Goal: Task Accomplishment & Management: Manage account settings

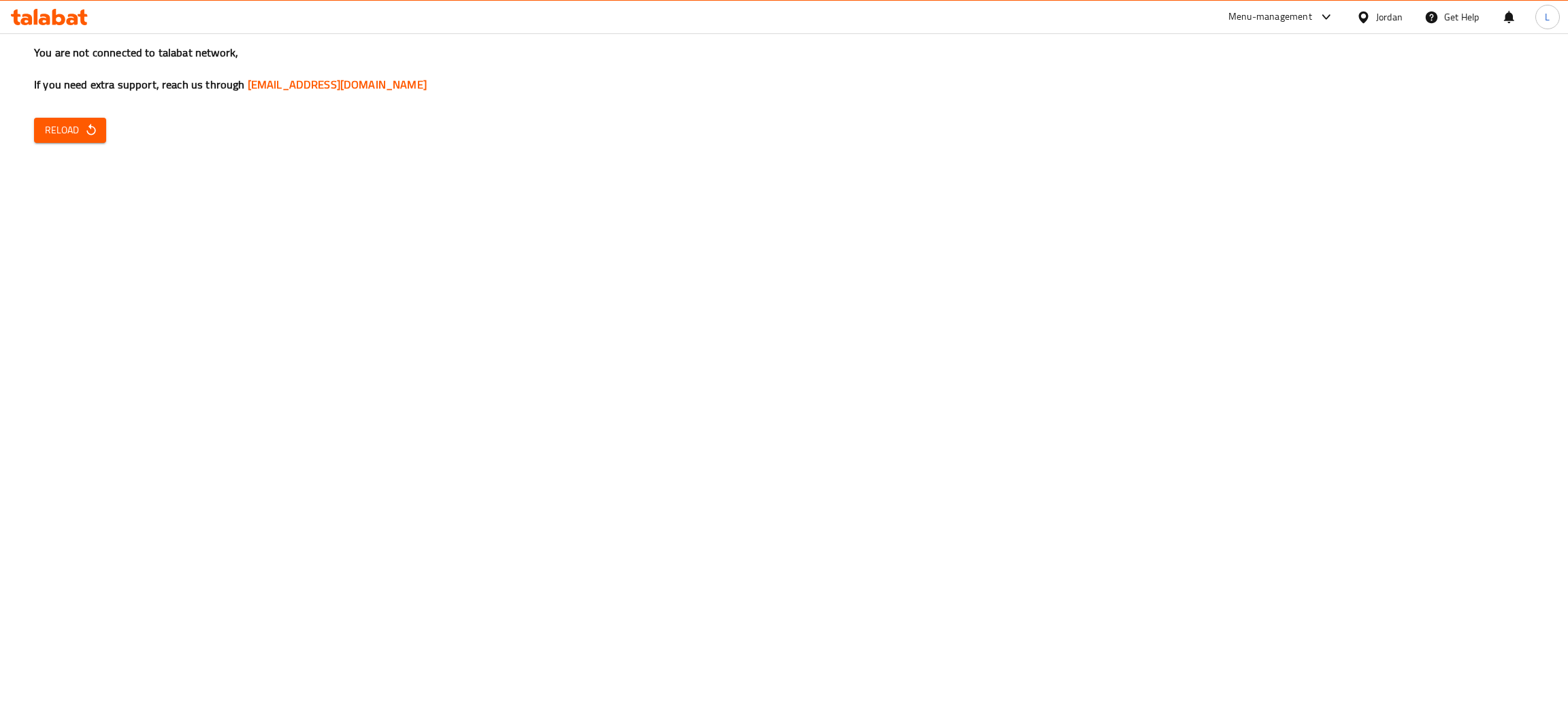
click at [452, 236] on div "You are not connected to talabat network, If you need extra support, reach us t…" at bounding box center [784, 354] width 1568 height 709
click at [85, 126] on icon "button" at bounding box center [91, 130] width 14 height 14
click at [80, 126] on span "Reload" at bounding box center [70, 130] width 51 height 17
click at [48, 25] on icon at bounding box center [49, 16] width 77 height 16
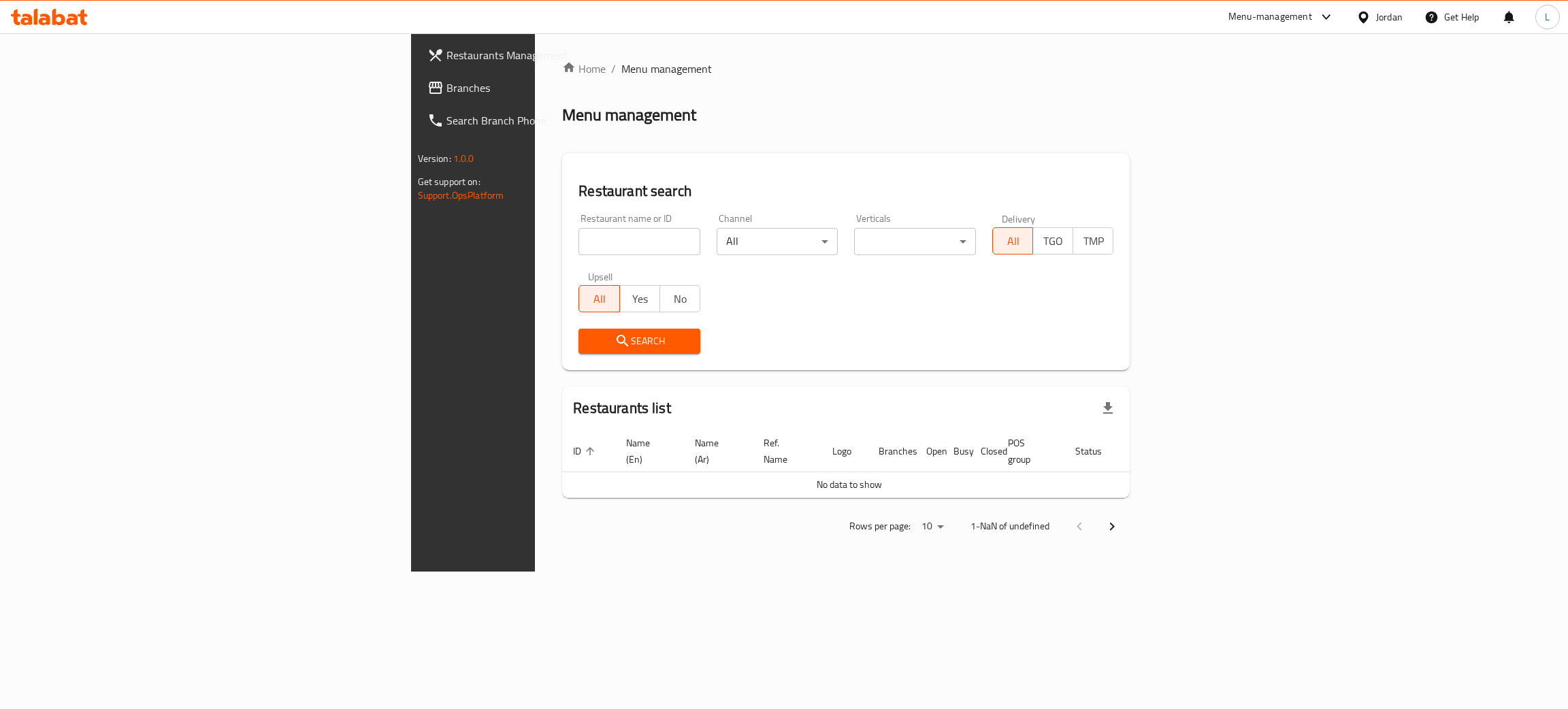
click at [578, 239] on input "search" at bounding box center [639, 242] width 122 height 27
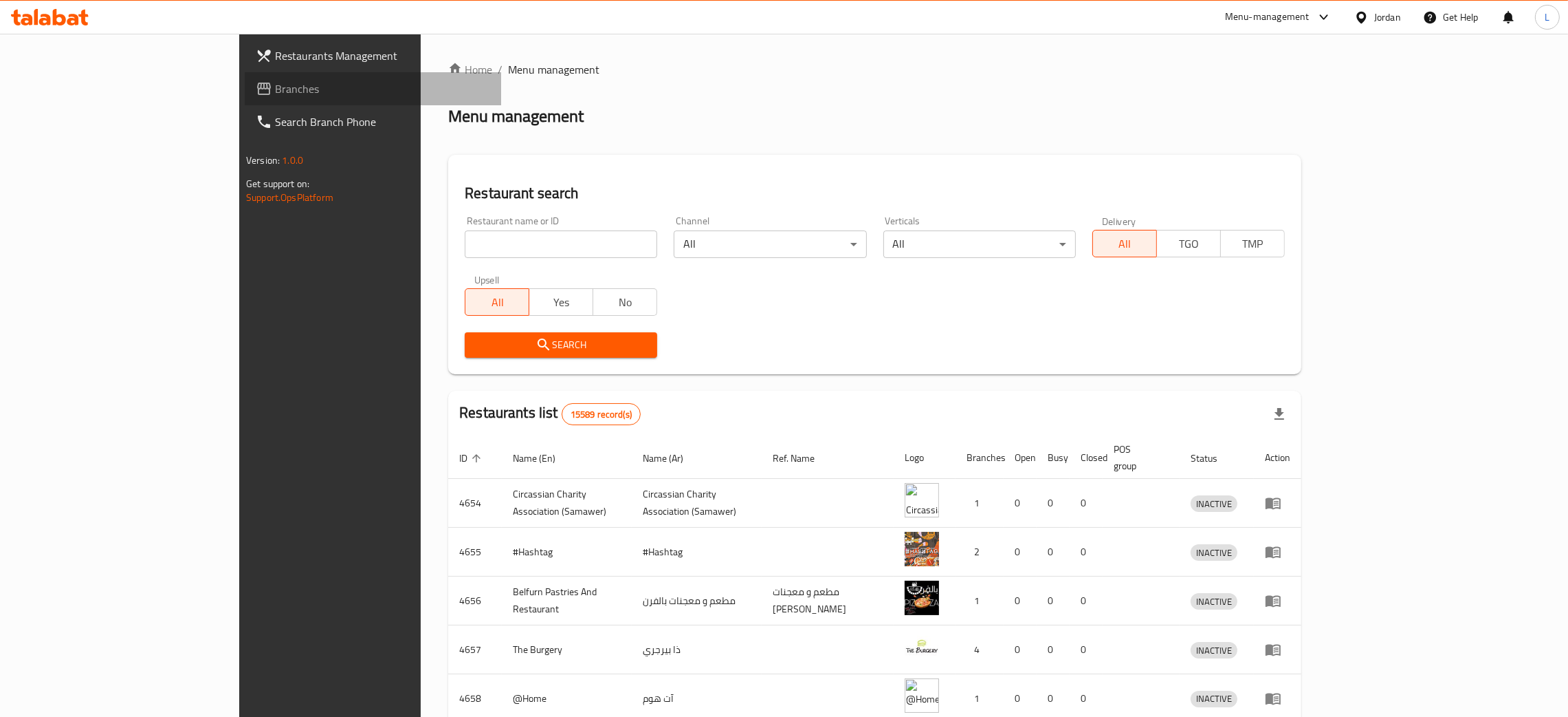
click at [245, 73] on link "Branches" at bounding box center [373, 89] width 256 height 33
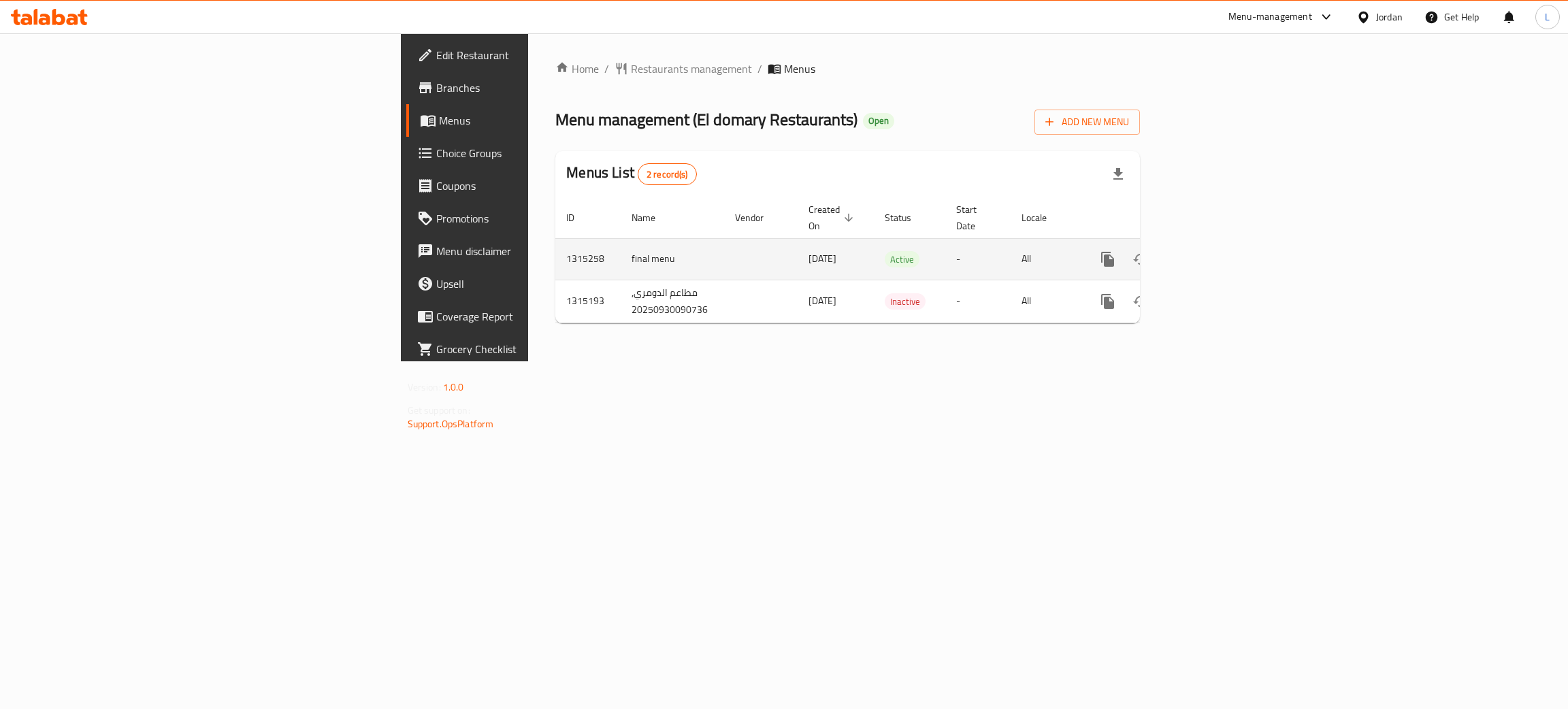
click at [1214, 251] on icon "enhanced table" at bounding box center [1205, 259] width 16 height 16
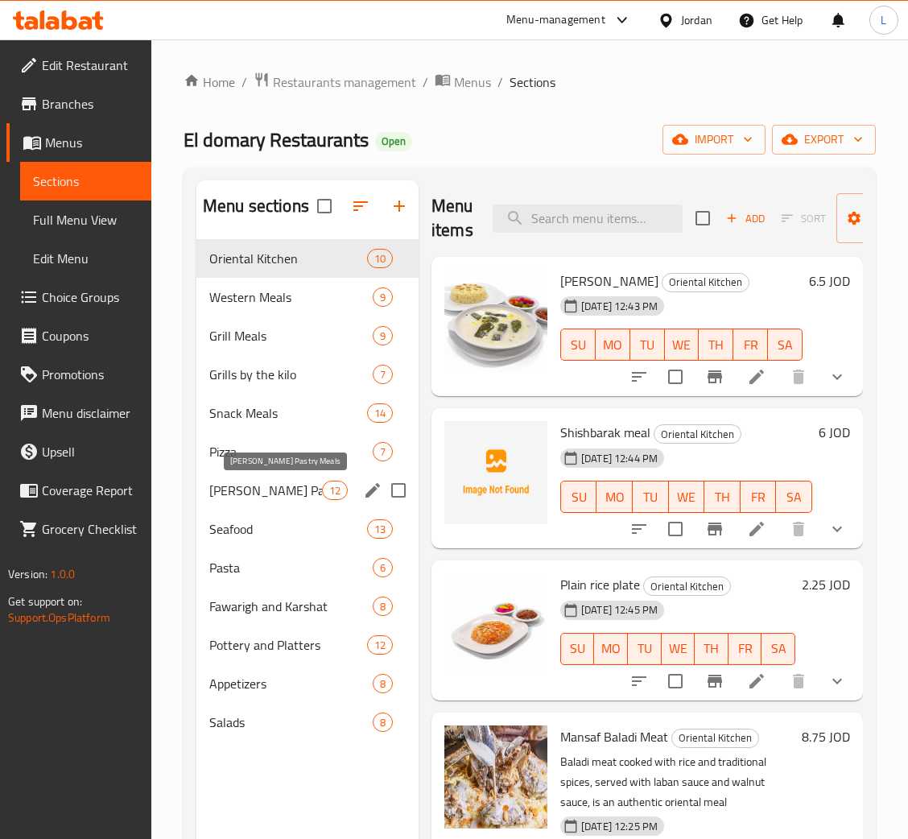
click at [303, 497] on span "[PERSON_NAME] Pastry Meals" at bounding box center [265, 490] width 113 height 19
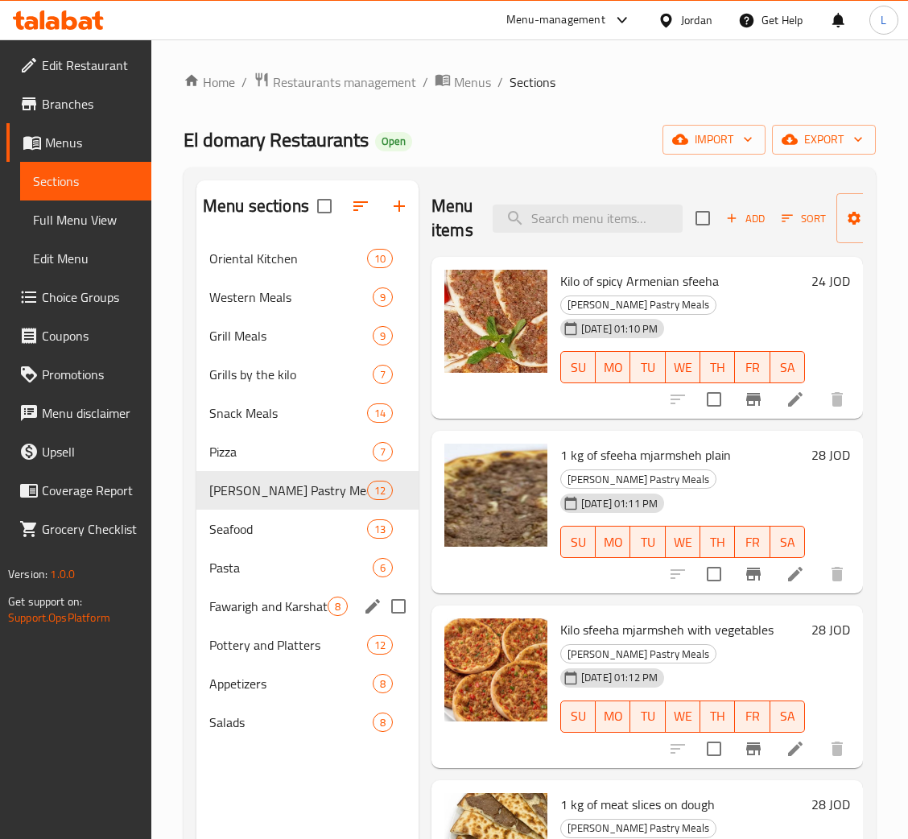
click at [278, 588] on div "[PERSON_NAME] and Karshat 8" at bounding box center [307, 606] width 222 height 39
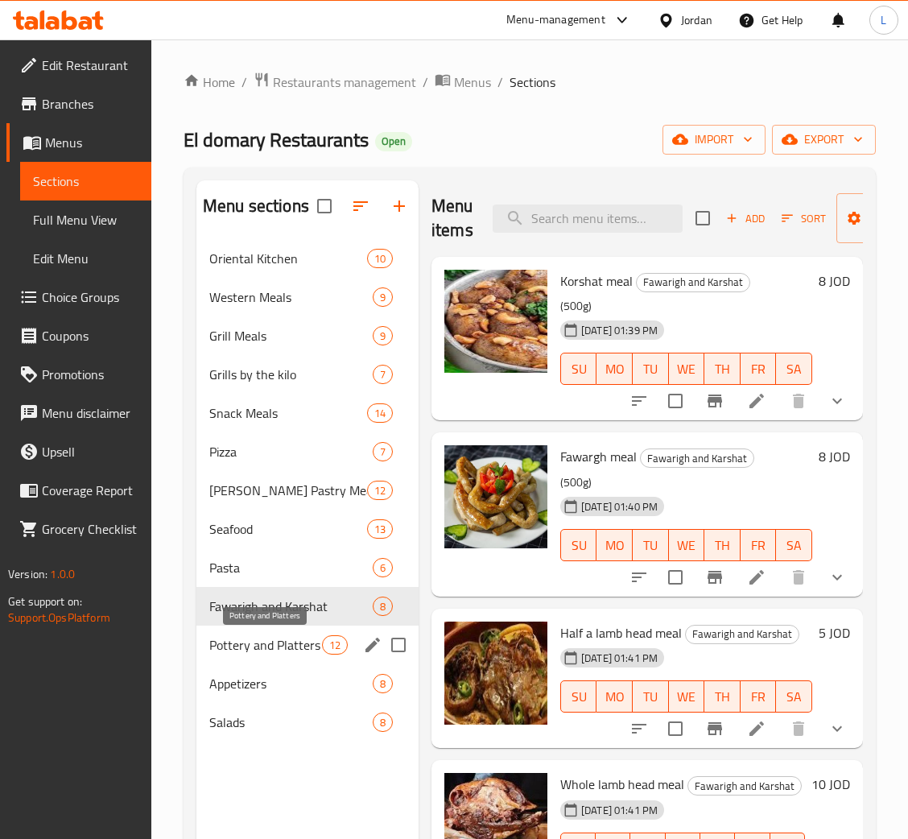
click at [225, 651] on span "Pottery and Platters" at bounding box center [265, 644] width 113 height 19
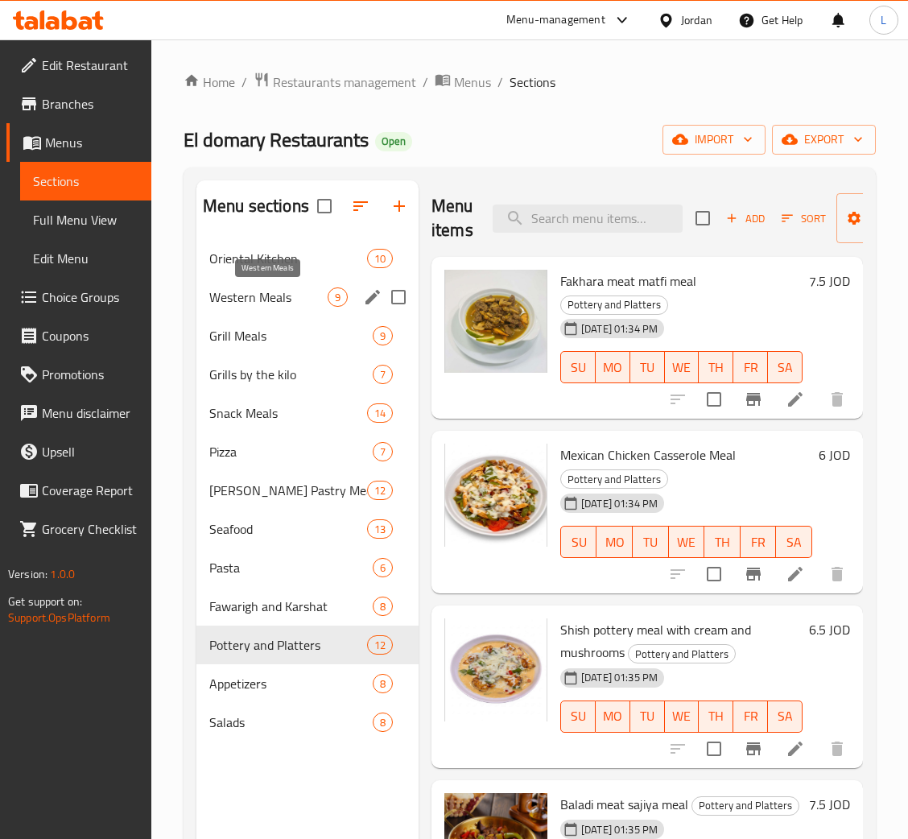
click at [267, 279] on div "Western Meals 9" at bounding box center [307, 297] width 222 height 39
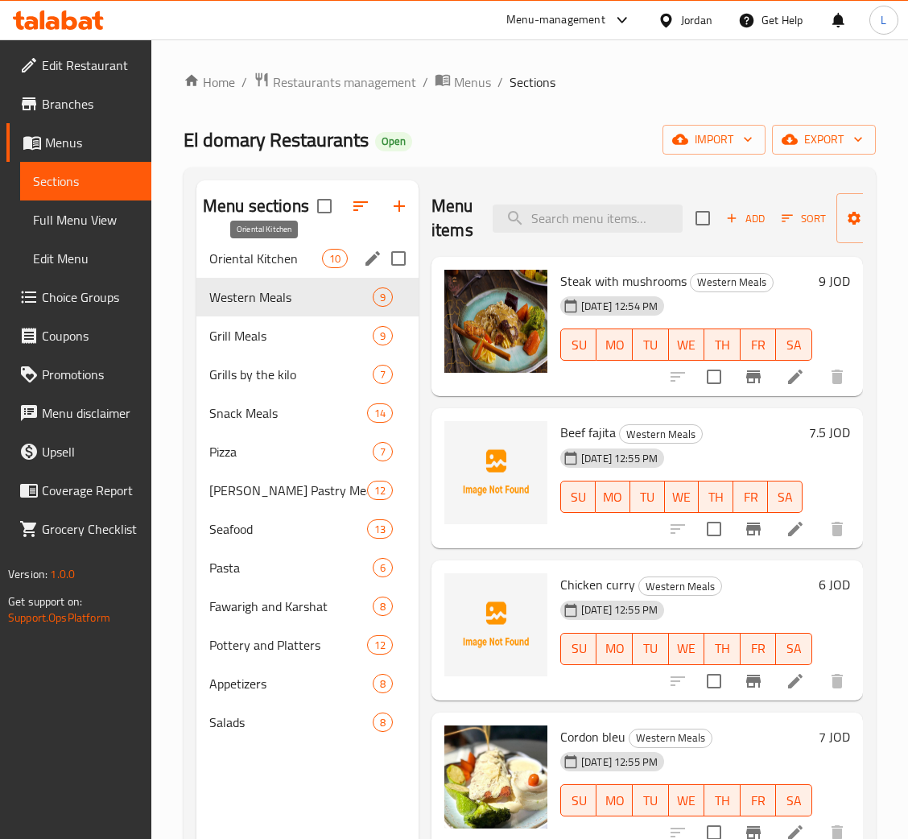
click at [278, 250] on span "Oriental Kitchen" at bounding box center [265, 258] width 113 height 19
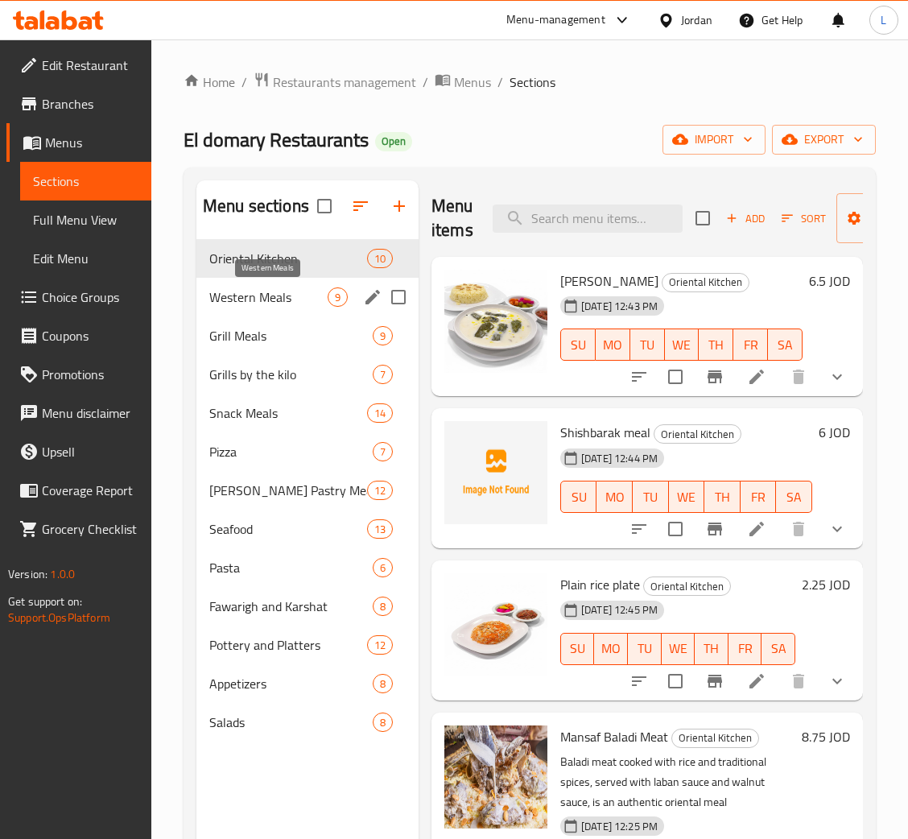
click at [258, 290] on span "Western Meals" at bounding box center [268, 296] width 118 height 19
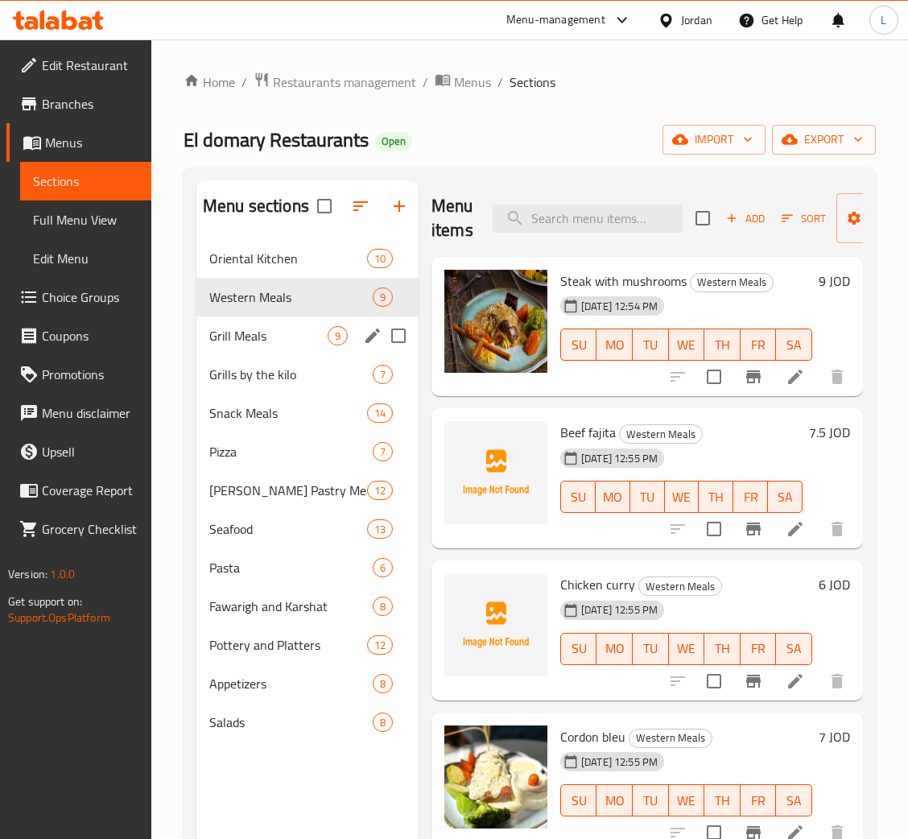
click at [303, 346] on div "Grill Meals 9" at bounding box center [307, 335] width 222 height 39
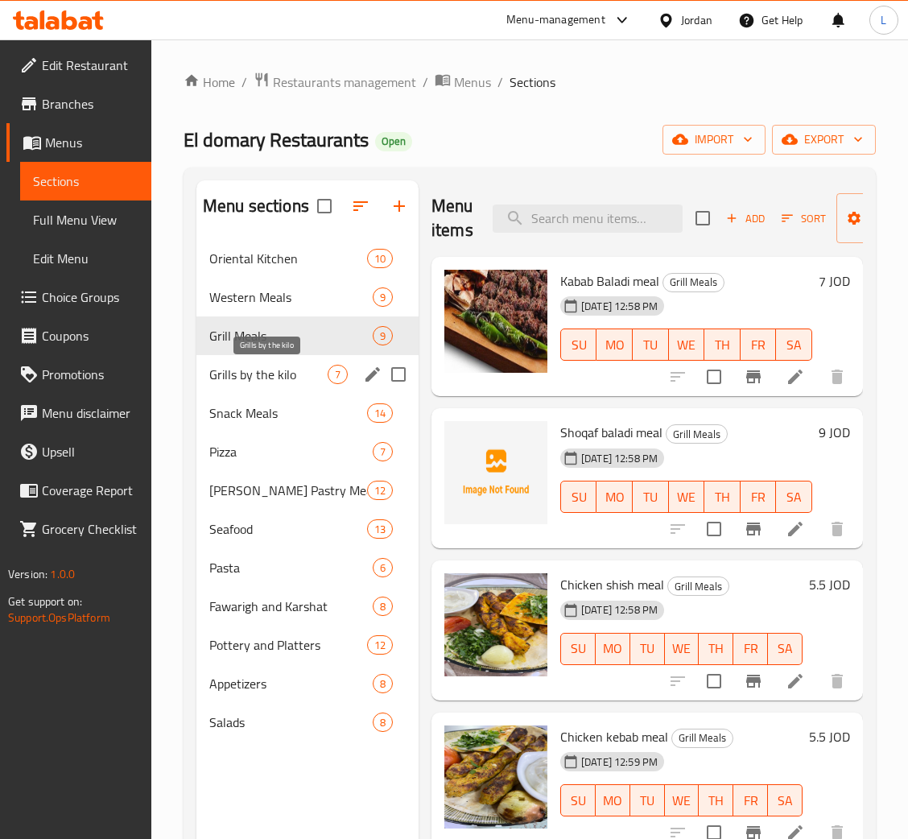
click at [299, 367] on span "Grills by the kilo" at bounding box center [268, 374] width 118 height 19
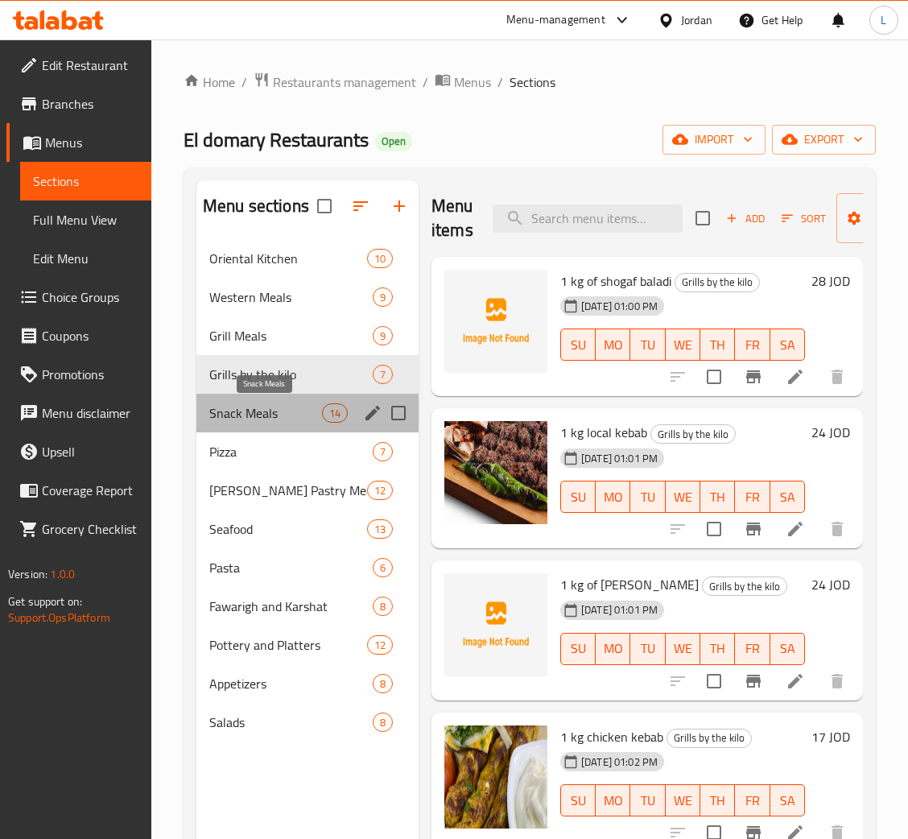
click at [293, 413] on span "Snack Meals" at bounding box center [265, 412] width 113 height 19
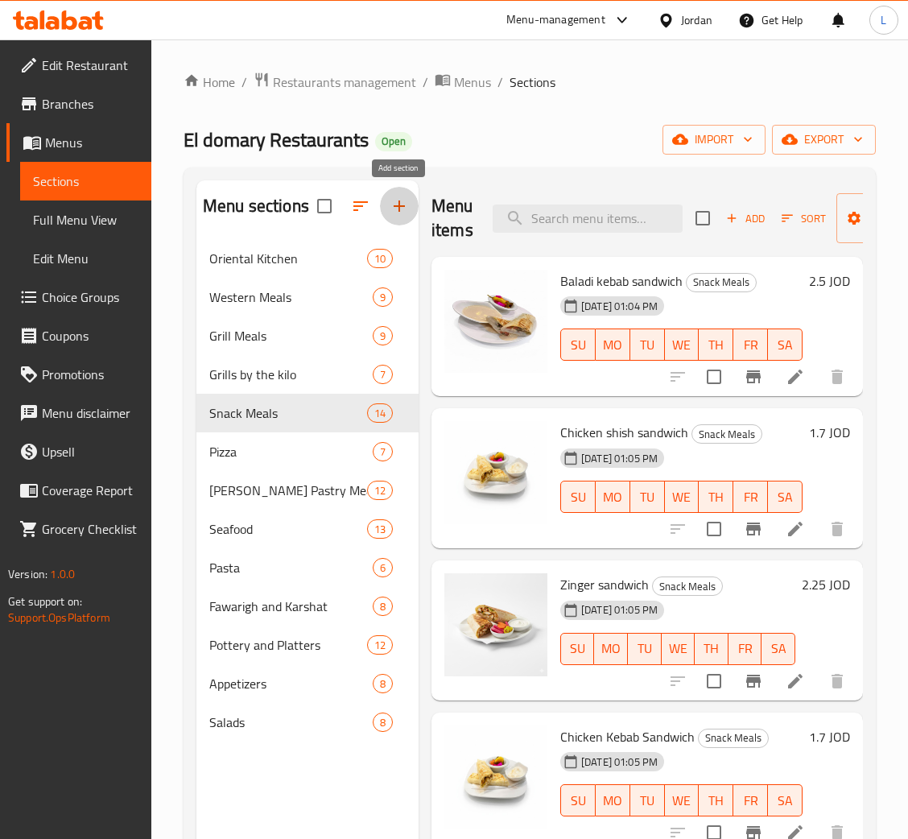
click at [393, 217] on button "button" at bounding box center [399, 206] width 39 height 39
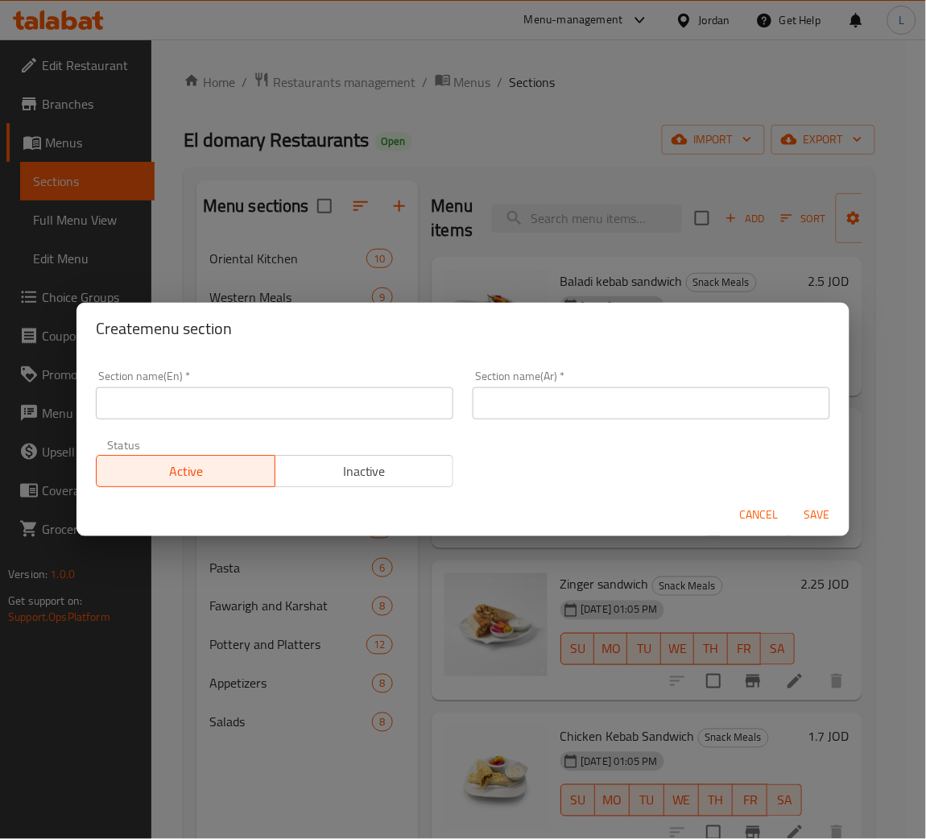
click at [365, 422] on div "Section name(En)   * Section name(En) *" at bounding box center [274, 395] width 377 height 68
click at [413, 388] on input "text" at bounding box center [274, 403] width 357 height 32
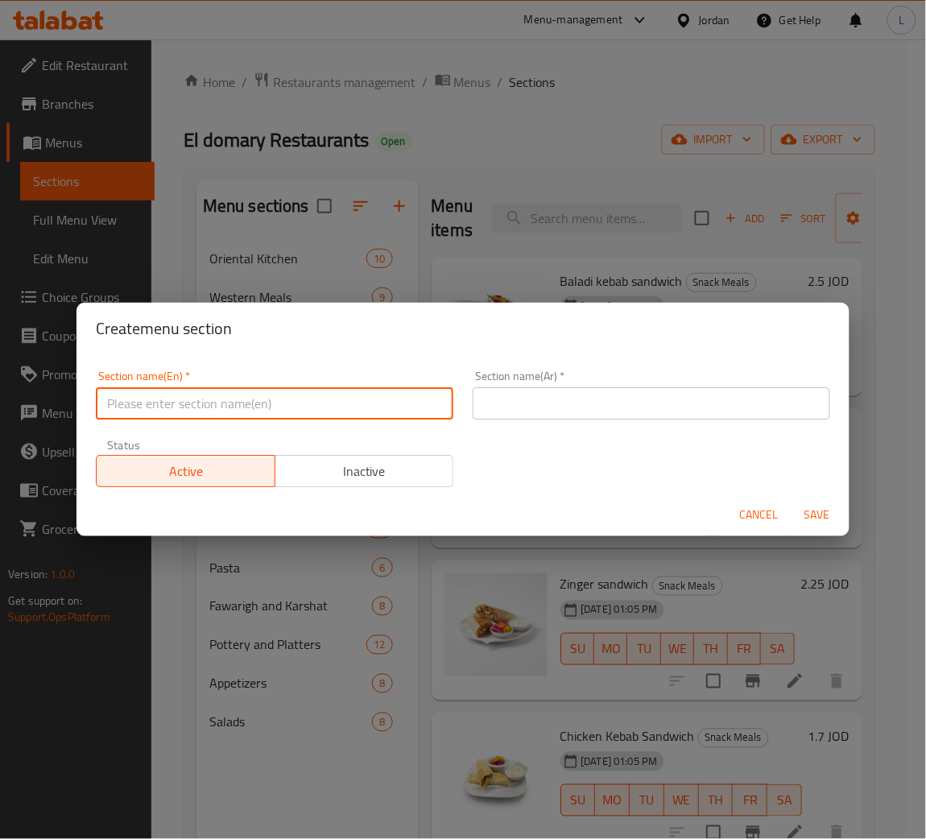
paste input "Savings Meals Section:"
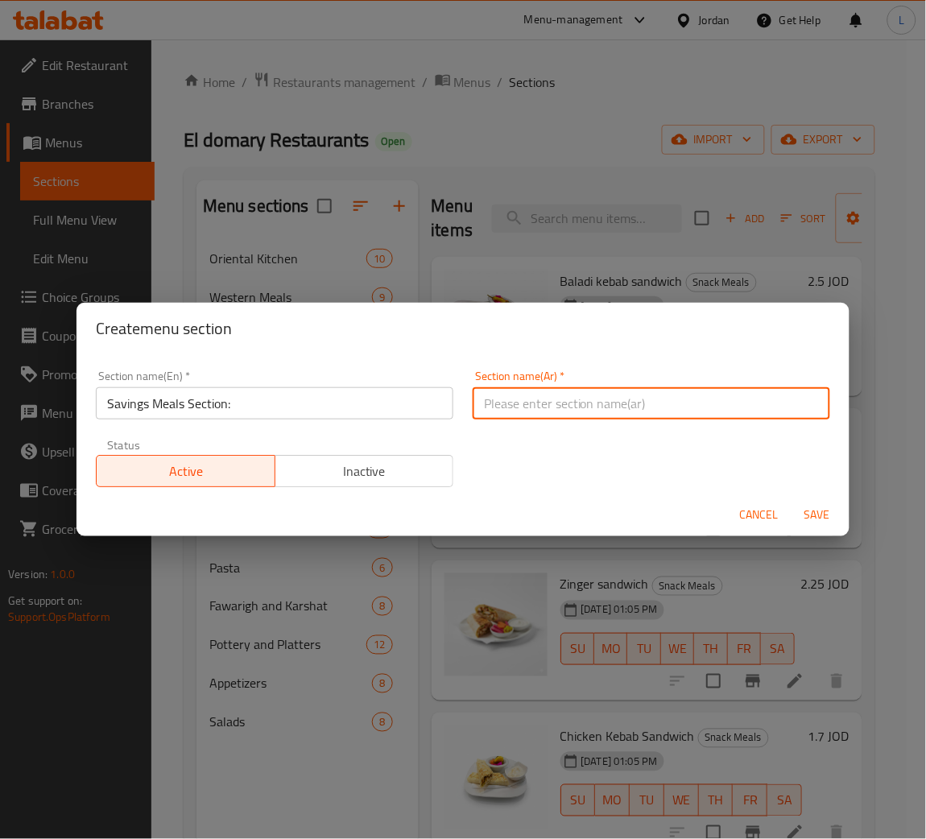
click at [596, 404] on input "text" at bounding box center [651, 403] width 357 height 32
click at [292, 415] on input "Savings Meals Section:" at bounding box center [274, 403] width 357 height 32
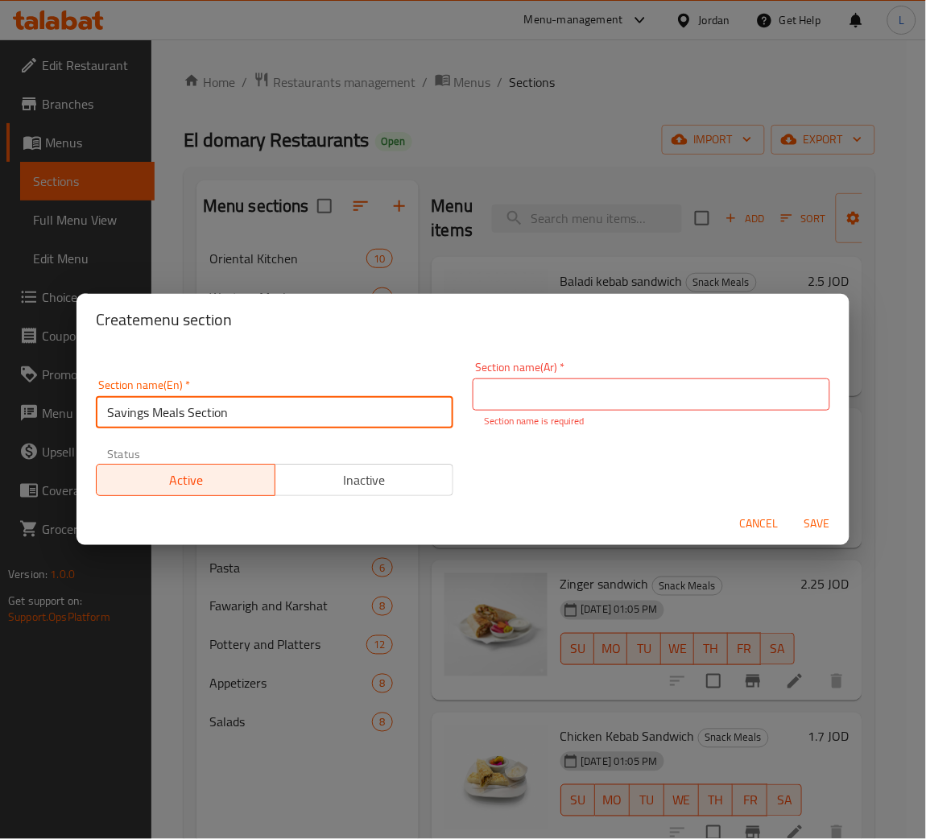
type input "Savings Meals Section"
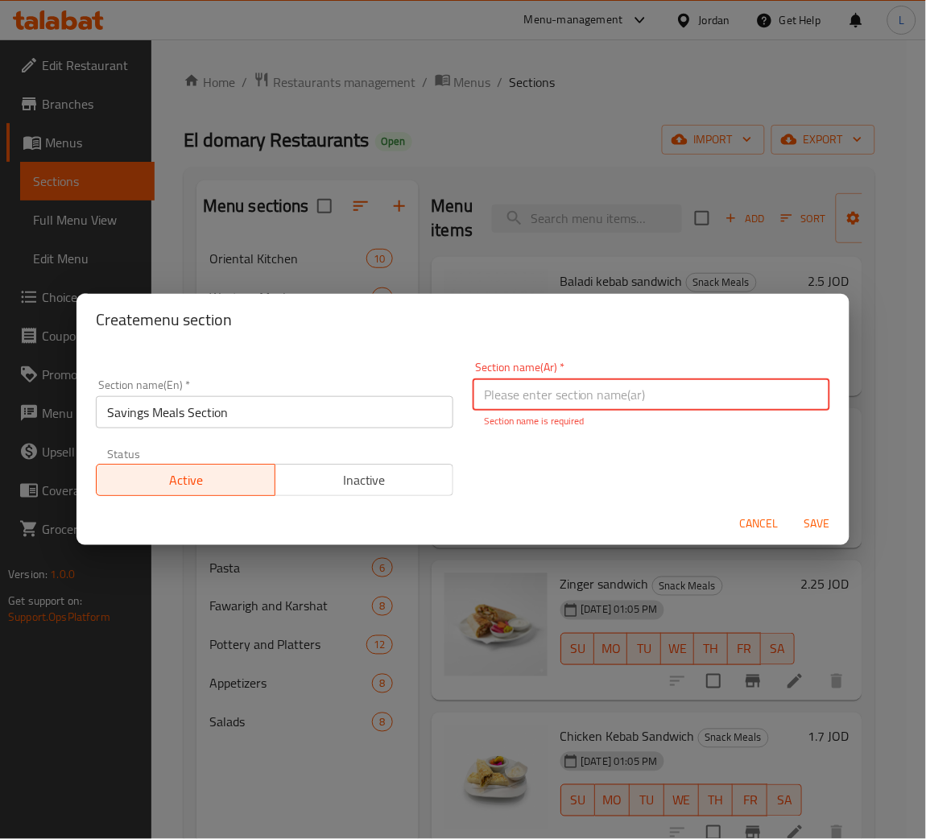
click at [527, 398] on input "text" at bounding box center [651, 394] width 357 height 32
paste input "قسم وجبات التوفير:"
type input "قسم وجبات التوفير"
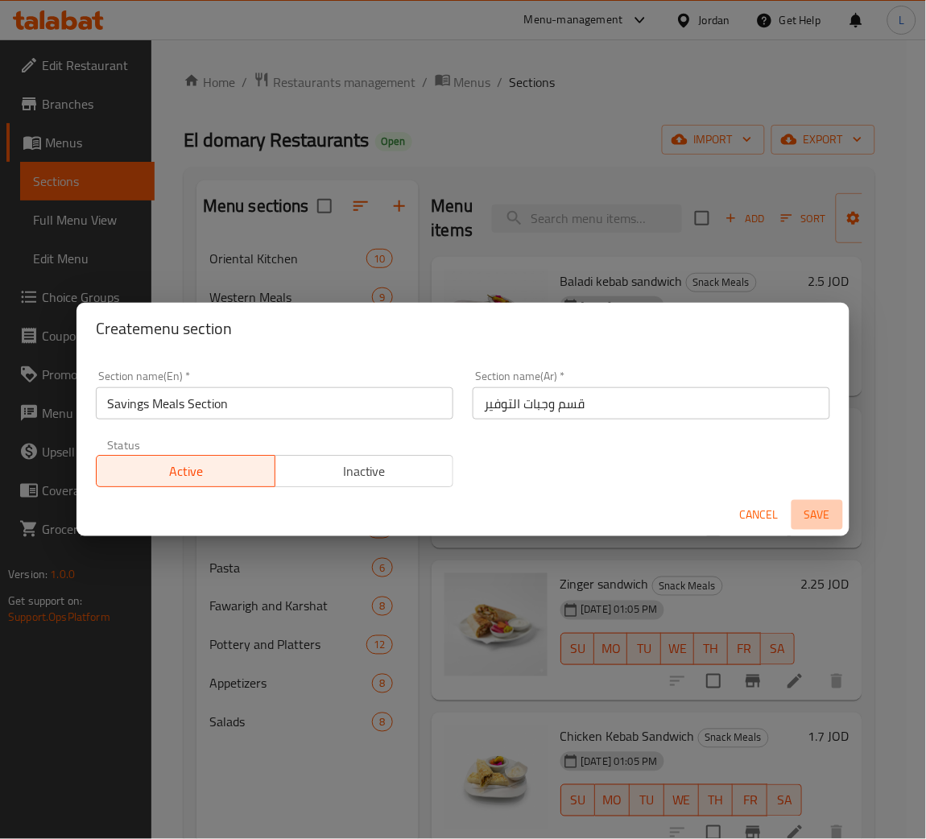
click at [825, 528] on button "Save" at bounding box center [817, 515] width 52 height 30
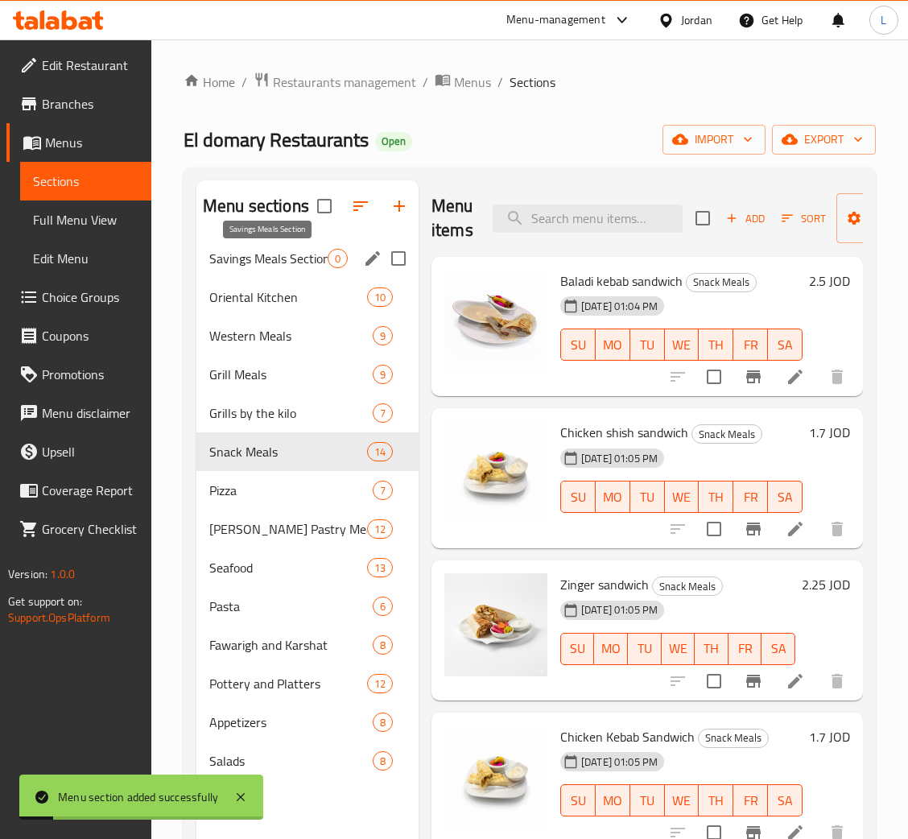
drag, startPoint x: 254, startPoint y: 255, endPoint x: 267, endPoint y: 254, distance: 13.7
click at [254, 255] on span "Savings Meals Section" at bounding box center [268, 258] width 118 height 19
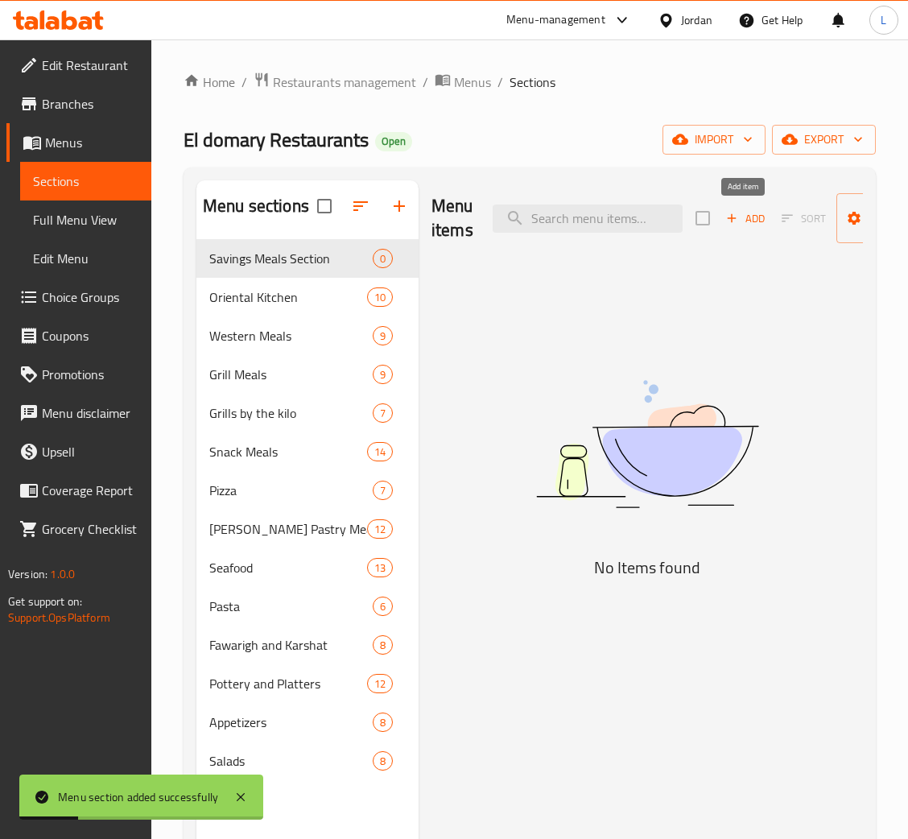
click at [727, 229] on button "Add" at bounding box center [746, 218] width 52 height 25
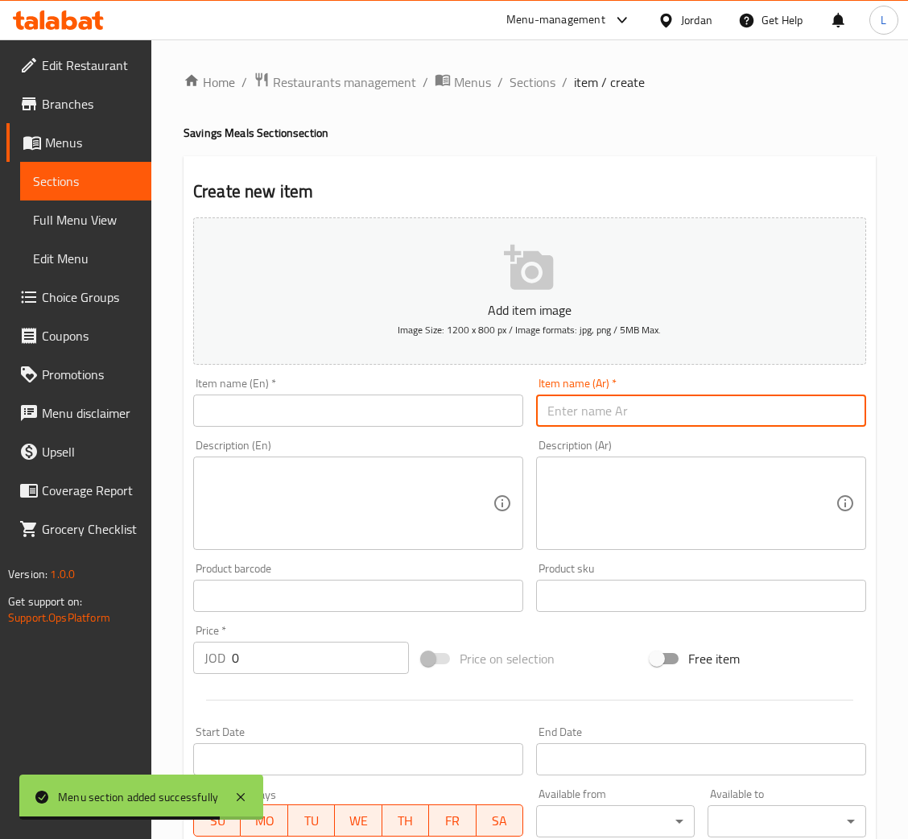
click at [598, 423] on input "text" at bounding box center [701, 410] width 330 height 32
paste input "سدر منسف لحم بلدي بالكيلو"
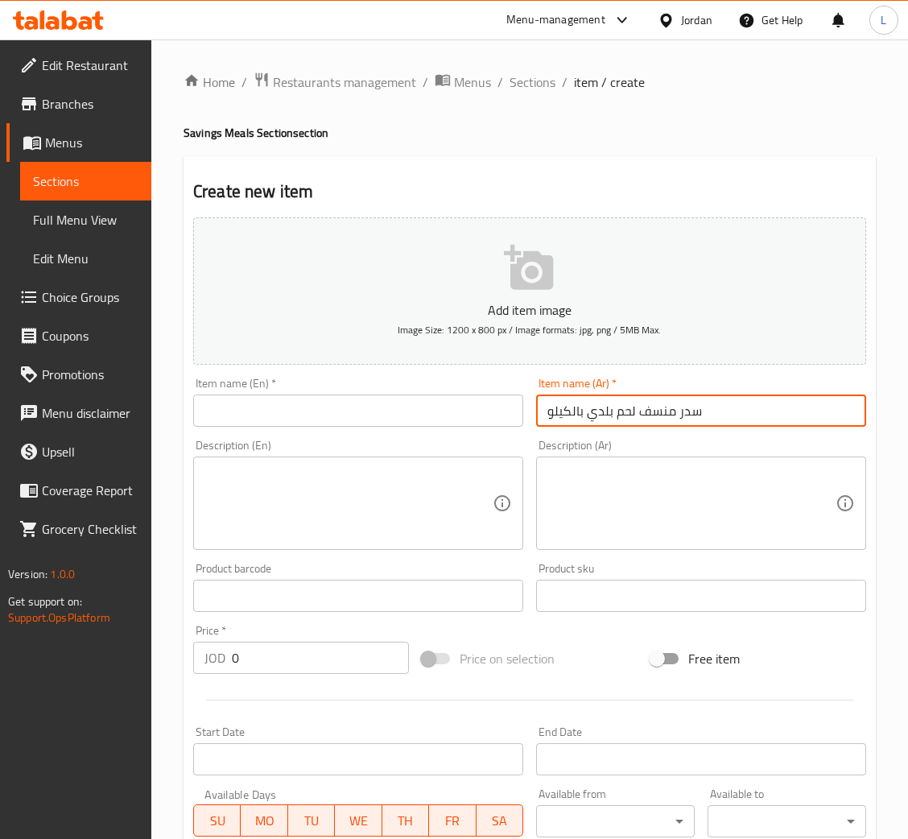
type input "سدر منسف لحم بلدي بالكيلو"
click at [284, 408] on input "text" at bounding box center [358, 410] width 330 height 32
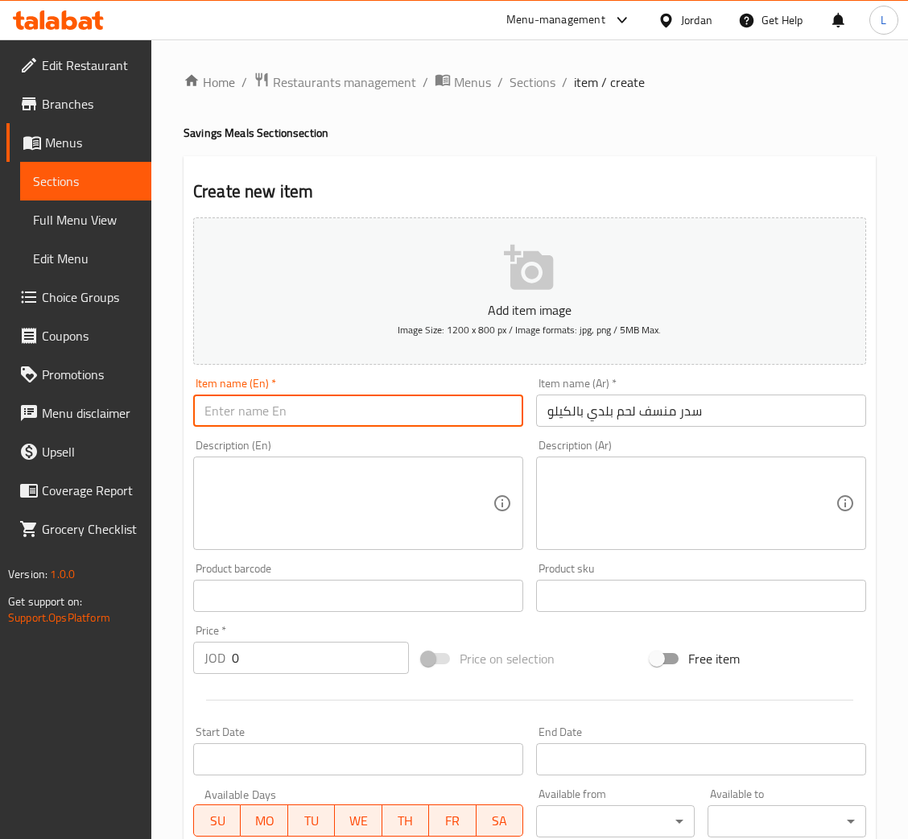
paste input "Sidr Mansaf, local meat, per kilo"
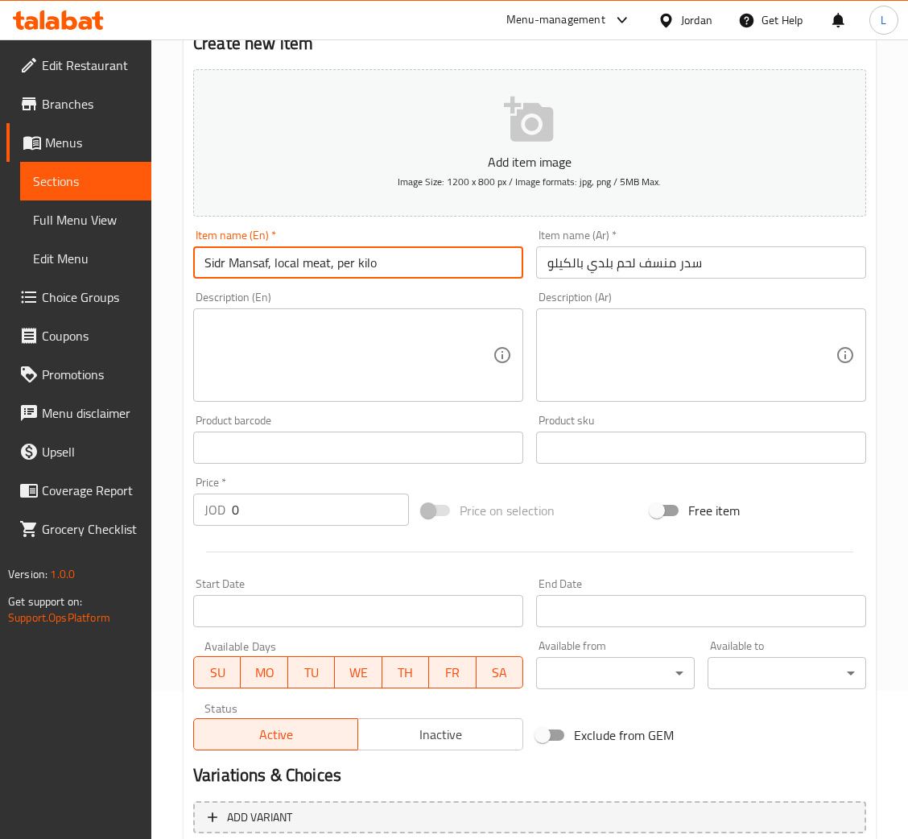
scroll to position [295, 0]
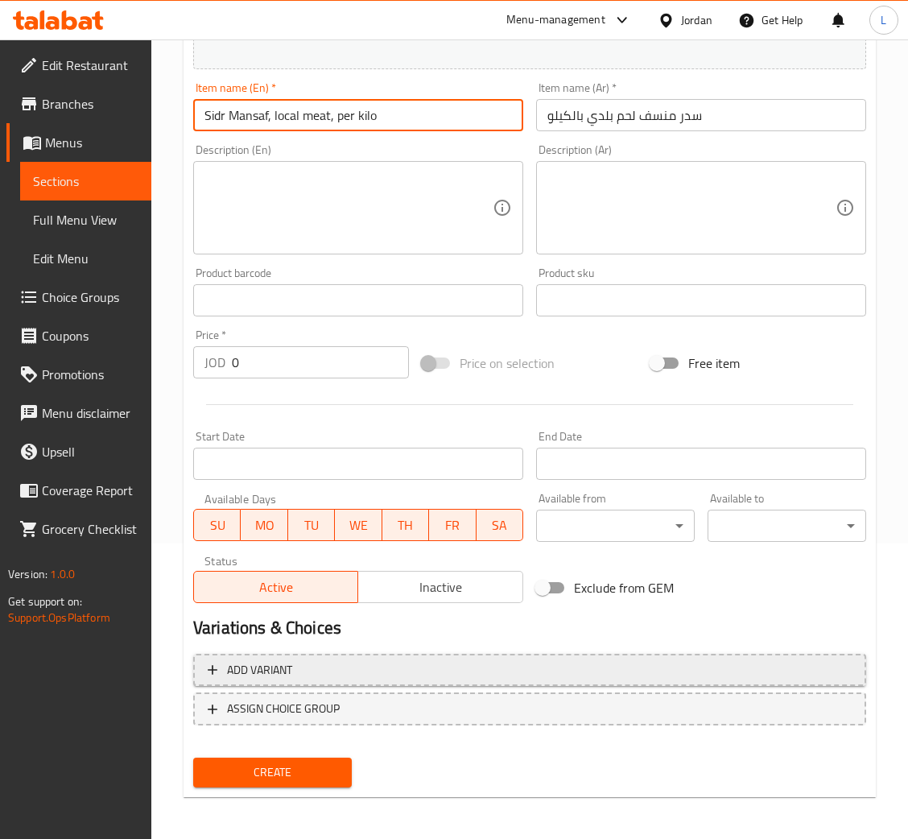
type input "Sidr Mansaf, local meat, per kilo"
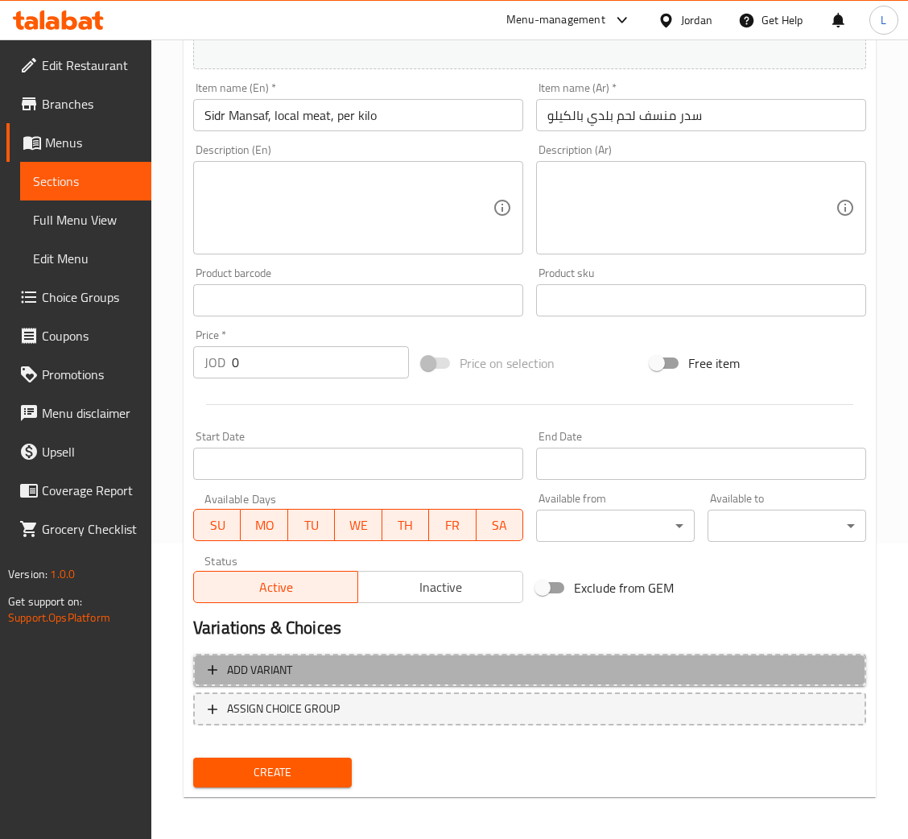
click at [567, 673] on span "Add variant" at bounding box center [530, 670] width 644 height 20
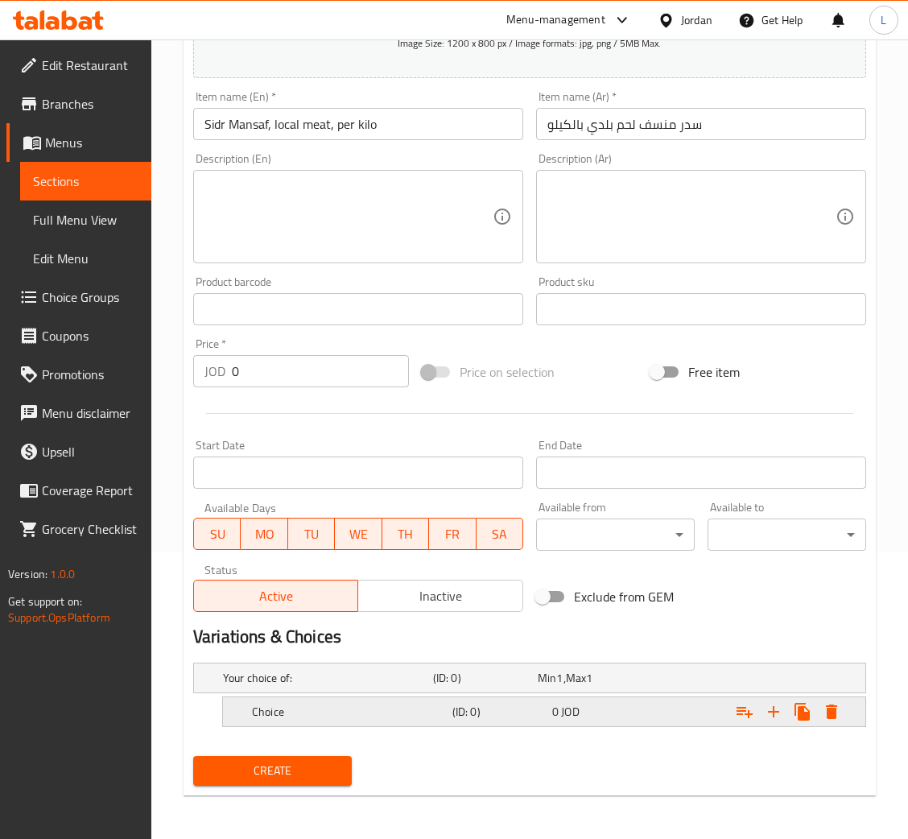
click at [585, 707] on div "0 JOD" at bounding box center [598, 712] width 93 height 16
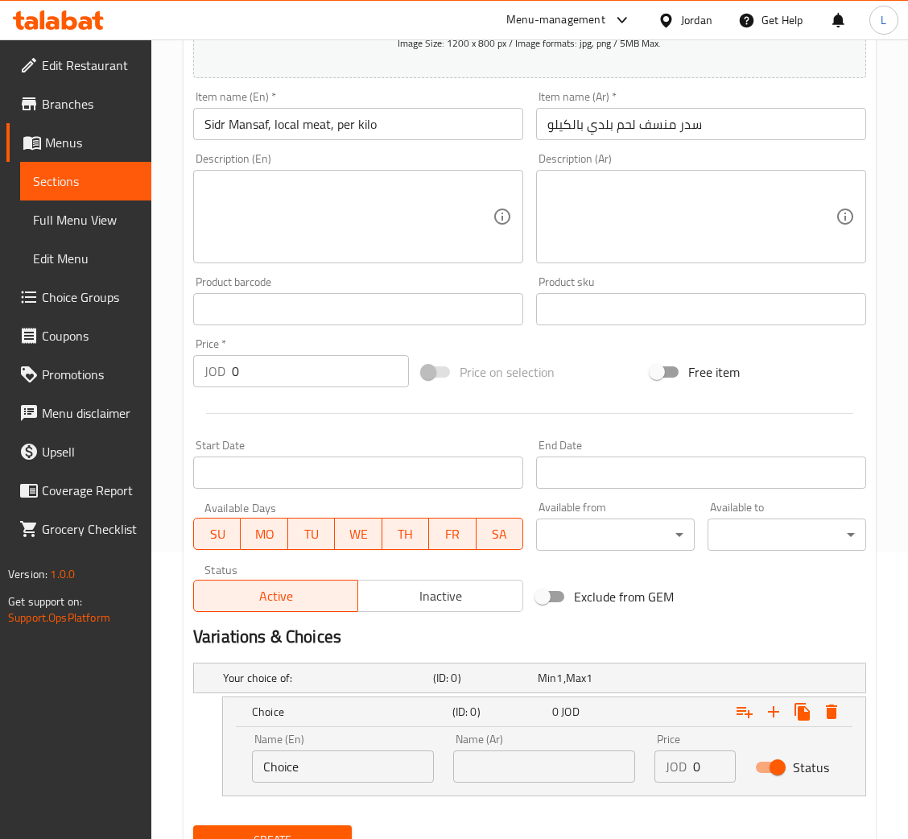
click at [329, 766] on input "Choice" at bounding box center [343, 766] width 182 height 32
click at [335, 766] on input "Choice" at bounding box center [343, 766] width 182 height 32
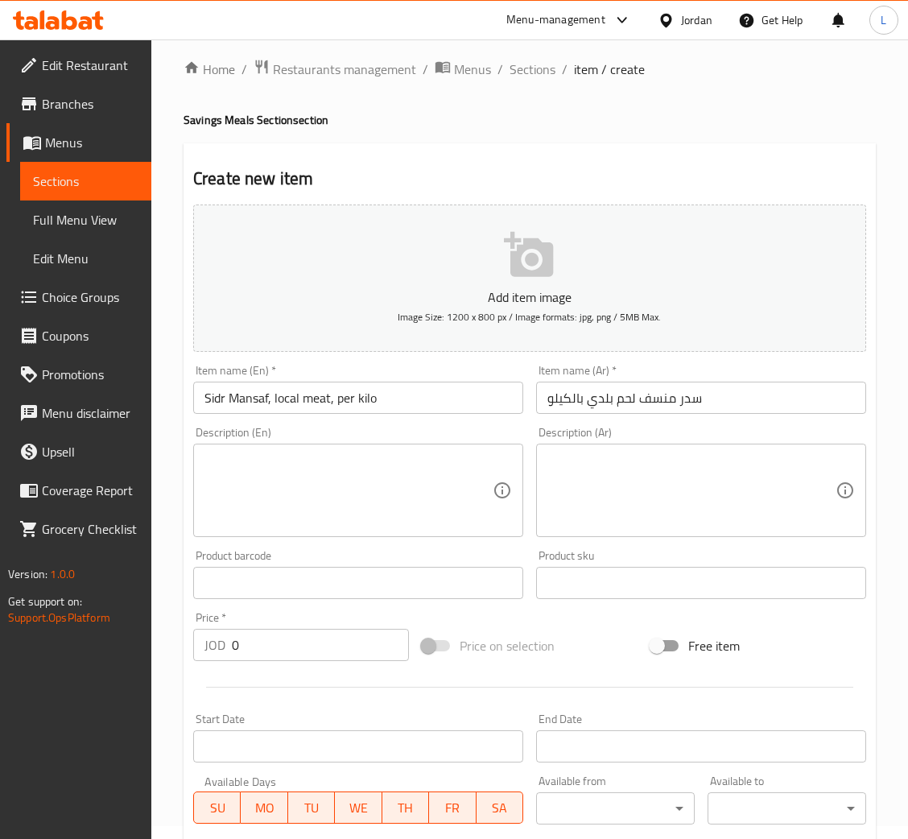
scroll to position [0, 0]
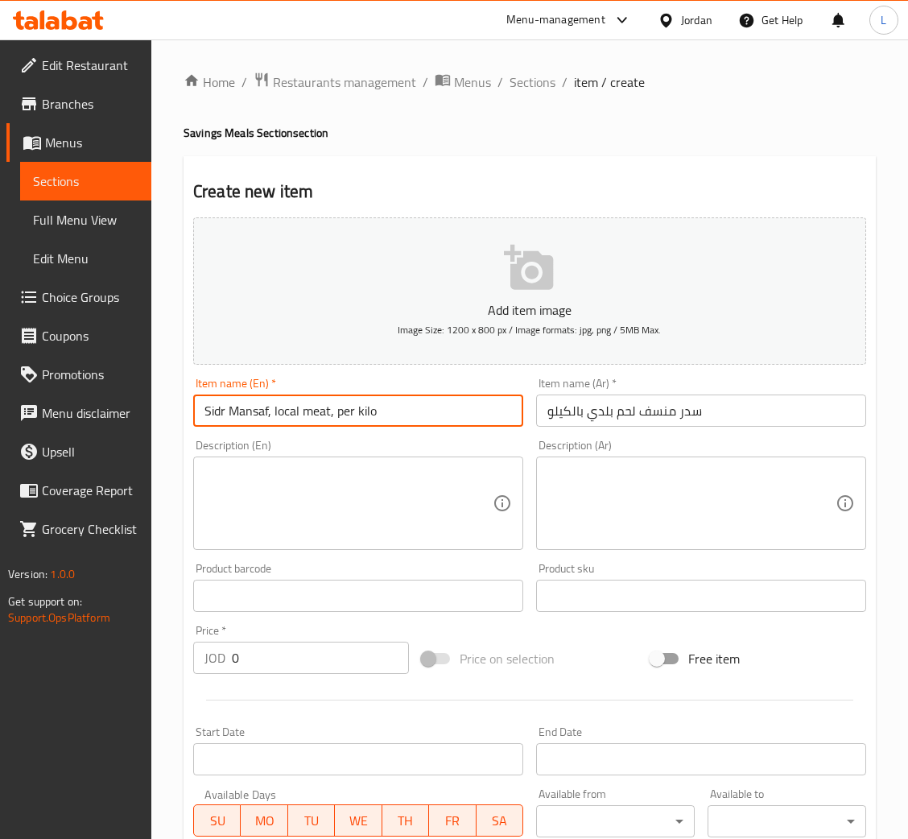
drag, startPoint x: 403, startPoint y: 410, endPoint x: 332, endPoint y: 422, distance: 71.9
click at [332, 422] on input "Sidr Mansaf, local meat, per kilo" at bounding box center [358, 410] width 330 height 32
type input "Sidr Mansaf baladi meat"
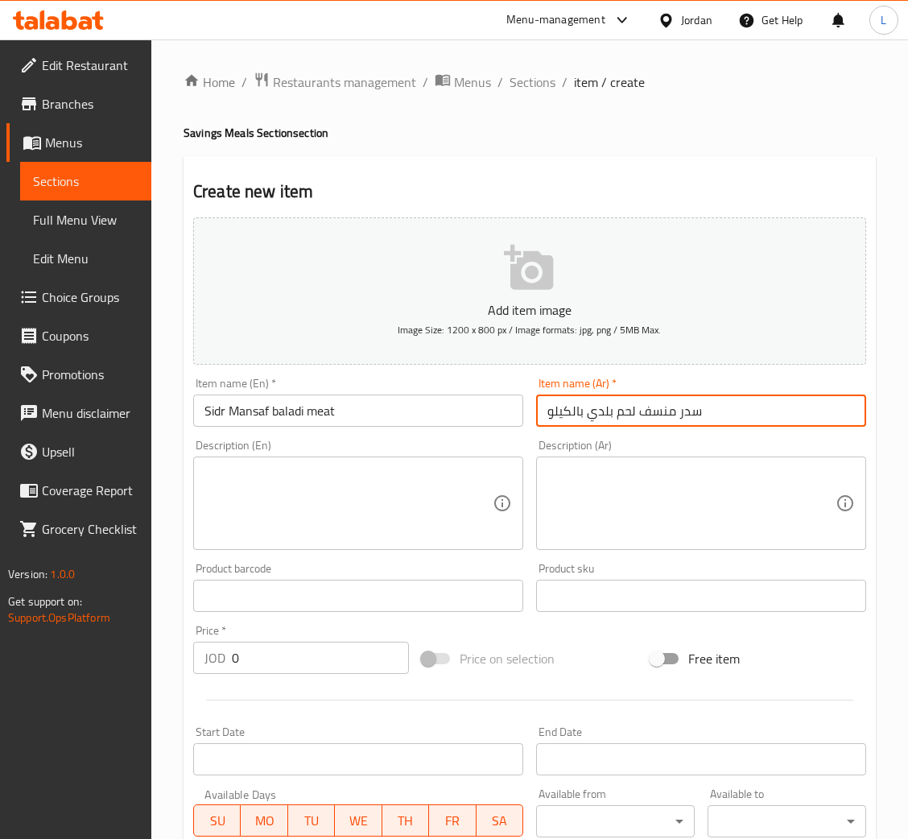
drag, startPoint x: 582, startPoint y: 417, endPoint x: 543, endPoint y: 432, distance: 41.6
click at [543, 432] on div "Add item image Image Size: 1200 x 800 px / Image formats: jpg, png / 5MB Max. I…" at bounding box center [530, 558] width 686 height 694
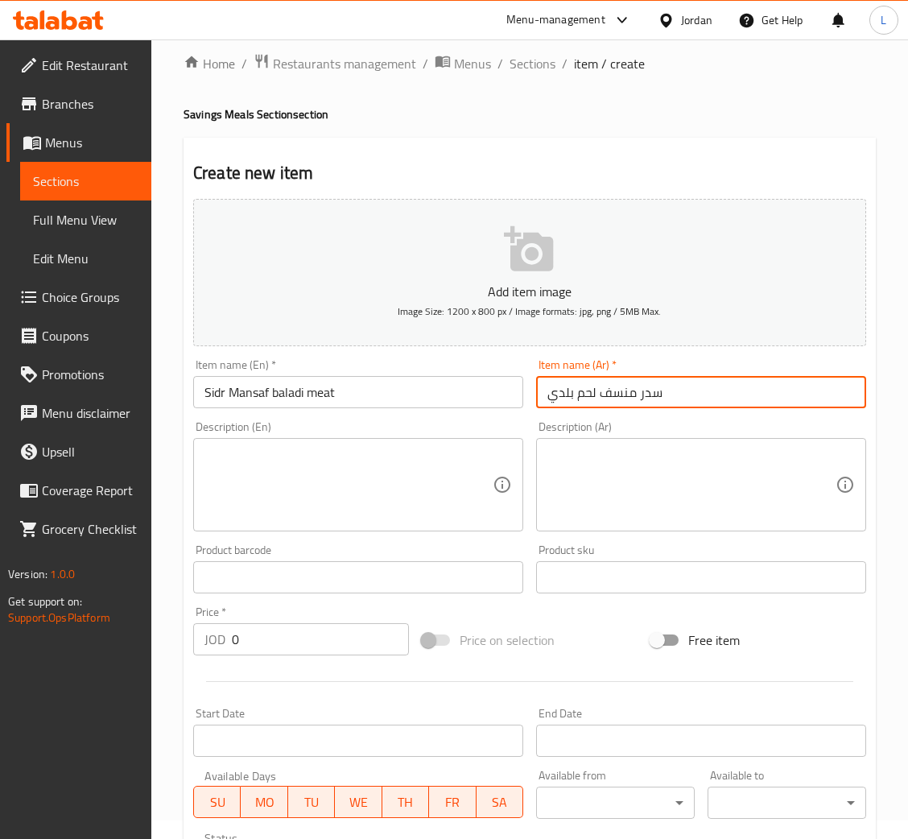
scroll to position [356, 0]
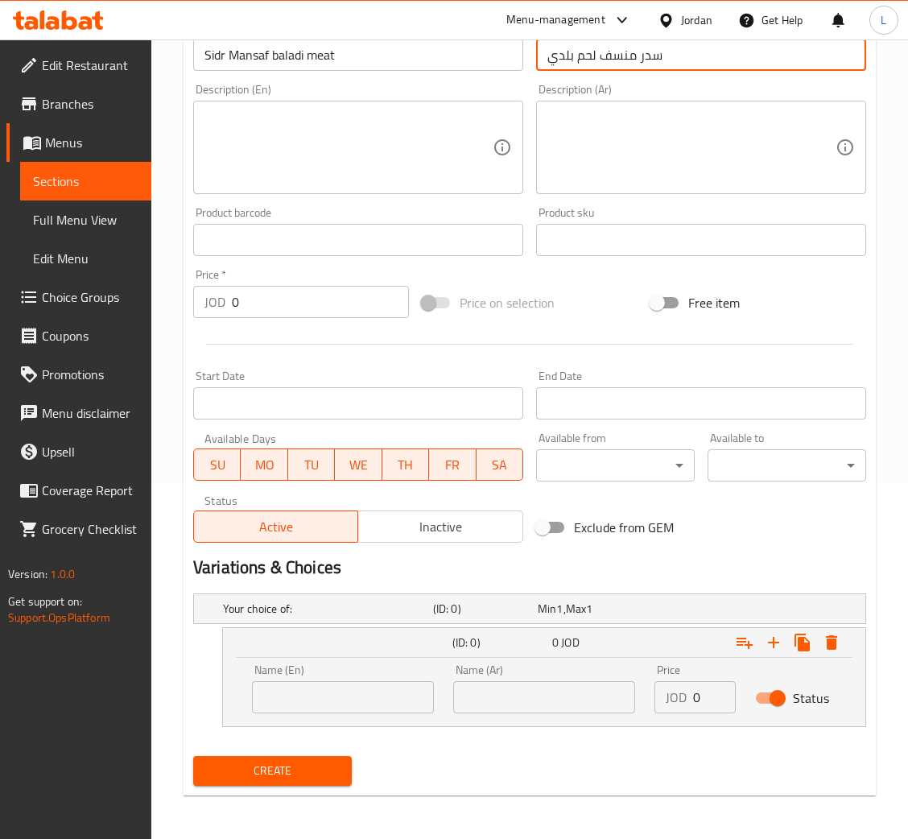
type input "سدر منسف لحم بلدي"
click at [320, 704] on input "text" at bounding box center [343, 697] width 182 height 32
type input "1 kilo"
click at [578, 709] on input "text" at bounding box center [544, 697] width 182 height 32
click at [322, 704] on input "1 kilo" at bounding box center [343, 697] width 182 height 32
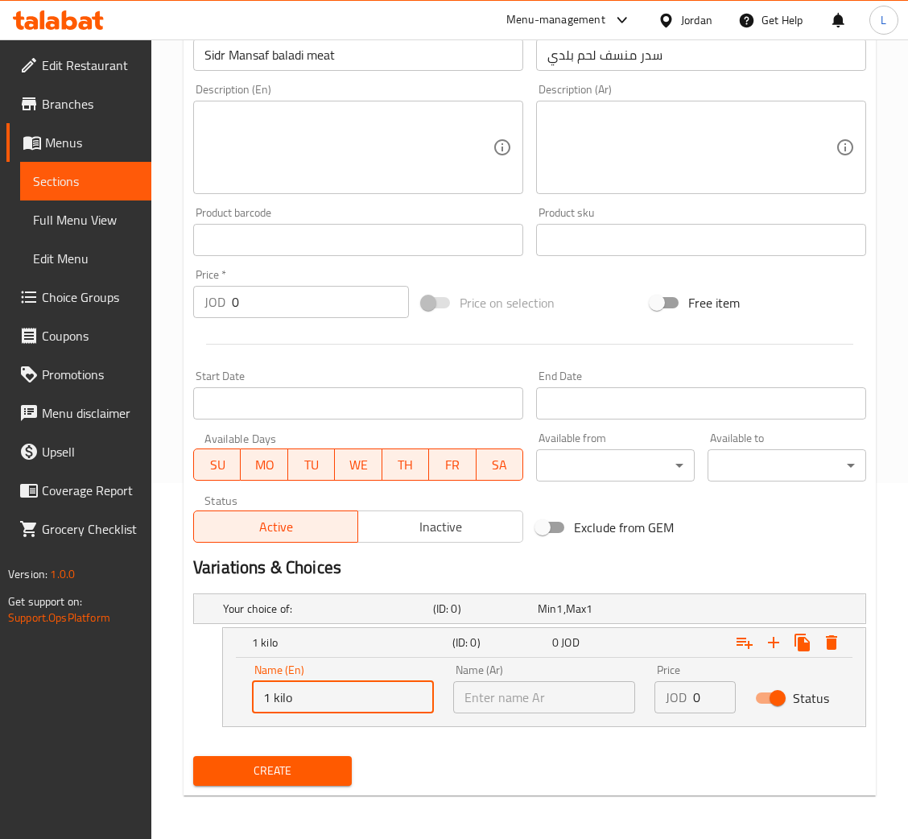
click at [322, 704] on input "1 kilo" at bounding box center [343, 697] width 182 height 32
click at [574, 692] on input "text" at bounding box center [544, 697] width 182 height 32
type input "s"
type input "1 كيلو"
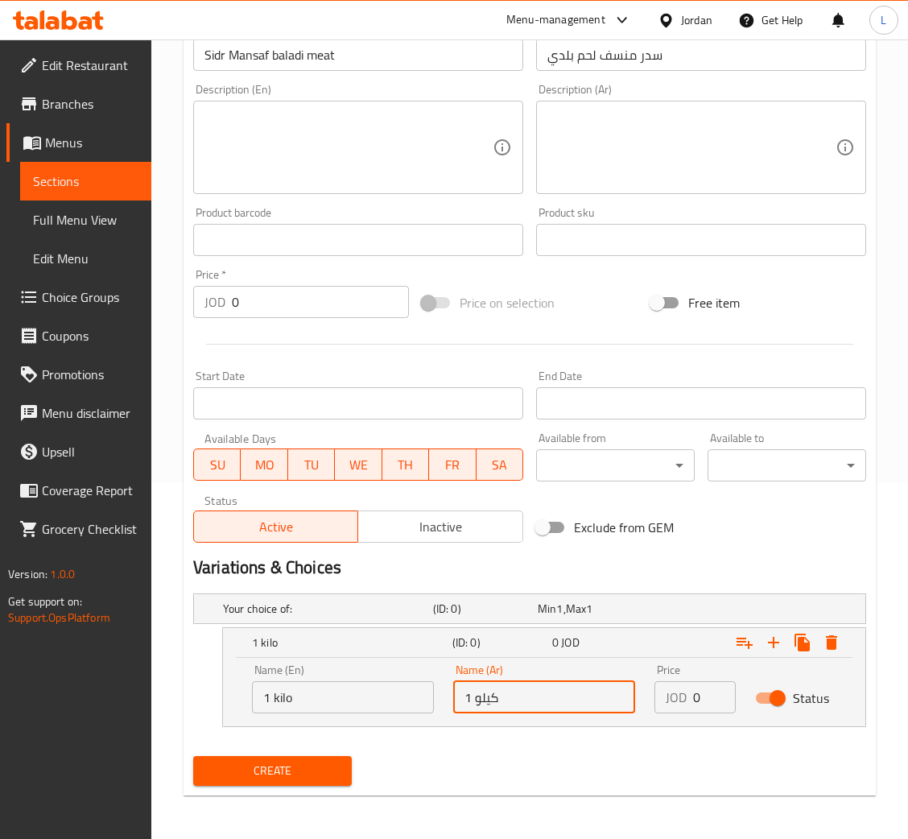
click at [699, 702] on input "0" at bounding box center [714, 697] width 43 height 32
type input "26"
click at [774, 644] on icon "Expand" at bounding box center [773, 642] width 19 height 19
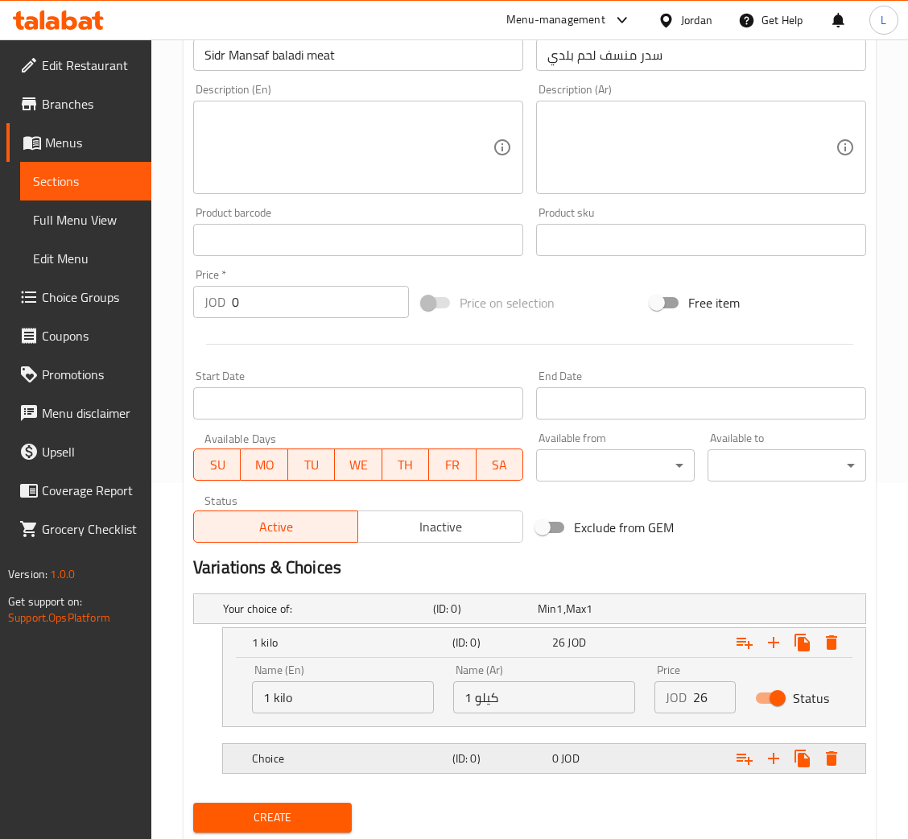
click at [399, 760] on h5 "Choice" at bounding box center [349, 758] width 194 height 16
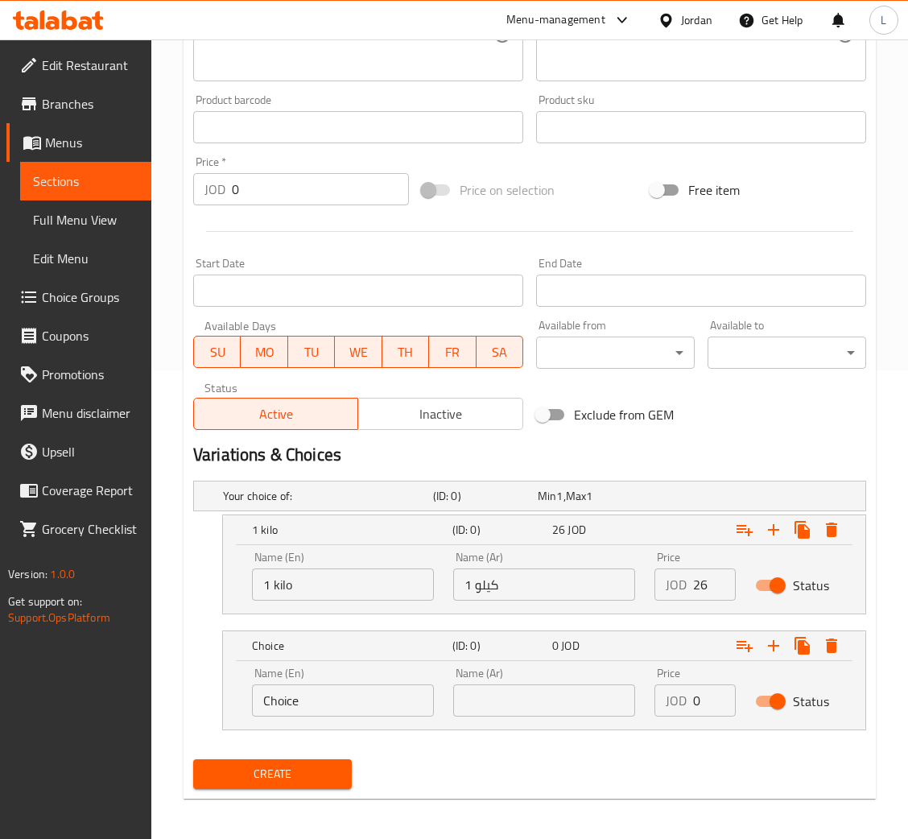
scroll to position [469, 0]
drag, startPoint x: 334, startPoint y: 715, endPoint x: 335, endPoint y: 695, distance: 19.3
click at [334, 714] on div "Name (En) Choice Name (En)" at bounding box center [342, 691] width 201 height 68
click at [335, 695] on input "Choice" at bounding box center [343, 699] width 182 height 32
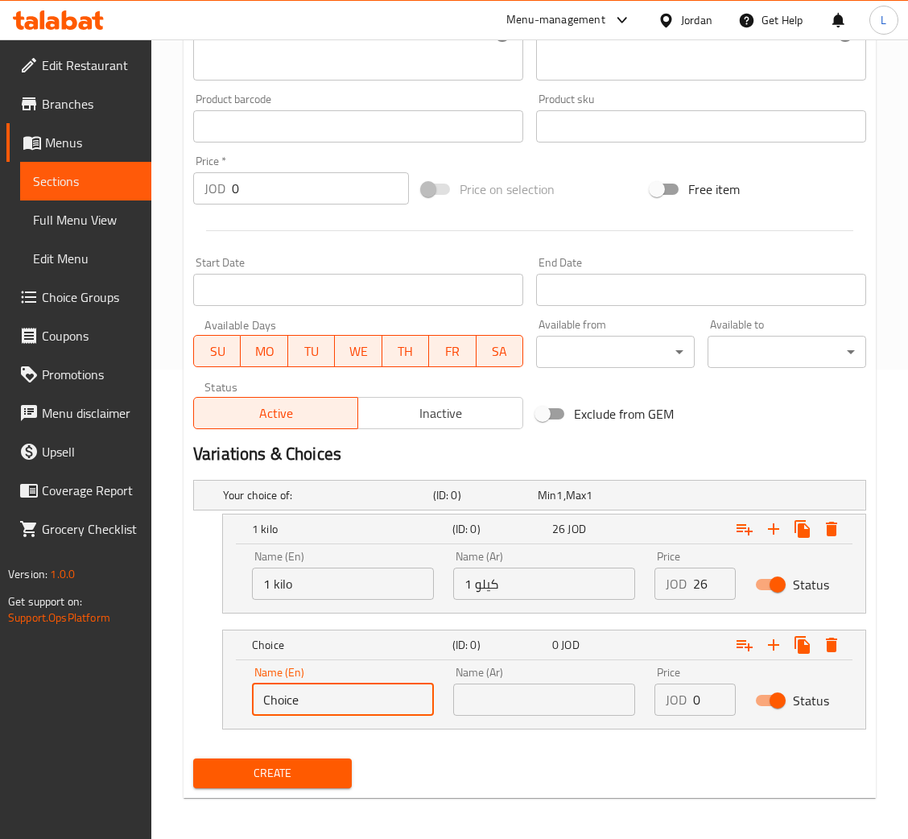
click at [335, 695] on input "Choice" at bounding box center [343, 699] width 182 height 32
type input "2 kilo"
click at [543, 693] on input "text" at bounding box center [544, 699] width 182 height 32
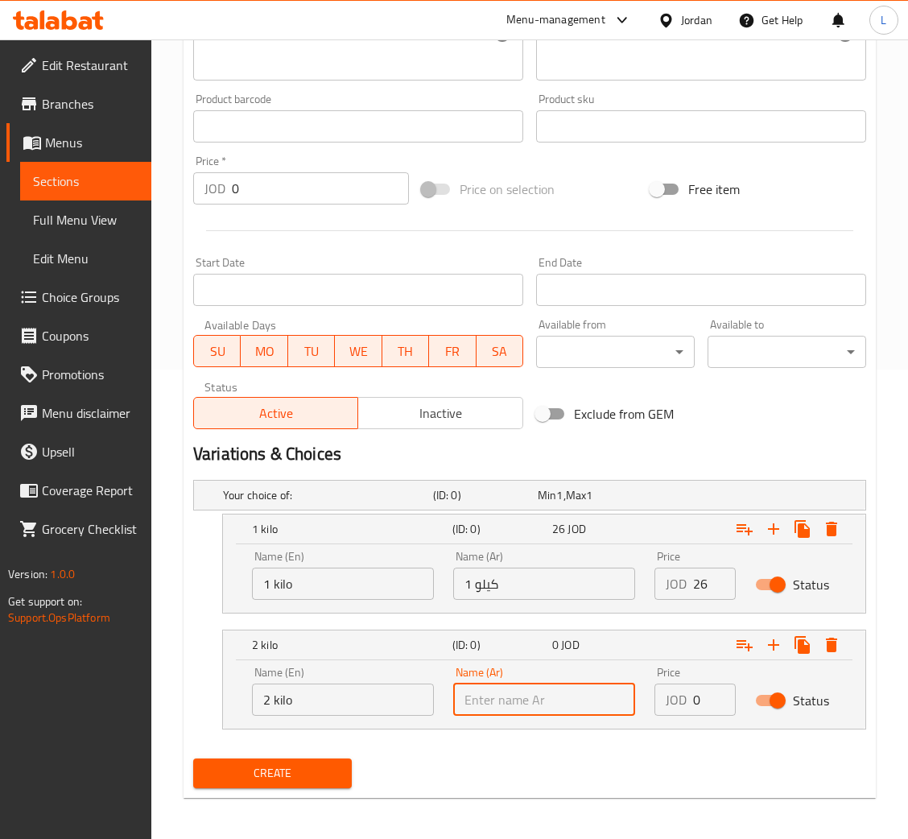
click at [369, 703] on input "2 kilo" at bounding box center [343, 699] width 182 height 32
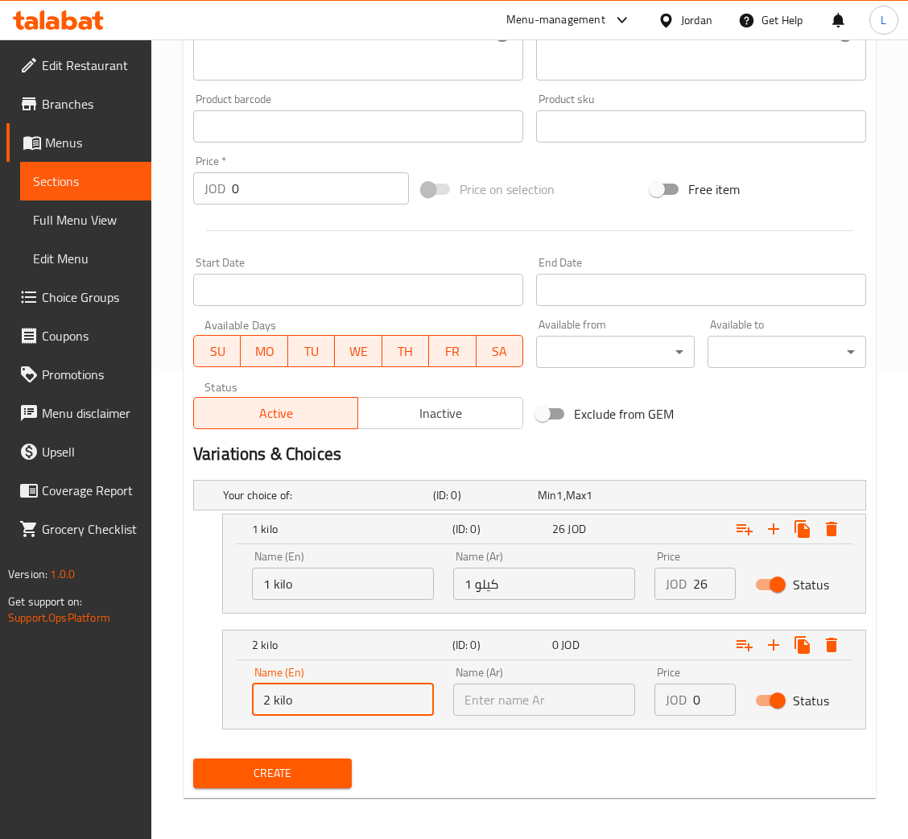
click at [369, 703] on input "2 kilo" at bounding box center [343, 699] width 182 height 32
click at [554, 671] on div "Name (Ar) Name (Ar)" at bounding box center [544, 690] width 182 height 49
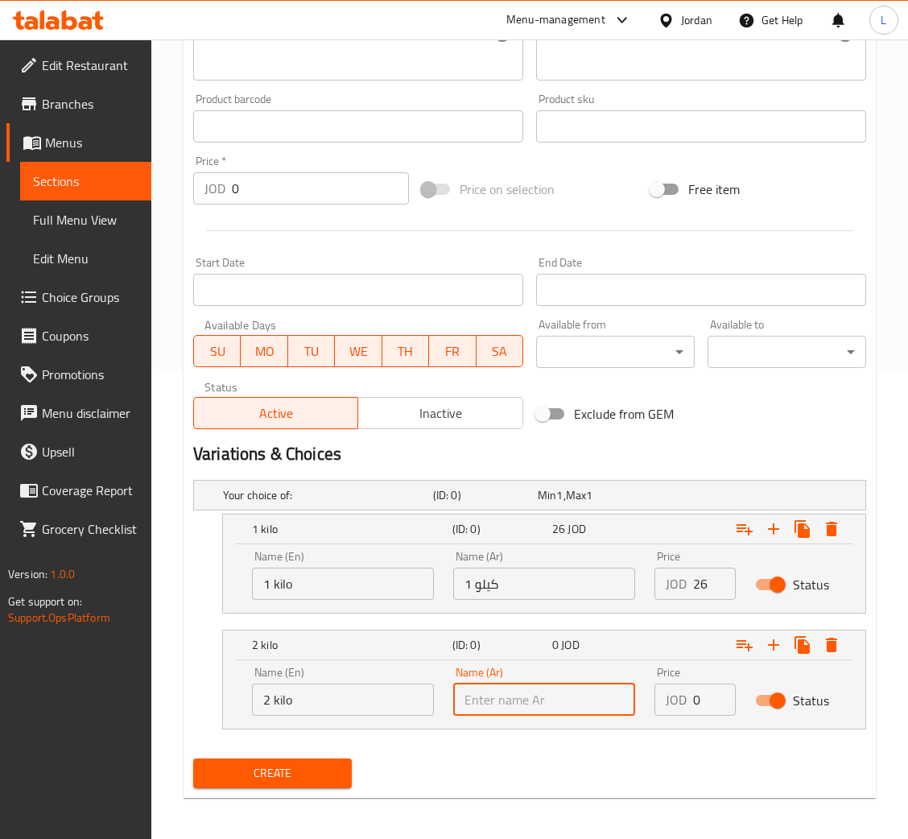
click at [554, 694] on input "text" at bounding box center [544, 699] width 182 height 32
paste input "2 كيلو"
type input "2 كيلو"
click at [697, 700] on input "0" at bounding box center [714, 699] width 43 height 32
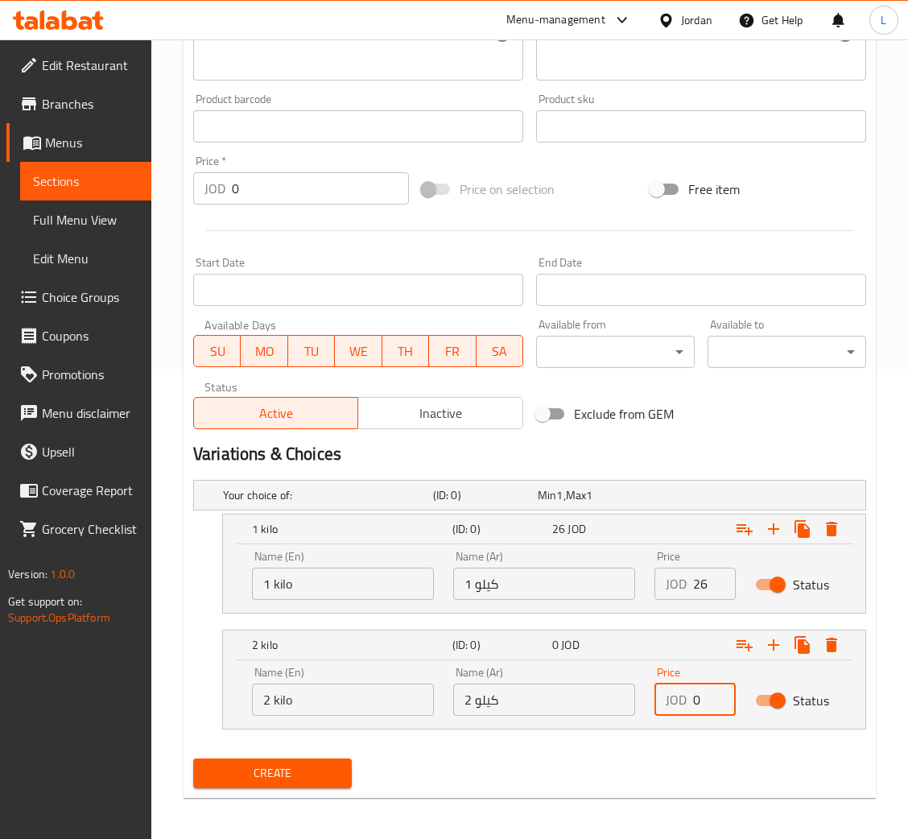
click at [697, 700] on input "0" at bounding box center [714, 699] width 43 height 32
type input "49"
click at [777, 638] on icon "Expand" at bounding box center [773, 644] width 19 height 19
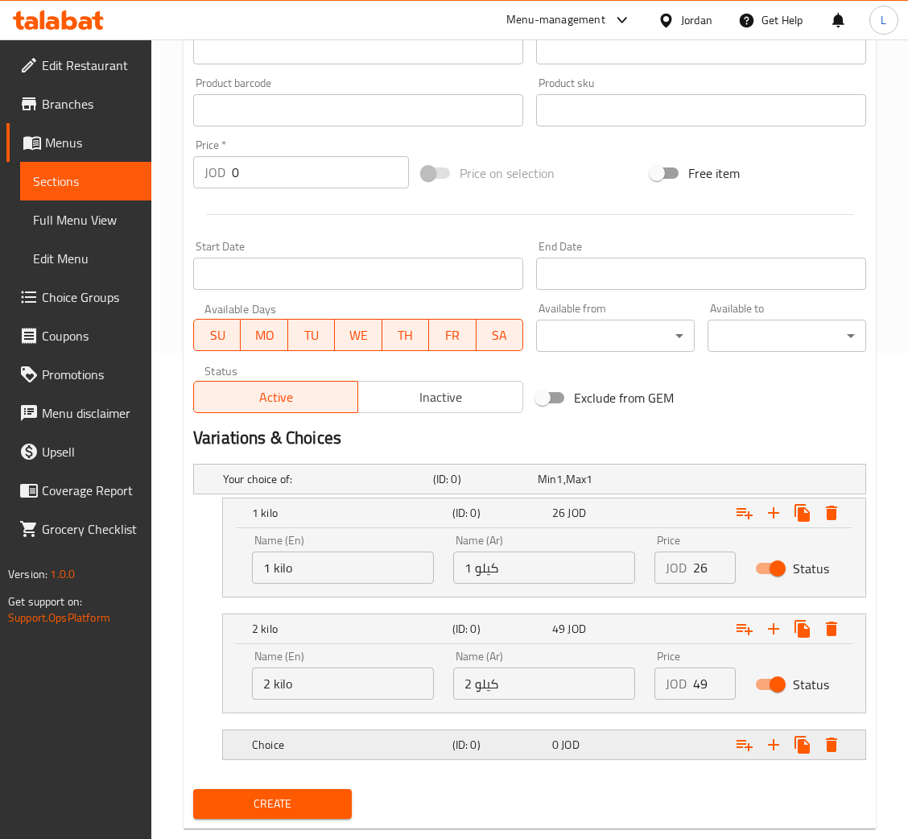
scroll to position [519, 0]
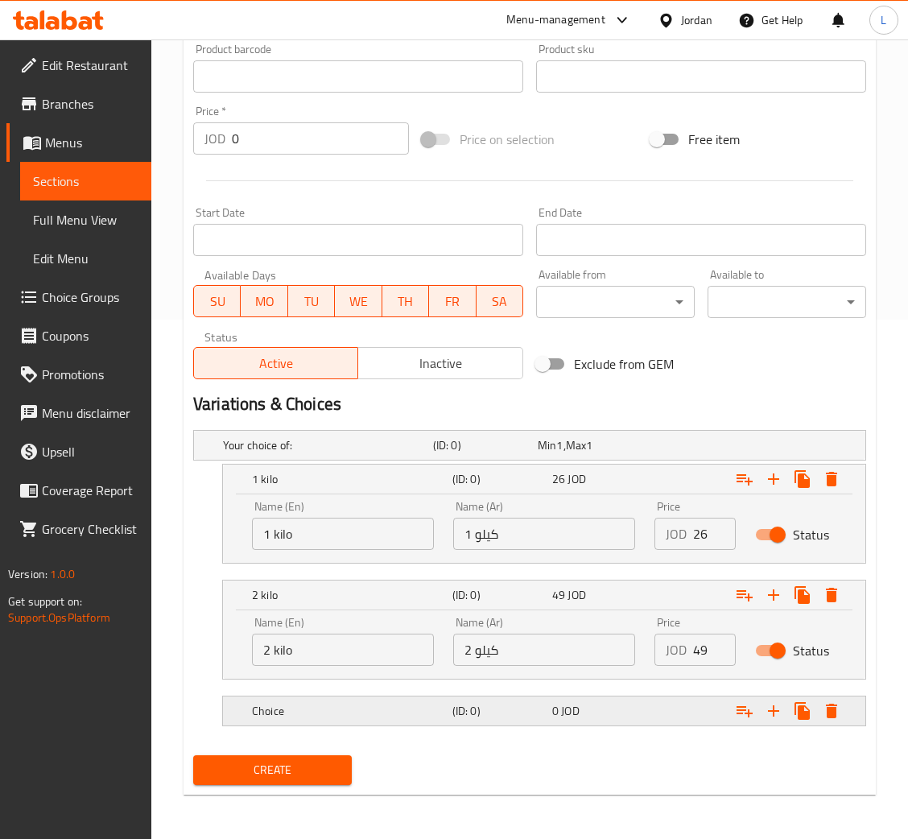
click at [597, 716] on div "0 JOD" at bounding box center [598, 711] width 93 height 16
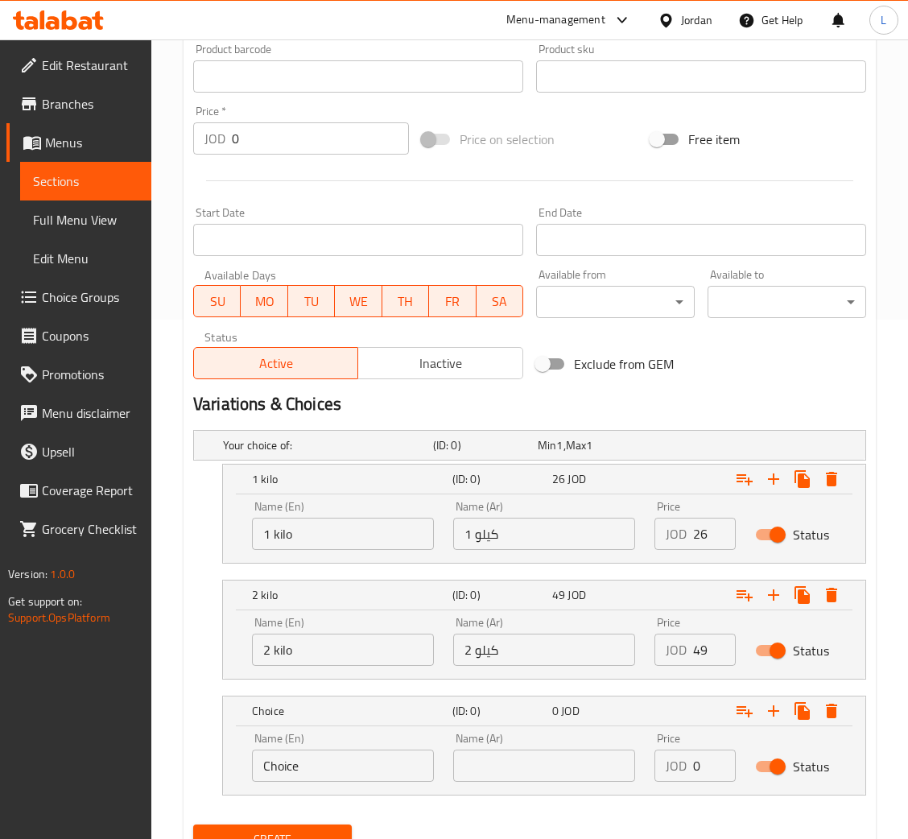
click at [519, 752] on input "text" at bounding box center [544, 765] width 182 height 32
type input "d"
click at [388, 746] on div "Name (En) Choice Name (En)" at bounding box center [343, 756] width 182 height 49
click at [385, 746] on div "Name (En) Choice Name (En)" at bounding box center [343, 756] width 182 height 49
click at [403, 785] on div "Name (En) Choice Name (En)" at bounding box center [342, 757] width 201 height 68
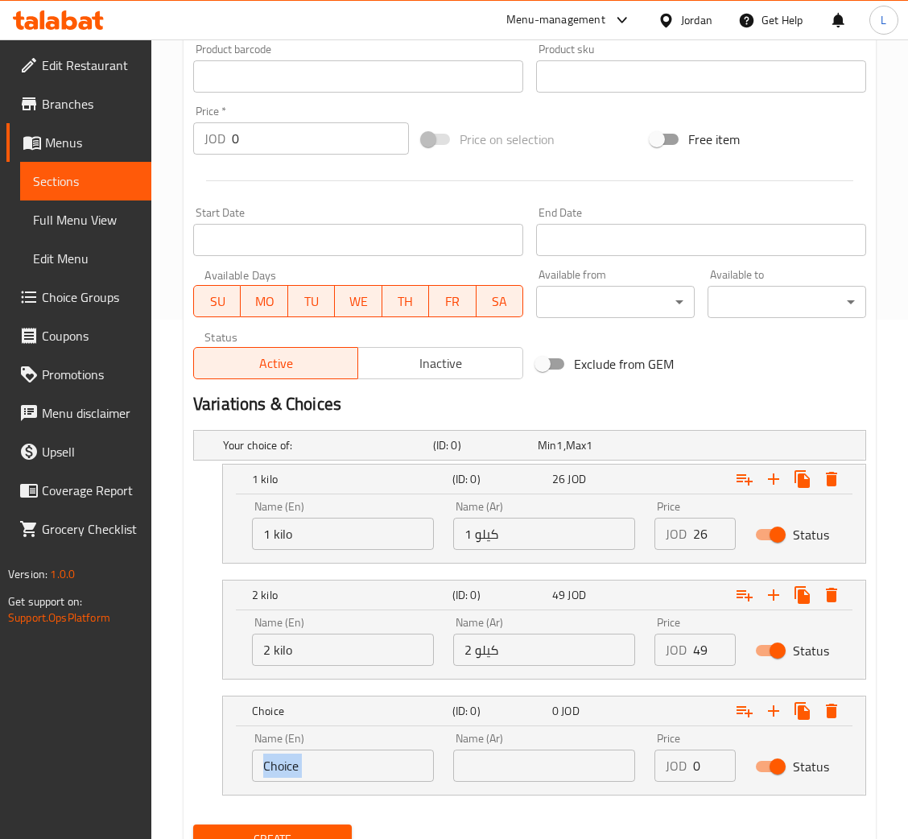
click at [403, 785] on div "Name (En) Choice Name (En)" at bounding box center [342, 757] width 201 height 68
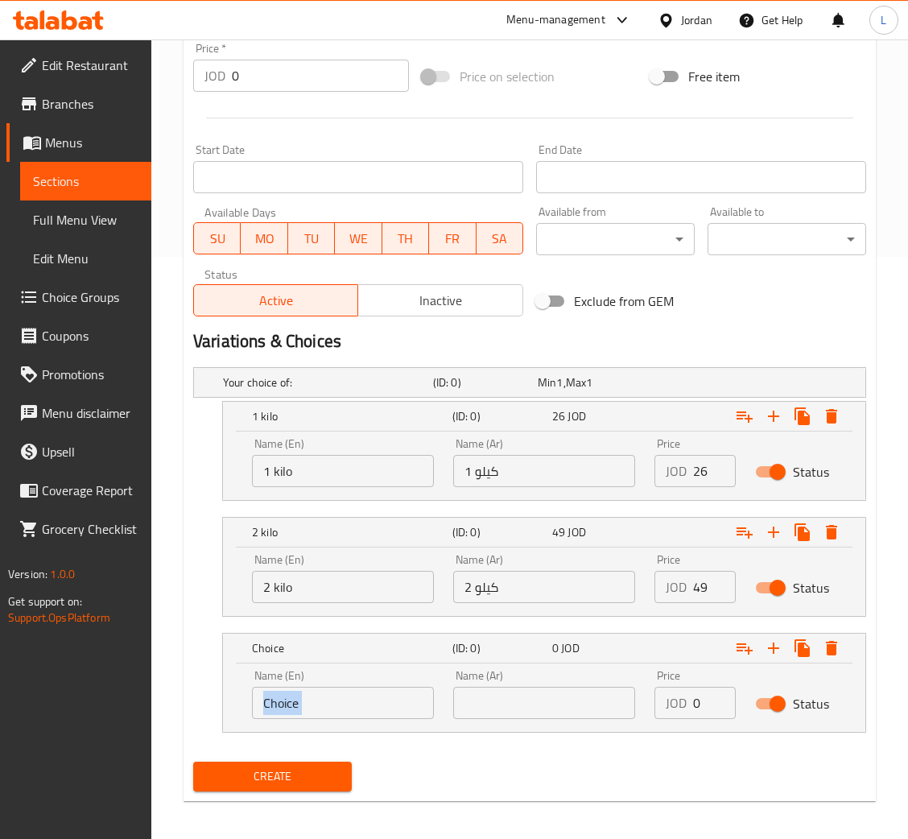
scroll to position [588, 0]
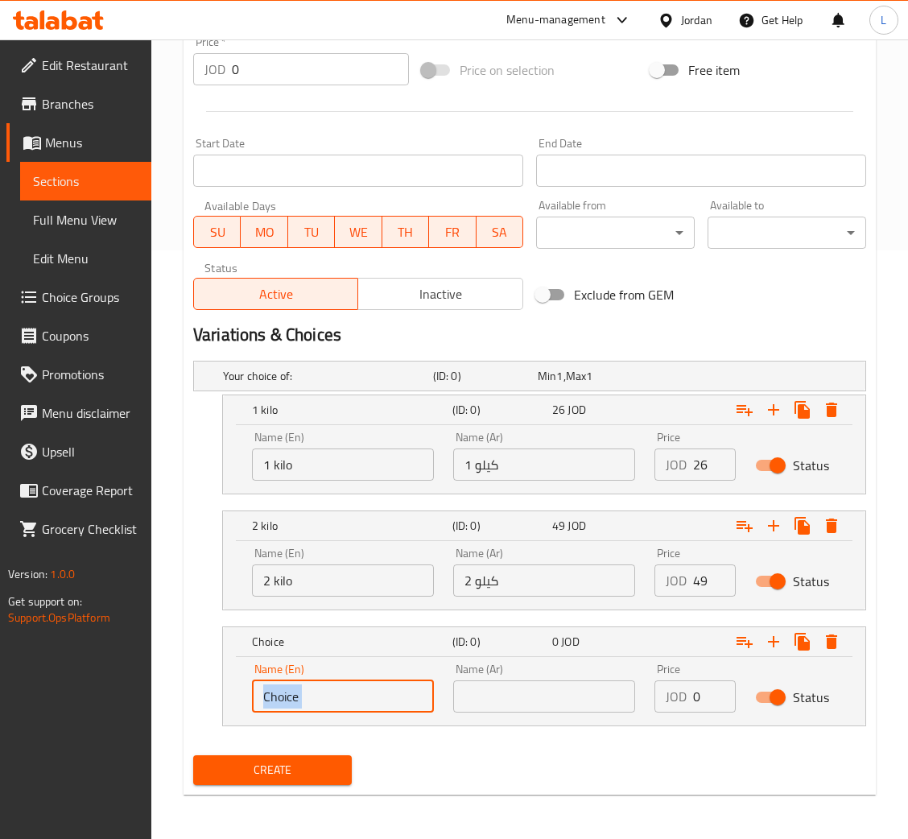
click at [327, 700] on input "Choice" at bounding box center [343, 696] width 182 height 32
type input "C"
click at [288, 699] on input "3 kilo" at bounding box center [343, 696] width 182 height 32
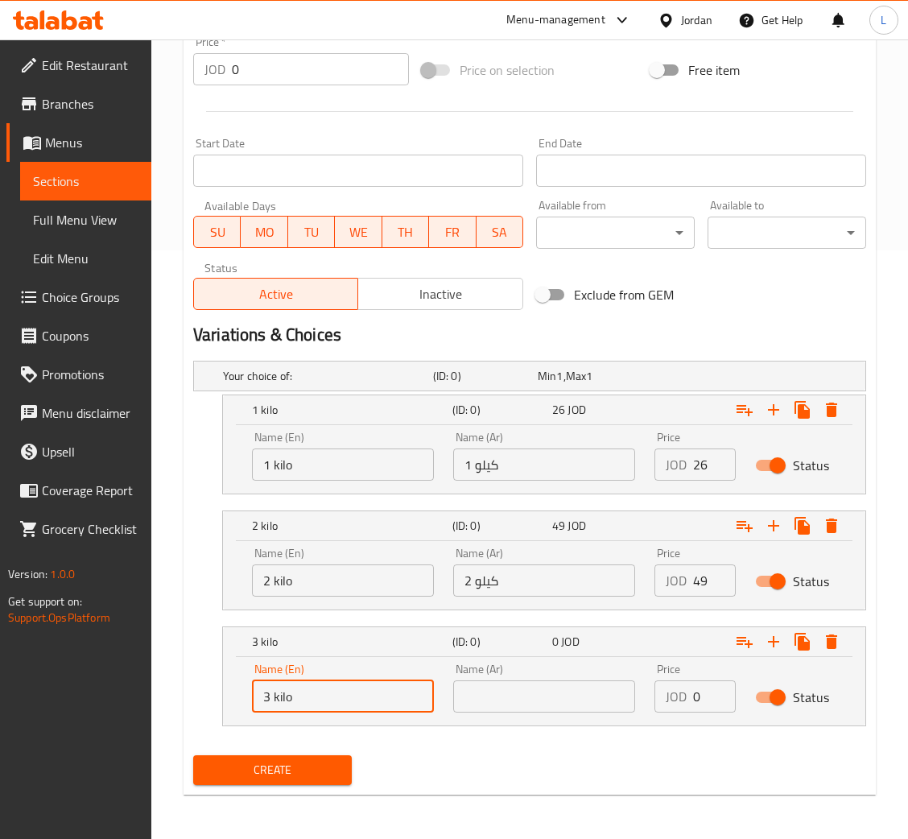
type input "3 kilo"
drag, startPoint x: 527, startPoint y: 686, endPoint x: 542, endPoint y: 695, distance: 17.0
click at [527, 686] on input "text" at bounding box center [544, 696] width 182 height 32
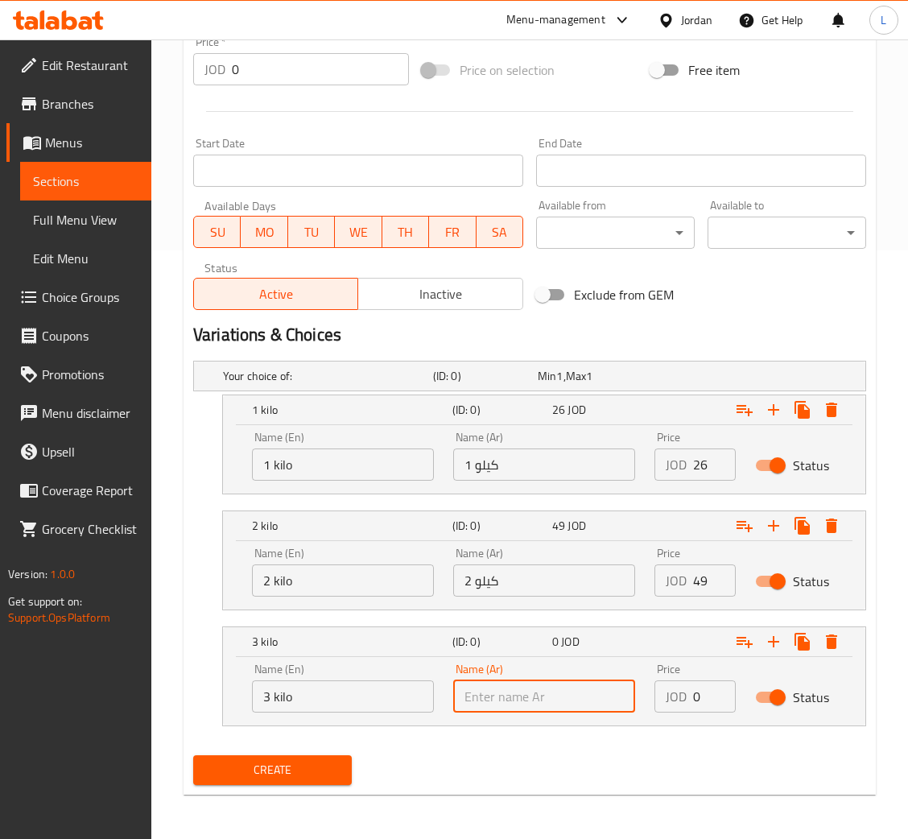
paste input "3 كيلو"
type input "3 كيلو"
click at [699, 695] on input "0" at bounding box center [714, 696] width 43 height 32
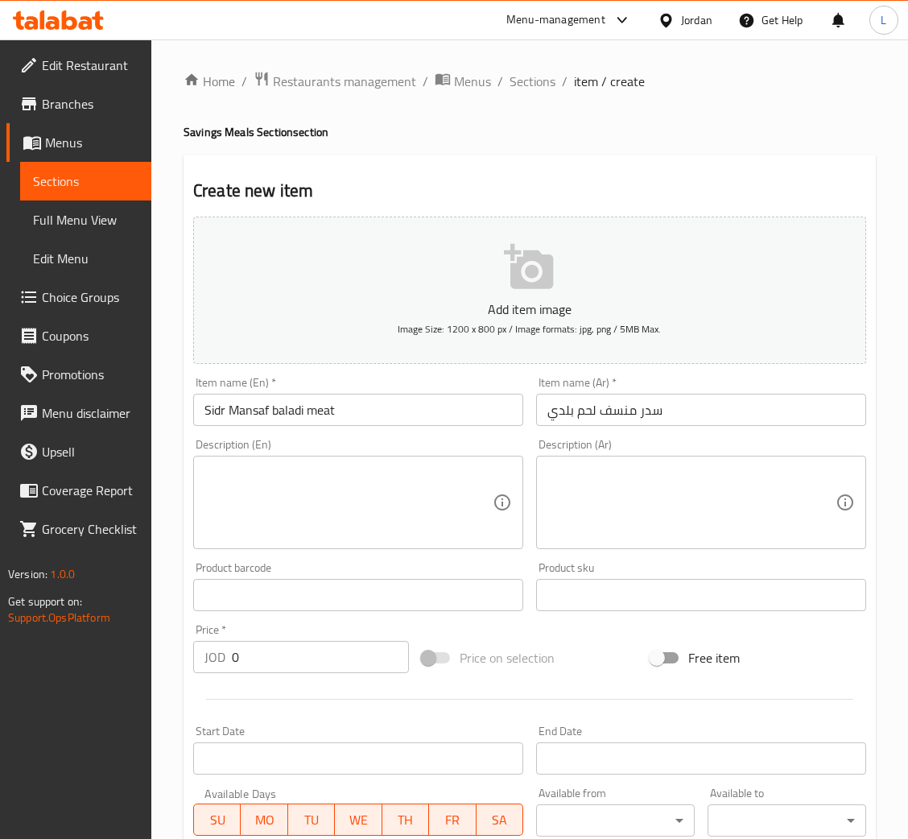
scroll to position [0, 0]
type input "70"
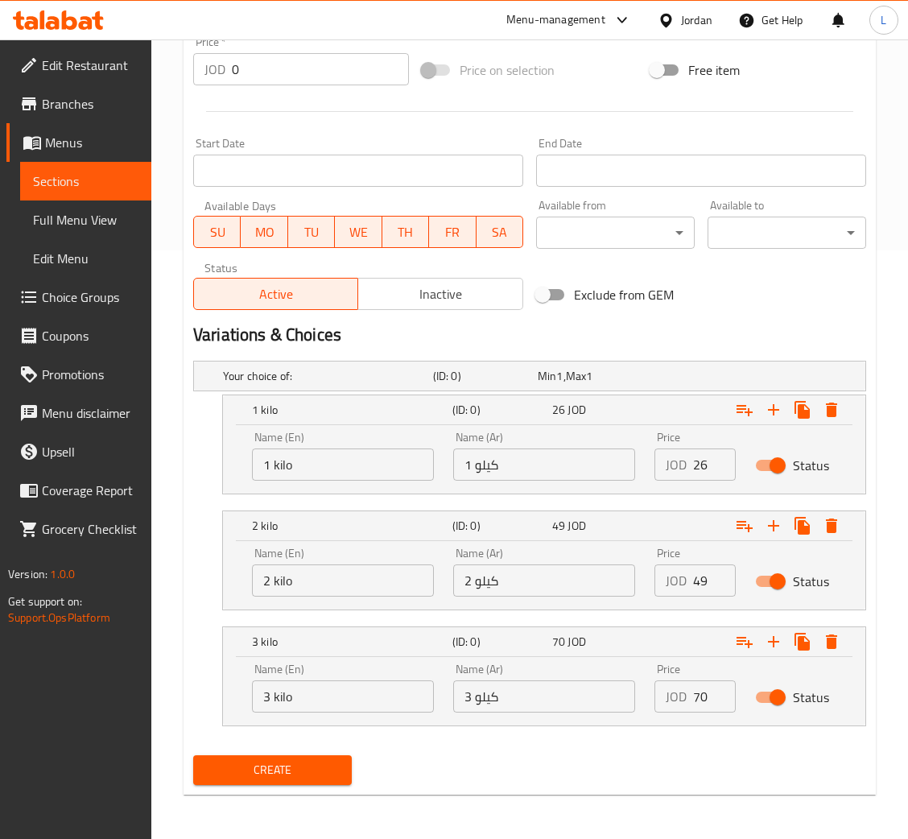
click at [303, 755] on button "Create" at bounding box center [272, 770] width 159 height 30
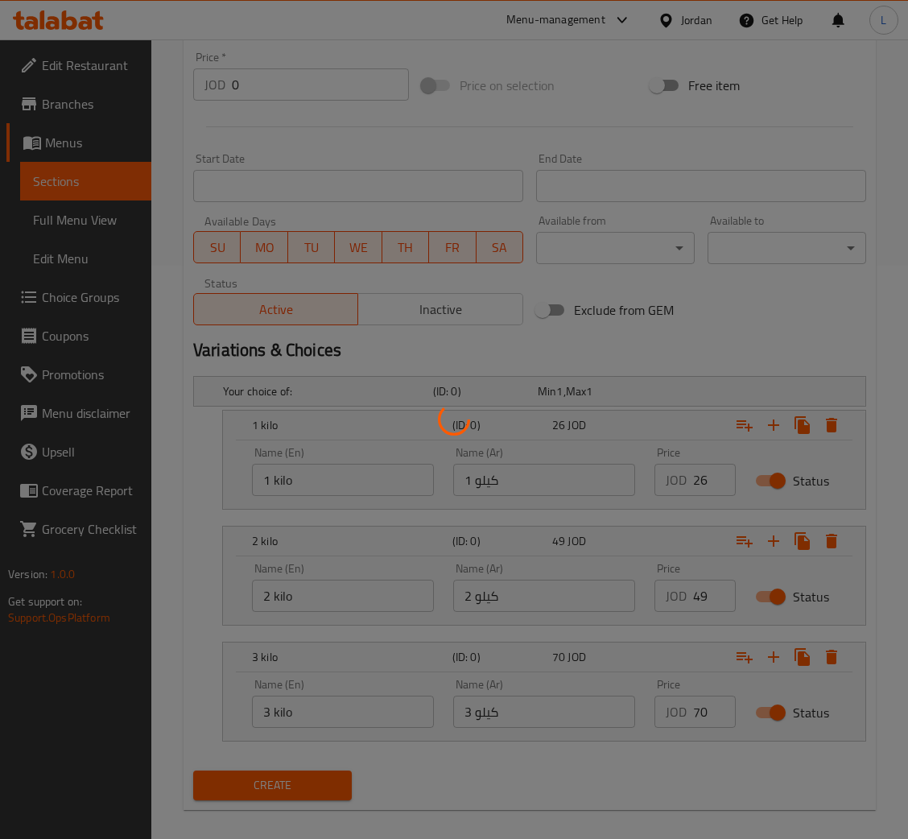
scroll to position [227, 0]
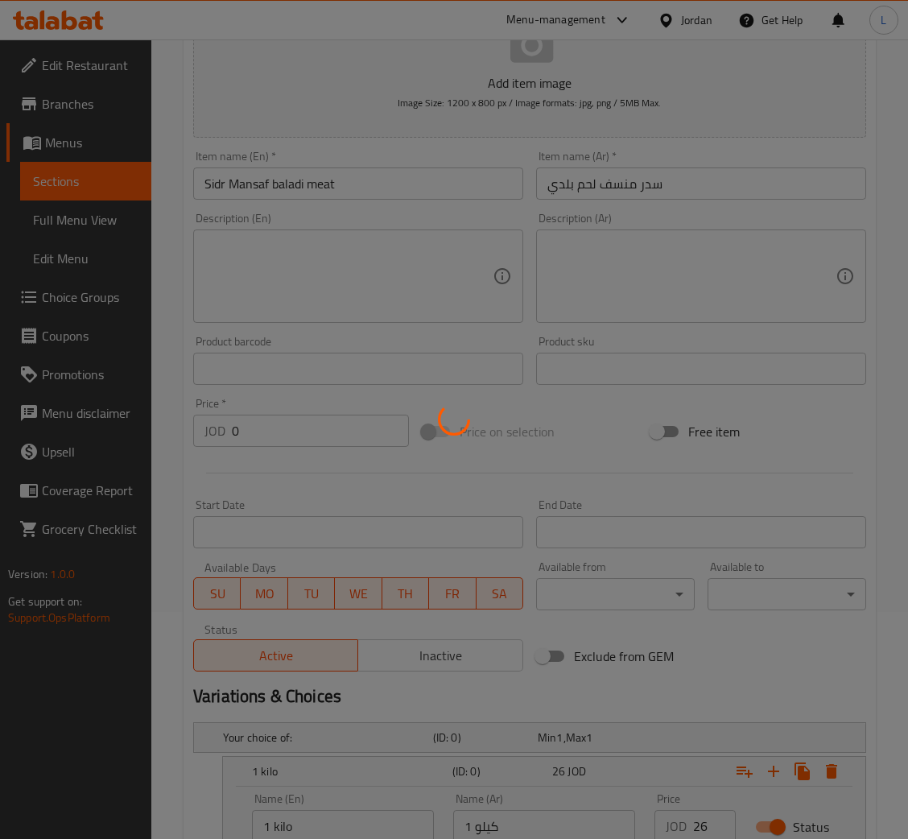
click at [609, 188] on div at bounding box center [454, 419] width 908 height 839
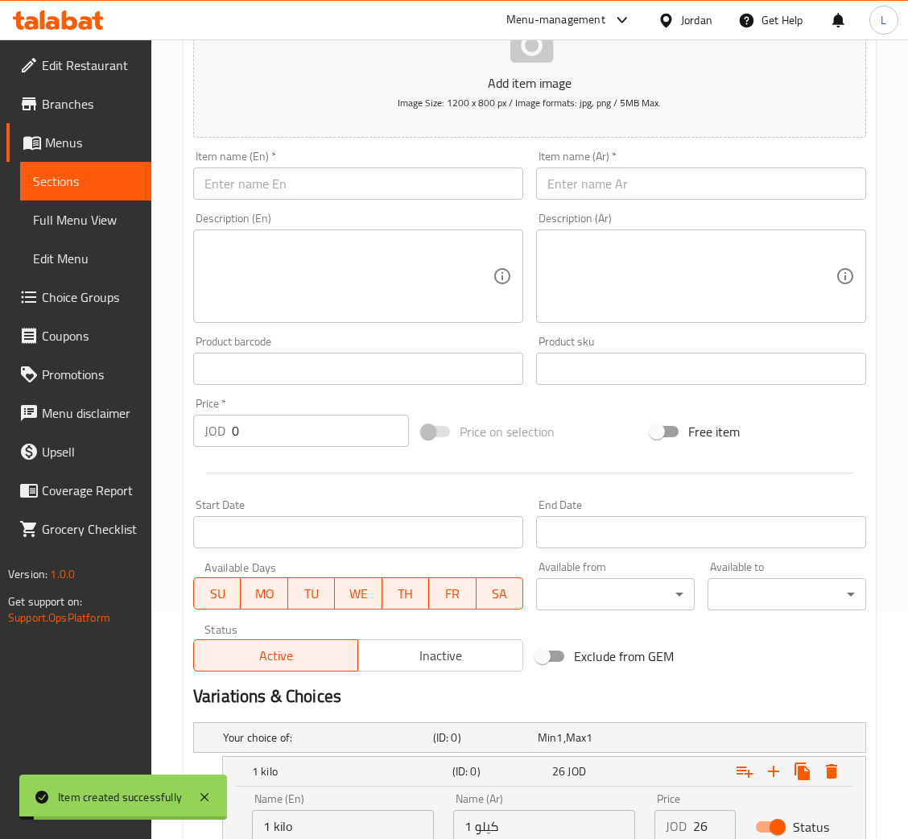
click at [624, 182] on input "text" at bounding box center [701, 183] width 330 height 32
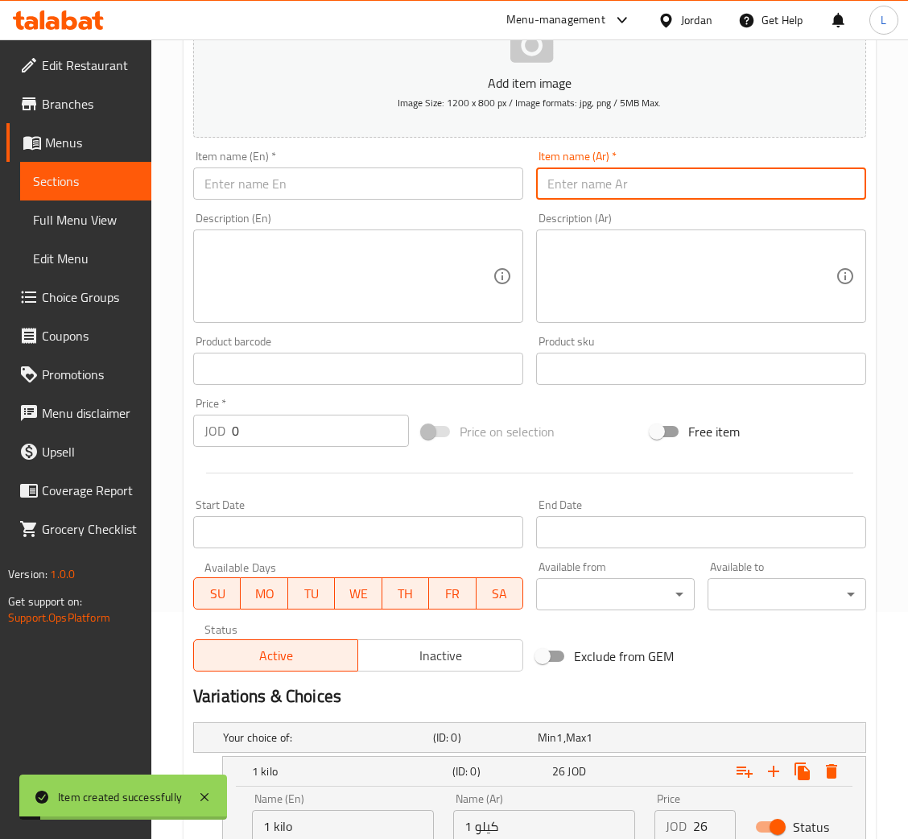
paste input "سدر منسف دجاج"
type input "سدر منسف دجاج"
click at [340, 190] on input "text" at bounding box center [358, 183] width 330 height 32
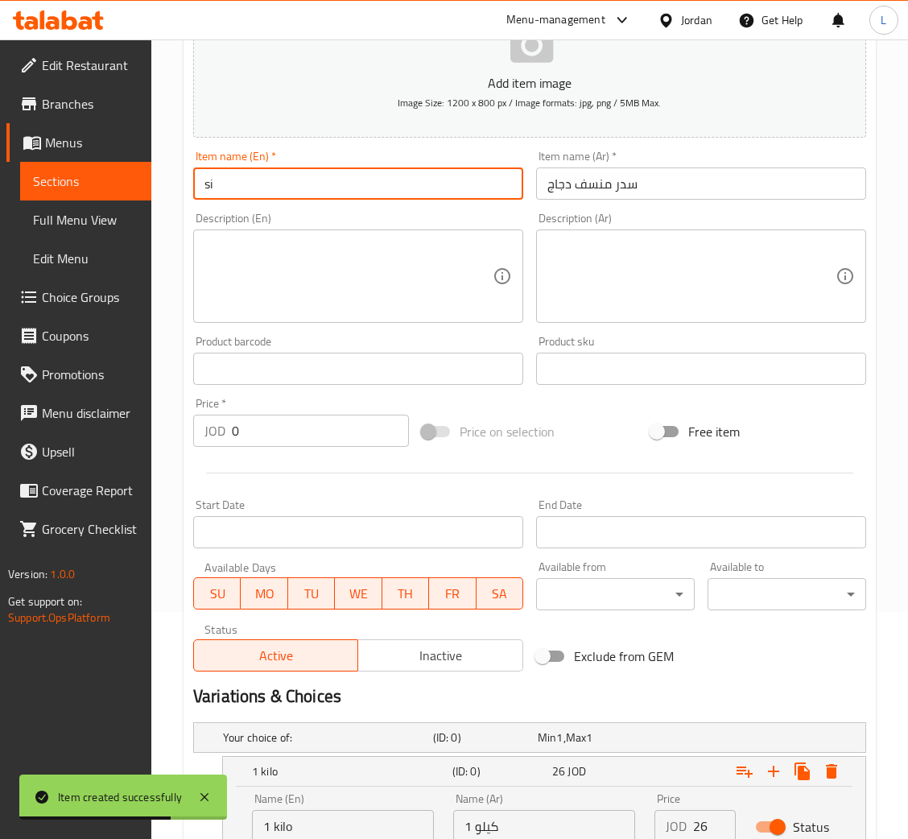
type input "s"
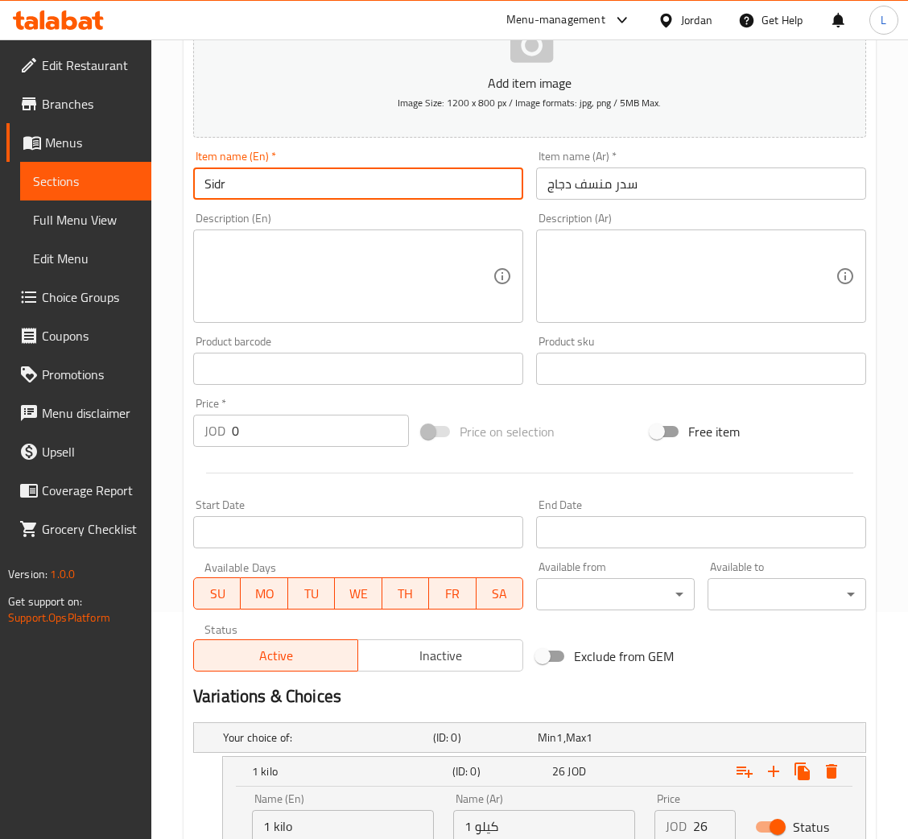
paste input "Chicken Mansaf"
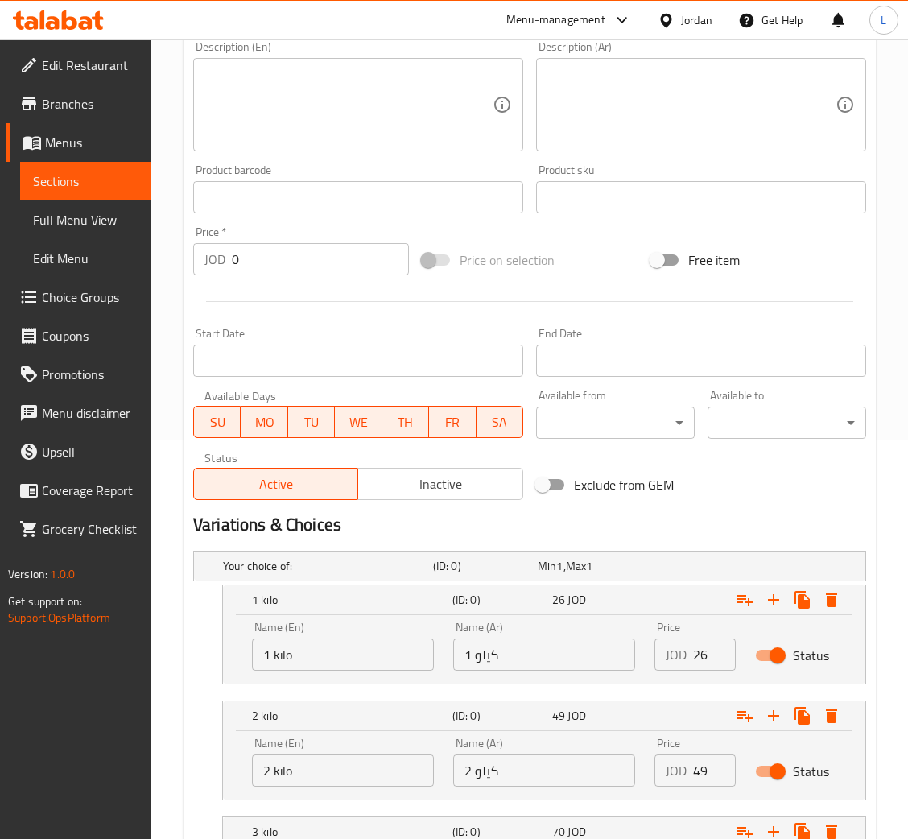
scroll to position [588, 0]
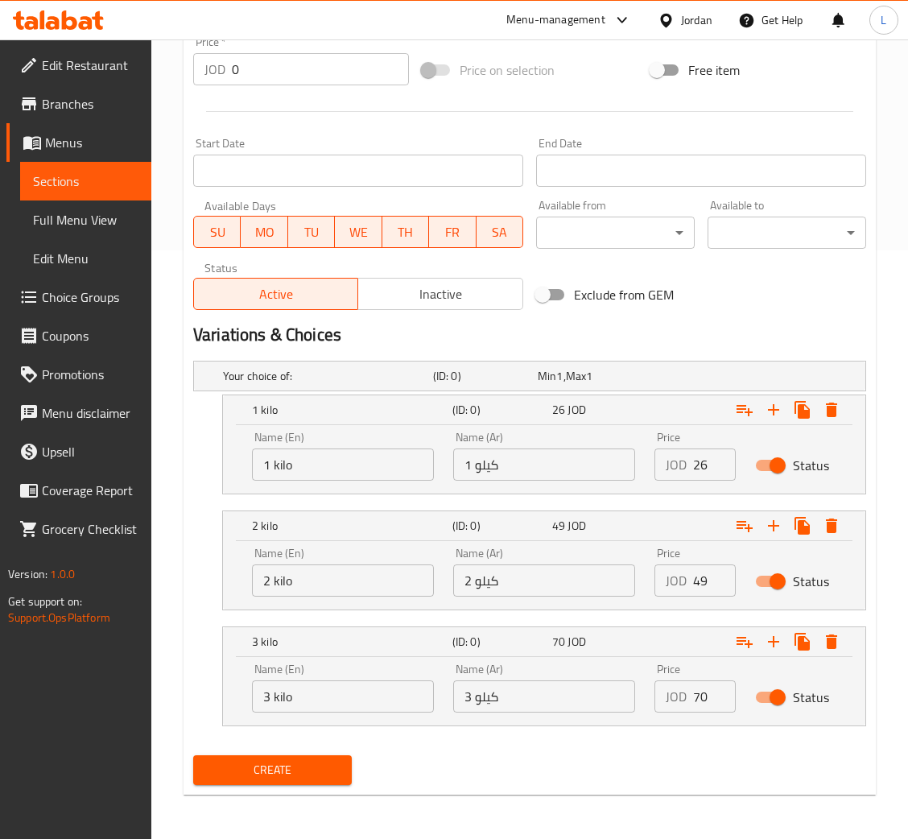
type input "Sidr Chicken Mansaf"
click at [376, 462] on input "1 kilo" at bounding box center [343, 464] width 182 height 32
type input "1"
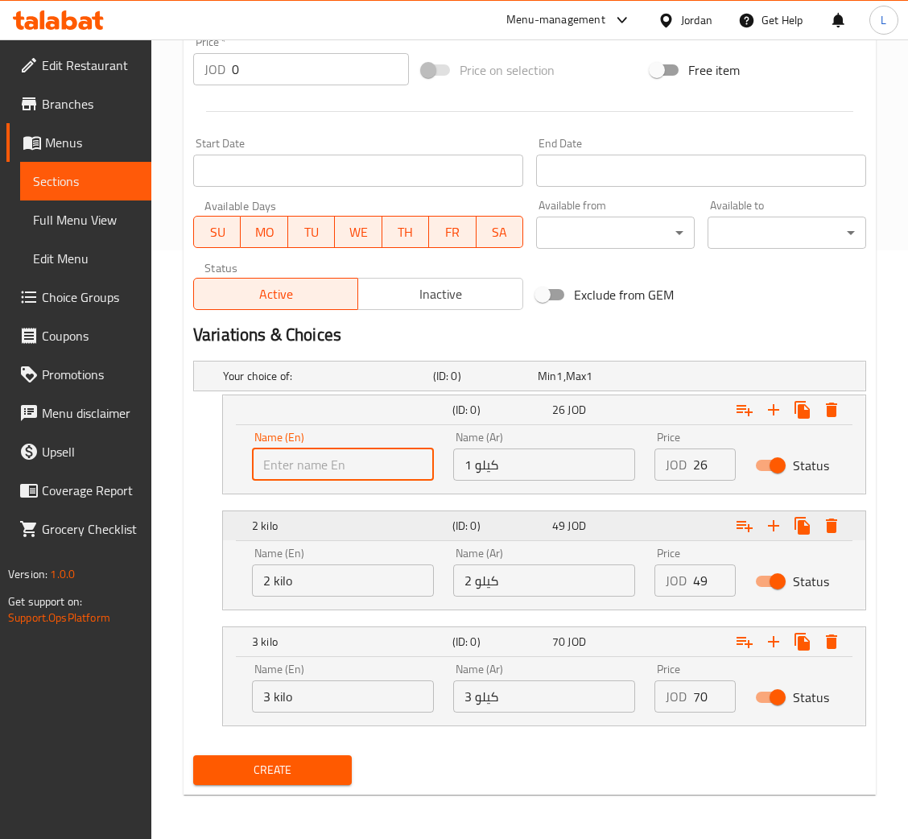
paste input "1 chicken"
type input "1 chicken"
click at [521, 461] on input "1 كيلو" at bounding box center [544, 464] width 182 height 32
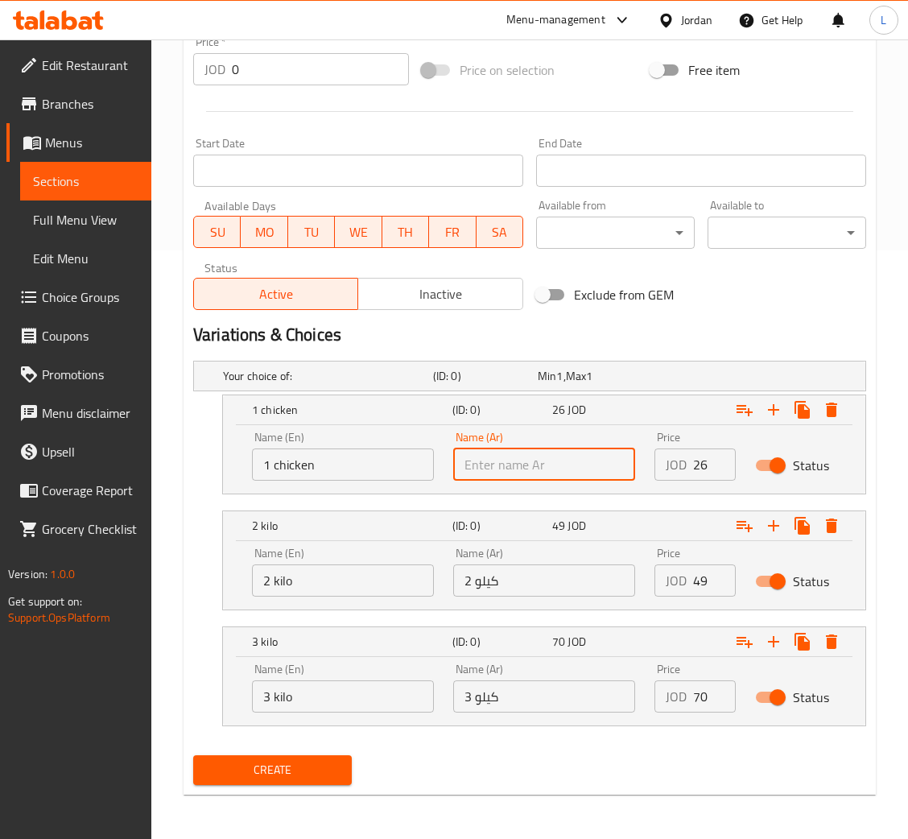
paste input "١ دجاجه"
type input "١ دجاجه"
click at [693, 460] on input "26" at bounding box center [714, 464] width 43 height 32
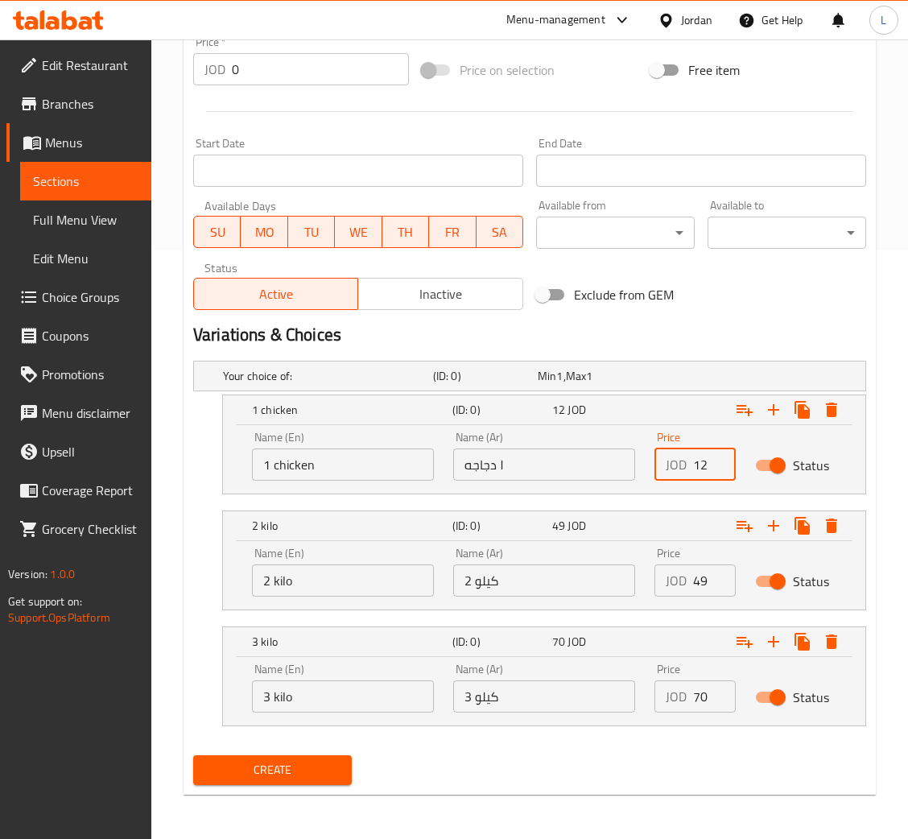
type input "12"
drag, startPoint x: 552, startPoint y: 568, endPoint x: 518, endPoint y: 575, distance: 34.4
click at [552, 568] on input "2 كيلو" at bounding box center [544, 580] width 182 height 32
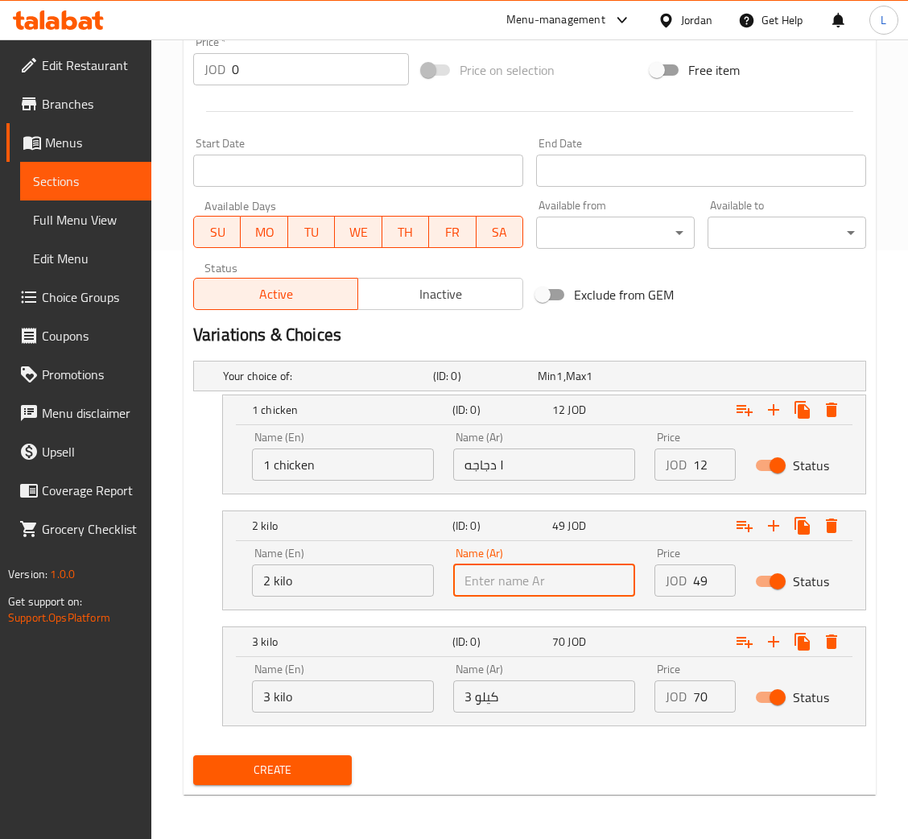
paste input "2 chicken"
type input "2 chicken"
click at [365, 584] on input "2 kilo" at bounding box center [343, 580] width 182 height 32
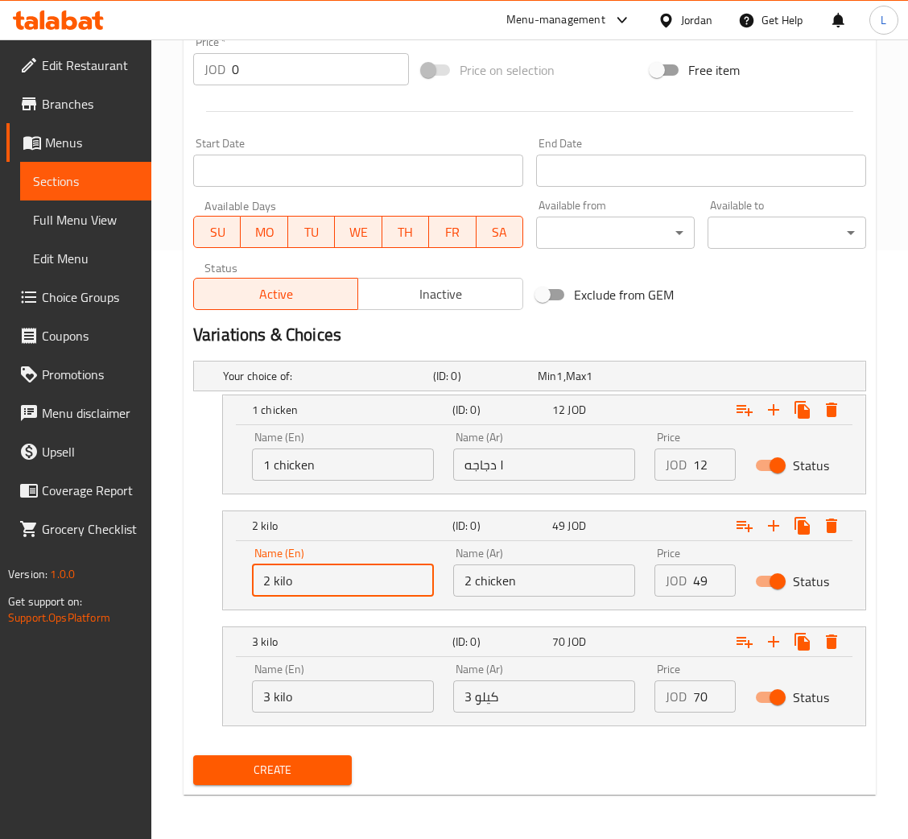
click at [365, 584] on input "2 kilo" at bounding box center [343, 580] width 182 height 32
paste input "٢ دجاجه"
click at [695, 578] on input "49" at bounding box center [714, 580] width 43 height 32
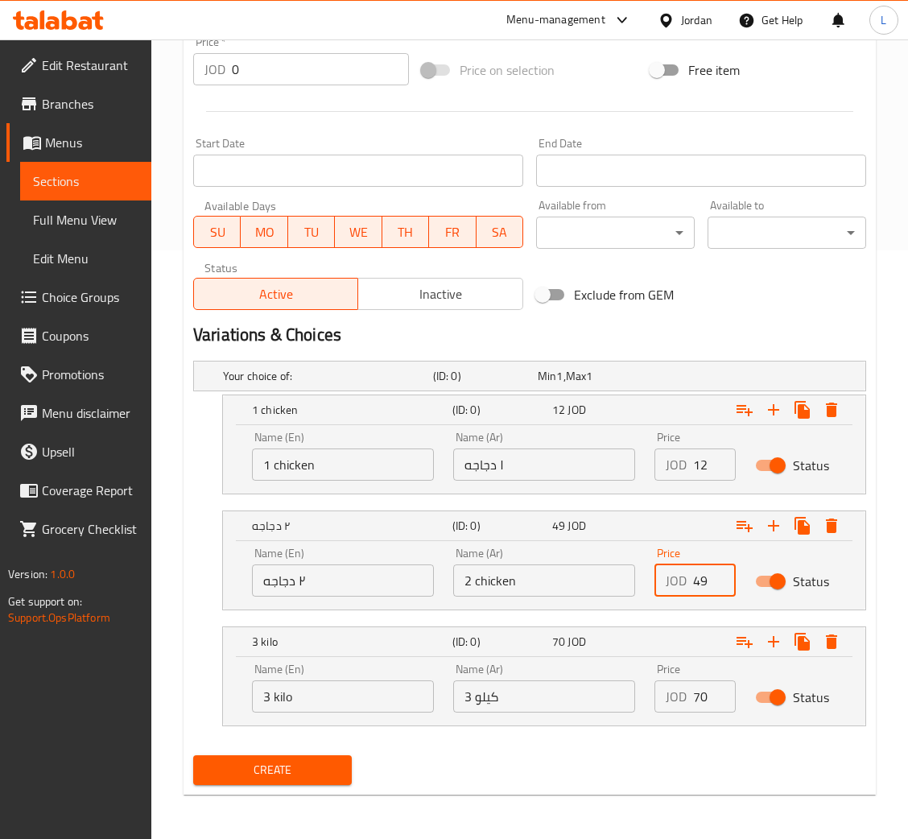
click at [695, 578] on input "49" at bounding box center [714, 580] width 43 height 32
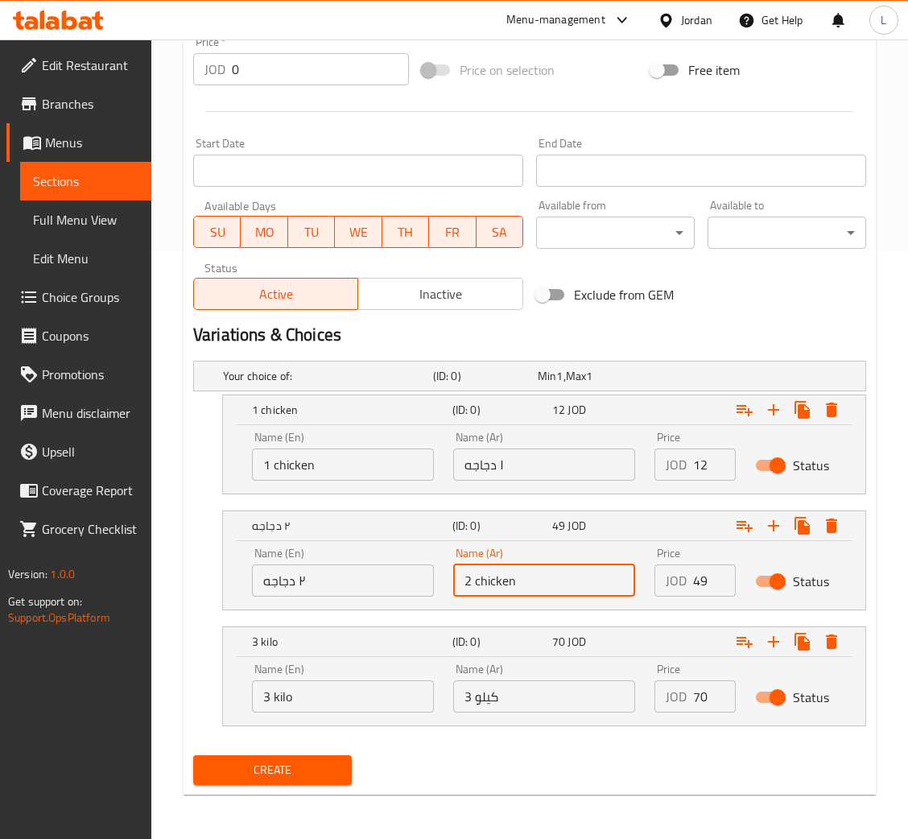
click at [476, 584] on input "2 chicken" at bounding box center [544, 580] width 182 height 32
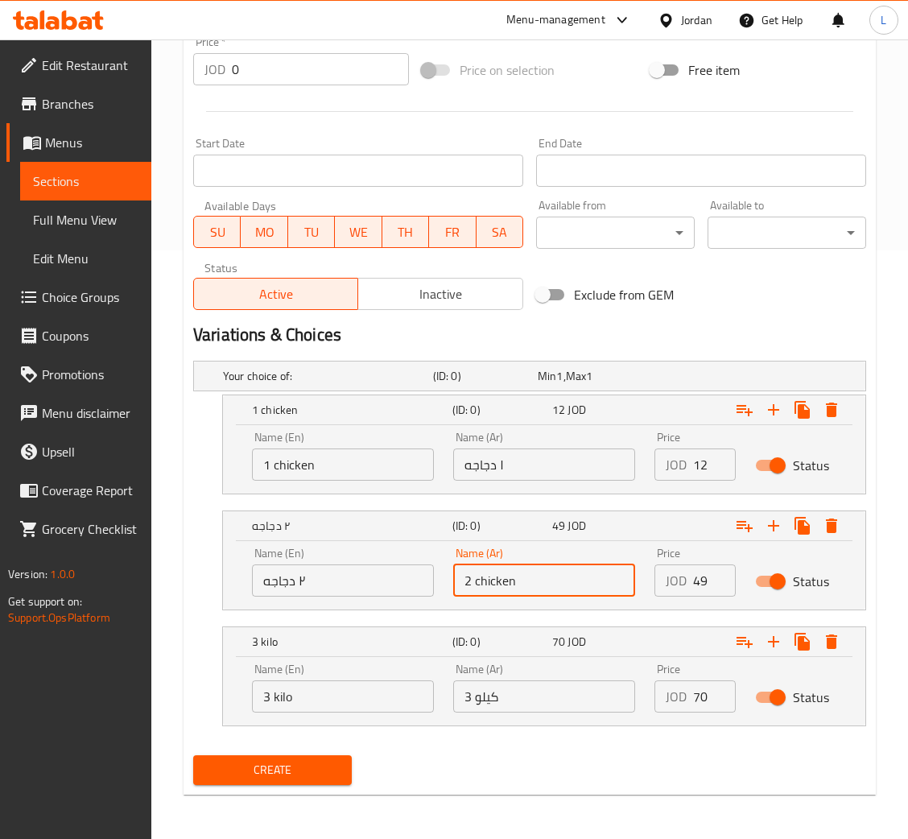
click at [476, 584] on input "2 chicken" at bounding box center [544, 580] width 182 height 32
click at [298, 582] on input "٢ دجاجه" at bounding box center [343, 580] width 182 height 32
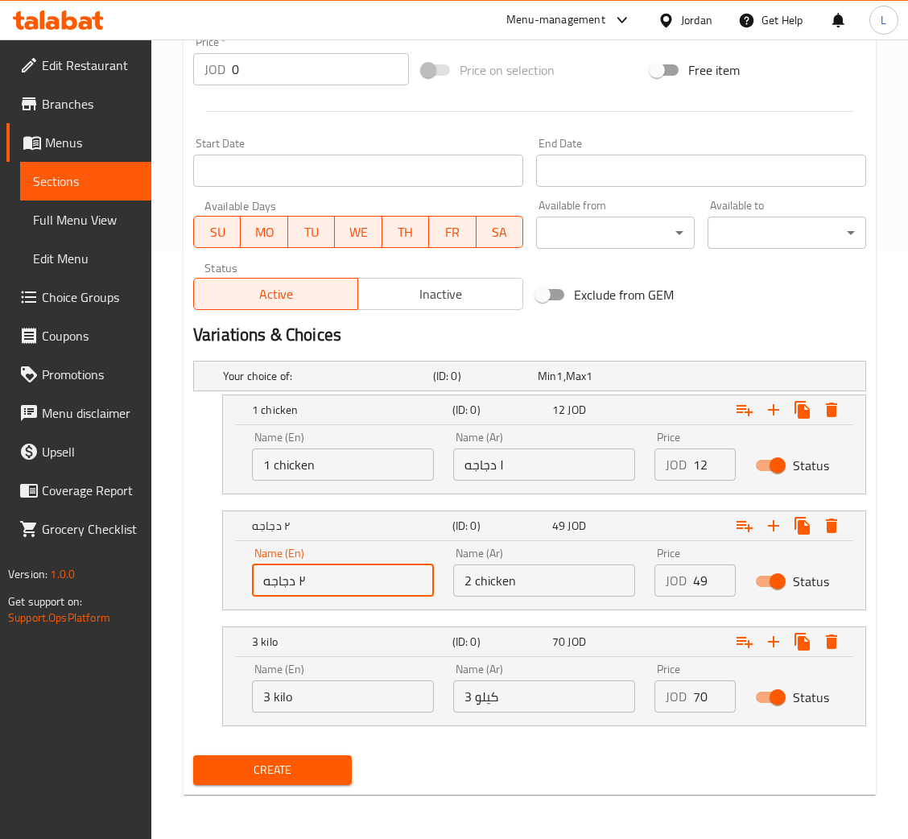
click at [298, 582] on input "٢ دجاجه" at bounding box center [343, 580] width 182 height 32
paste input "2 chicken"
type input "2 chicken"
click at [476, 587] on input "2 chicken" at bounding box center [544, 580] width 182 height 32
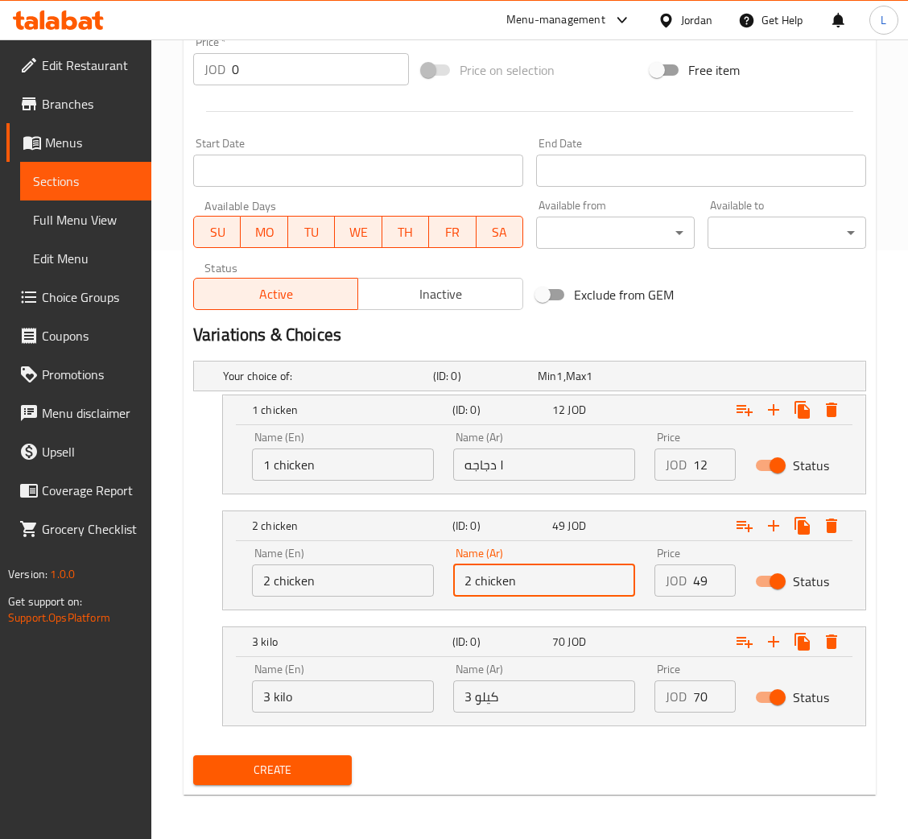
click at [476, 587] on input "2 chicken" at bounding box center [544, 580] width 182 height 32
paste input "٢ دجاجه"
type input "٢ دجاجه"
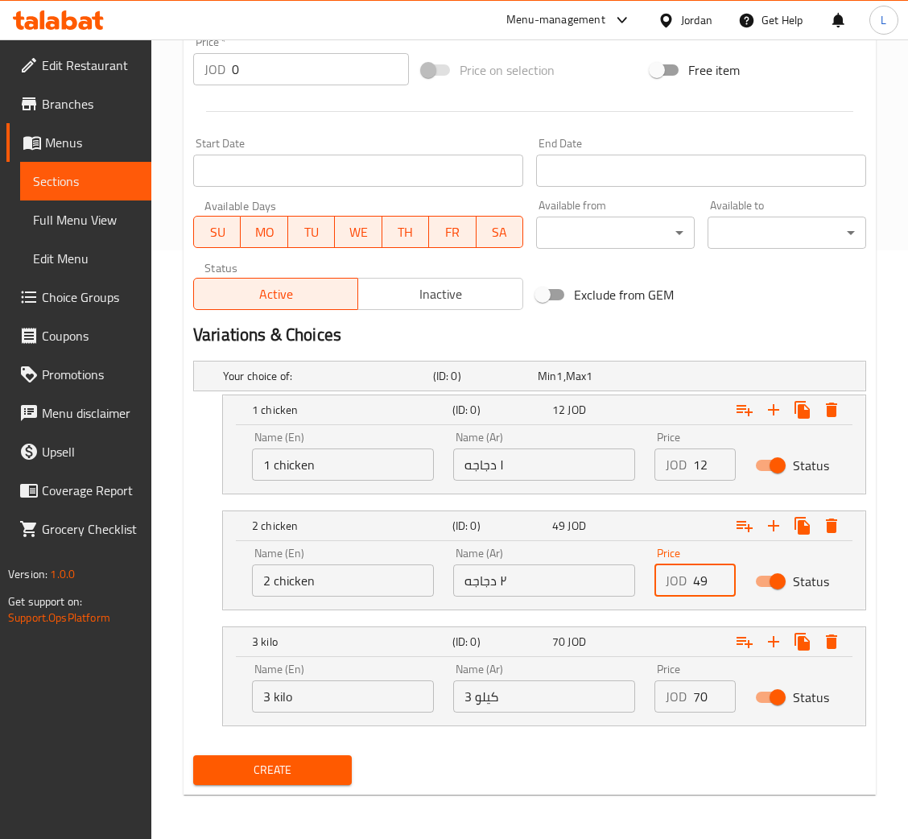
click at [699, 584] on input "49" at bounding box center [714, 580] width 43 height 32
type input "23"
click at [271, 699] on input "3 kilo" at bounding box center [343, 696] width 182 height 32
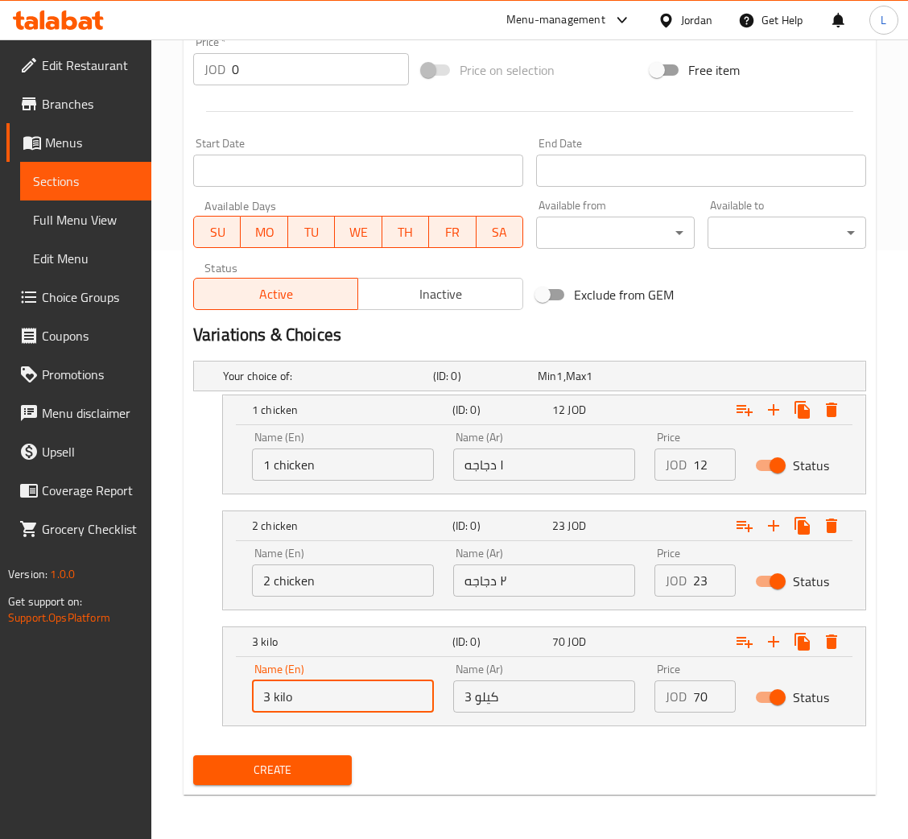
click at [271, 699] on input "3 kilo" at bounding box center [343, 696] width 182 height 32
click at [273, 702] on input "3 kilo" at bounding box center [343, 696] width 182 height 32
click at [567, 708] on input "3 كيلو" at bounding box center [544, 696] width 182 height 32
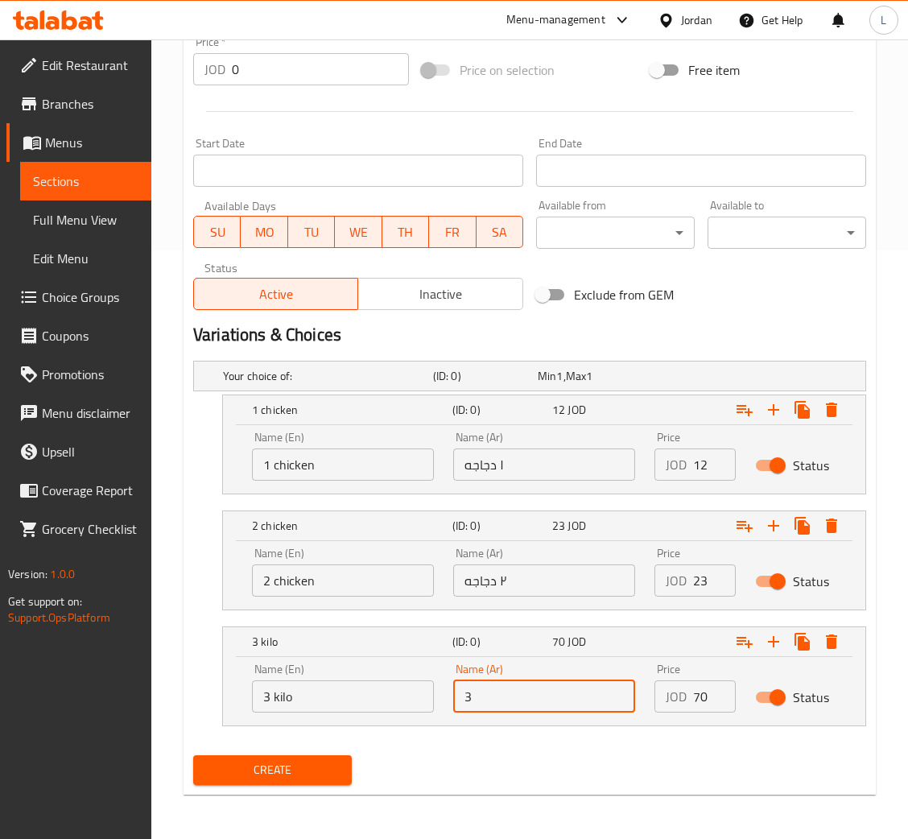
paste input "دجاجات"
click at [489, 689] on input "3 دجاجات" at bounding box center [544, 696] width 182 height 32
type input "3 دجاجات"
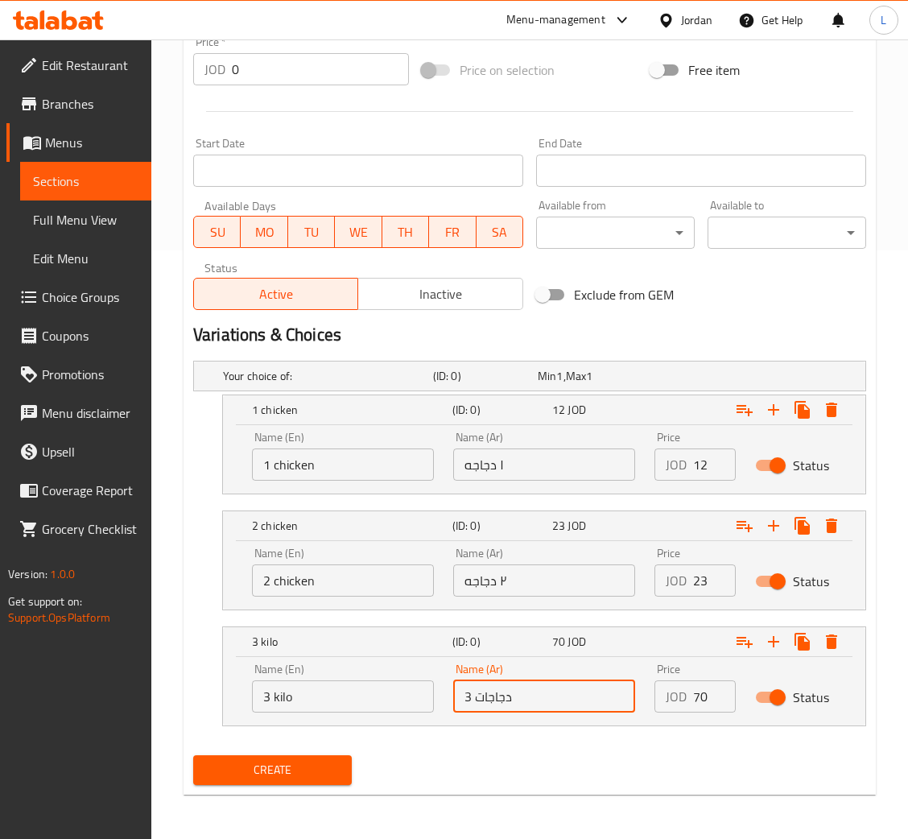
click at [301, 697] on input "3 kilo" at bounding box center [343, 696] width 182 height 32
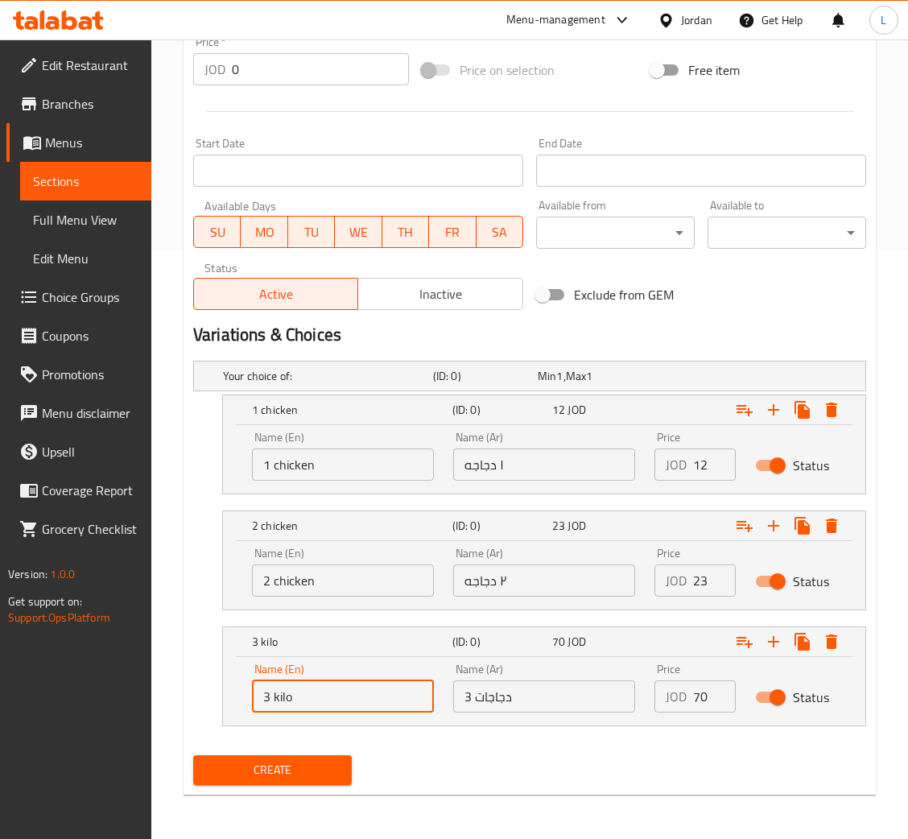
click at [301, 697] on input "3 kilo" at bounding box center [343, 696] width 182 height 32
click at [301, 697] on input "Choice" at bounding box center [343, 696] width 182 height 32
paste input "3 chickens"
type input "3 chickens"
click at [701, 703] on input "70" at bounding box center [714, 696] width 43 height 32
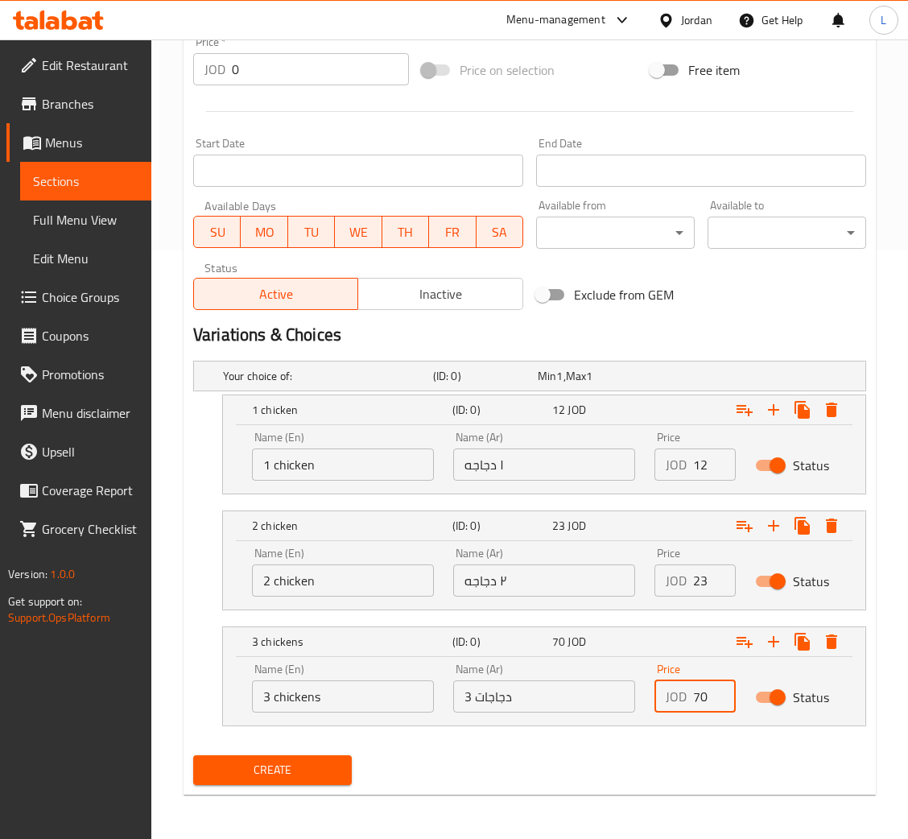
click at [701, 703] on input "70" at bounding box center [714, 696] width 43 height 32
type input "32"
click at [289, 775] on span "Create" at bounding box center [272, 770] width 133 height 20
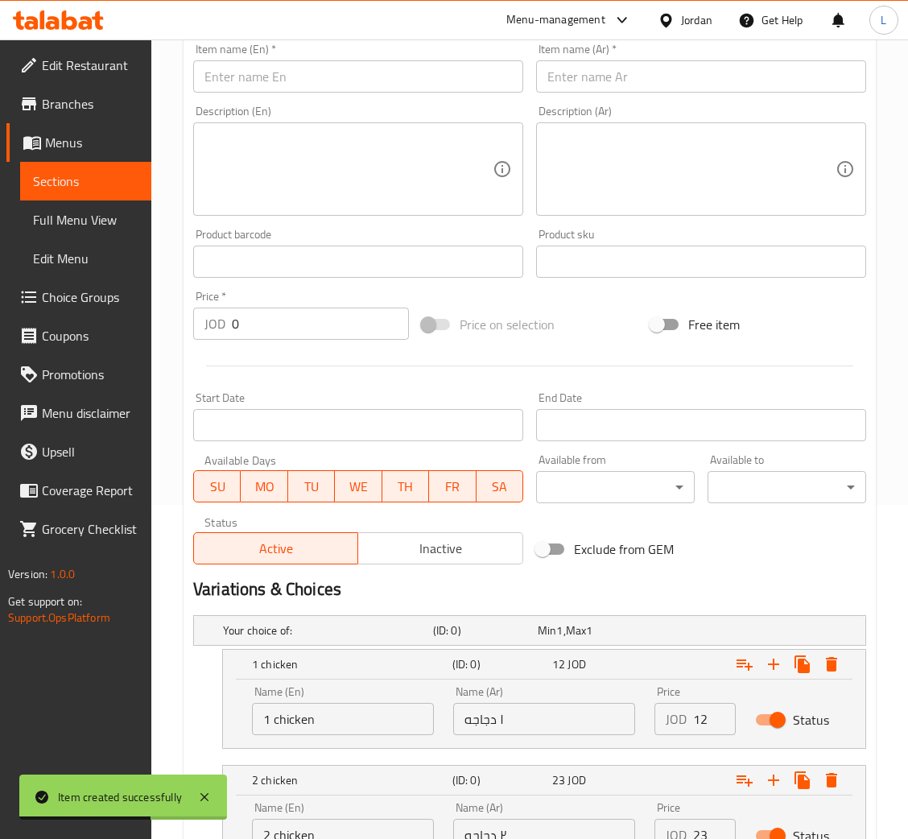
scroll to position [227, 0]
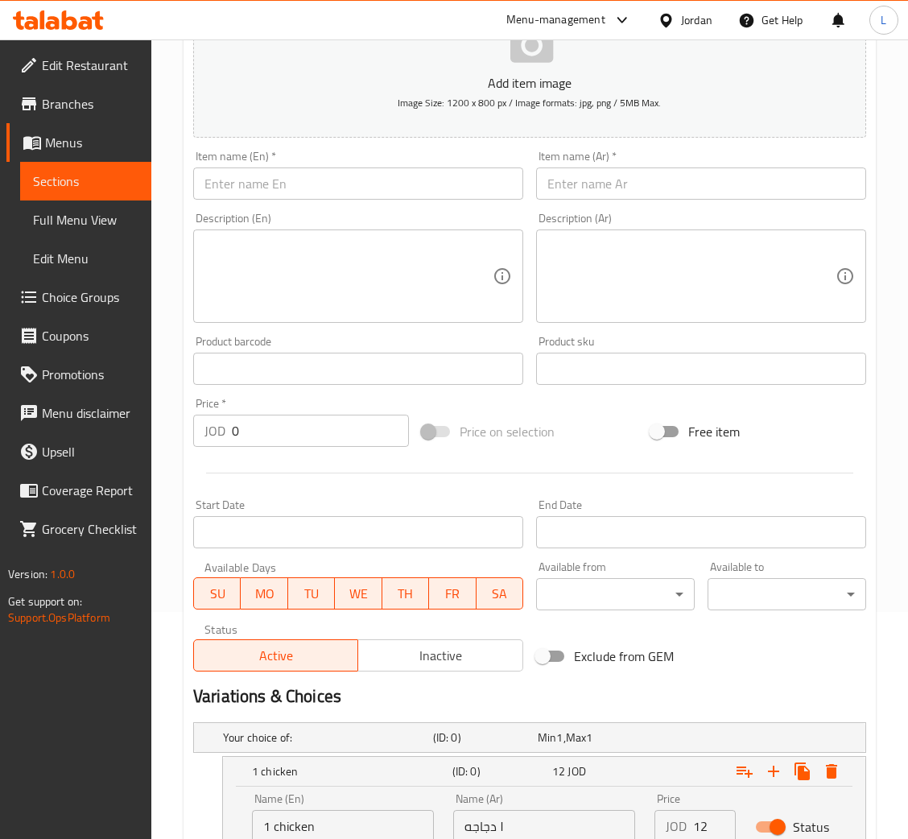
click at [592, 179] on input "text" at bounding box center [701, 183] width 330 height 32
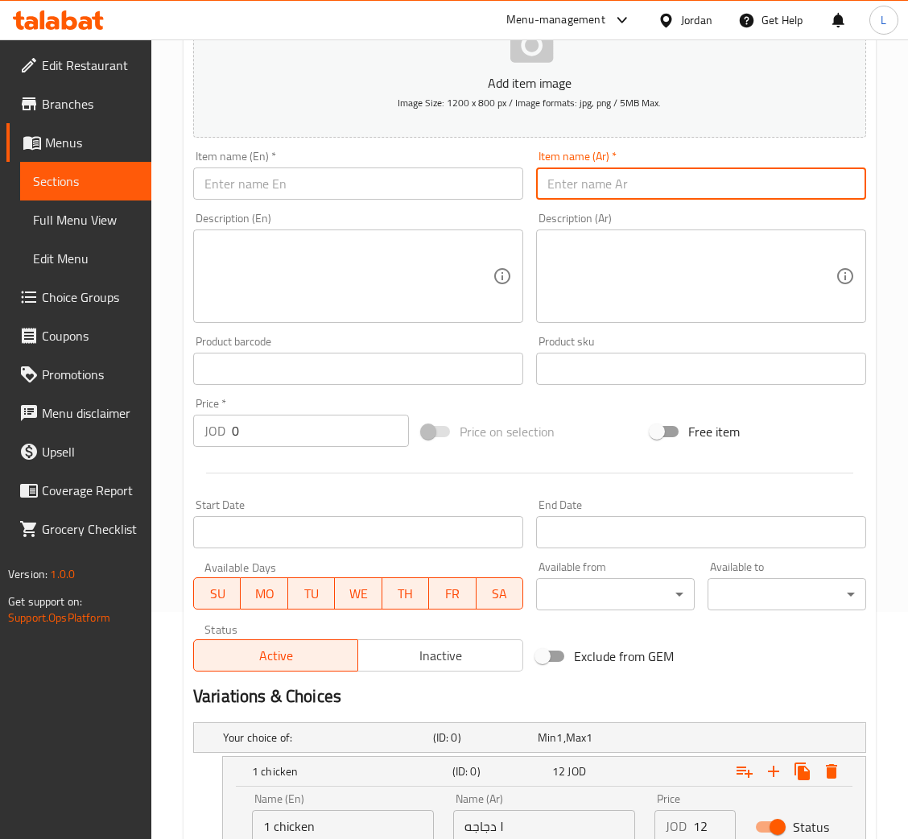
paste input "سدر كبسة او مندي لحم بلدي"
type input "سدر كبسة او مندي لحم بلدي"
click at [418, 179] on input "text" at bounding box center [358, 183] width 330 height 32
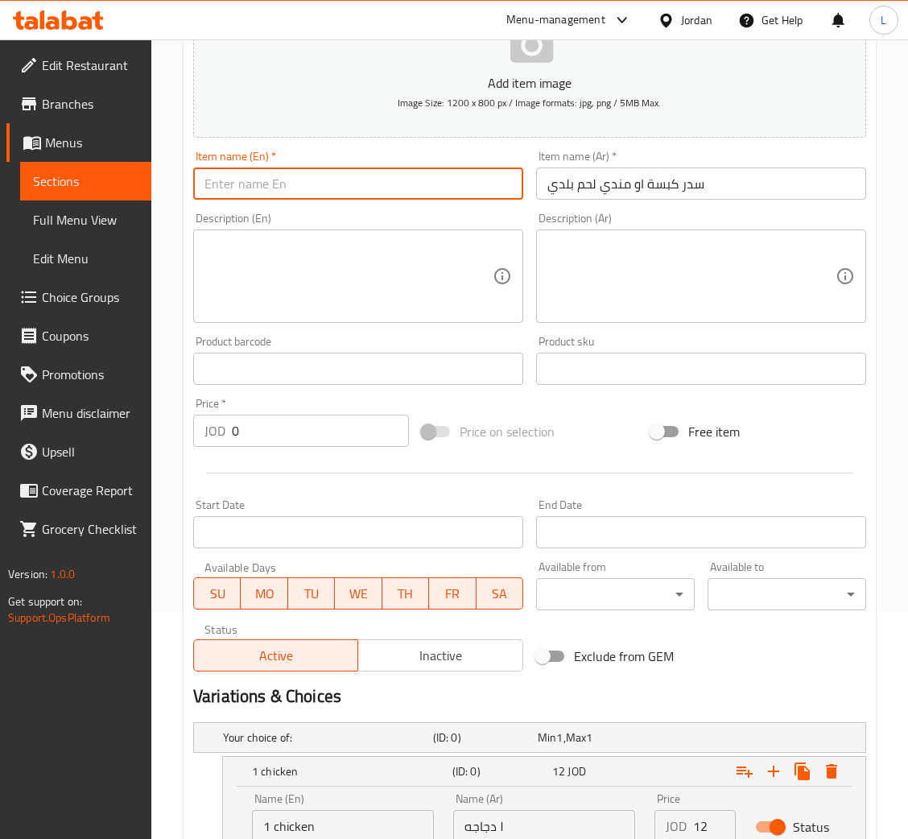
paste input "Sidr Kabsa or Mandi meat"
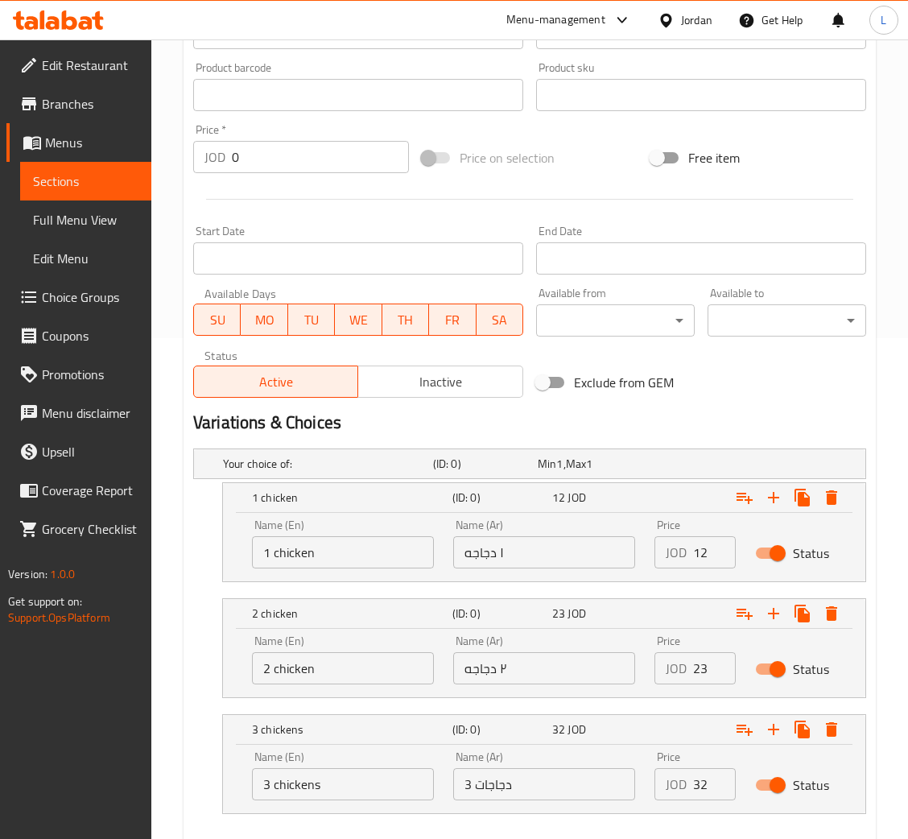
scroll to position [588, 0]
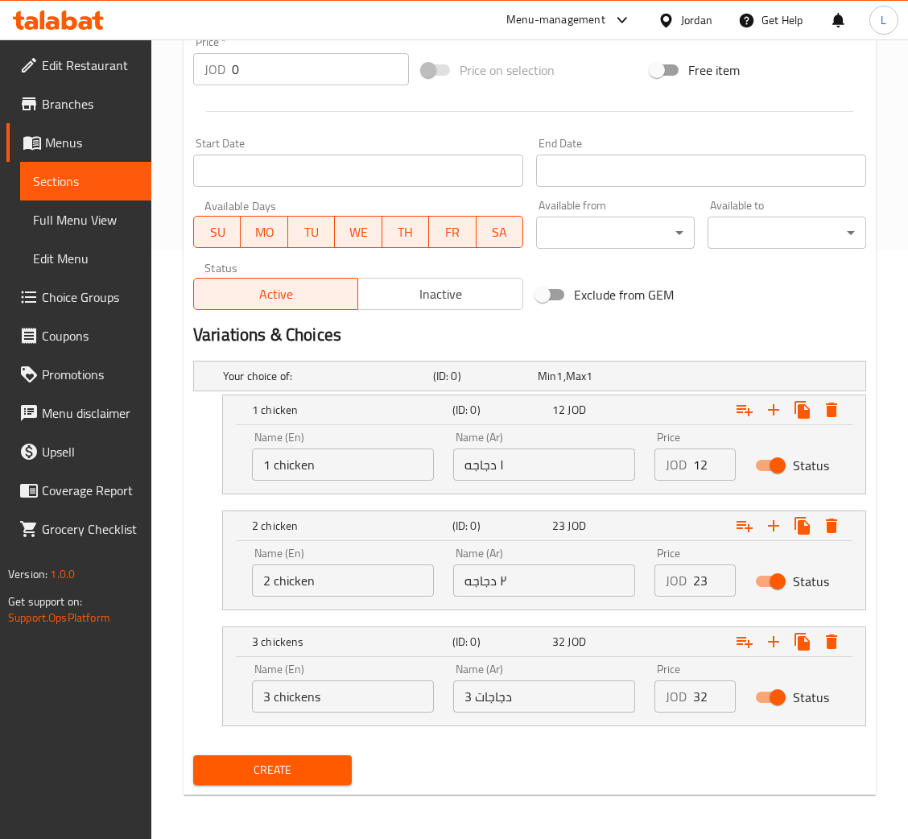
type input "Sidr Kabsa or Mandi meat"
click at [696, 461] on input "12" at bounding box center [714, 464] width 43 height 32
click at [350, 459] on input "1 chicken" at bounding box center [343, 464] width 182 height 32
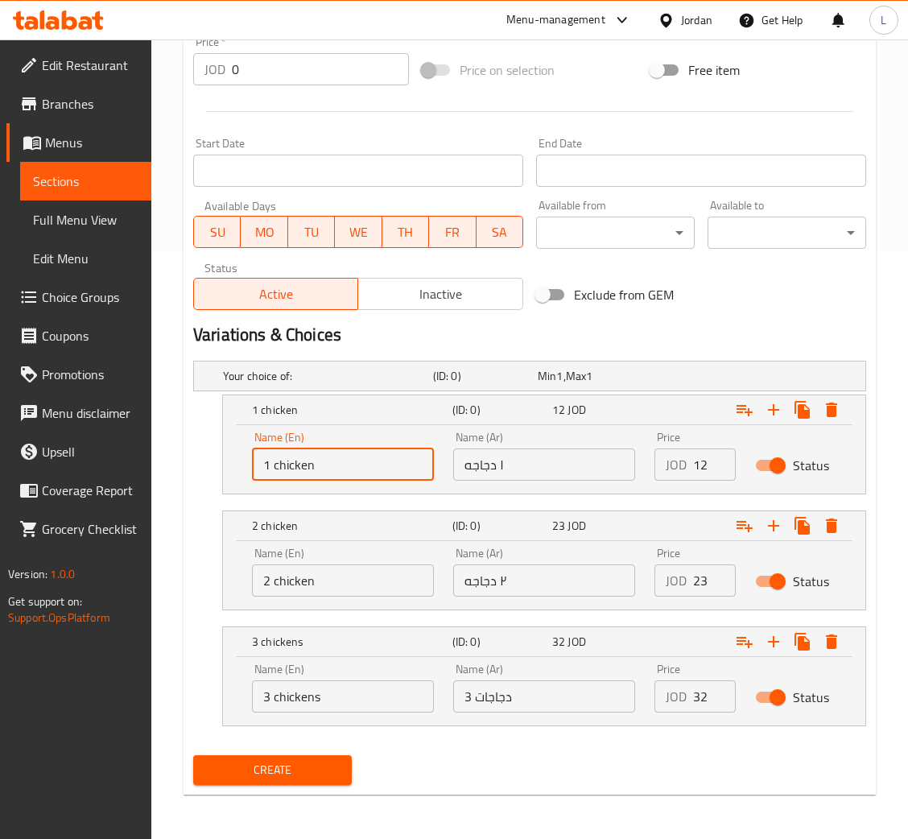
click at [350, 459] on input "1 chicken" at bounding box center [343, 464] width 182 height 32
type input "1 kilo"
click at [317, 584] on input "2 chicken" at bounding box center [343, 580] width 182 height 32
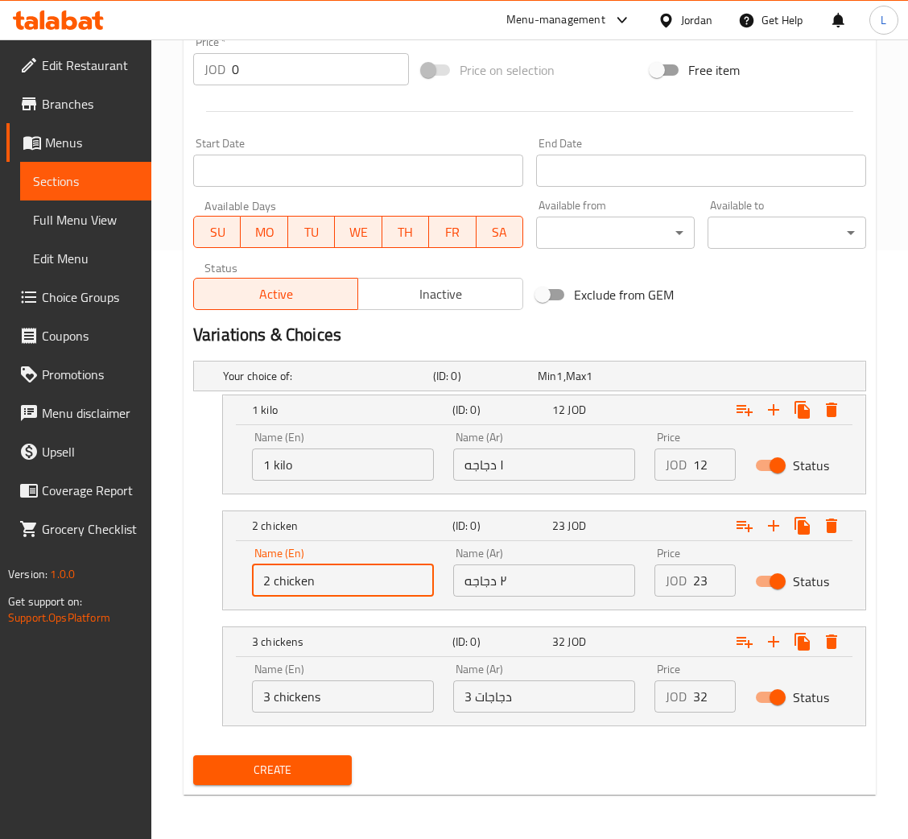
click at [317, 584] on input "2 chicken" at bounding box center [343, 580] width 182 height 32
type input "2 kilo"
click at [303, 698] on input "3 chickens" at bounding box center [343, 696] width 182 height 32
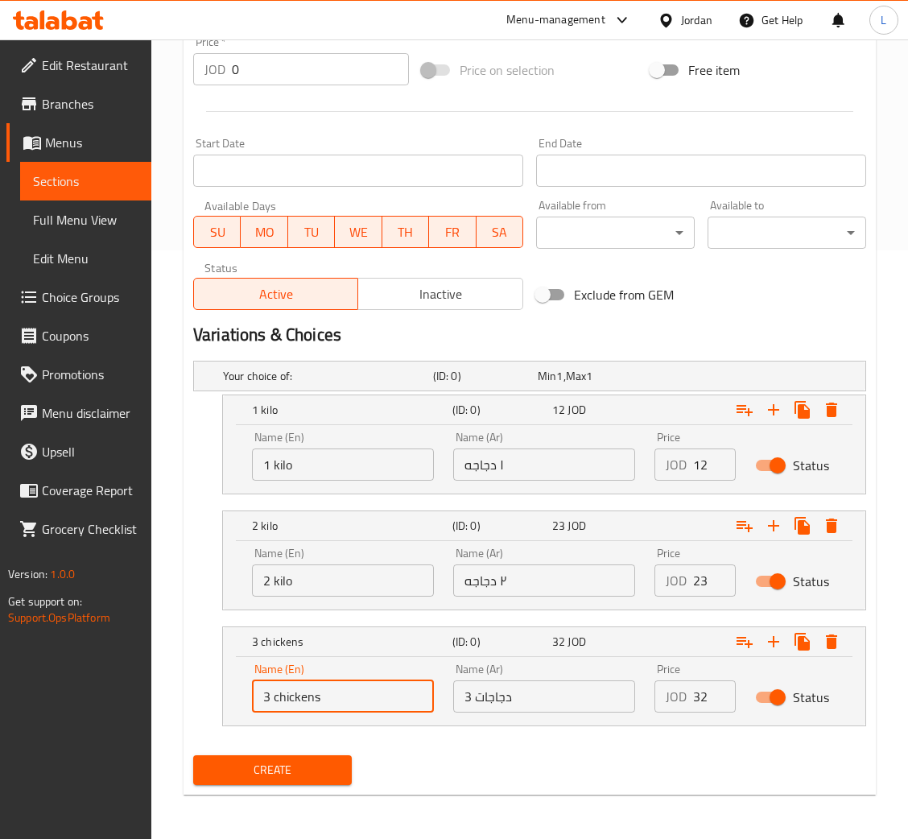
click at [303, 698] on input "3 chickens" at bounding box center [343, 696] width 182 height 32
type input "3 kilo"
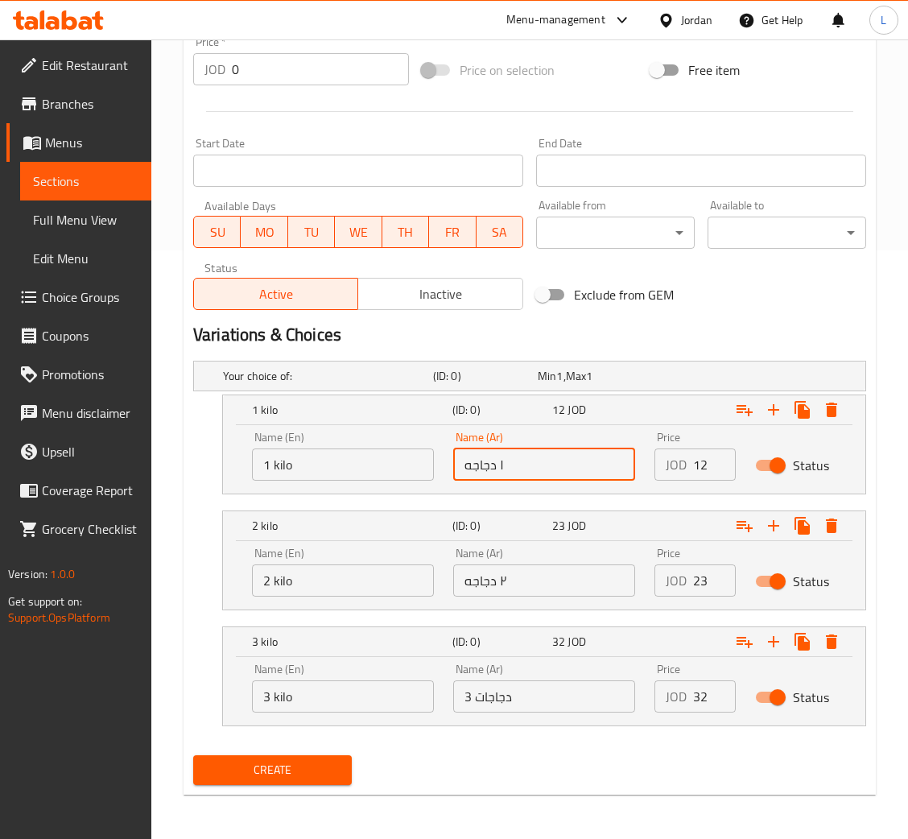
click at [537, 470] on input "١ دجاجه" at bounding box center [544, 464] width 182 height 32
type input "s"
click at [390, 458] on input "1 kilo" at bounding box center [343, 464] width 182 height 32
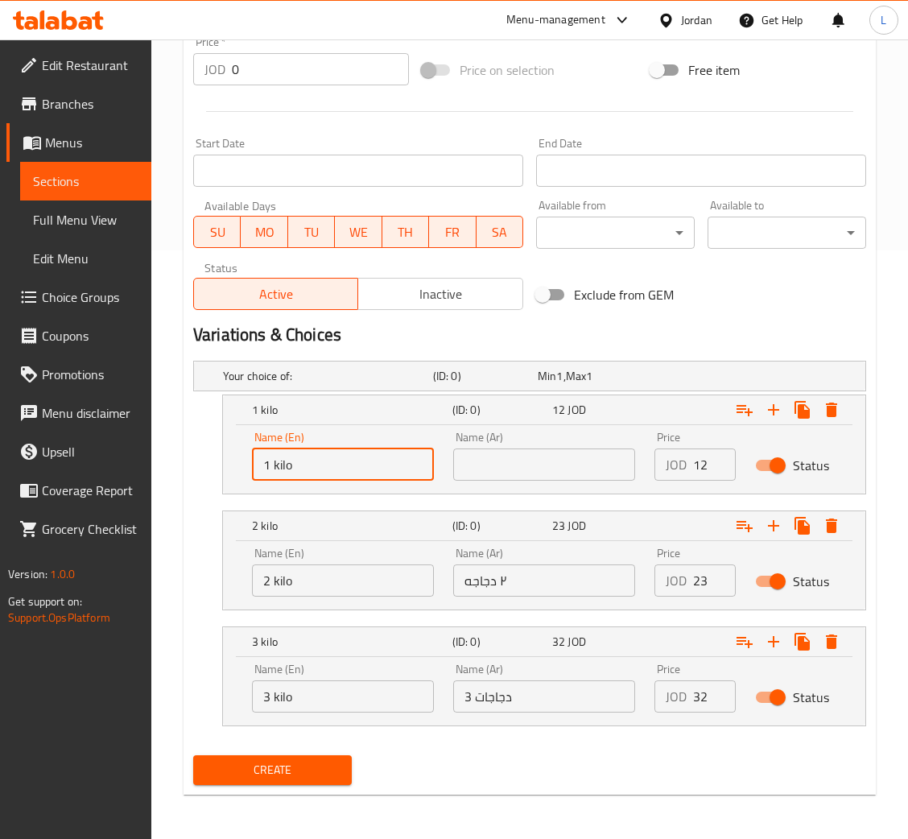
click at [390, 458] on input "1 kilo" at bounding box center [343, 464] width 182 height 32
click at [539, 483] on div "Name (Ar) Name (Ar)" at bounding box center [544, 456] width 201 height 68
click at [539, 463] on input "text" at bounding box center [544, 464] width 182 height 32
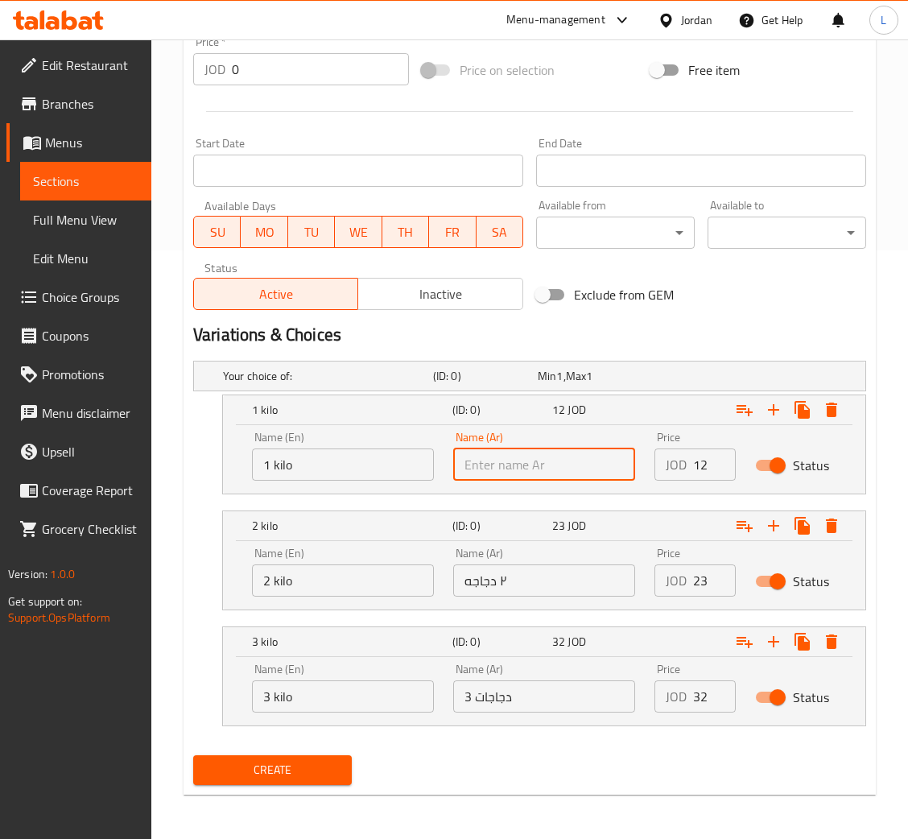
paste input "1 كيلو"
type input "1 كيلو"
click at [332, 591] on input "2 kilo" at bounding box center [343, 580] width 182 height 32
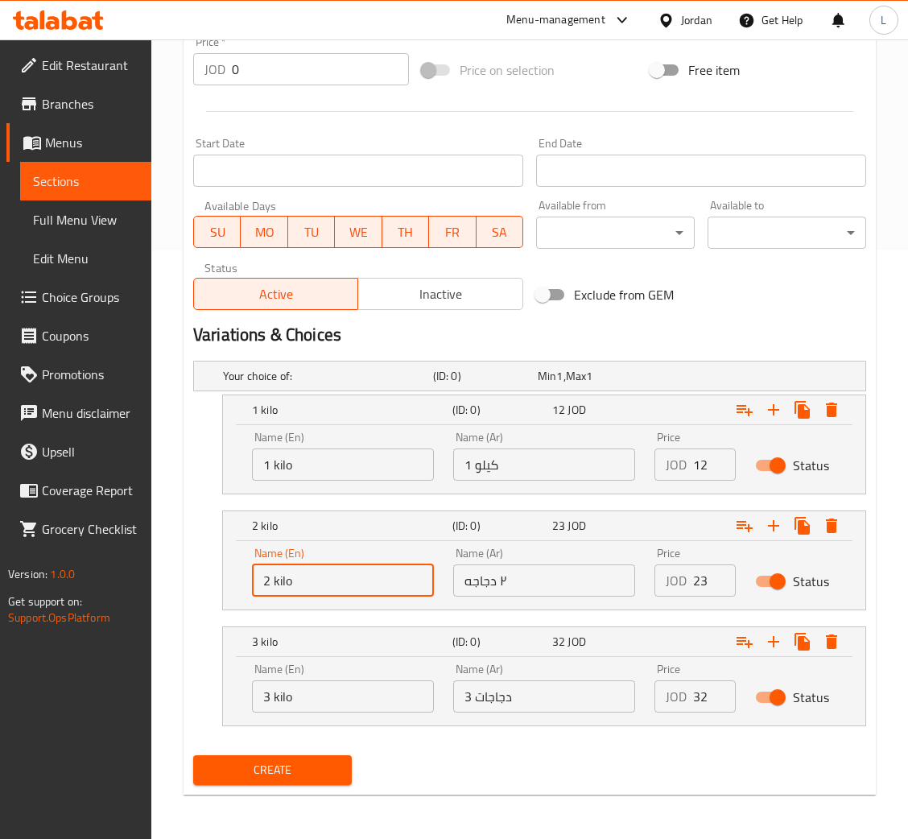
click at [332, 591] on input "2 kilo" at bounding box center [343, 580] width 182 height 32
click at [509, 581] on input "text" at bounding box center [544, 580] width 182 height 32
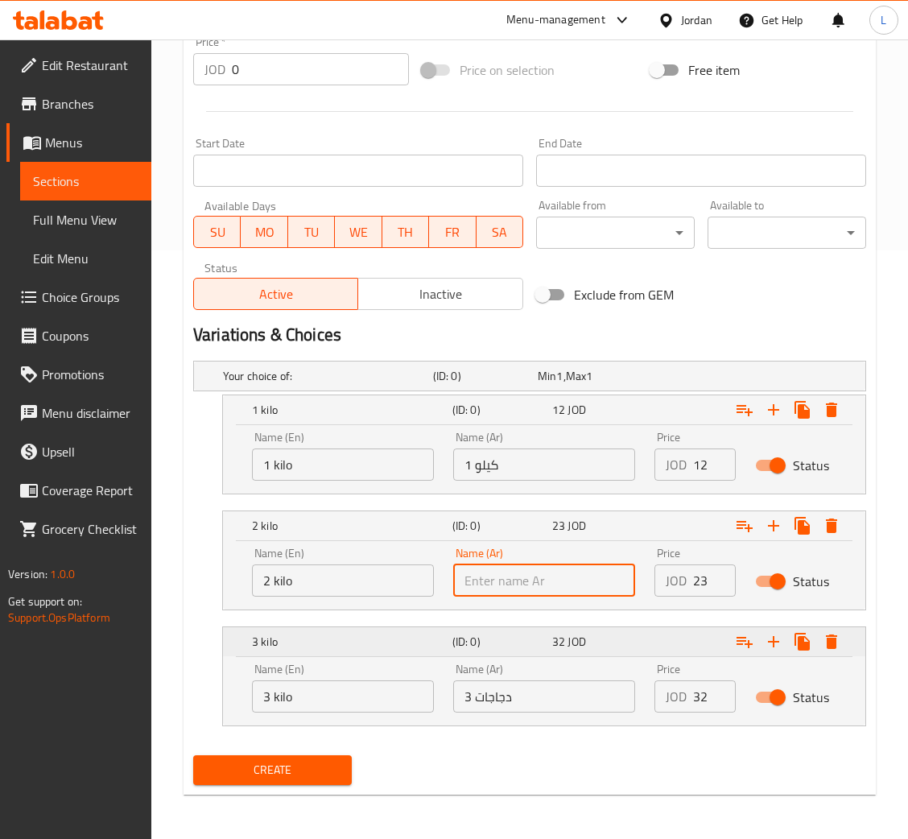
paste input "2 كيلو"
type input "2 كيلو"
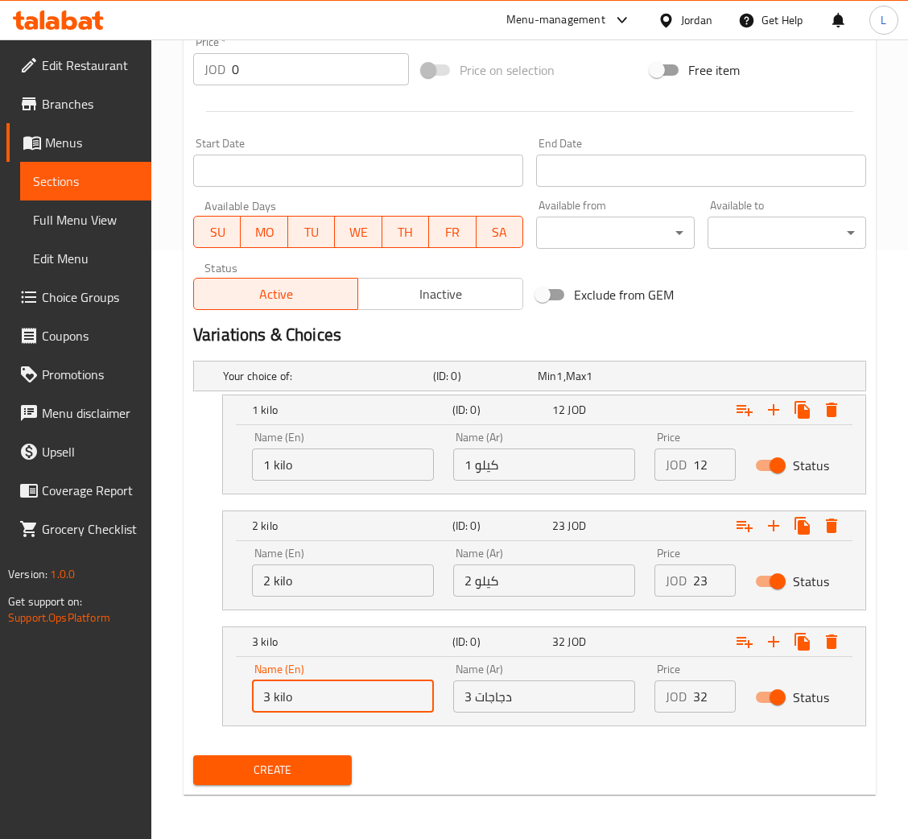
click at [345, 708] on input "3 kilo" at bounding box center [343, 696] width 182 height 32
click at [505, 704] on input "text" at bounding box center [544, 696] width 182 height 32
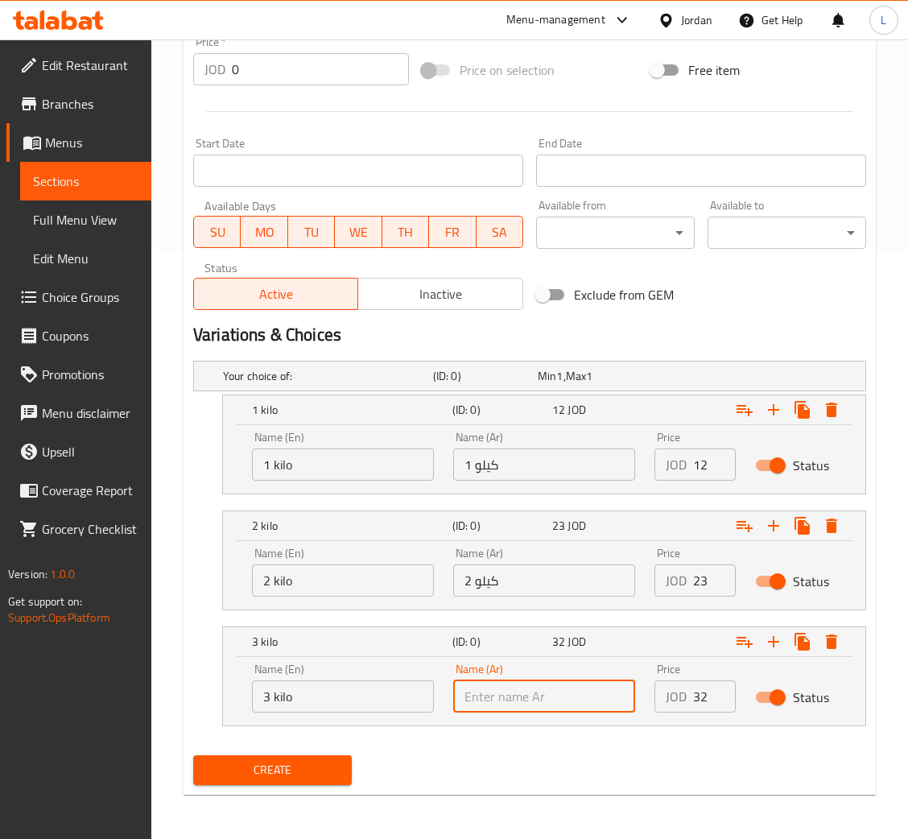
paste input "3 كيلو"
type input "3 كيلو"
click at [694, 460] on input "12" at bounding box center [714, 464] width 43 height 32
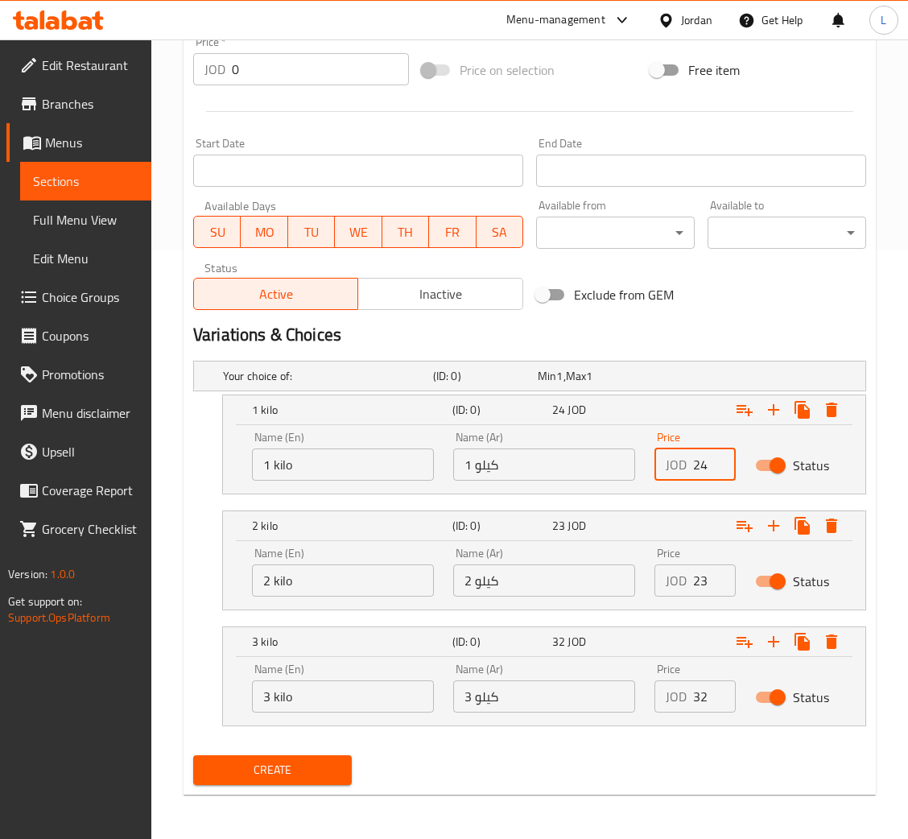
type input "24"
click at [696, 579] on input "23" at bounding box center [714, 580] width 43 height 32
type input "47"
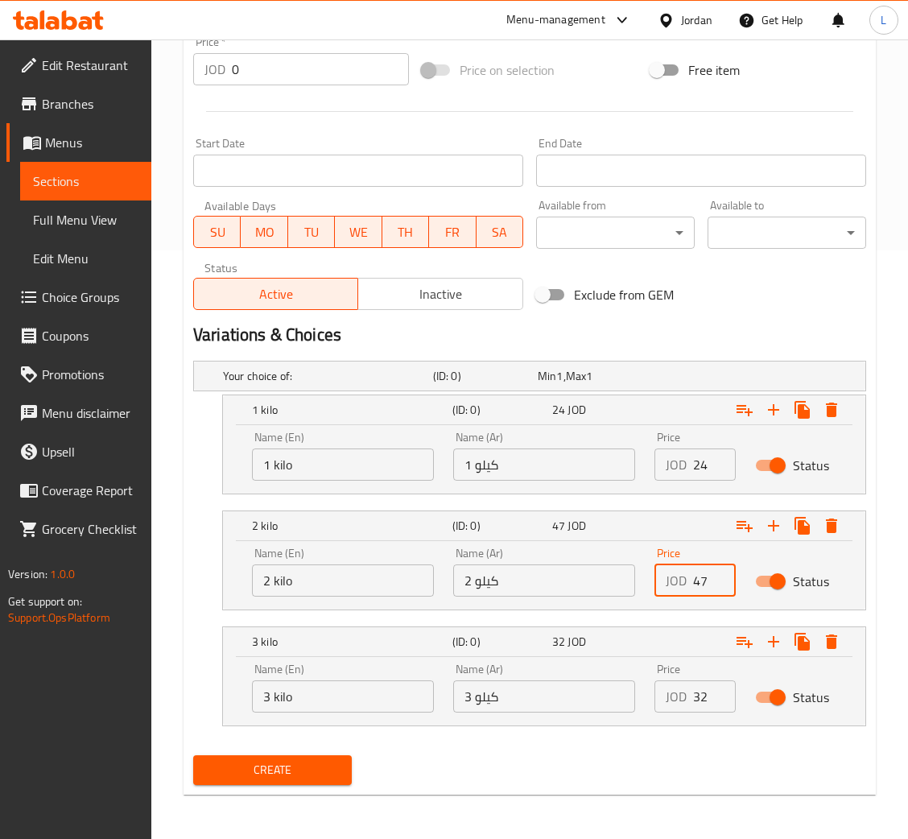
click at [688, 698] on div "JOD 32 Price" at bounding box center [694, 696] width 81 height 32
click at [694, 694] on input "32" at bounding box center [714, 696] width 43 height 32
type input "68"
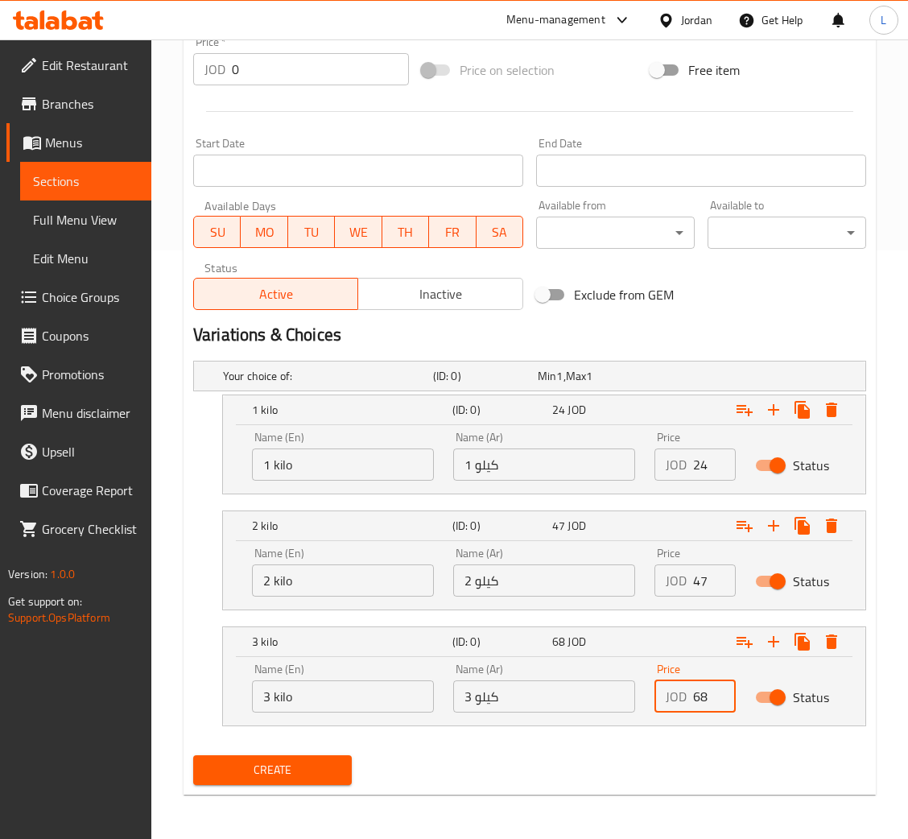
click at [312, 776] on span "Create" at bounding box center [272, 770] width 133 height 20
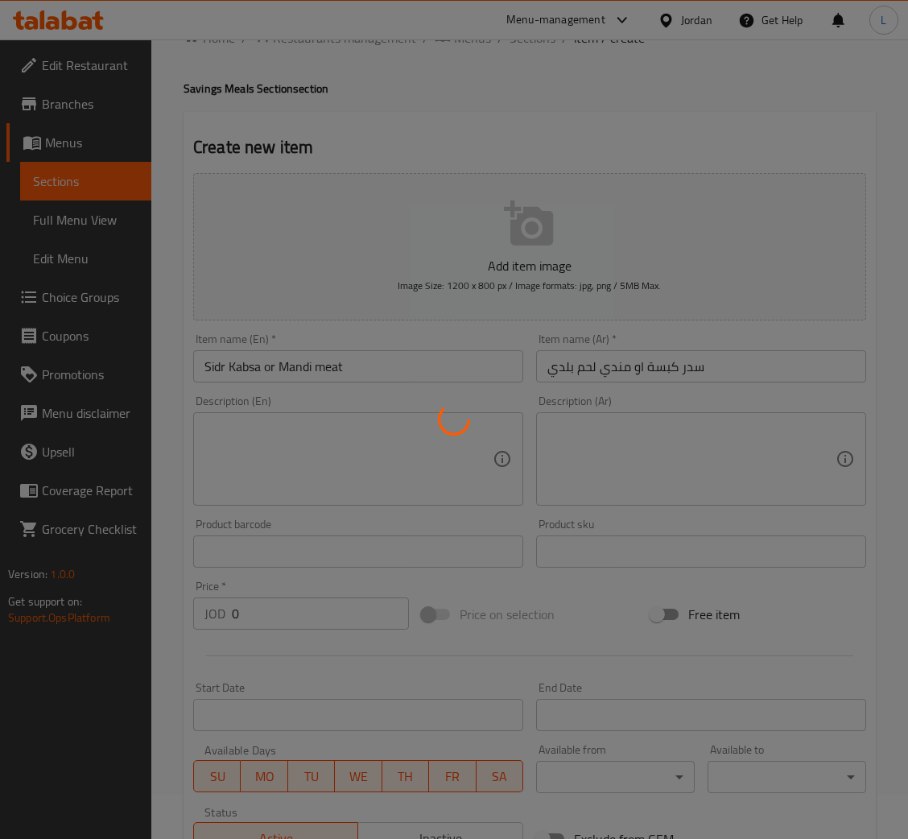
scroll to position [0, 0]
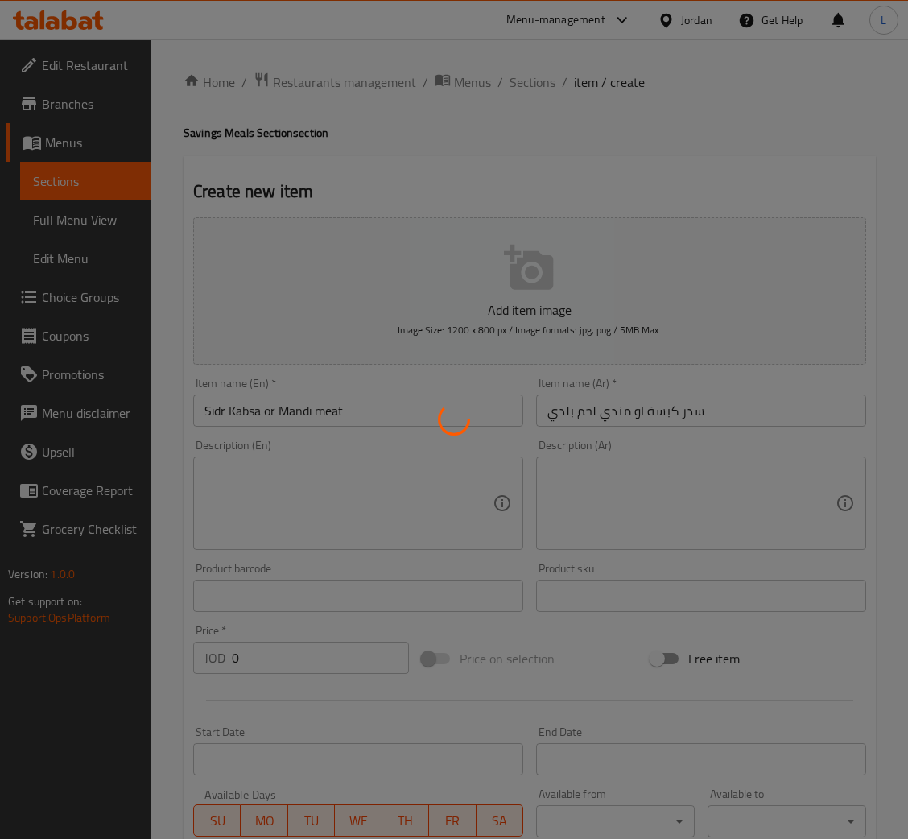
click at [526, 79] on div at bounding box center [454, 419] width 908 height 839
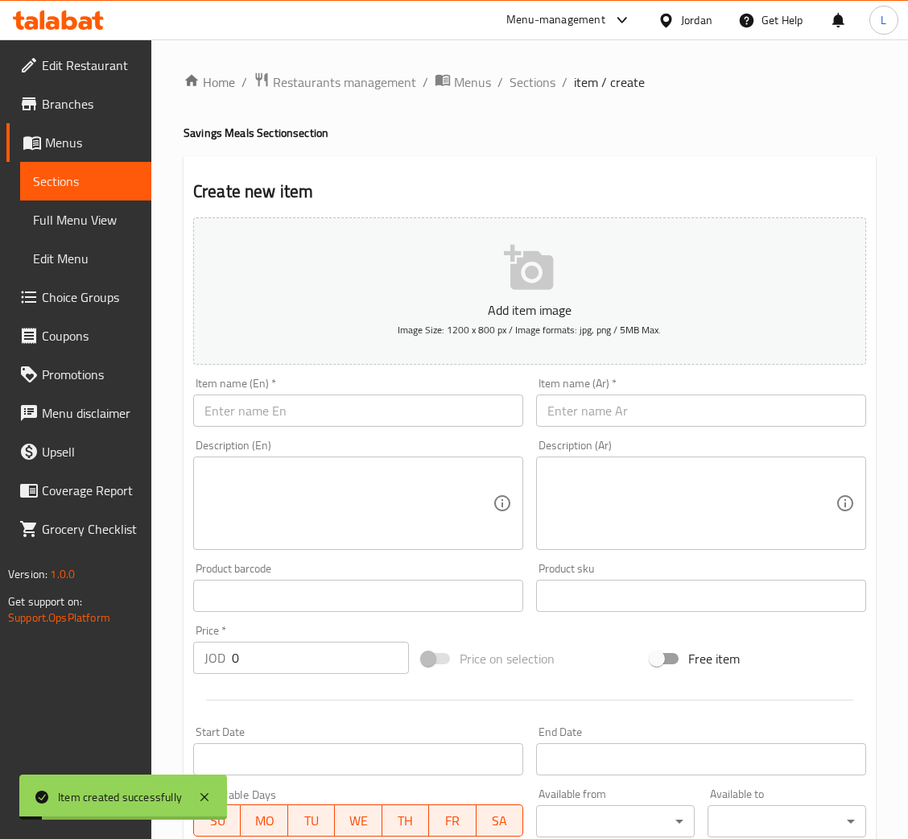
click at [539, 85] on span "Sections" at bounding box center [533, 81] width 46 height 19
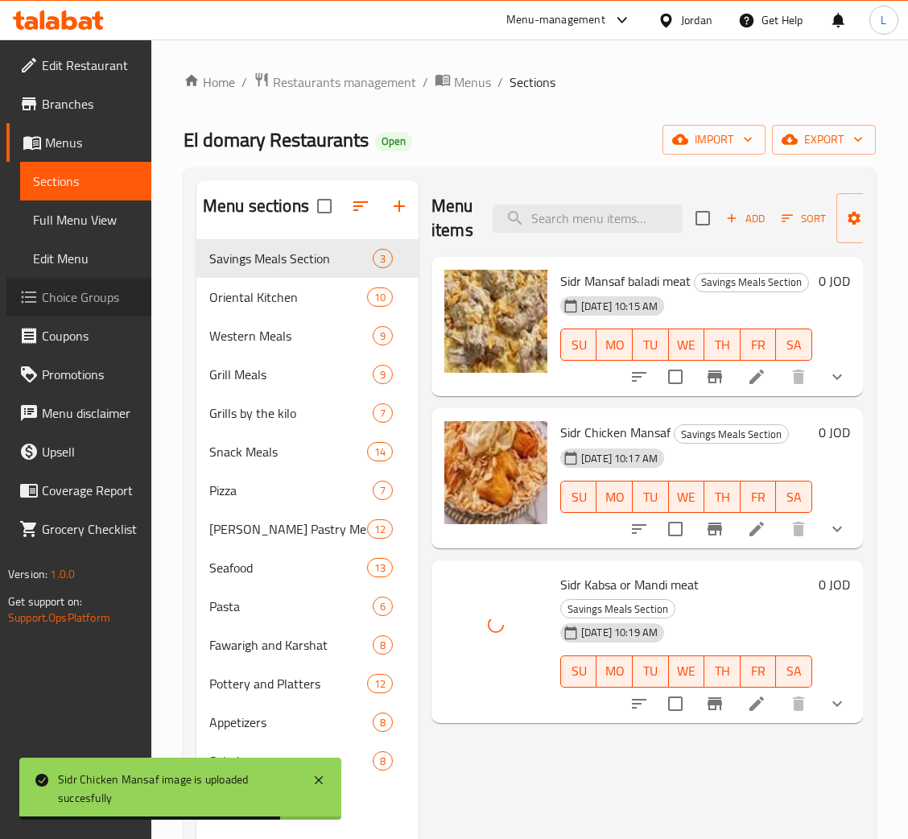
click at [86, 279] on link "Choice Groups" at bounding box center [78, 297] width 145 height 39
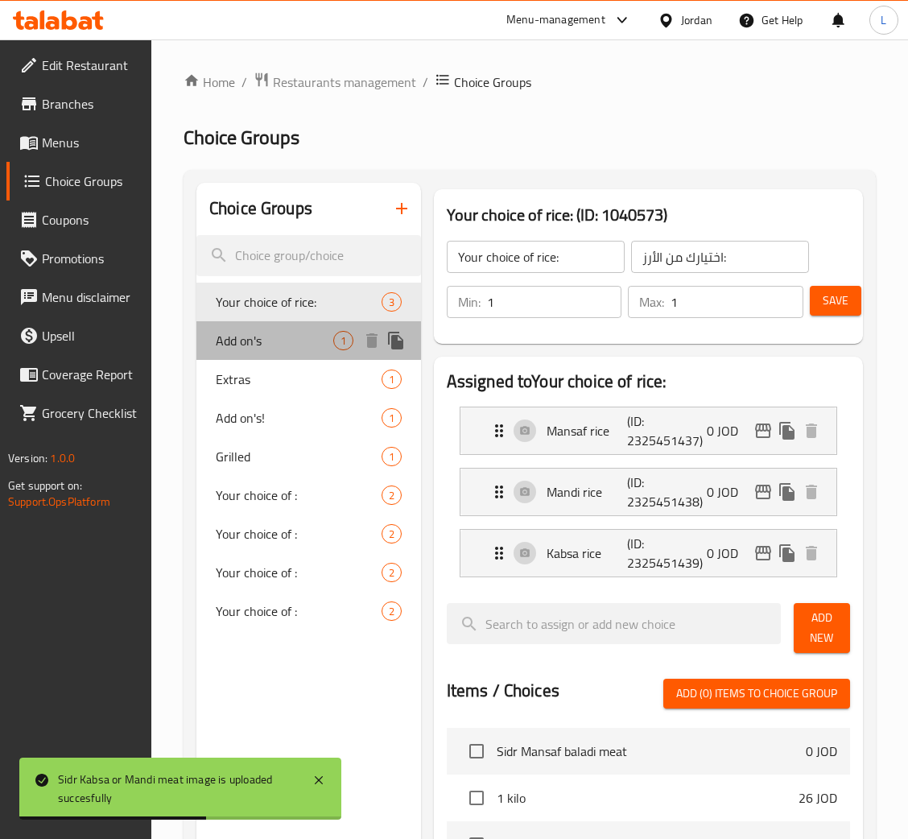
click at [257, 336] on span "Add on's" at bounding box center [275, 340] width 118 height 19
type input "Add on's"
type input "إضافات"
type input "0"
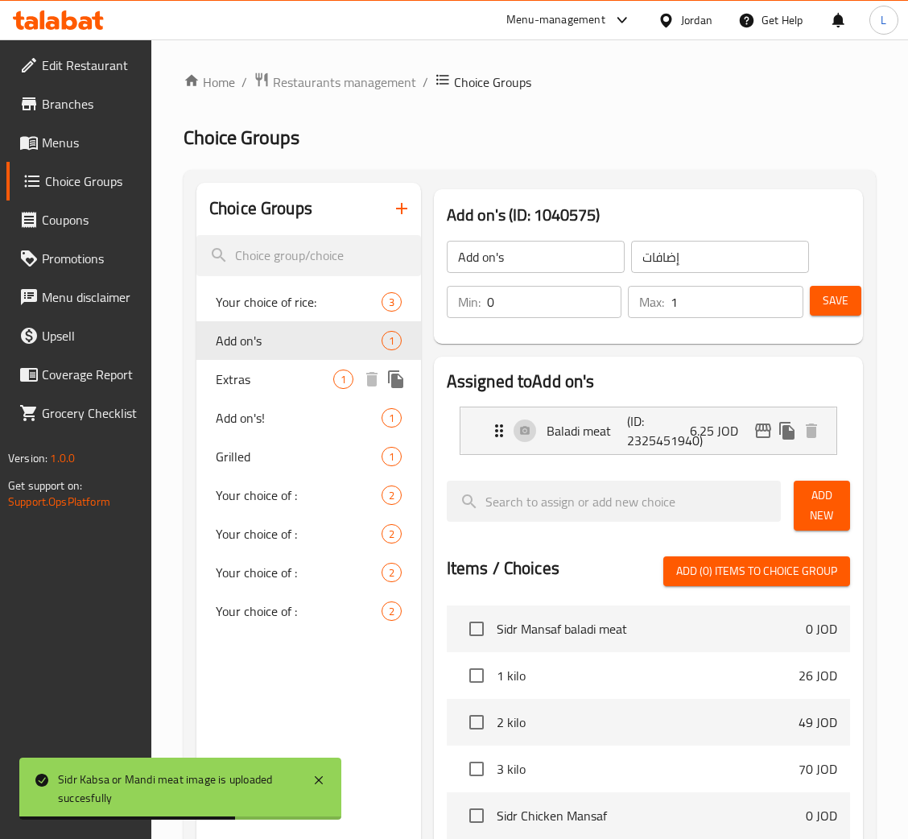
click at [276, 378] on span "Extras" at bounding box center [275, 378] width 118 height 19
type input "Extras"
type input "اضافات"
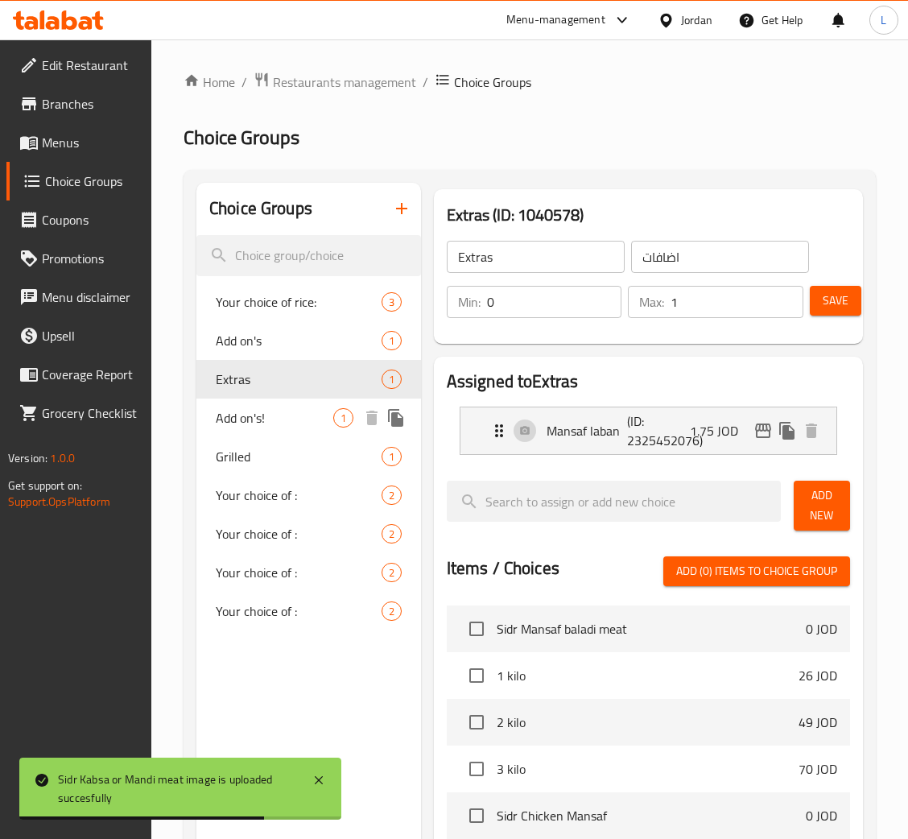
drag, startPoint x: 266, startPoint y: 409, endPoint x: 265, endPoint y: 438, distance: 29.0
click at [265, 413] on span "Add on's!" at bounding box center [275, 417] width 118 height 19
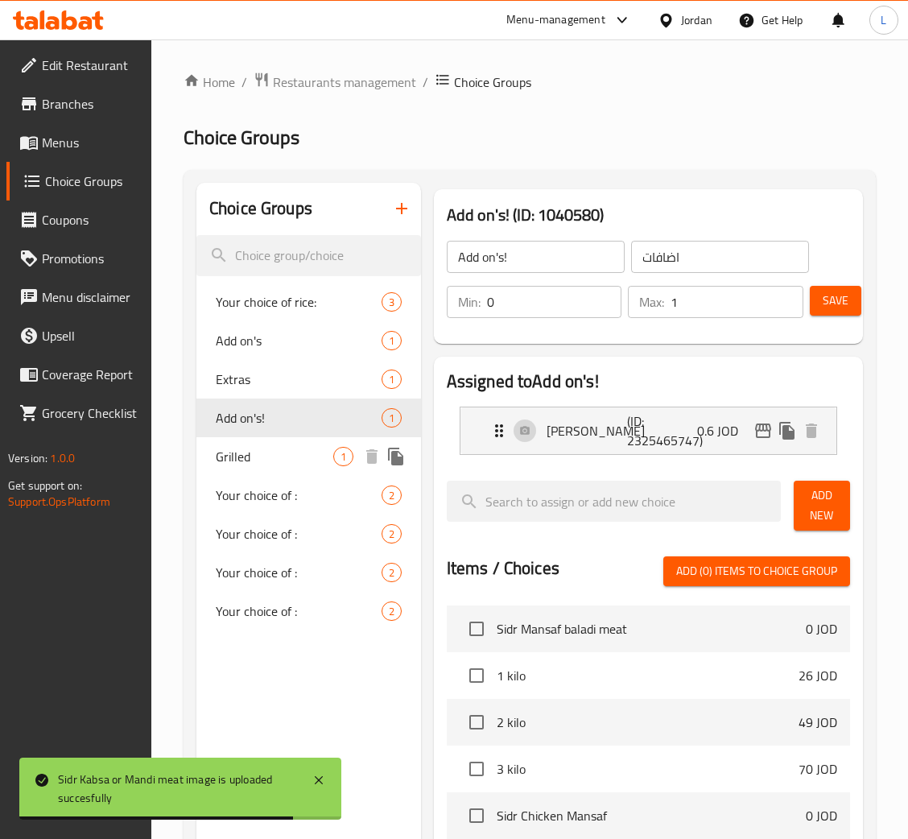
click at [266, 457] on span "Grilled" at bounding box center [275, 456] width 118 height 19
type input "Grilled"
type input "مشوي"
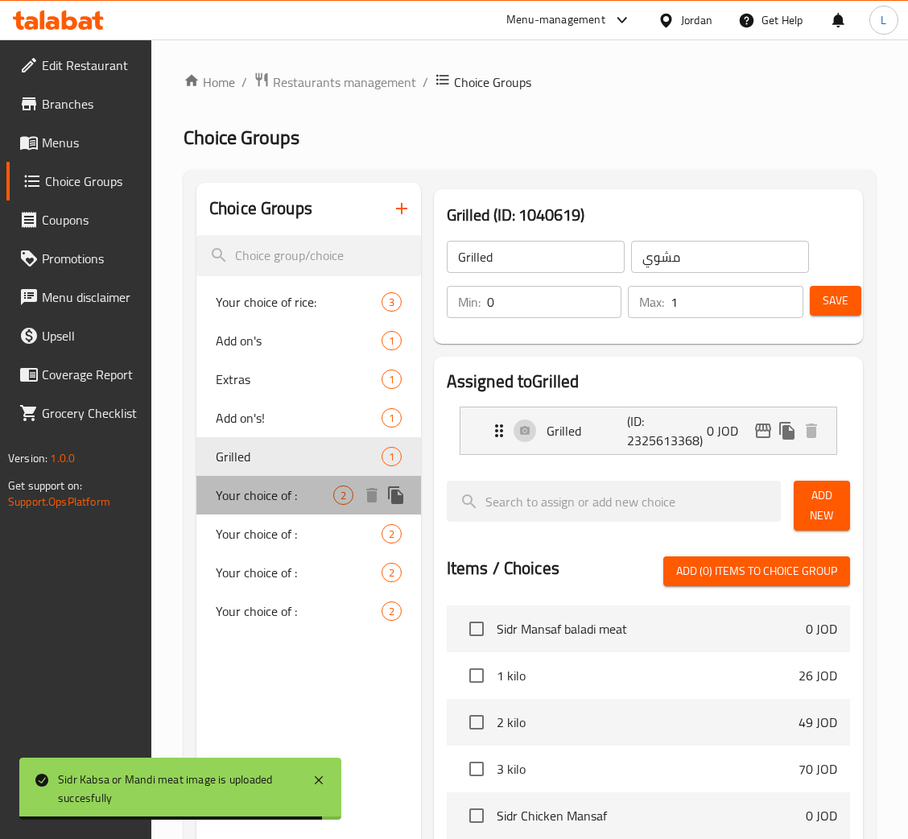
click at [258, 488] on span "Your choice of :" at bounding box center [275, 494] width 118 height 19
type input "Your choice of :"
type input "أختيارك من :"
type input "1"
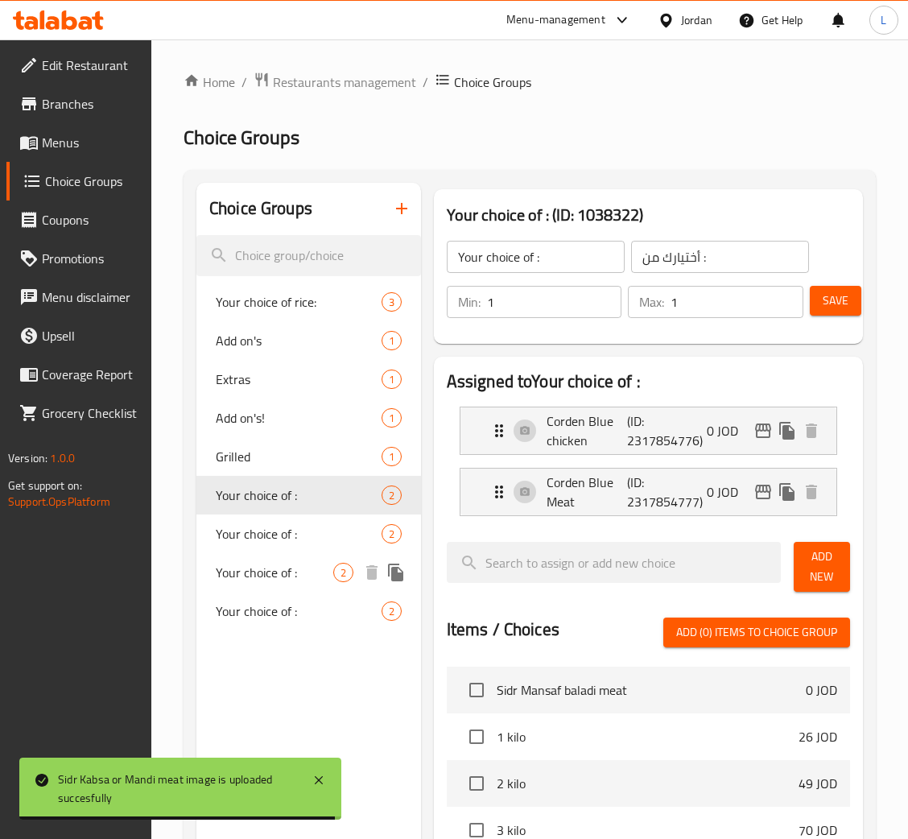
click at [263, 577] on span "Your choice of :" at bounding box center [275, 572] width 118 height 19
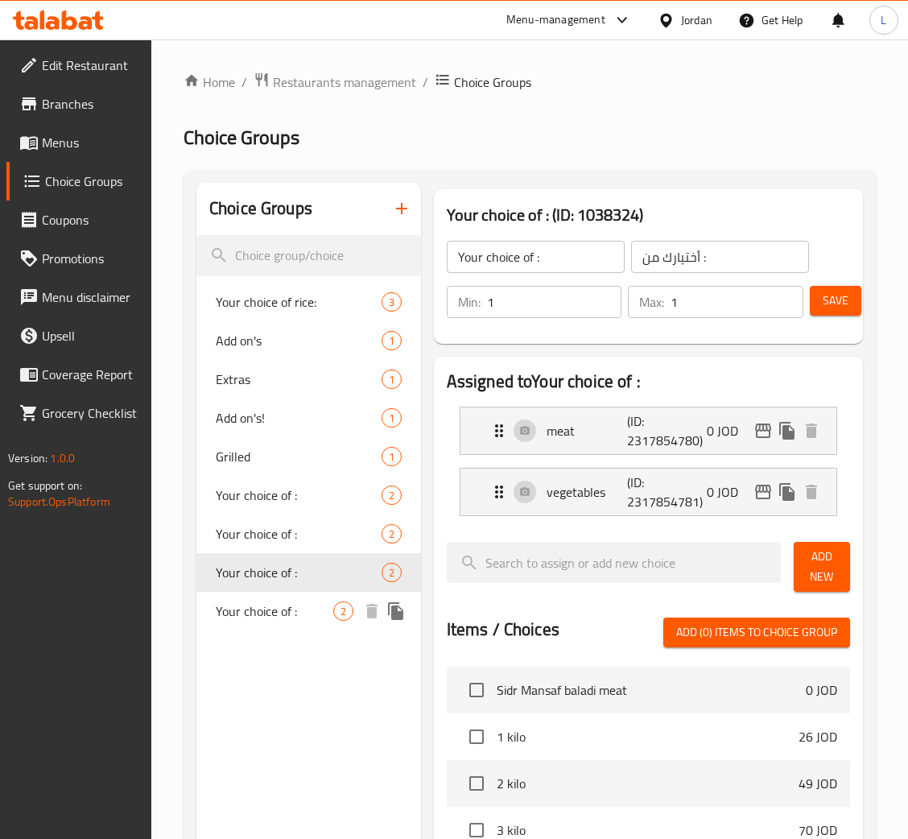
click at [253, 618] on span "Your choice of :" at bounding box center [275, 610] width 118 height 19
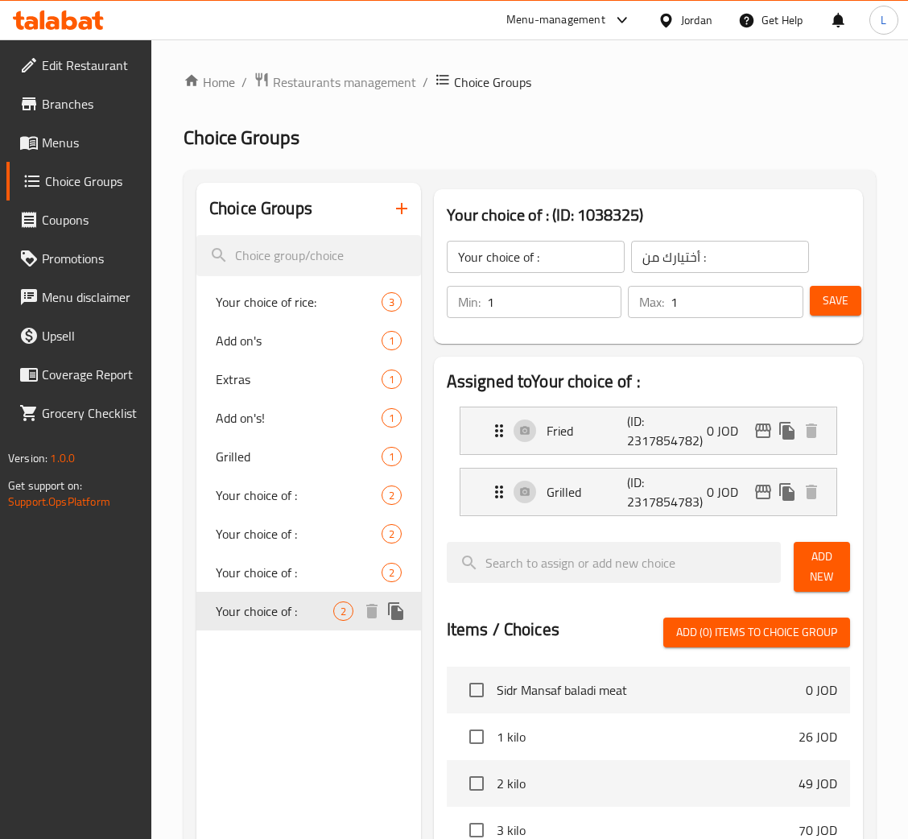
click at [274, 603] on span "Your choice of :" at bounding box center [275, 610] width 118 height 19
click at [277, 534] on span "Your choice of :" at bounding box center [275, 533] width 118 height 19
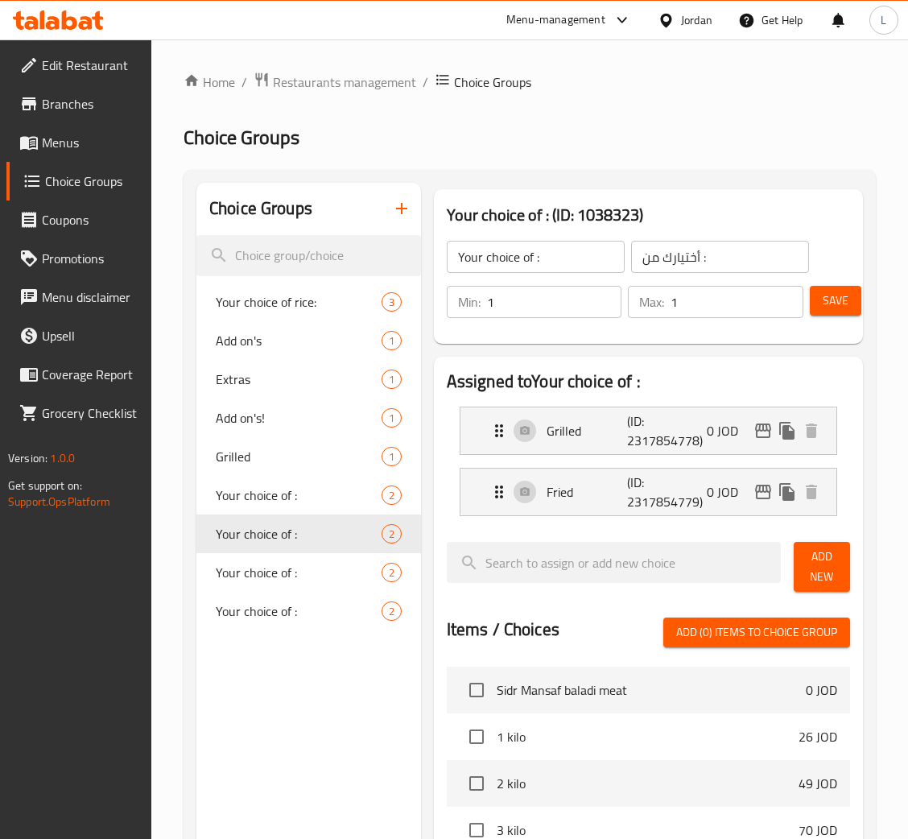
click at [412, 216] on button "button" at bounding box center [401, 208] width 39 height 39
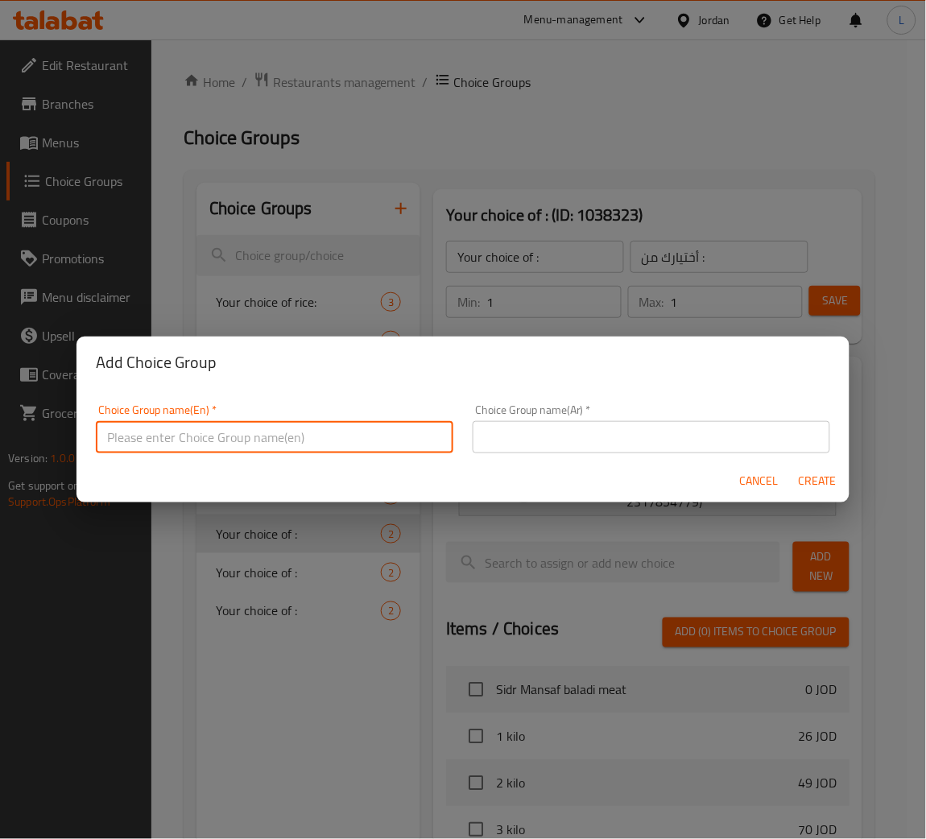
click at [211, 442] on input "text" at bounding box center [274, 437] width 357 height 32
click at [283, 444] on input "Your choice of!!" at bounding box center [274, 437] width 357 height 32
type input "Your choice of!!"
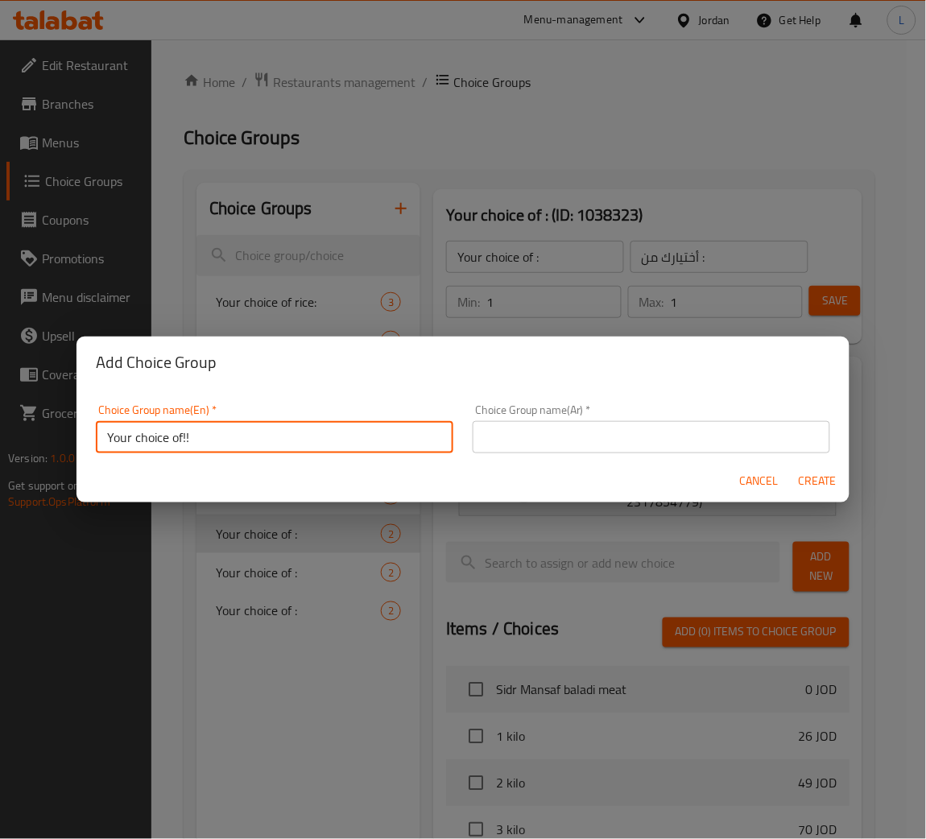
click at [574, 441] on input "text" at bounding box center [651, 437] width 357 height 32
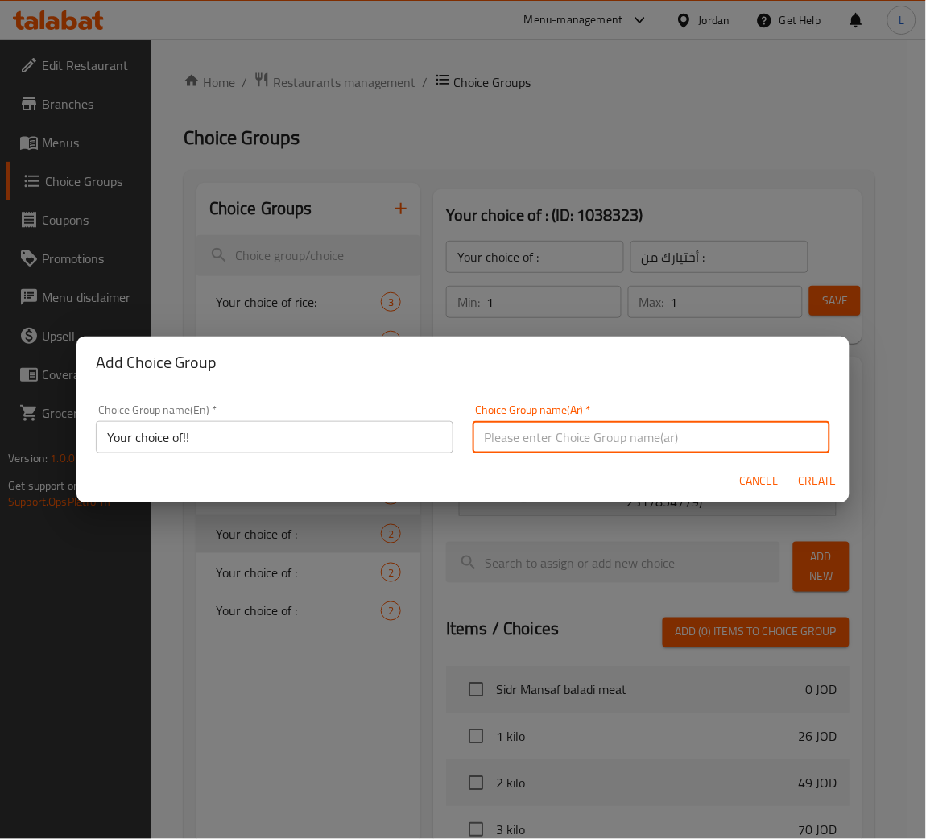
paste input "اختيارك من!!"
type input "اختيارك من!!"
click at [803, 485] on span "Create" at bounding box center [817, 481] width 39 height 20
type input "Your choice of!!"
type input "اختيارك من!!"
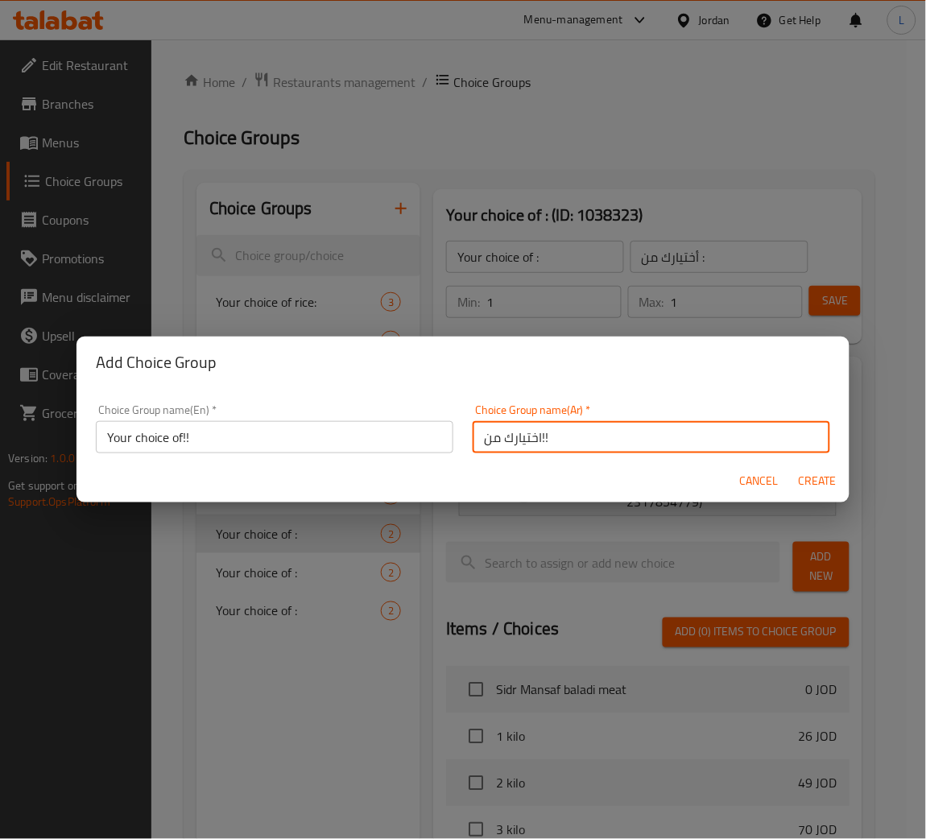
type input "0"
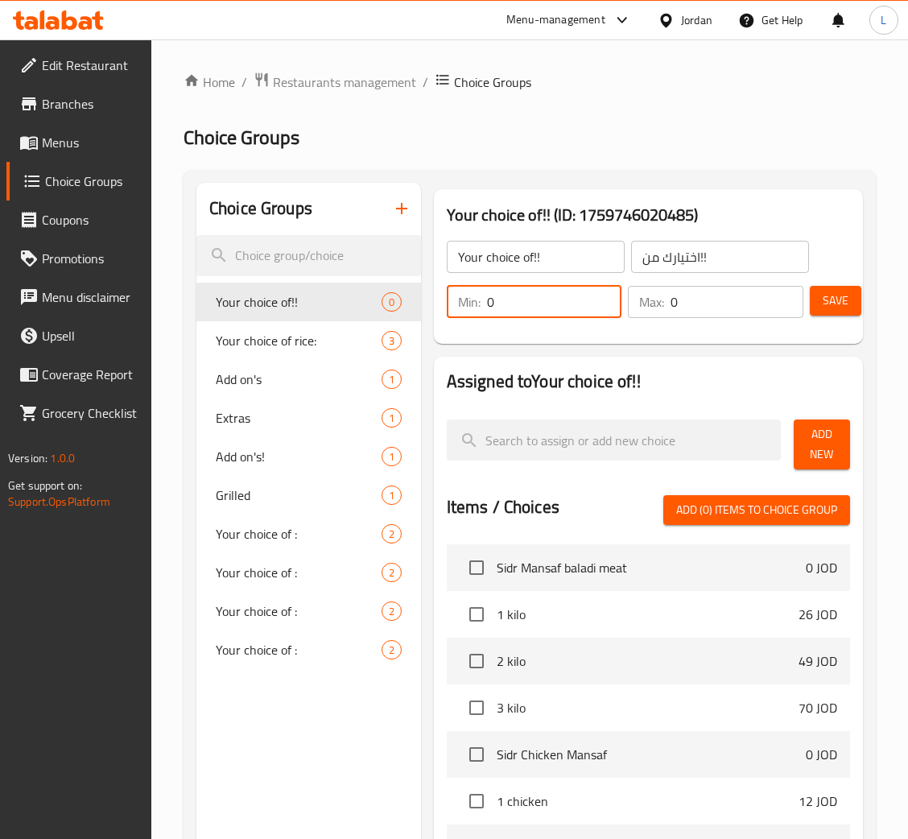
click at [539, 306] on input "0" at bounding box center [554, 302] width 135 height 32
type input "1"
click at [693, 306] on input "0" at bounding box center [737, 302] width 133 height 32
type input "1"
click at [814, 441] on span "Add New" at bounding box center [822, 444] width 31 height 40
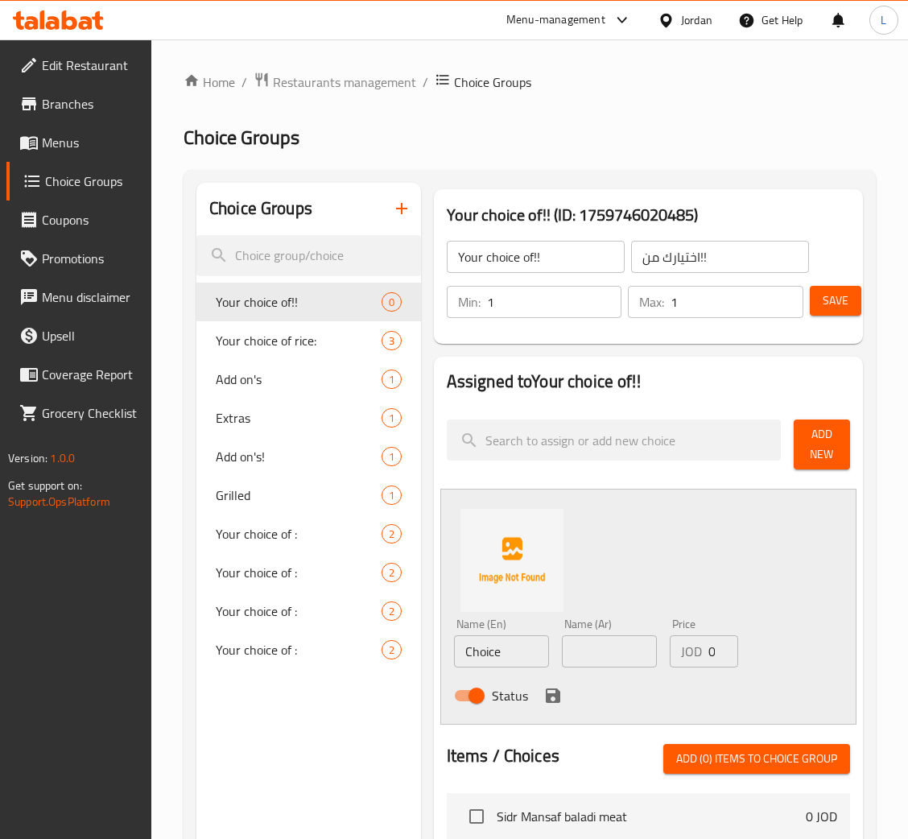
click at [595, 654] on input "text" at bounding box center [609, 651] width 95 height 32
paste input "مندي"
type input "مندي"
click at [497, 664] on input "Choice" at bounding box center [501, 651] width 95 height 32
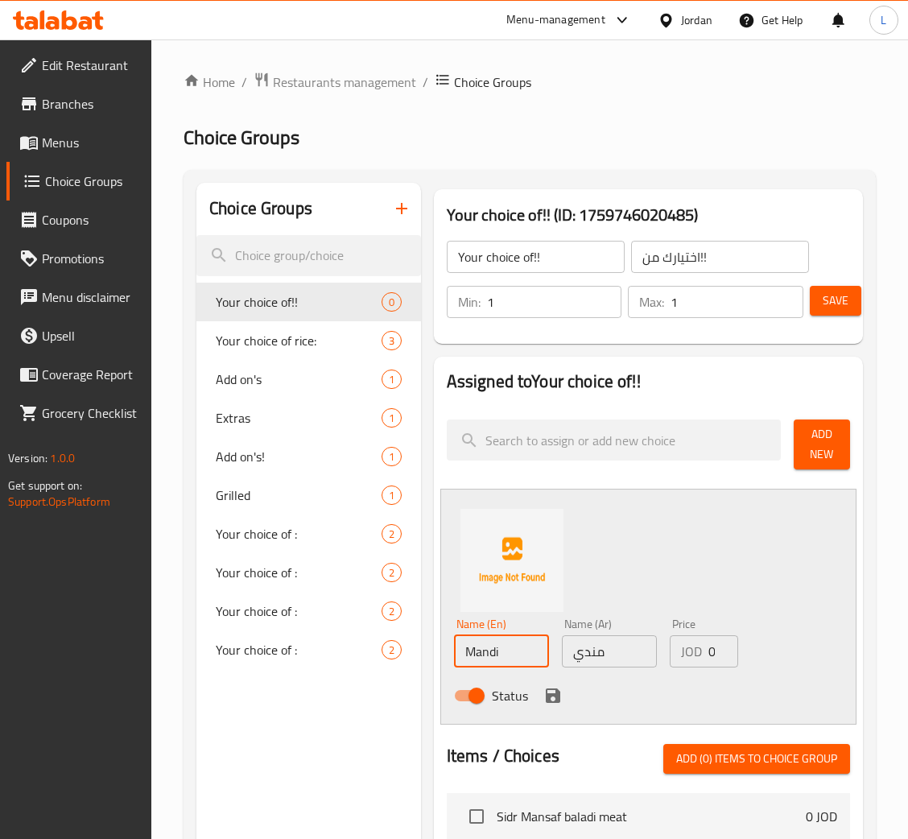
type input "Mandi"
drag, startPoint x: 644, startPoint y: 573, endPoint x: 615, endPoint y: 603, distance: 41.6
click at [644, 573] on div "Name (En) Mandi Name (En) Name (Ar) مندي Name (Ar) Price JOD 0 Price Status" at bounding box center [648, 607] width 416 height 236
click at [556, 699] on icon "save" at bounding box center [553, 695] width 14 height 14
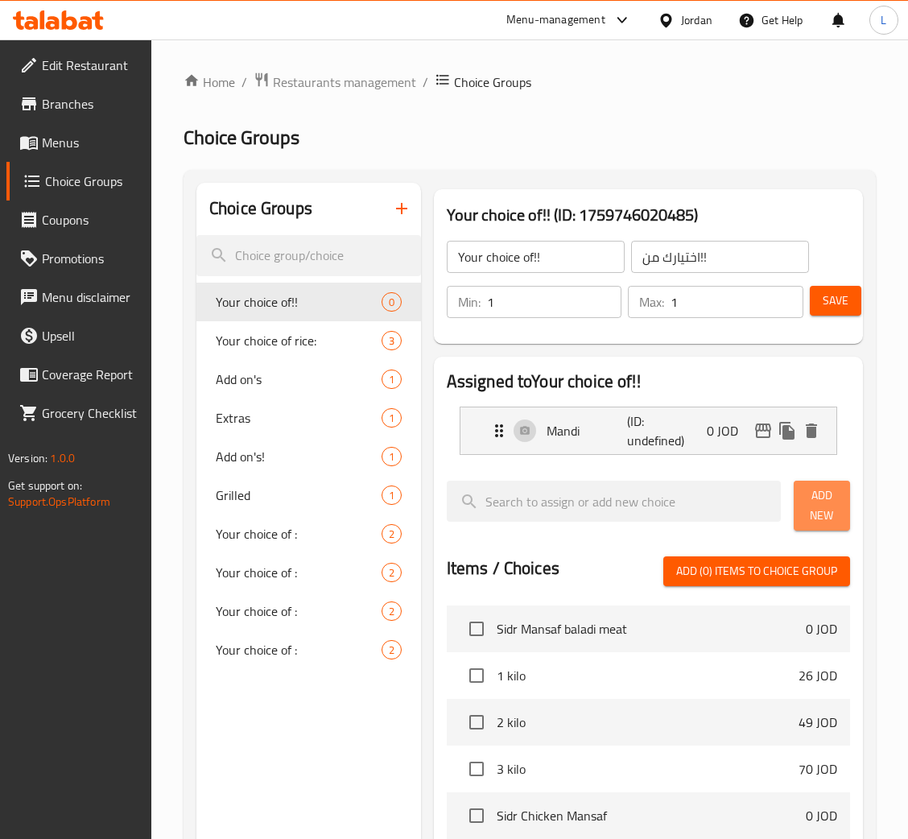
click at [818, 510] on span "Add New" at bounding box center [822, 505] width 31 height 40
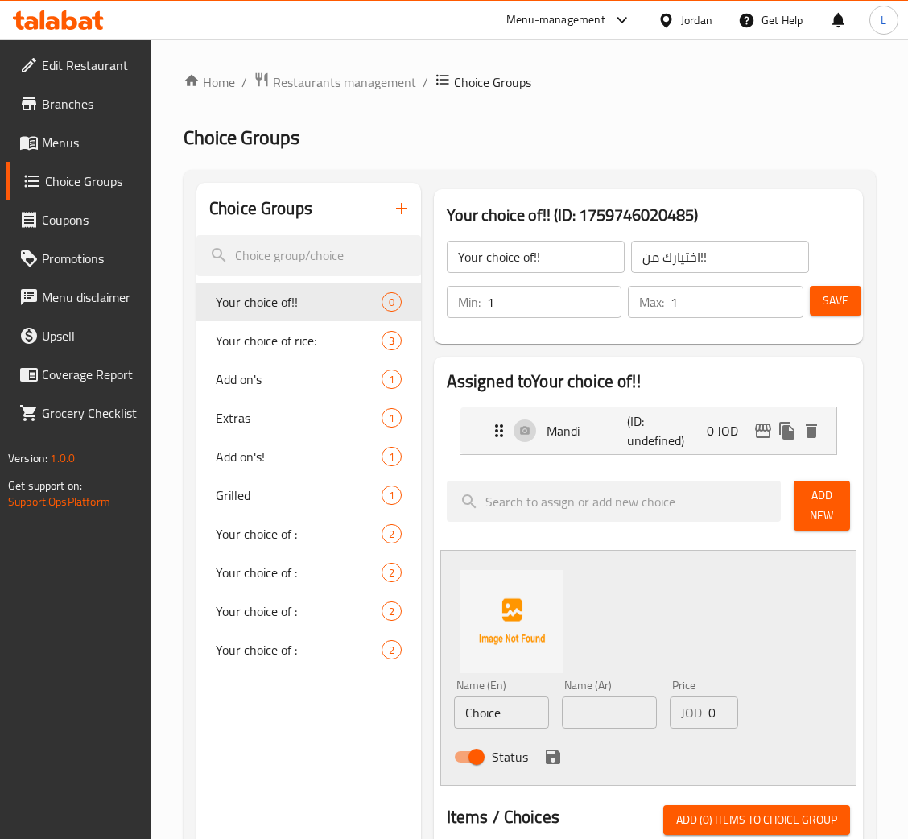
click at [625, 724] on input "text" at bounding box center [609, 712] width 95 height 32
paste input "كبسه"
type input "كبسه"
click at [493, 715] on input "Choice" at bounding box center [501, 712] width 95 height 32
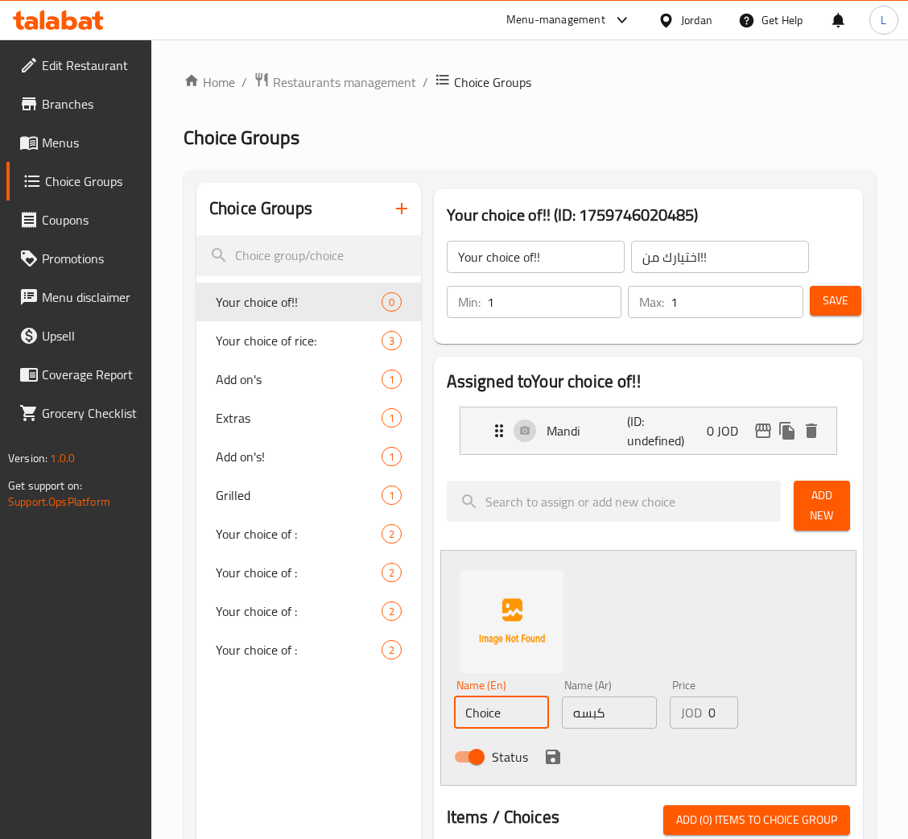
click at [493, 715] on input "Choice" at bounding box center [501, 712] width 95 height 32
type input "Kabsa"
click at [778, 668] on div "Name (En) Kabsa Name (En) Name (Ar) كبسه Name (Ar) Price JOD 0 Price Status" at bounding box center [648, 668] width 416 height 236
click at [551, 757] on icon "save" at bounding box center [553, 756] width 14 height 14
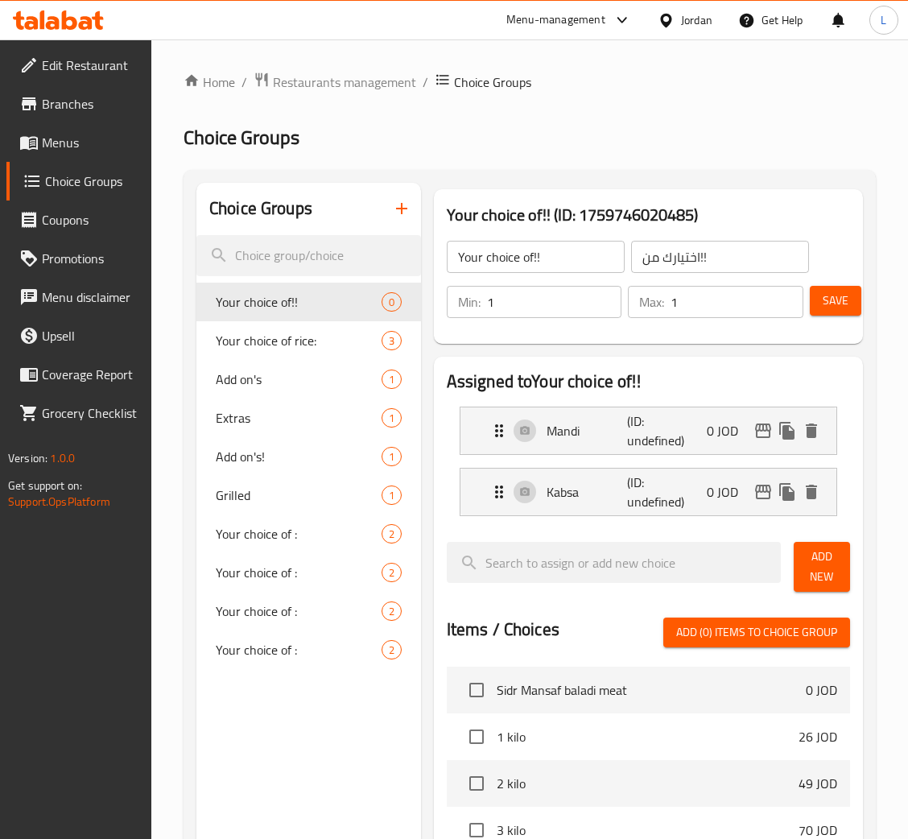
click at [830, 299] on span "Save" at bounding box center [836, 301] width 26 height 20
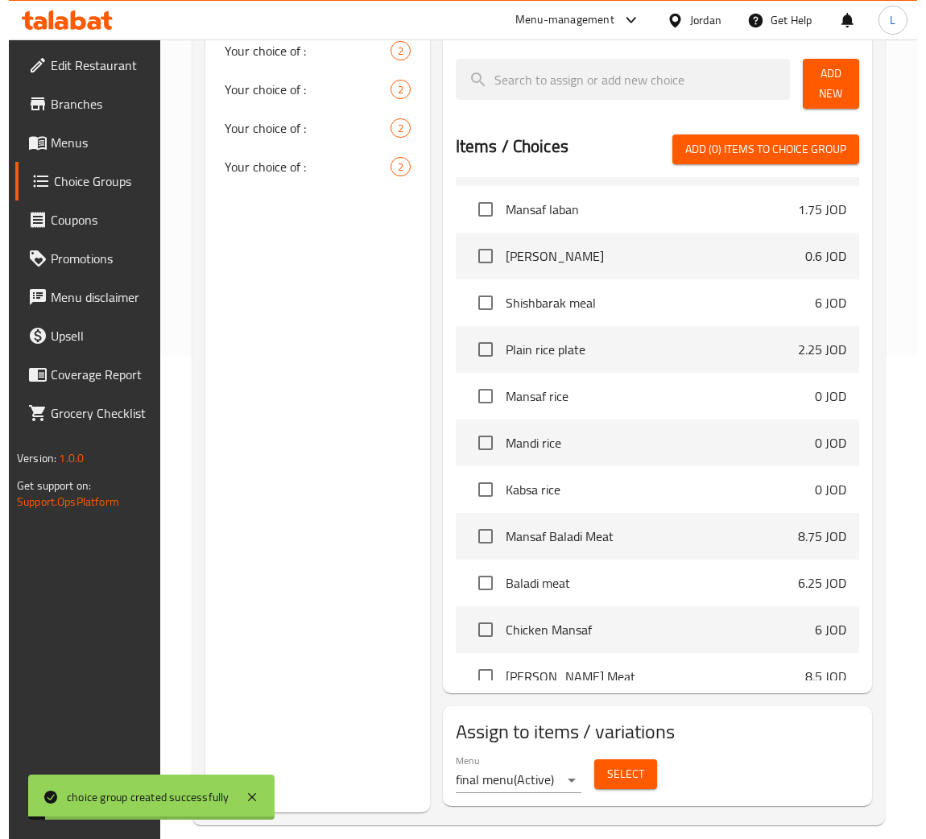
scroll to position [845, 0]
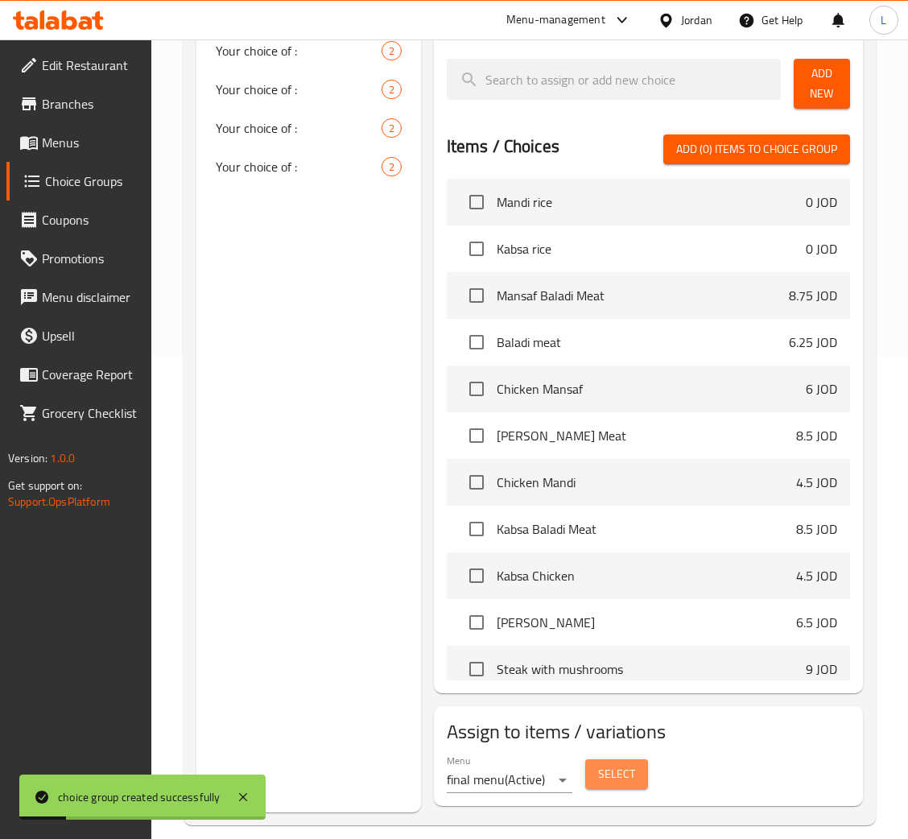
click at [601, 780] on span "Select" at bounding box center [616, 774] width 37 height 20
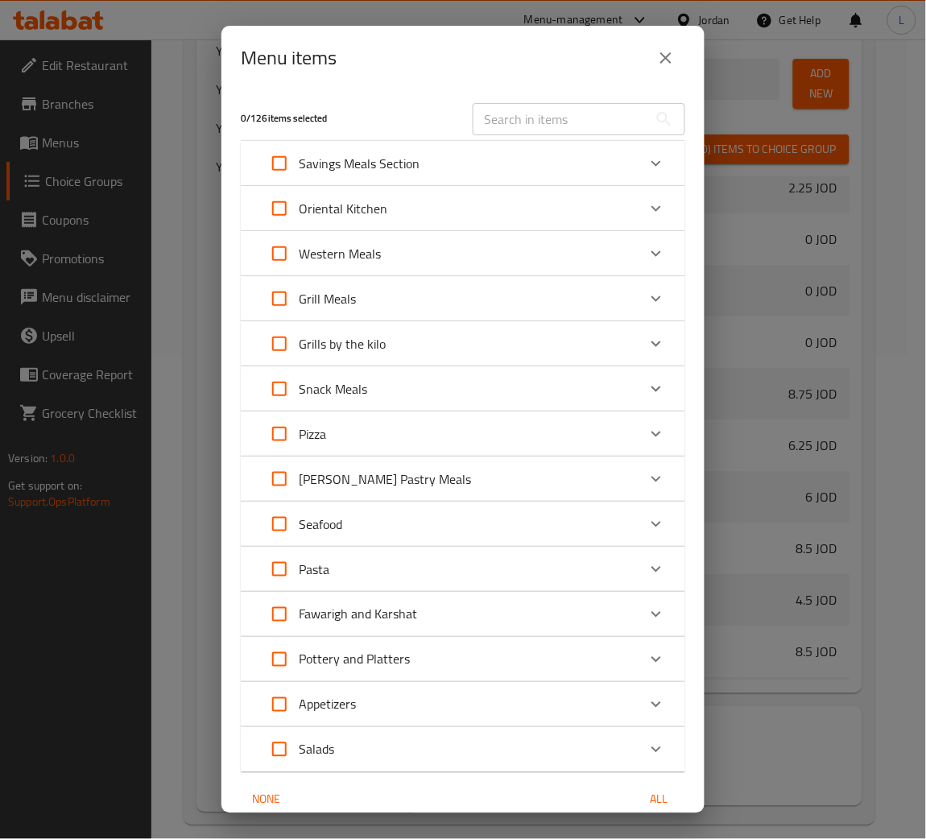
scroll to position [927, 0]
click at [563, 162] on div "Savings Meals Section" at bounding box center [448, 163] width 377 height 39
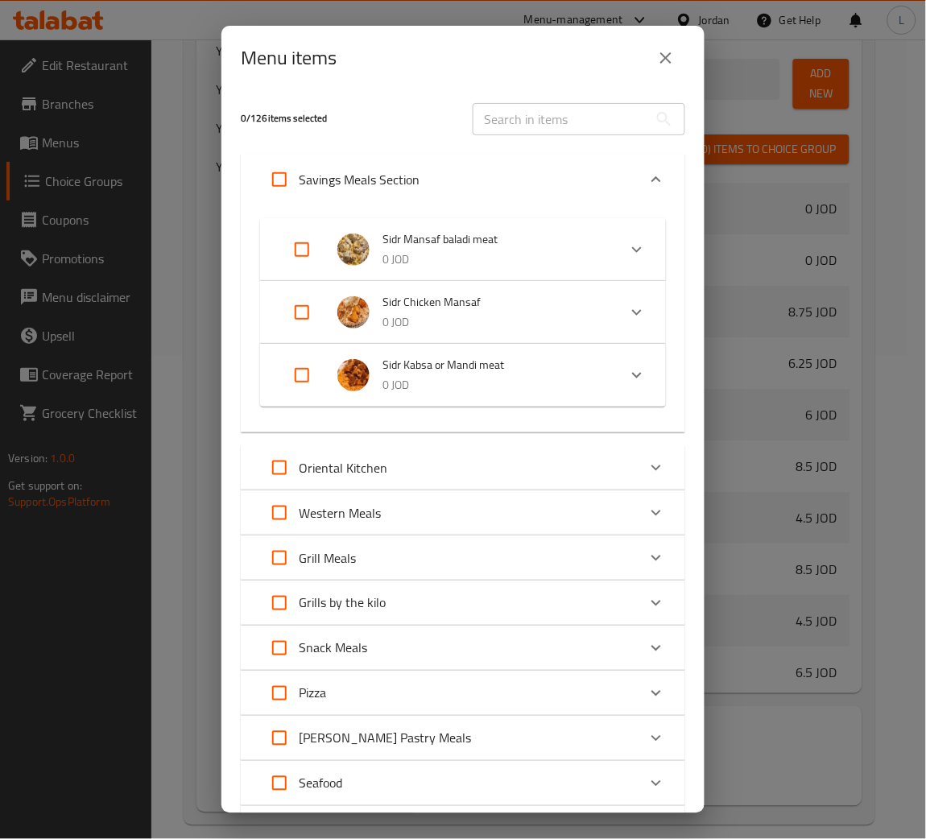
click at [306, 366] on input "Expand" at bounding box center [302, 375] width 39 height 39
checkbox input "true"
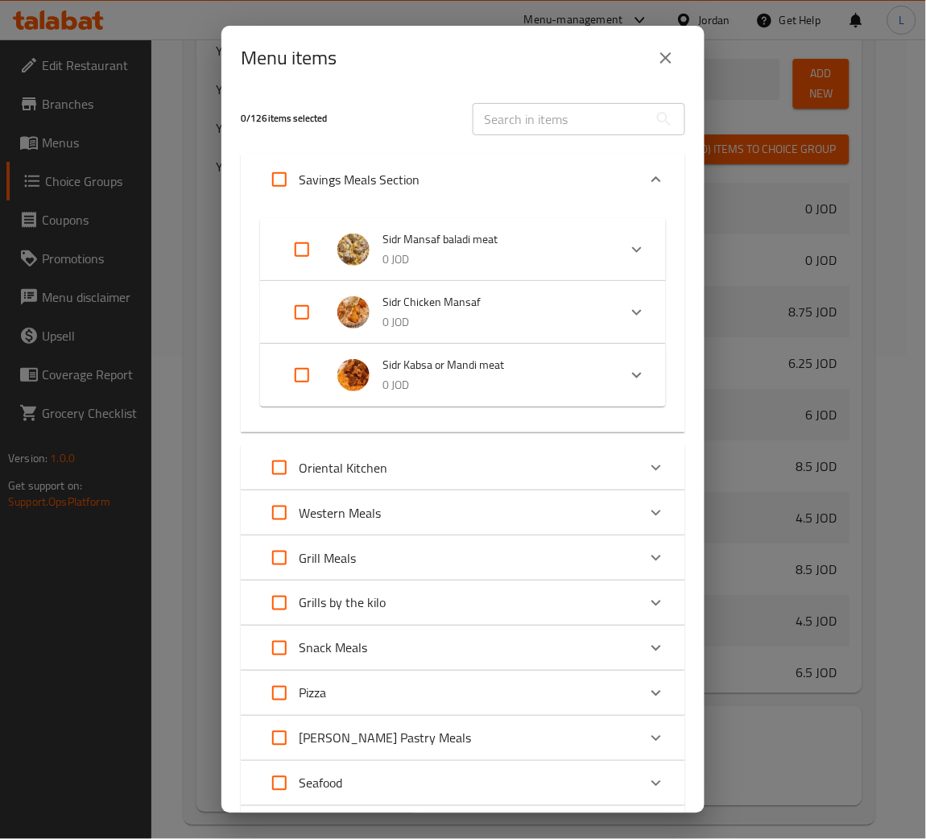
checkbox input "true"
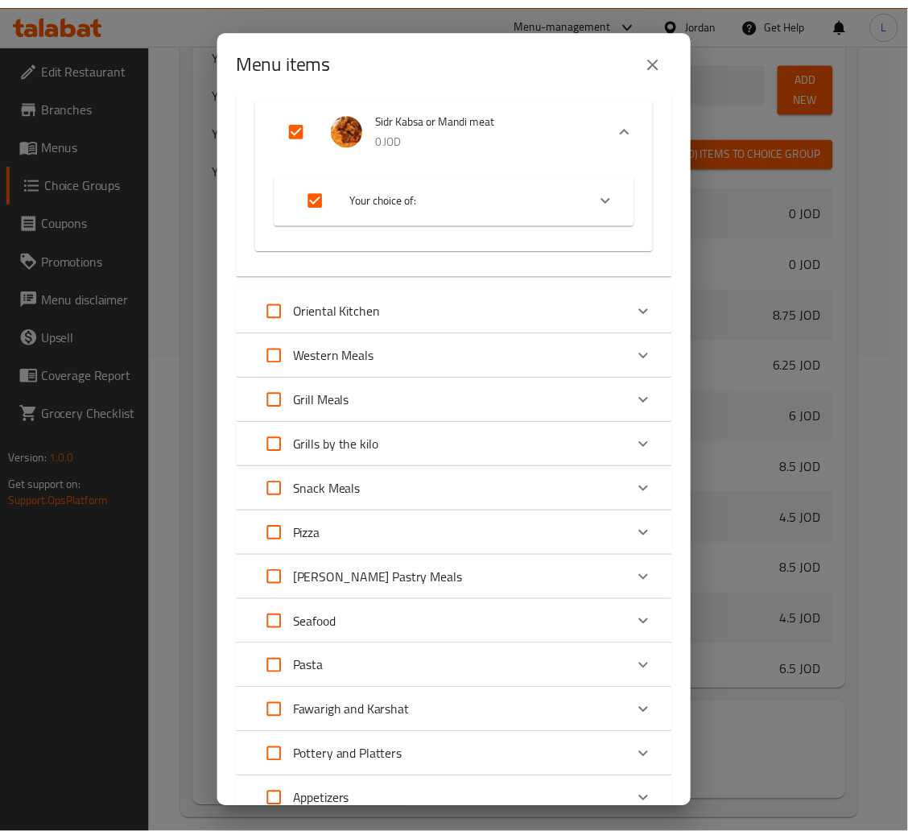
scroll to position [432, 0]
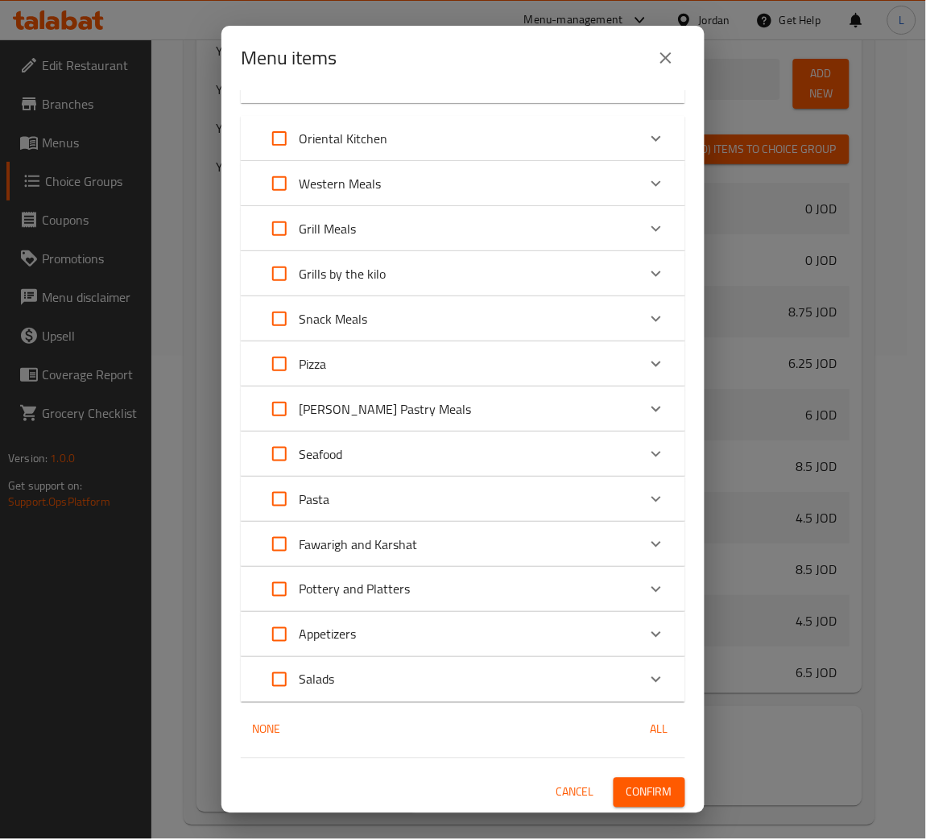
click at [636, 794] on span "Confirm" at bounding box center [649, 792] width 46 height 20
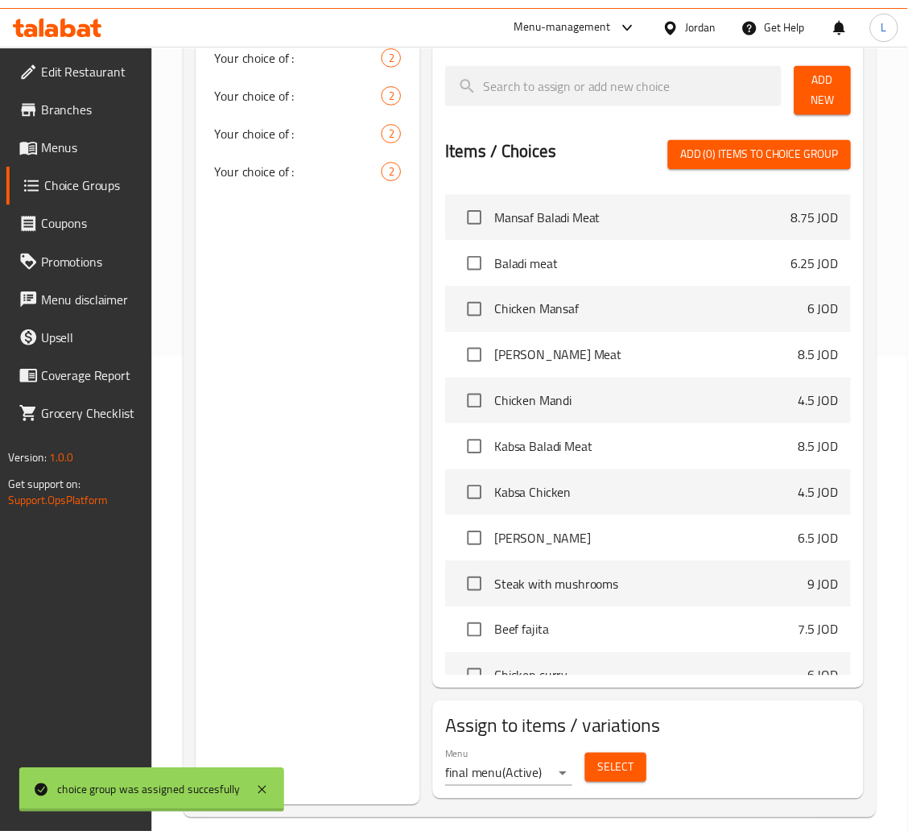
scroll to position [845, 0]
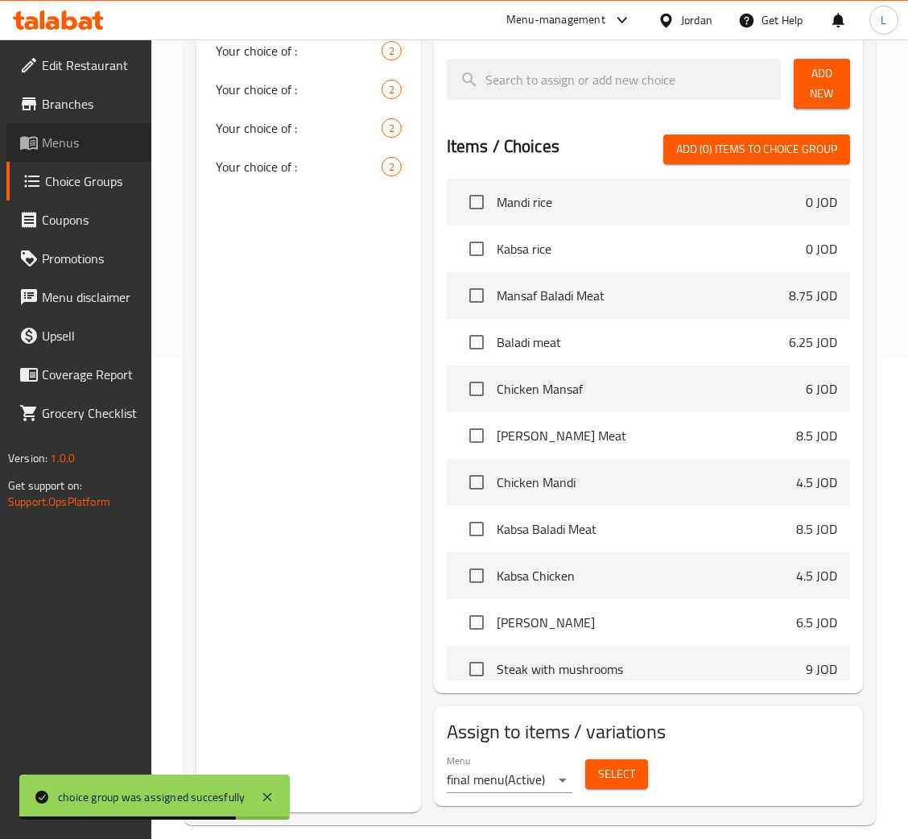
click at [64, 149] on span "Menus" at bounding box center [90, 142] width 97 height 19
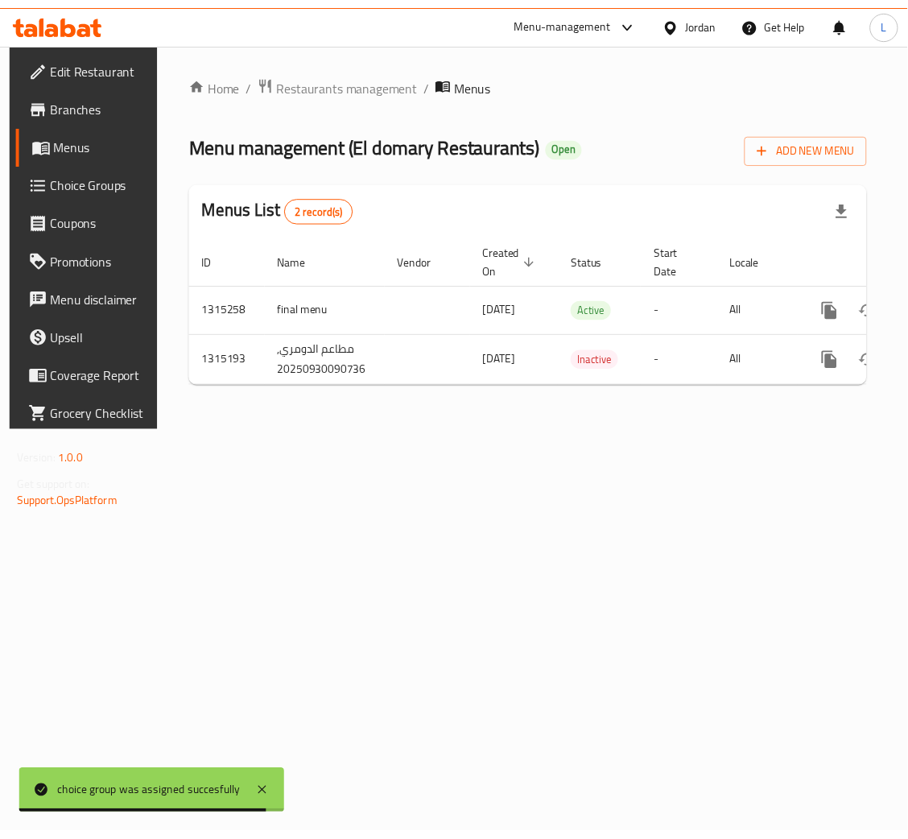
scroll to position [0, 91]
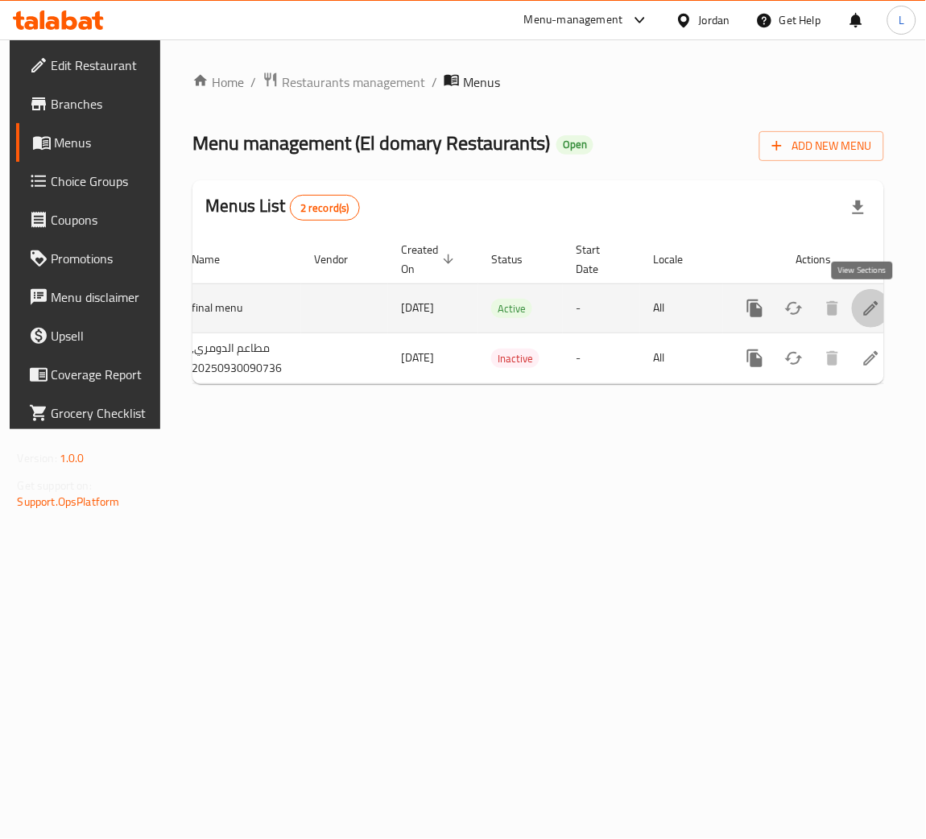
click at [852, 308] on link "enhanced table" at bounding box center [871, 308] width 39 height 39
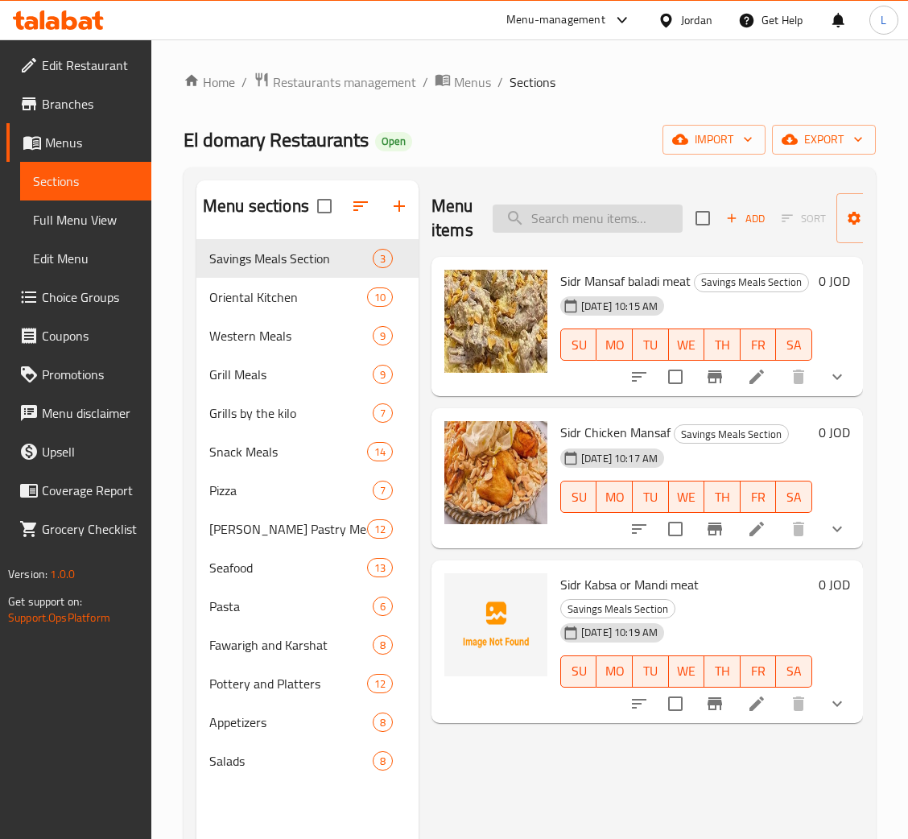
click at [556, 209] on input "search" at bounding box center [588, 218] width 190 height 28
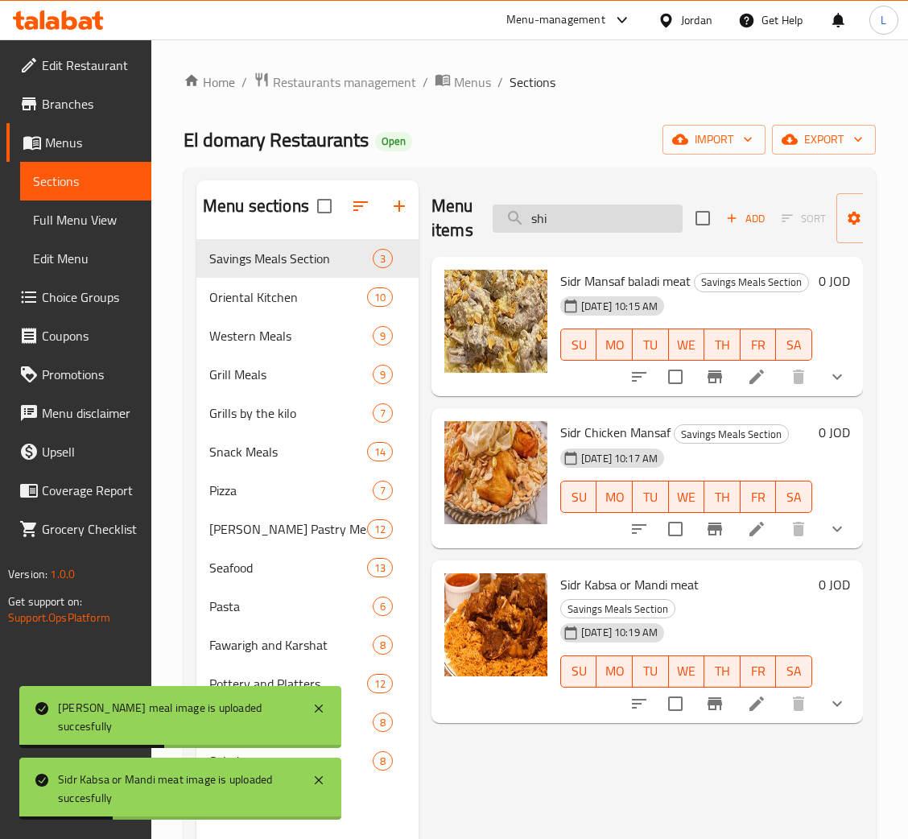
click at [605, 213] on input "shi" at bounding box center [588, 218] width 190 height 28
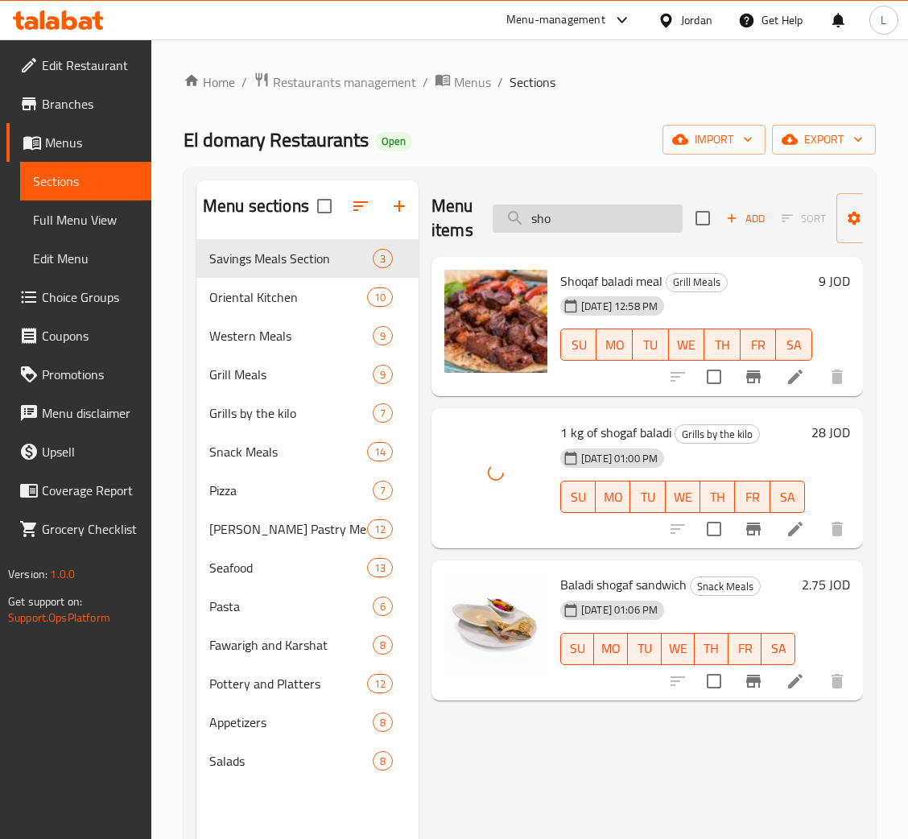
click at [586, 215] on input "sho" at bounding box center [588, 218] width 190 height 28
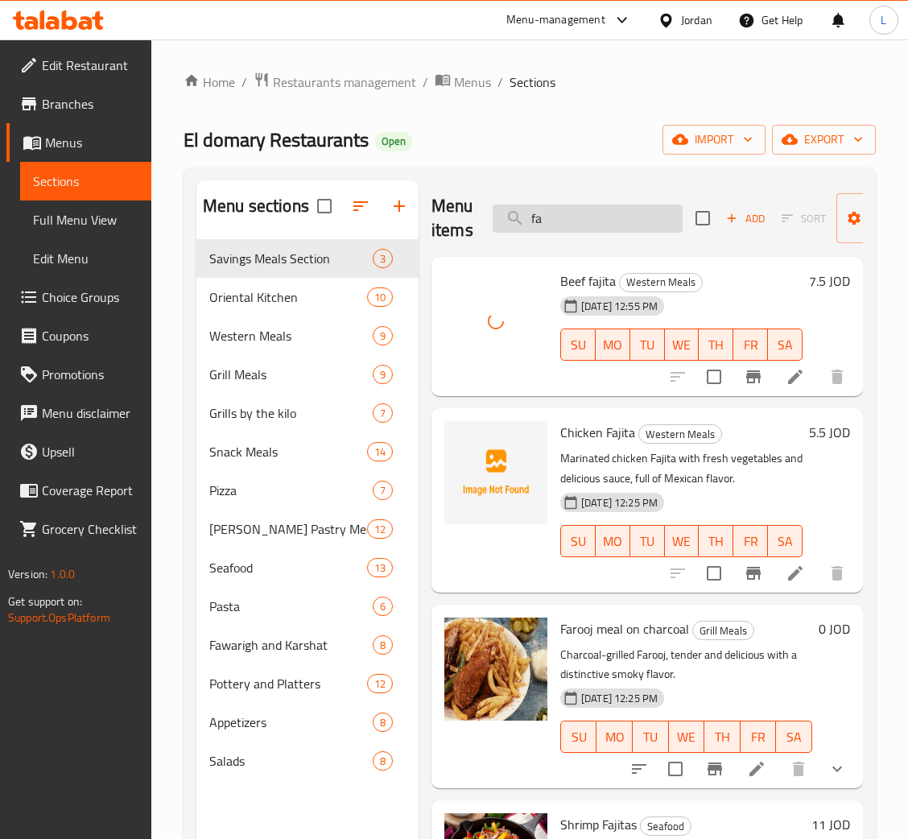
click at [629, 222] on input "fa" at bounding box center [588, 218] width 190 height 28
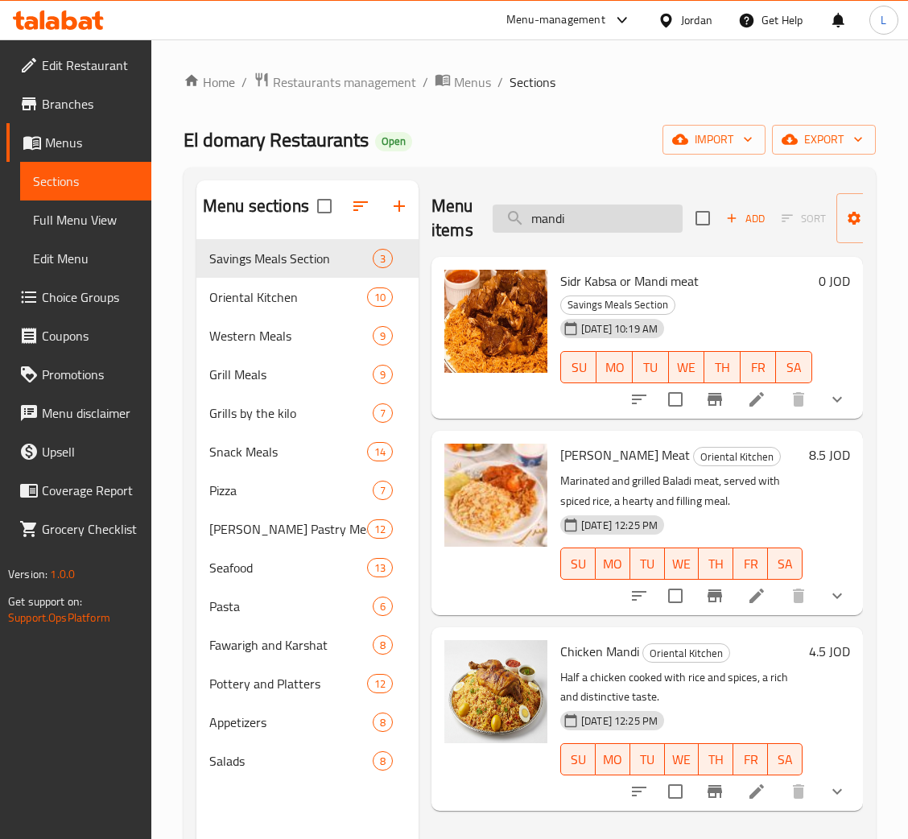
click at [611, 225] on input "mandi" at bounding box center [588, 218] width 190 height 28
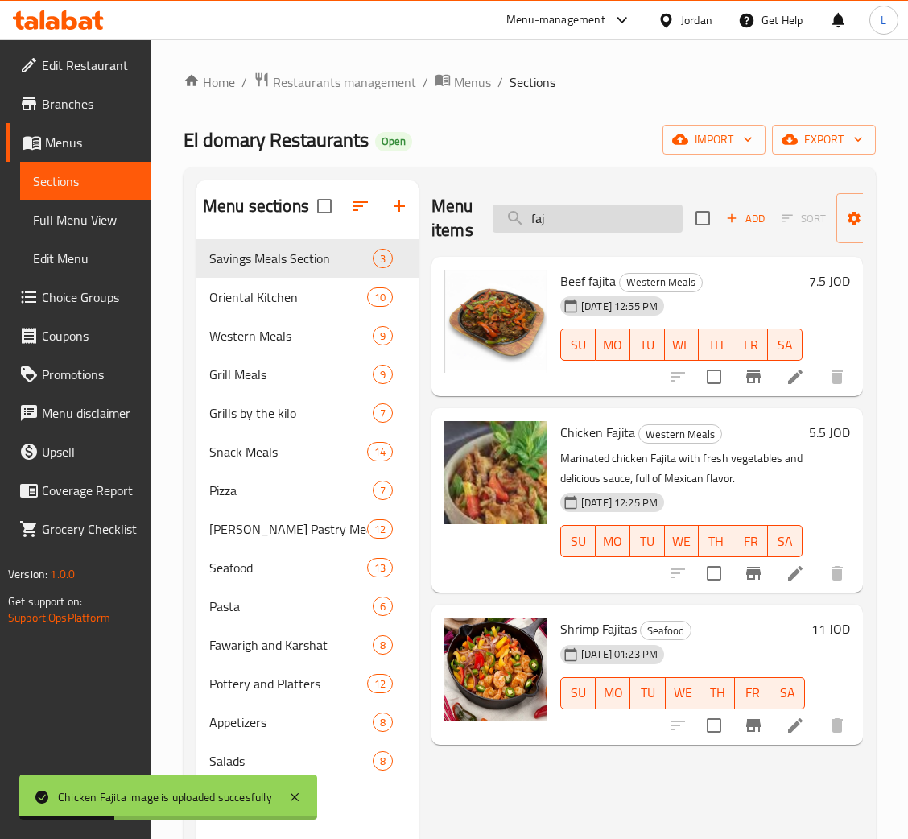
click at [601, 227] on input "faj" at bounding box center [588, 218] width 190 height 28
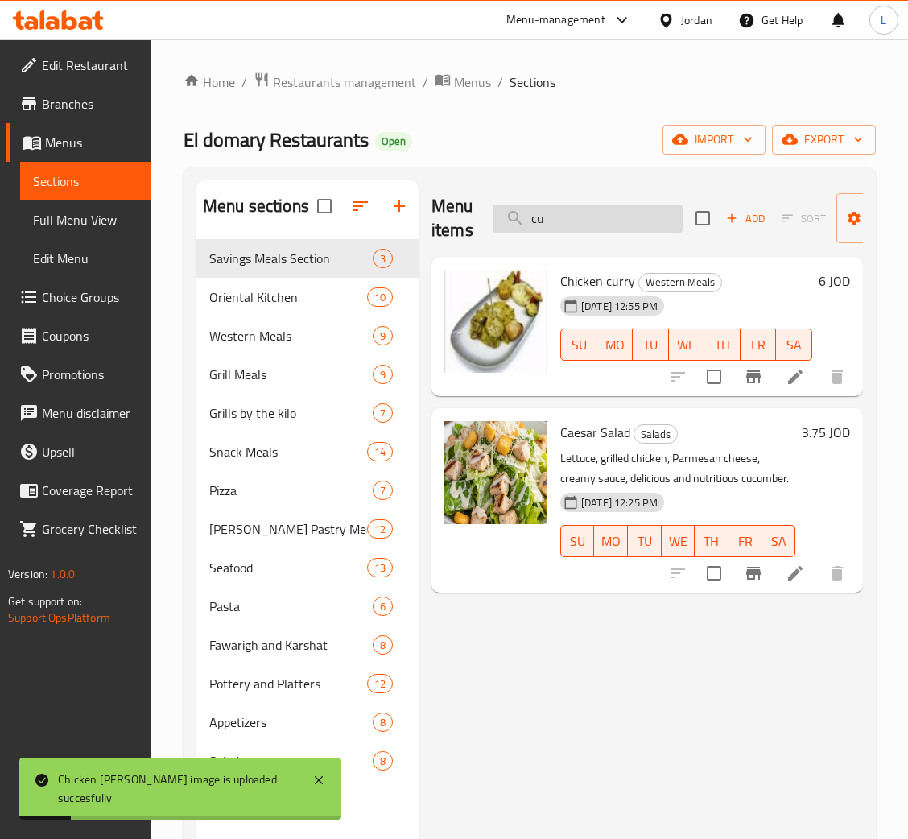
click at [584, 225] on input "cu" at bounding box center [588, 218] width 190 height 28
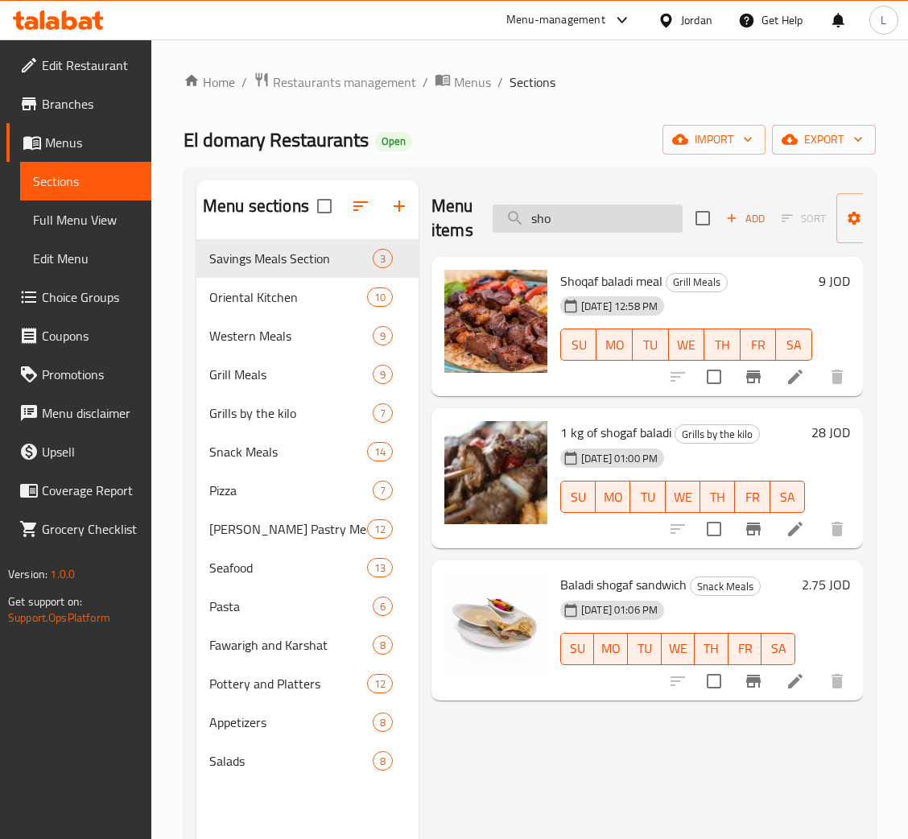
click at [646, 219] on input "sho" at bounding box center [588, 218] width 190 height 28
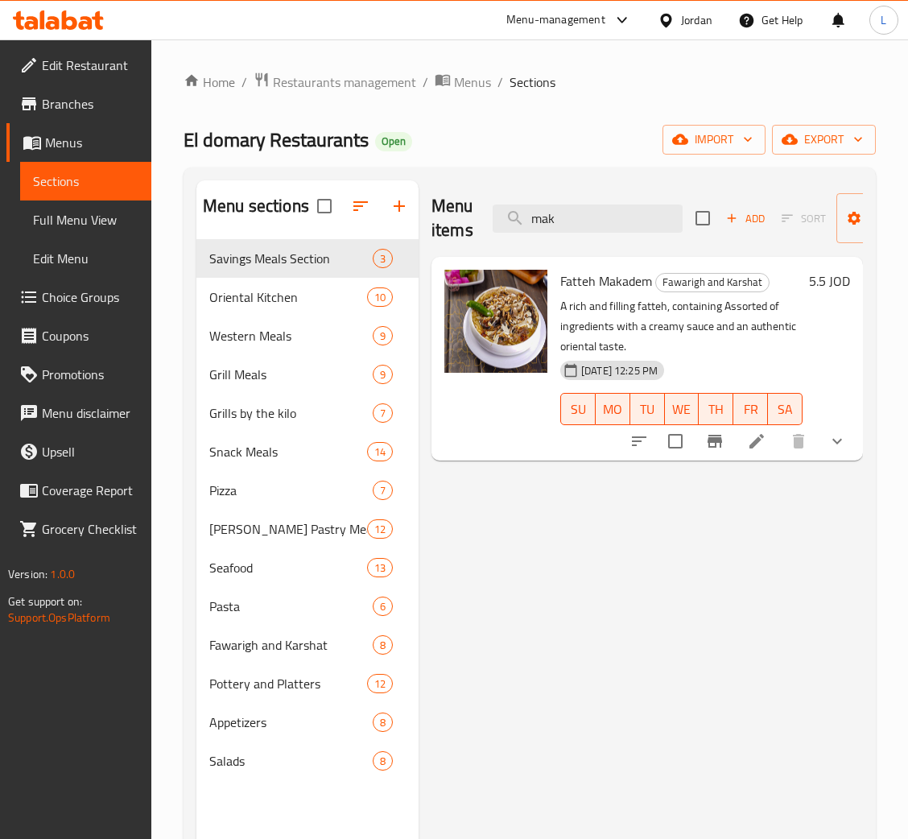
type input "mak"
click at [759, 446] on icon at bounding box center [756, 440] width 19 height 19
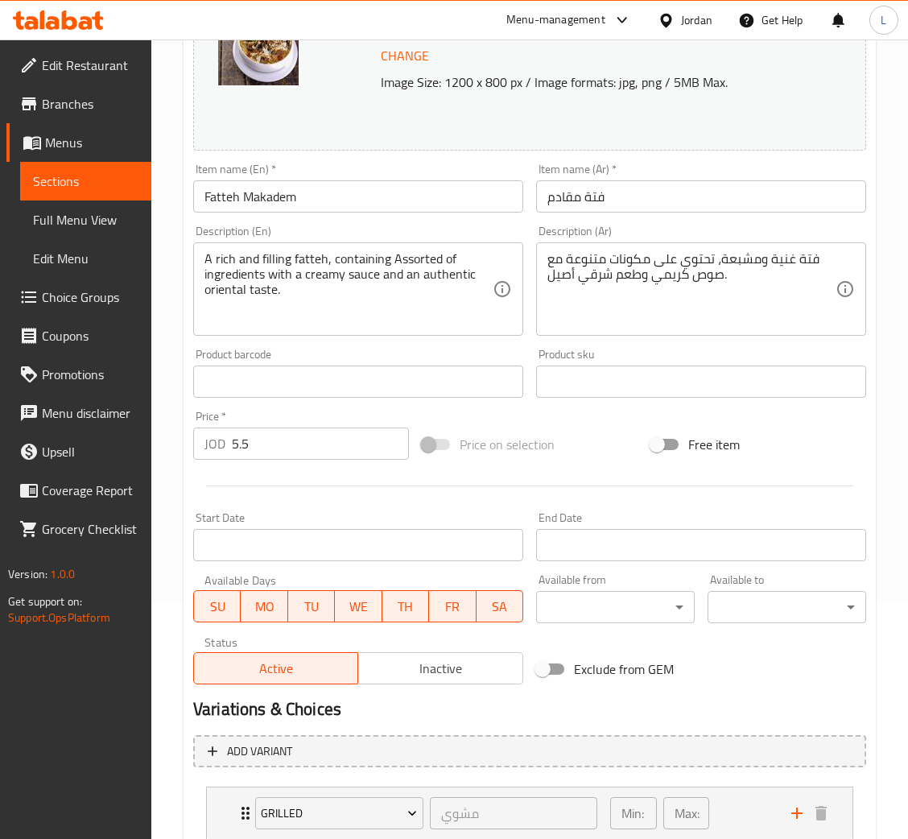
scroll to position [349, 0]
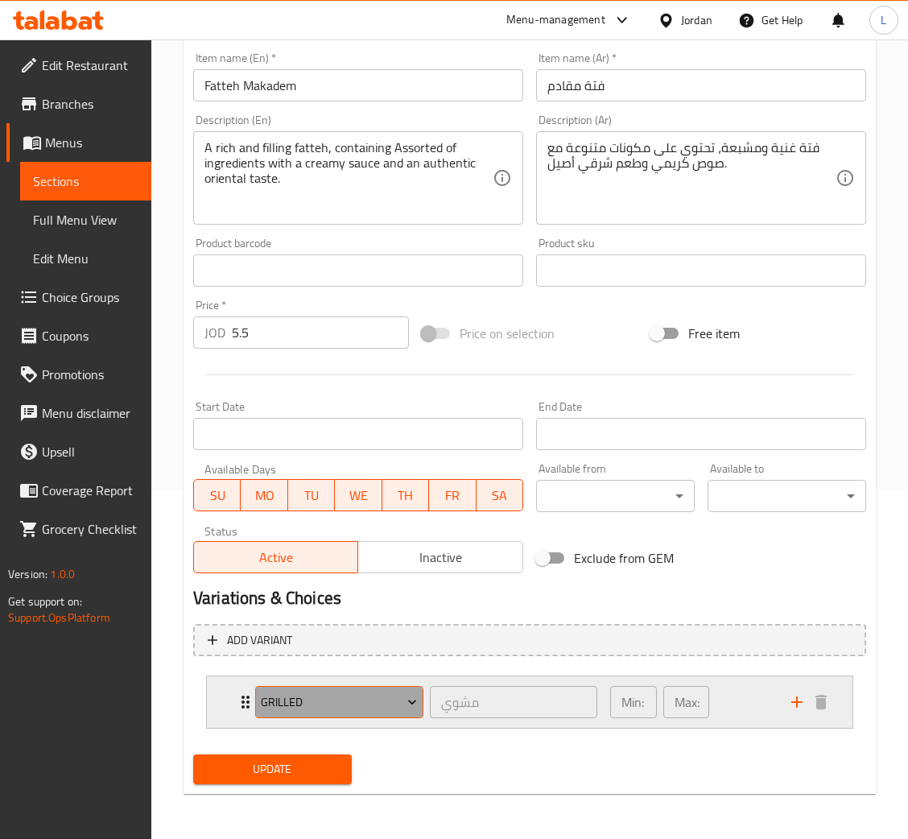
click at [279, 704] on span "Grilled" at bounding box center [339, 702] width 156 height 20
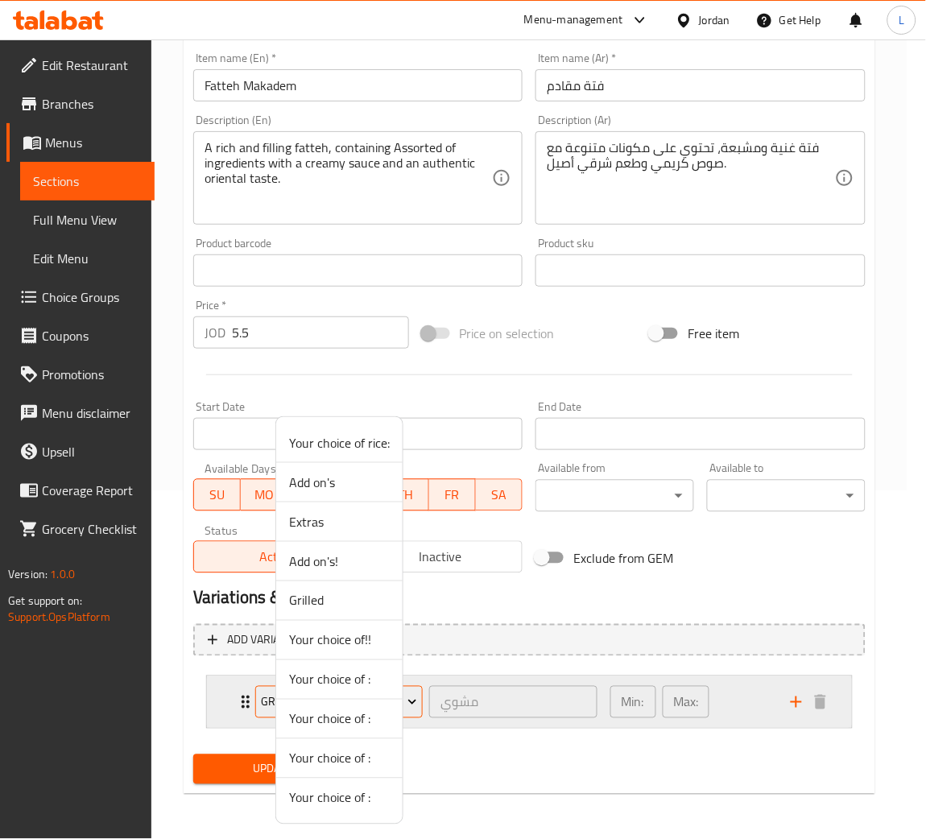
click at [306, 718] on span "Your choice of :" at bounding box center [339, 718] width 101 height 19
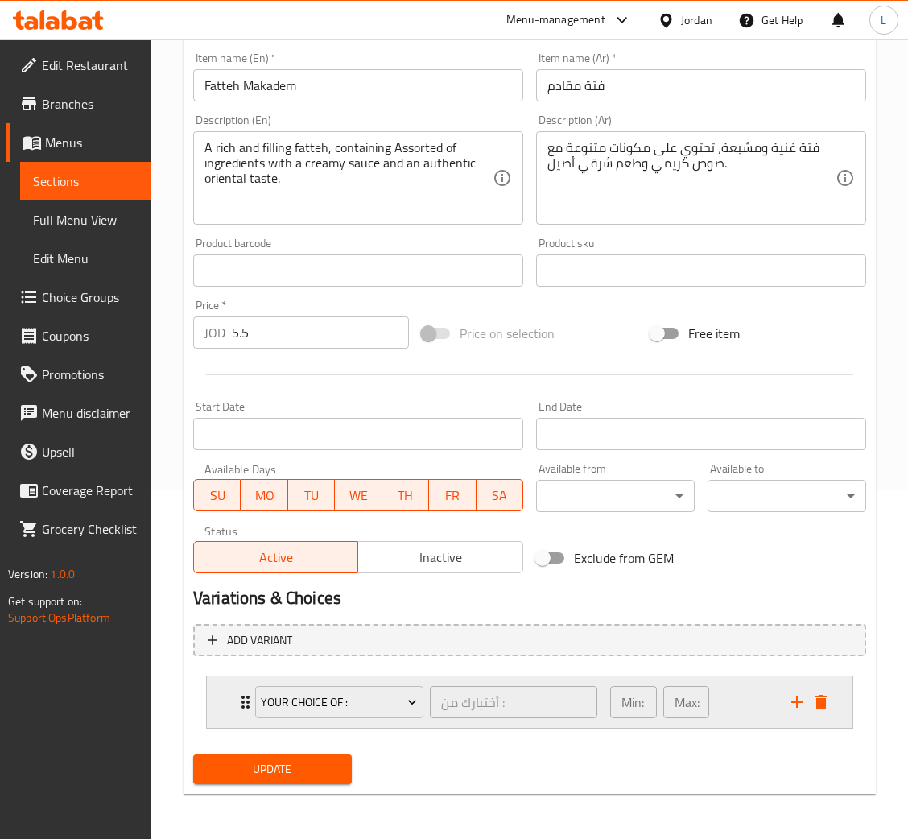
click at [824, 704] on icon "delete" at bounding box center [820, 702] width 11 height 14
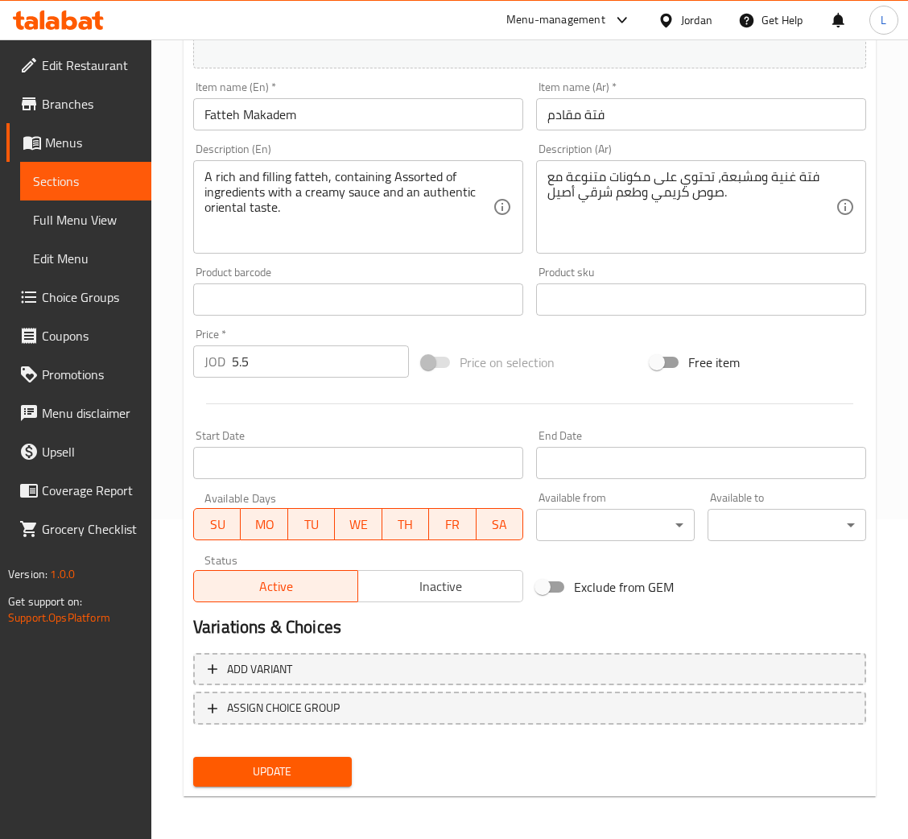
click at [326, 752] on div "Update" at bounding box center [272, 771] width 171 height 43
click at [326, 761] on span "Update" at bounding box center [272, 771] width 133 height 20
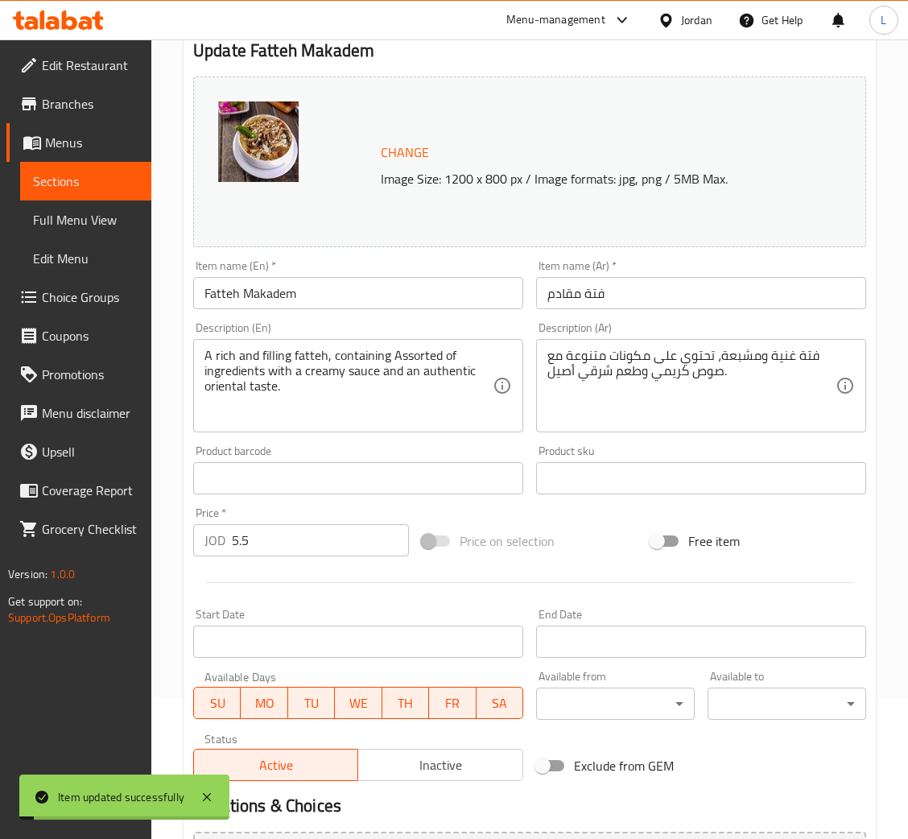
scroll to position [0, 0]
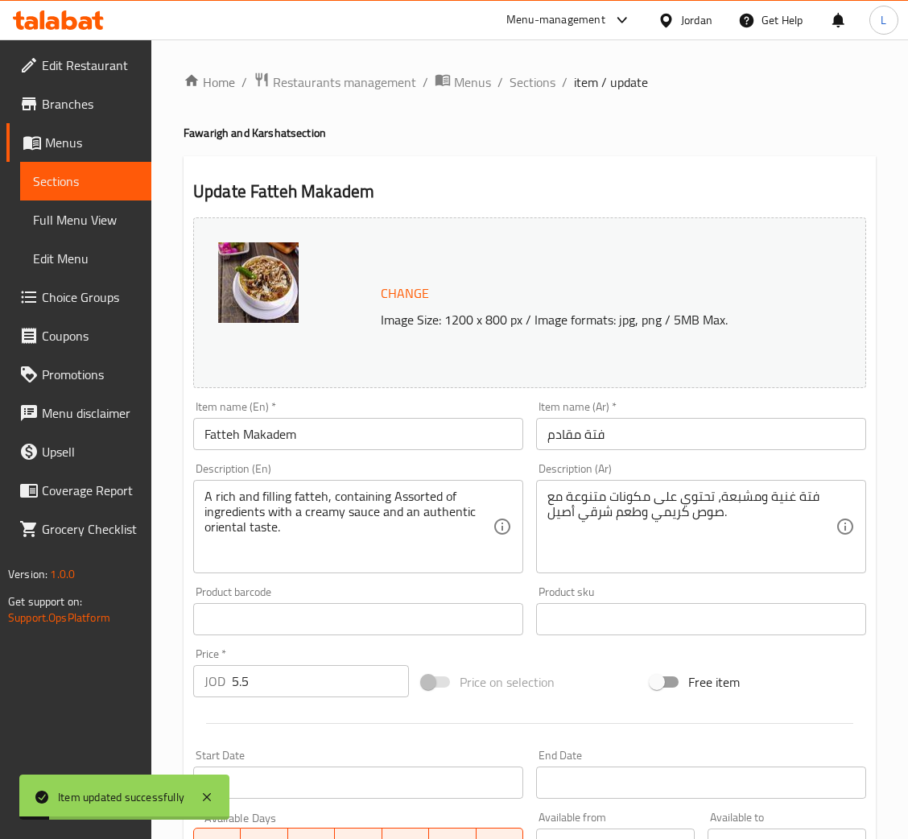
drag, startPoint x: 532, startPoint y: 76, endPoint x: 553, endPoint y: 122, distance: 50.4
click at [532, 76] on span "Sections" at bounding box center [533, 81] width 46 height 19
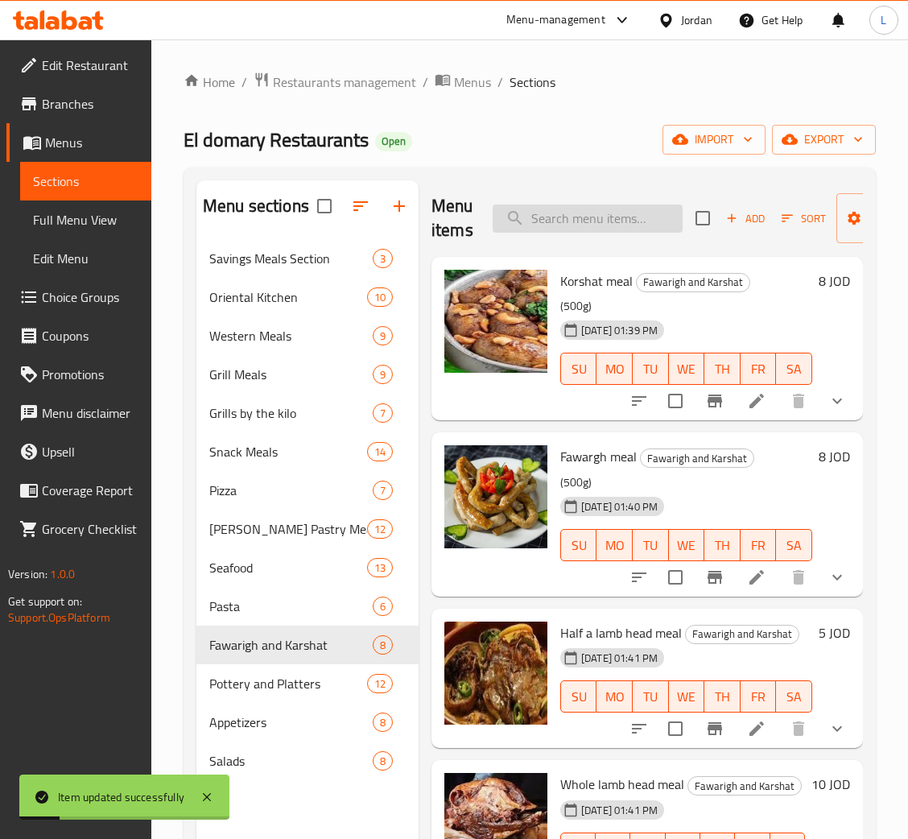
click at [561, 220] on input "search" at bounding box center [588, 218] width 190 height 28
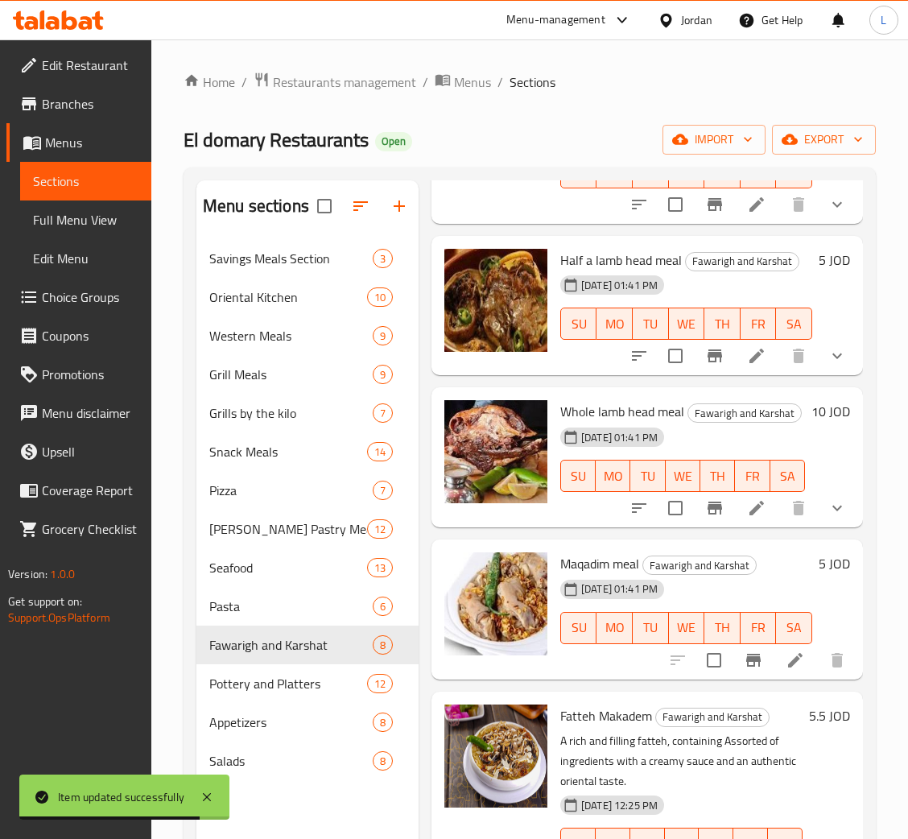
scroll to position [361, 0]
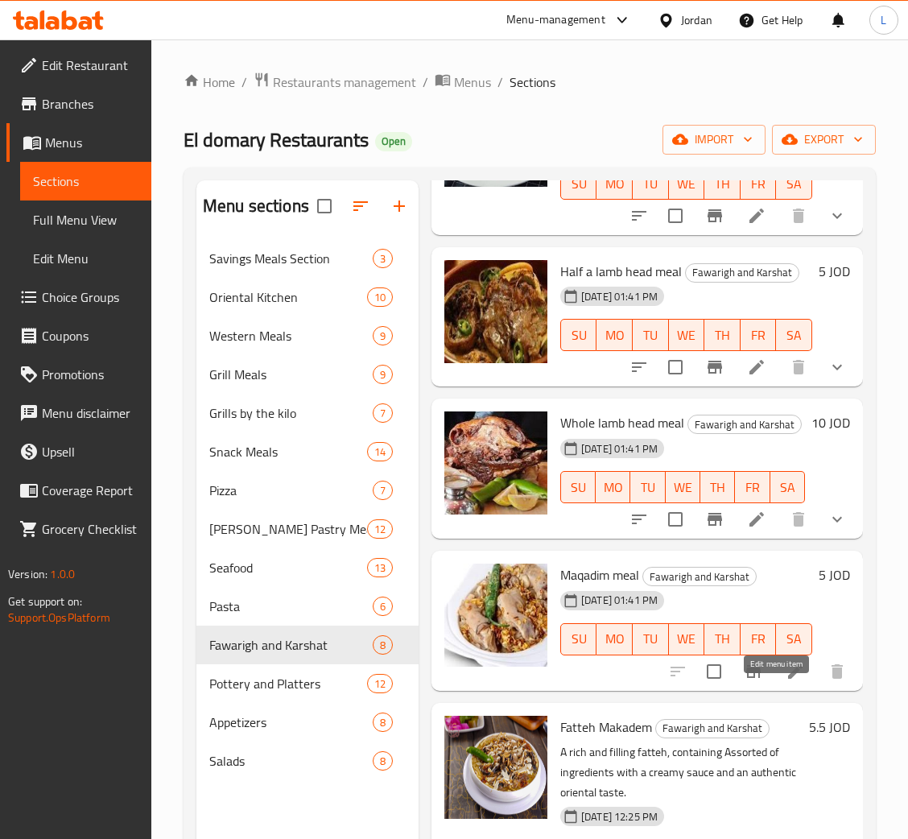
type input "ma"
click at [786, 681] on icon at bounding box center [795, 671] width 19 height 19
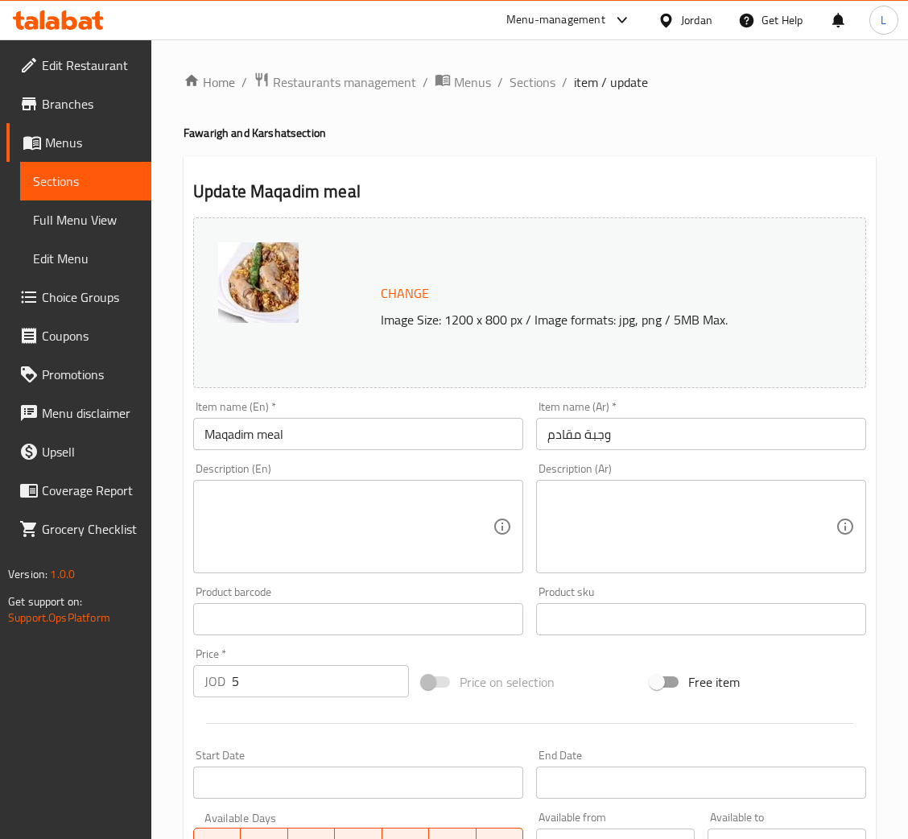
scroll to position [320, 0]
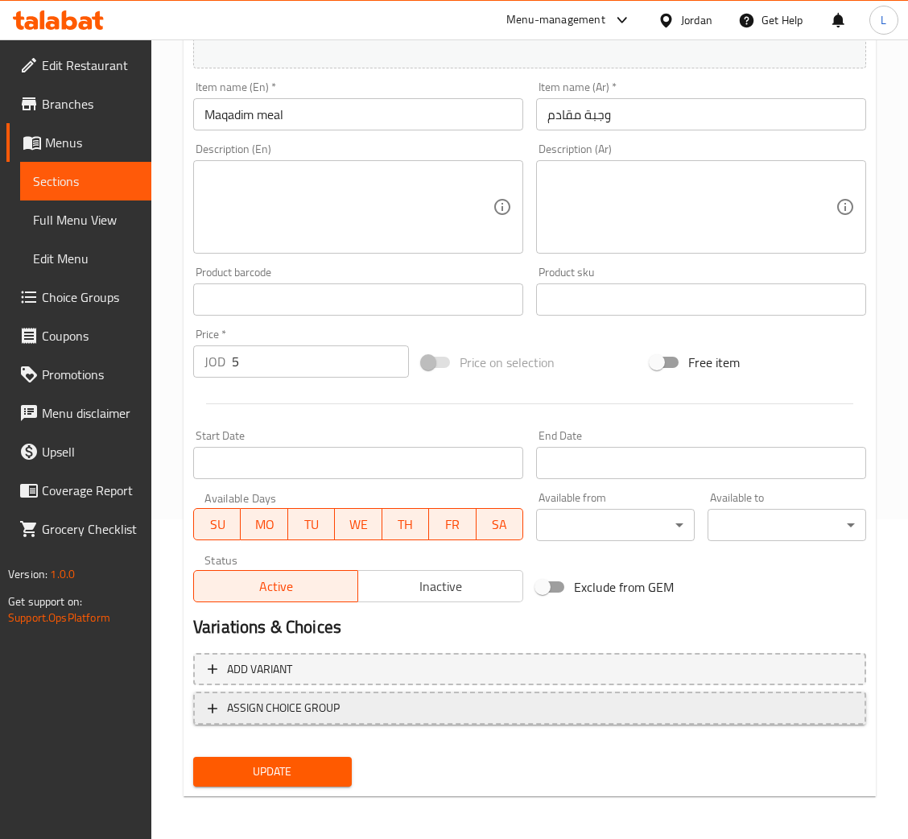
click at [331, 705] on span "ASSIGN CHOICE GROUP" at bounding box center [283, 708] width 113 height 20
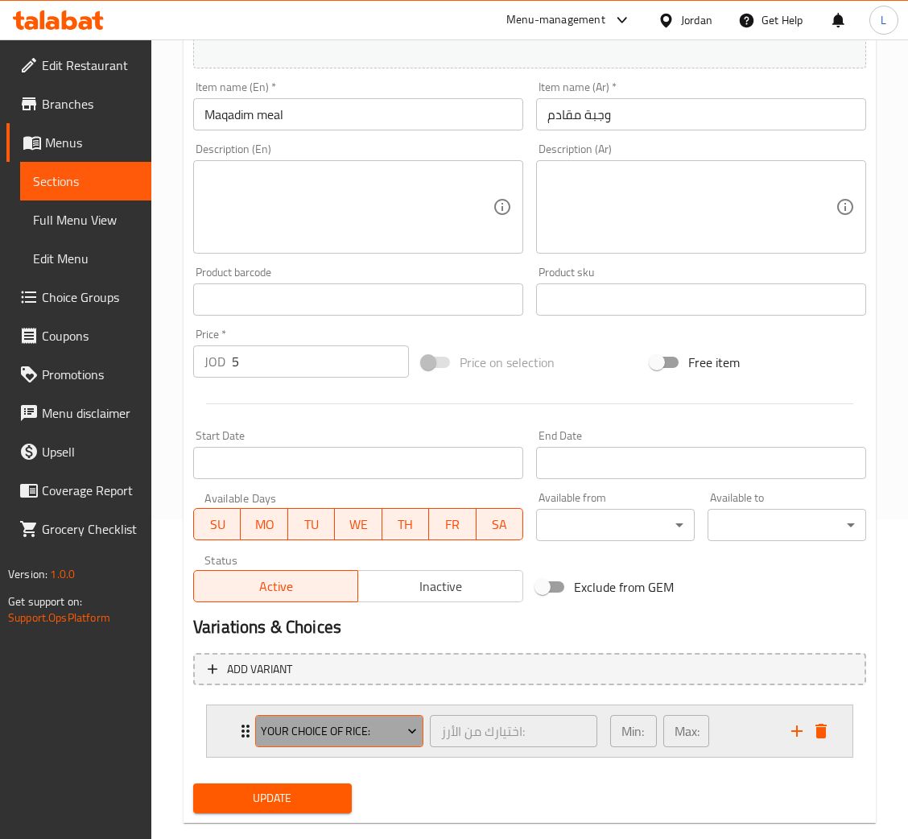
click at [282, 729] on span "Your choice of rice:" at bounding box center [339, 731] width 156 height 20
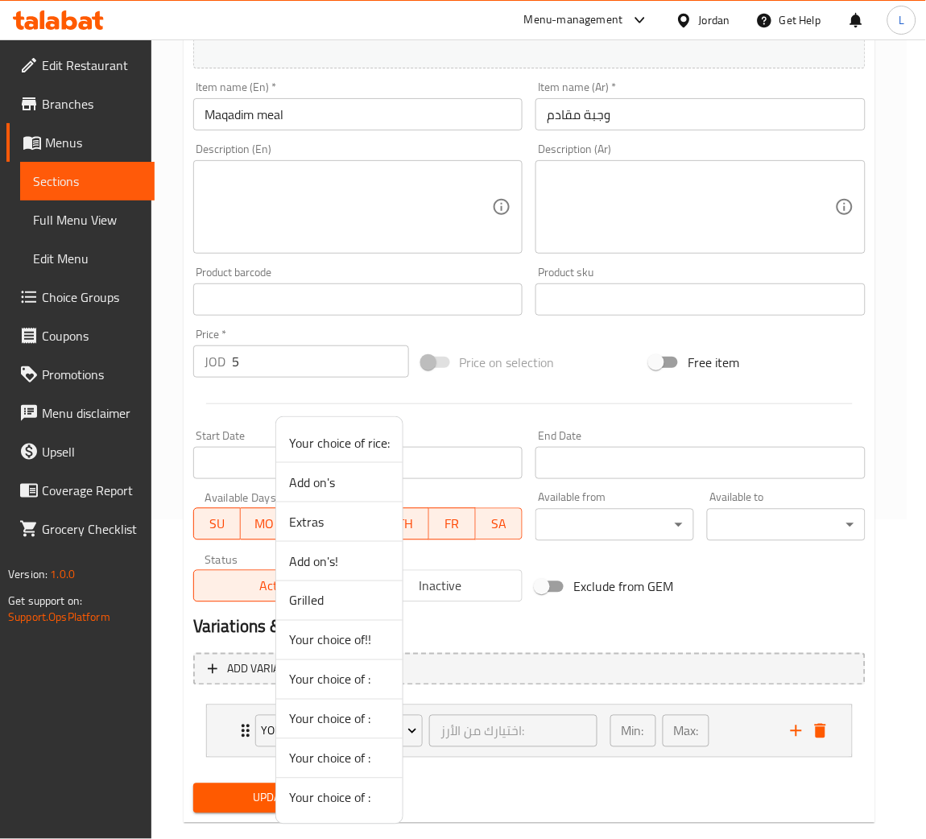
click at [357, 588] on li "Grilled" at bounding box center [339, 600] width 126 height 39
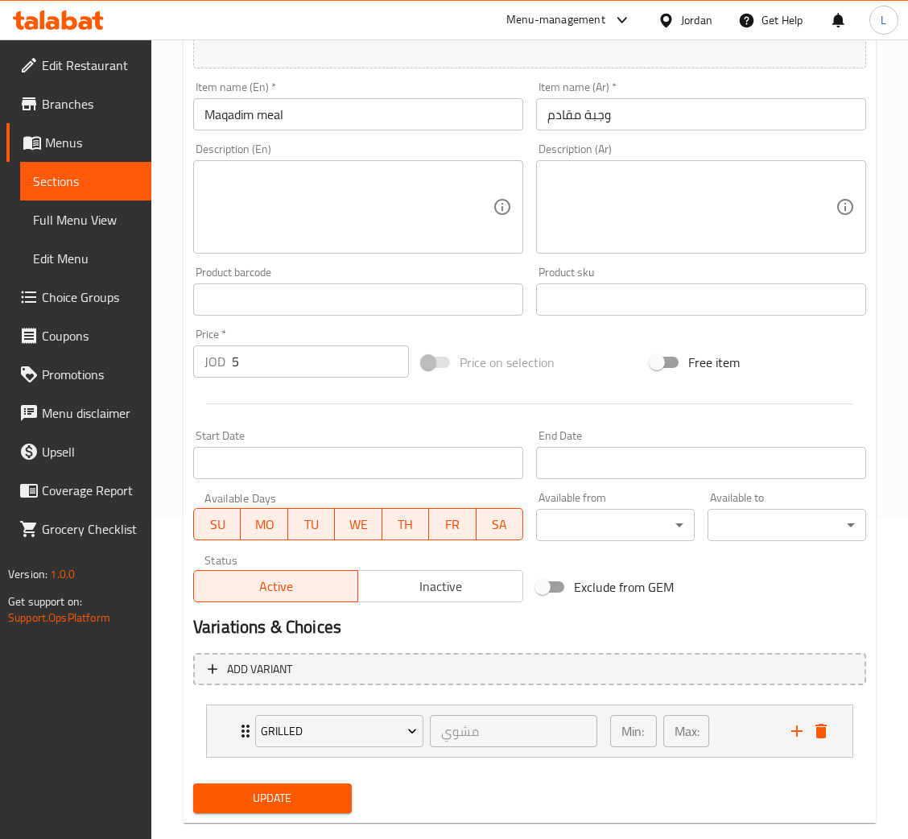
click at [320, 816] on div "Update" at bounding box center [272, 798] width 171 height 43
click at [330, 794] on span "Update" at bounding box center [272, 798] width 133 height 20
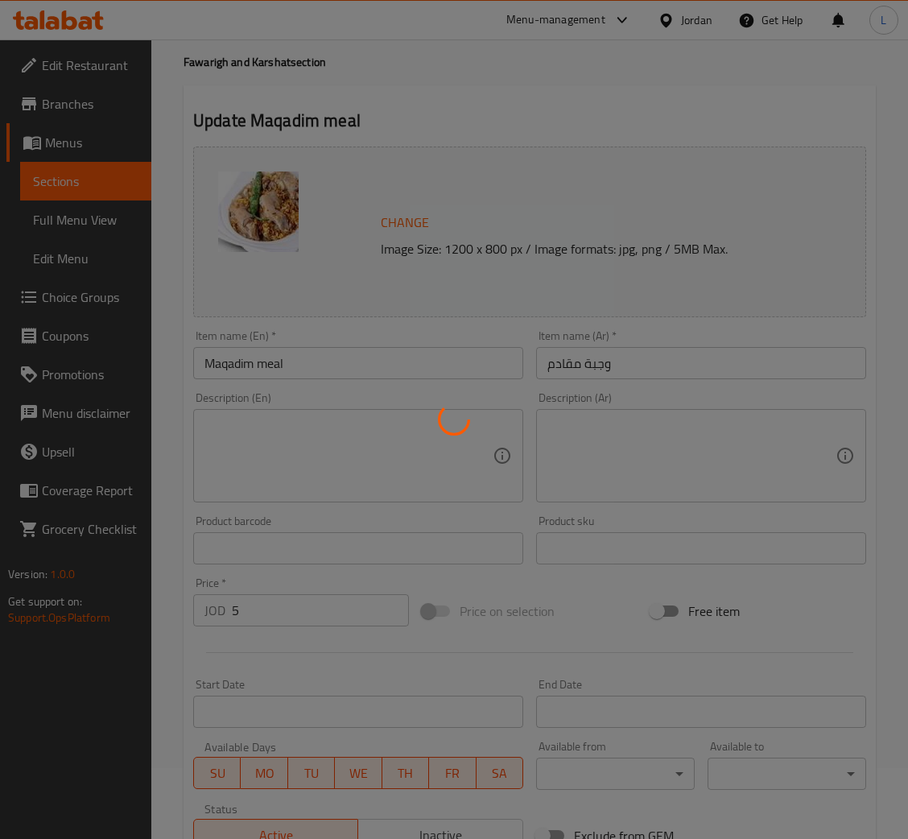
scroll to position [0, 0]
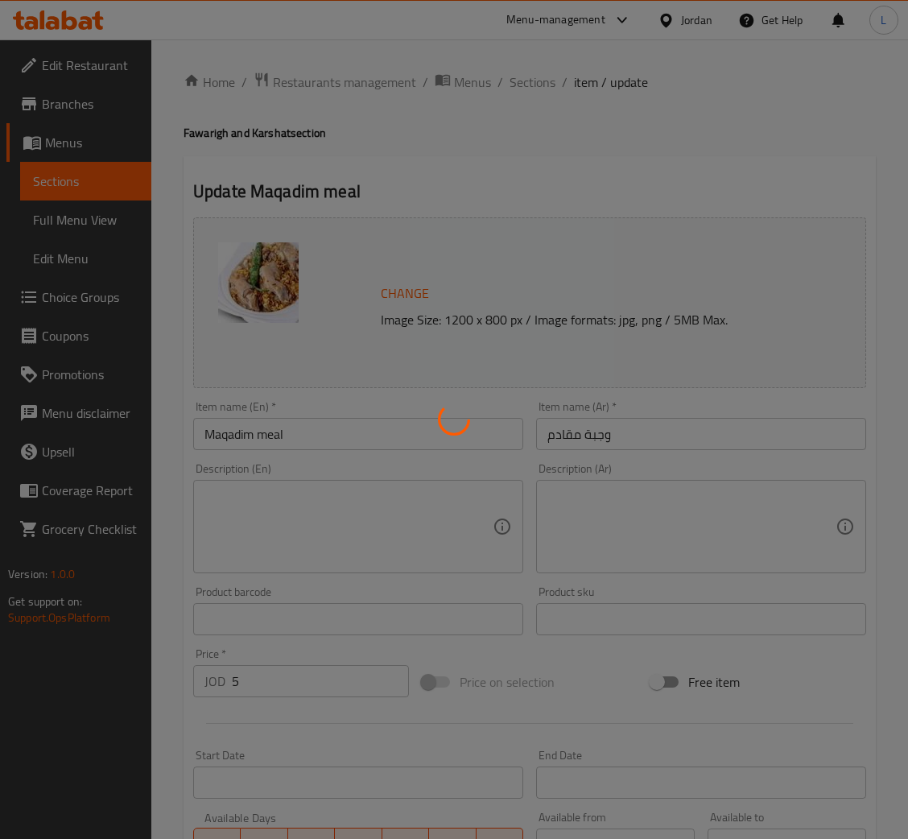
click at [248, 435] on div at bounding box center [454, 419] width 908 height 839
click at [243, 436] on div at bounding box center [454, 419] width 908 height 839
click at [237, 439] on div at bounding box center [454, 419] width 908 height 839
click at [491, 175] on div at bounding box center [454, 419] width 908 height 839
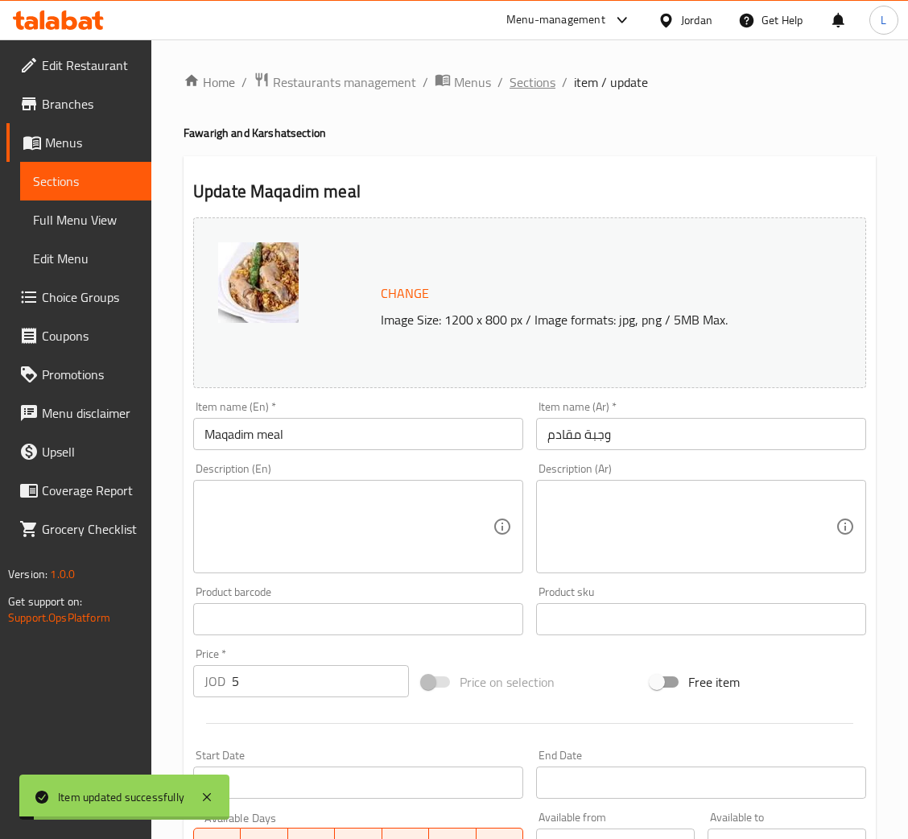
click at [550, 85] on span "Sections" at bounding box center [533, 81] width 46 height 19
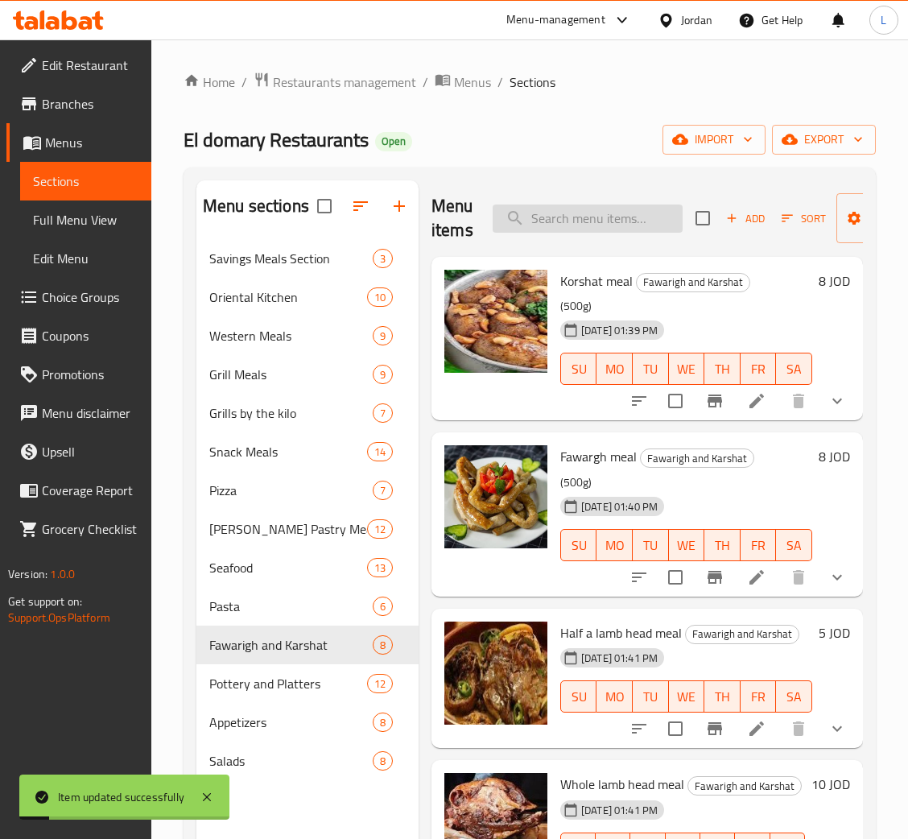
drag, startPoint x: 571, startPoint y: 229, endPoint x: 574, endPoint y: 211, distance: 18.0
click at [571, 227] on input "search" at bounding box center [588, 218] width 190 height 28
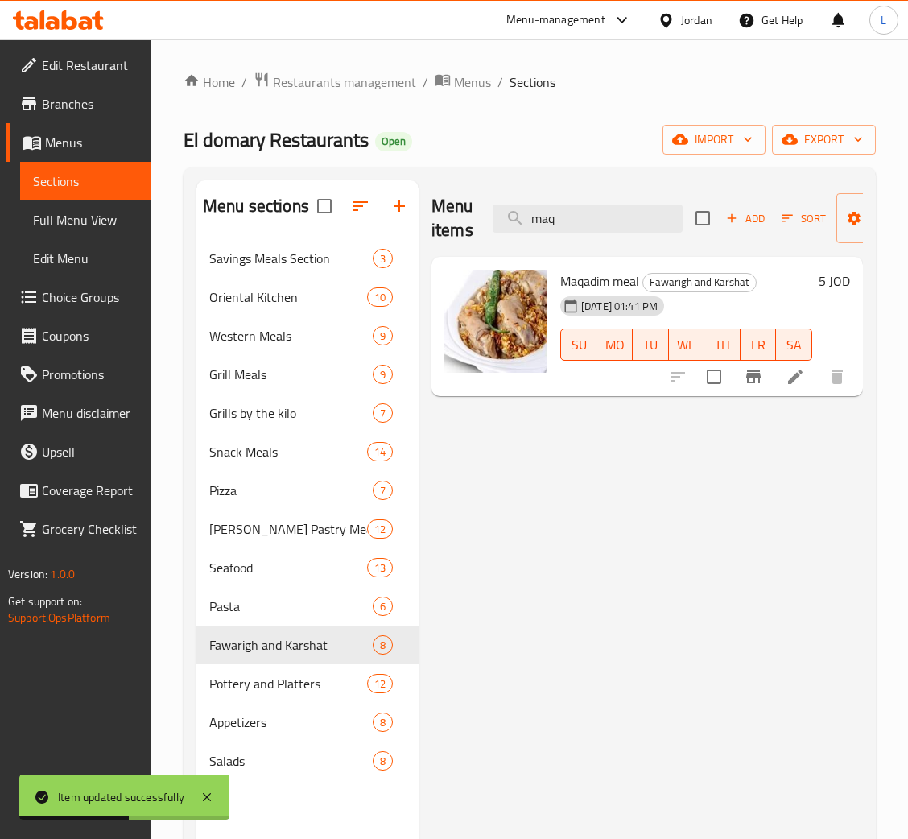
type input "maq"
click at [576, 211] on input "maq" at bounding box center [588, 218] width 190 height 28
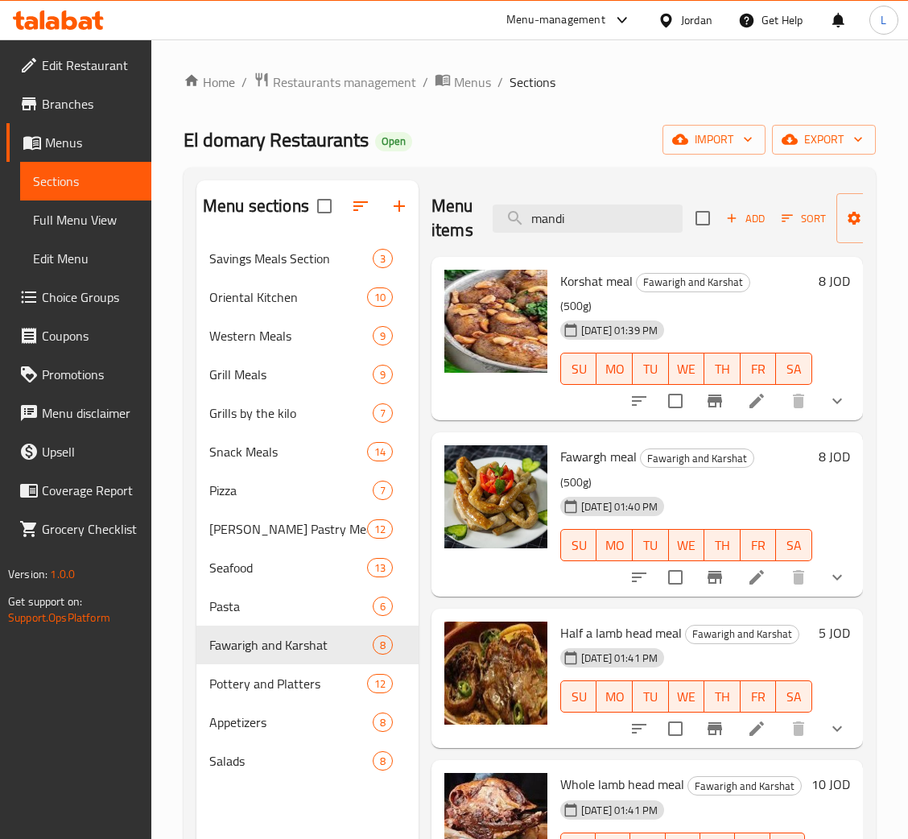
type input "mandi"
click at [596, 161] on div "Home / Restaurants management / Menus / Sections El domary Restaurants Open imp…" at bounding box center [530, 552] width 692 height 960
click at [78, 299] on span "Choice Groups" at bounding box center [90, 296] width 97 height 19
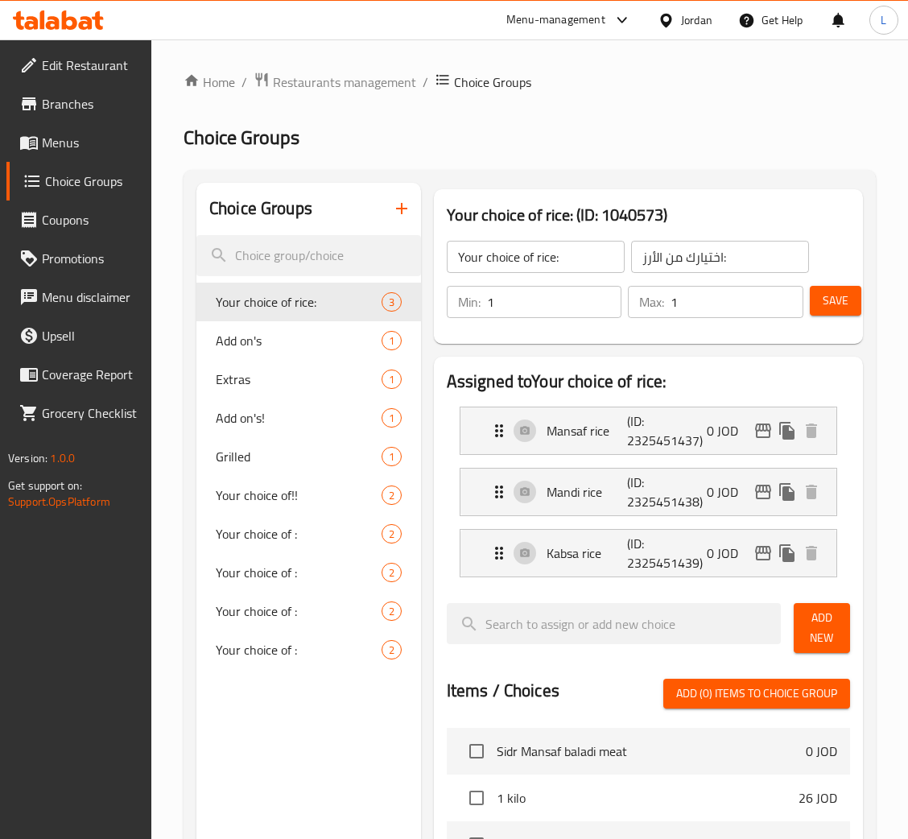
click at [392, 221] on button "button" at bounding box center [401, 208] width 39 height 39
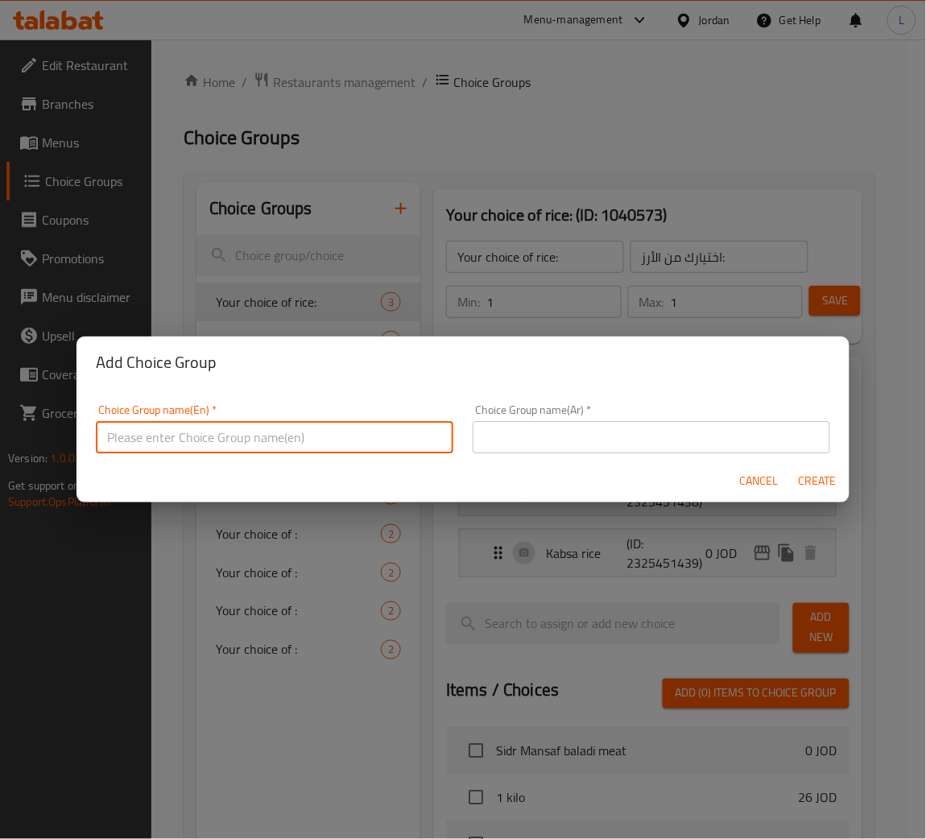
click at [371, 421] on input "text" at bounding box center [274, 437] width 357 height 32
click at [408, 441] on input "Your choice of chicken:" at bounding box center [274, 437] width 357 height 32
type input "Your choice of chicken:"
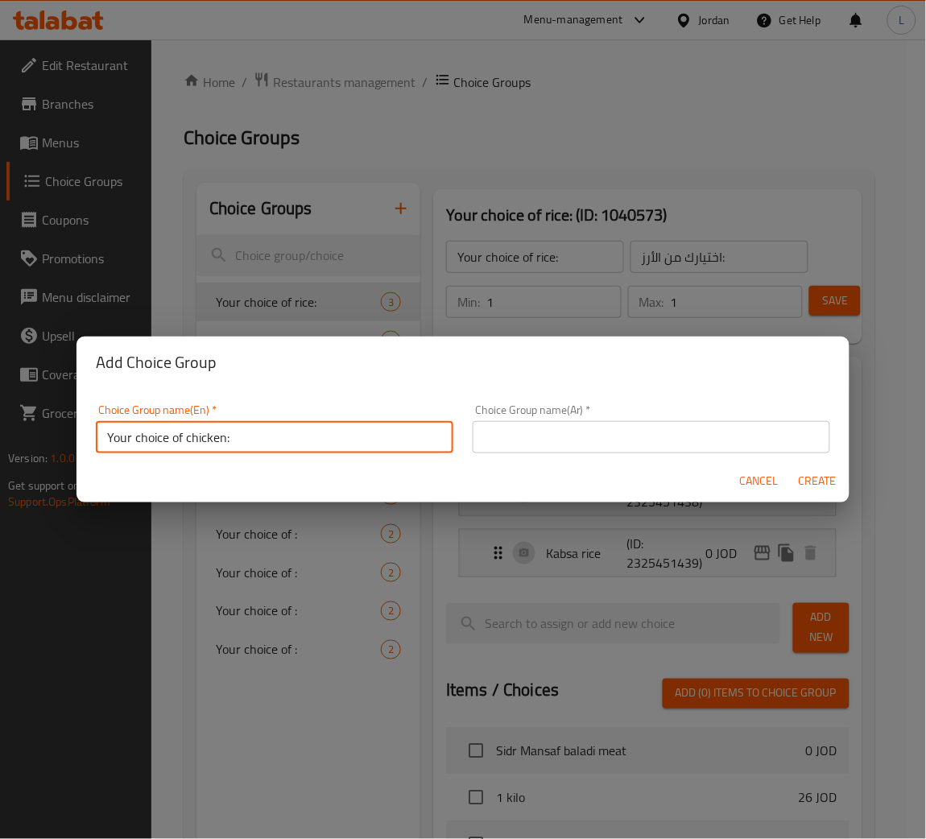
drag, startPoint x: 603, startPoint y: 439, endPoint x: 646, endPoint y: 441, distance: 43.5
click at [605, 439] on input "text" at bounding box center [651, 437] width 357 height 32
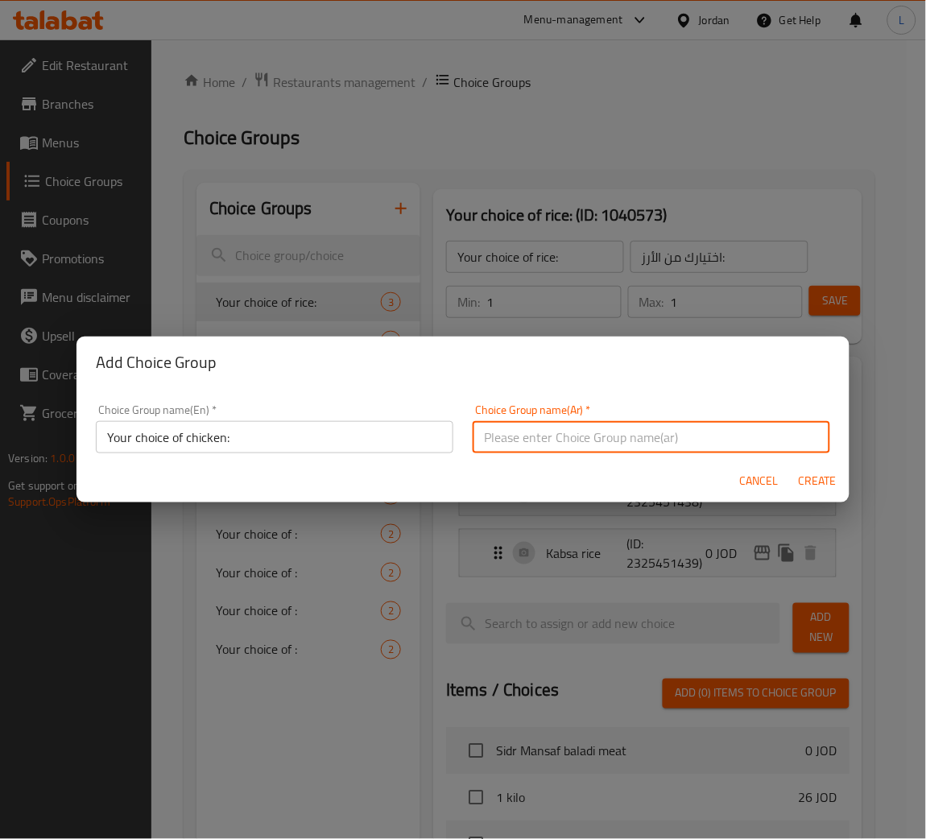
paste input "اختيارك من الدجاج:"
type input "اختيارك من الدجاج:"
click at [820, 481] on span "Create" at bounding box center [817, 481] width 39 height 20
type input "Your choice of chicken:"
type input "اختيارك من الدجاج:"
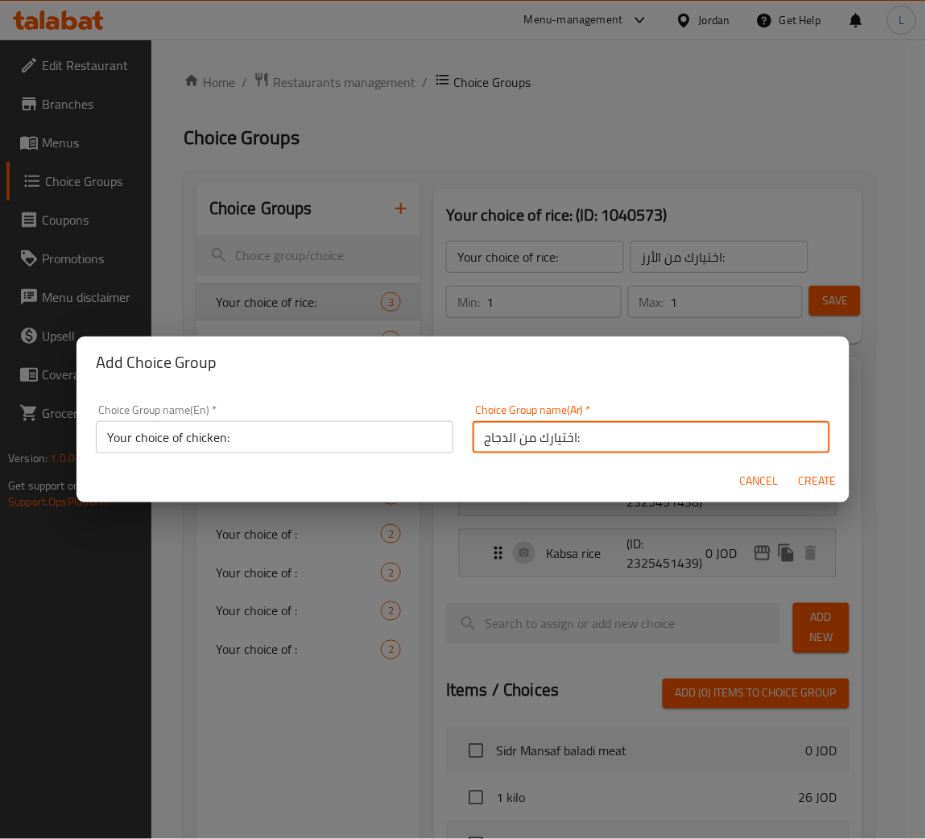
type input "0"
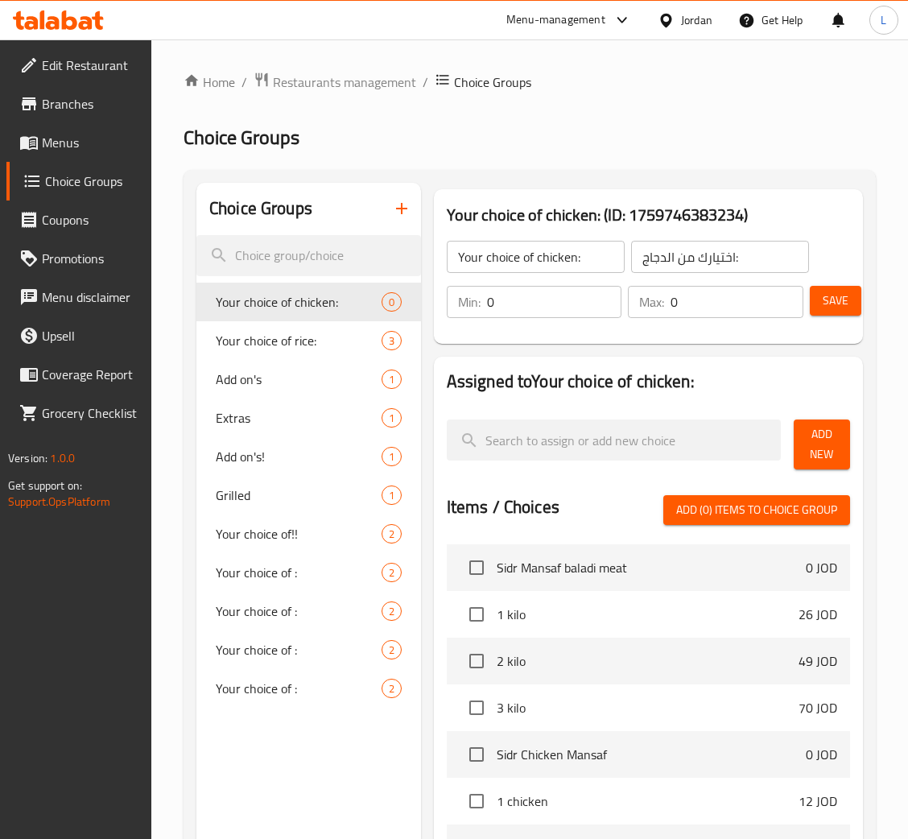
drag, startPoint x: 530, startPoint y: 316, endPoint x: 525, endPoint y: 298, distance: 19.4
click at [532, 316] on input "0" at bounding box center [554, 302] width 135 height 32
type input "1"
click at [713, 307] on input "0" at bounding box center [737, 302] width 133 height 32
type input "1"
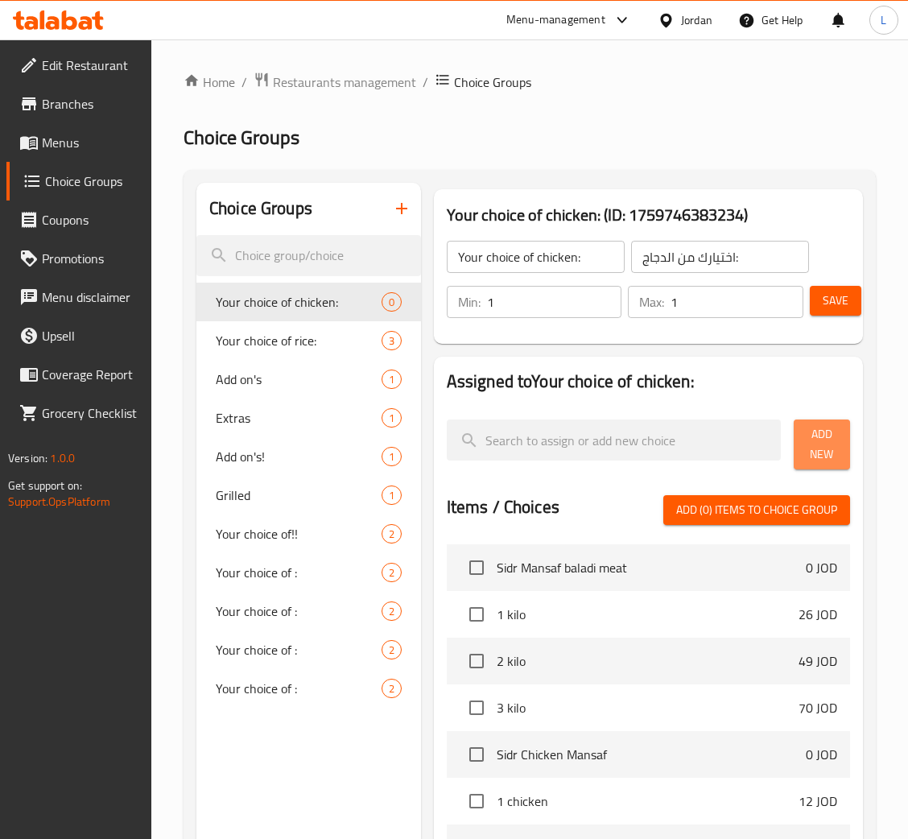
click at [794, 458] on button "Add New" at bounding box center [822, 444] width 56 height 50
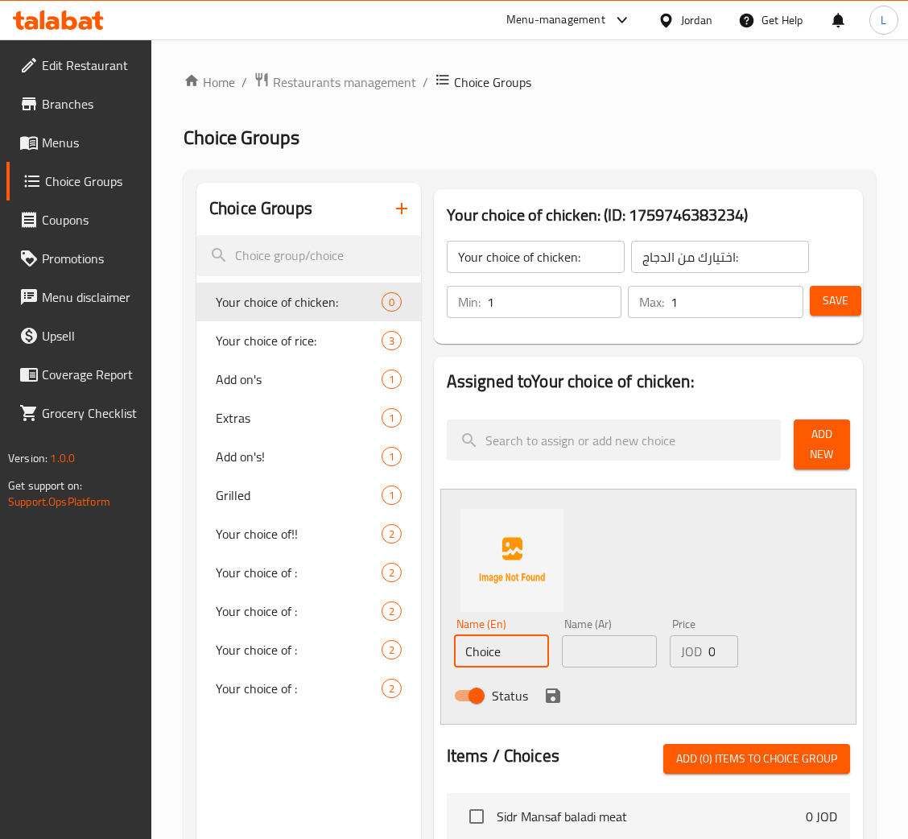
click at [509, 664] on input "Choice" at bounding box center [501, 651] width 95 height 32
type input "="
click at [489, 662] on input "text" at bounding box center [501, 651] width 95 height 32
type input "c"
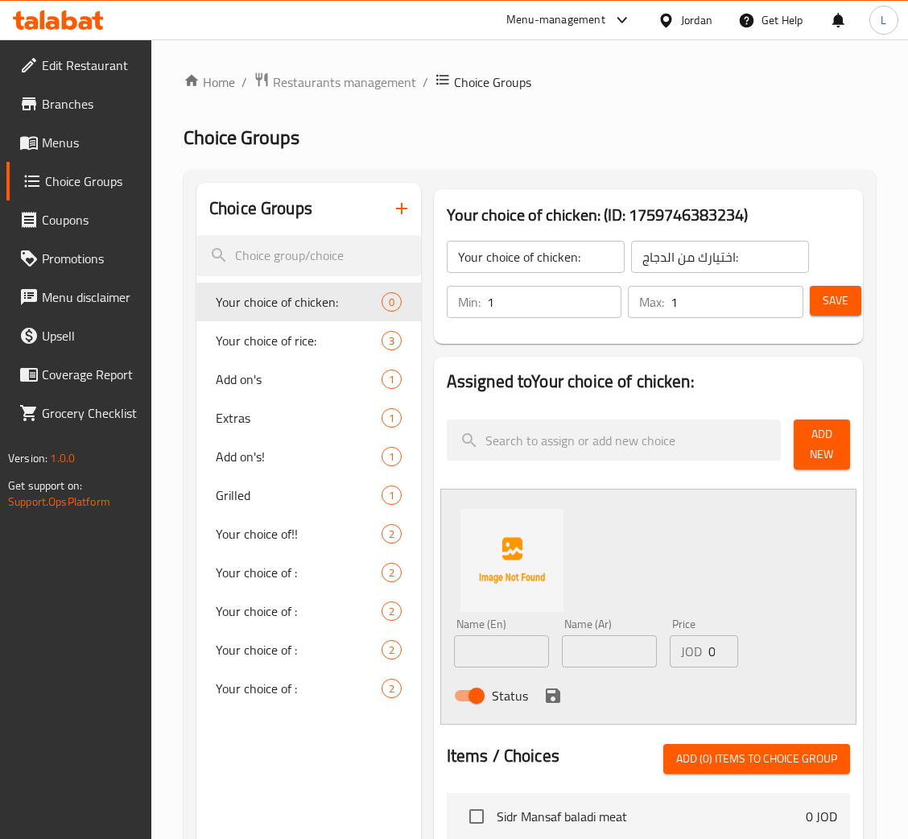
click at [593, 671] on div "Name (Ar) Name (Ar)" at bounding box center [609, 643] width 108 height 62
click at [596, 652] on input "text" at bounding box center [609, 651] width 95 height 32
paste input "مشوي عالفحم"
type input "مشوي عالفحم"
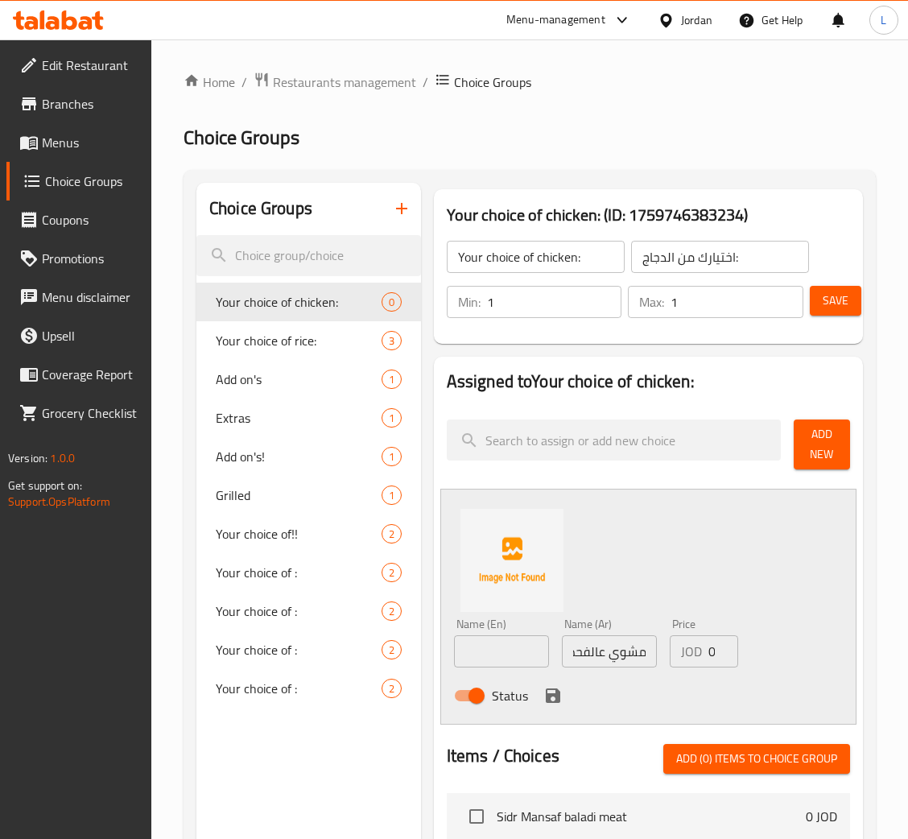
scroll to position [0, 0]
click at [499, 662] on input "text" at bounding box center [501, 651] width 95 height 32
paste input "Grilled over charcoal"
type input "Grilled over charcoal"
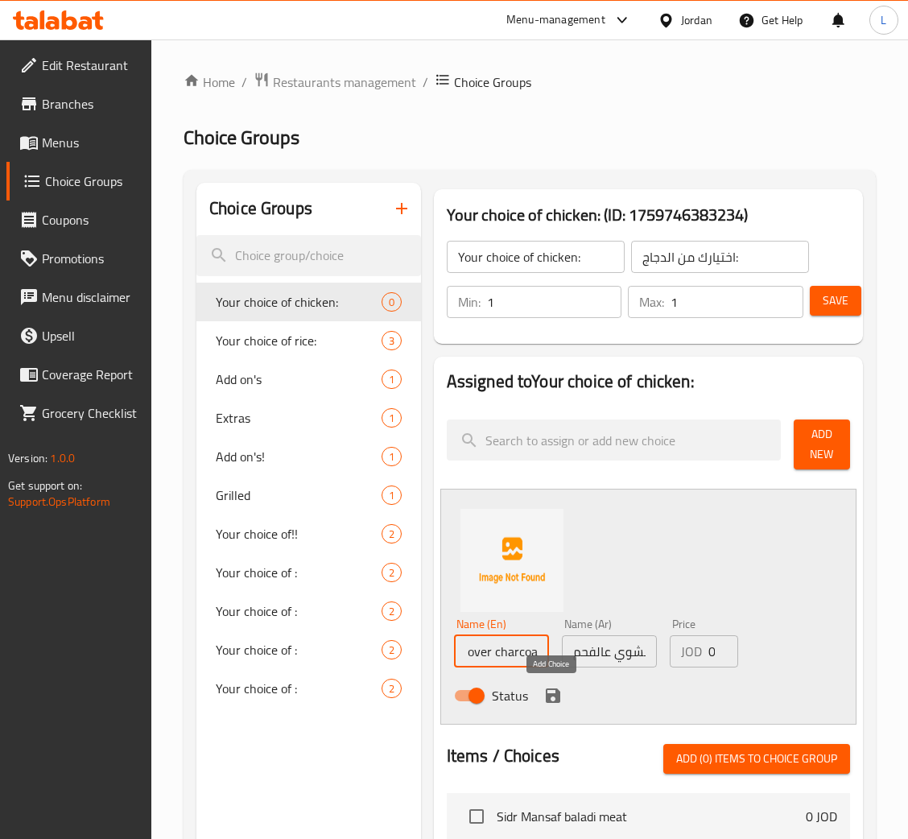
click at [544, 689] on icon "save" at bounding box center [552, 695] width 19 height 19
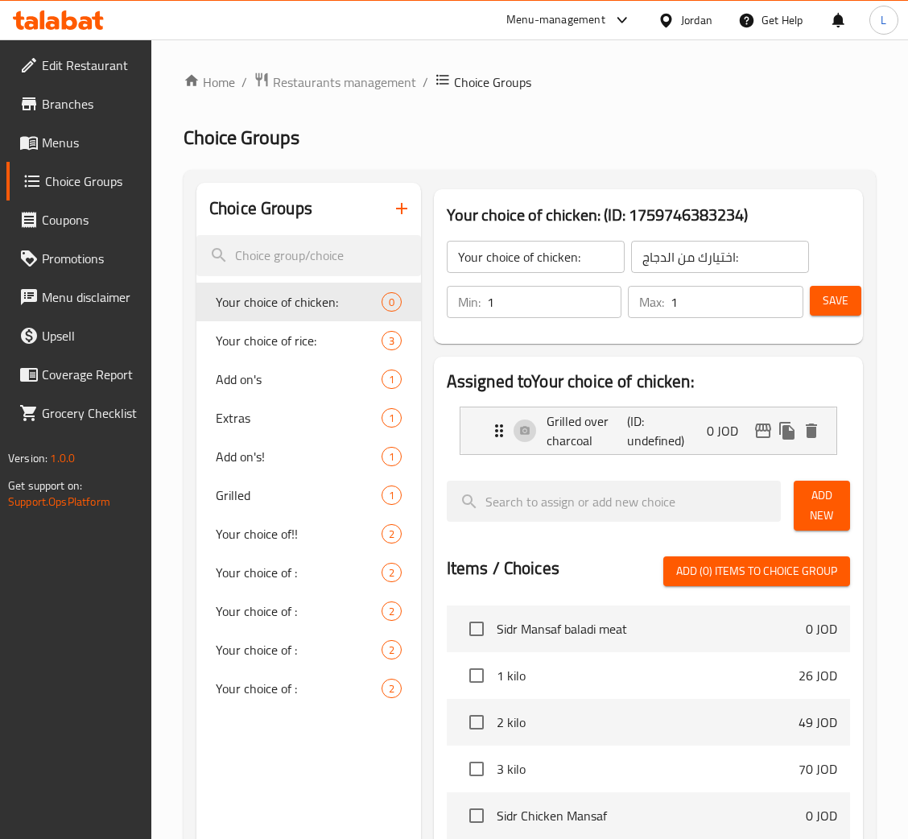
click at [823, 510] on span "Add New" at bounding box center [822, 505] width 31 height 40
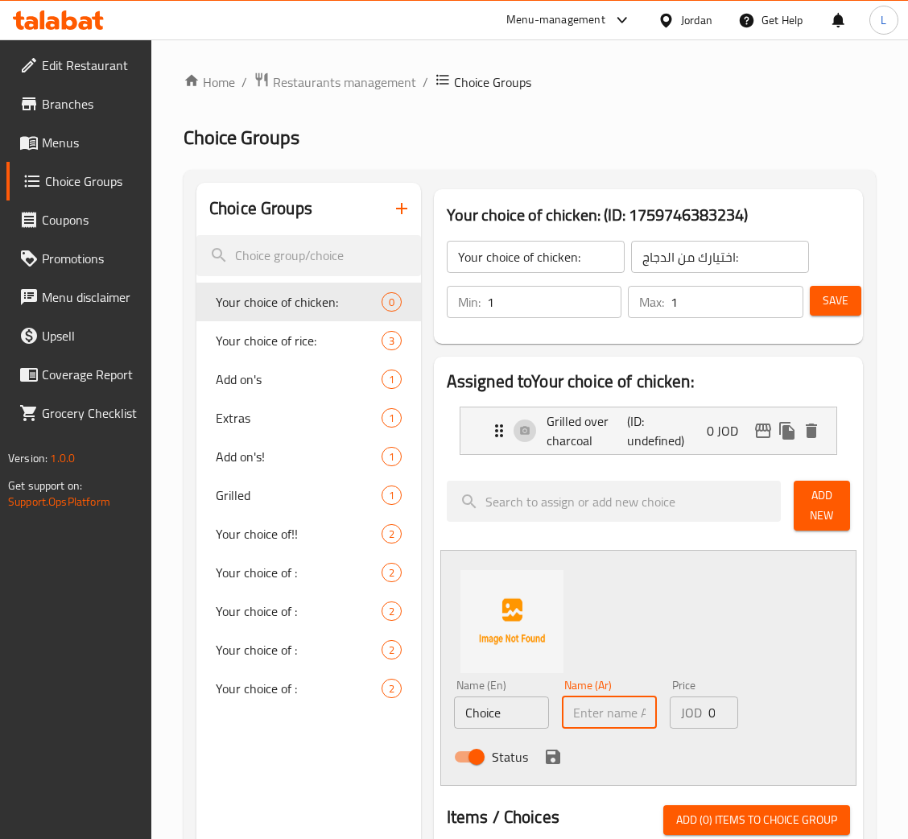
click at [588, 720] on input "text" at bounding box center [609, 712] width 95 height 32
paste input "[PERSON_NAME]"
type input "[PERSON_NAME]"
click at [522, 717] on input "Choice" at bounding box center [501, 712] width 95 height 32
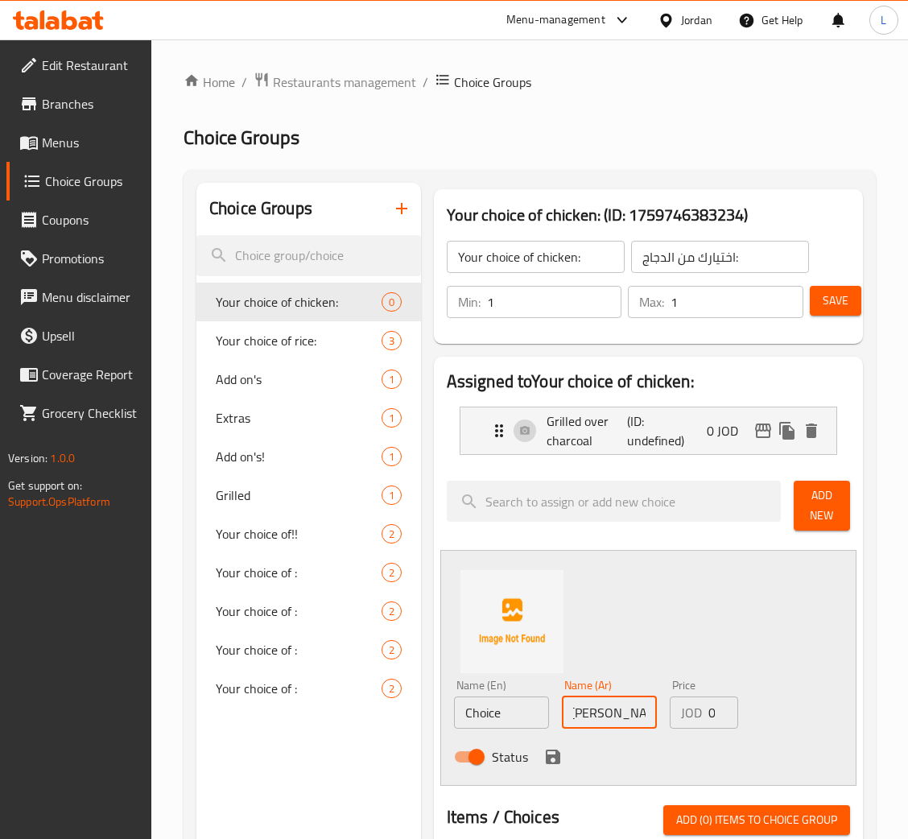
scroll to position [0, 0]
click at [522, 717] on input "Choice" at bounding box center [501, 712] width 95 height 32
click at [514, 709] on input "Choice" at bounding box center [501, 712] width 95 height 32
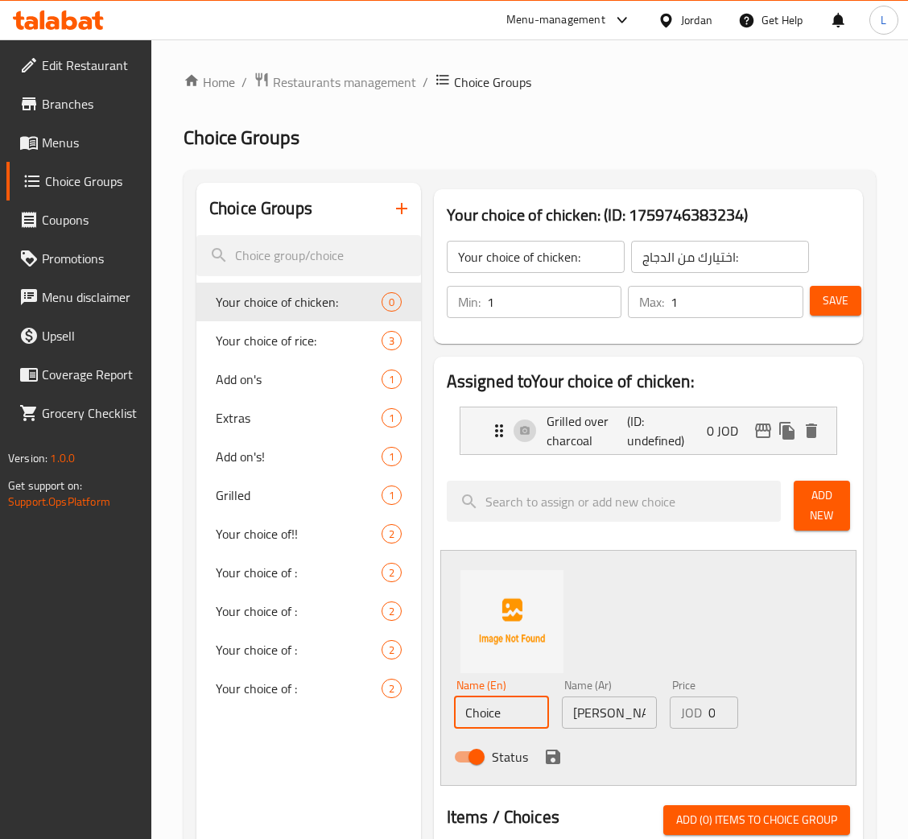
paste input "Oven-baked chicken"
type input "Oven-baked chicken"
click at [548, 757] on icon "save" at bounding box center [553, 756] width 14 height 14
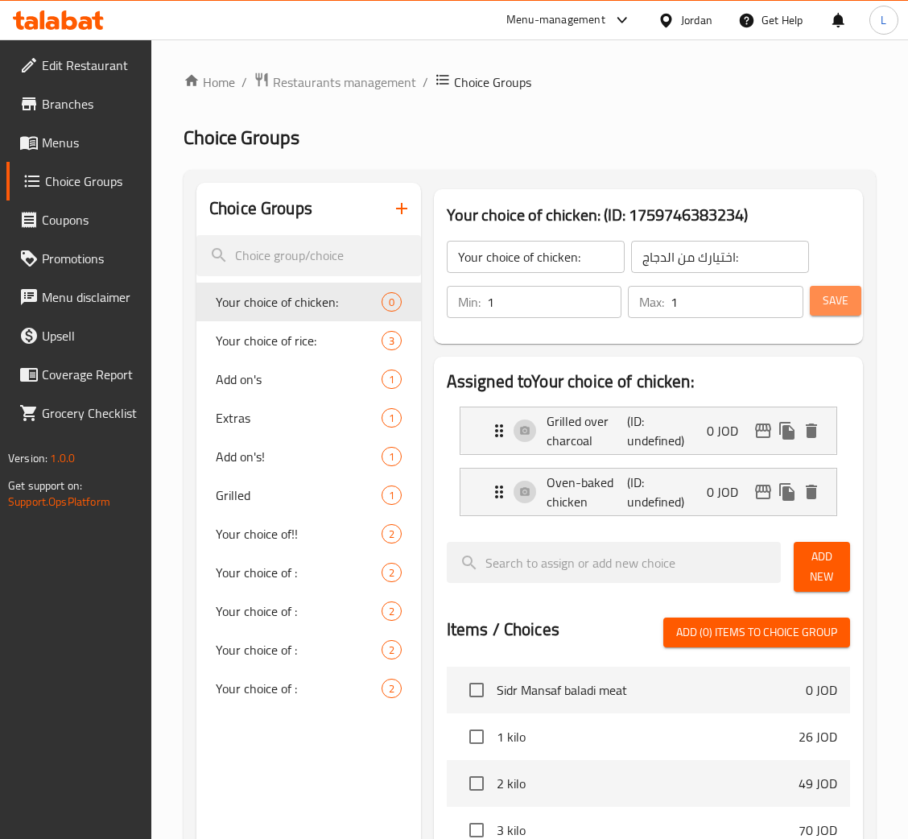
click at [829, 294] on span "Save" at bounding box center [836, 301] width 26 height 20
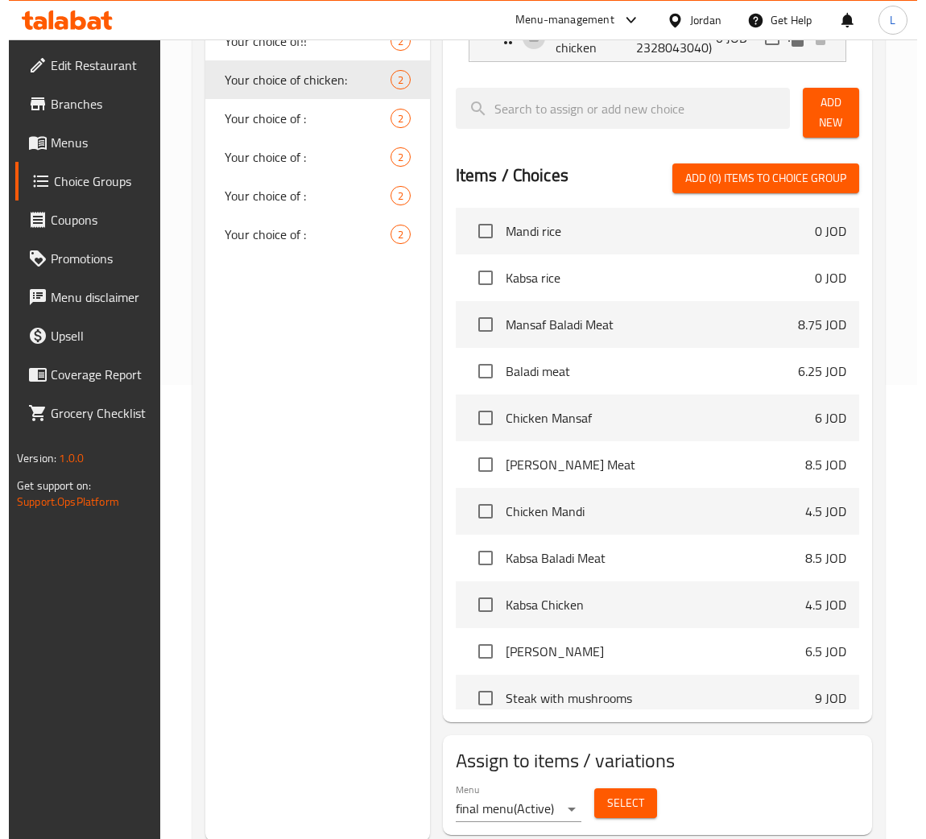
scroll to position [502, 0]
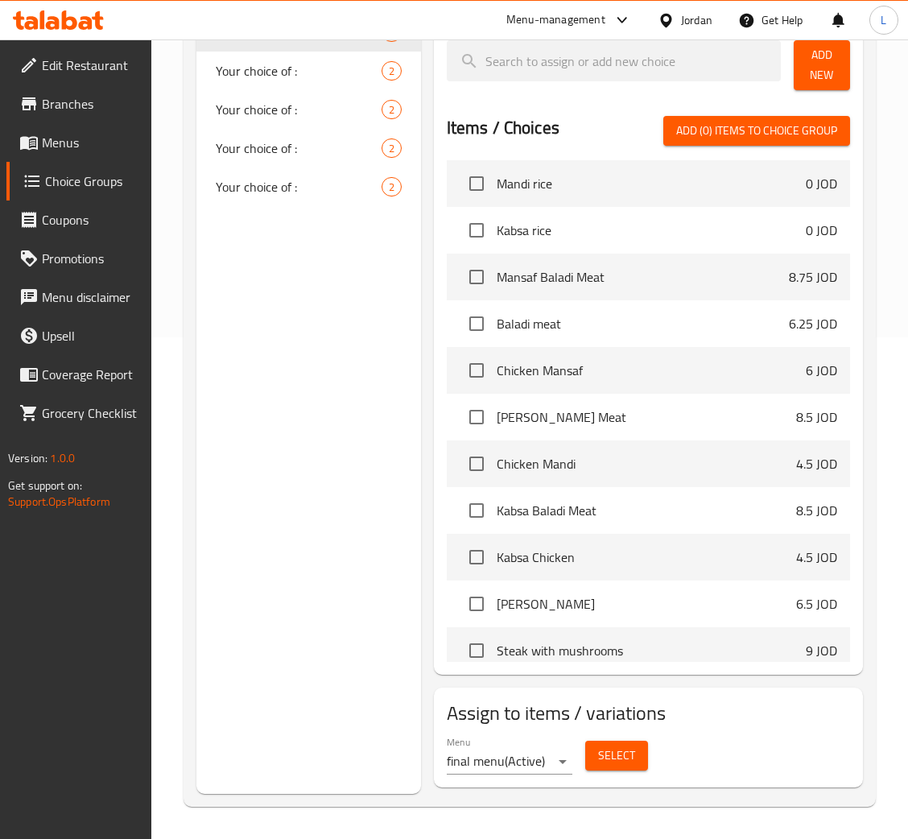
click at [603, 761] on span "Select" at bounding box center [616, 755] width 37 height 20
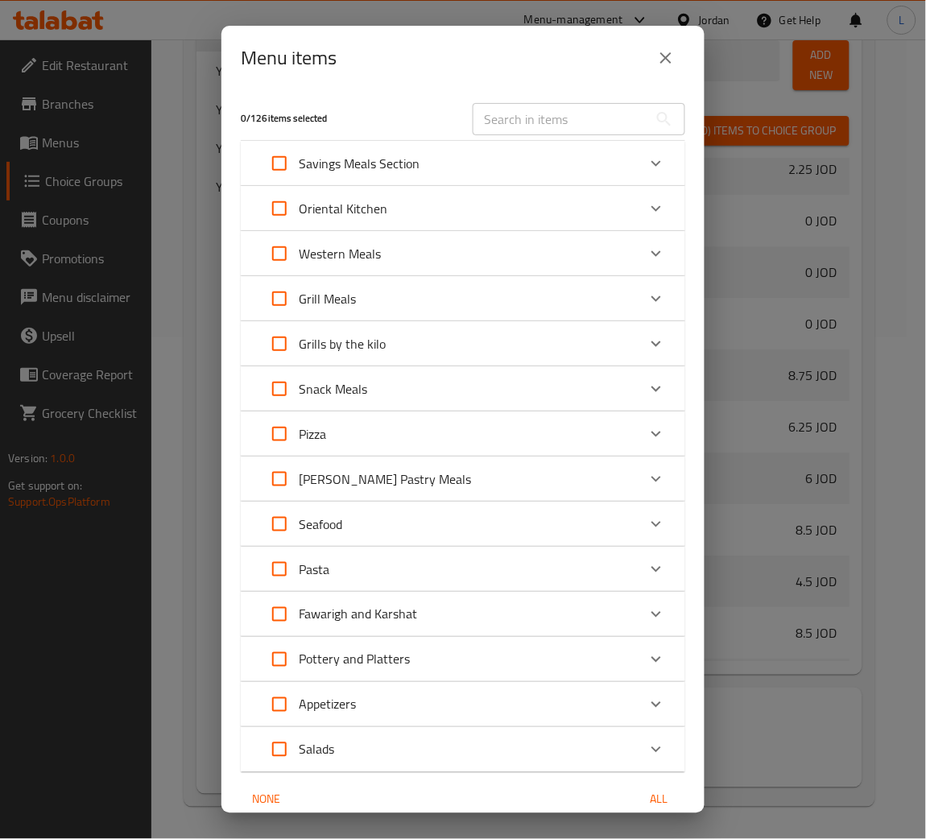
scroll to position [927, 0]
click at [540, 129] on input "text" at bounding box center [560, 119] width 175 height 32
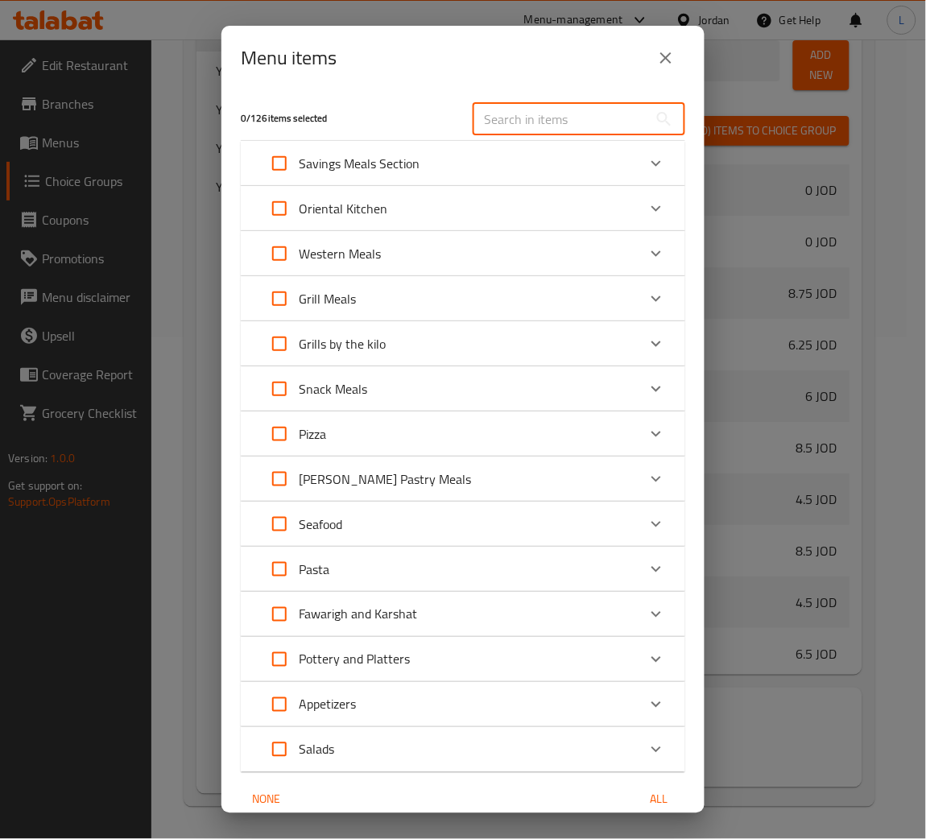
type input "ش"
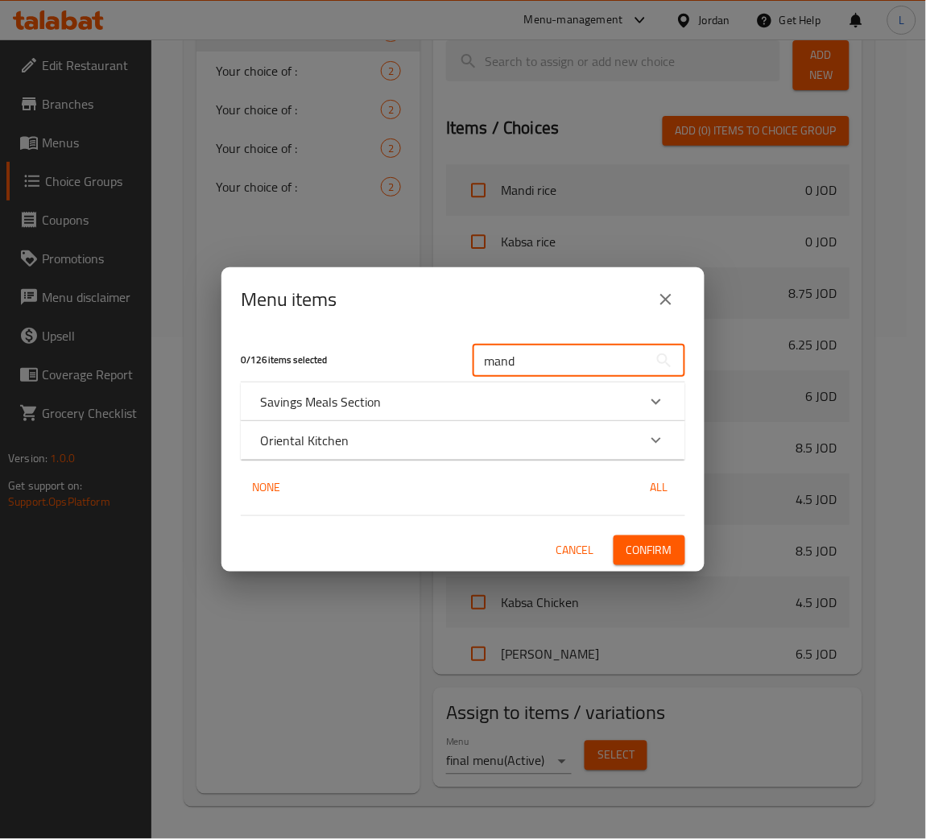
type input "mand"
click at [508, 401] on div "Savings Meals Section" at bounding box center [448, 401] width 377 height 19
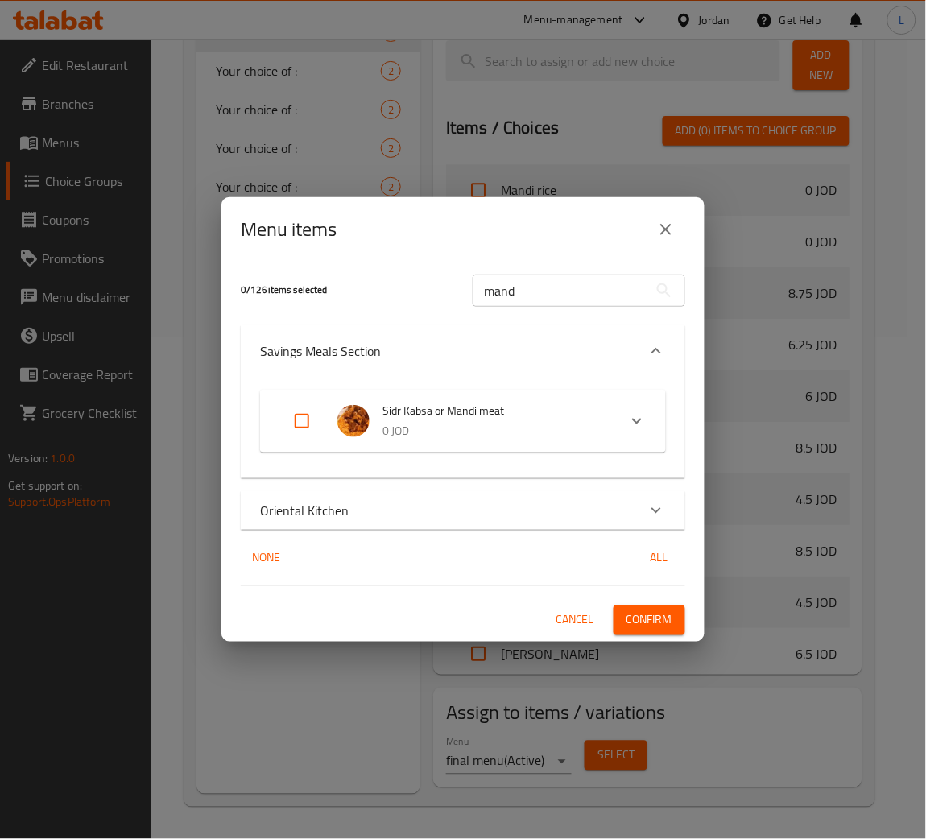
click at [345, 509] on p "Oriental Kitchen" at bounding box center [304, 510] width 89 height 19
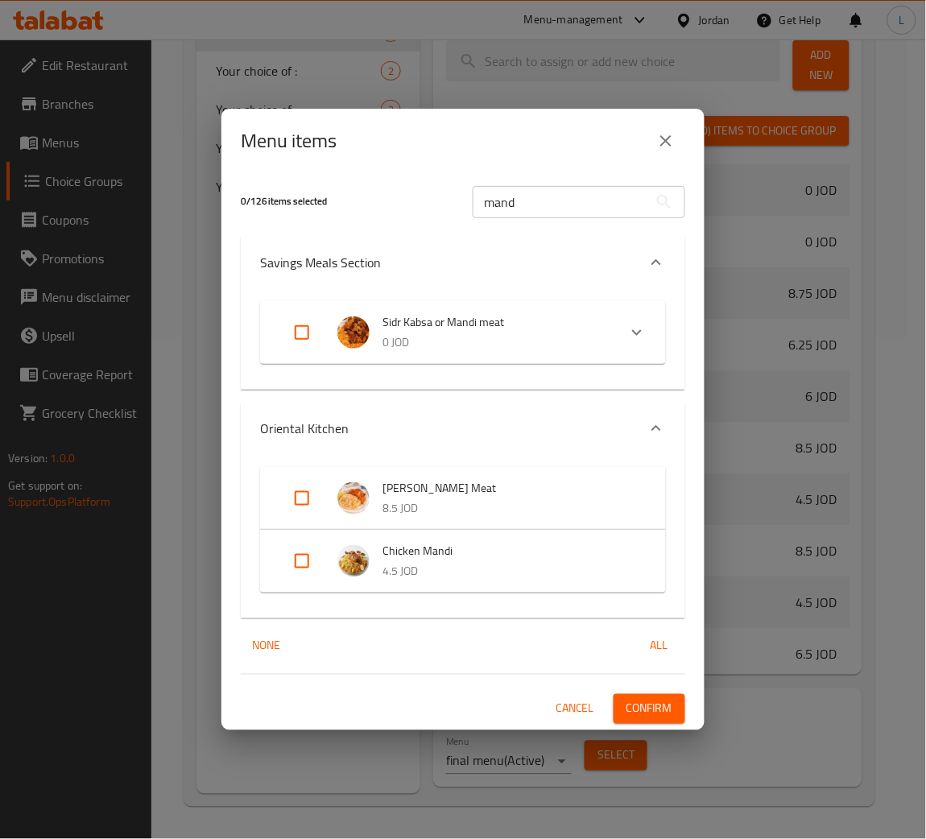
click at [301, 500] on input "Expand" at bounding box center [302, 498] width 39 height 39
checkbox input "true"
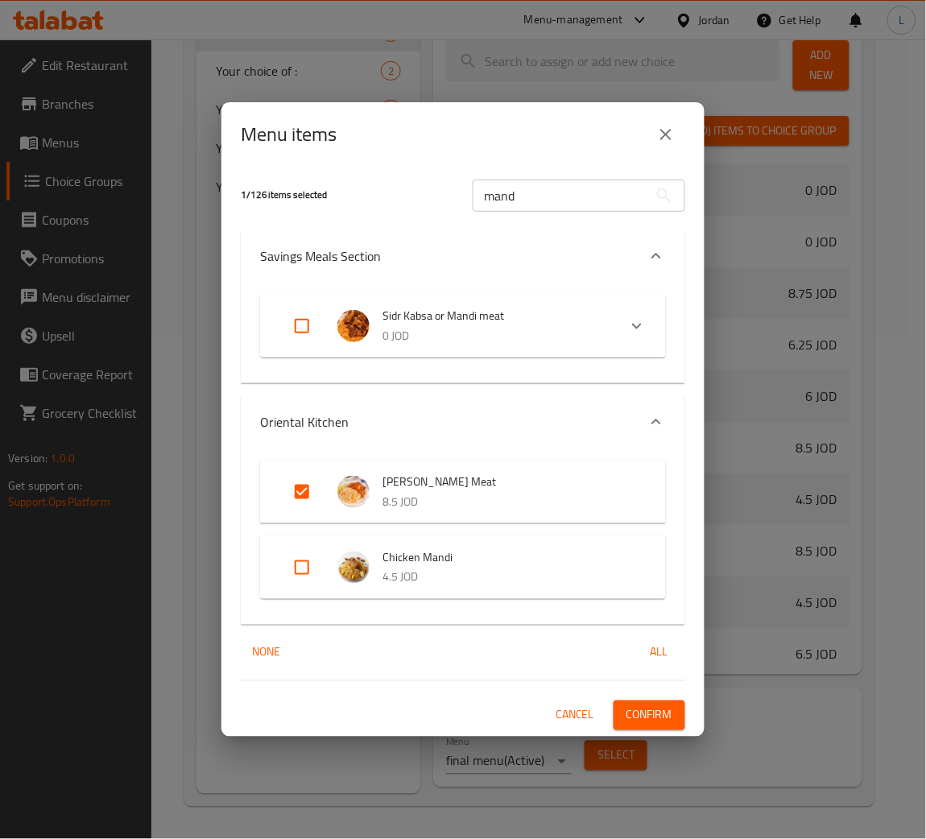
click at [297, 564] on input "Expand" at bounding box center [302, 567] width 39 height 39
checkbox input "true"
click at [305, 326] on input "Expand" at bounding box center [302, 326] width 39 height 39
checkbox input "true"
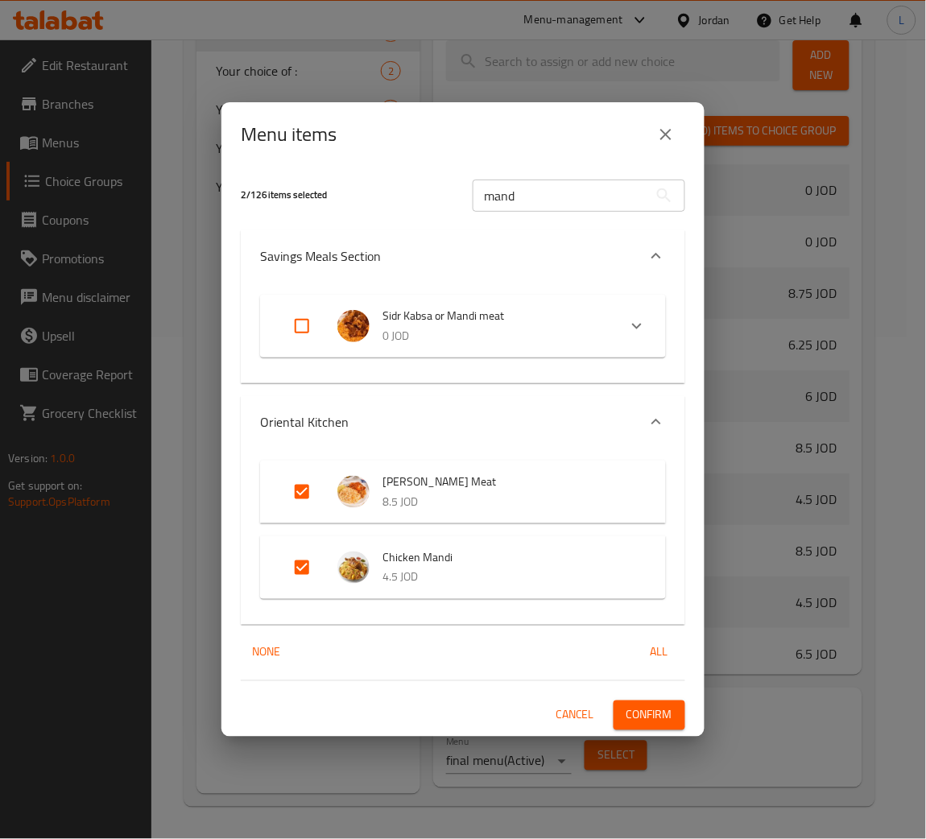
checkbox input "true"
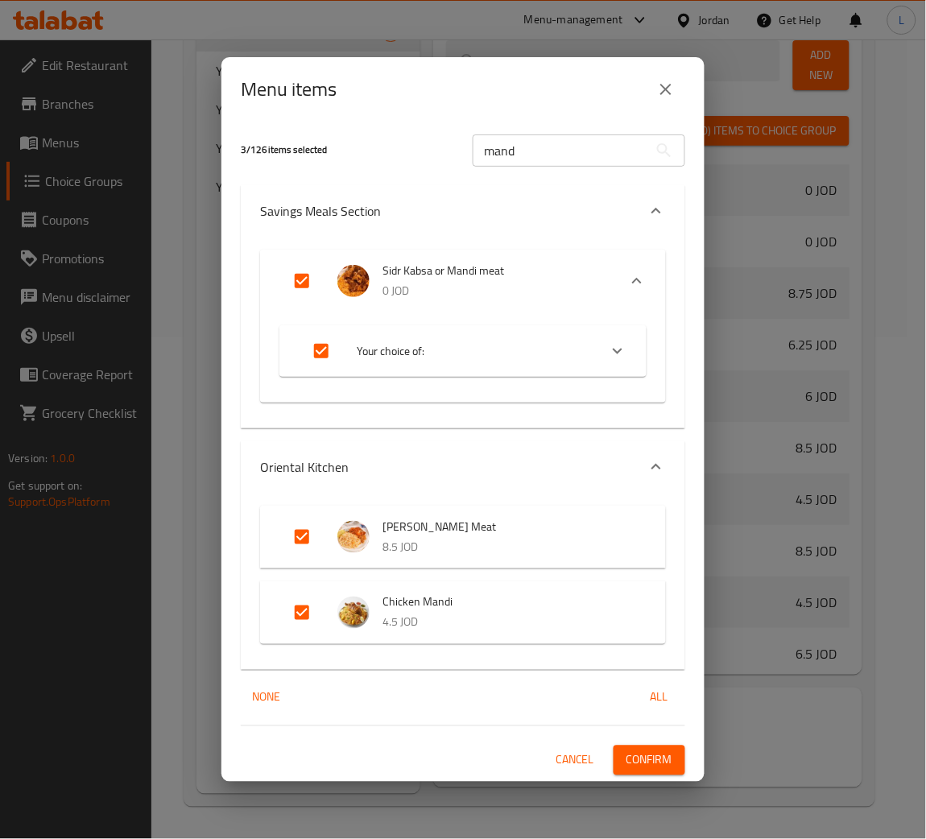
click at [538, 150] on input "mand" at bounding box center [560, 150] width 175 height 32
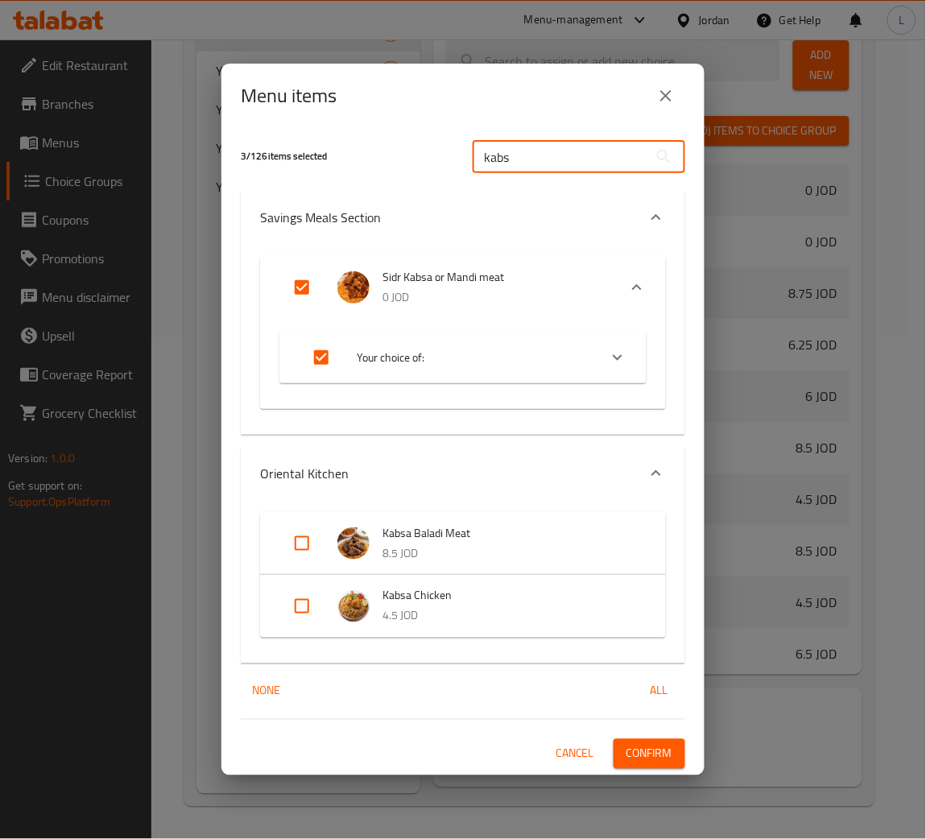
type input "kabs"
click at [301, 546] on input "Expand" at bounding box center [302, 543] width 39 height 39
checkbox input "true"
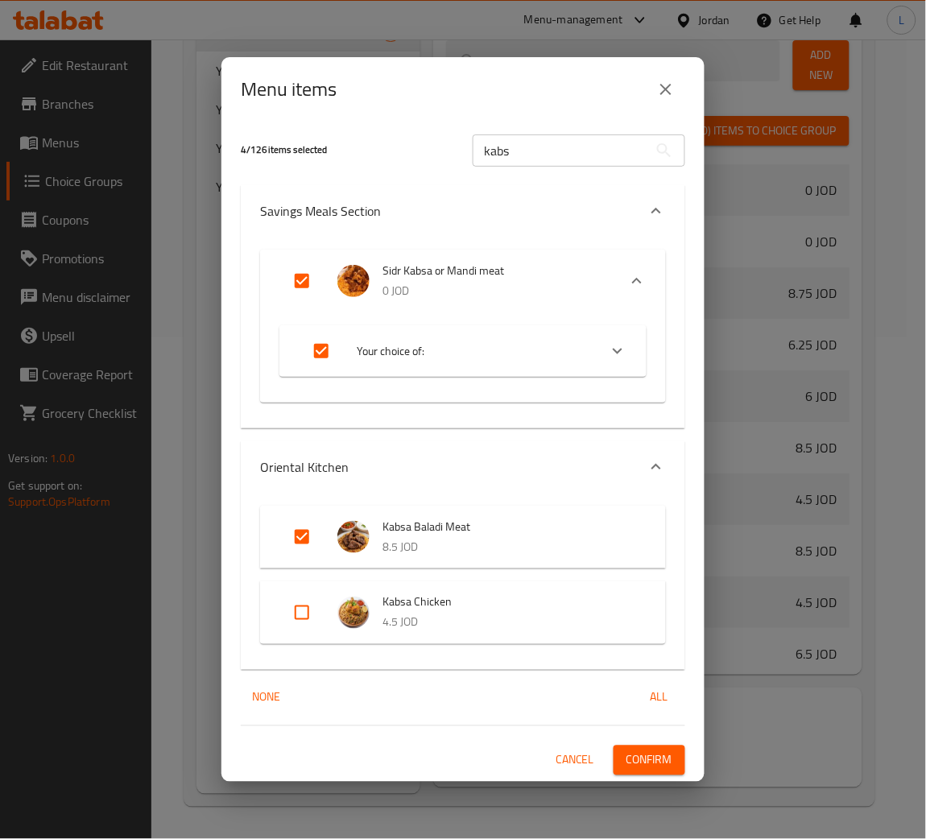
click at [297, 616] on input "Expand" at bounding box center [302, 612] width 39 height 39
checkbox input "true"
click at [640, 762] on span "Confirm" at bounding box center [649, 760] width 46 height 20
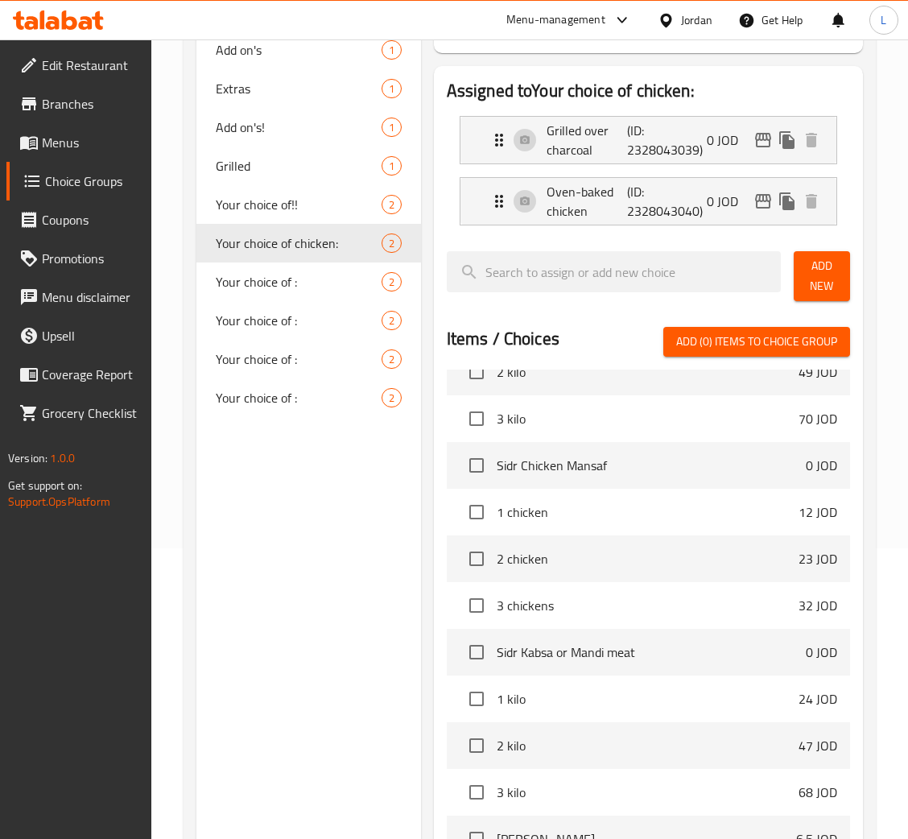
scroll to position [19, 0]
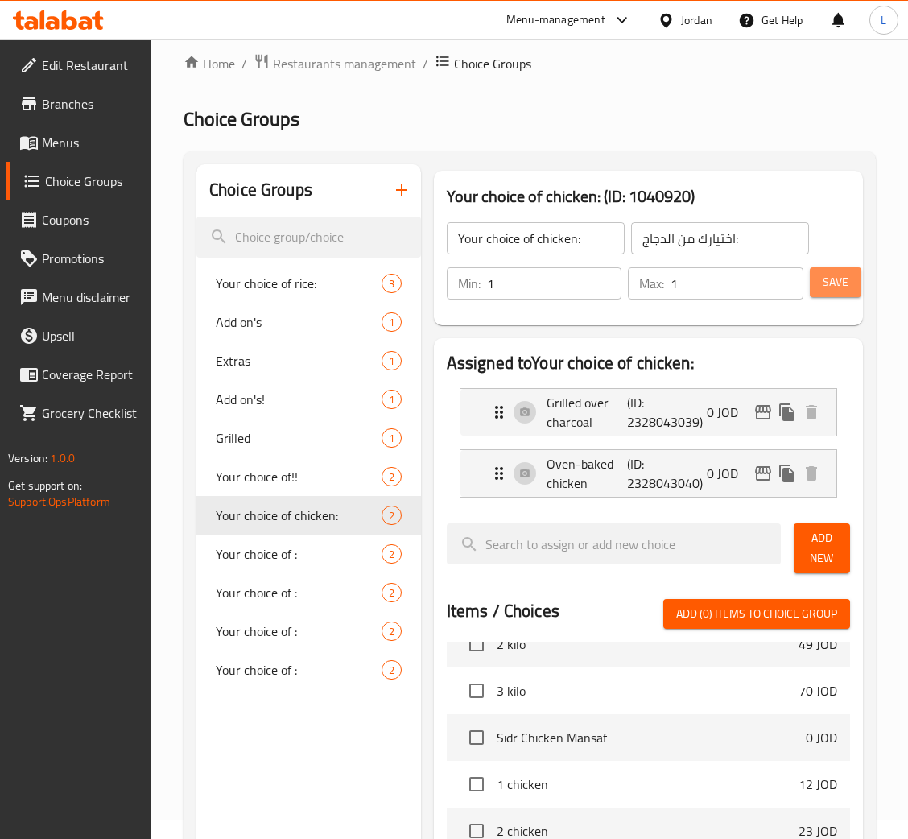
click at [837, 287] on span "Save" at bounding box center [836, 282] width 26 height 20
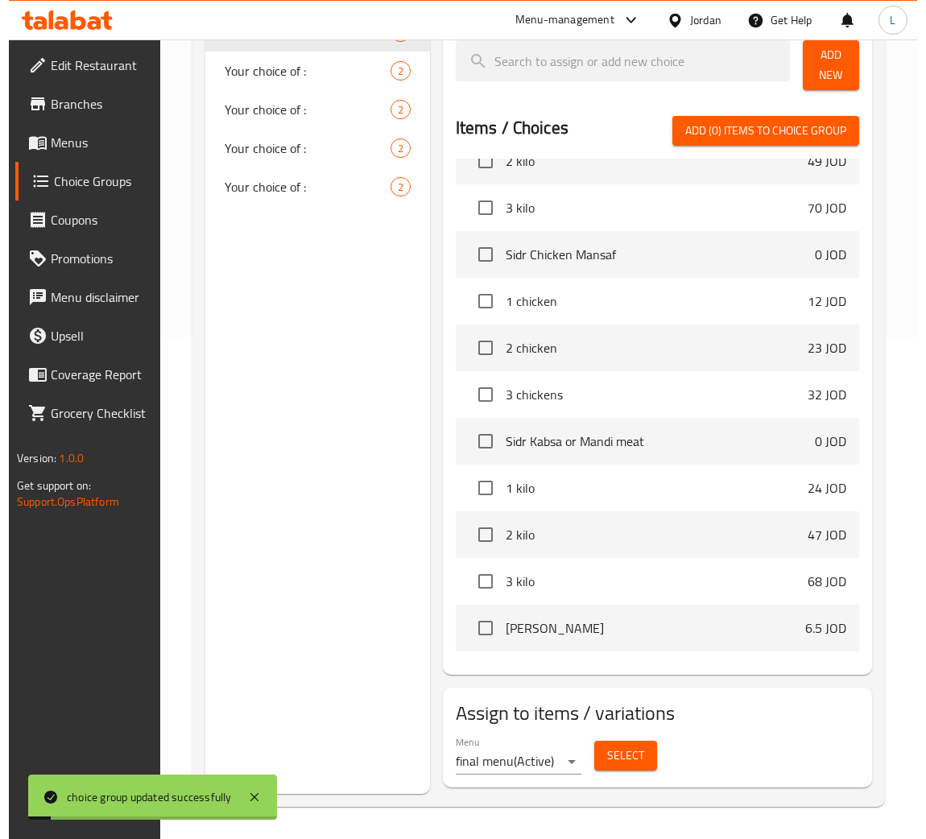
scroll to position [603, 0]
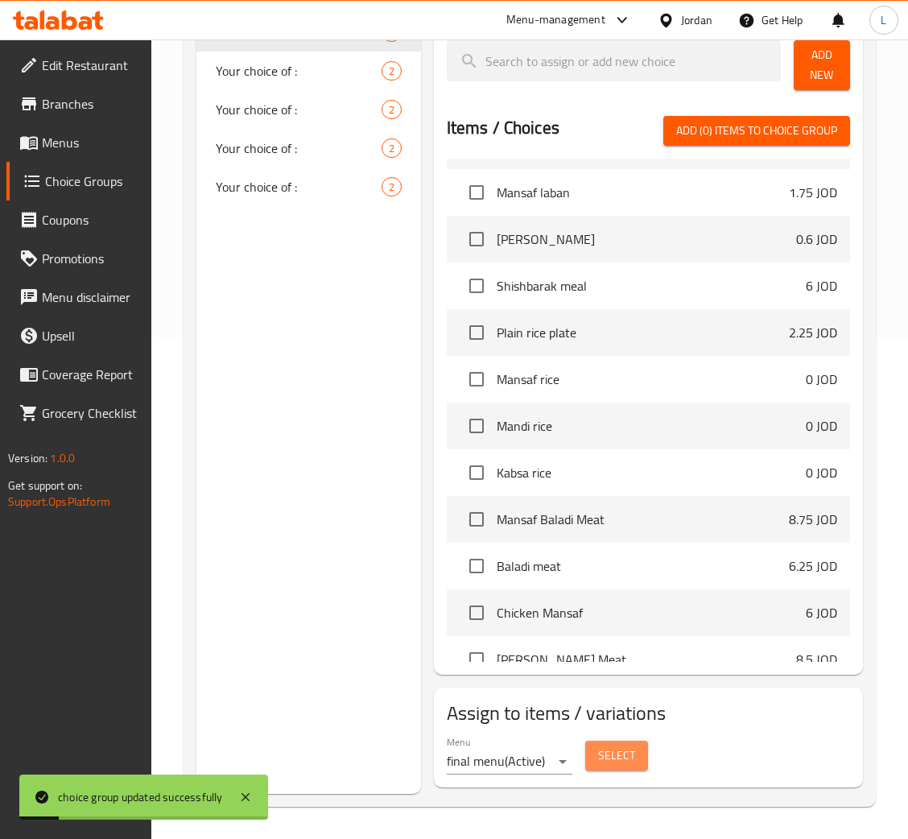
click at [629, 753] on span "Select" at bounding box center [616, 755] width 37 height 20
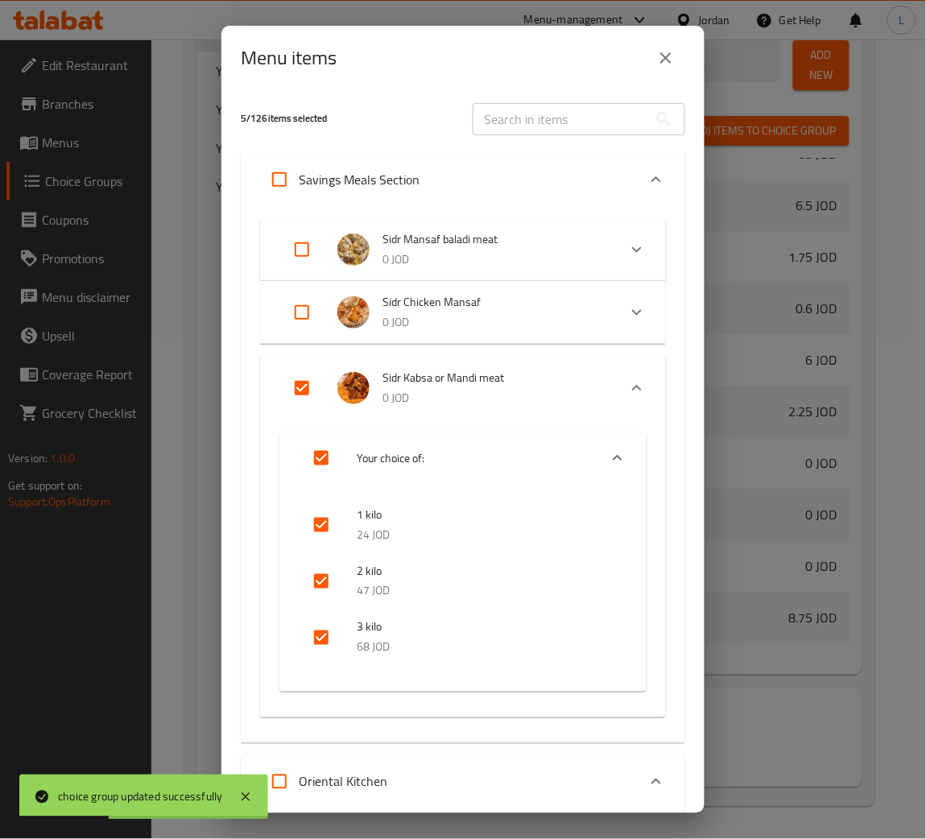
click at [527, 113] on input "text" at bounding box center [560, 119] width 175 height 32
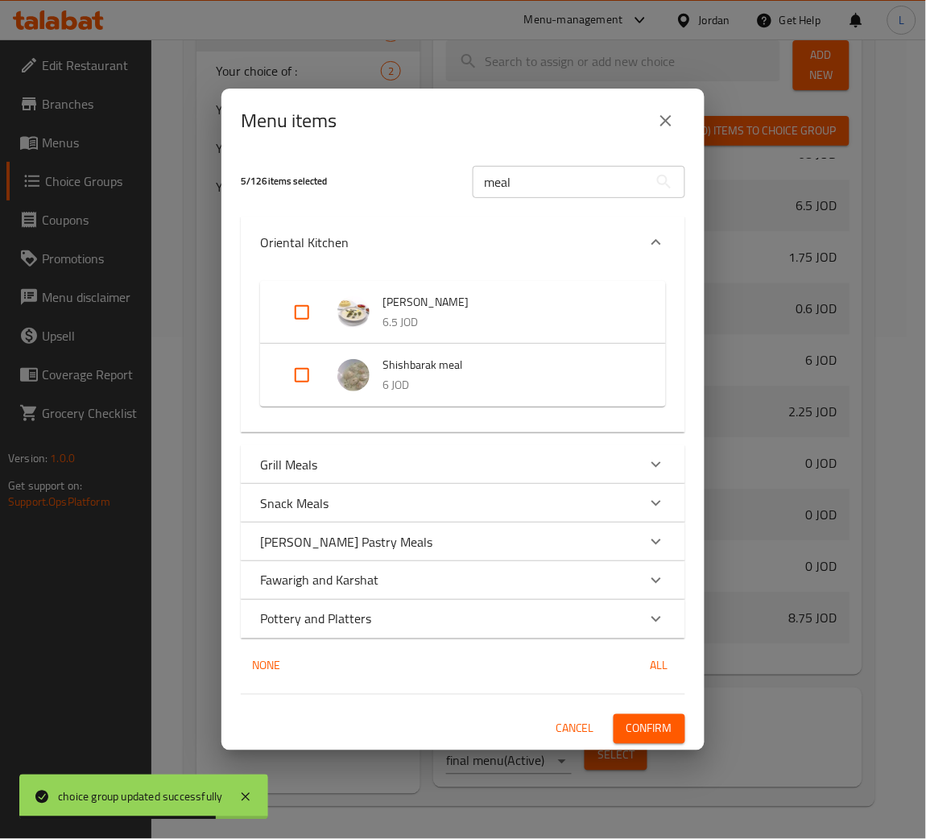
click at [534, 461] on div "Grill Meals" at bounding box center [448, 464] width 377 height 19
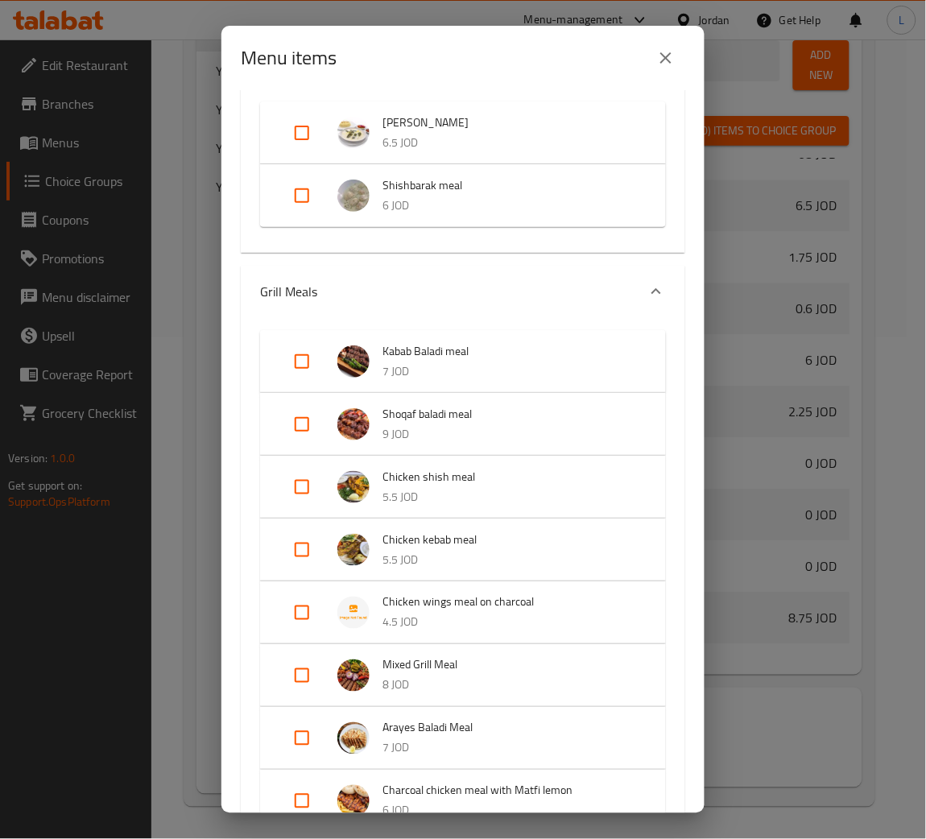
scroll to position [0, 0]
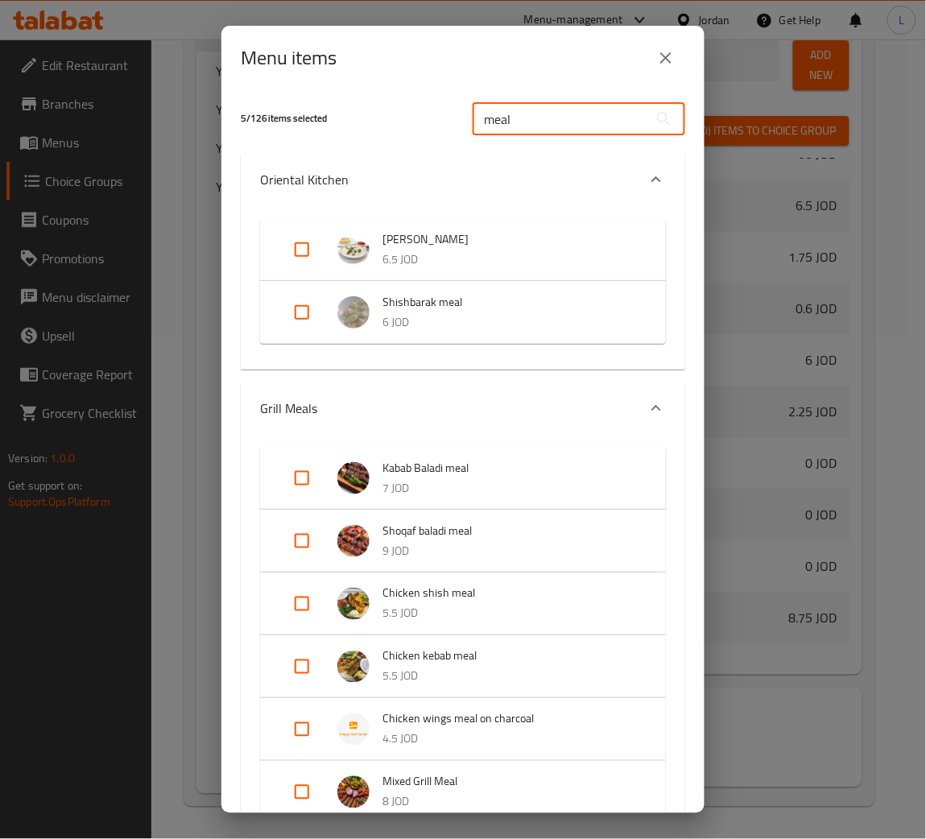
click at [540, 122] on input "meal" at bounding box center [560, 119] width 175 height 32
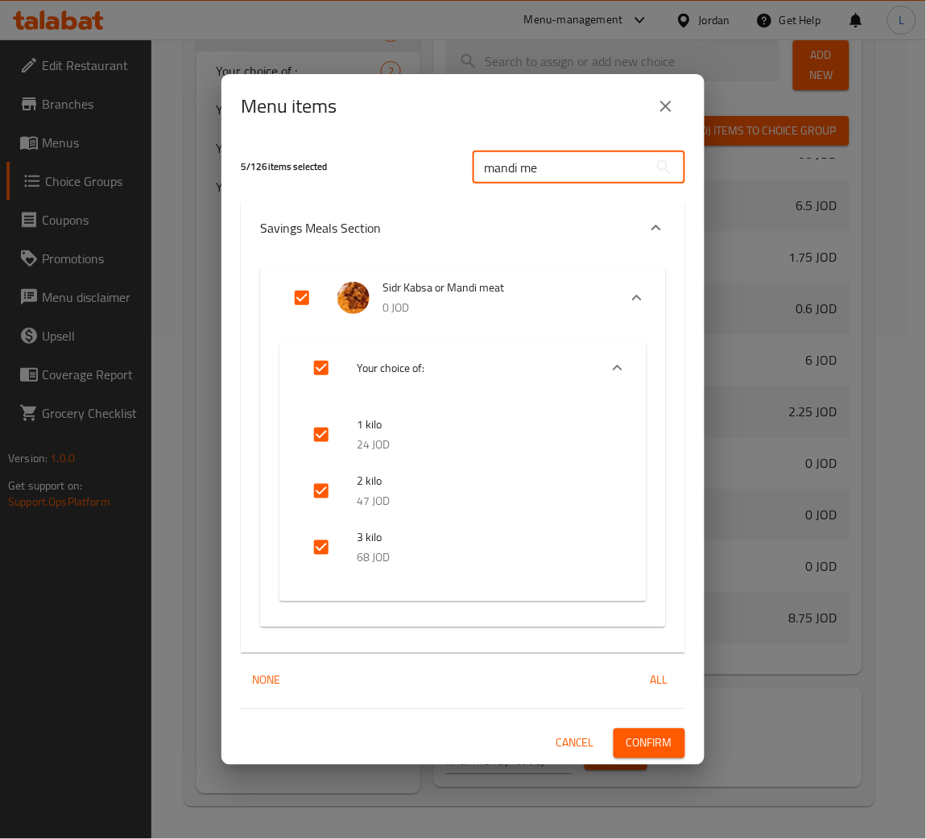
click at [578, 175] on input "mandi me" at bounding box center [560, 167] width 175 height 32
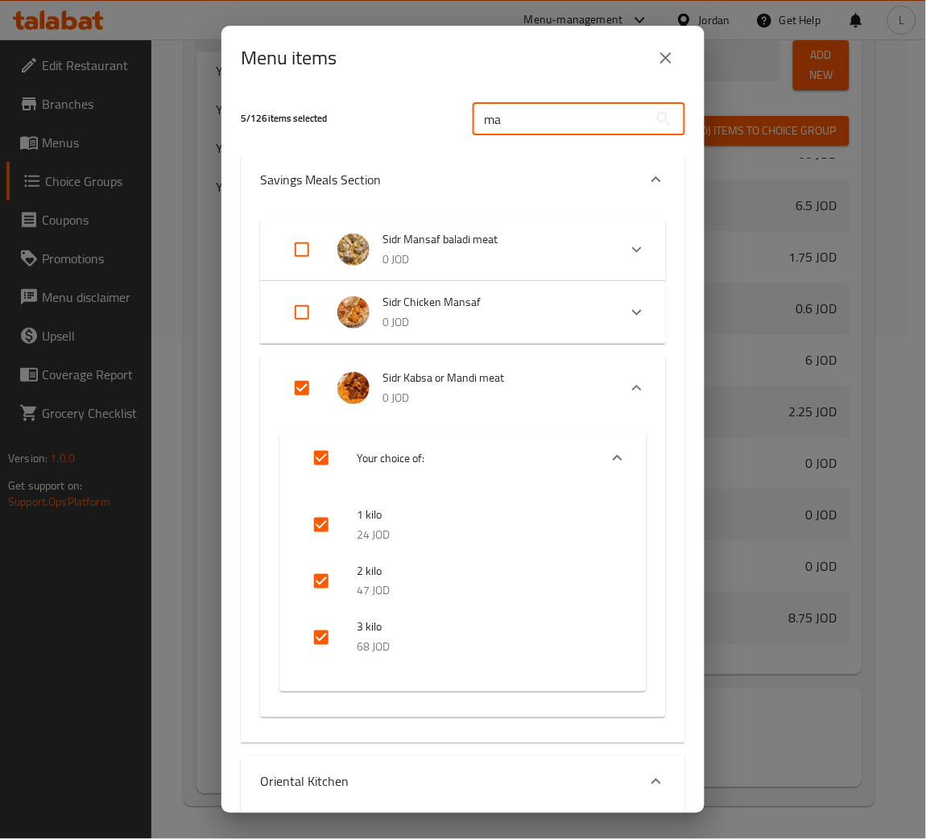
type input "m"
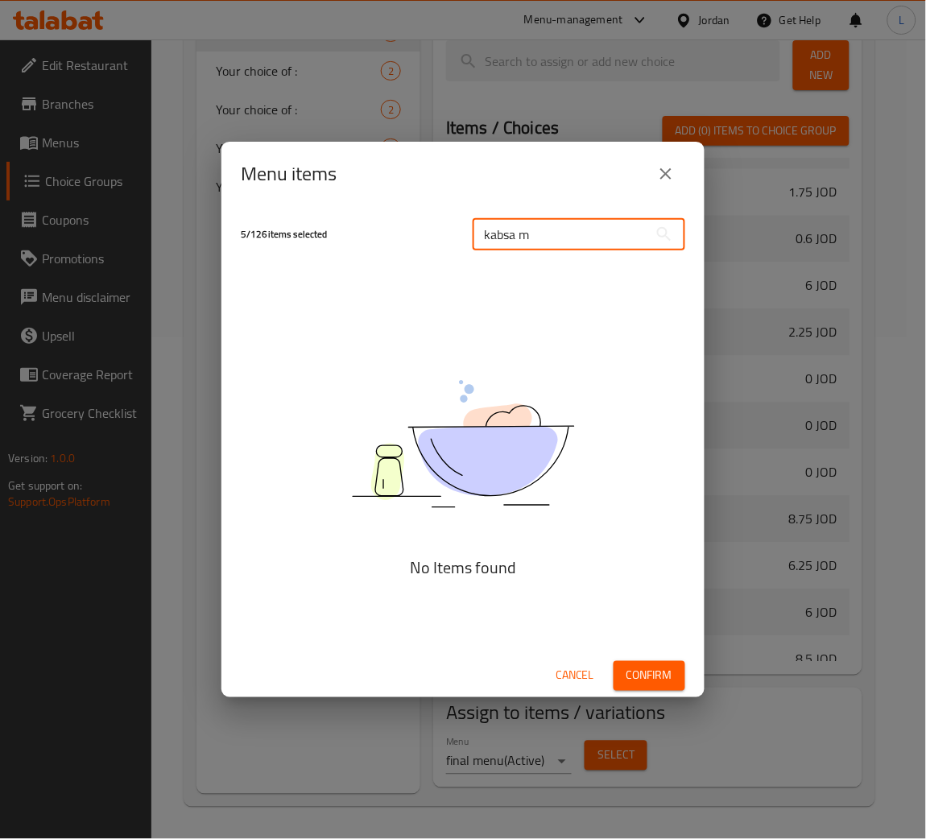
type input "kabsa me"
click at [547, 231] on input "kabsa me" at bounding box center [560, 234] width 175 height 32
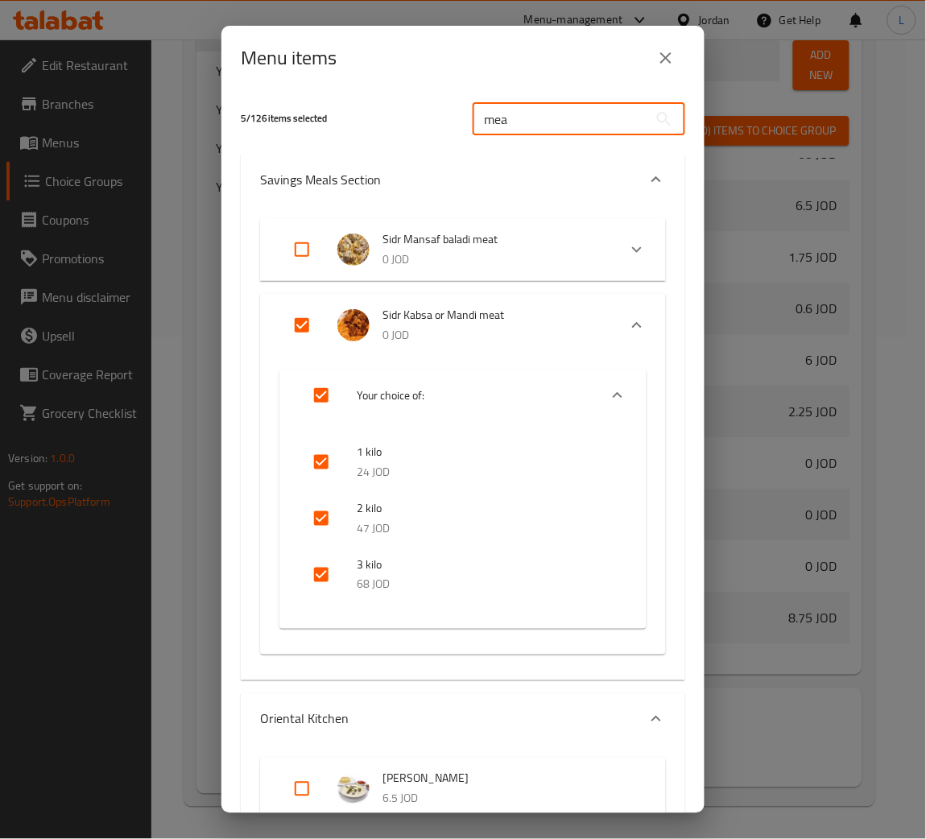
type input "meal"
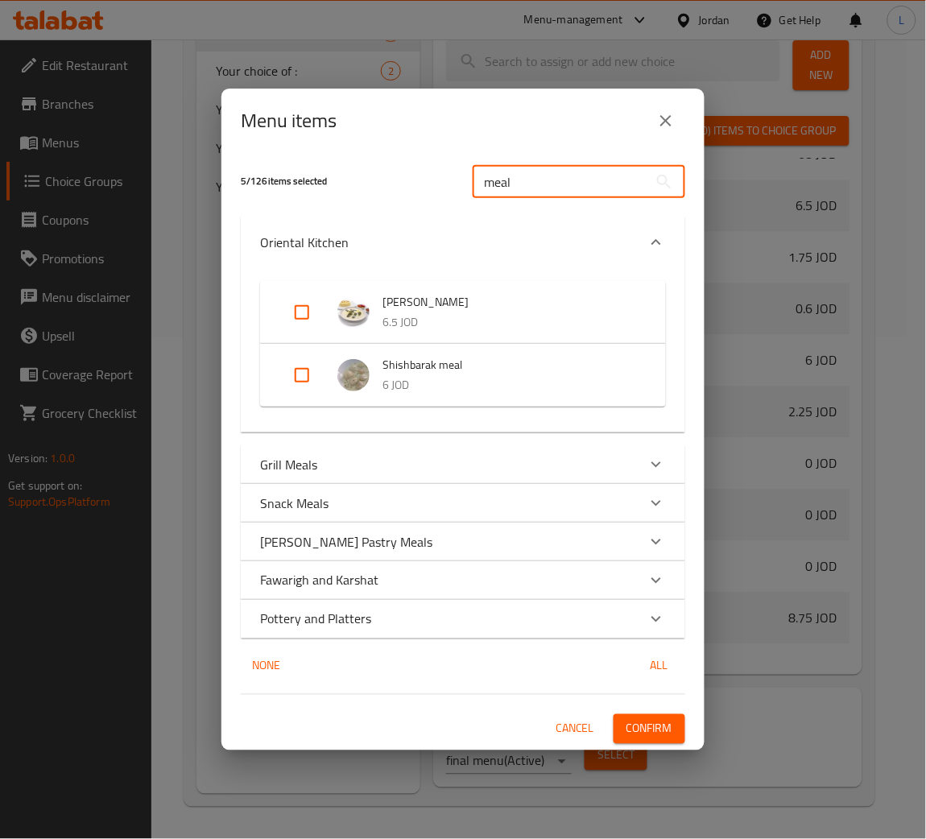
click at [539, 299] on span "[PERSON_NAME]" at bounding box center [507, 302] width 251 height 20
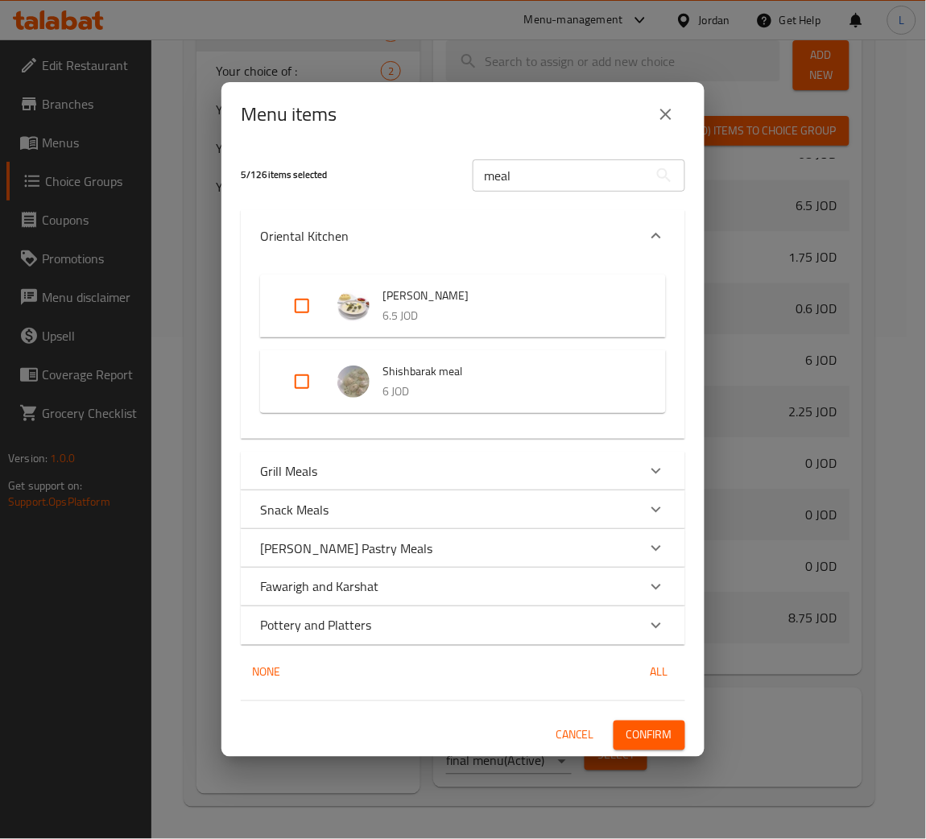
click at [511, 390] on p "6 JOD" at bounding box center [507, 392] width 251 height 20
click at [666, 463] on div "Expand" at bounding box center [656, 471] width 39 height 39
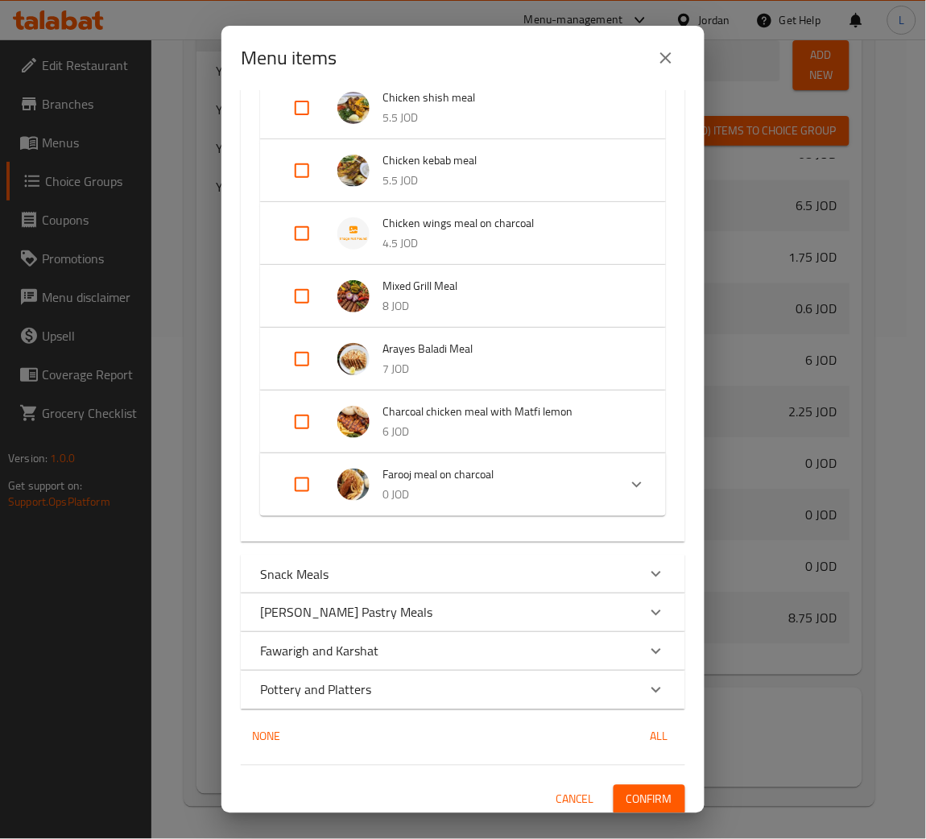
scroll to position [515, 0]
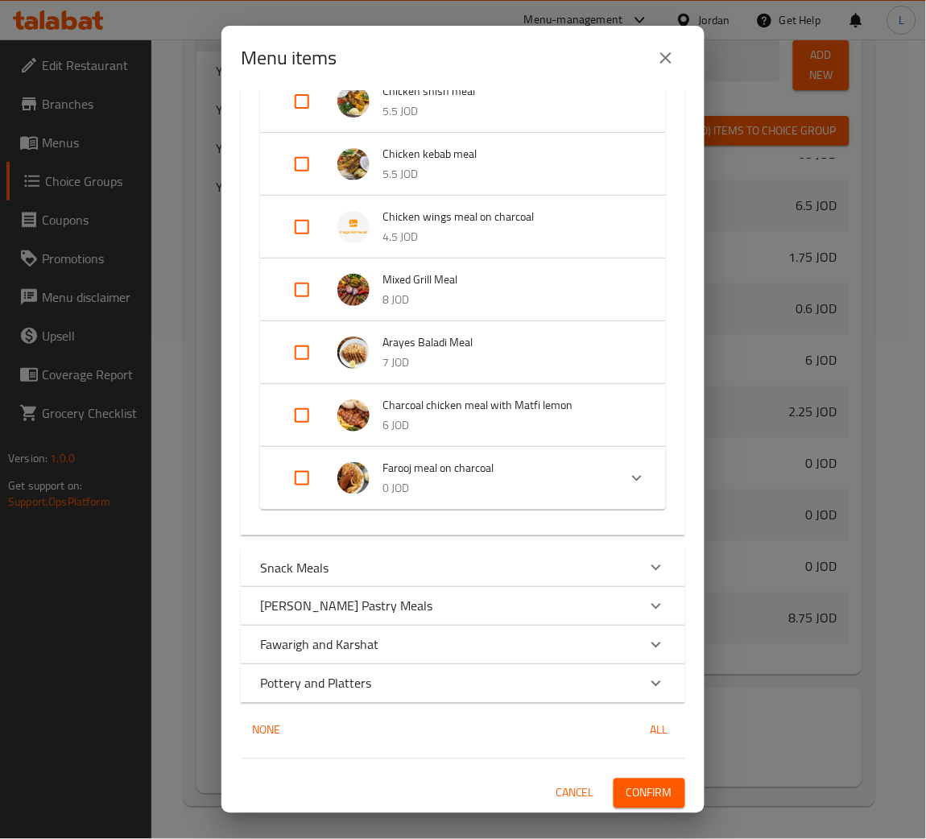
click at [637, 554] on div "Expand" at bounding box center [656, 567] width 39 height 39
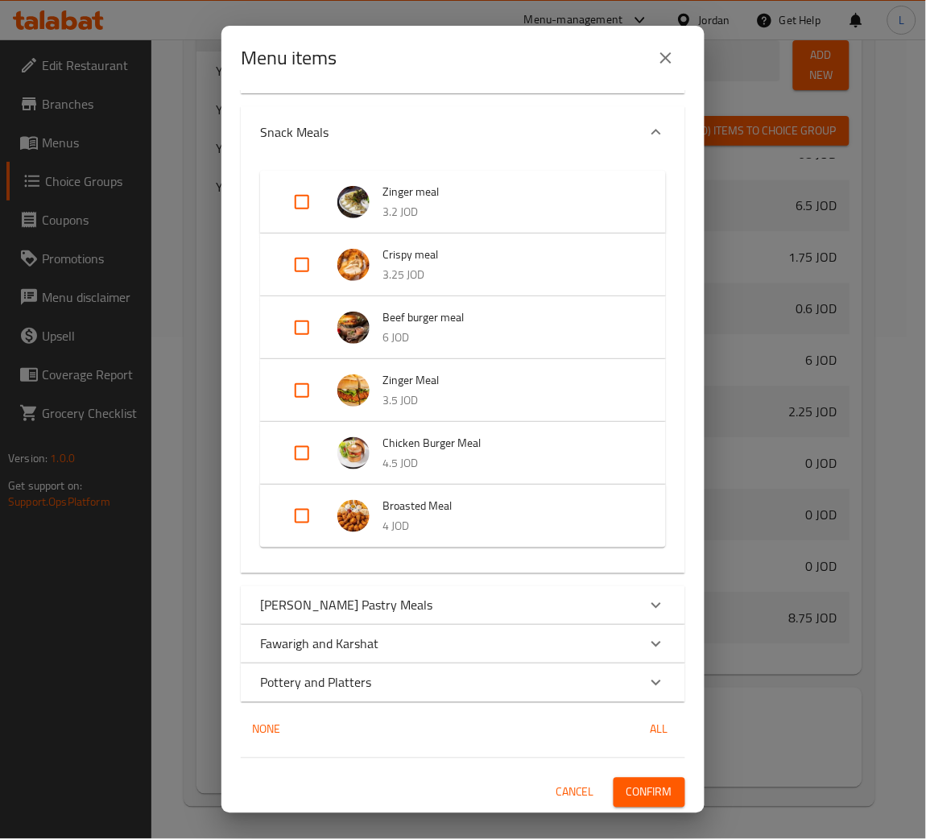
click at [626, 586] on div "[PERSON_NAME] Pastry Meals" at bounding box center [463, 605] width 444 height 39
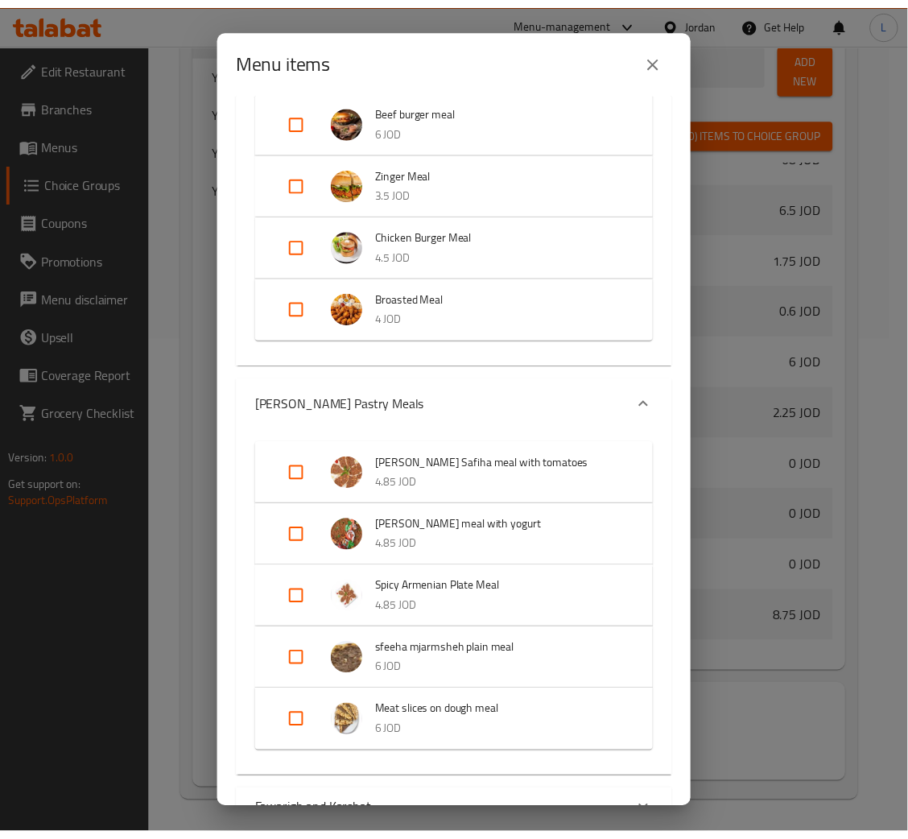
scroll to position [1319, 0]
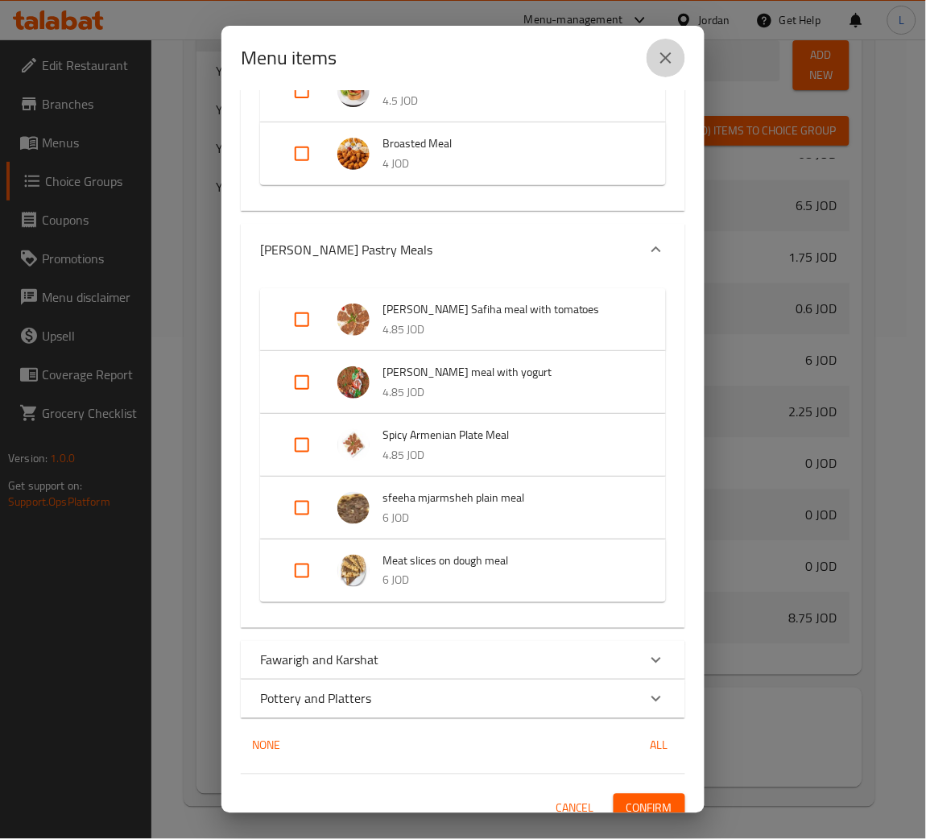
click at [656, 52] on icon "close" at bounding box center [665, 57] width 19 height 19
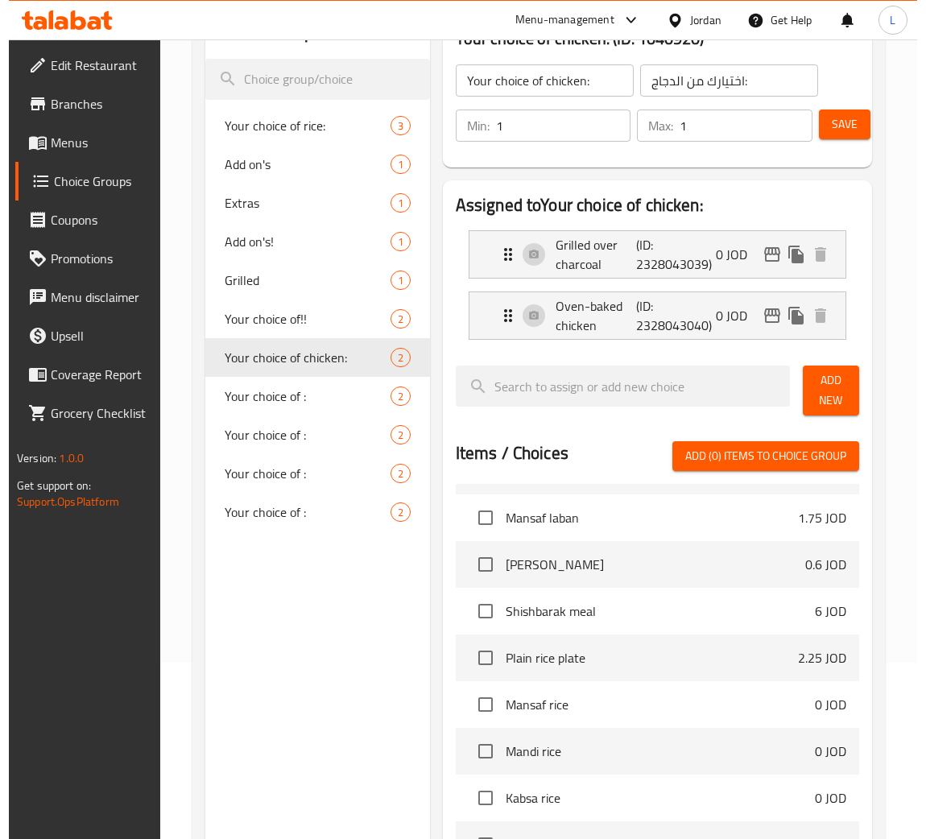
scroll to position [0, 0]
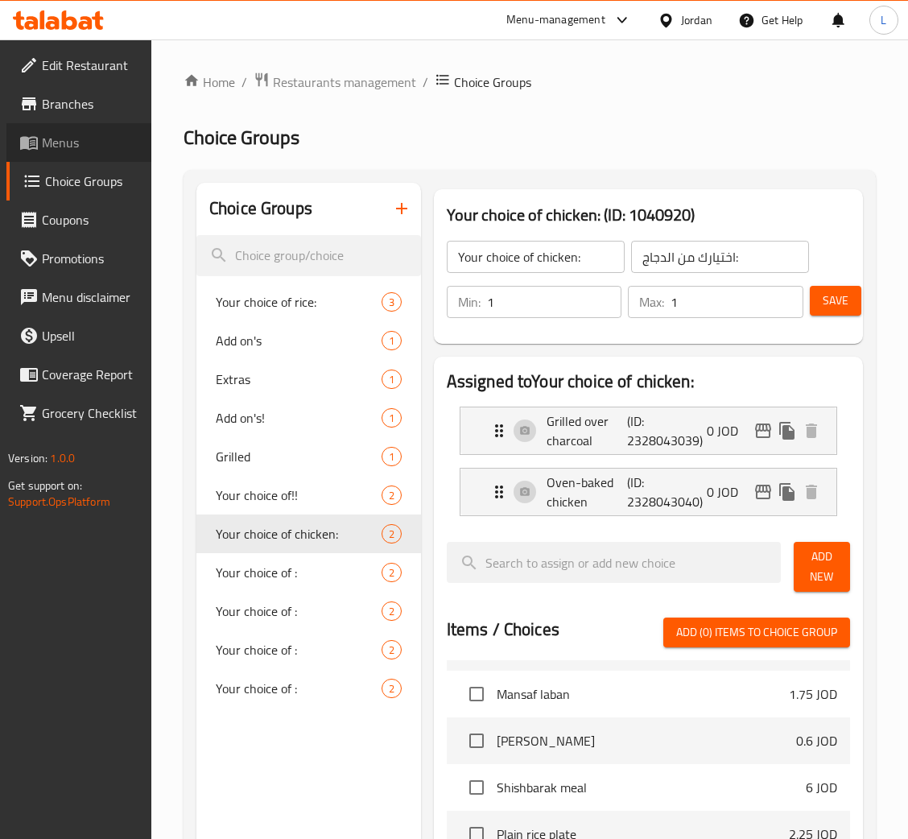
click at [52, 150] on span "Menus" at bounding box center [90, 142] width 97 height 19
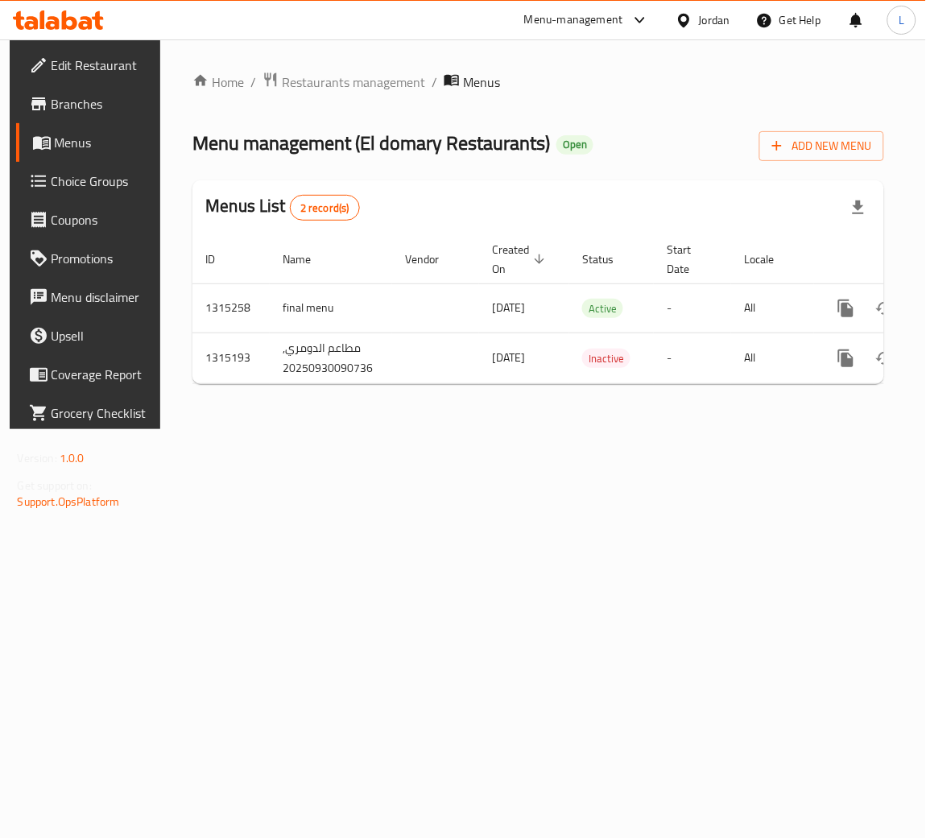
drag, startPoint x: 663, startPoint y: 409, endPoint x: 678, endPoint y: 402, distance: 15.9
click at [663, 397] on div "Home / Restaurants management / Menus Menu management ( El domary Restaurants )…" at bounding box center [537, 234] width 691 height 325
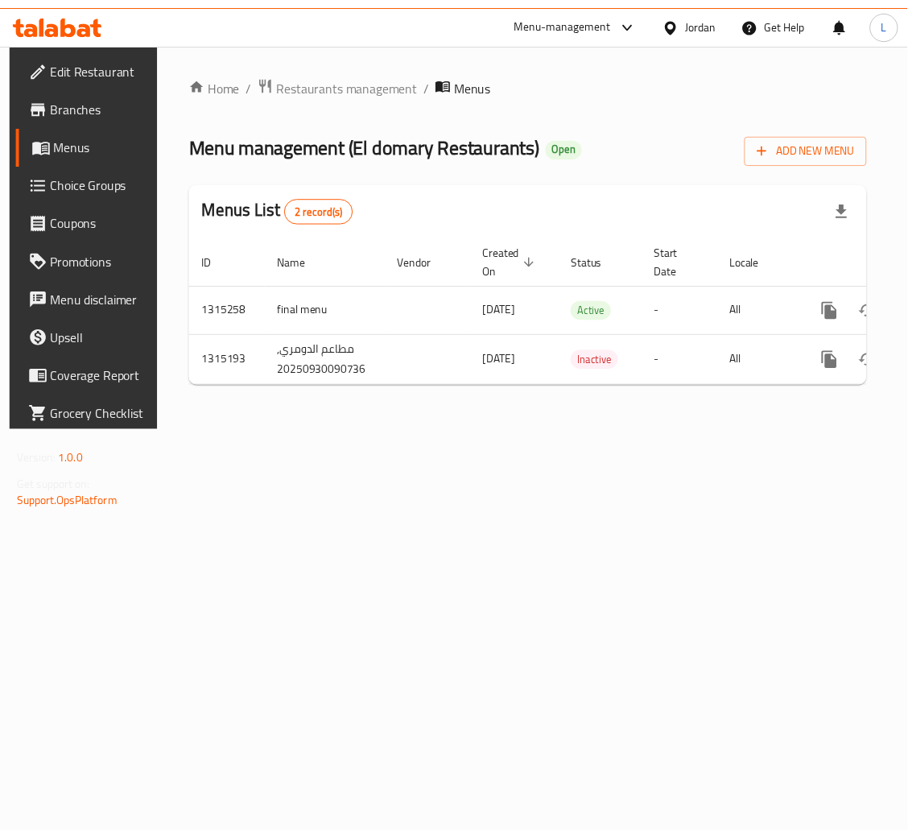
scroll to position [0, 91]
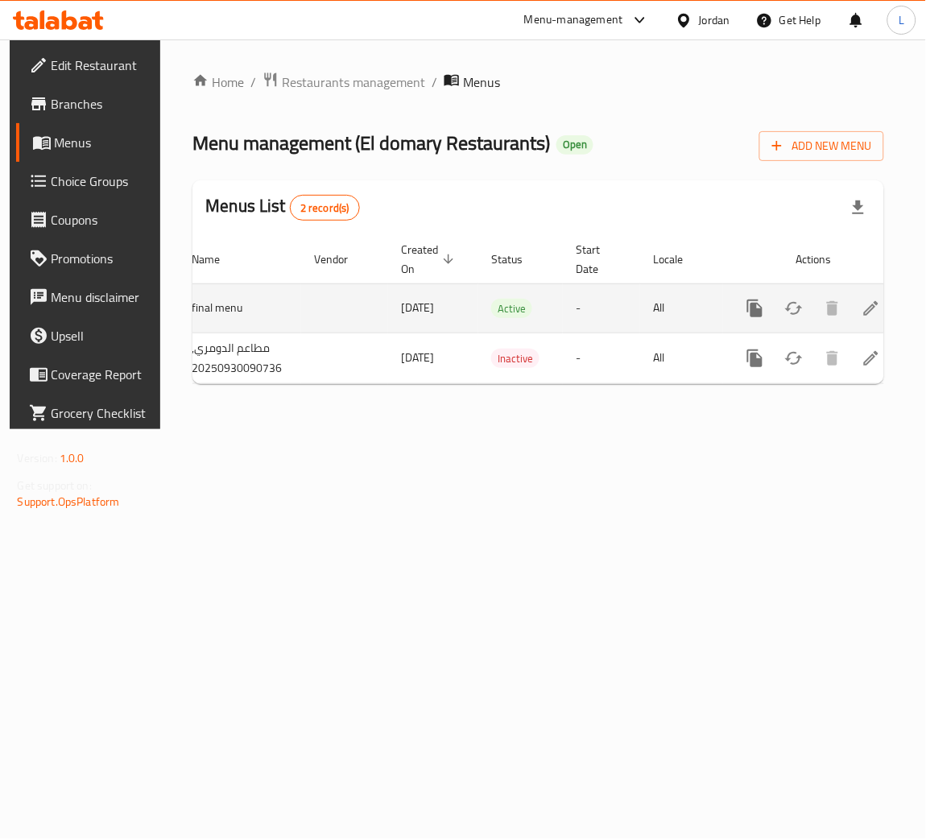
click at [861, 307] on icon "enhanced table" at bounding box center [870, 308] width 19 height 19
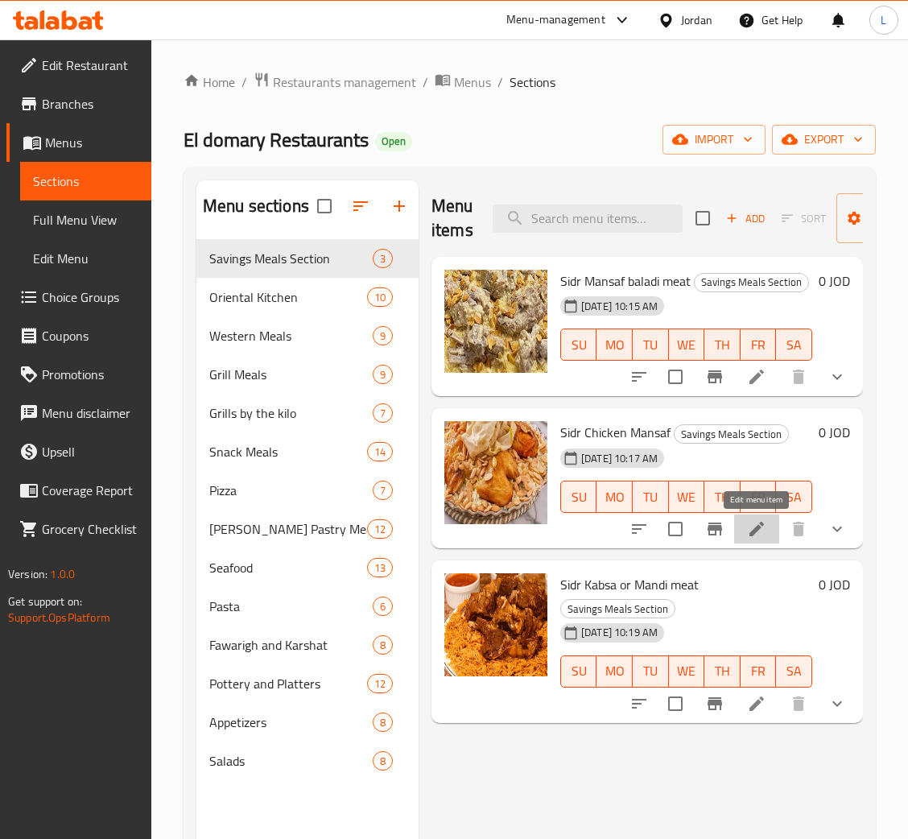
click at [761, 534] on icon at bounding box center [756, 528] width 19 height 19
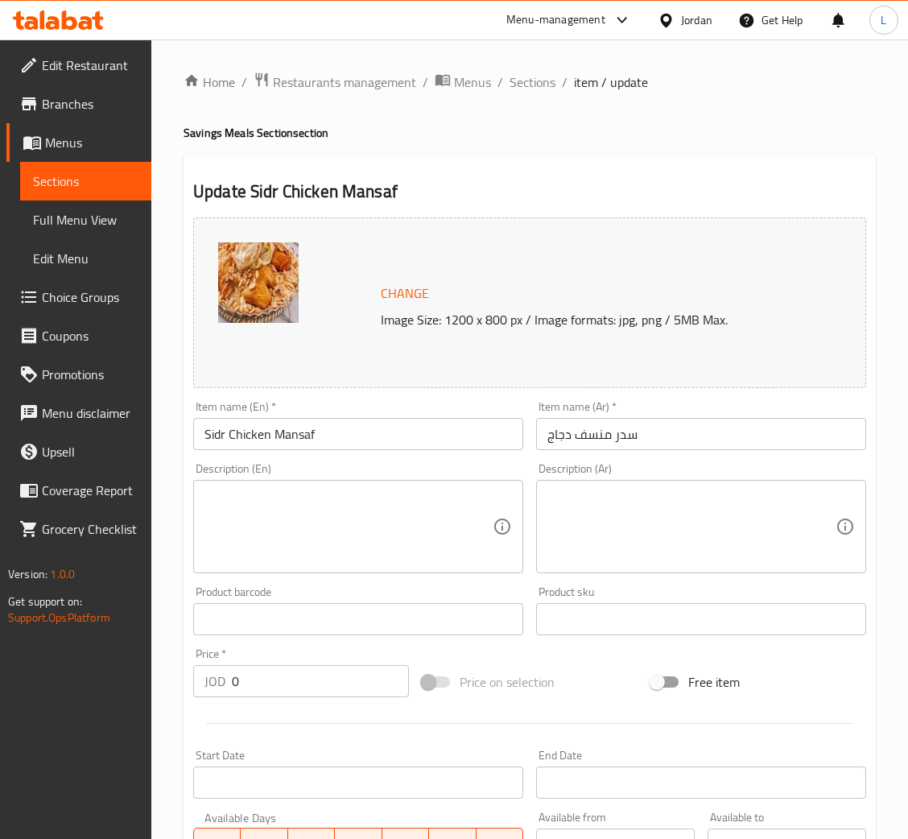
click at [527, 64] on div "Home / Restaurants management / Menus / Sections / item / update Savings Meals …" at bounding box center [529, 641] width 757 height 1204
click at [528, 72] on span "Sections" at bounding box center [533, 81] width 46 height 19
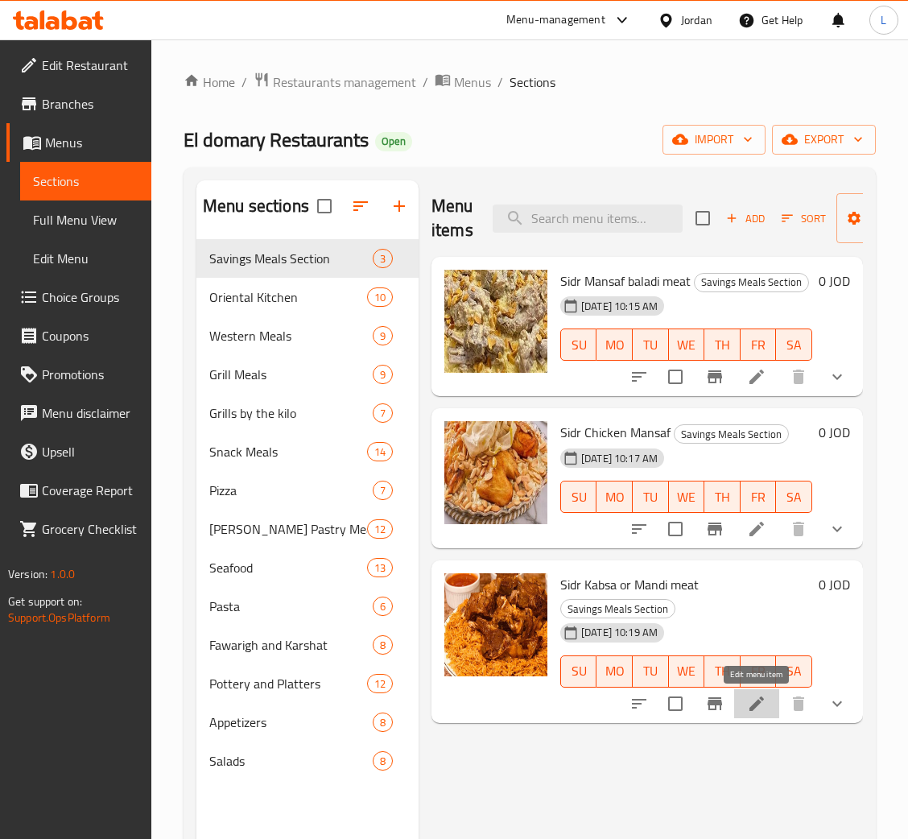
click at [760, 709] on icon at bounding box center [756, 703] width 19 height 19
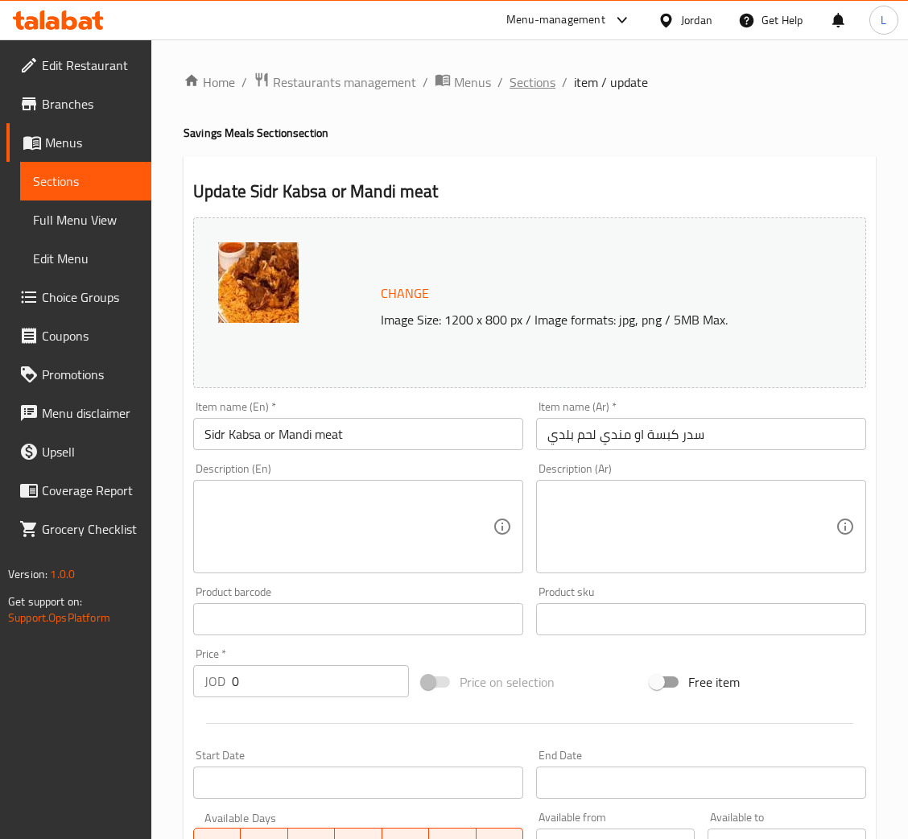
click at [518, 76] on span "Sections" at bounding box center [533, 81] width 46 height 19
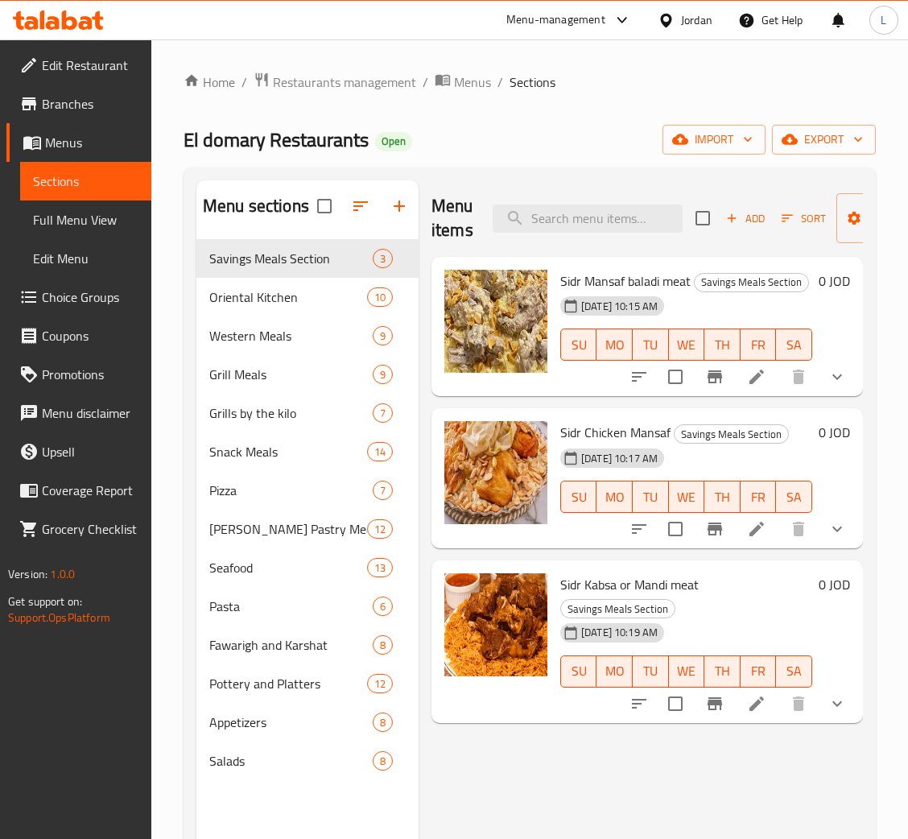
click at [85, 1] on div "Menu-management Jordan Get Help L" at bounding box center [454, 20] width 908 height 39
click at [85, 16] on icon at bounding box center [58, 19] width 91 height 19
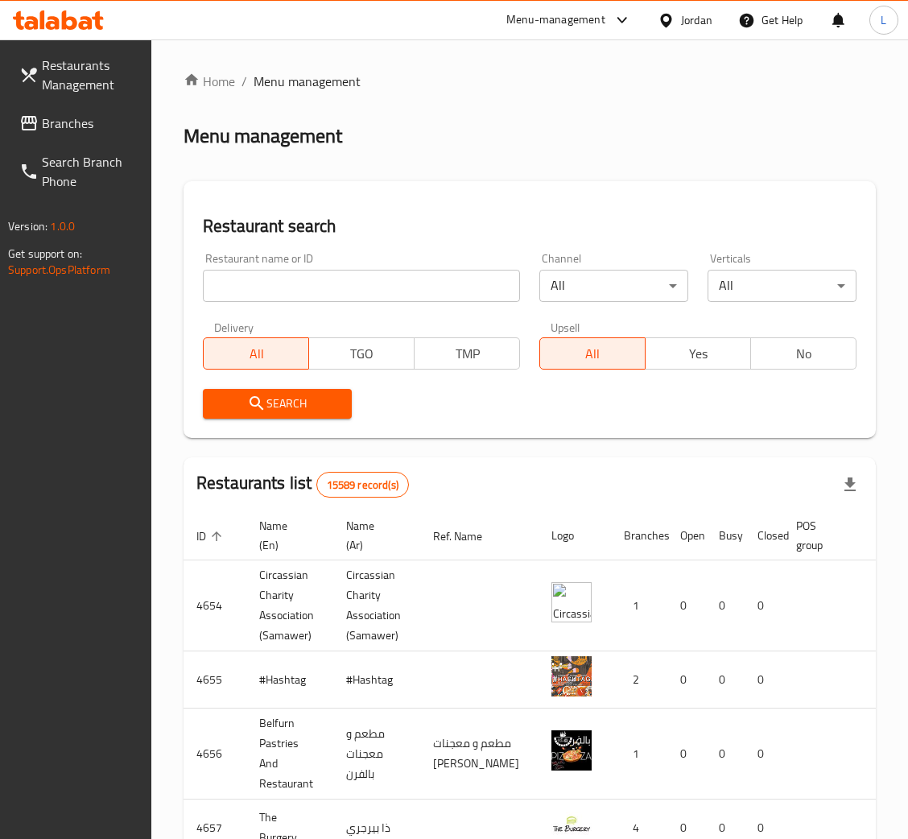
click at [80, 126] on span "Branches" at bounding box center [90, 122] width 97 height 19
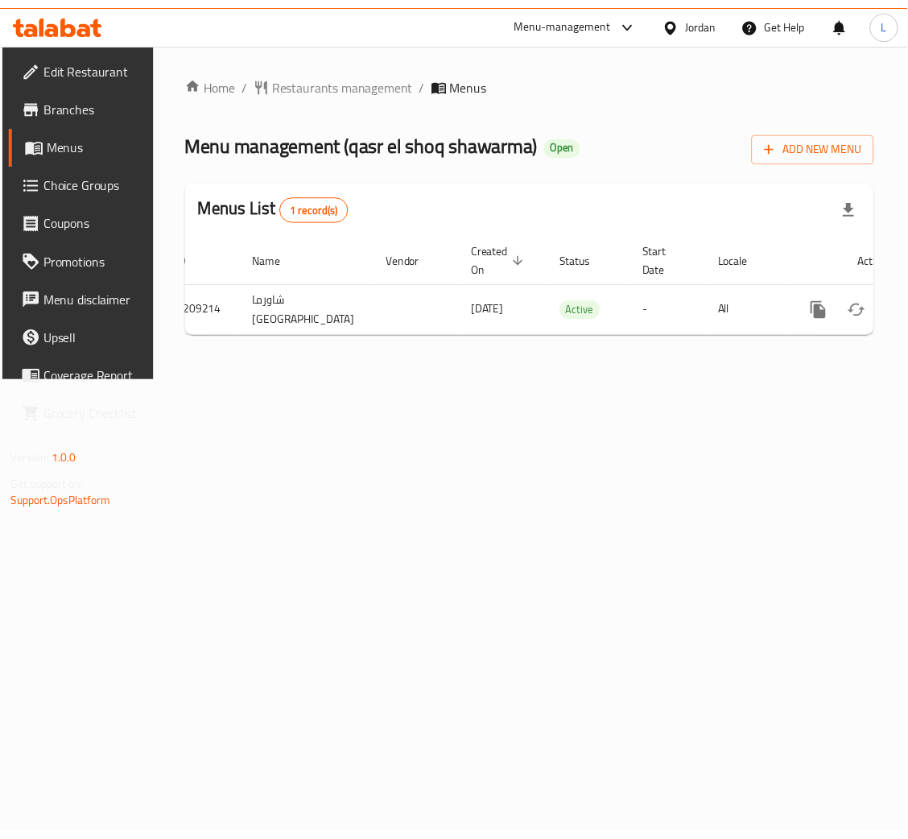
scroll to position [0, 91]
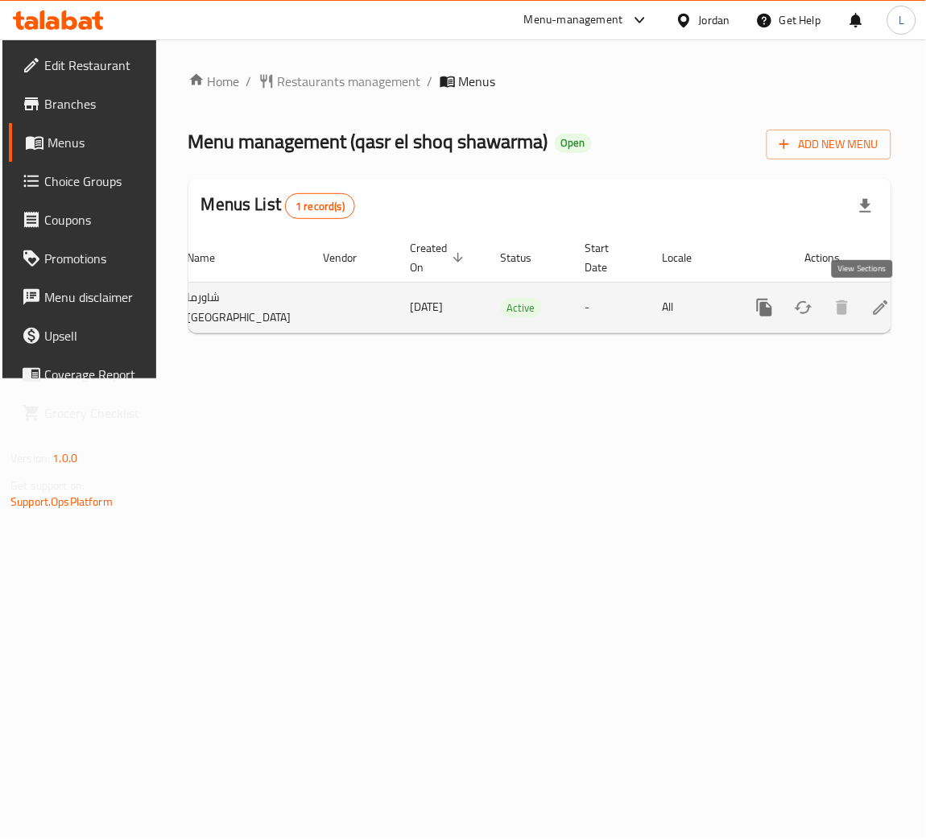
click at [871, 314] on icon "enhanced table" at bounding box center [880, 307] width 19 height 19
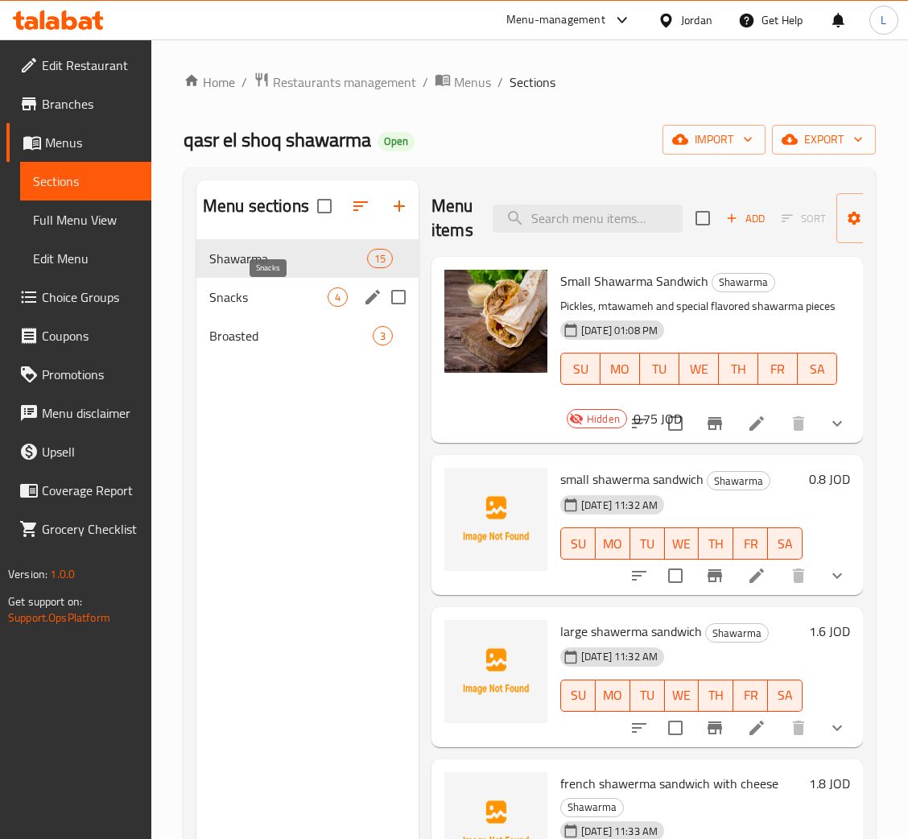
click at [306, 288] on span "Snacks" at bounding box center [268, 296] width 118 height 19
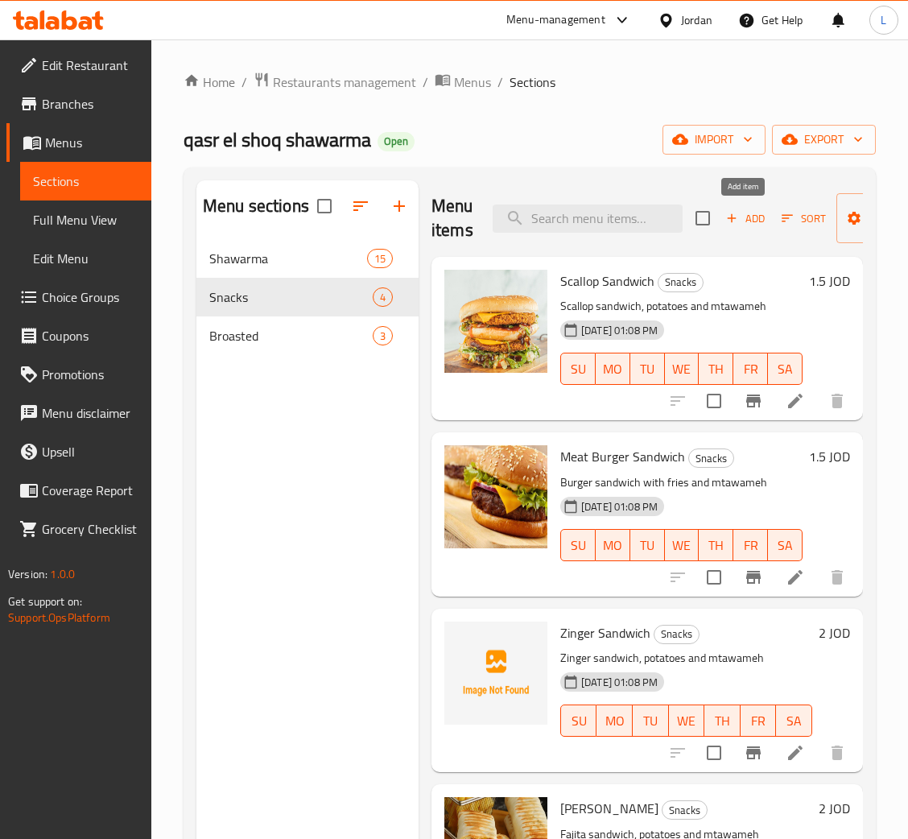
click at [740, 220] on span "Add" at bounding box center [745, 218] width 43 height 19
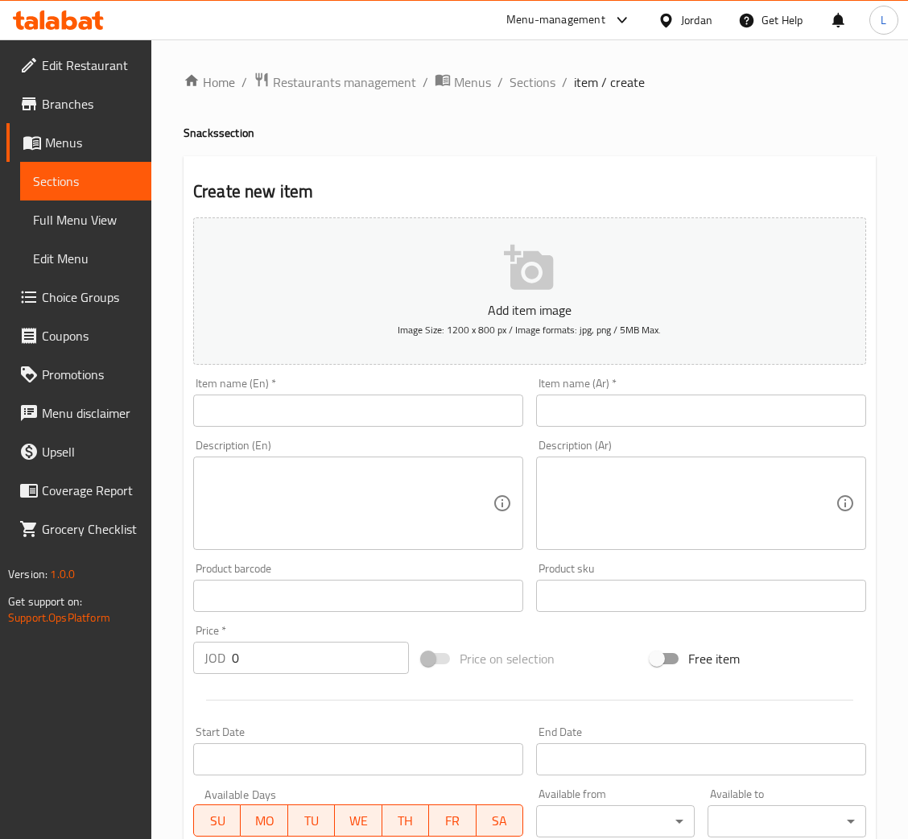
click at [767, 433] on div "Description (Ar) Description (Ar)" at bounding box center [701, 494] width 343 height 123
click at [767, 417] on input "text" at bounding box center [701, 410] width 330 height 32
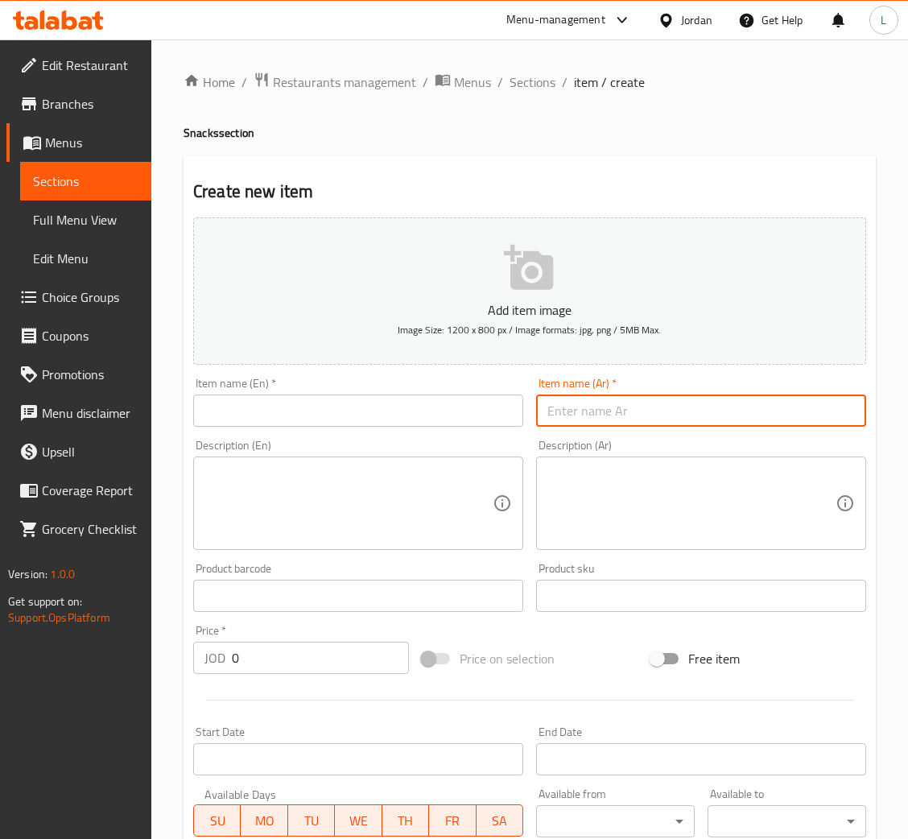
paste input "سكالب دجاج"
click at [586, 411] on input "سكالب دجاج" at bounding box center [701, 410] width 330 height 32
click at [592, 412] on input "سكالوب دجاج" at bounding box center [701, 410] width 330 height 32
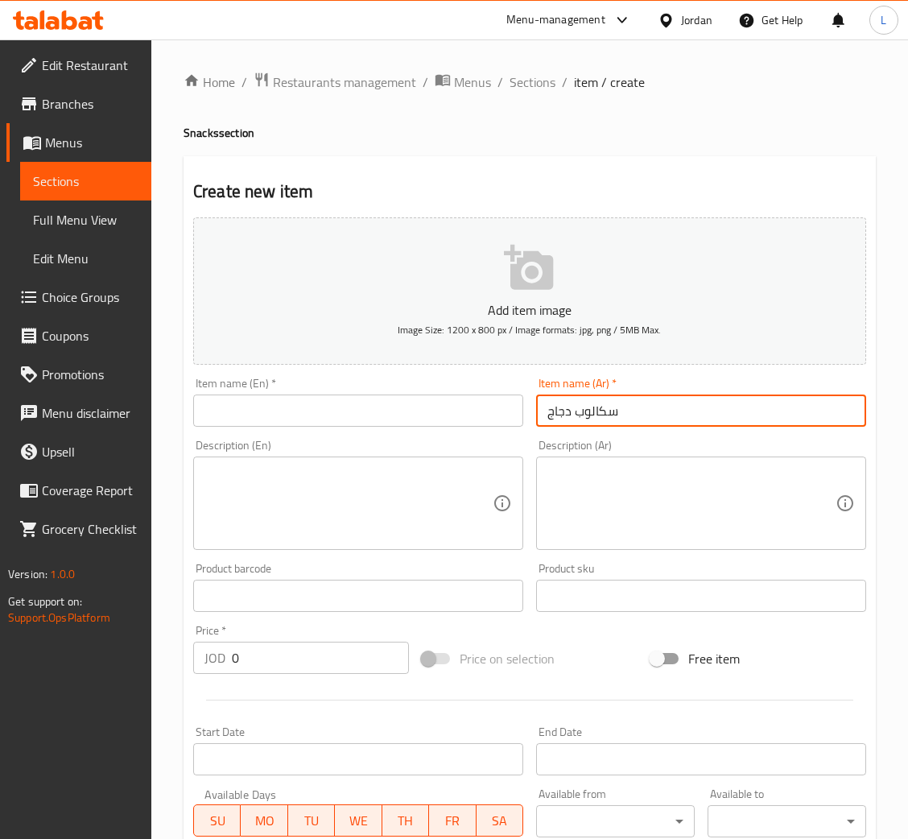
type input "سكالوب دجاج"
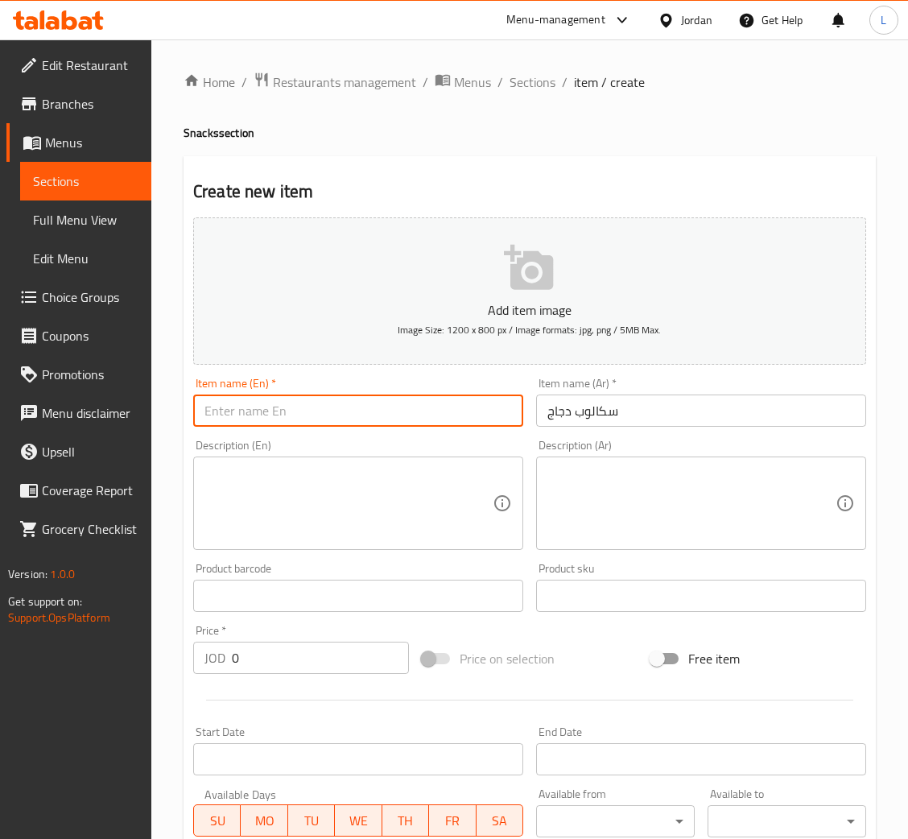
click at [297, 414] on input "text" at bounding box center [358, 410] width 330 height 32
paste input "Chicken scallop"
type input "Chicken scallop"
click at [273, 666] on input "0" at bounding box center [320, 658] width 177 height 32
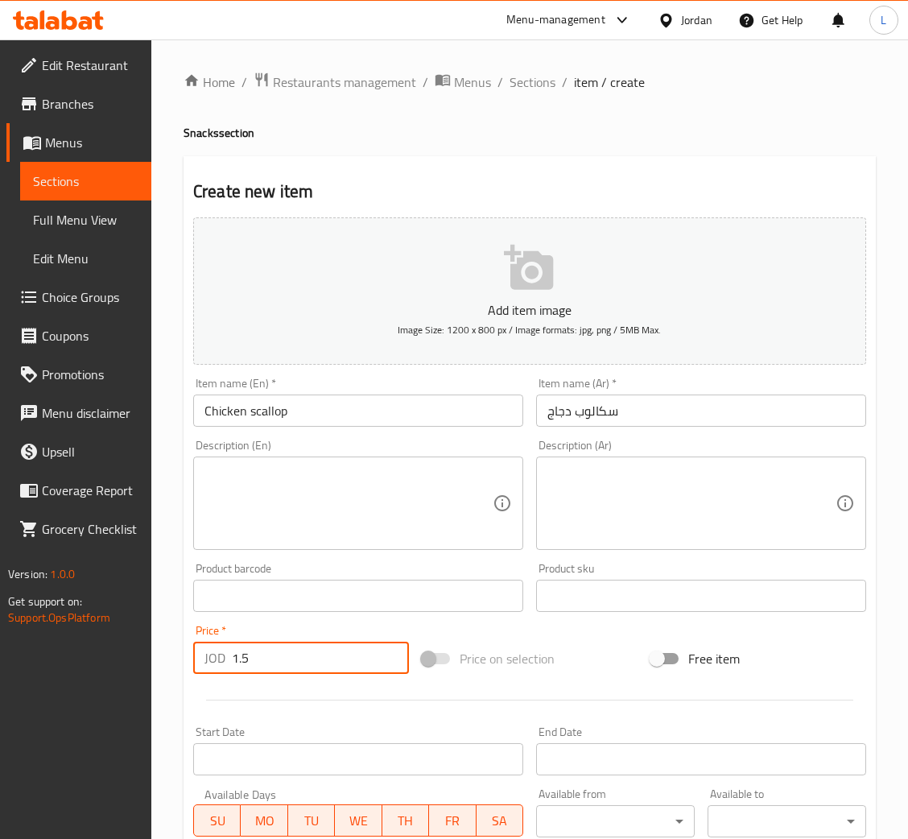
type input "1.5"
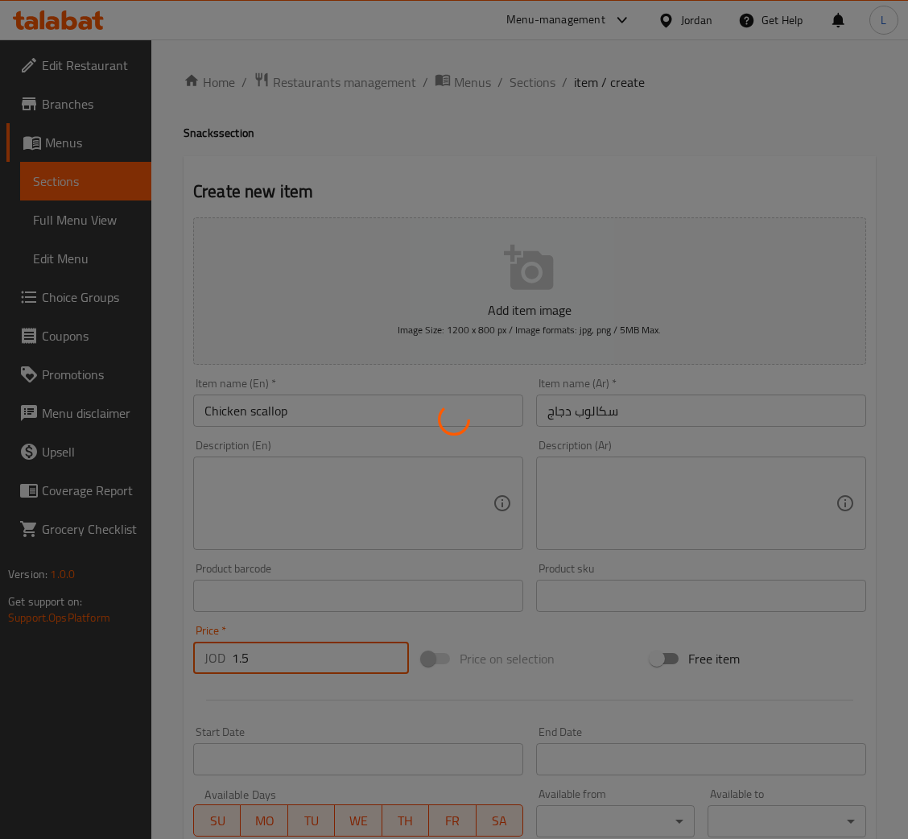
type input "0"
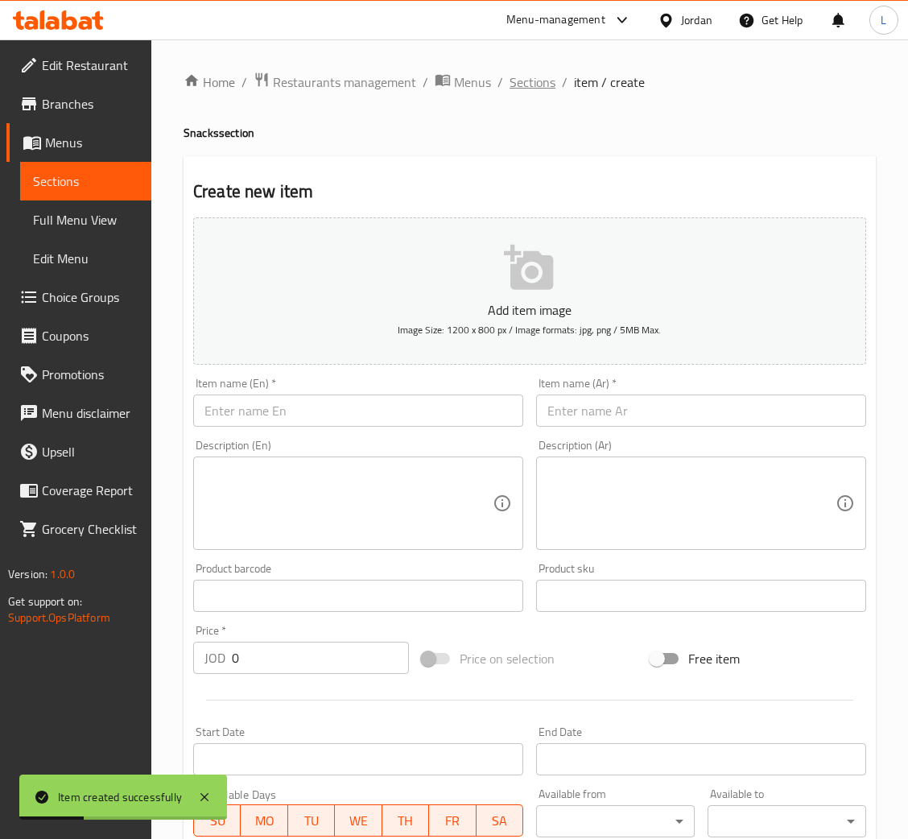
click at [534, 81] on span "Sections" at bounding box center [533, 81] width 46 height 19
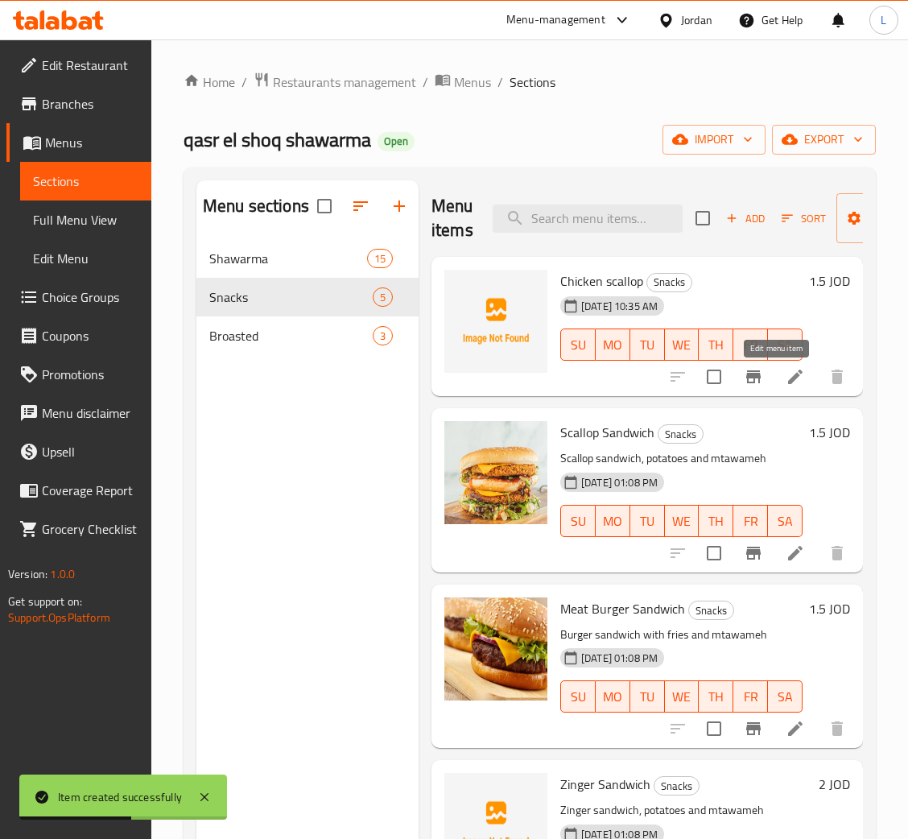
click at [786, 379] on icon at bounding box center [795, 376] width 19 height 19
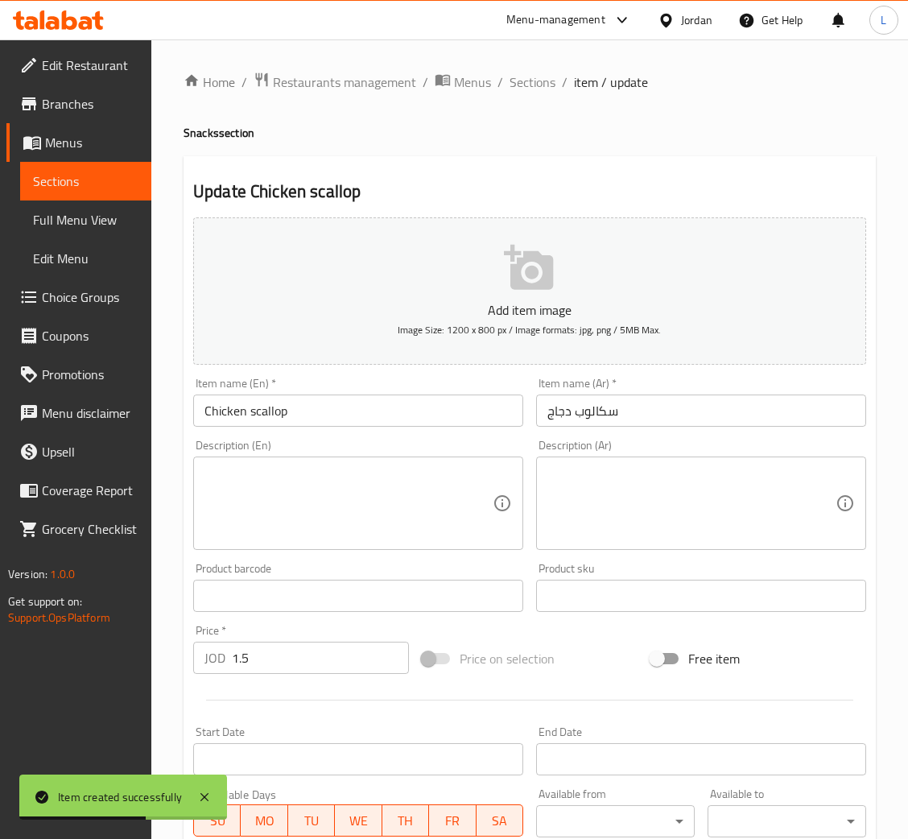
scroll to position [295, 0]
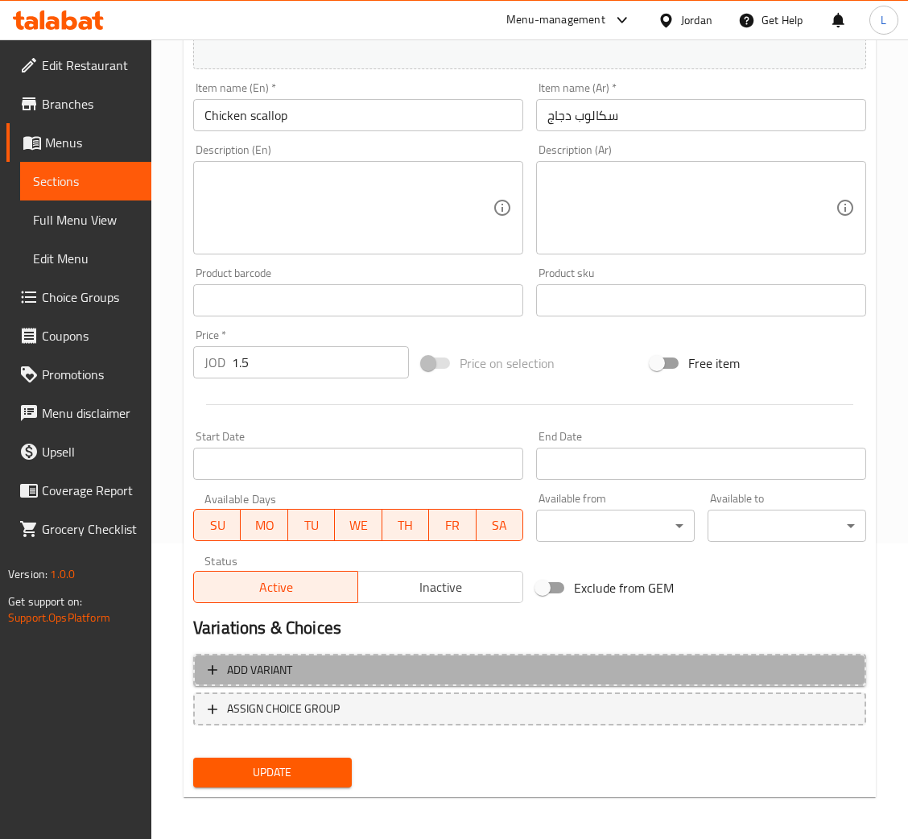
click at [477, 670] on span "Add variant" at bounding box center [530, 670] width 644 height 20
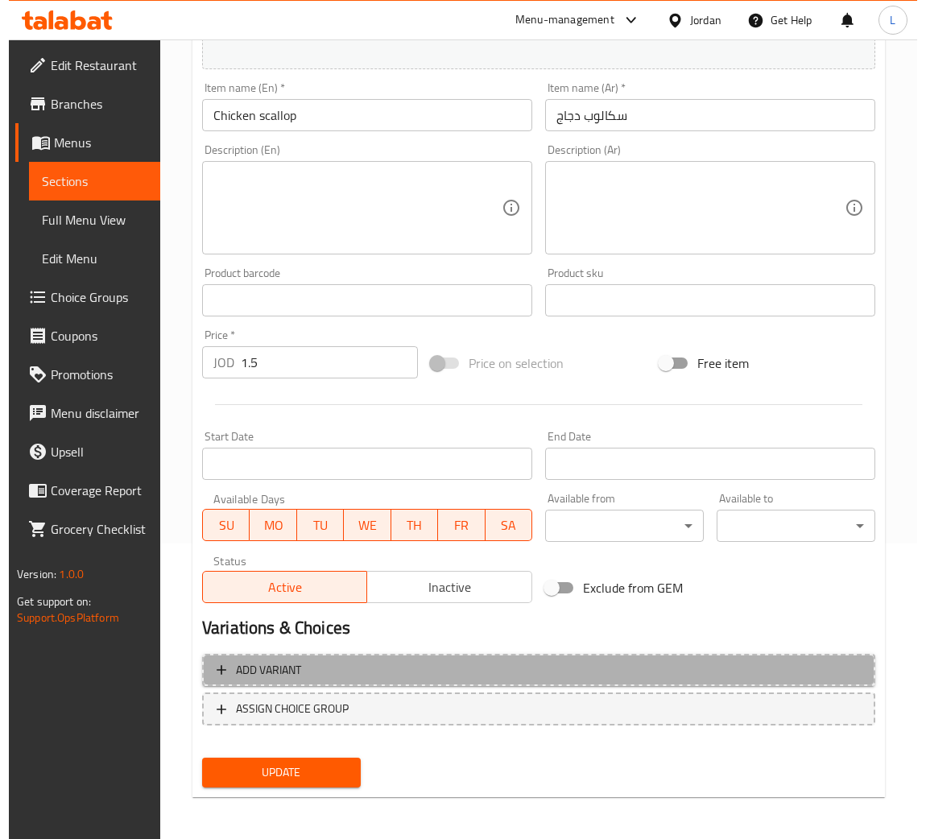
scroll to position [287, 0]
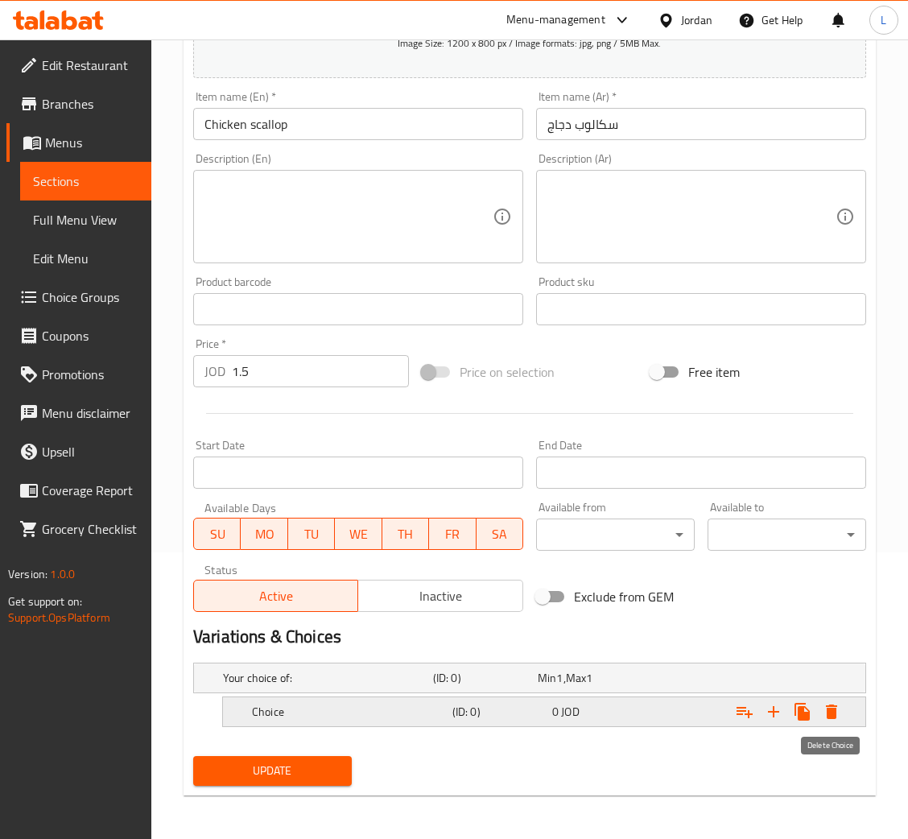
click at [827, 716] on icon "Expand" at bounding box center [831, 711] width 11 height 14
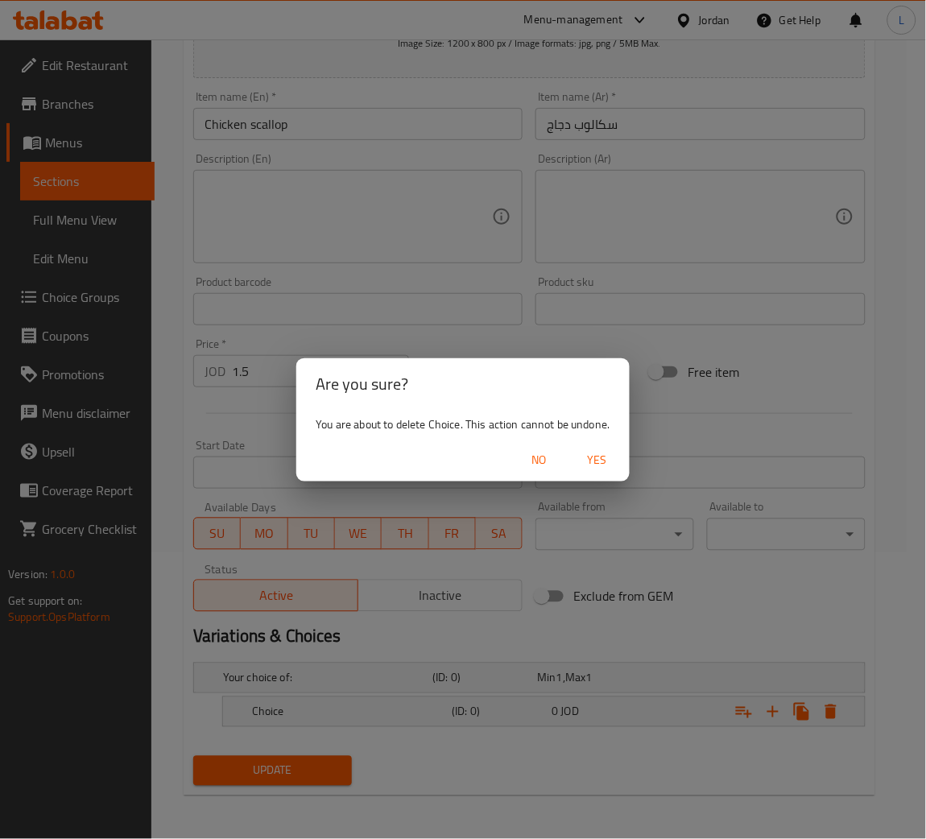
click at [595, 457] on span "Yes" at bounding box center [597, 460] width 39 height 20
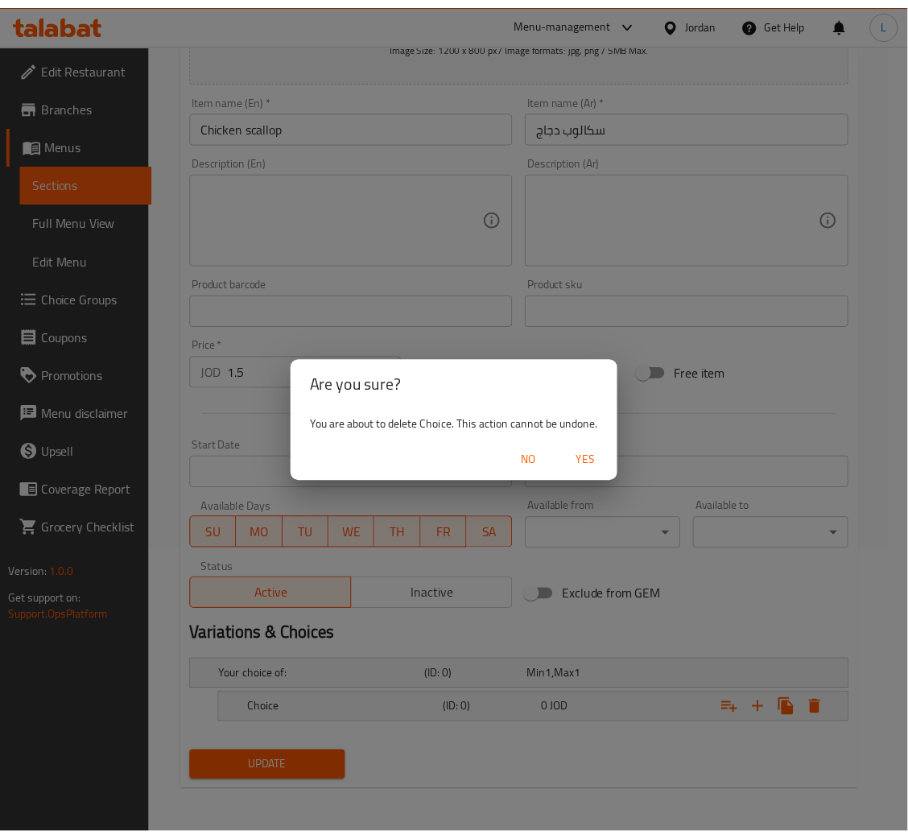
scroll to position [282, 0]
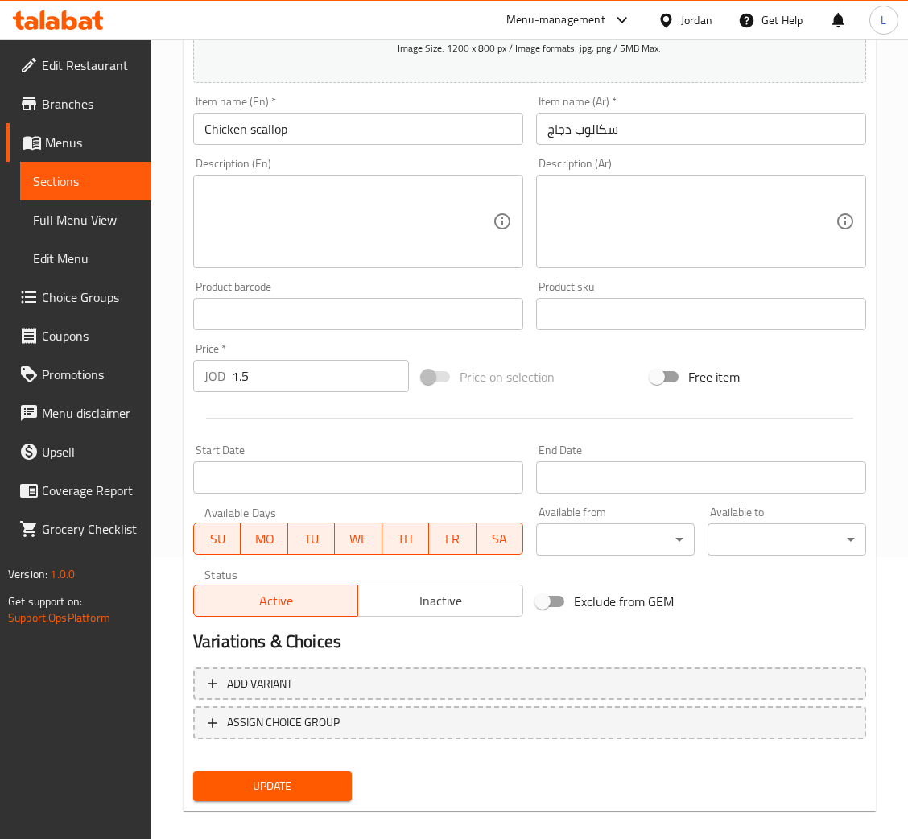
click at [358, 375] on input "1.5" at bounding box center [320, 376] width 177 height 32
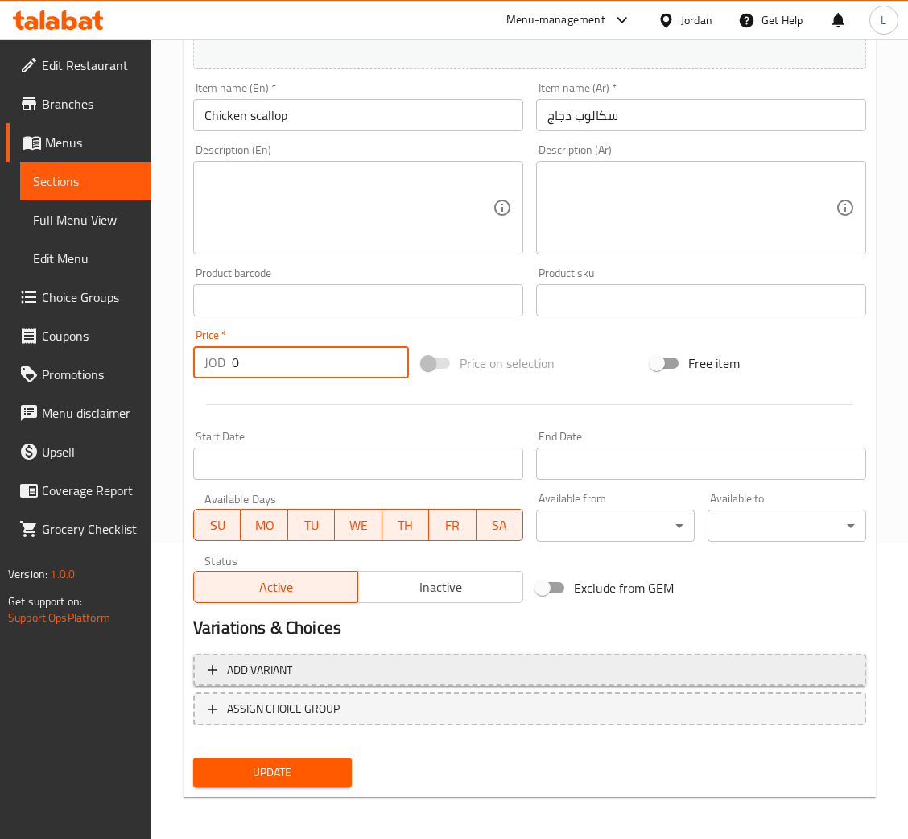
type input "0"
click at [624, 669] on span "Add variant" at bounding box center [530, 670] width 644 height 20
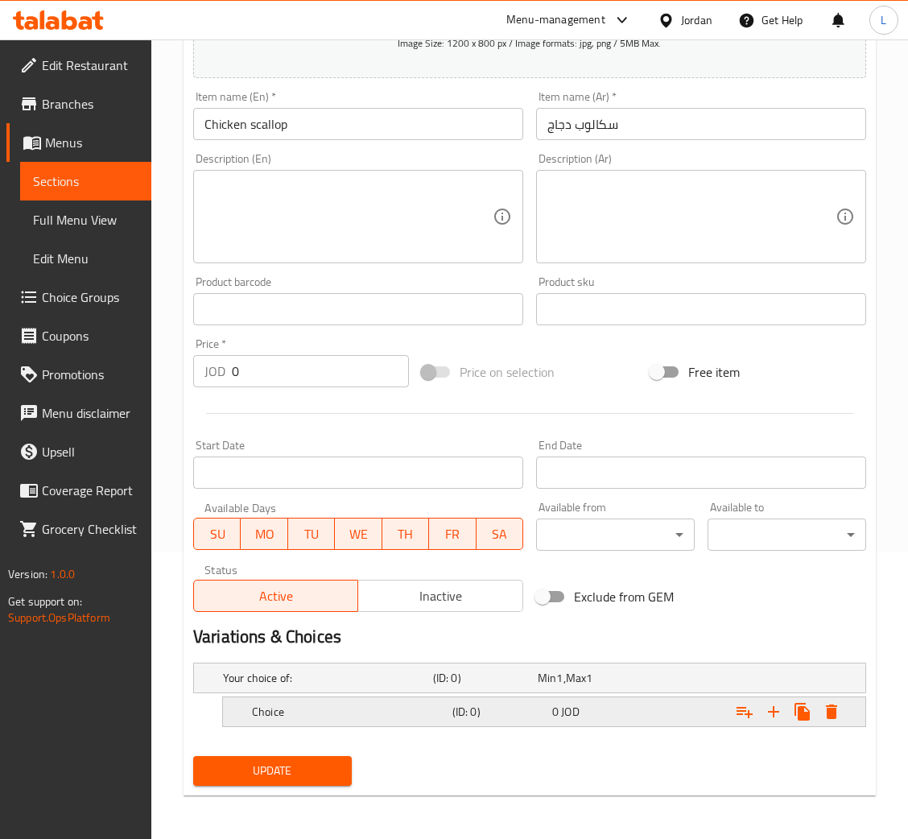
click at [558, 704] on div "0 JOD" at bounding box center [598, 712] width 93 height 16
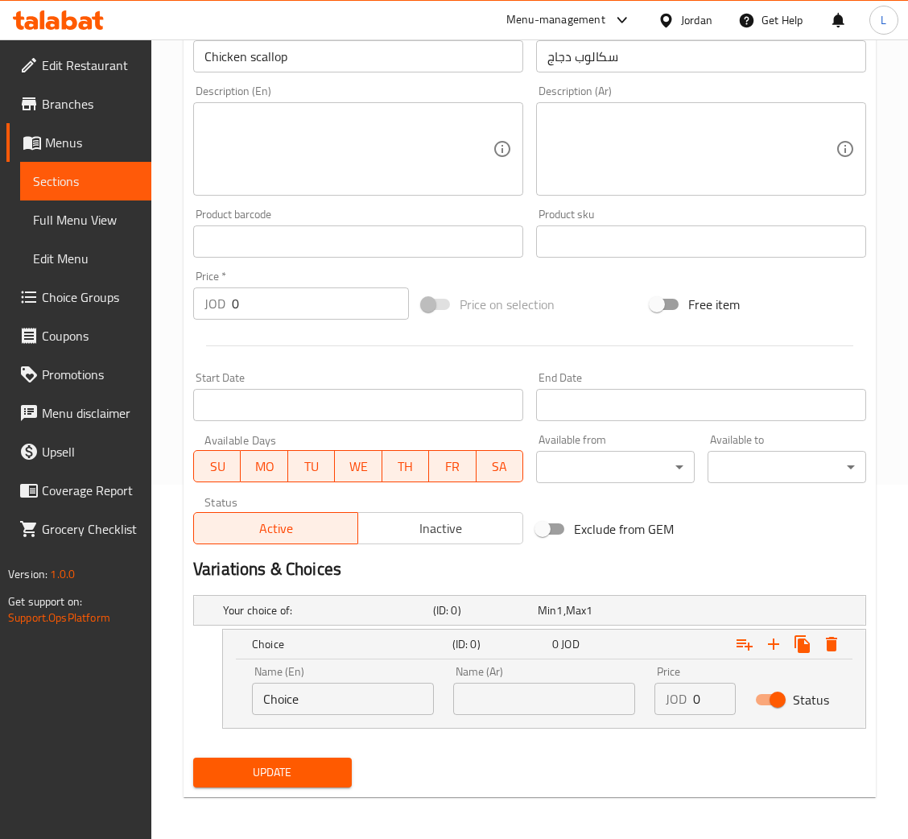
scroll to position [355, 0]
click at [383, 686] on input "Choice" at bounding box center [343, 698] width 182 height 32
type input "س"
type input "Sandwich"
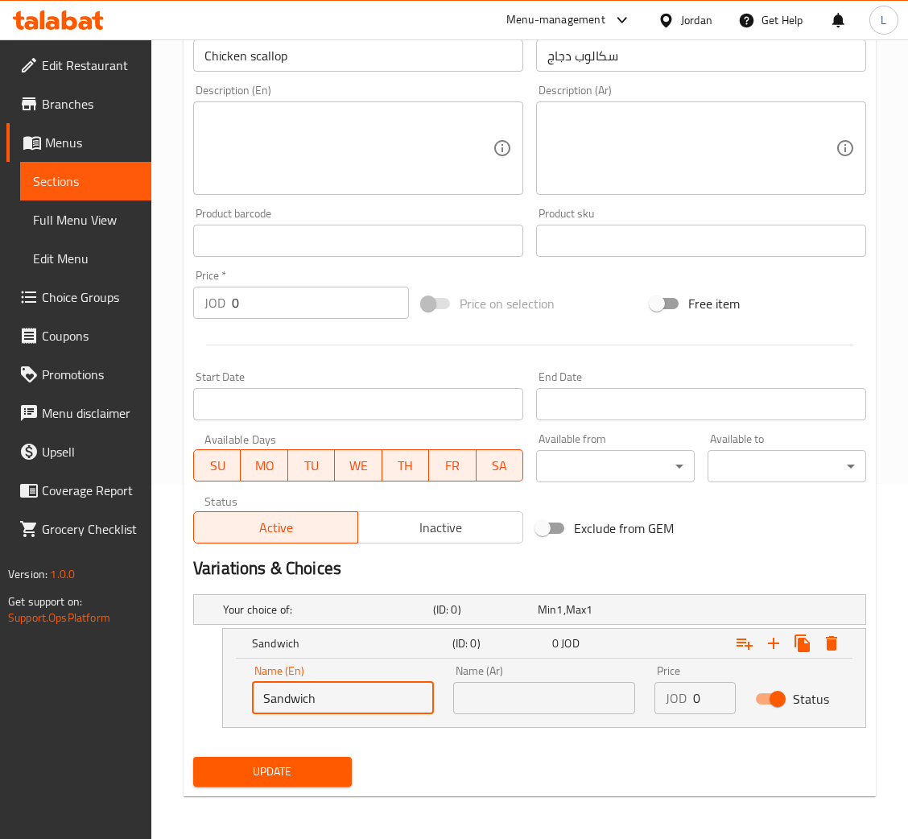
click at [588, 692] on input "text" at bounding box center [544, 698] width 182 height 32
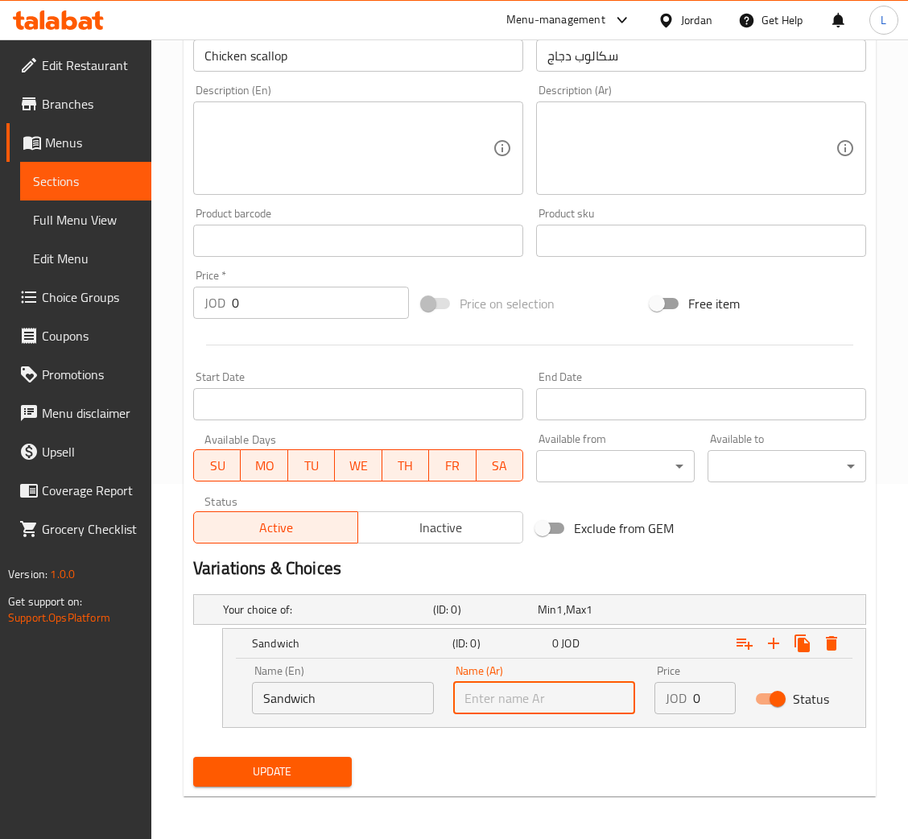
type input "ساندوتش"
click at [699, 699] on input "0" at bounding box center [714, 698] width 43 height 32
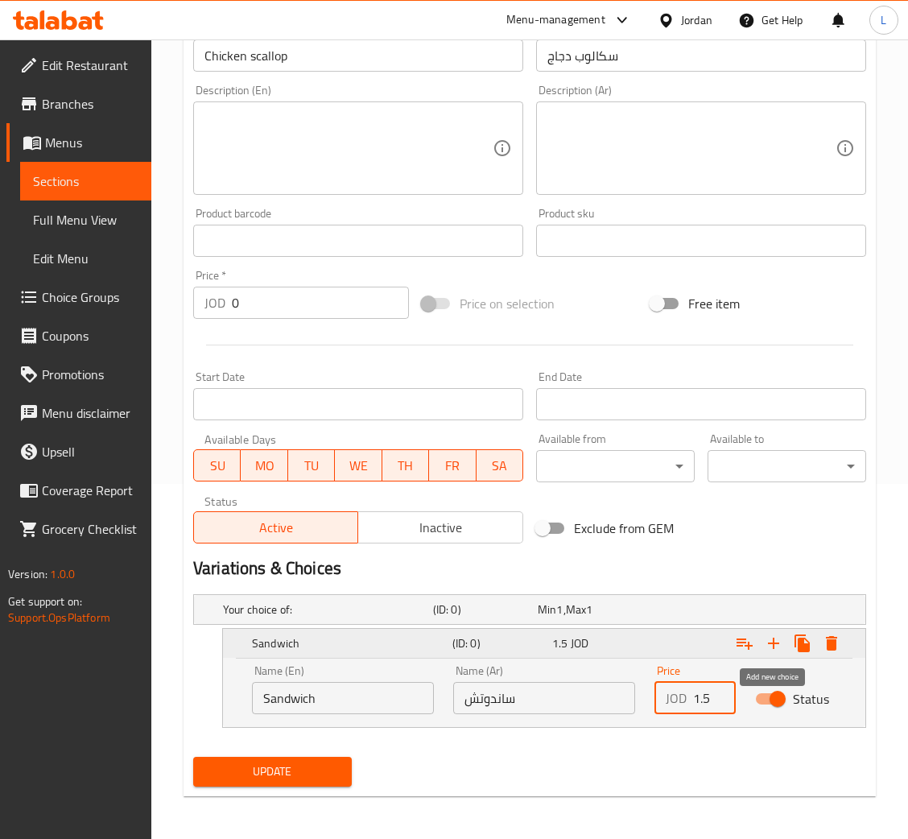
type input "1.5"
click at [780, 640] on icon "Expand" at bounding box center [773, 642] width 19 height 19
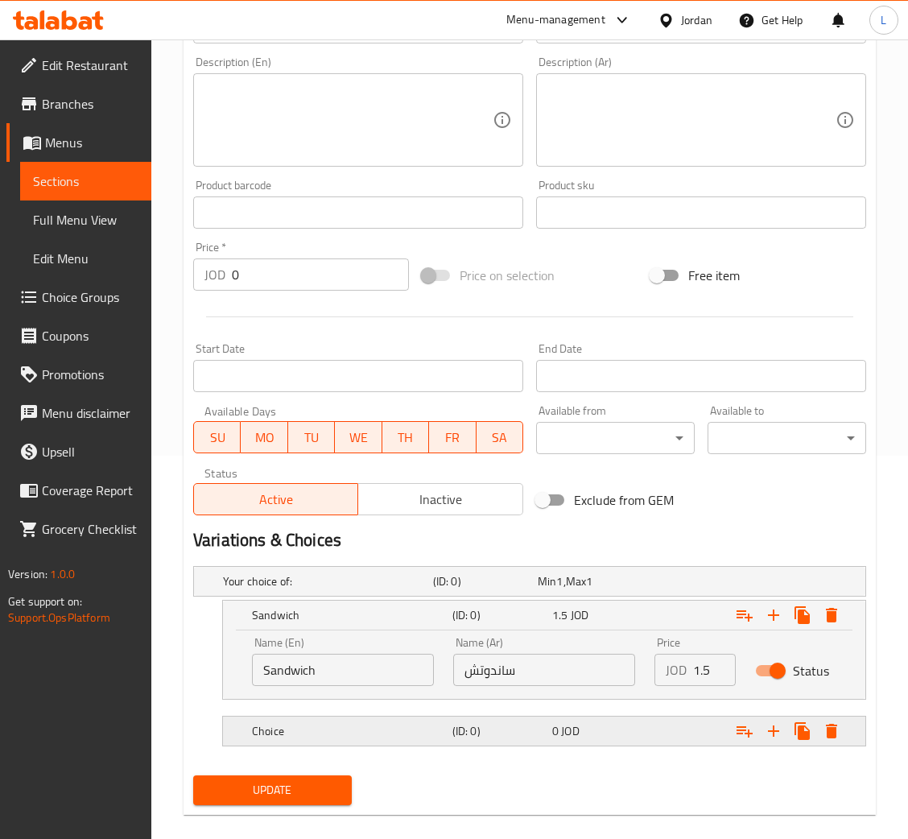
scroll to position [403, 0]
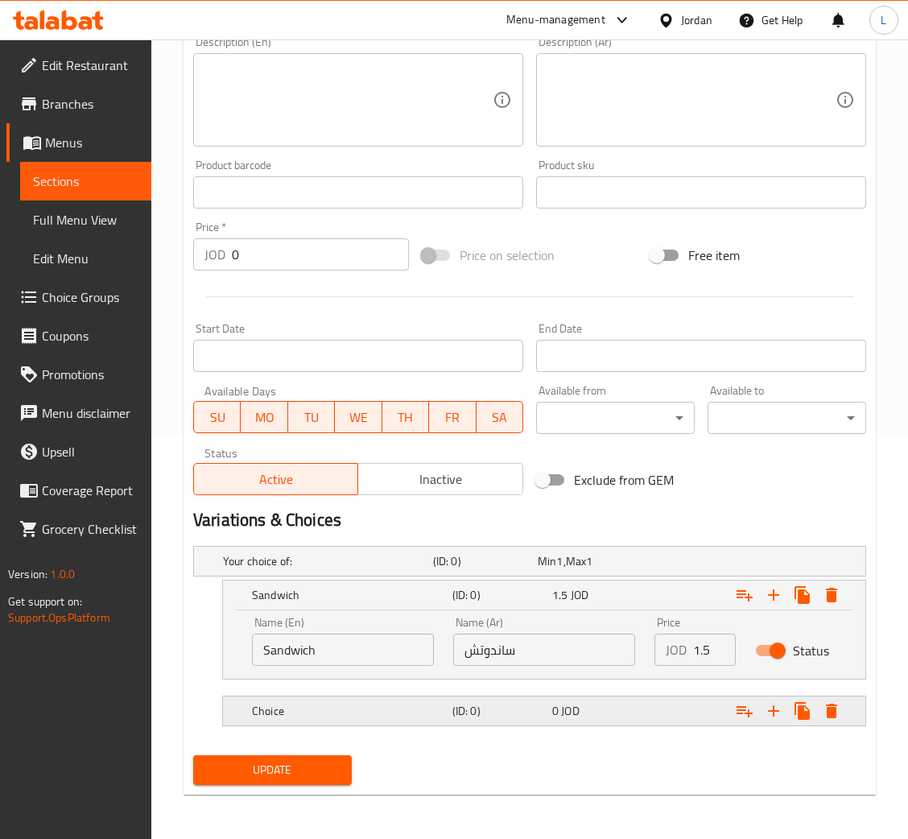
click at [373, 708] on h5 "Choice" at bounding box center [349, 711] width 194 height 16
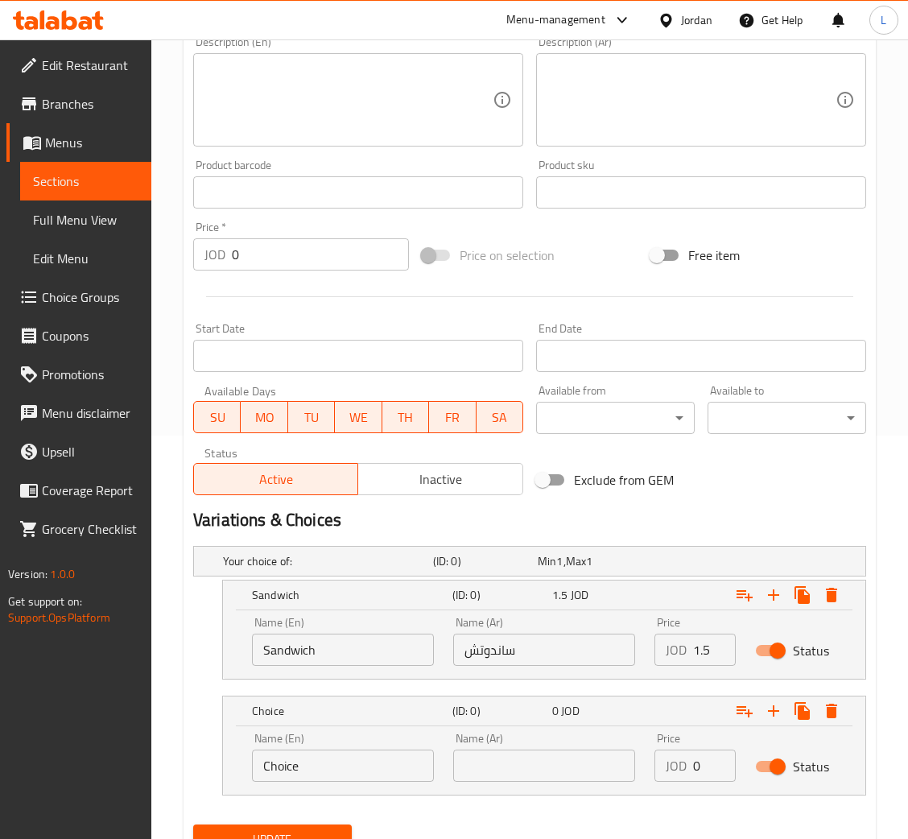
click at [325, 763] on input "Choice" at bounding box center [343, 765] width 182 height 32
type input "Meal"
click at [559, 779] on input "text" at bounding box center [544, 765] width 182 height 32
type input "وجبه"
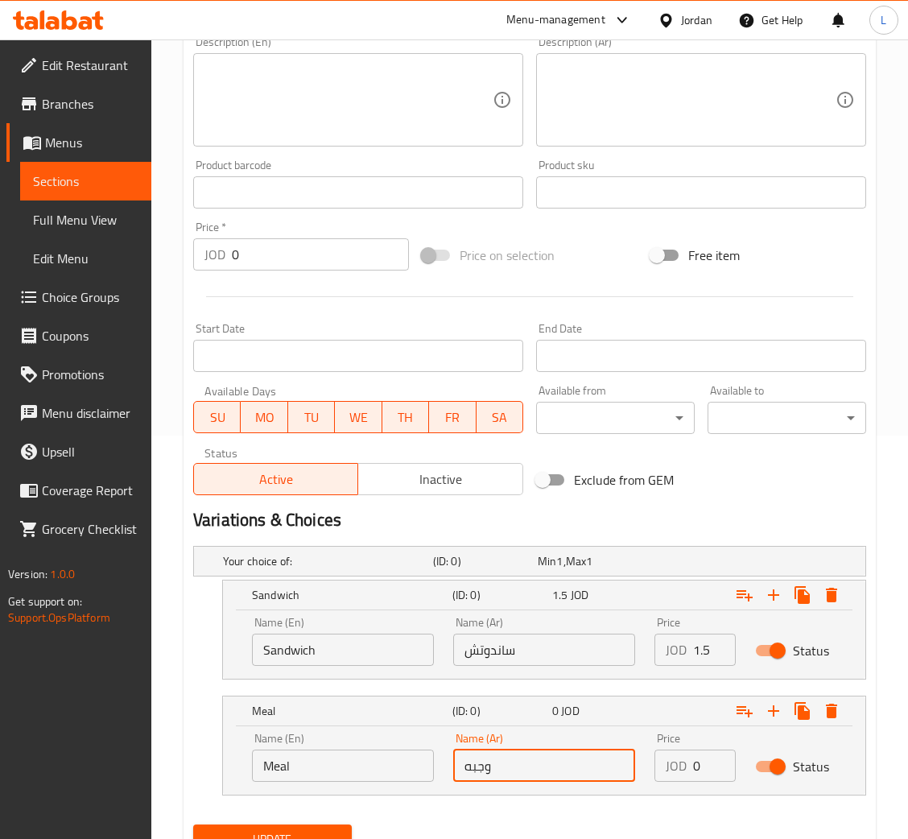
click at [697, 763] on input "0" at bounding box center [714, 765] width 43 height 32
click at [696, 765] on input "0" at bounding box center [714, 765] width 43 height 32
click at [694, 766] on input "0" at bounding box center [714, 765] width 43 height 32
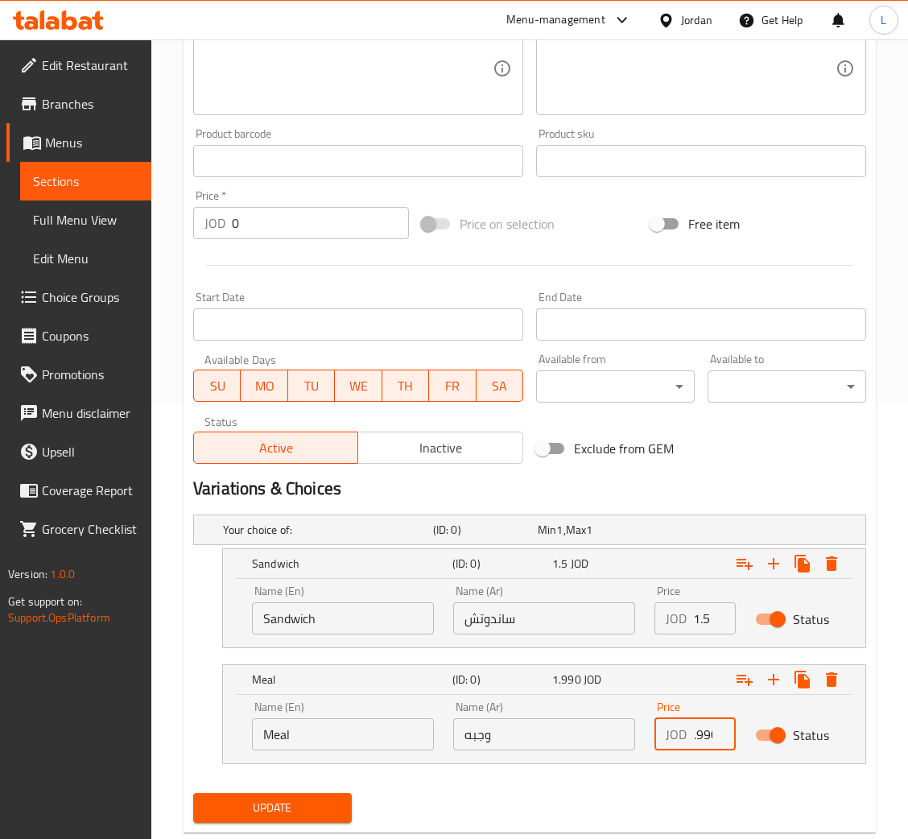
scroll to position [472, 0]
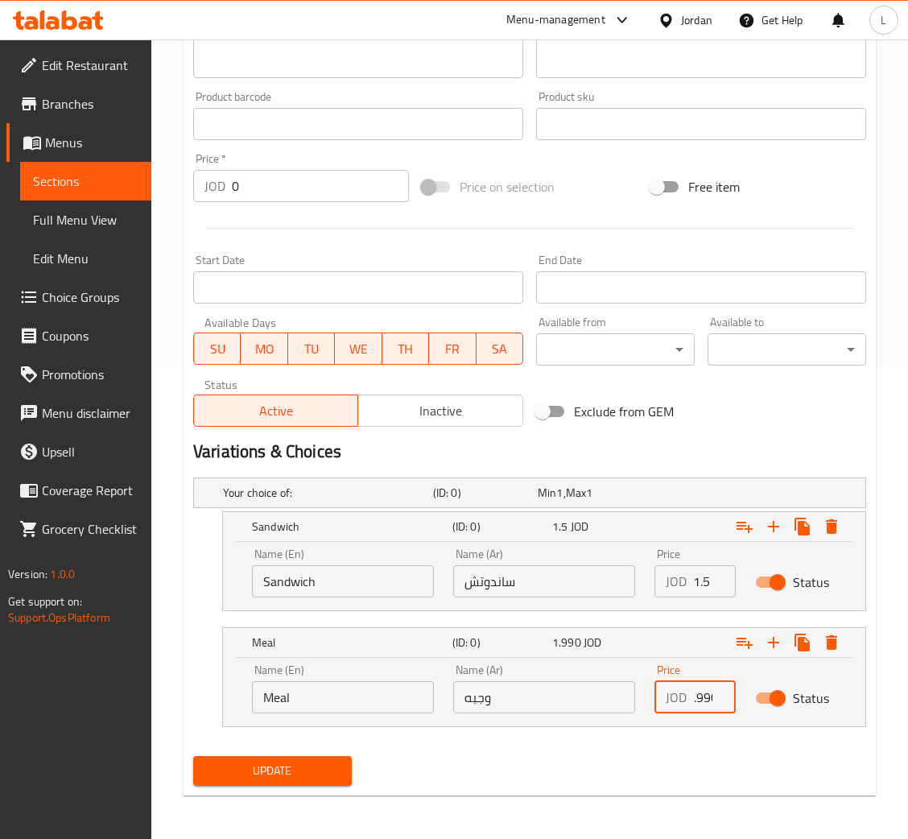
type input "1.990"
click at [331, 761] on span "Update" at bounding box center [272, 771] width 133 height 20
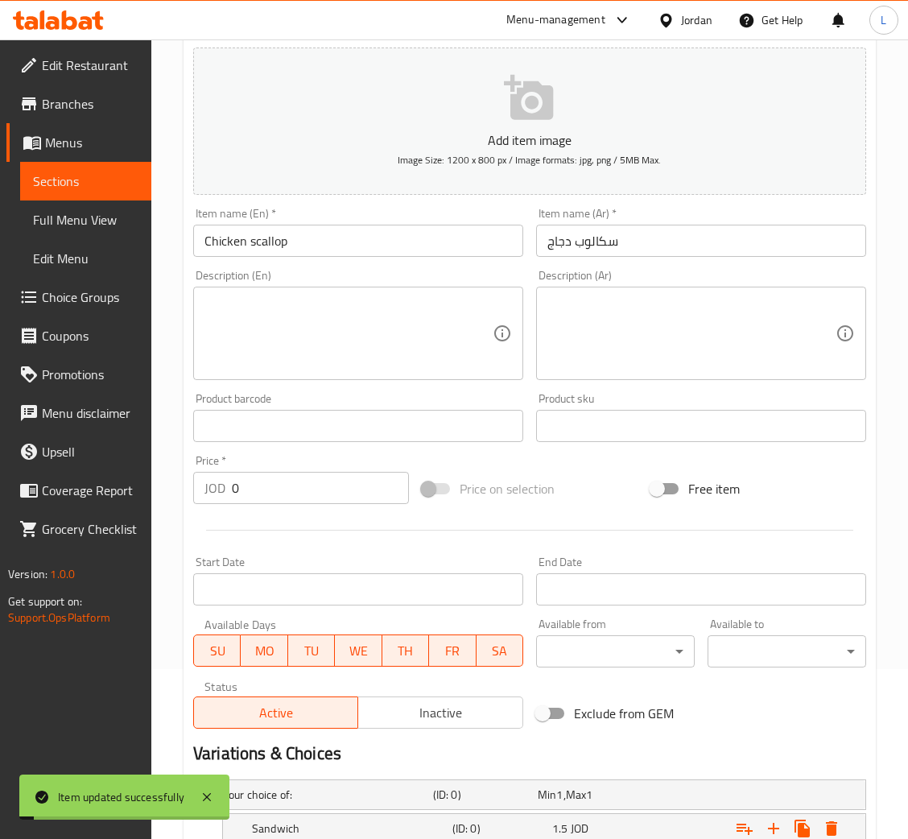
scroll to position [0, 0]
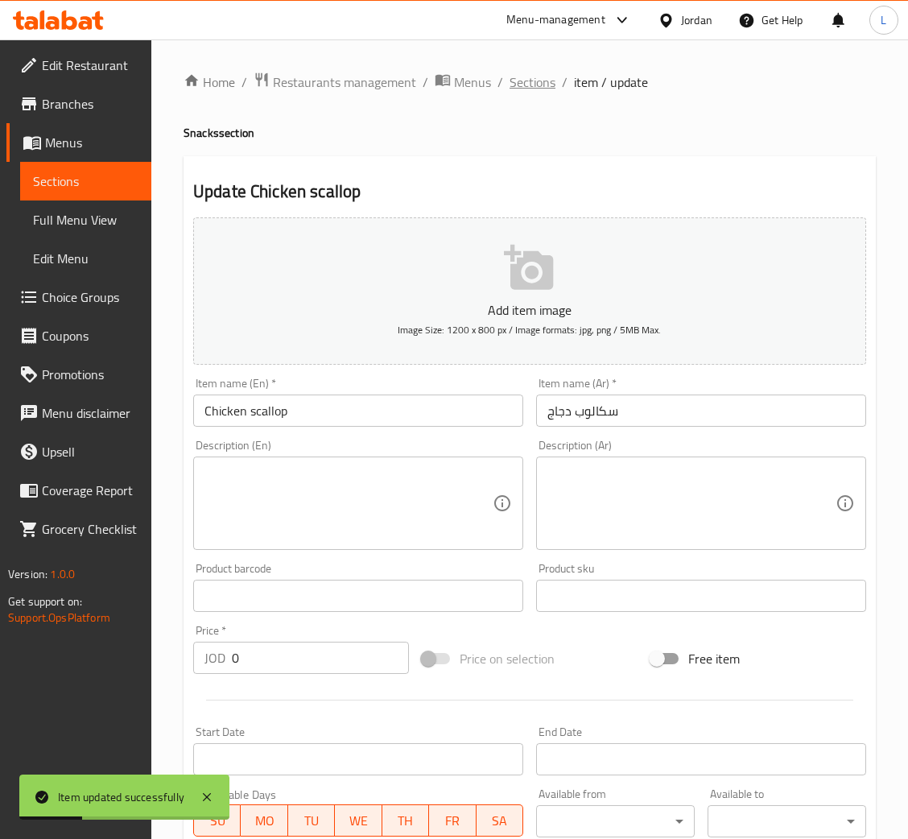
click at [530, 82] on span "Sections" at bounding box center [533, 81] width 46 height 19
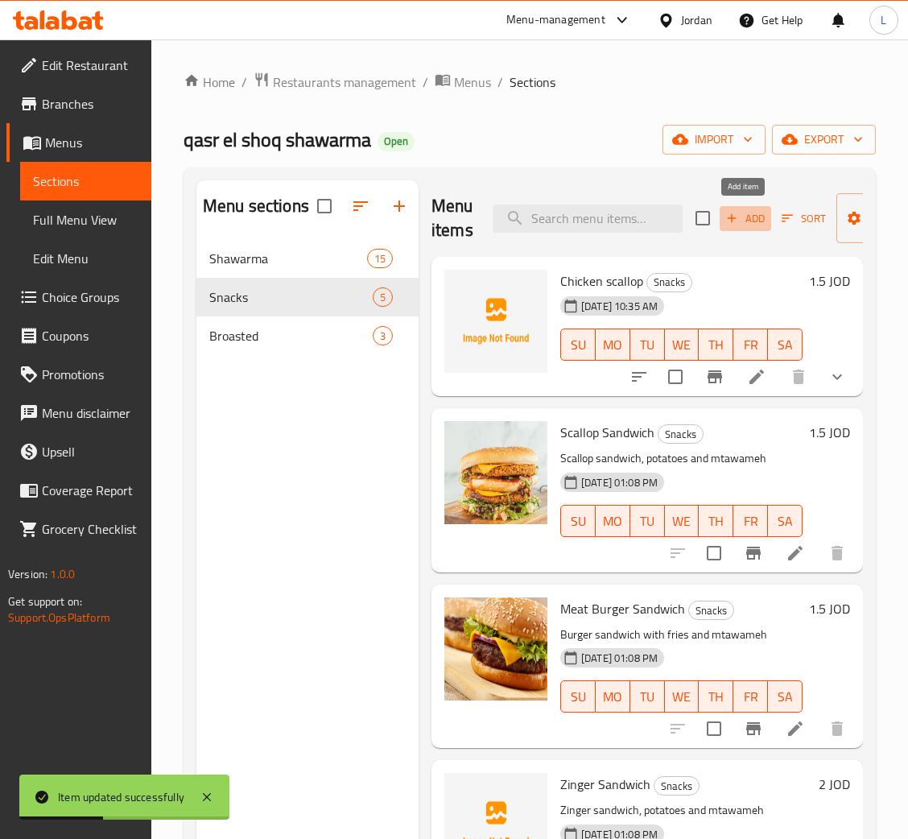
click at [756, 216] on span "Add" at bounding box center [745, 218] width 43 height 19
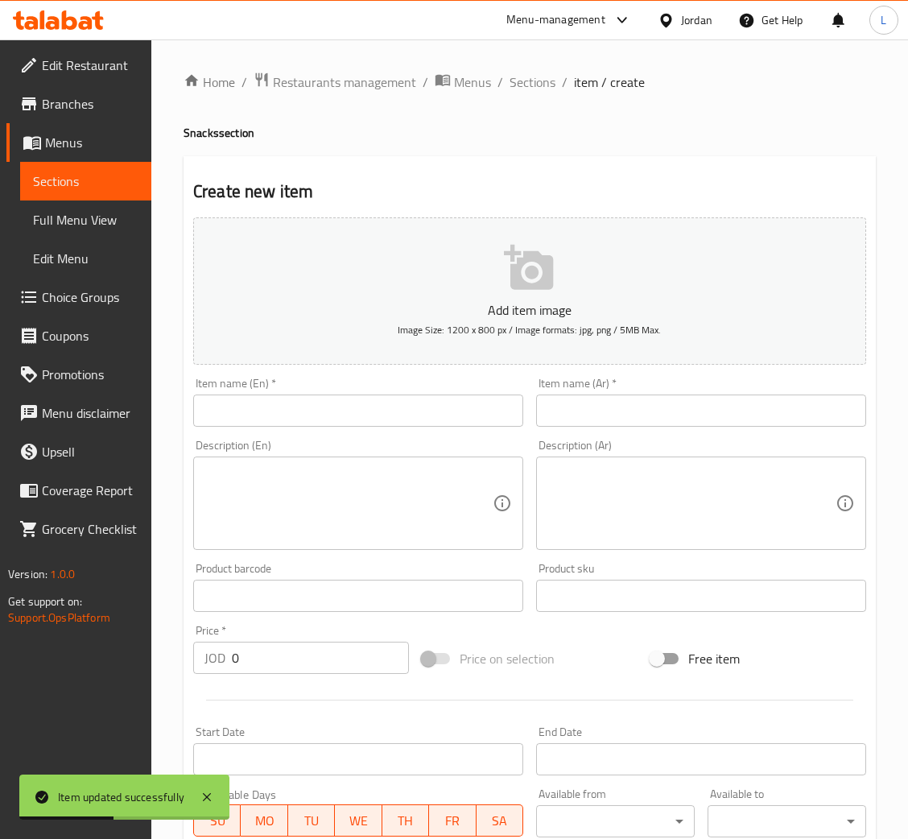
click at [695, 423] on input "text" at bounding box center [701, 410] width 330 height 32
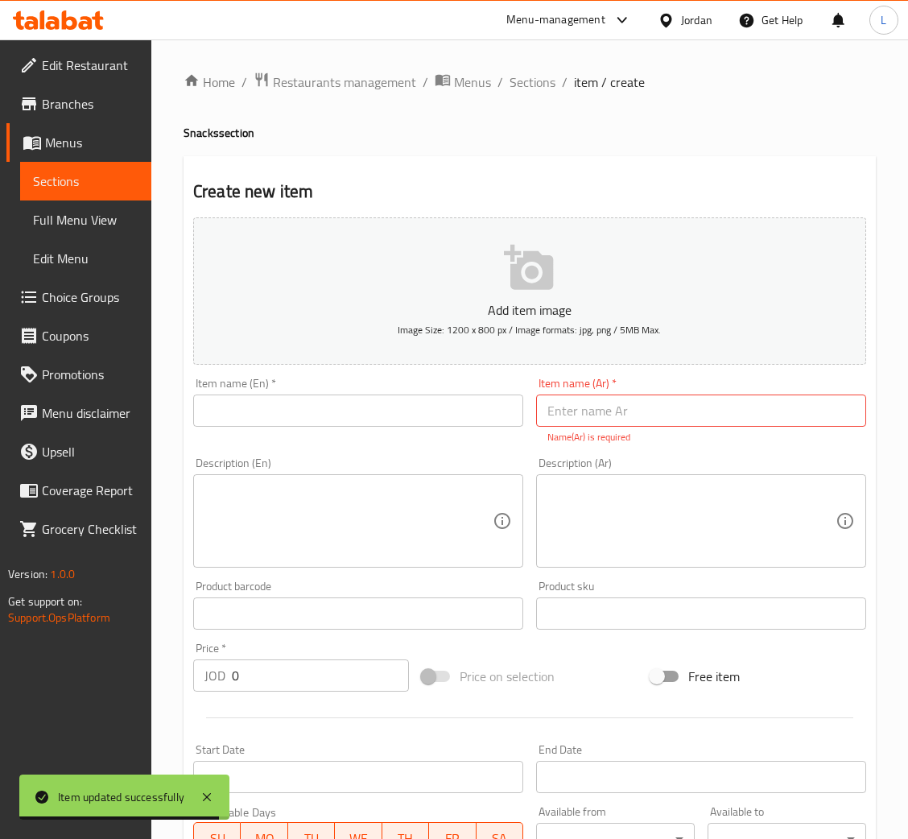
click at [690, 419] on input "text" at bounding box center [701, 410] width 330 height 32
paste input "بركرلحمه"
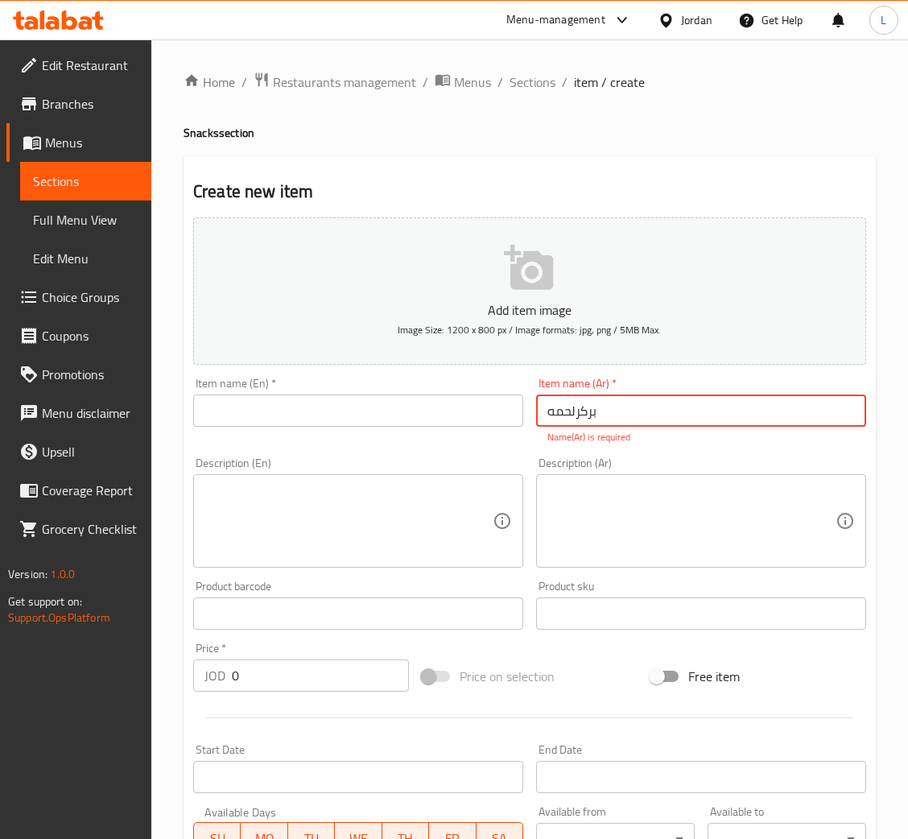
click at [581, 413] on input "بركرلحمه" at bounding box center [701, 410] width 330 height 32
click at [577, 408] on input "برجرلحمه" at bounding box center [701, 410] width 330 height 32
click at [567, 415] on input "برجر لحمه" at bounding box center [701, 410] width 330 height 32
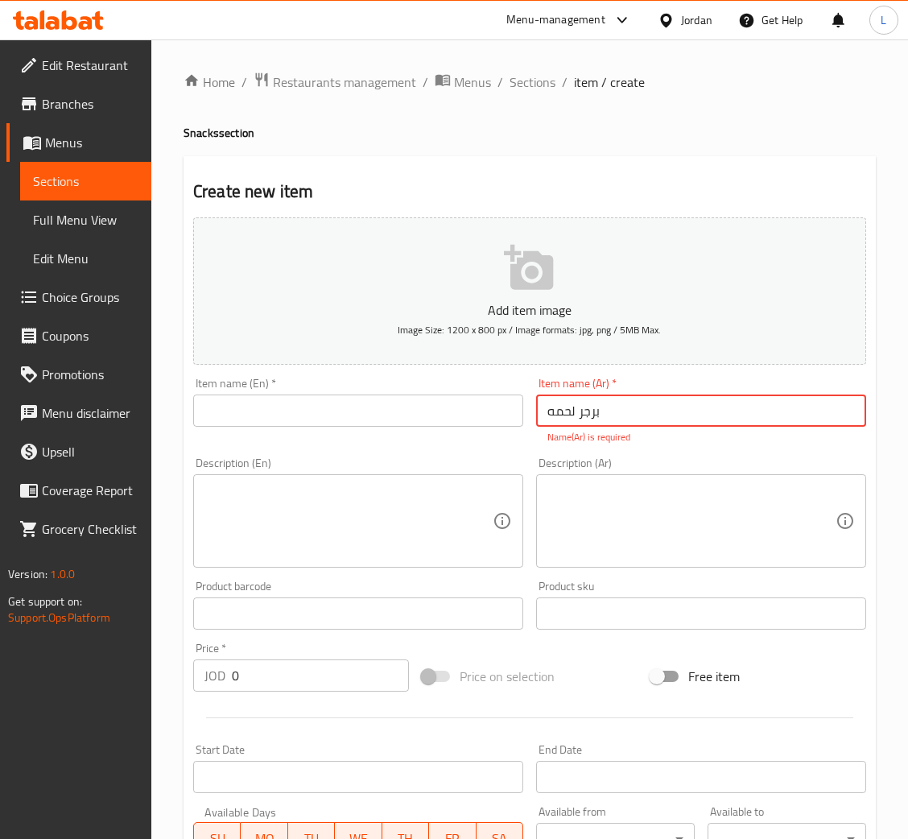
type input "برجر لحمه"
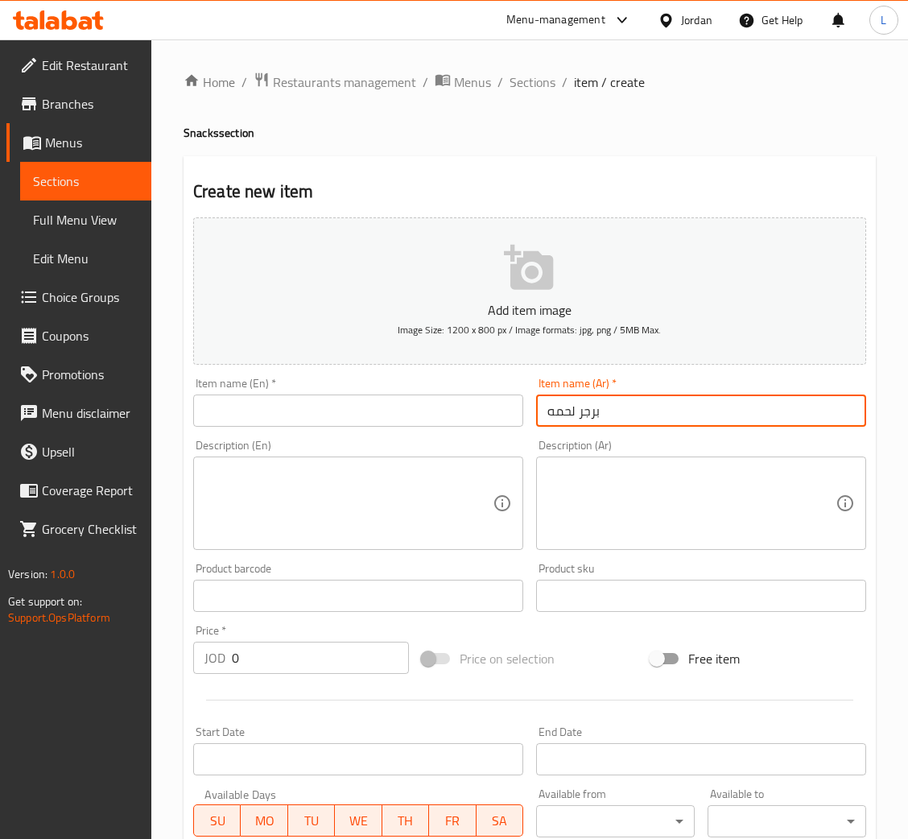
click at [313, 410] on input "text" at bounding box center [358, 410] width 330 height 32
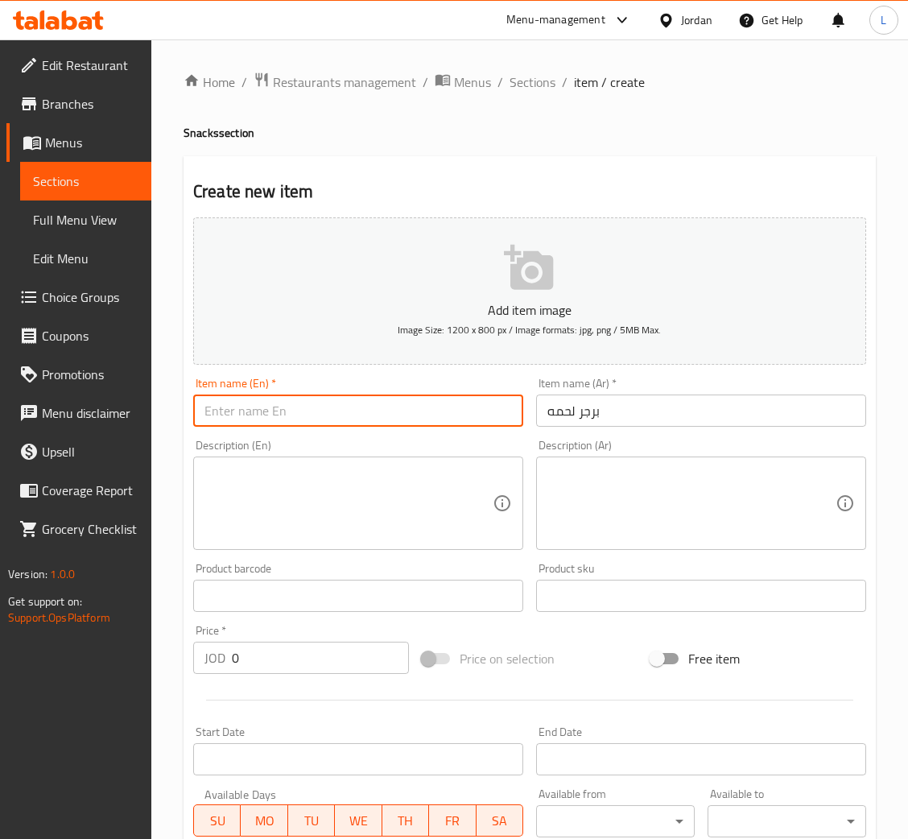
paste input "Beef burger"
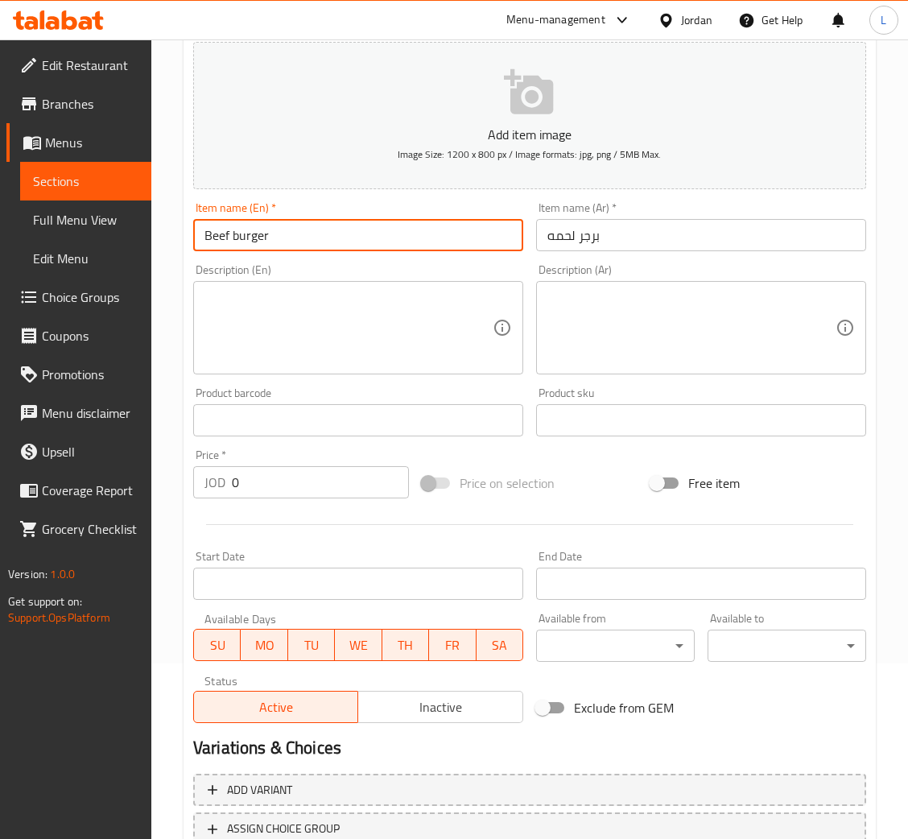
scroll to position [295, 0]
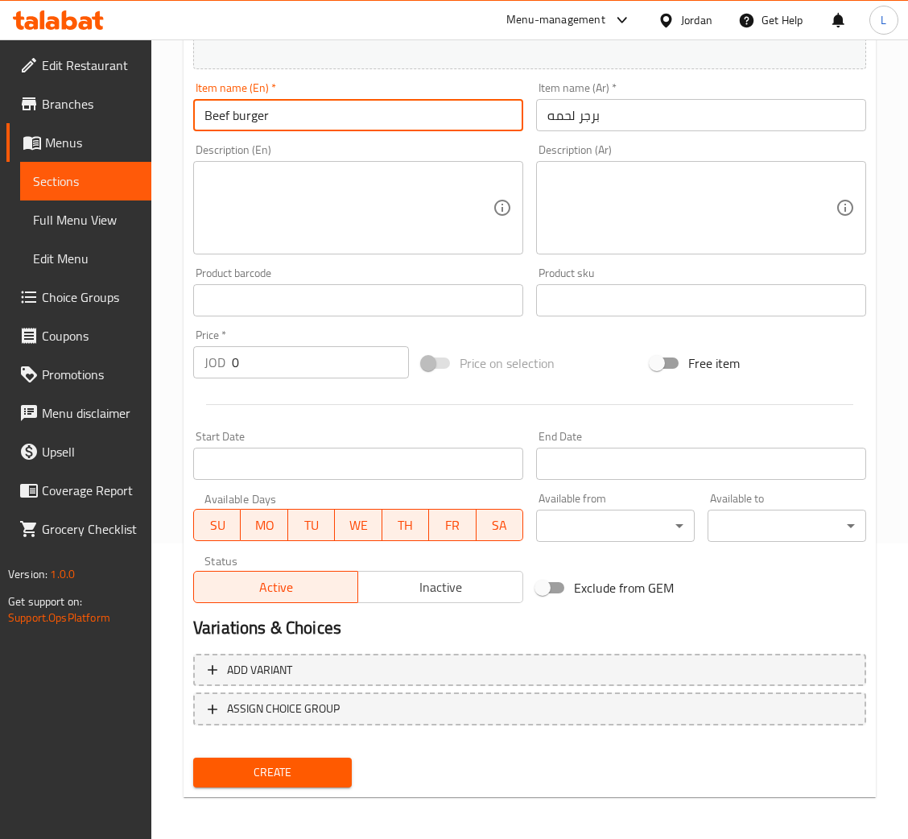
type input "Beef burger"
click at [528, 650] on div "Add variant ASSIGN CHOICE GROUP" at bounding box center [530, 699] width 686 height 105
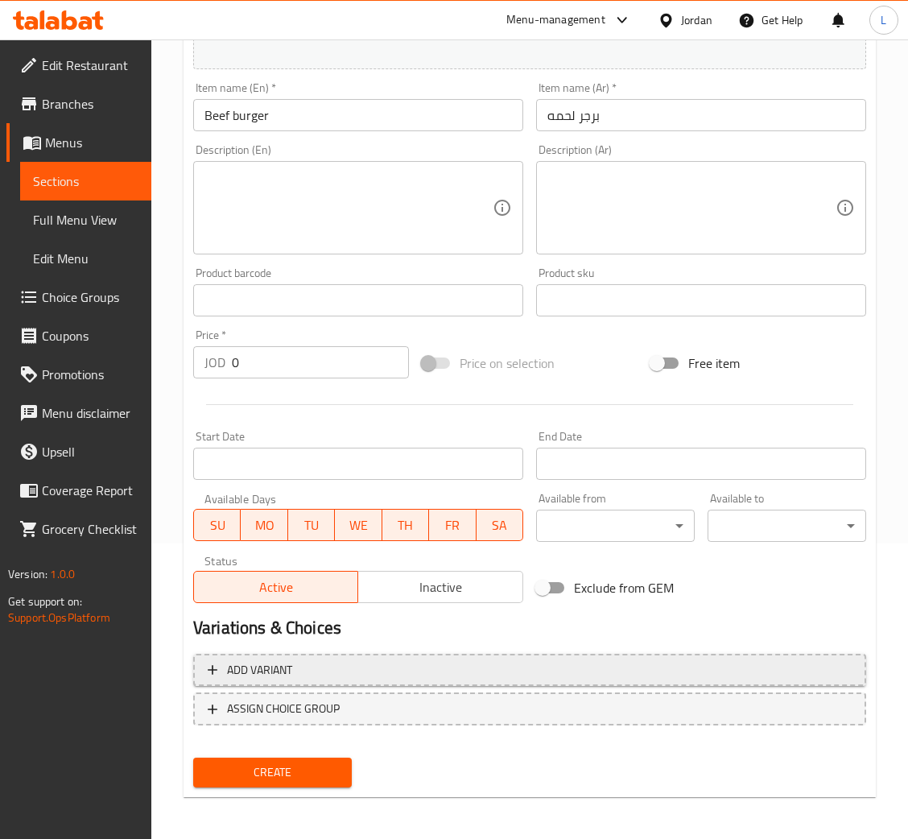
click at [496, 660] on span "Add variant" at bounding box center [530, 670] width 644 height 20
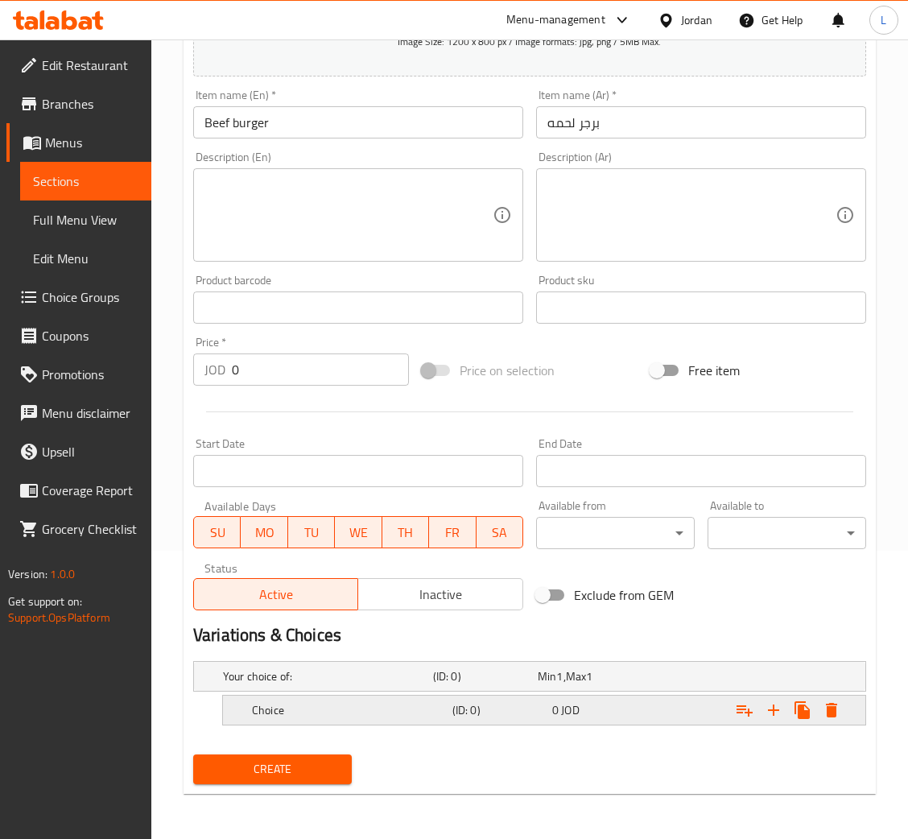
scroll to position [287, 0]
click at [349, 712] on h5 "Choice" at bounding box center [349, 712] width 194 height 16
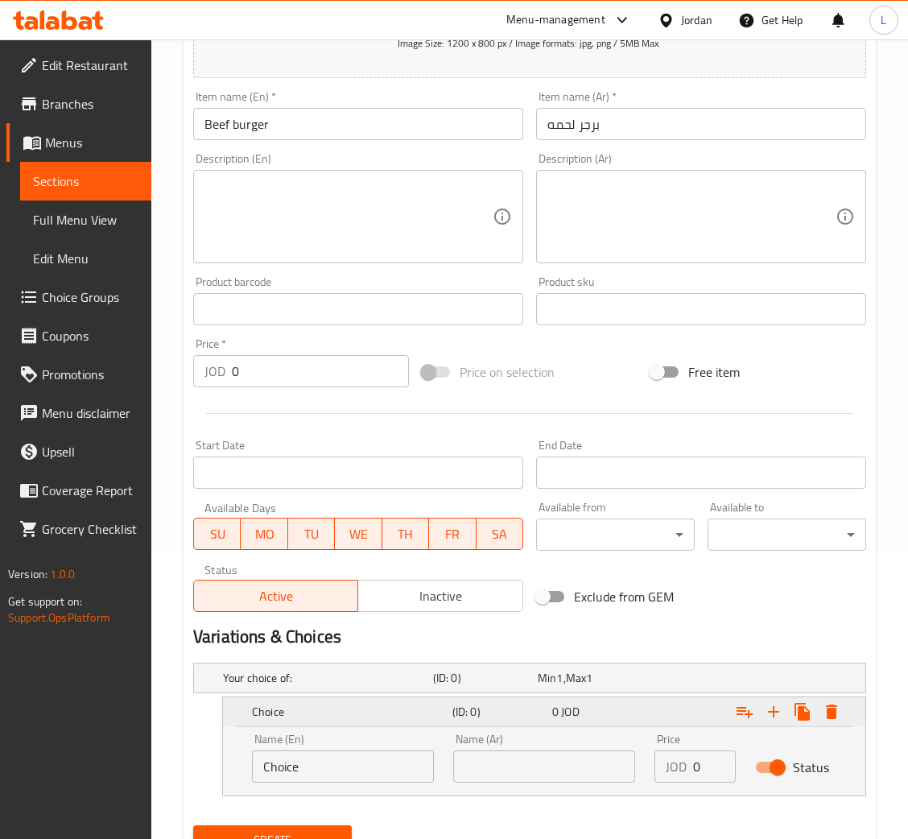
scroll to position [356, 0]
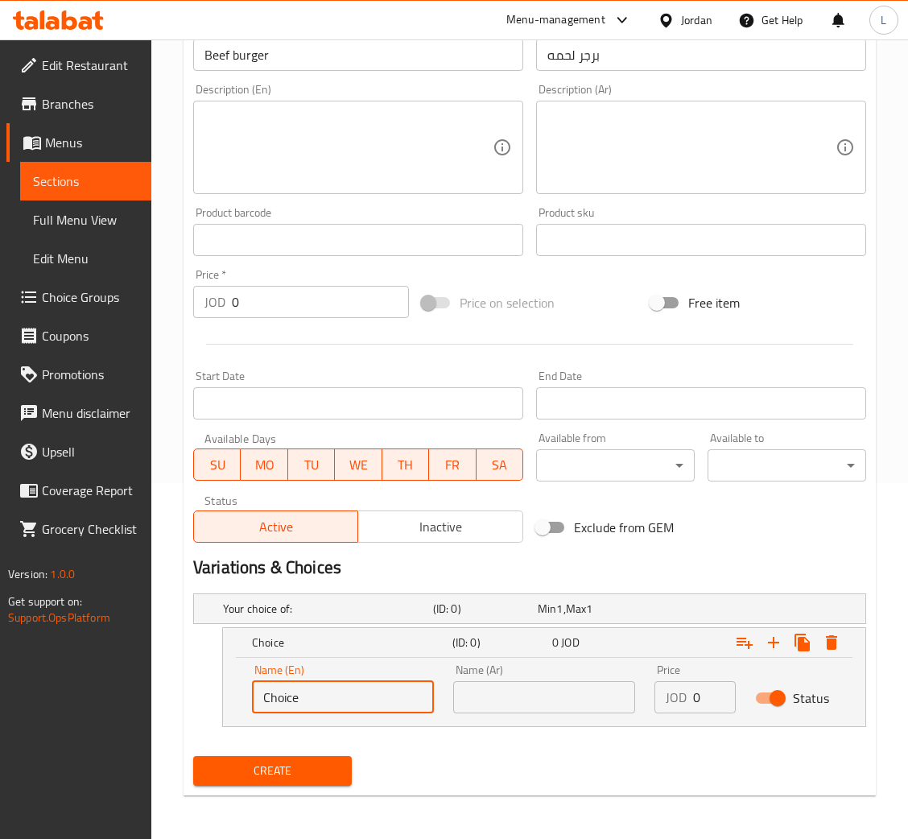
click at [321, 703] on input "Choice" at bounding box center [343, 697] width 182 height 32
click at [316, 695] on input "text" at bounding box center [343, 697] width 182 height 32
type input "Sandwich"
click at [520, 703] on input "text" at bounding box center [544, 697] width 182 height 32
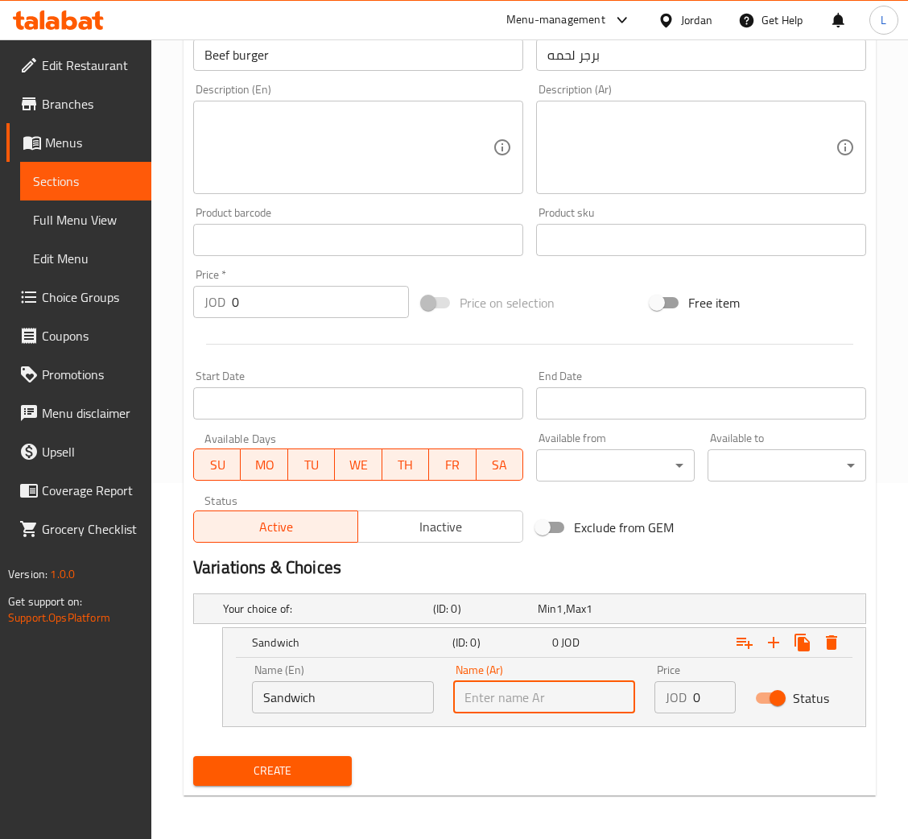
type input "ساندويش"
click at [699, 694] on input "0" at bounding box center [714, 697] width 43 height 32
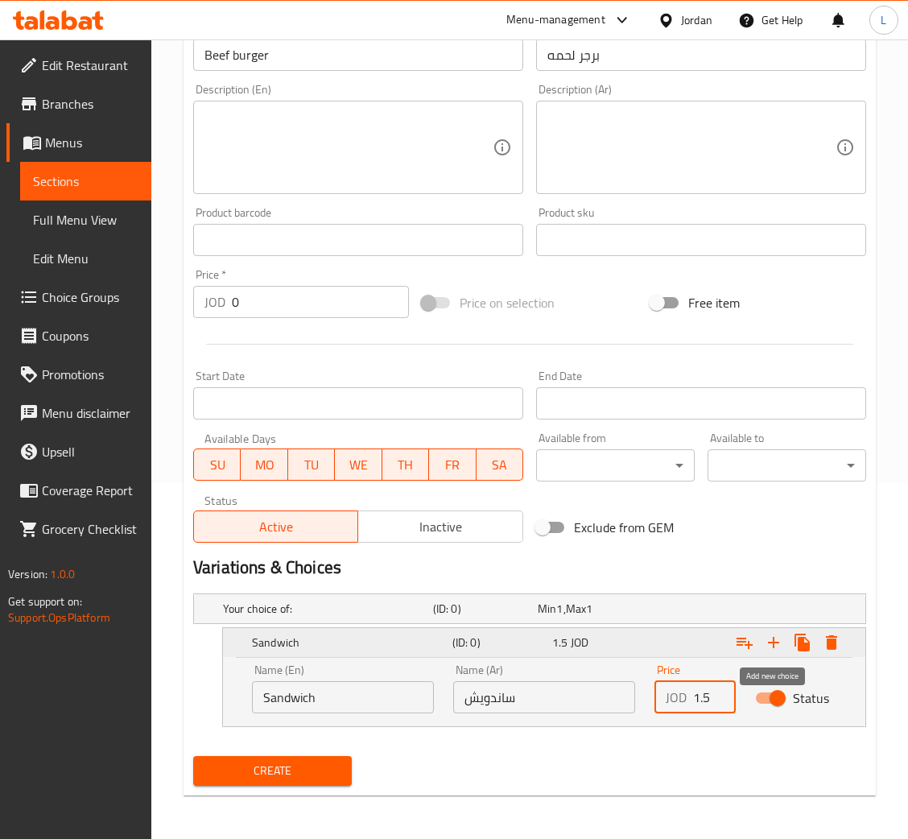
type input "1.5"
click at [770, 635] on icon "Expand" at bounding box center [773, 642] width 19 height 19
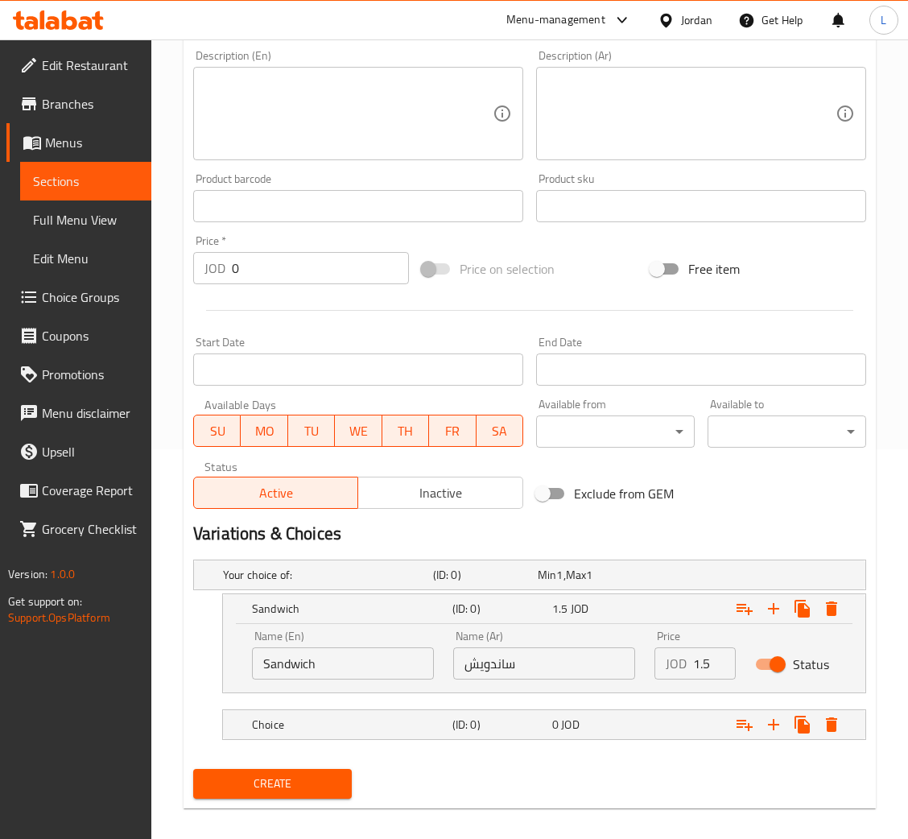
scroll to position [403, 0]
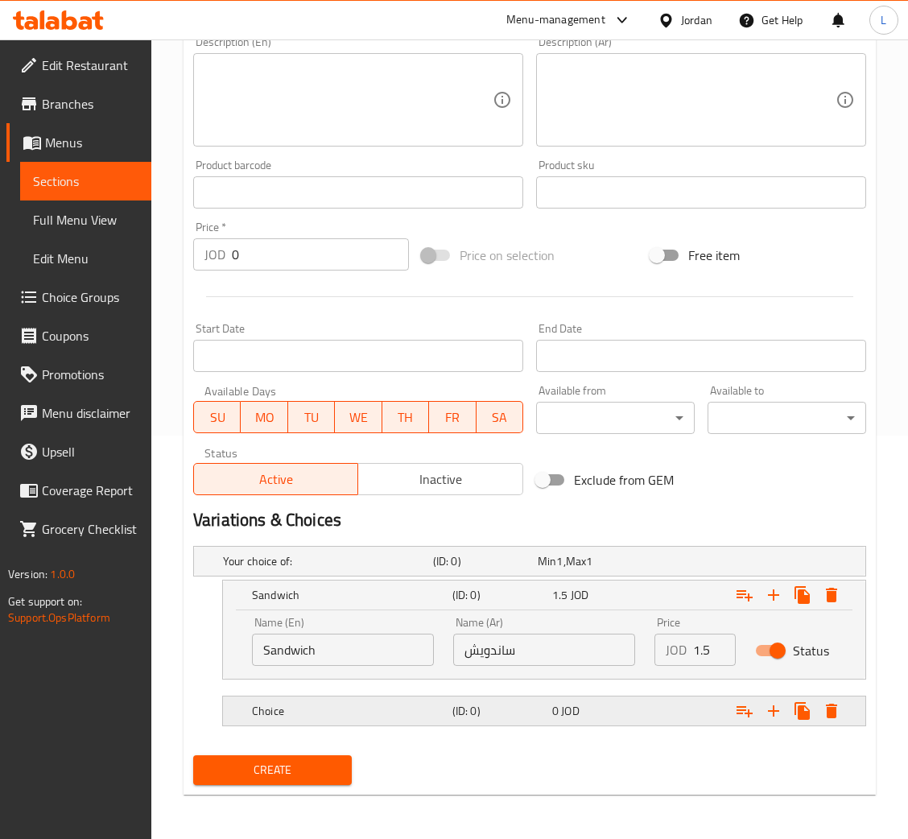
click at [480, 726] on div "Choice (ID: 0) 0 JOD" at bounding box center [549, 710] width 600 height 35
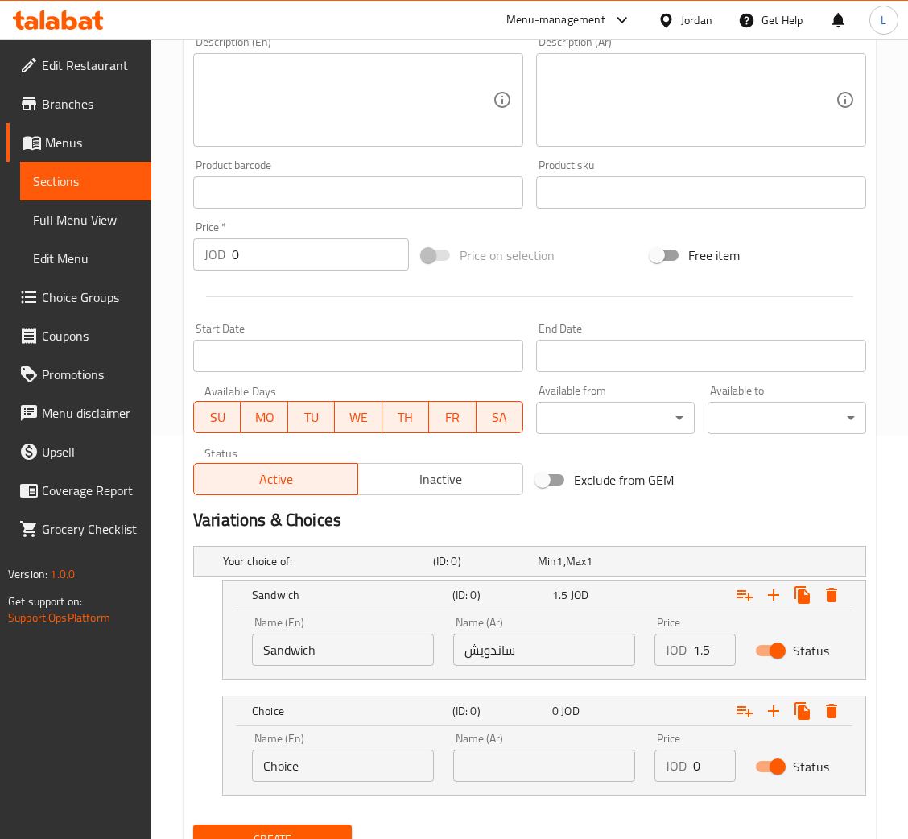
click at [325, 757] on input "Choice" at bounding box center [343, 765] width 182 height 32
type input "ة"
click at [324, 757] on input "text" at bounding box center [343, 765] width 182 height 32
type input "Meal"
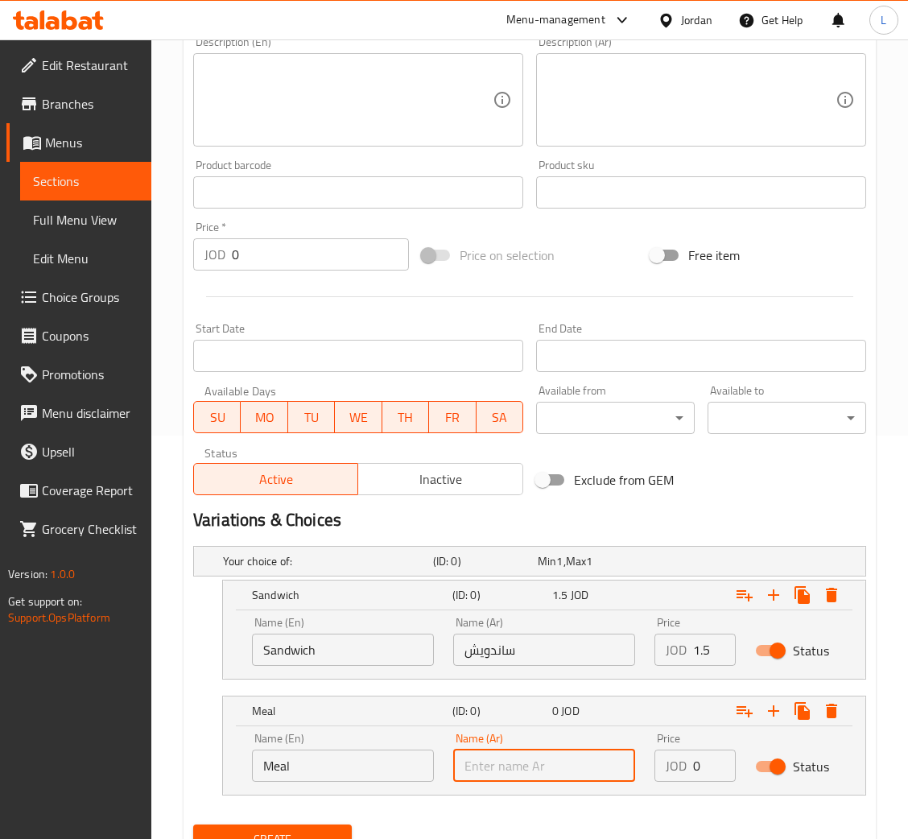
click at [477, 753] on input "text" at bounding box center [544, 765] width 182 height 32
type input "وجبه"
click at [697, 766] on input "0" at bounding box center [714, 765] width 43 height 32
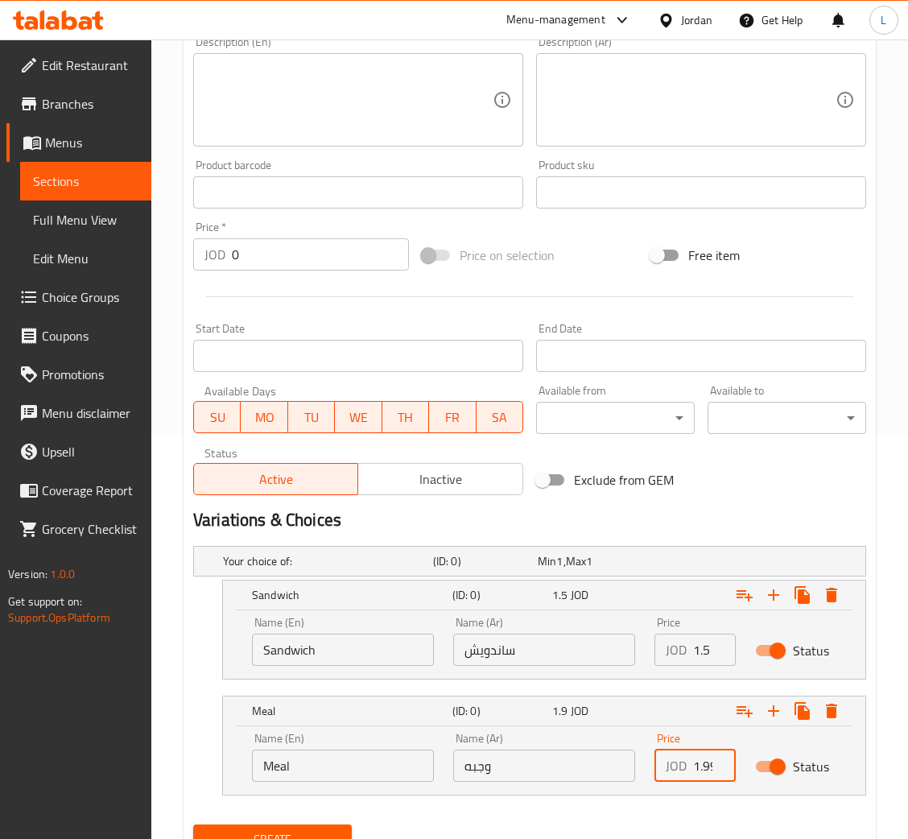
scroll to position [0, 4]
type input "1.99"
click at [193, 824] on button "Create" at bounding box center [272, 839] width 159 height 30
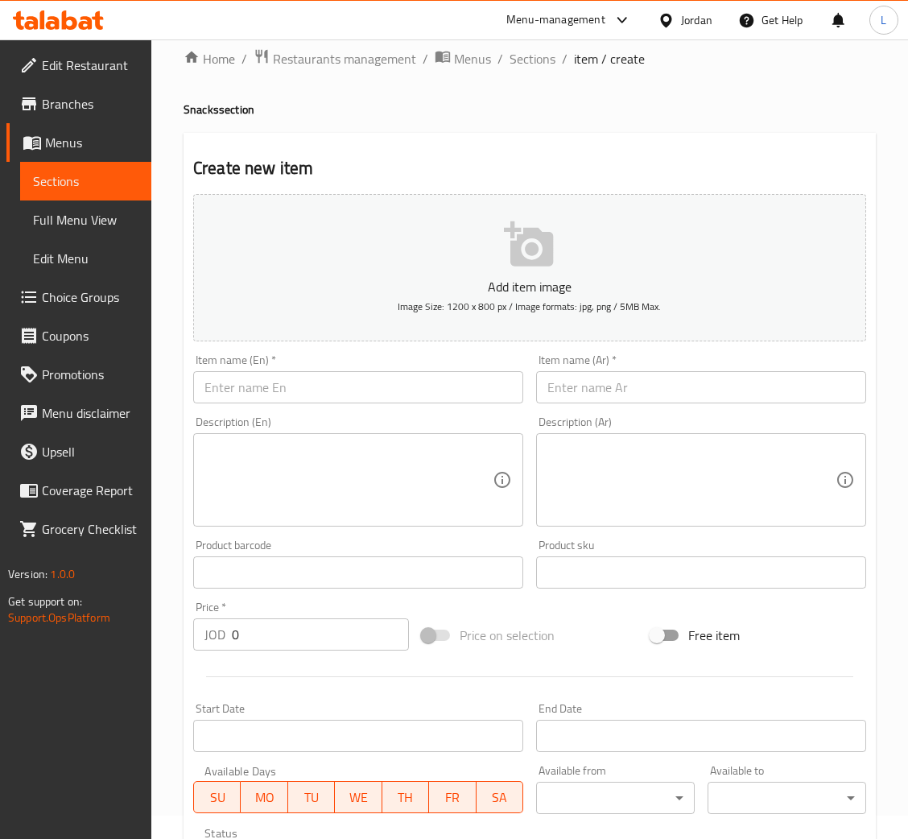
scroll to position [0, 0]
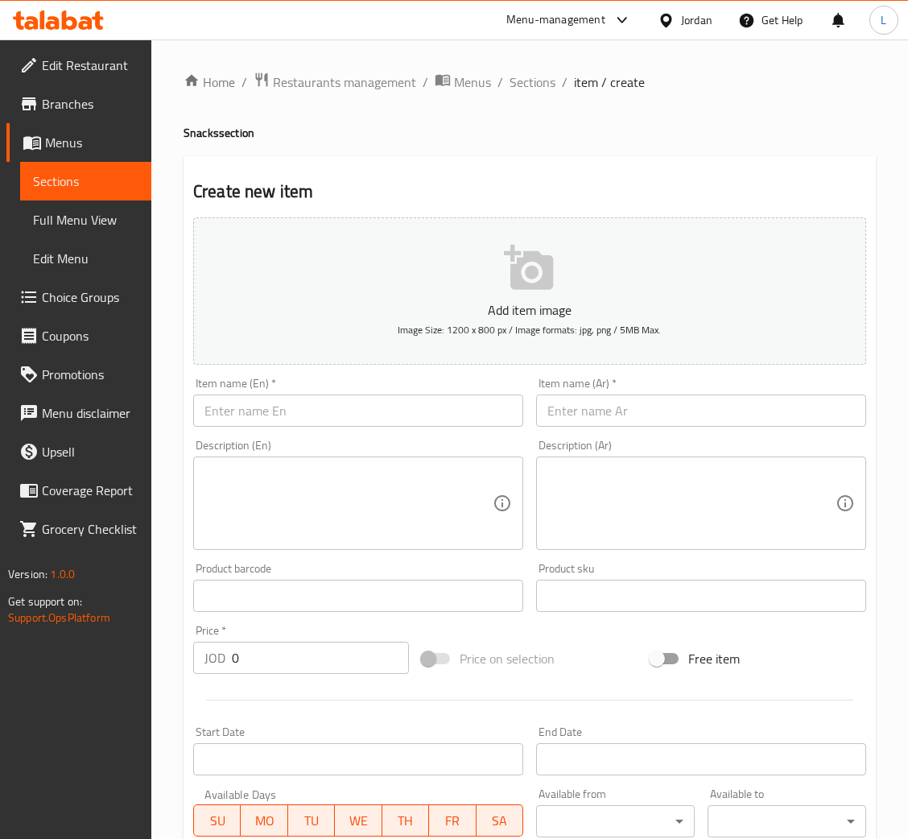
click at [614, 417] on input "text" at bounding box center [701, 410] width 330 height 32
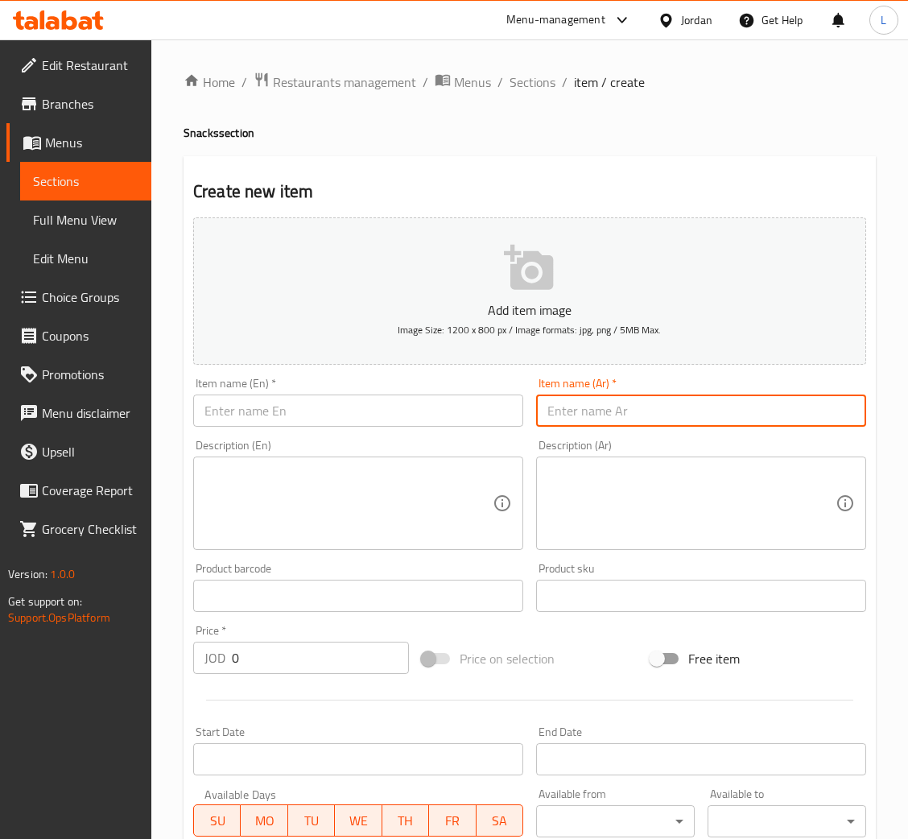
paste input "بكرلحمه كبير"
drag, startPoint x: 605, startPoint y: 414, endPoint x: 614, endPoint y: 413, distance: 8.9
click at [614, 413] on input "بكرلحمه كبير" at bounding box center [701, 410] width 330 height 32
click at [601, 412] on input "برجرلحمه كبير" at bounding box center [701, 410] width 330 height 32
click at [591, 413] on input "برجر لحمه كبير" at bounding box center [701, 410] width 330 height 32
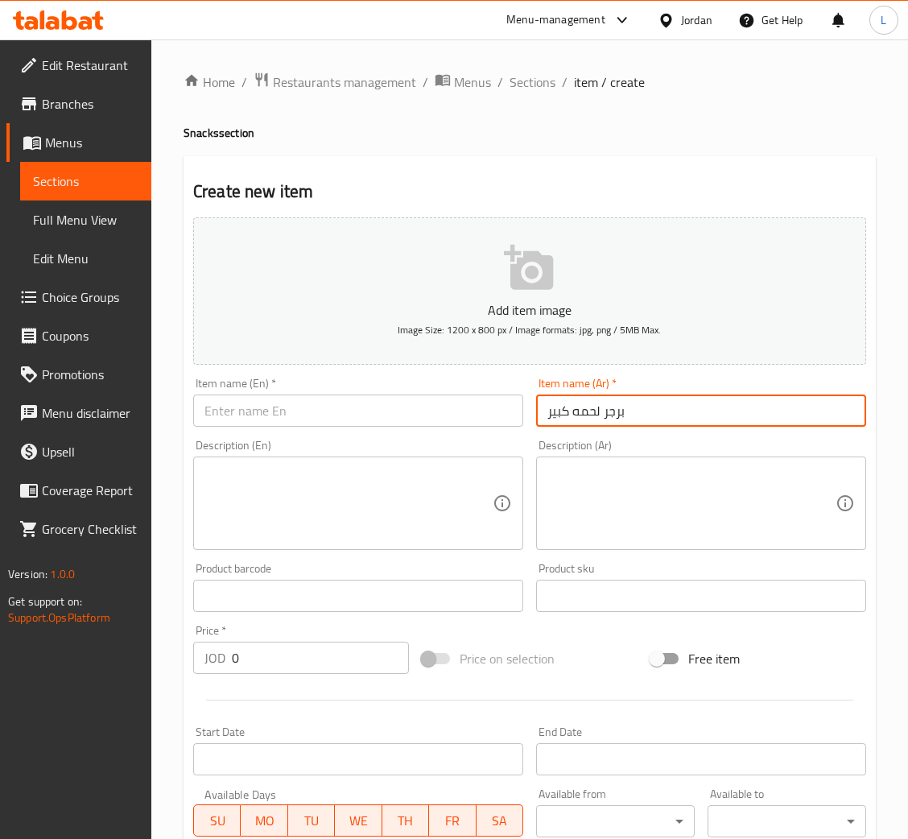
click at [591, 413] on input "برجر لحمه كبير" at bounding box center [701, 410] width 330 height 32
type input "برجر لحمه كبير"
click at [258, 415] on input "text" at bounding box center [358, 410] width 330 height 32
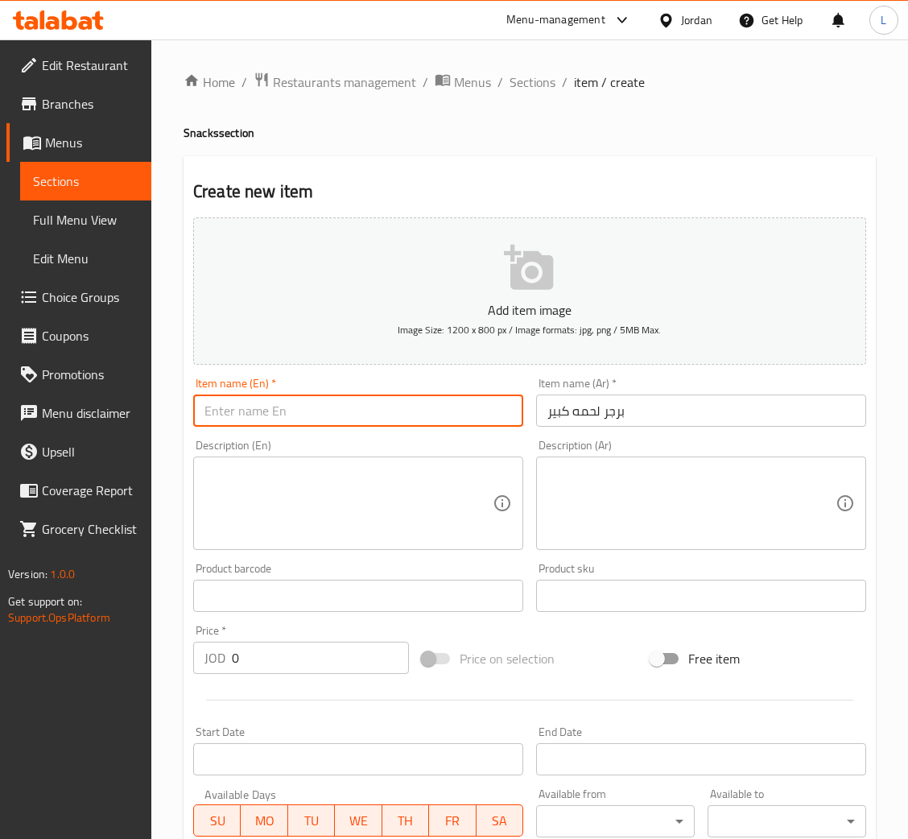
paste input "big beef burger"
click at [207, 415] on input "big beef burger" at bounding box center [358, 410] width 330 height 32
click at [206, 415] on input "big beef burger" at bounding box center [358, 410] width 330 height 32
click at [212, 414] on input "big beef burger" at bounding box center [358, 410] width 330 height 32
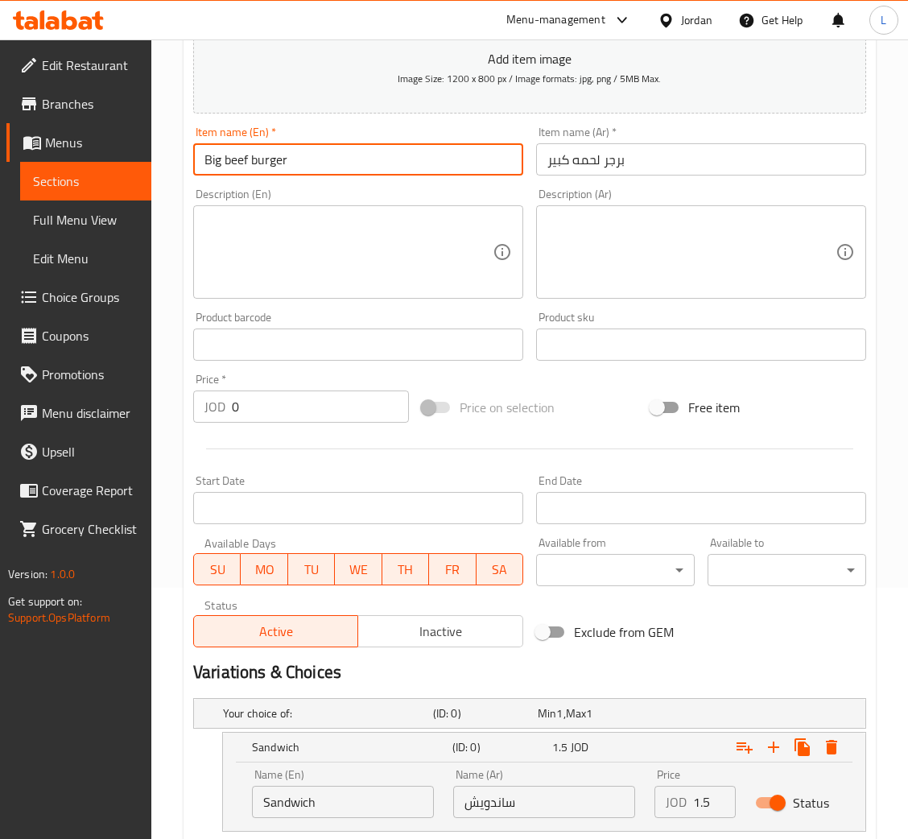
scroll to position [472, 0]
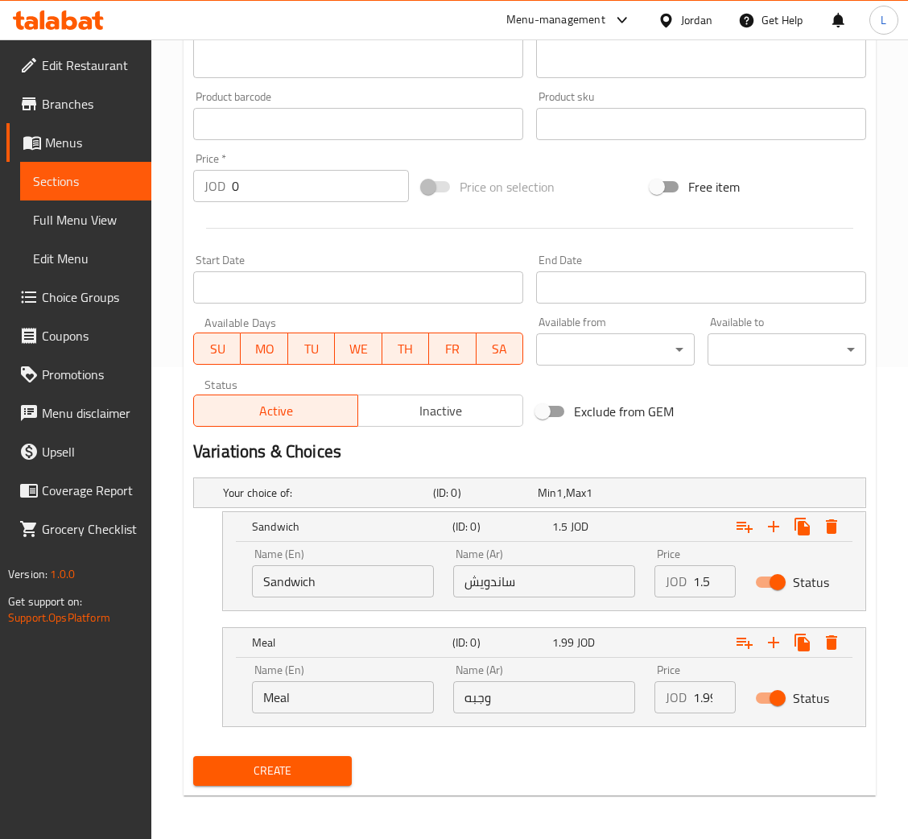
type input "Big beef burger"
click at [694, 579] on input "1.5" at bounding box center [714, 581] width 43 height 32
type input "2.5"
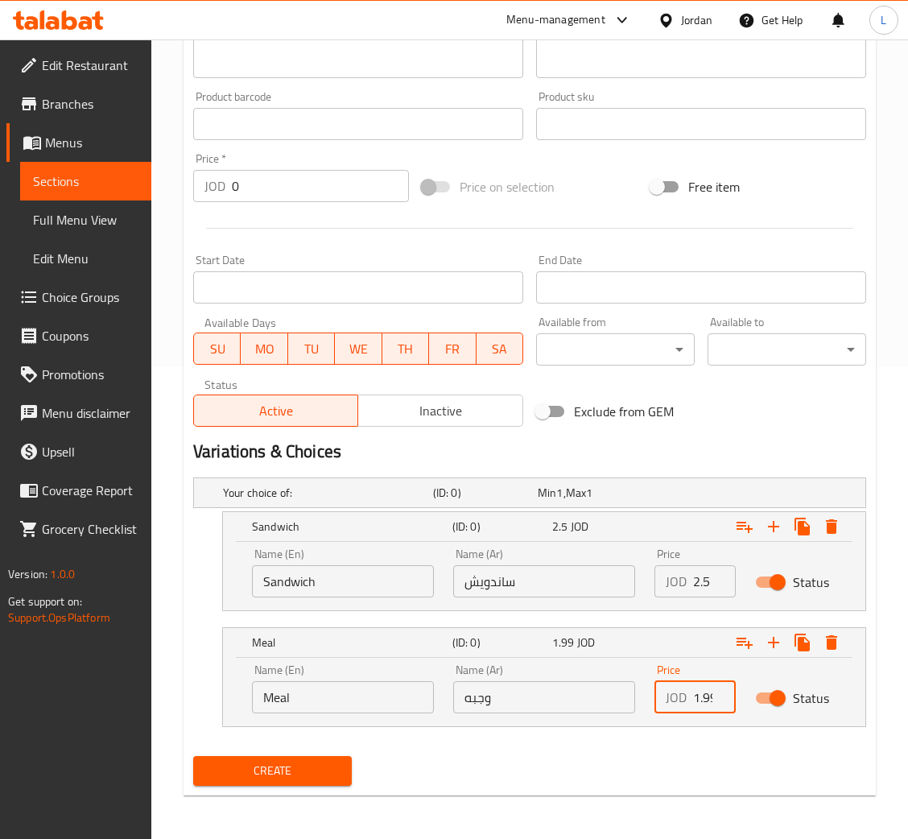
click at [698, 695] on input "1.99" at bounding box center [714, 697] width 43 height 32
type input "2.99"
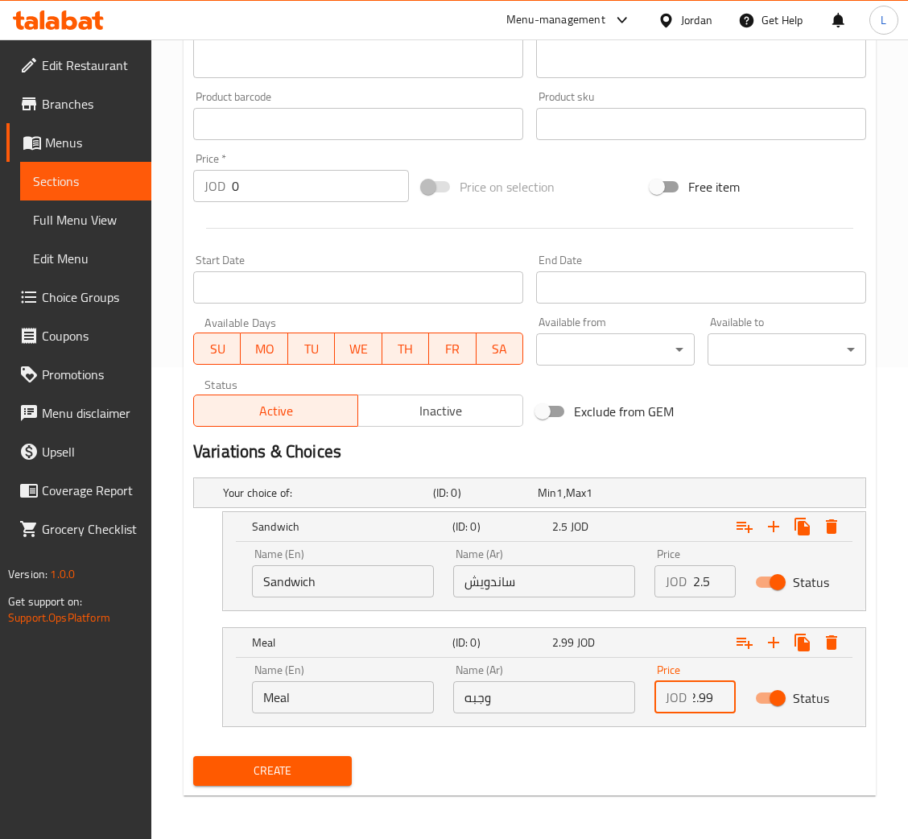
click at [340, 757] on button "Create" at bounding box center [272, 771] width 159 height 30
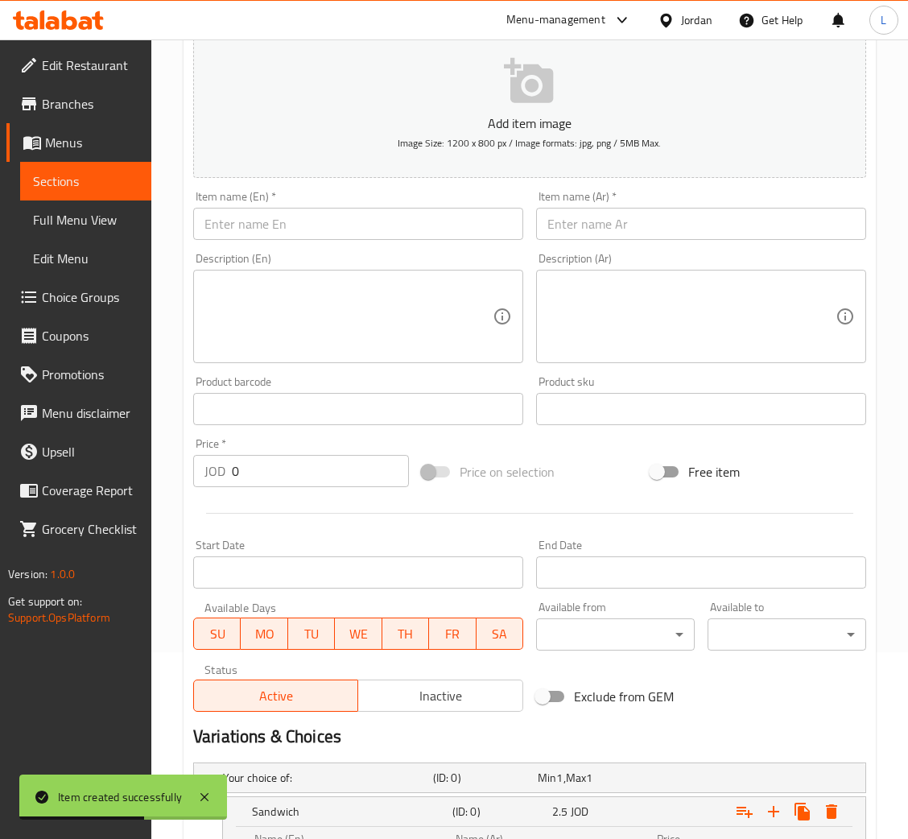
scroll to position [0, 0]
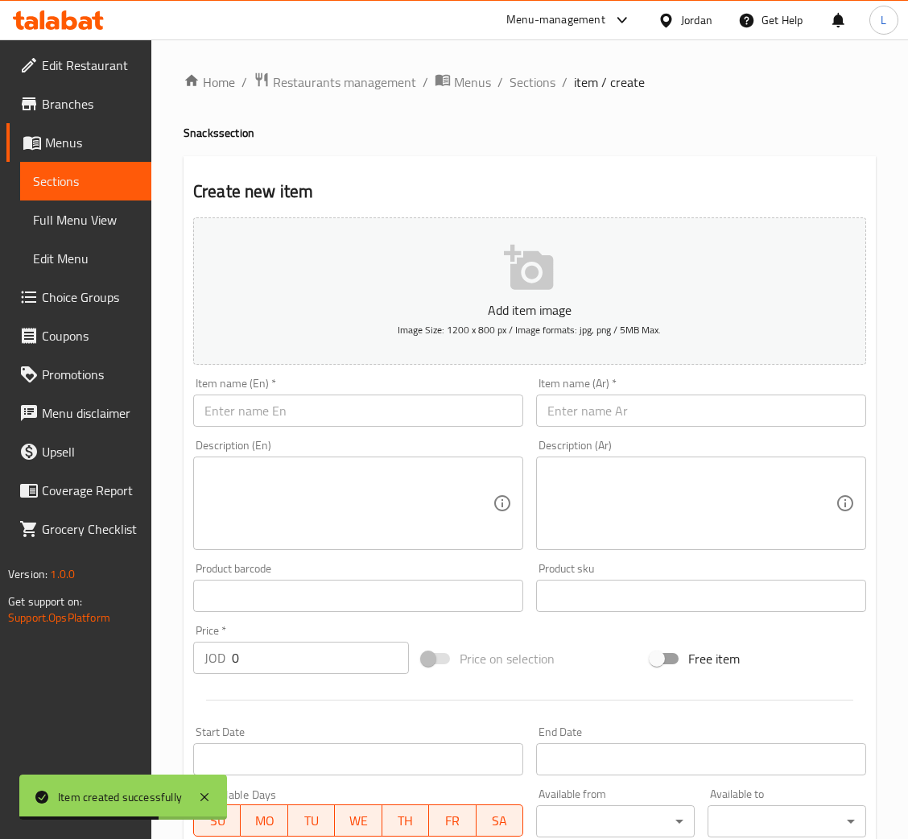
drag, startPoint x: 620, startPoint y: 414, endPoint x: 458, endPoint y: 423, distance: 162.0
click at [620, 414] on input "text" at bounding box center [701, 410] width 330 height 32
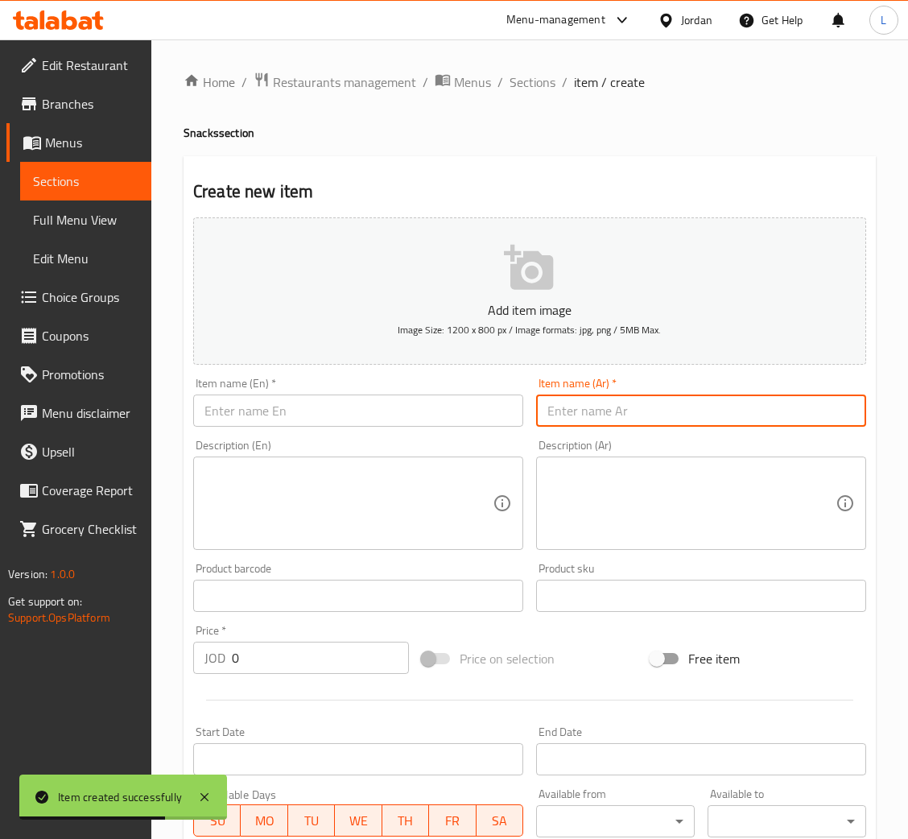
paste input "زنجر عادي شراك اوفرنسي"
type input "زنجر عادي شراك اوفرنسي"
click at [448, 419] on input "text" at bounding box center [358, 410] width 330 height 32
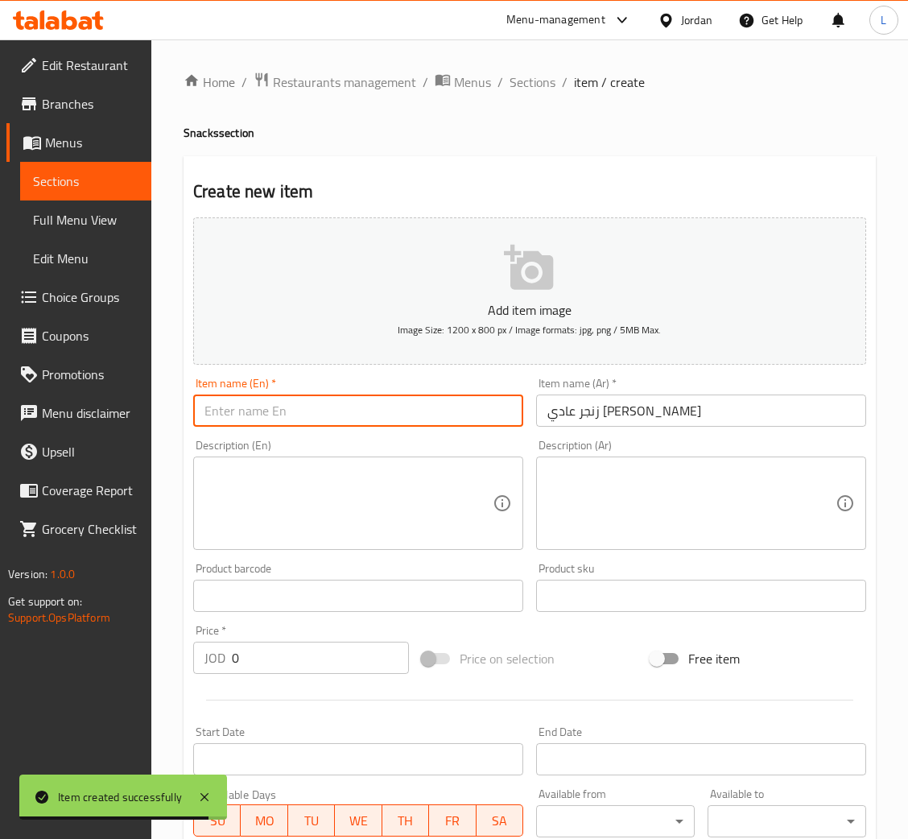
click at [411, 409] on input "text" at bounding box center [358, 410] width 330 height 32
paste input "Regular Zinger, French hook"
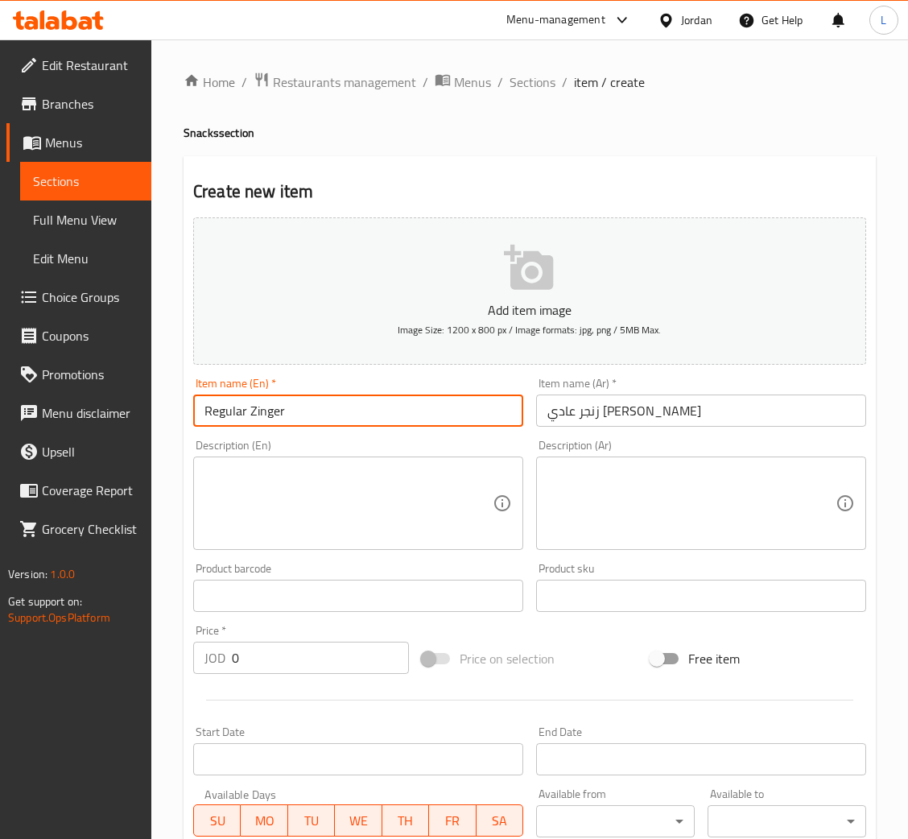
type input "Regular Zinger"
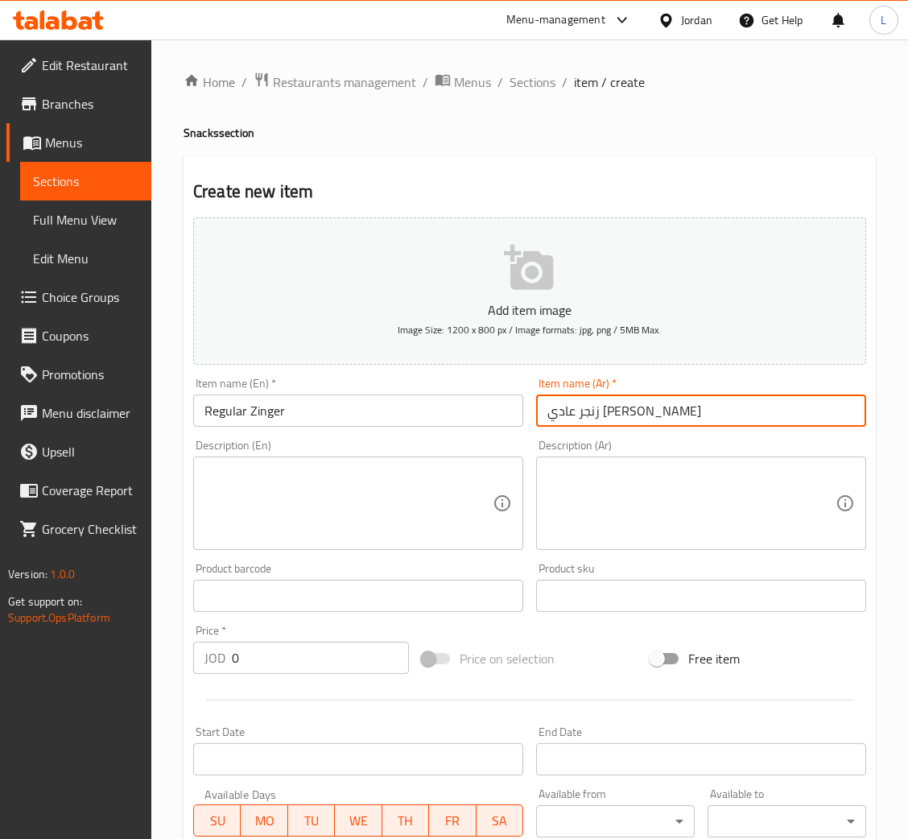
drag, startPoint x: 626, startPoint y: 412, endPoint x: 487, endPoint y: 423, distance: 139.7
click at [487, 423] on div "Add item image Image Size: 1200 x 800 px / Image formats: jpg, png / 5MB Max. I…" at bounding box center [530, 558] width 686 height 694
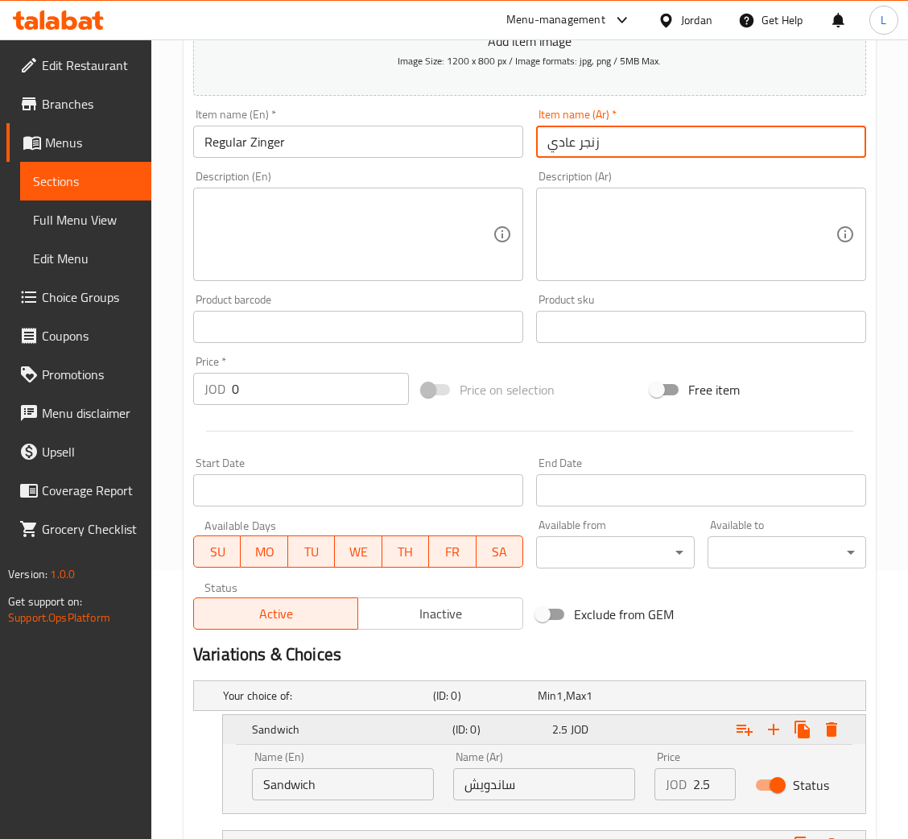
scroll to position [472, 0]
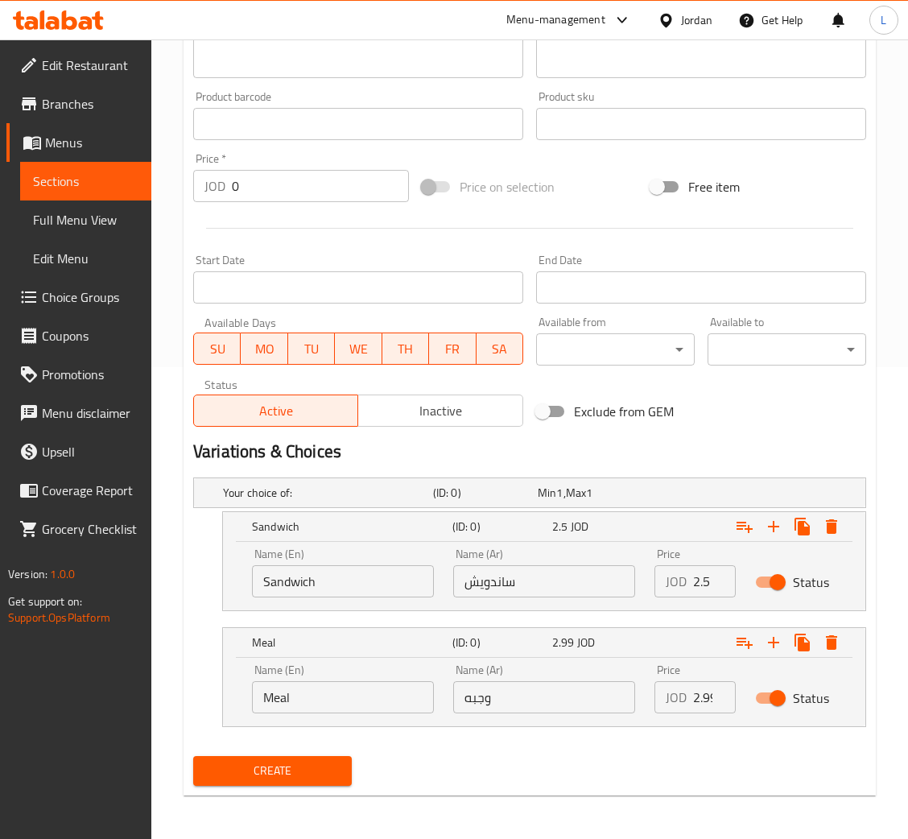
type input "زنجر عادي"
click at [701, 582] on input "2.5" at bounding box center [714, 581] width 43 height 32
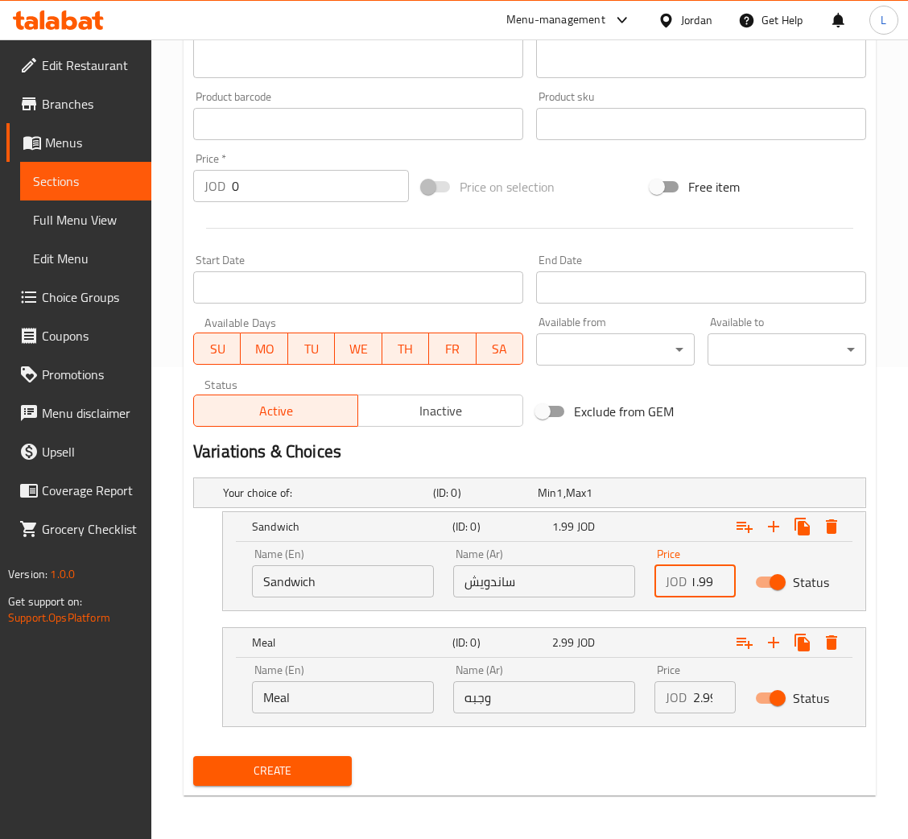
type input "1.99"
click at [696, 702] on input "2.99" at bounding box center [714, 697] width 43 height 32
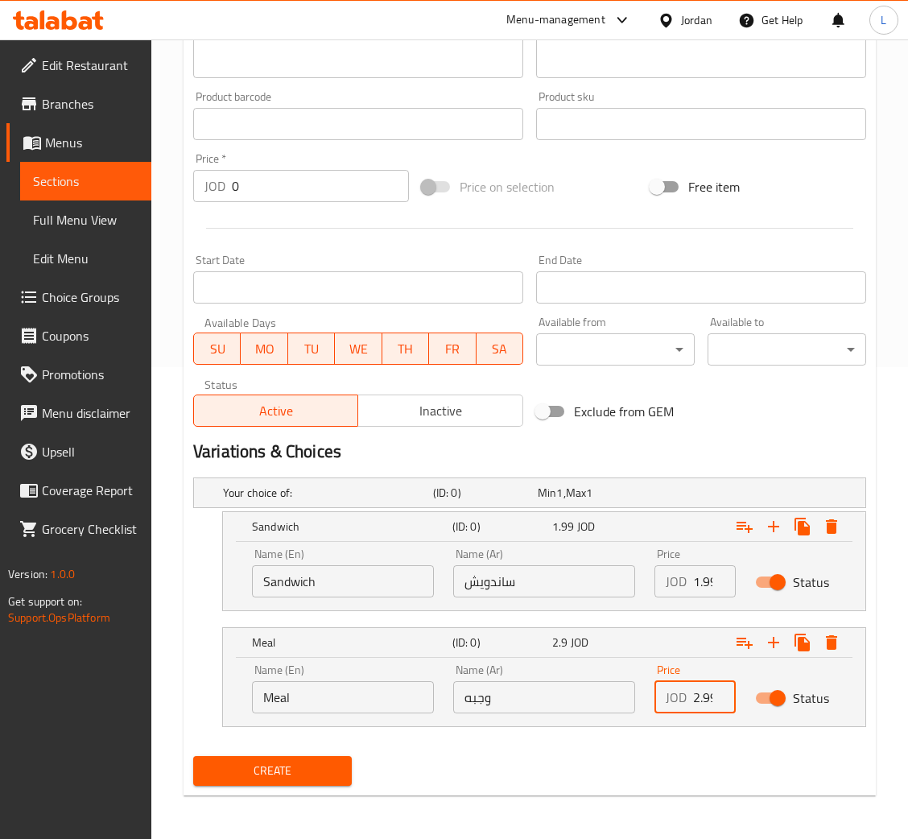
scroll to position [0, 4]
type input "2.99"
click at [297, 766] on span "Create" at bounding box center [272, 771] width 133 height 20
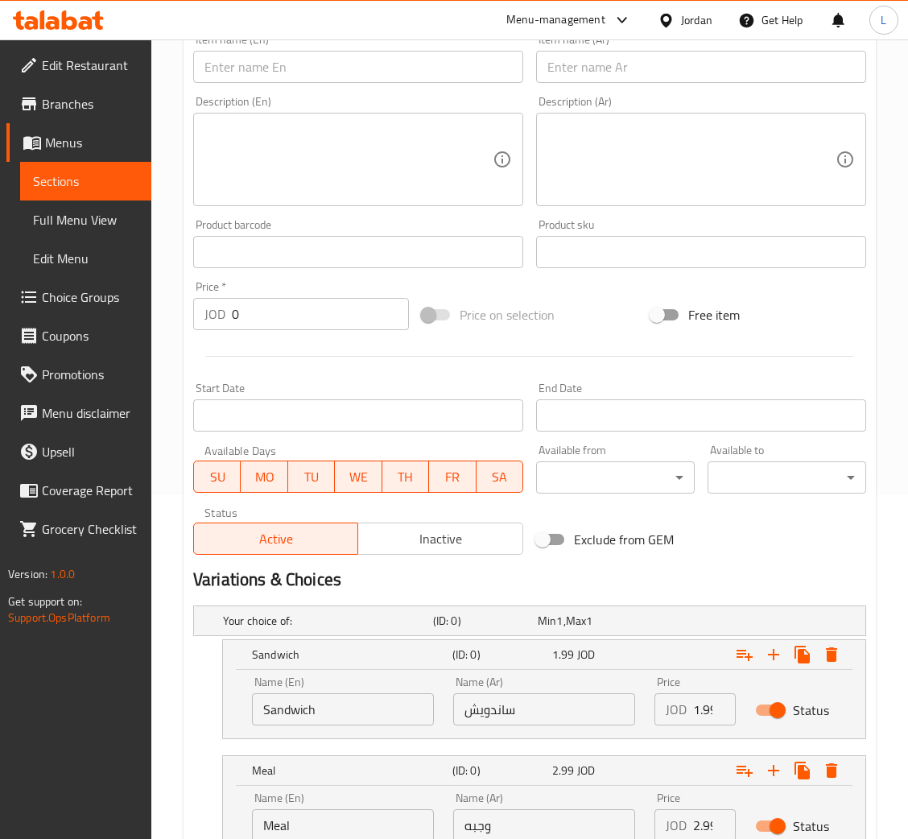
scroll to position [0, 0]
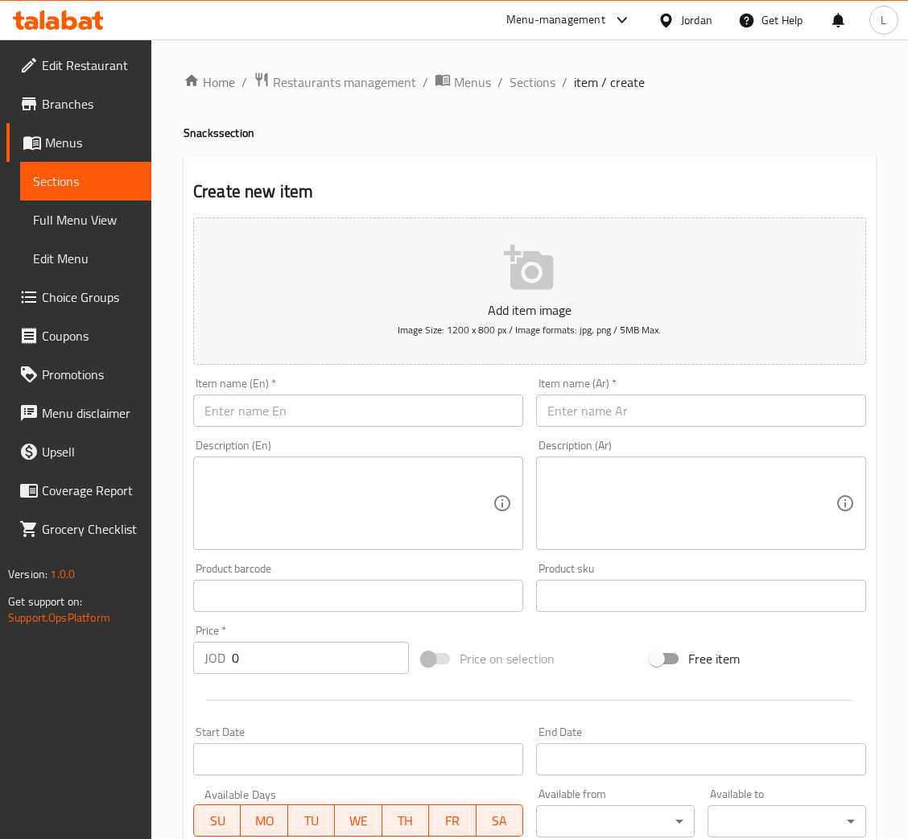
drag, startPoint x: 537, startPoint y: 85, endPoint x: 552, endPoint y: 103, distance: 23.4
click at [535, 85] on span "Sections" at bounding box center [533, 81] width 46 height 19
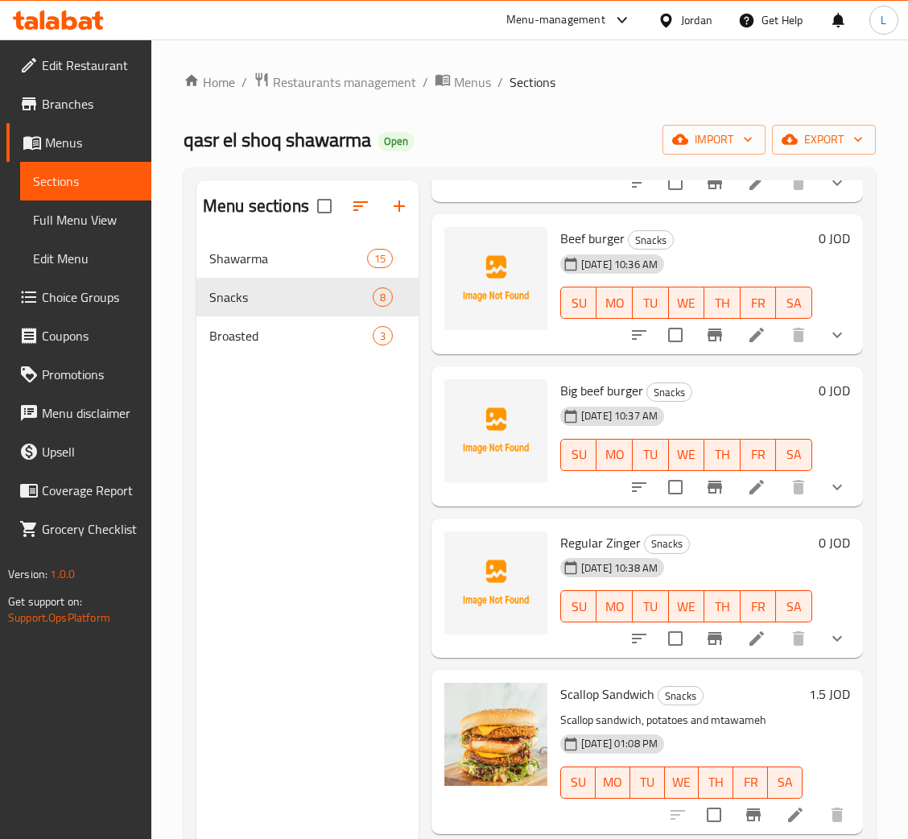
scroll to position [241, 0]
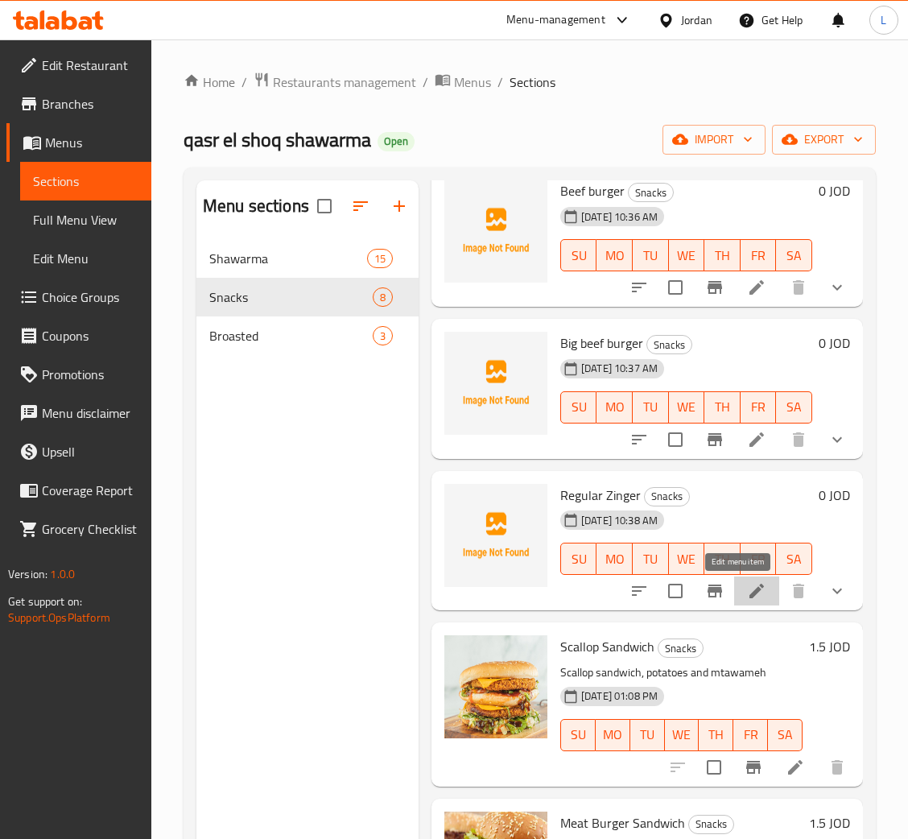
click at [747, 594] on icon at bounding box center [756, 590] width 19 height 19
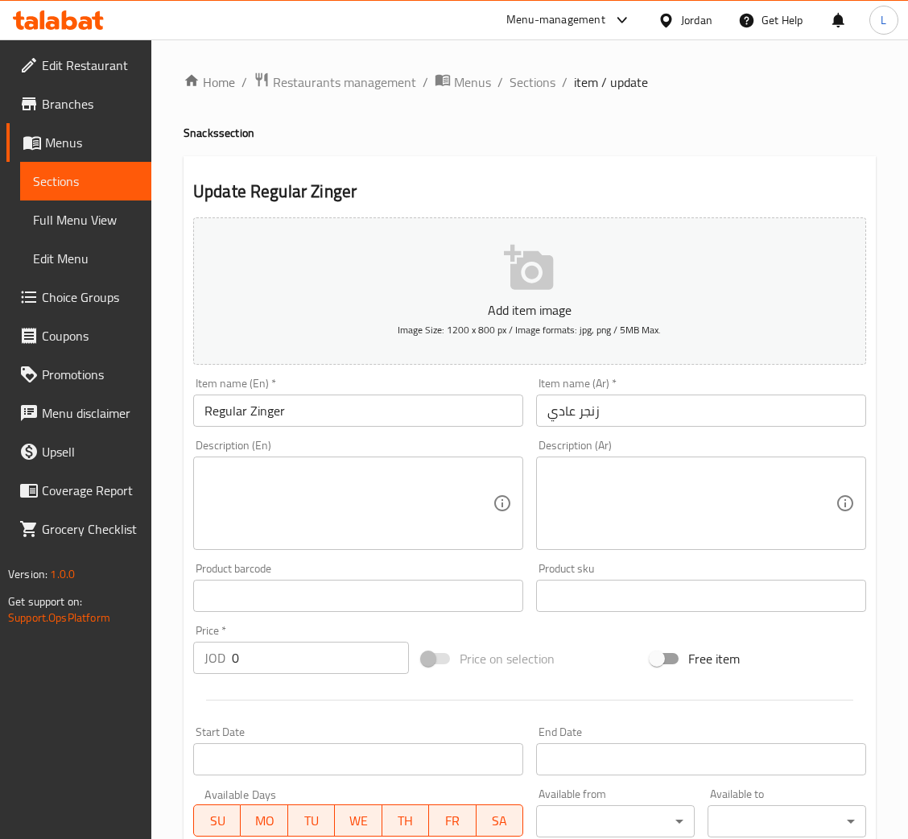
click at [245, 405] on input "Regular Zinger" at bounding box center [358, 410] width 330 height 32
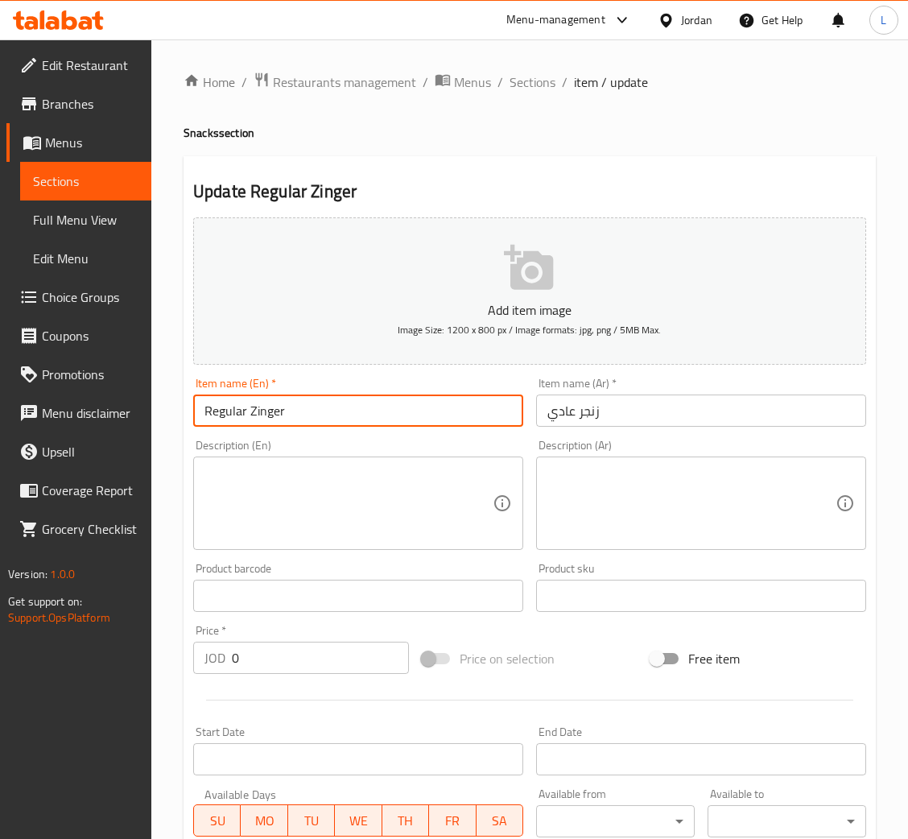
click at [248, 405] on input "Regular Zinger" at bounding box center [358, 410] width 330 height 32
type input "Zinger"
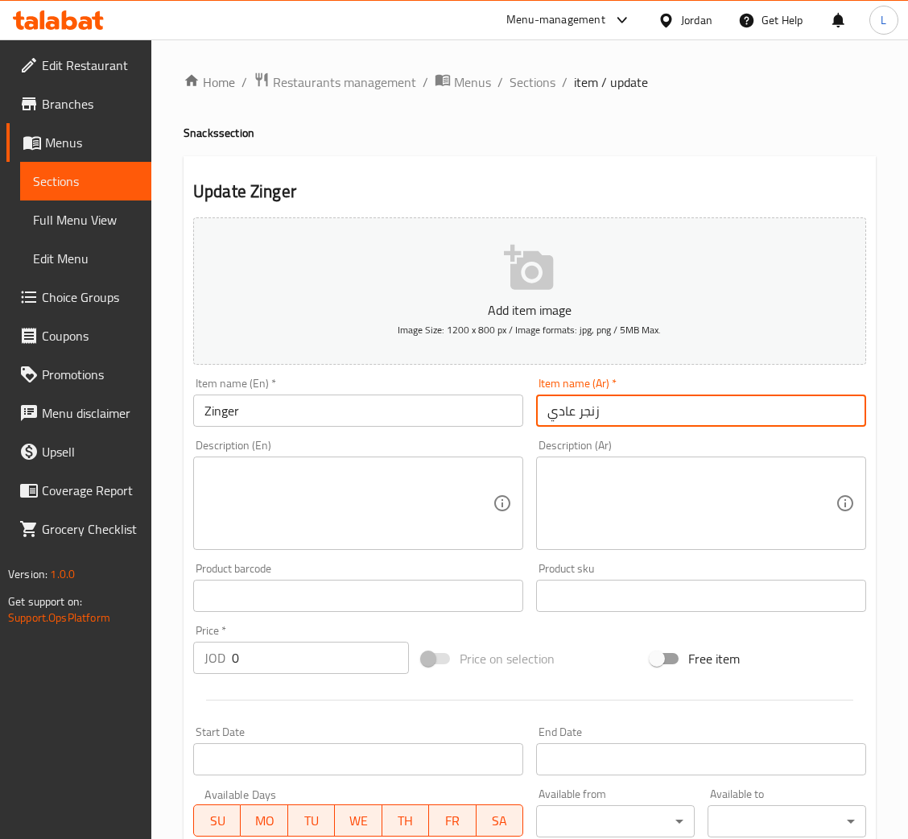
drag, startPoint x: 573, startPoint y: 413, endPoint x: 539, endPoint y: 417, distance: 34.0
click at [539, 417] on input "زنجر عادي" at bounding box center [701, 410] width 330 height 32
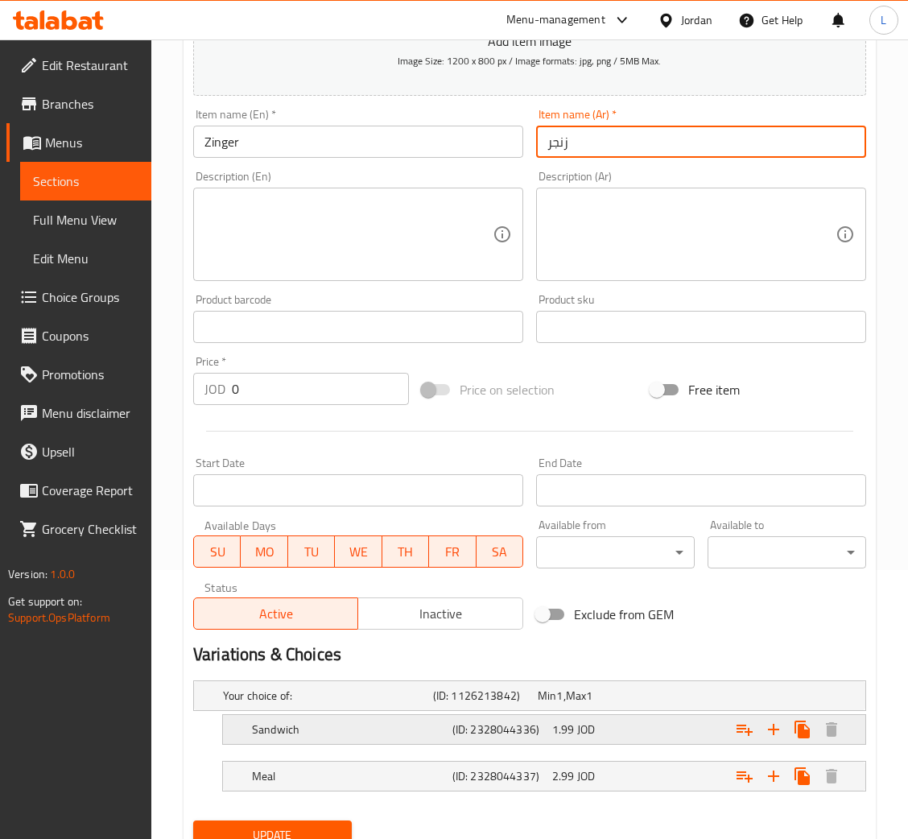
scroll to position [334, 0]
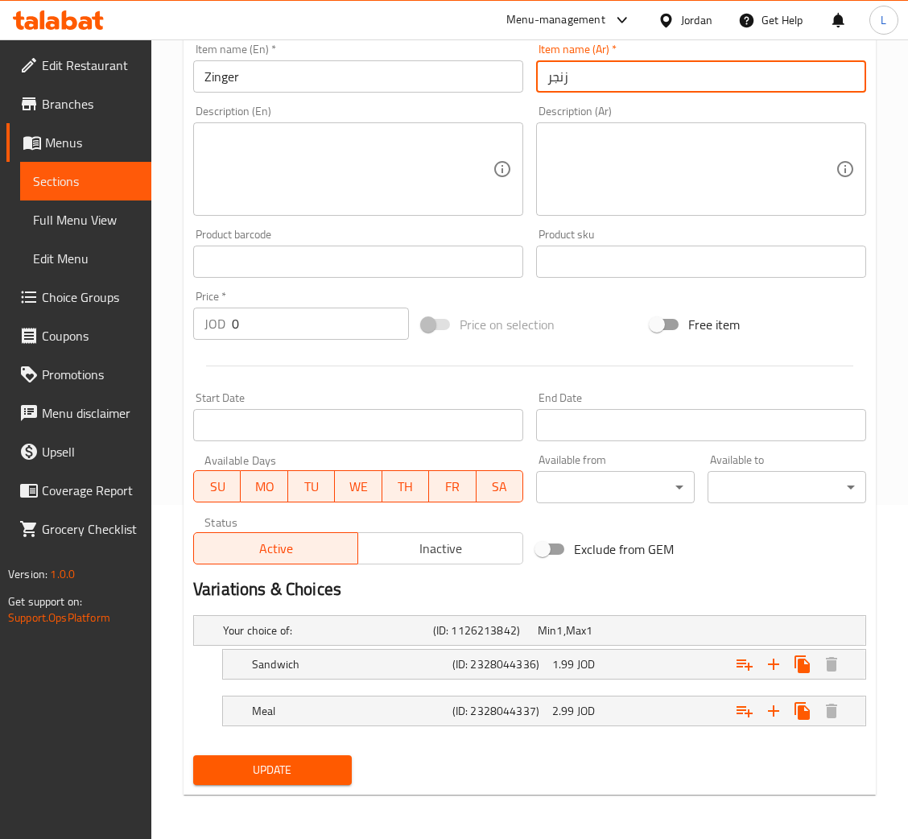
type input "زنجر"
click at [322, 771] on span "Update" at bounding box center [272, 770] width 133 height 20
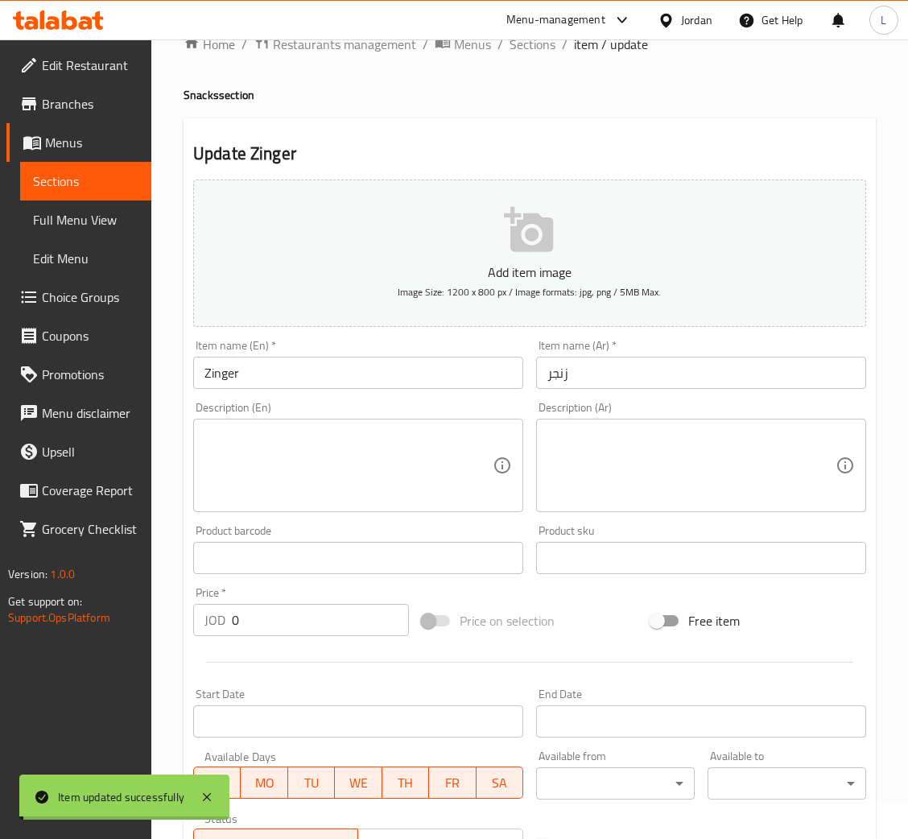
scroll to position [0, 0]
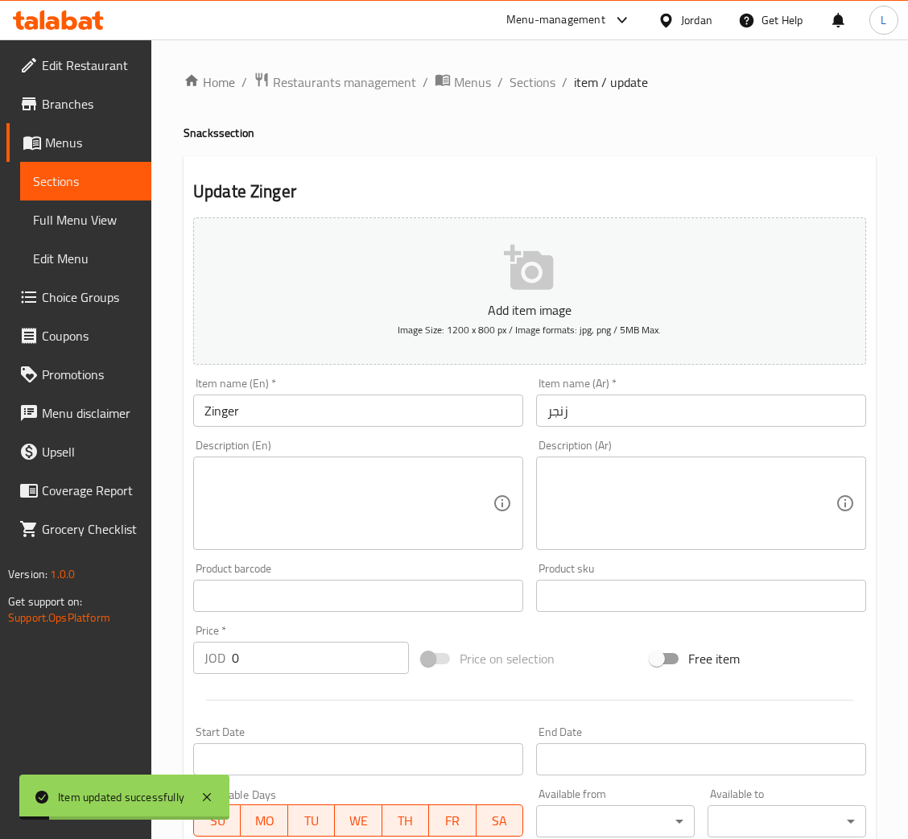
click at [64, 298] on span "Choice Groups" at bounding box center [90, 296] width 97 height 19
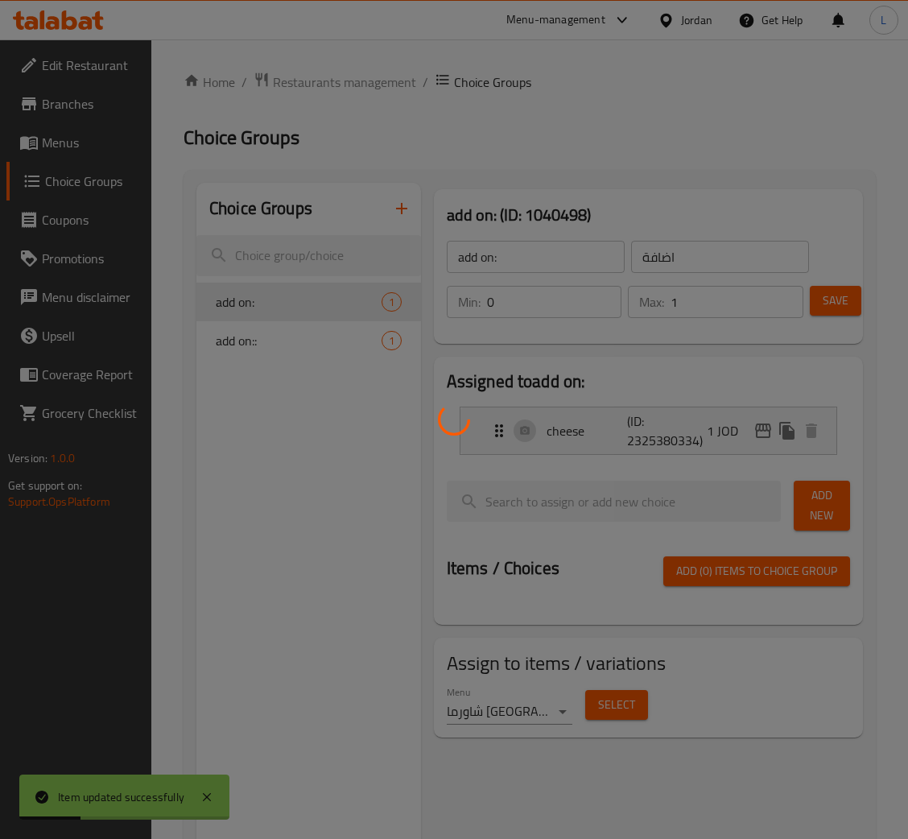
click at [402, 214] on div at bounding box center [454, 419] width 908 height 839
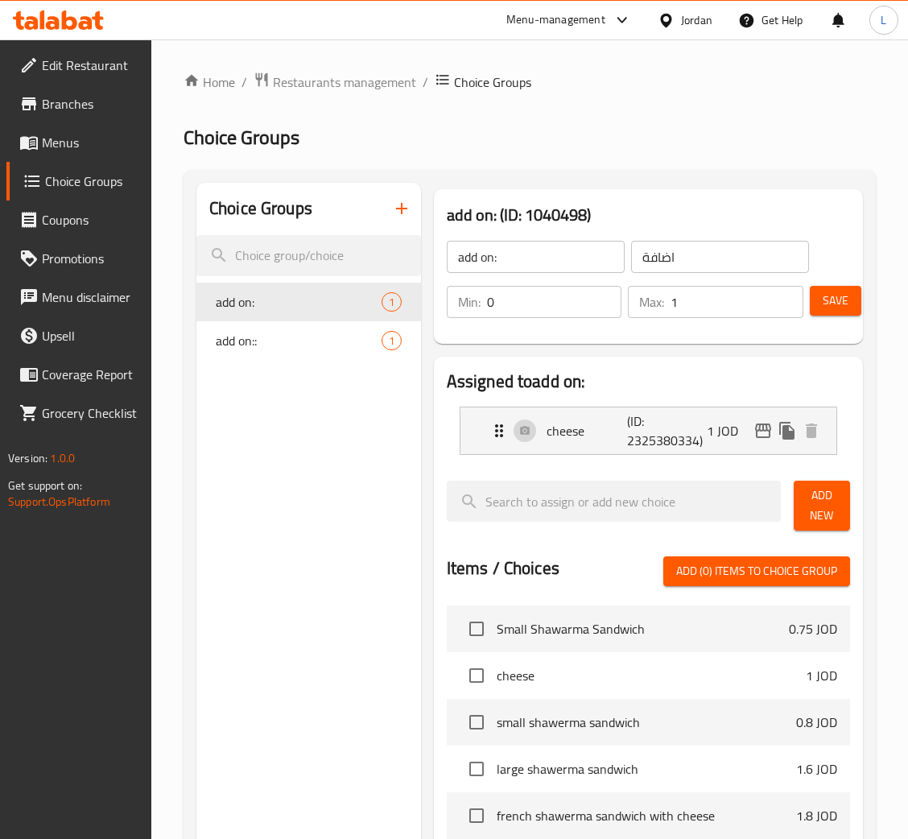
click at [402, 224] on button "button" at bounding box center [401, 208] width 39 height 39
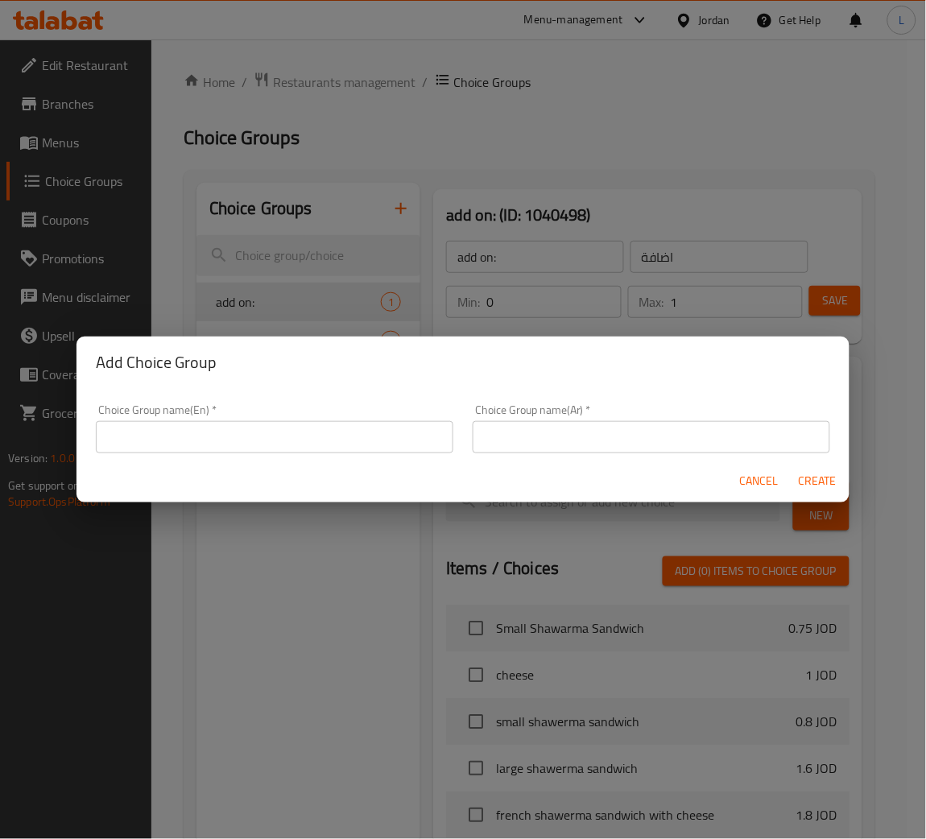
click at [274, 434] on input "text" at bounding box center [274, 437] width 357 height 32
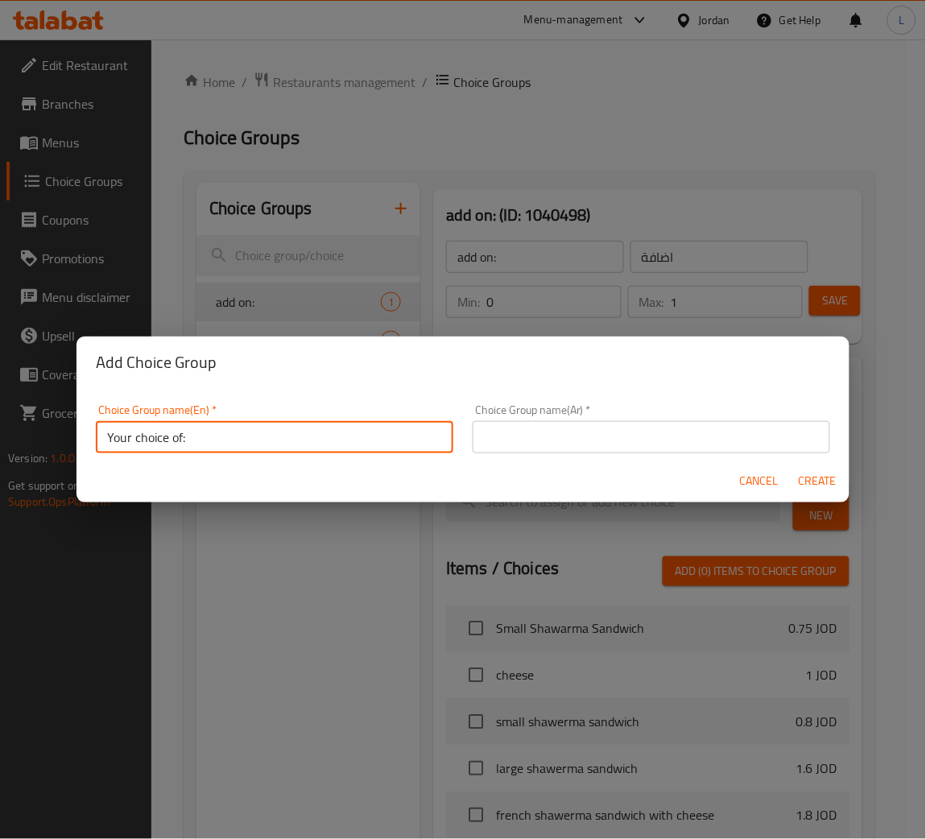
type input "Your choice of:"
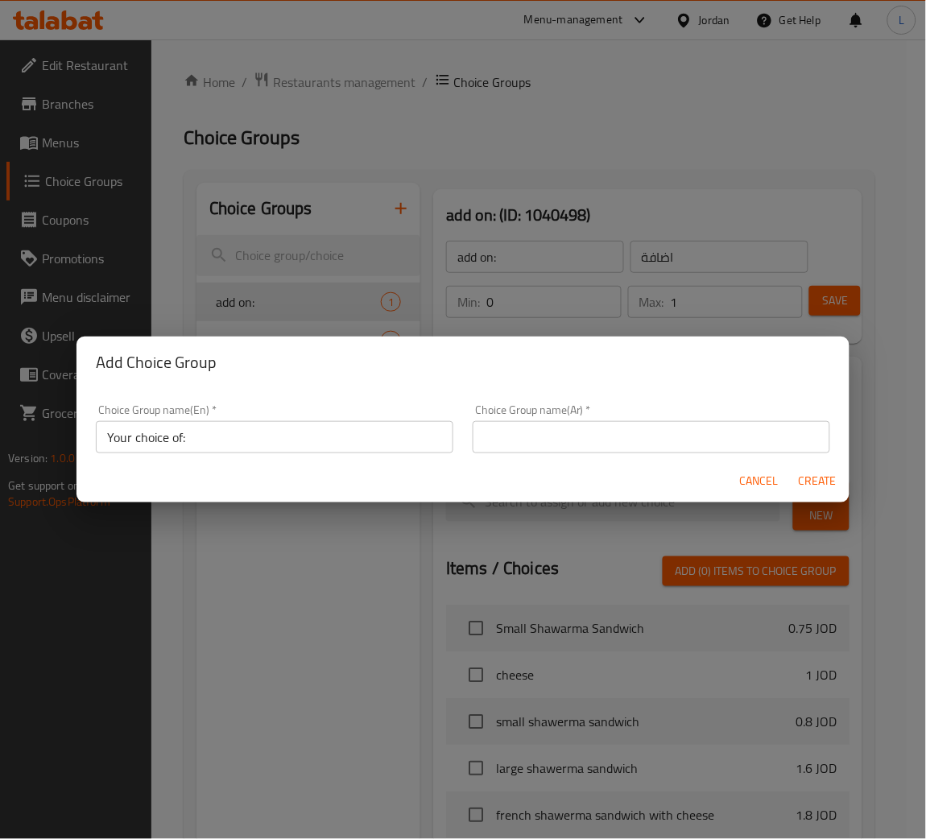
click at [294, 415] on div "Choice Group name(En)   * Your choice of: Choice Group name(En) *" at bounding box center [274, 428] width 357 height 49
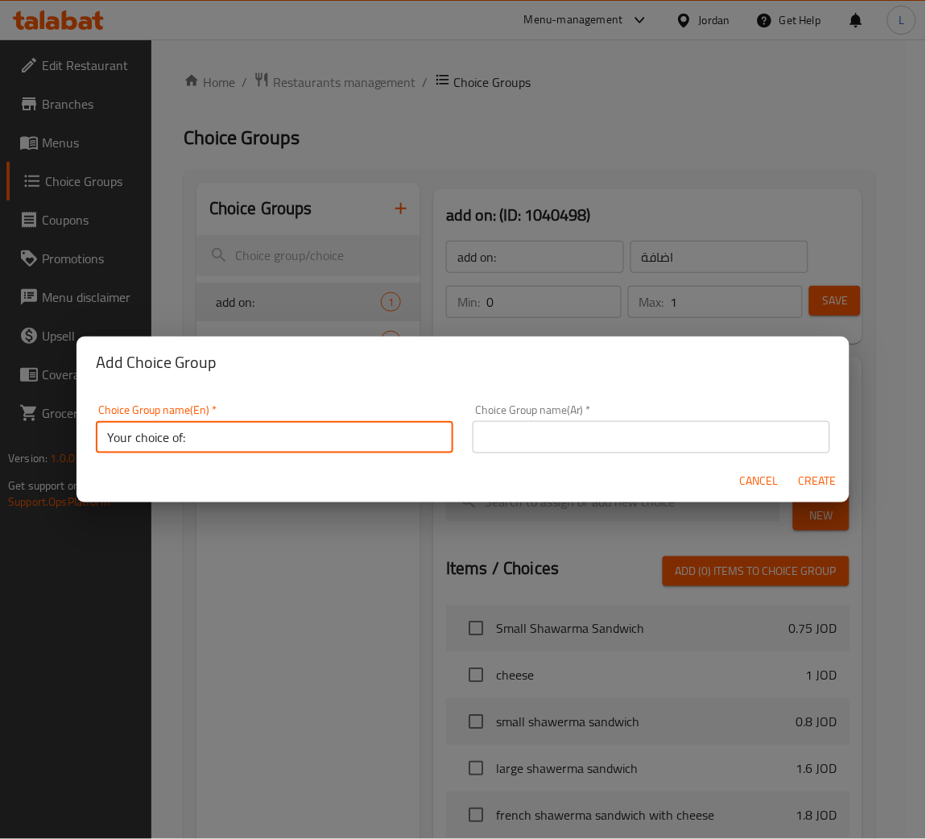
click at [294, 441] on input "Your choice of:" at bounding box center [274, 437] width 357 height 32
click at [674, 433] on input "text" at bounding box center [651, 437] width 357 height 32
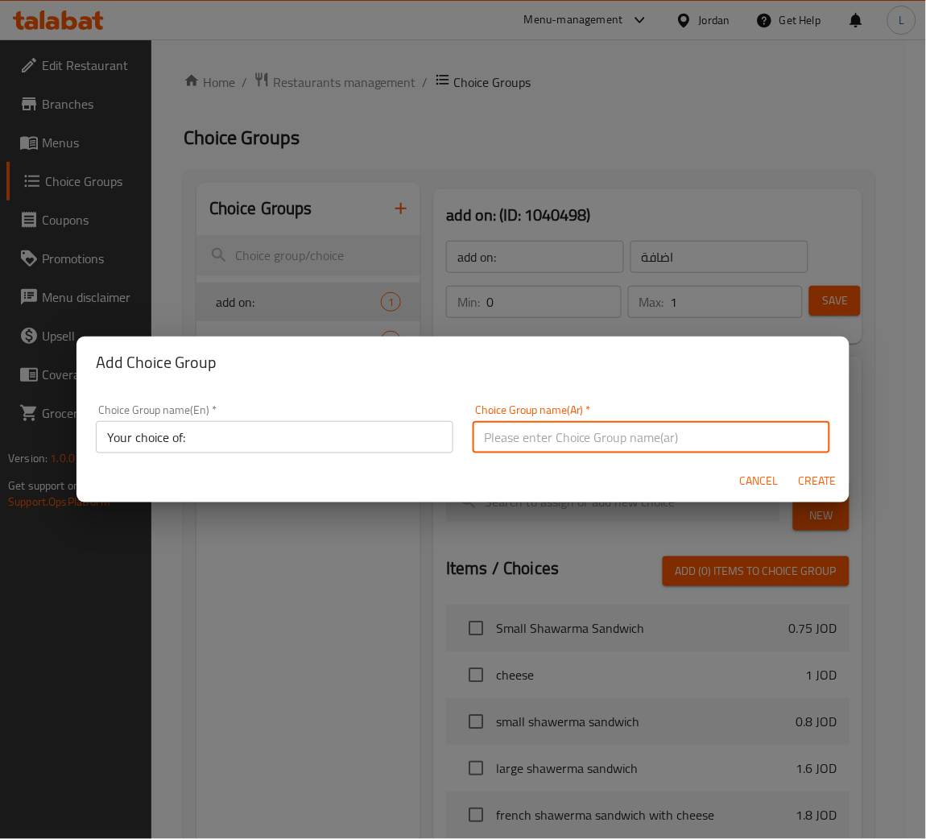
paste input "اختيارك من:"
type input "اختيارك من:"
click at [823, 482] on span "Create" at bounding box center [817, 481] width 39 height 20
type input "Your choice of:"
type input "اختيارك من:"
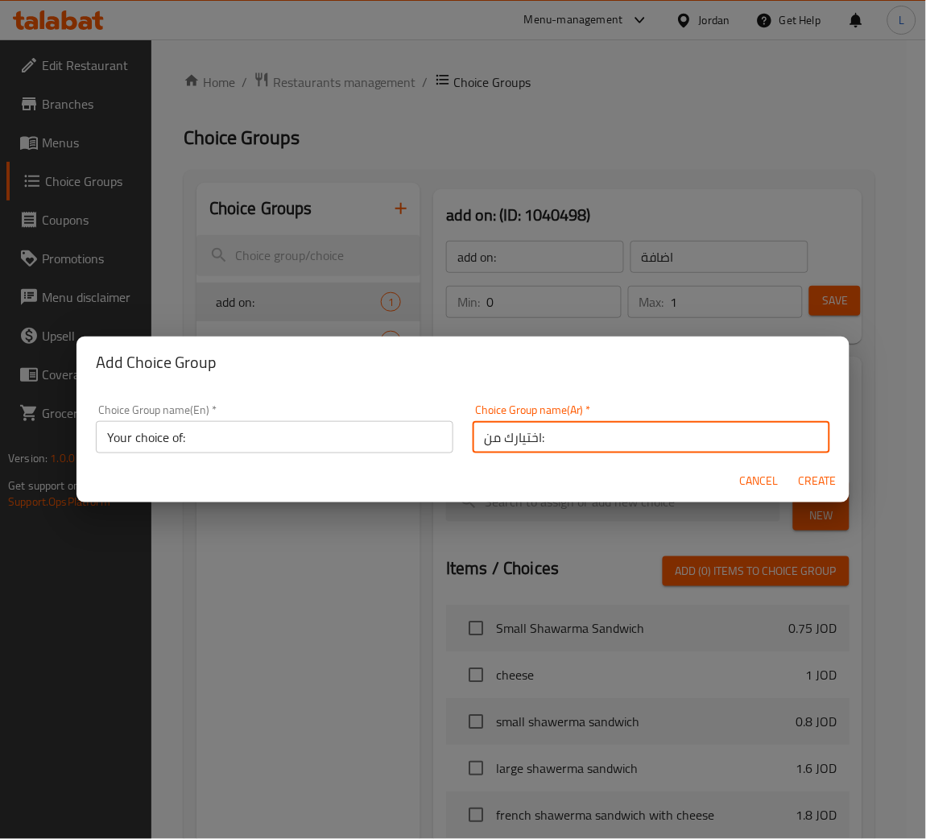
type input "0"
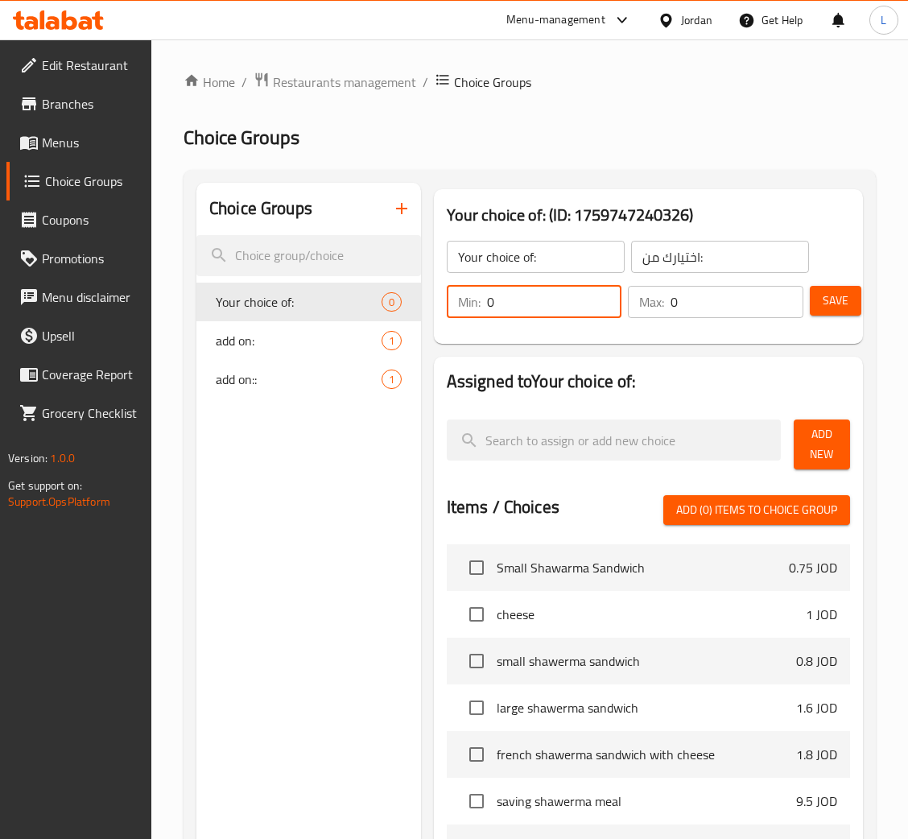
click at [573, 298] on input "0" at bounding box center [554, 302] width 135 height 32
type input "1"
click at [737, 316] on input "0" at bounding box center [737, 302] width 133 height 32
type input "1"
click at [820, 427] on span "Add New" at bounding box center [822, 444] width 31 height 40
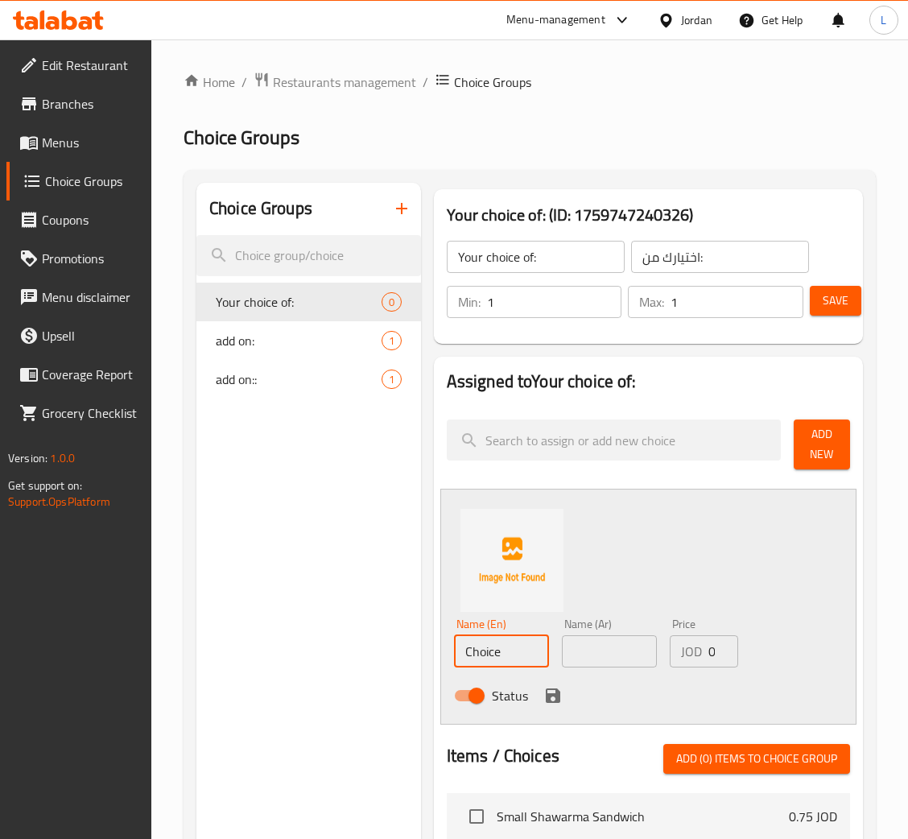
click at [498, 655] on input "Choice" at bounding box center [501, 651] width 95 height 32
click at [516, 655] on input "Spicy" at bounding box center [501, 651] width 95 height 32
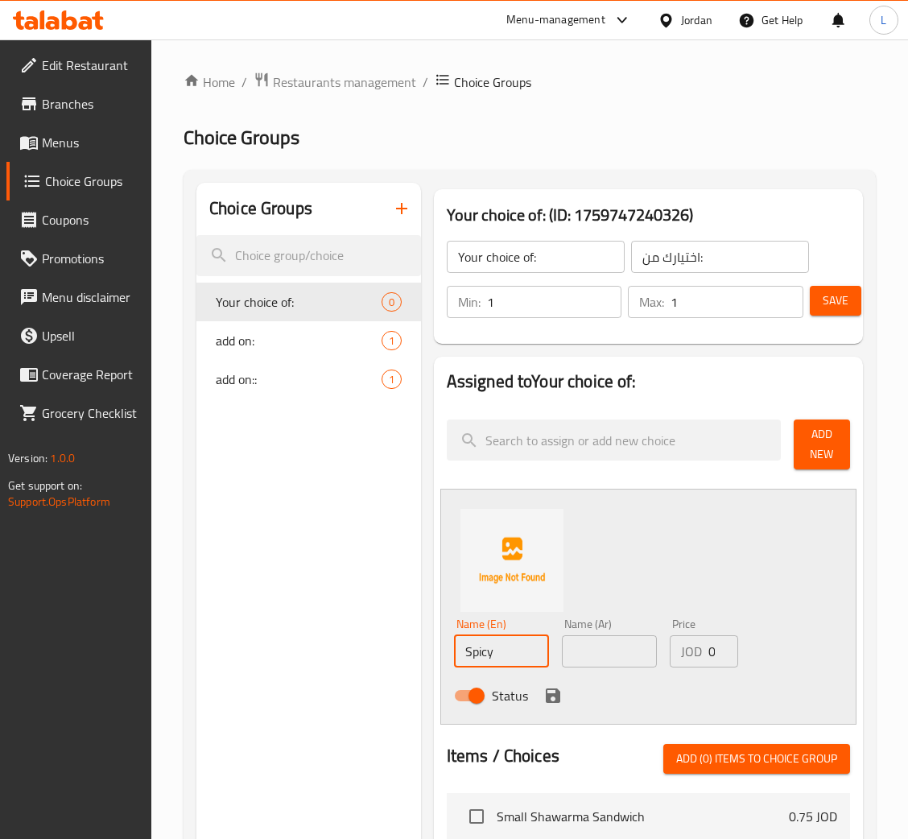
type input "Spicy"
drag, startPoint x: 635, startPoint y: 642, endPoint x: 571, endPoint y: 673, distance: 71.3
click at [635, 642] on input "text" at bounding box center [609, 651] width 95 height 32
paste input "حار"
type input "حار"
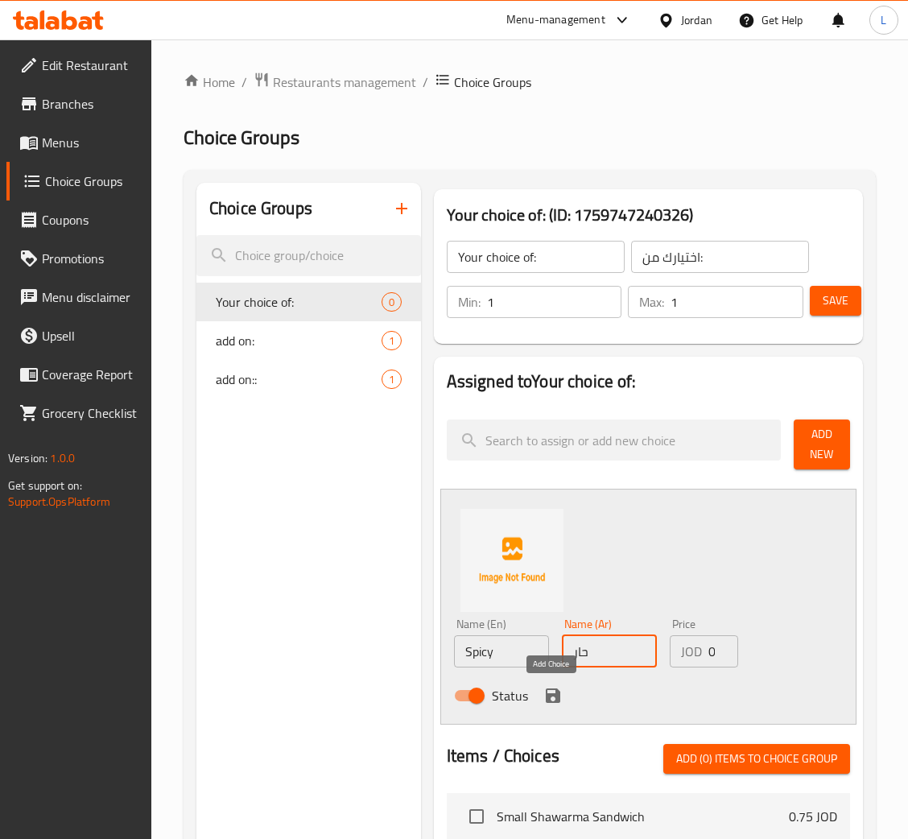
click at [555, 695] on icon "save" at bounding box center [553, 695] width 14 height 14
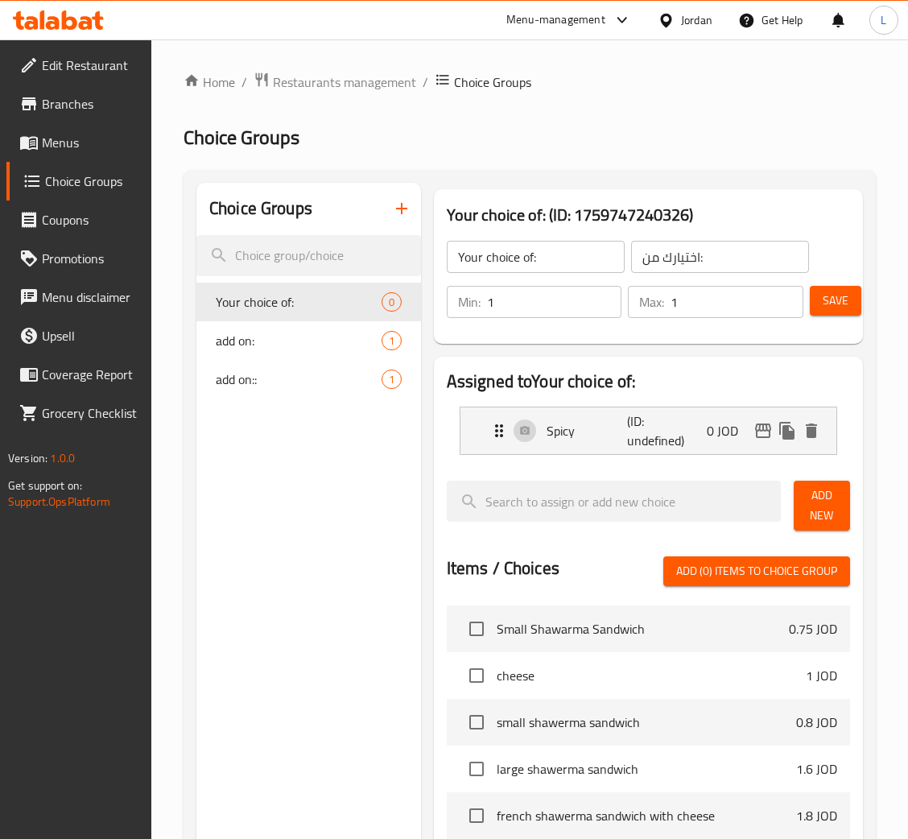
click at [827, 506] on span "Add New" at bounding box center [822, 505] width 31 height 40
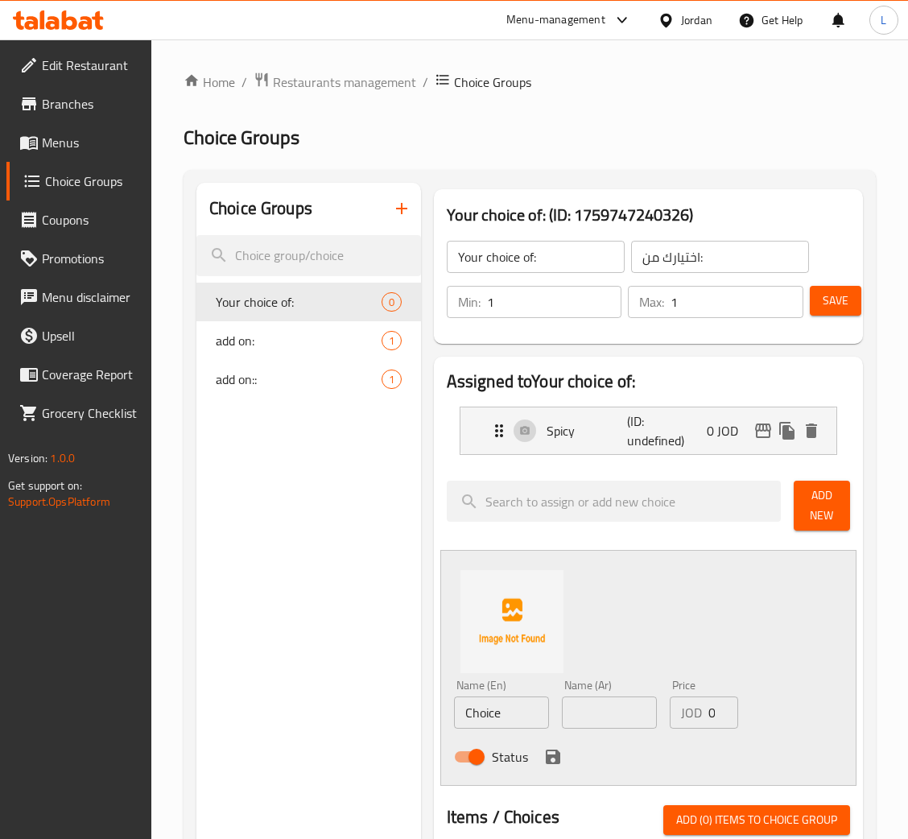
click at [500, 712] on input "Choice" at bounding box center [501, 712] width 95 height 32
drag, startPoint x: 499, startPoint y: 712, endPoint x: 496, endPoint y: 699, distance: 12.5
click at [497, 712] on input "Choice" at bounding box center [501, 712] width 95 height 32
click at [514, 727] on input "Regular" at bounding box center [501, 712] width 95 height 32
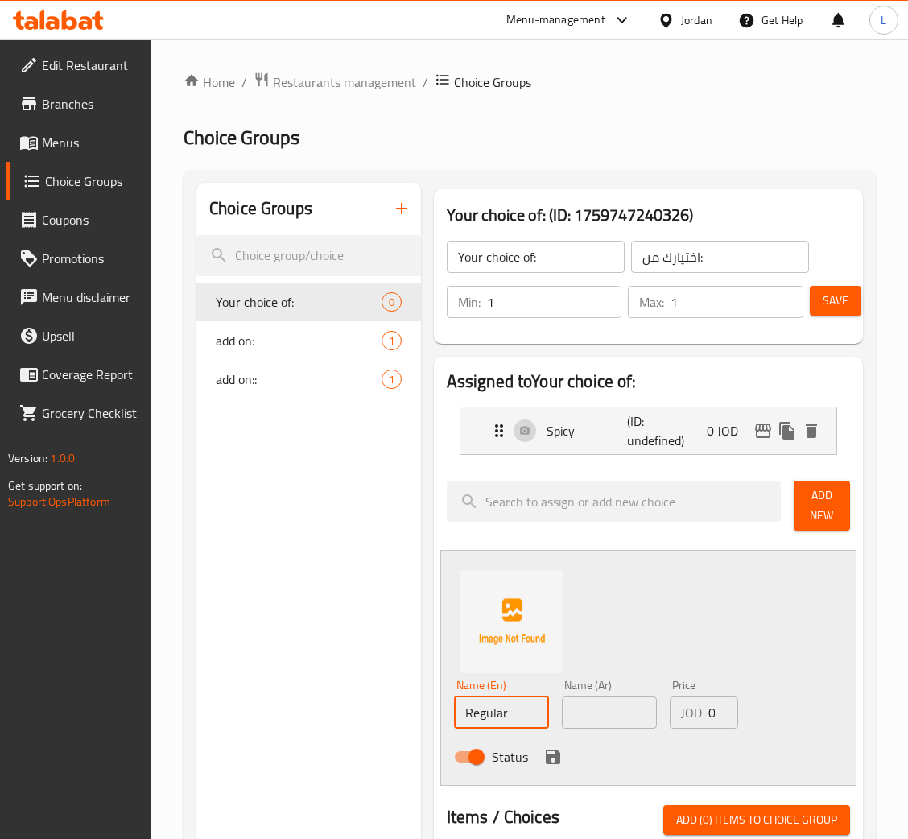
click at [514, 727] on input "Regular" at bounding box center [501, 712] width 95 height 32
type input "Regular"
drag, startPoint x: 617, startPoint y: 705, endPoint x: 559, endPoint y: 755, distance: 75.9
click at [617, 705] on input "text" at bounding box center [609, 712] width 95 height 32
paste input "عادي"
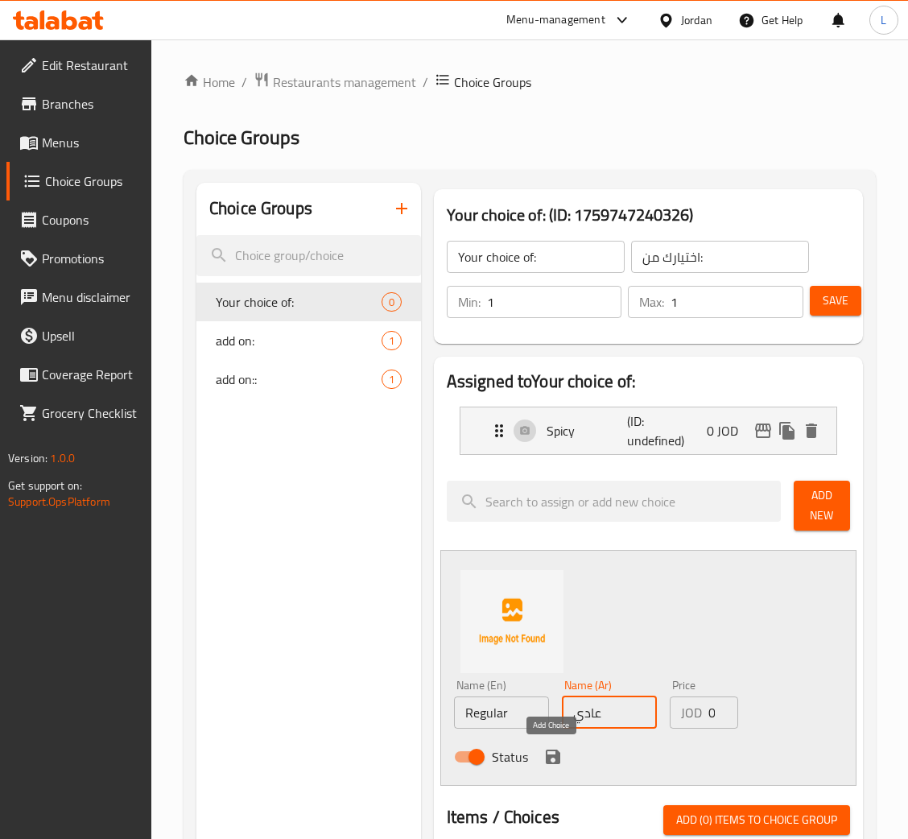
type input "عادي"
click at [547, 753] on icon "save" at bounding box center [552, 756] width 19 height 19
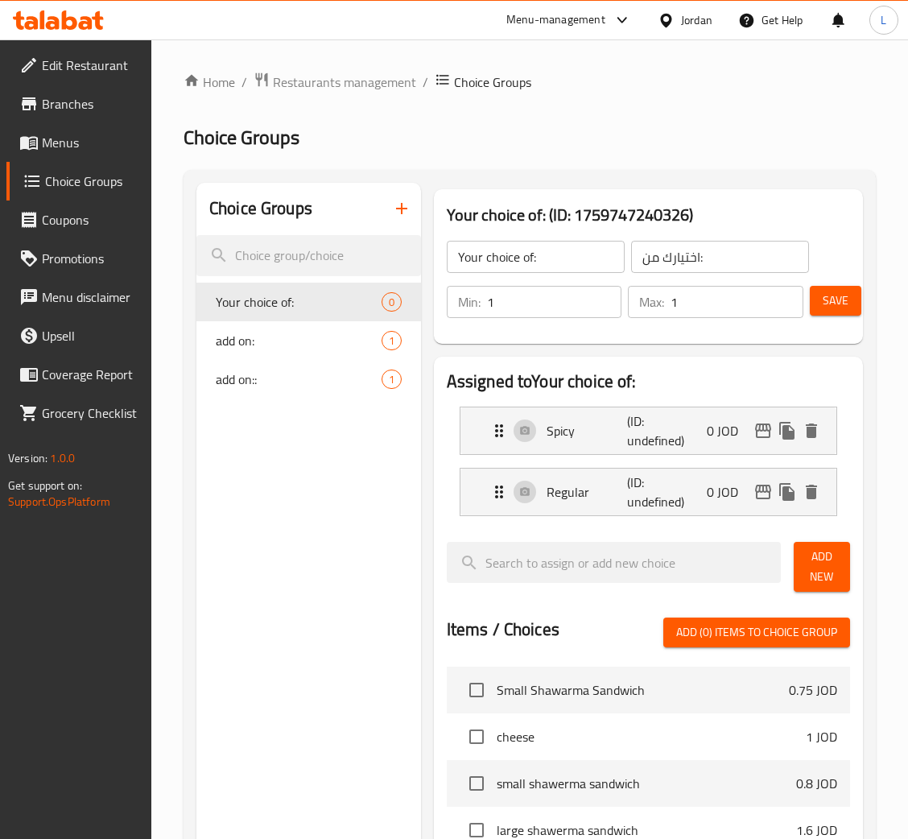
click at [827, 304] on span "Save" at bounding box center [836, 301] width 26 height 20
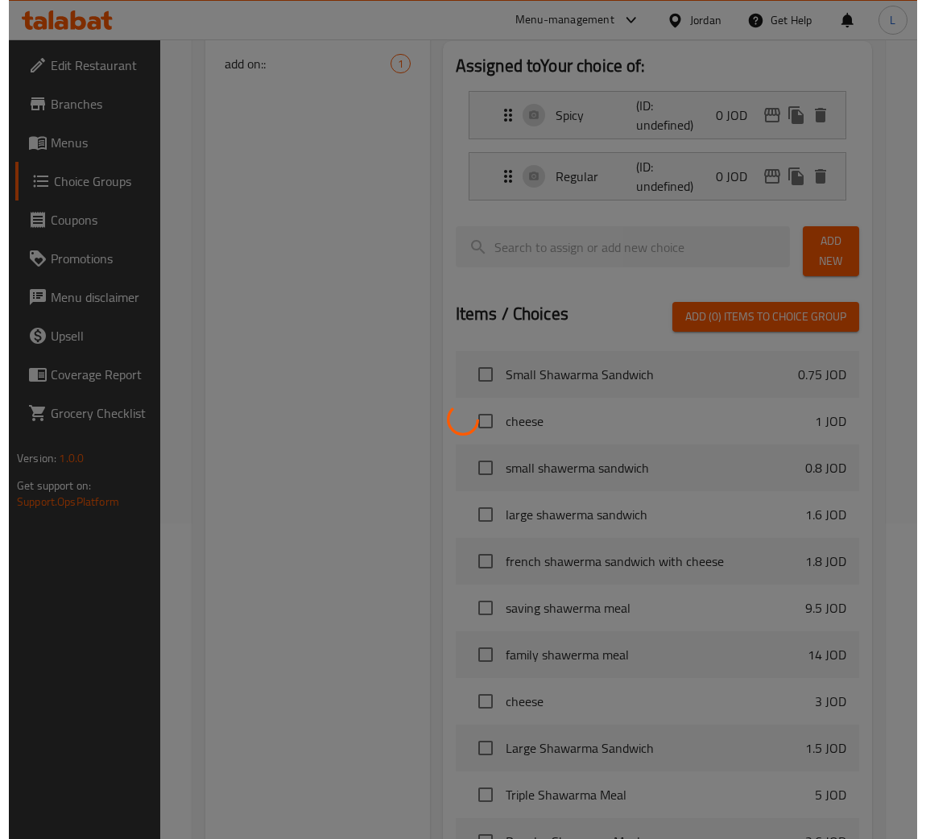
scroll to position [502, 0]
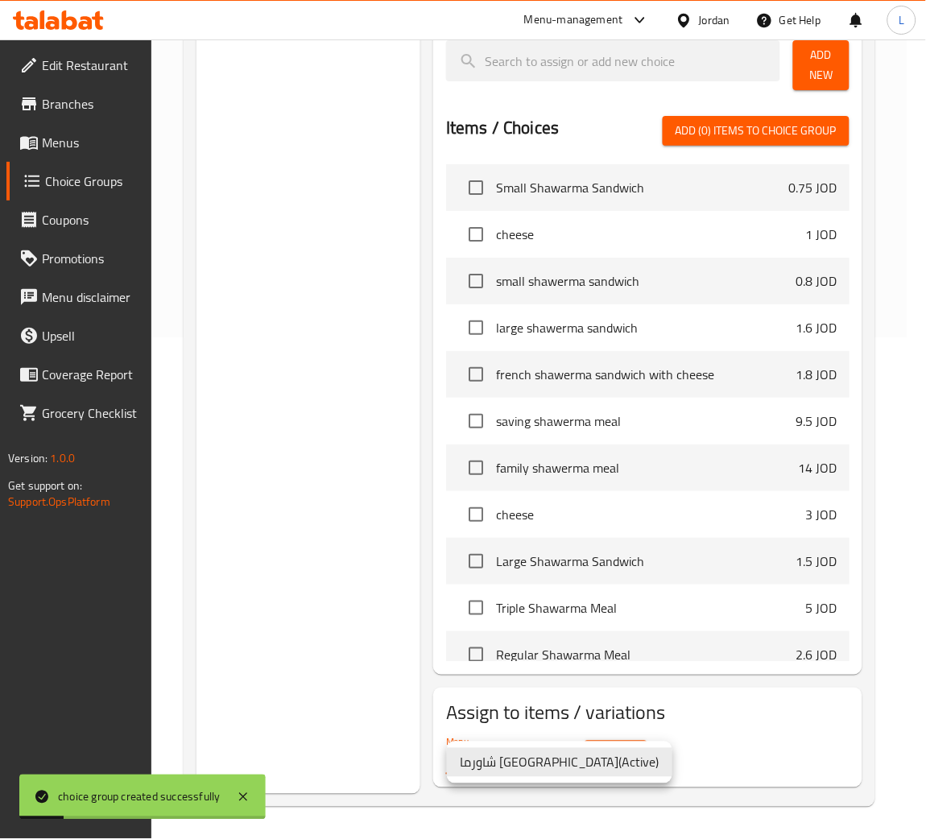
click at [629, 753] on div at bounding box center [463, 419] width 926 height 839
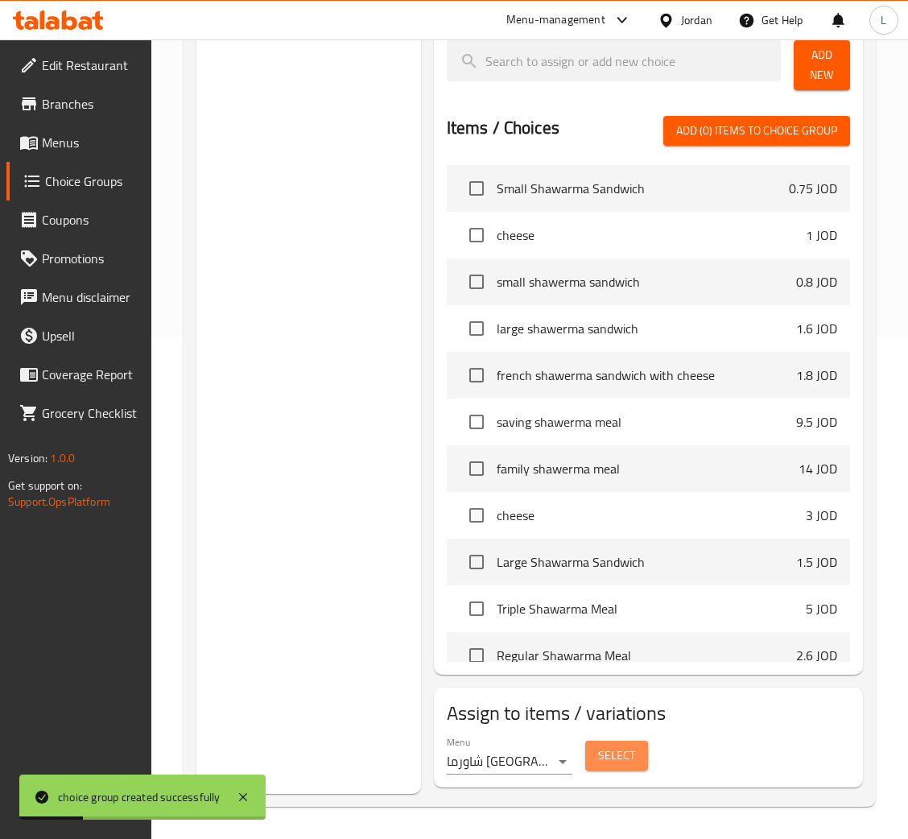
click at [632, 757] on span "Select" at bounding box center [616, 755] width 37 height 20
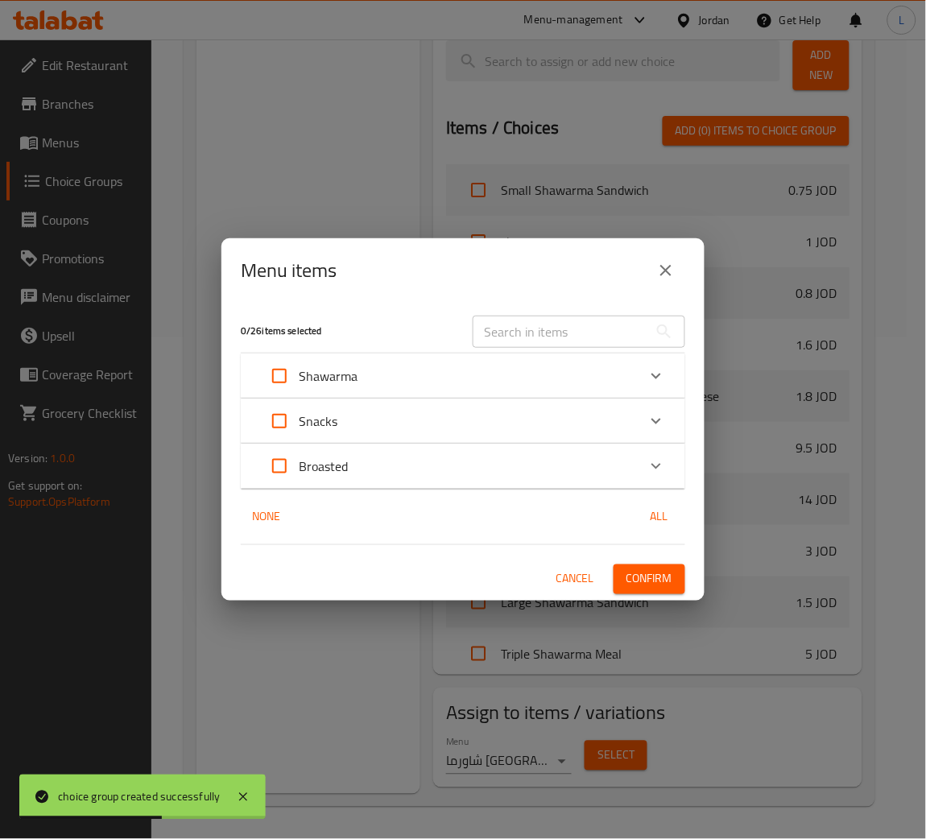
click at [587, 419] on div "Snacks" at bounding box center [448, 421] width 377 height 39
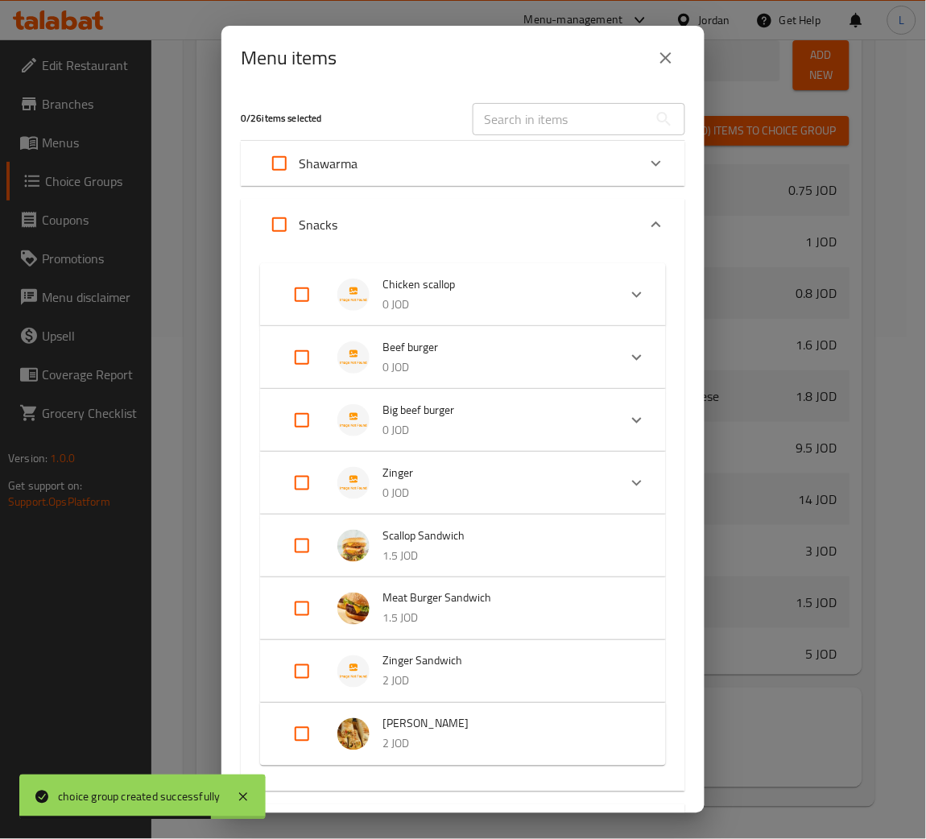
click at [308, 481] on input "Expand" at bounding box center [302, 483] width 39 height 39
checkbox input "true"
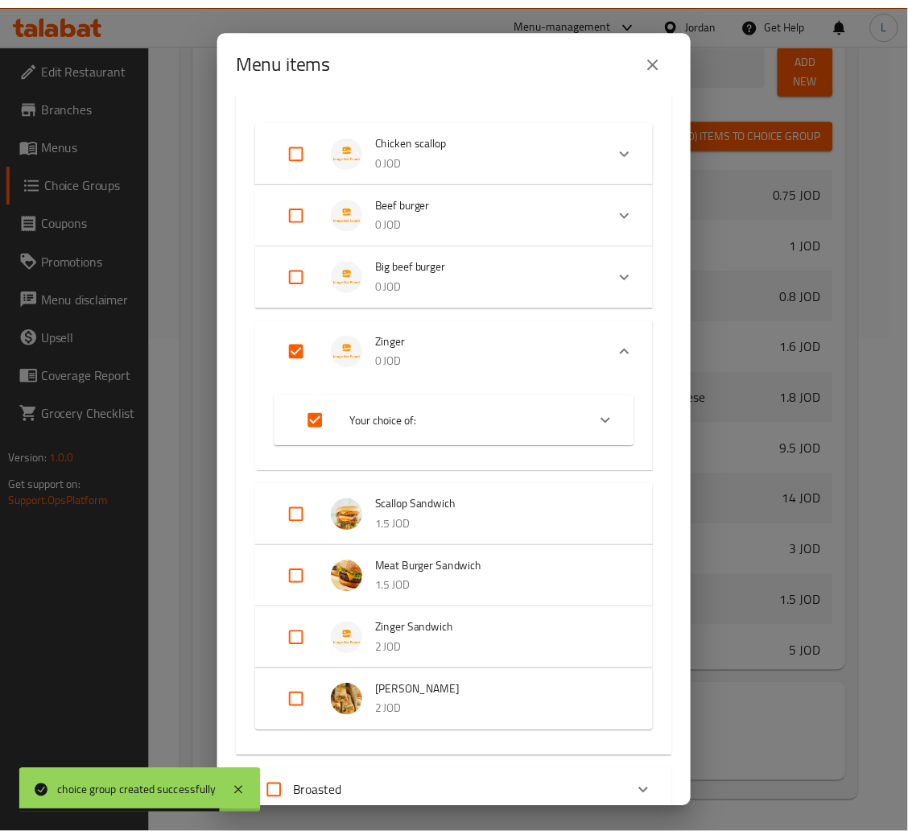
scroll to position [263, 0]
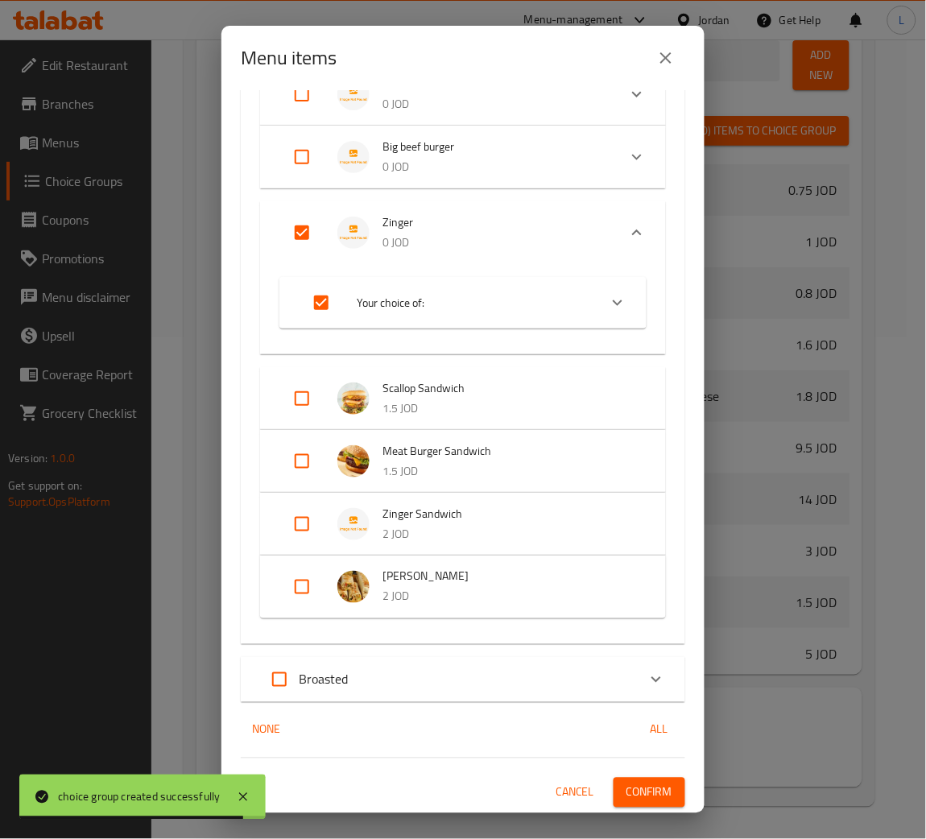
click at [613, 785] on button "Confirm" at bounding box center [649, 793] width 72 height 30
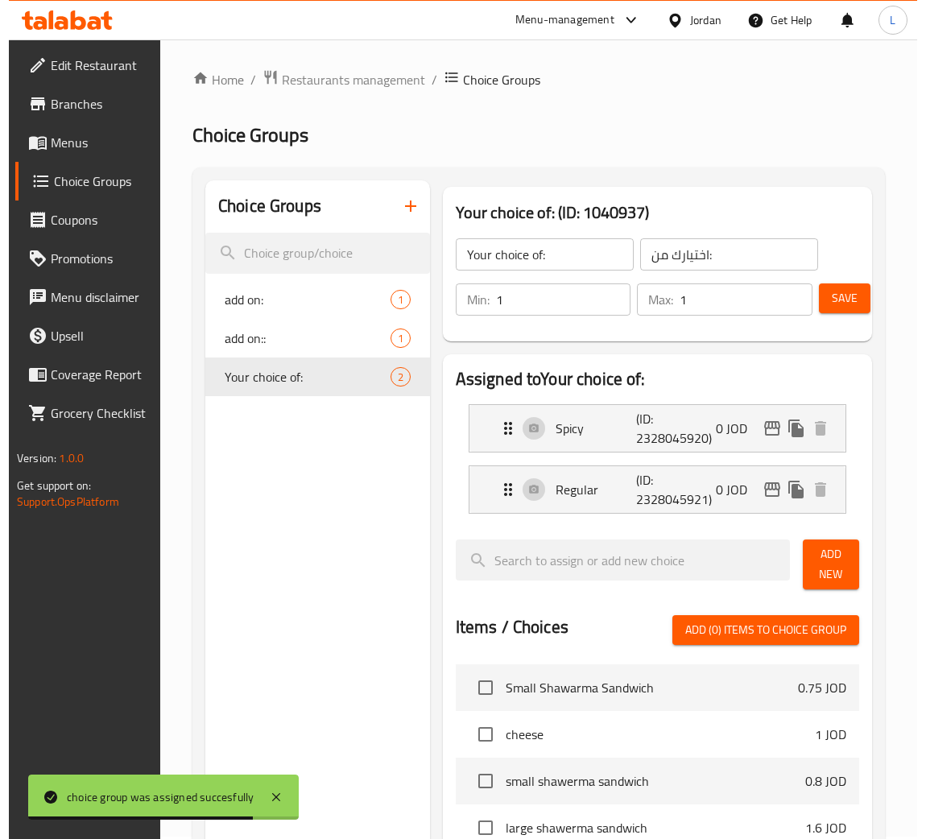
scroll to position [0, 0]
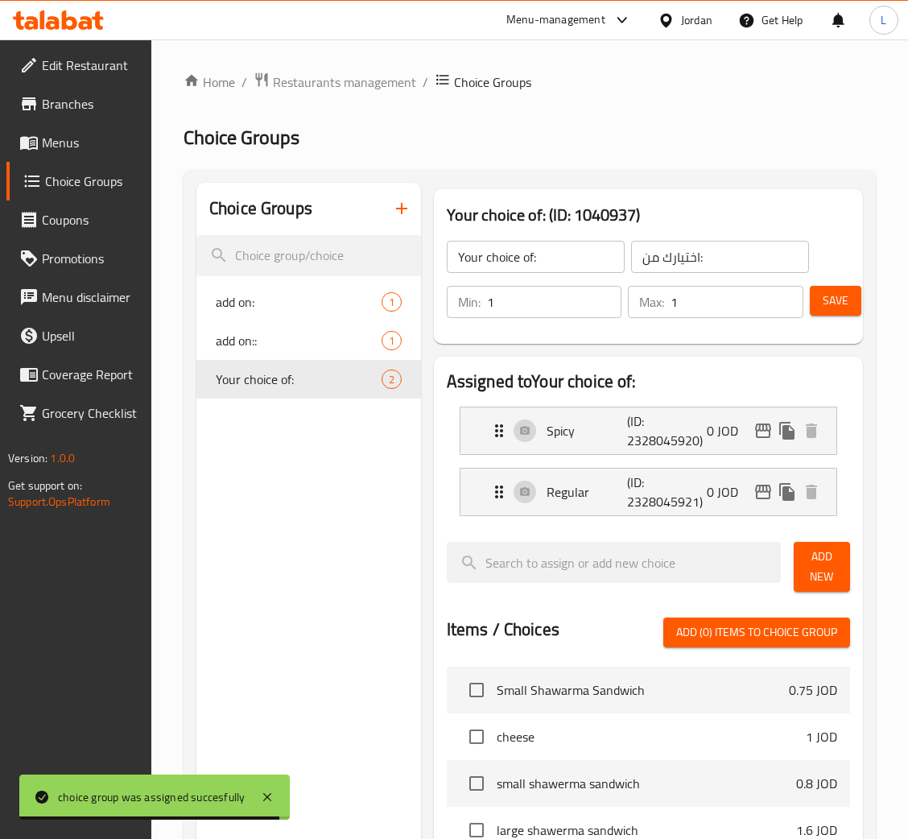
click at [93, 143] on span "Menus" at bounding box center [90, 142] width 97 height 19
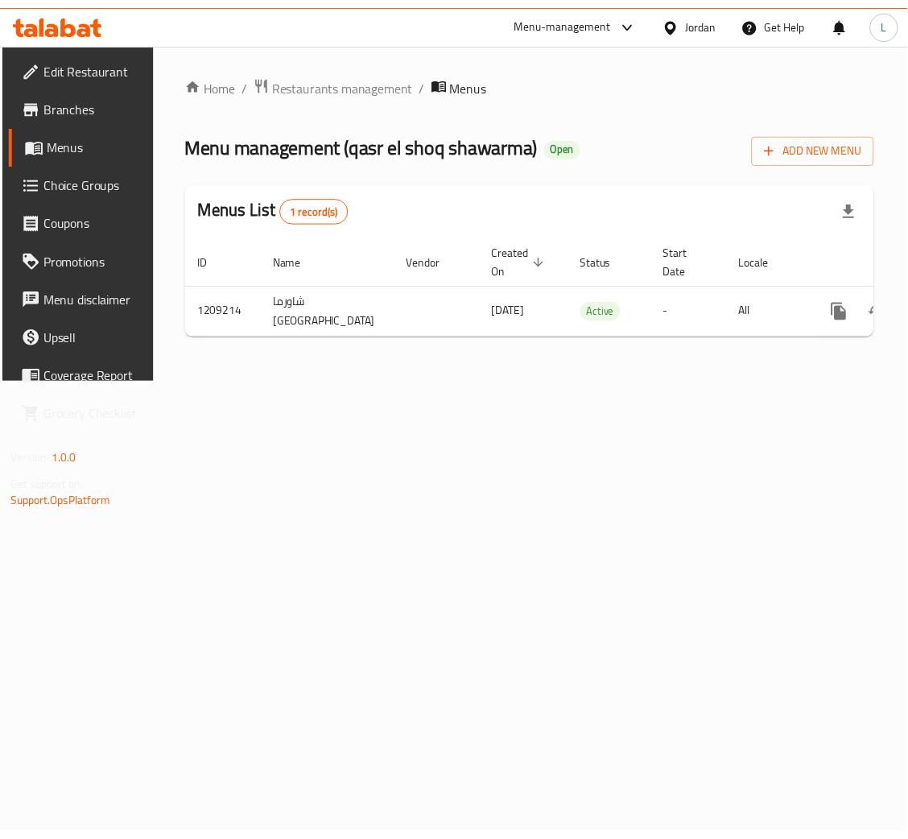
scroll to position [0, 91]
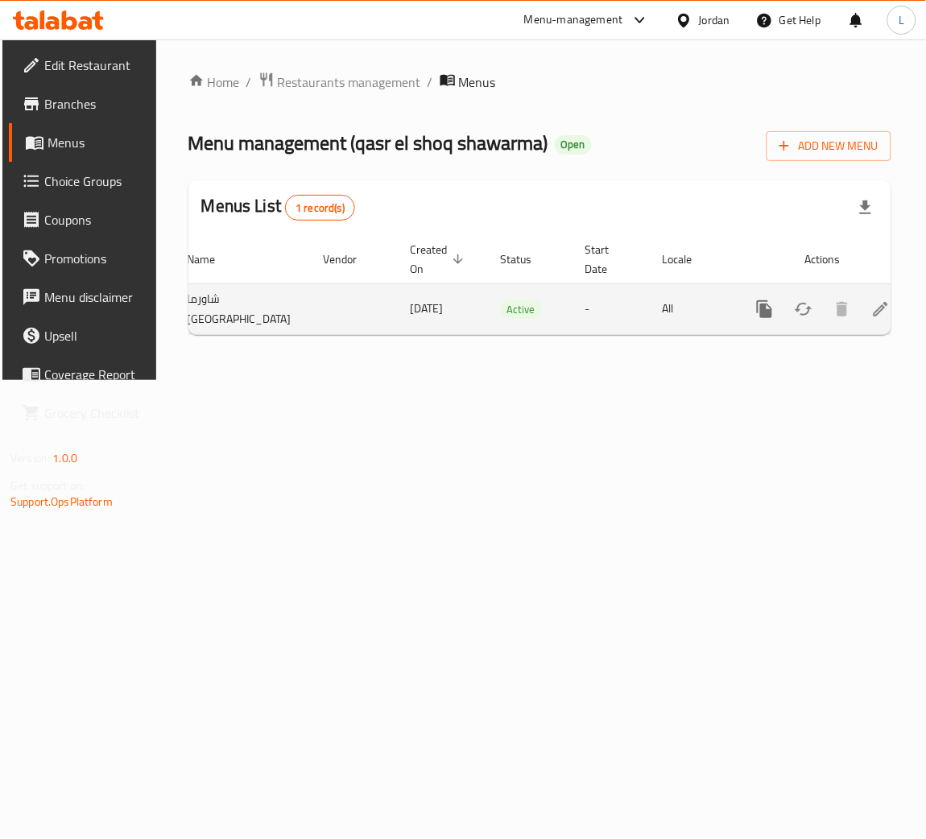
click at [871, 306] on icon "enhanced table" at bounding box center [880, 308] width 19 height 19
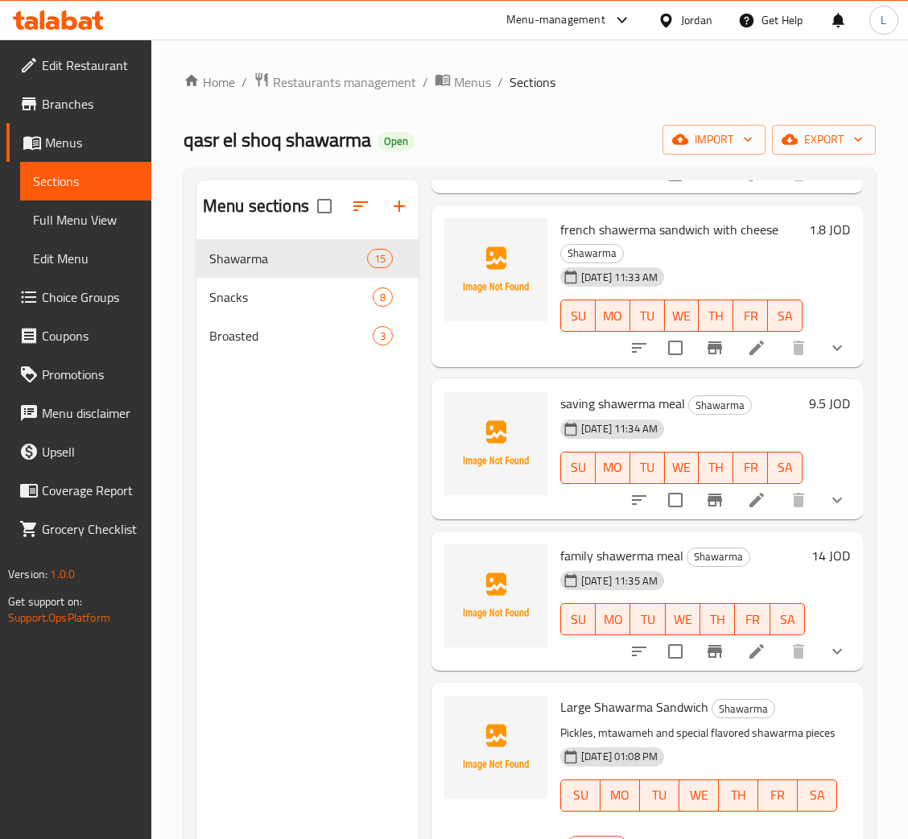
scroll to position [603, 0]
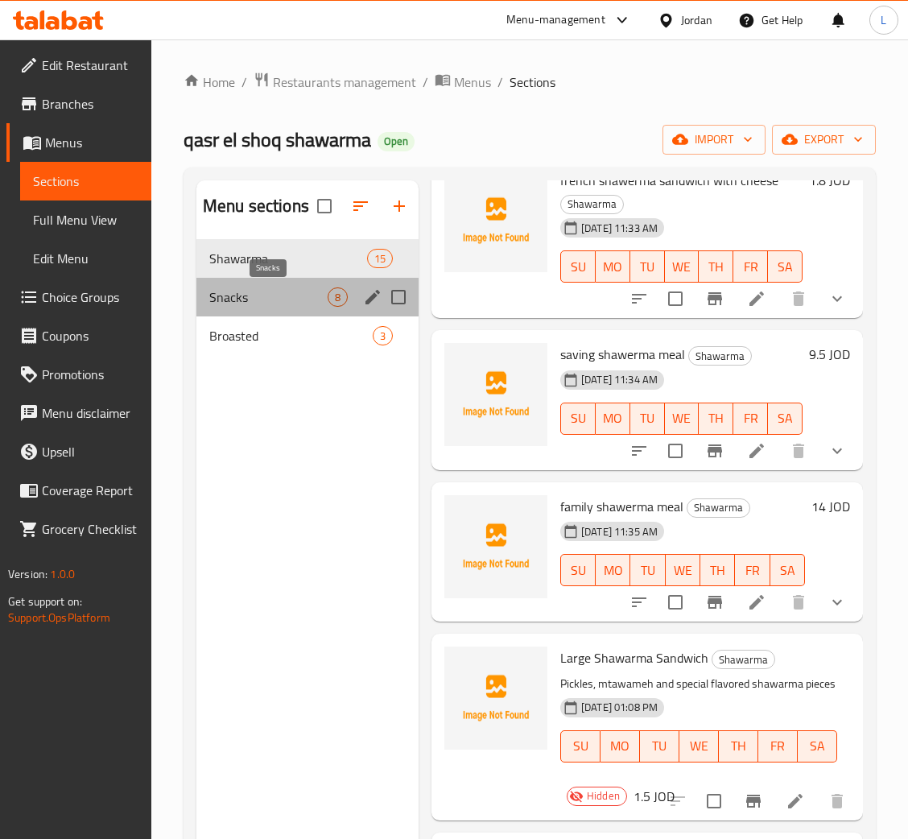
click at [276, 302] on span "Snacks" at bounding box center [268, 296] width 118 height 19
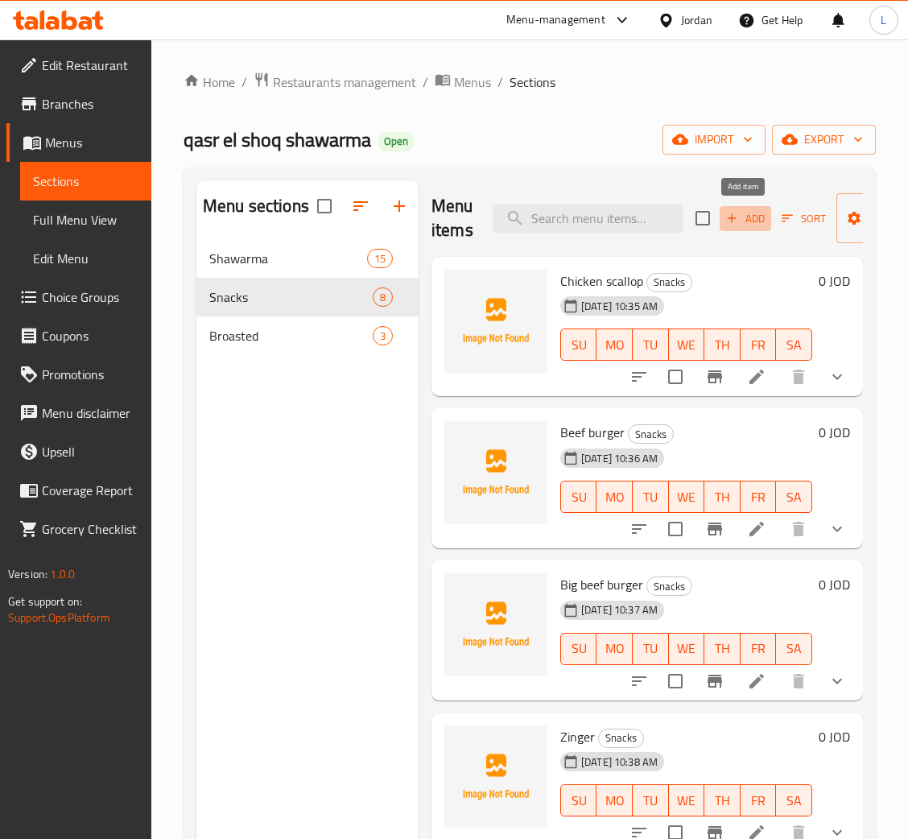
click at [752, 225] on span "Add" at bounding box center [745, 218] width 43 height 19
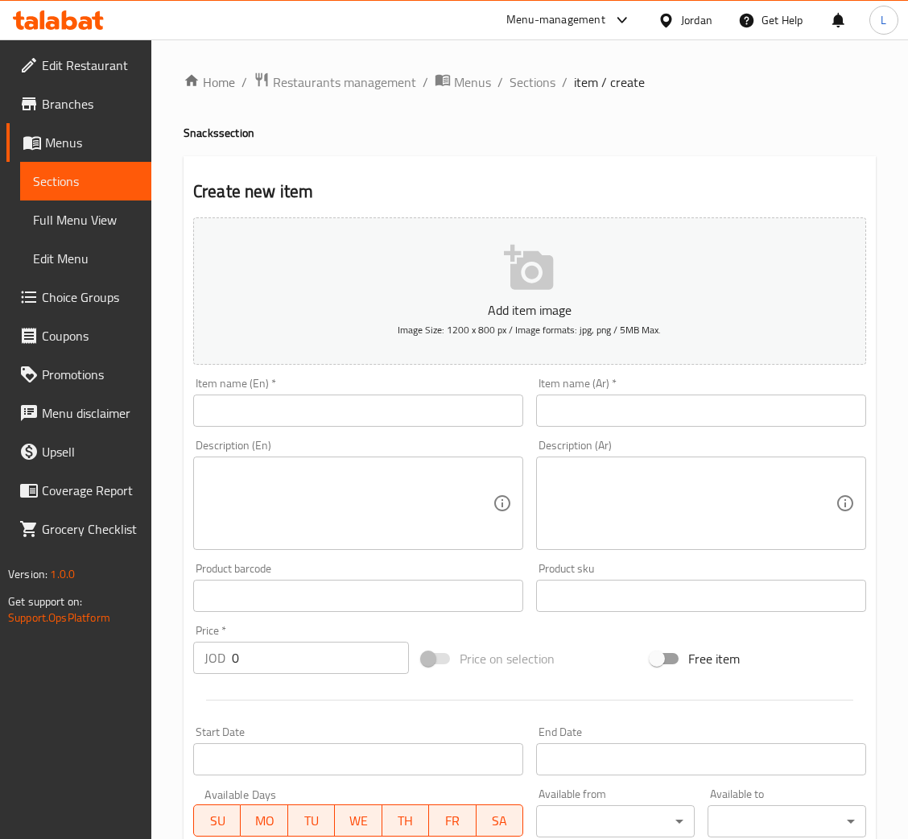
click at [669, 427] on div "Item name (Ar)   * Item name (Ar) *" at bounding box center [701, 402] width 343 height 62
drag, startPoint x: 664, startPoint y: 423, endPoint x: 654, endPoint y: 423, distance: 9.7
click at [664, 423] on input "text" at bounding box center [701, 410] width 330 height 32
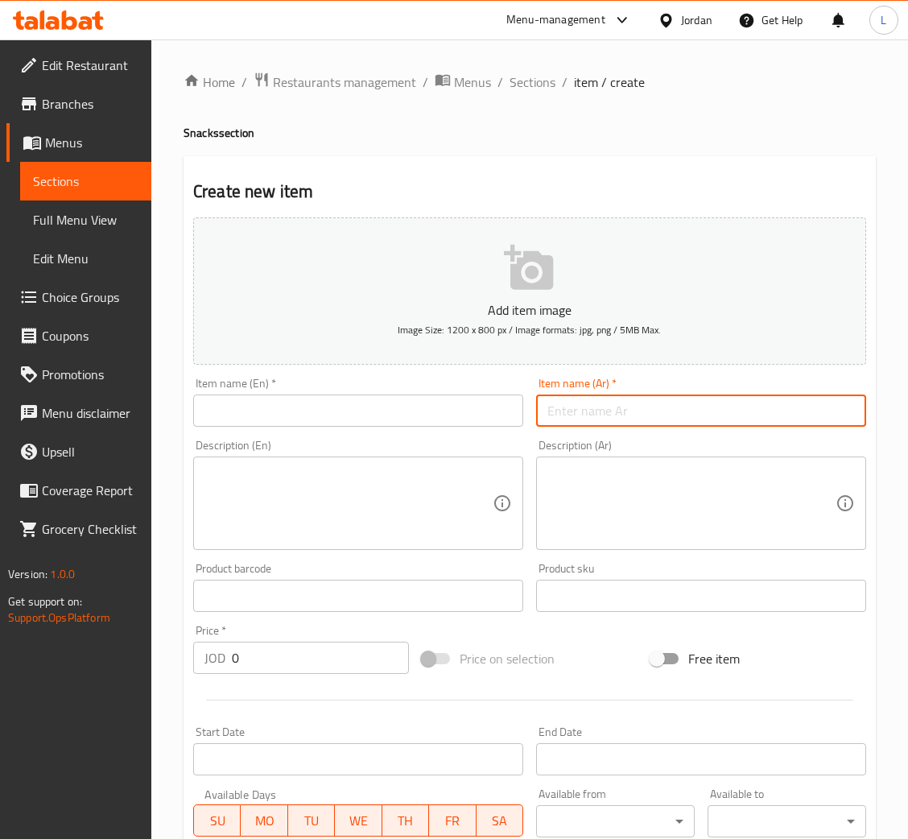
paste input "زنجرحار بكريما وفطر"
drag, startPoint x: 617, startPoint y: 413, endPoint x: 629, endPoint y: 413, distance: 11.3
click at [629, 413] on input "زنجرحار بكريما وفطر" at bounding box center [701, 410] width 330 height 32
click at [621, 418] on input "زنجر بكريما وفطر" at bounding box center [701, 410] width 330 height 32
click at [624, 418] on input "زنجر بكريما وفطر" at bounding box center [701, 410] width 330 height 32
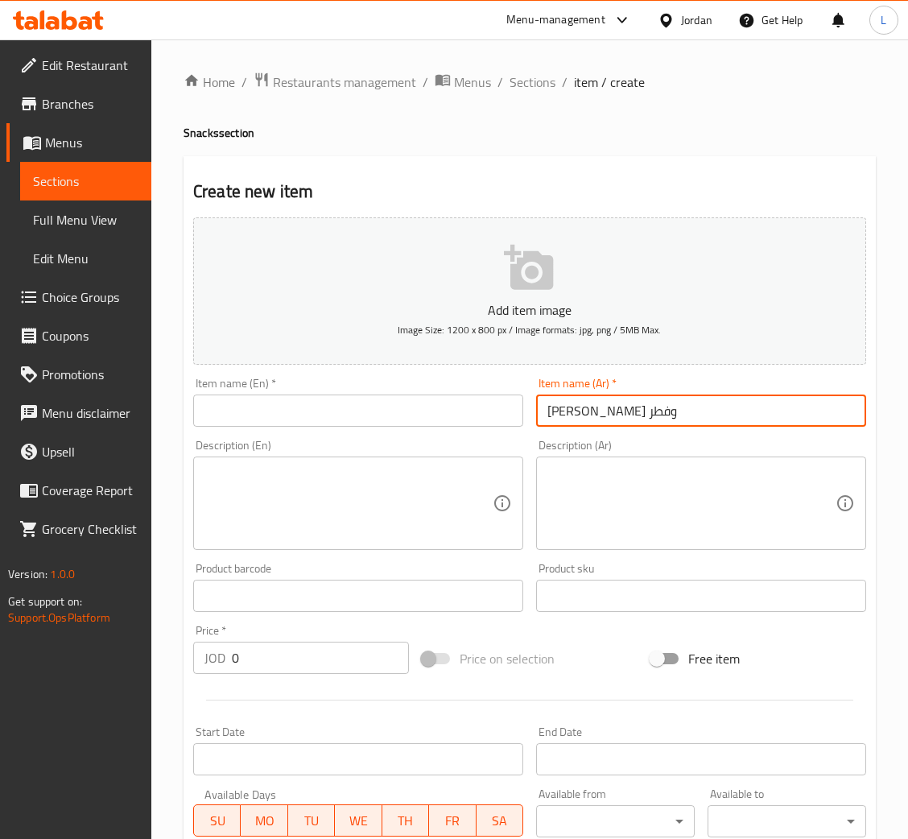
click at [624, 418] on input "زنجر بكريما وفطر" at bounding box center [701, 410] width 330 height 32
type input "زنجر بكريما وفطر"
click at [397, 406] on input "text" at bounding box center [358, 410] width 330 height 32
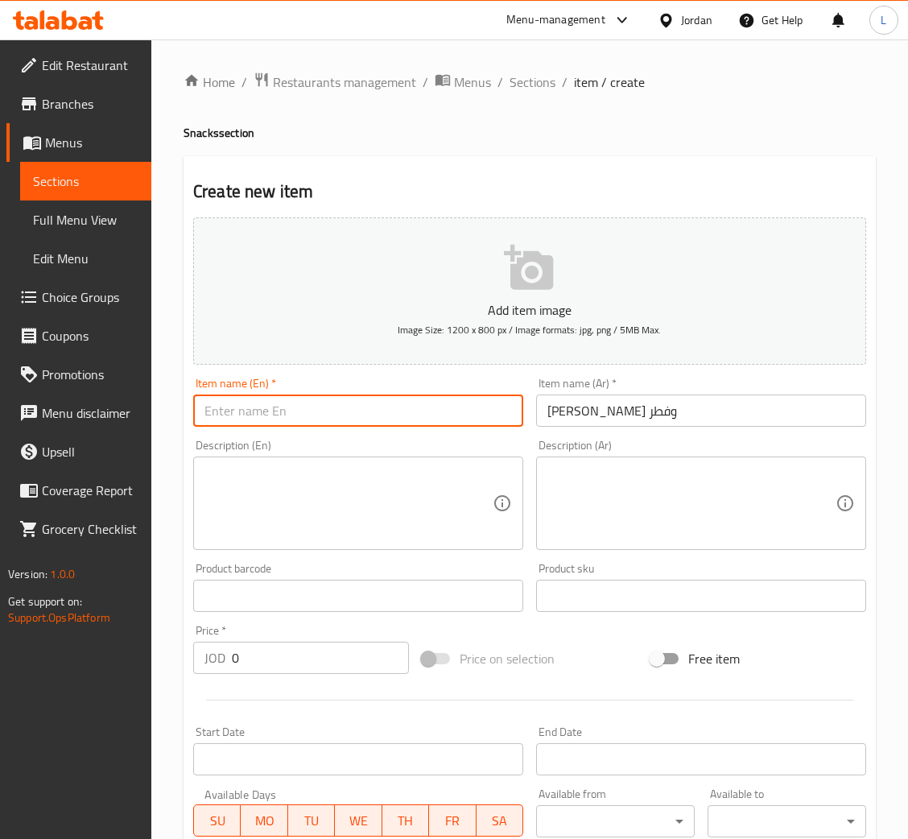
paste input "Zinger with cream and mushrooms"
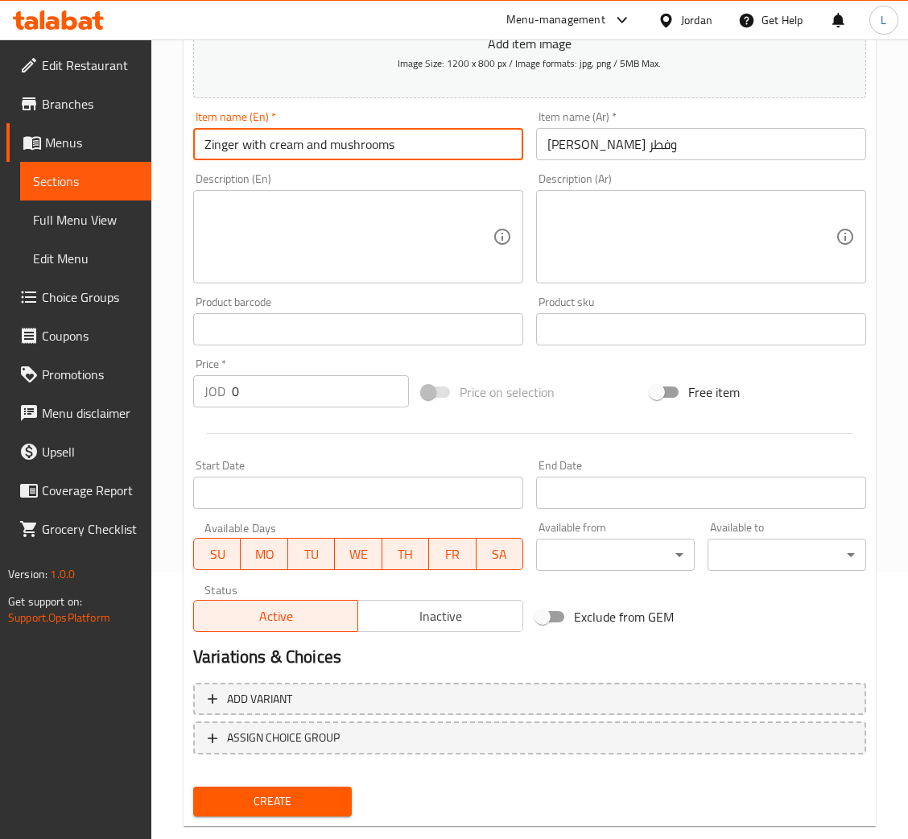
scroll to position [295, 0]
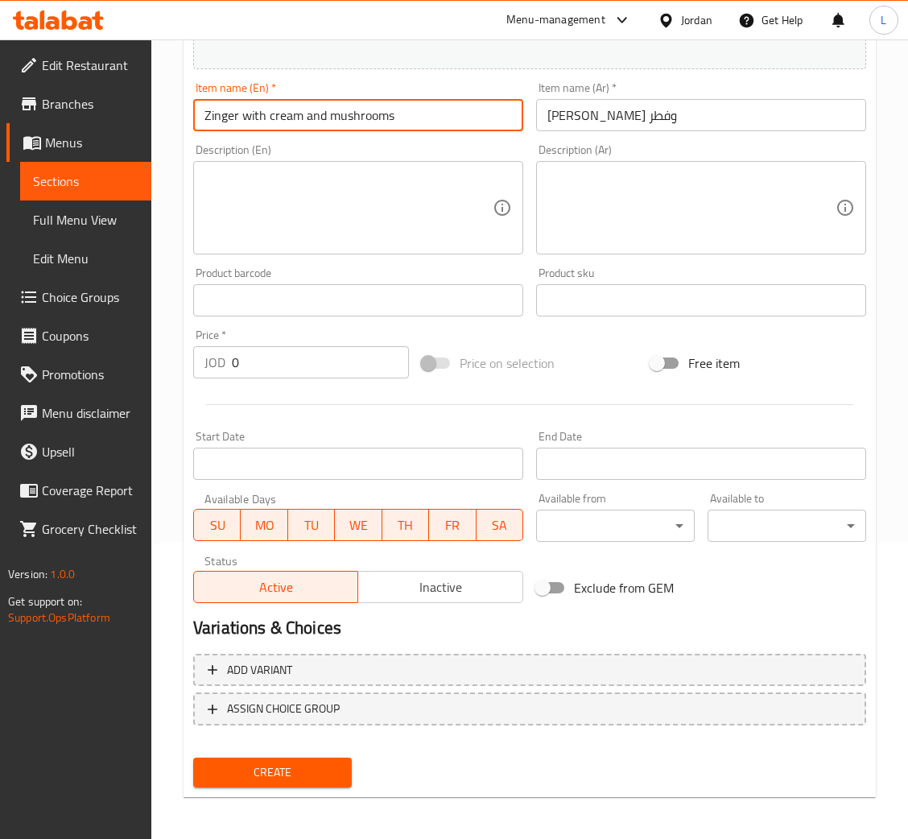
type input "Zinger with cream and mushrooms"
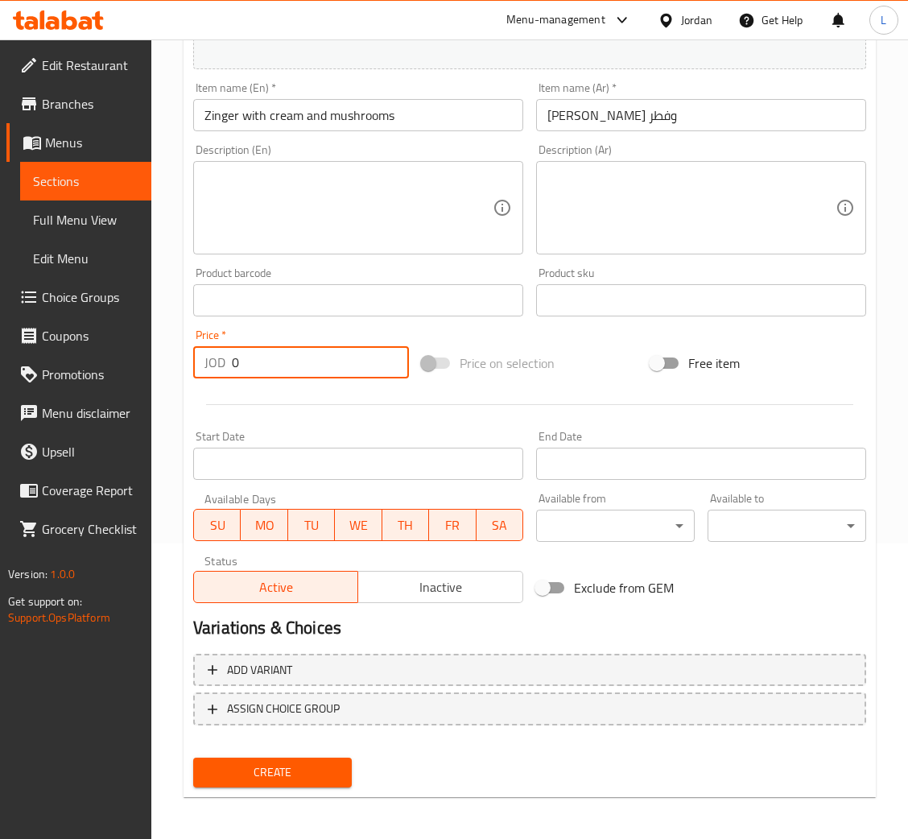
click at [316, 366] on input "0" at bounding box center [320, 362] width 177 height 32
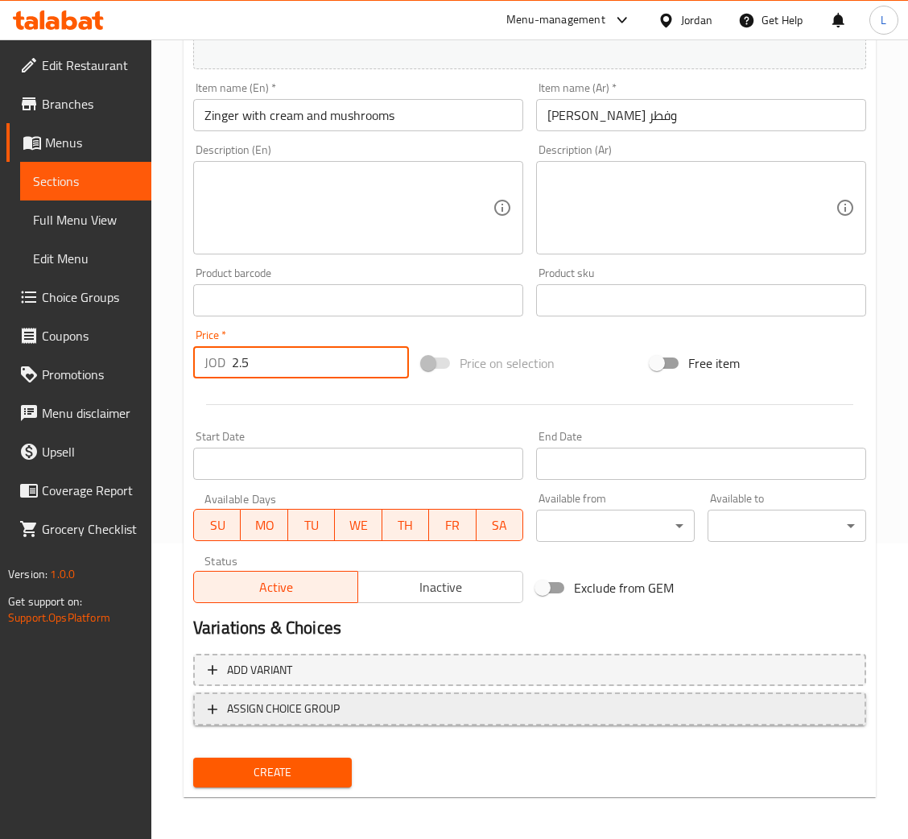
type input "2.5"
click at [393, 707] on span "ASSIGN CHOICE GROUP" at bounding box center [530, 709] width 644 height 20
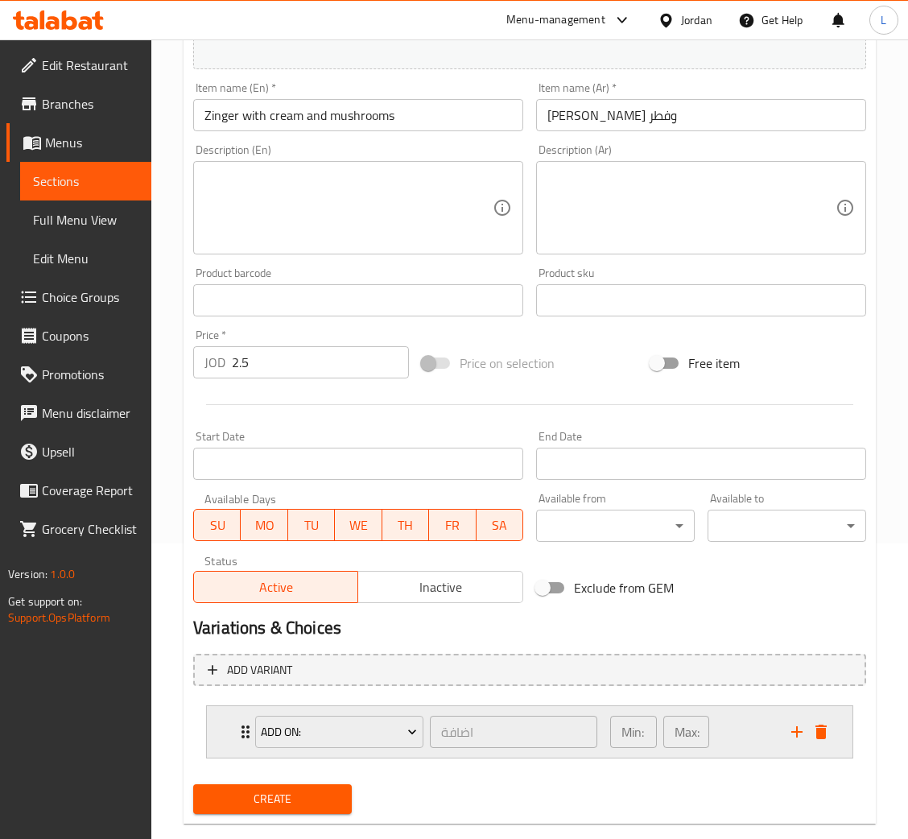
click at [370, 747] on div "add on:" at bounding box center [339, 731] width 175 height 39
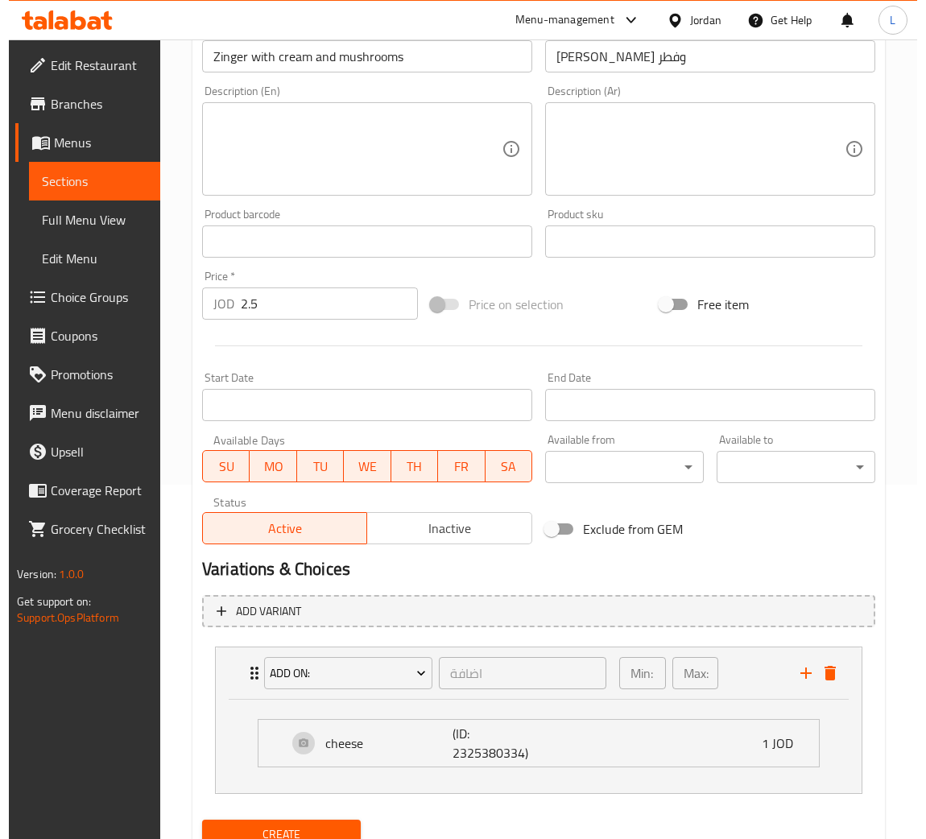
scroll to position [418, 0]
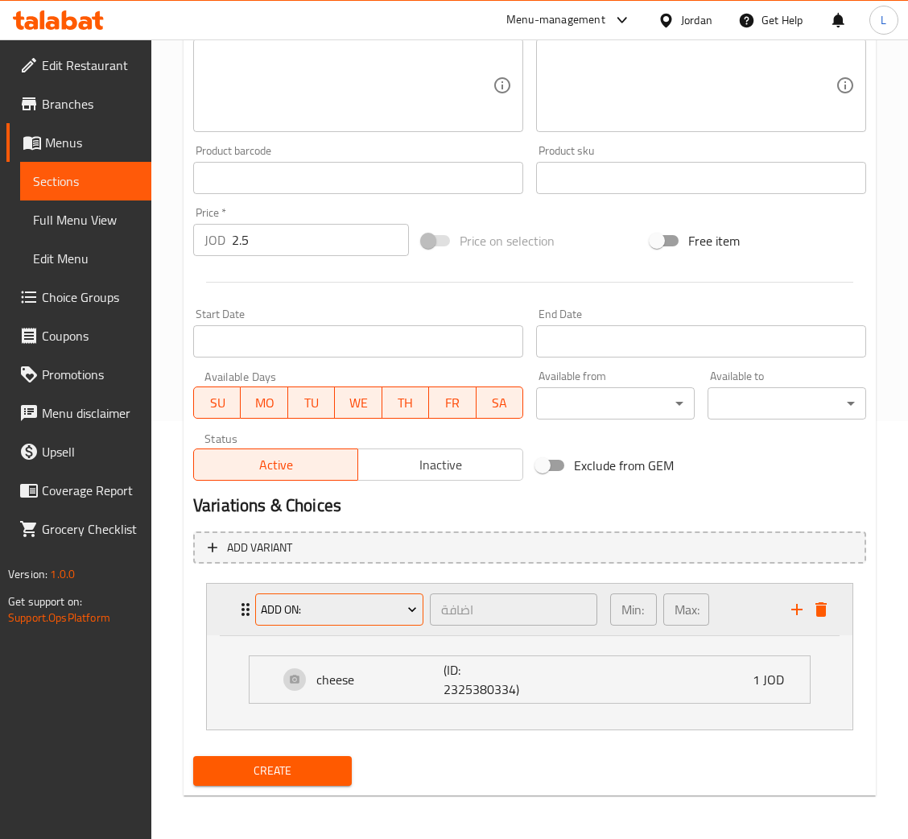
click at [357, 622] on button "add on:" at bounding box center [339, 609] width 168 height 32
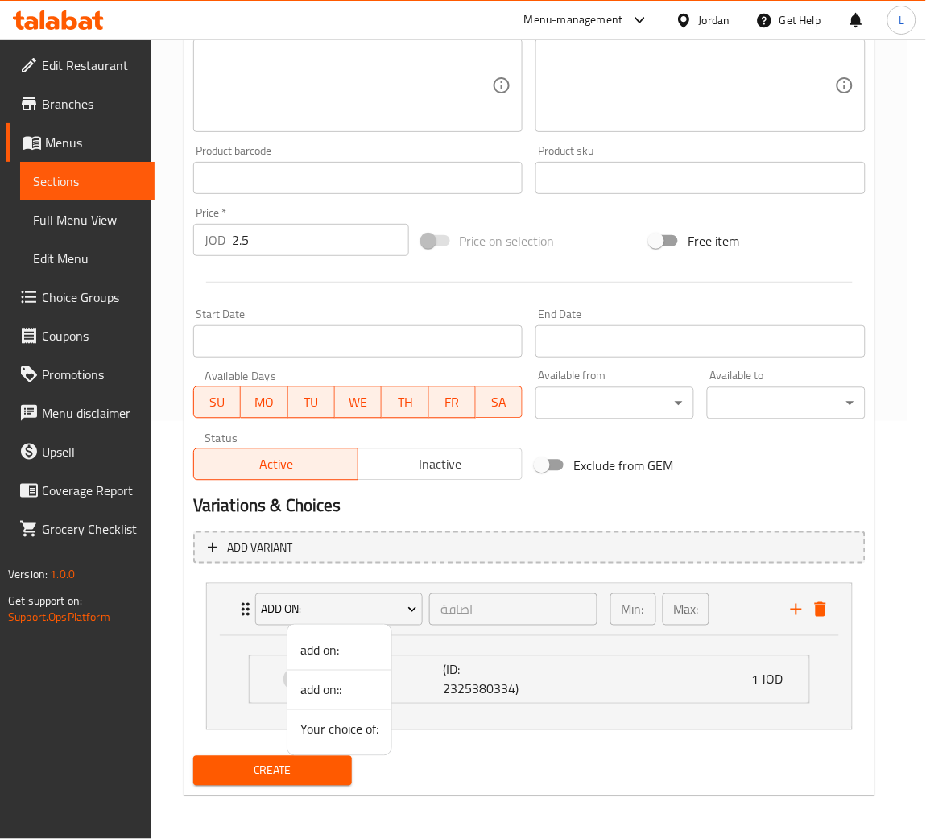
click at [354, 728] on span "Your choice of:" at bounding box center [339, 729] width 78 height 19
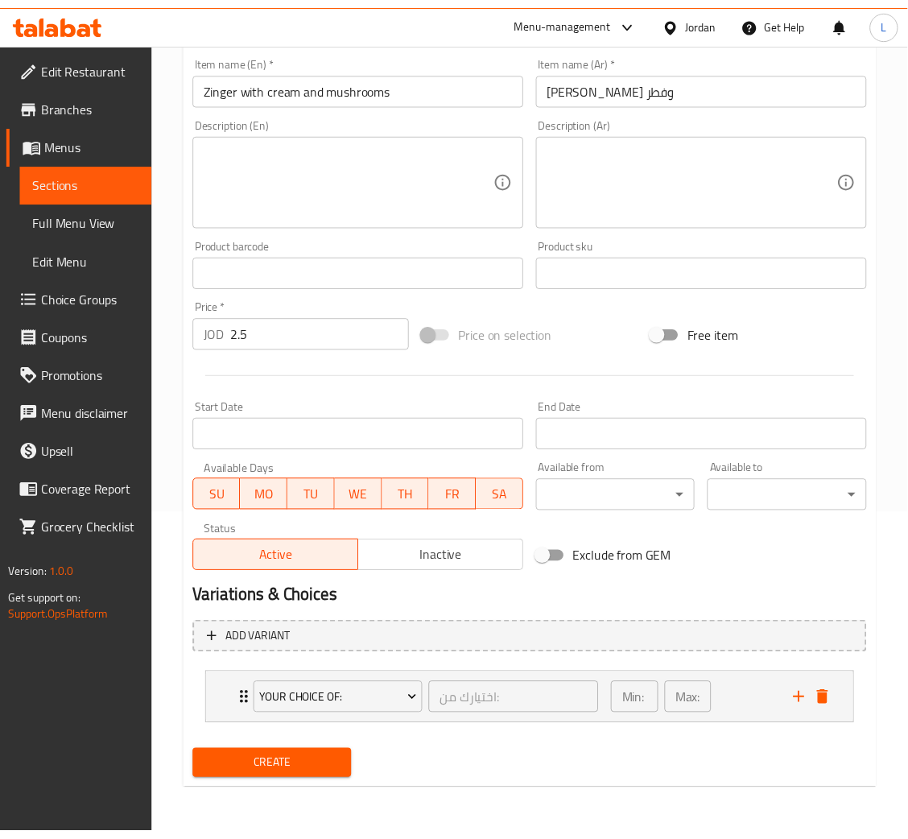
scroll to position [323, 0]
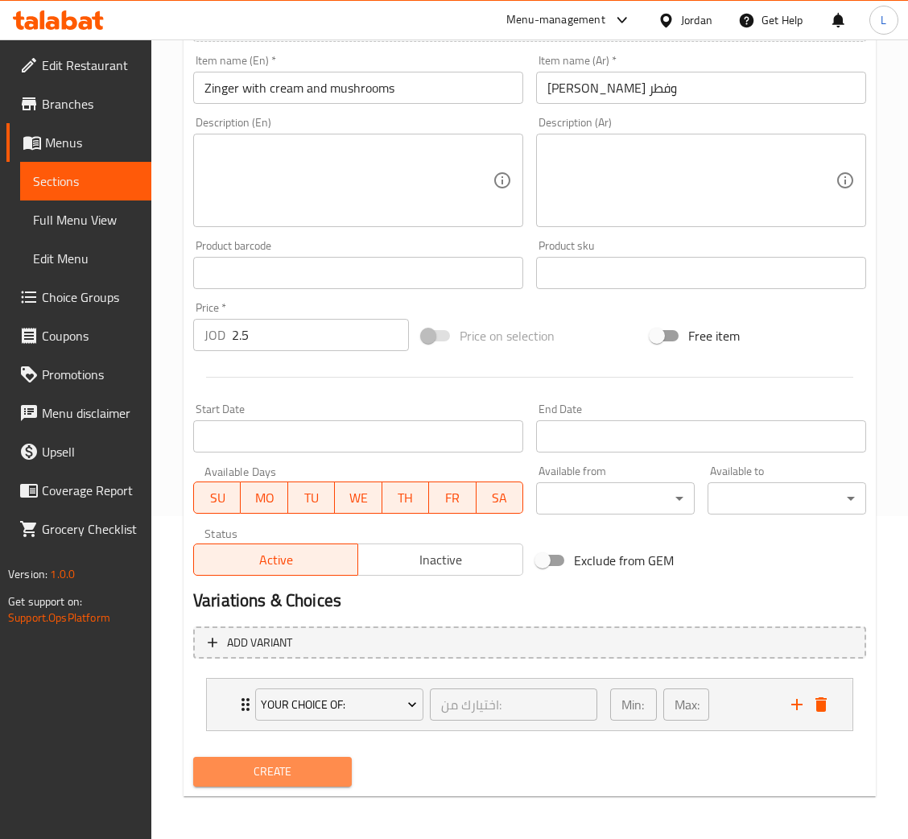
click at [330, 772] on span "Create" at bounding box center [272, 771] width 133 height 20
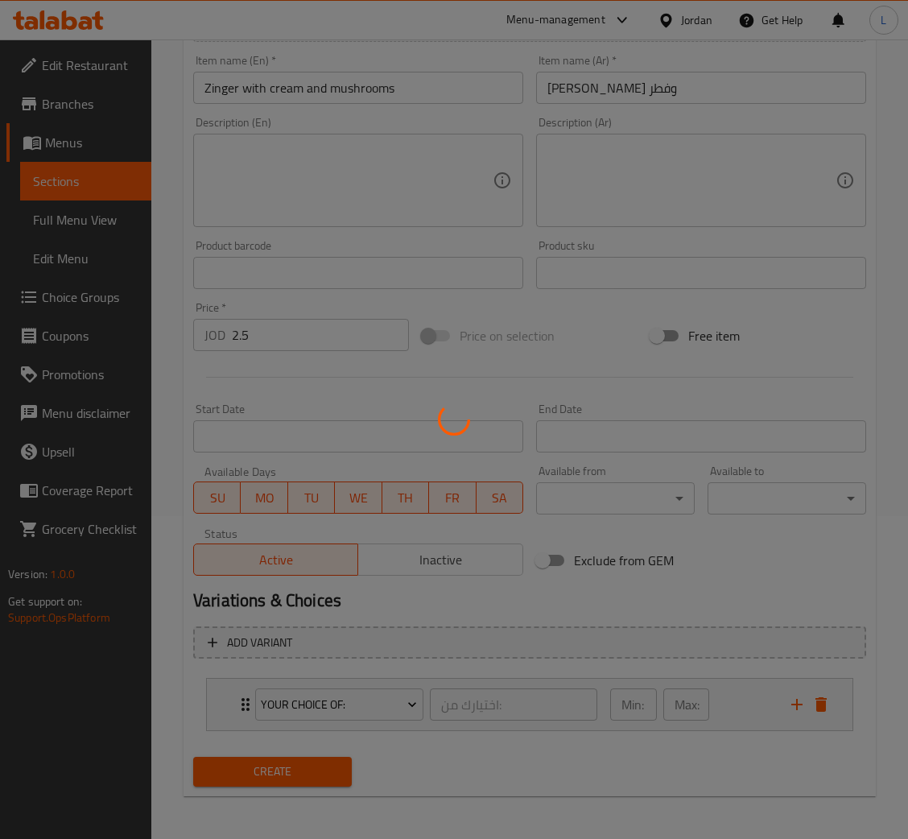
type input "0"
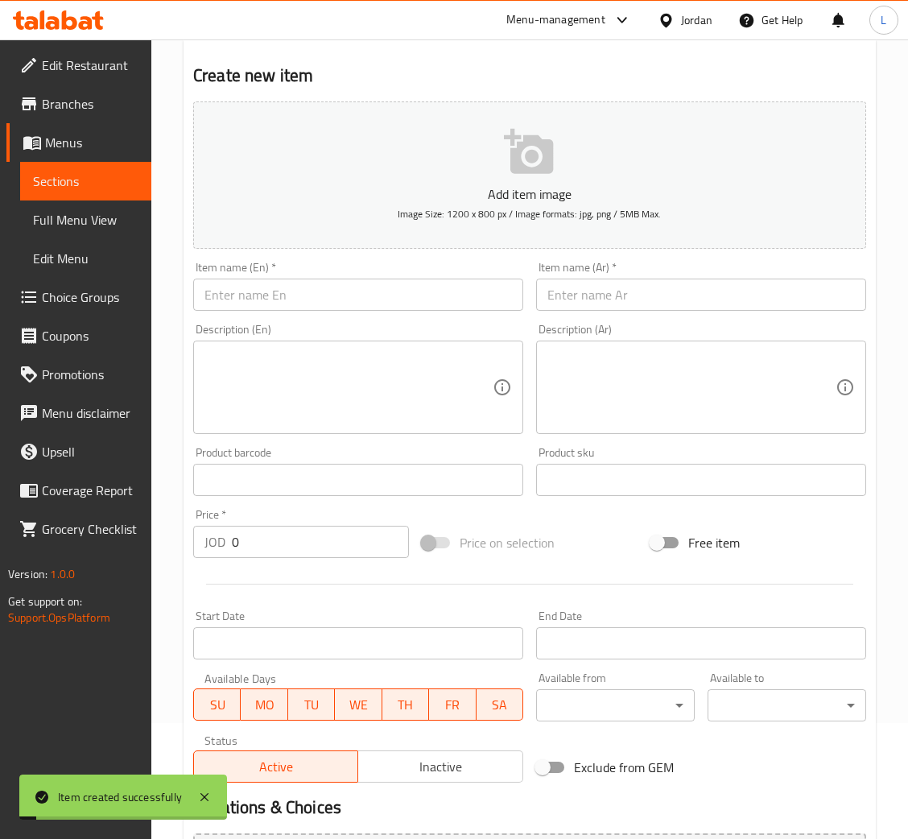
scroll to position [0, 0]
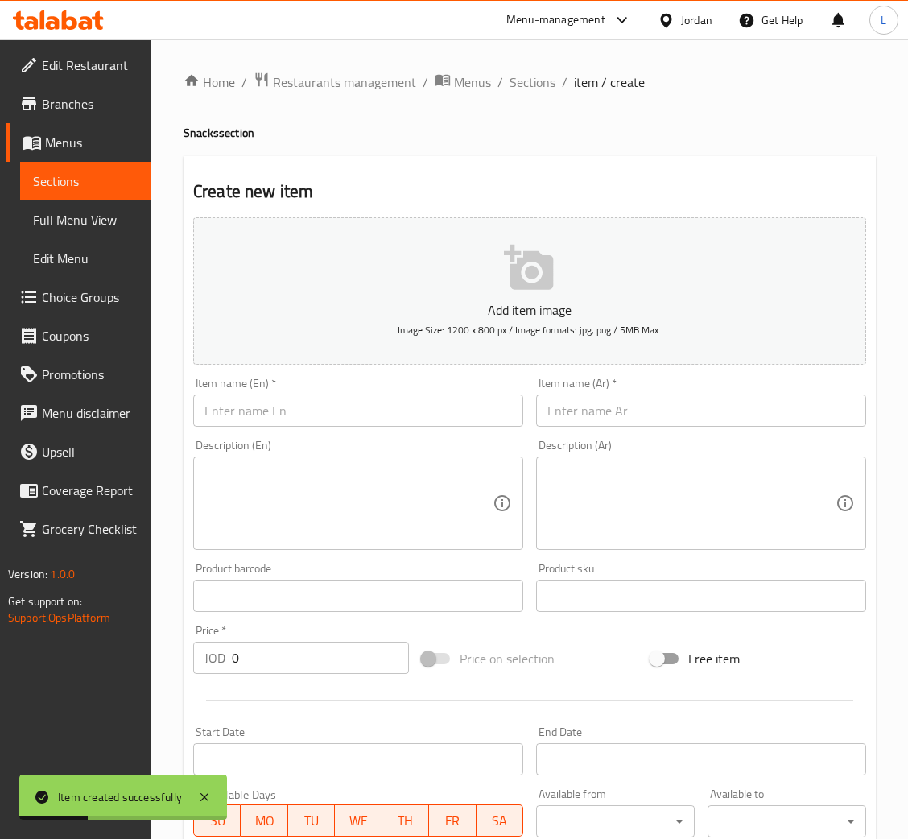
click at [655, 406] on input "text" at bounding box center [701, 410] width 330 height 32
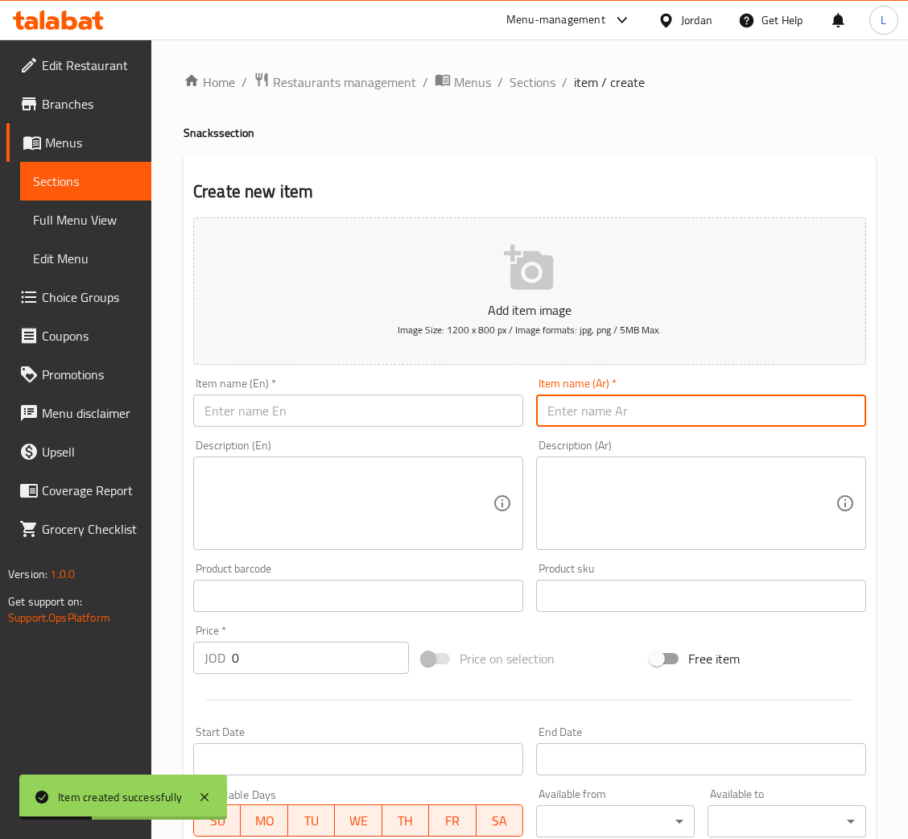
paste input "فهيتا"
click at [569, 418] on input "فهيتا" at bounding box center [701, 410] width 330 height 32
click at [593, 411] on input "هيتا" at bounding box center [701, 410] width 330 height 32
click at [595, 411] on input "هيتا" at bounding box center [701, 410] width 330 height 32
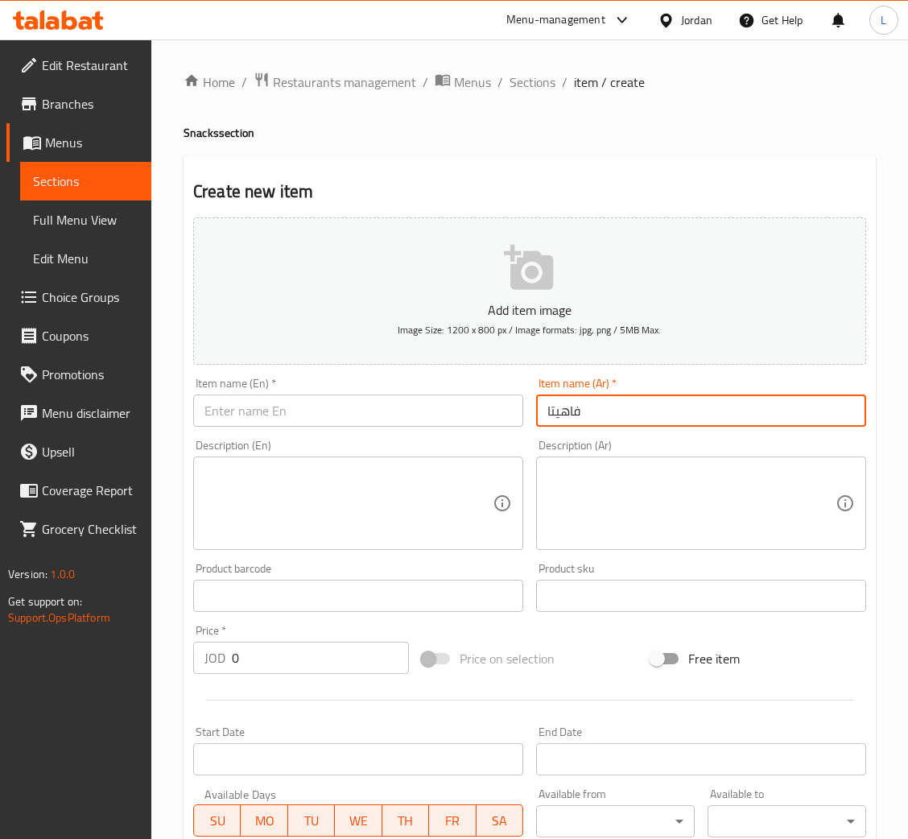
type input "فاهيتا"
click at [593, 390] on div "Item name (Ar)   * فاهيتا Item name (Ar) *" at bounding box center [701, 402] width 330 height 49
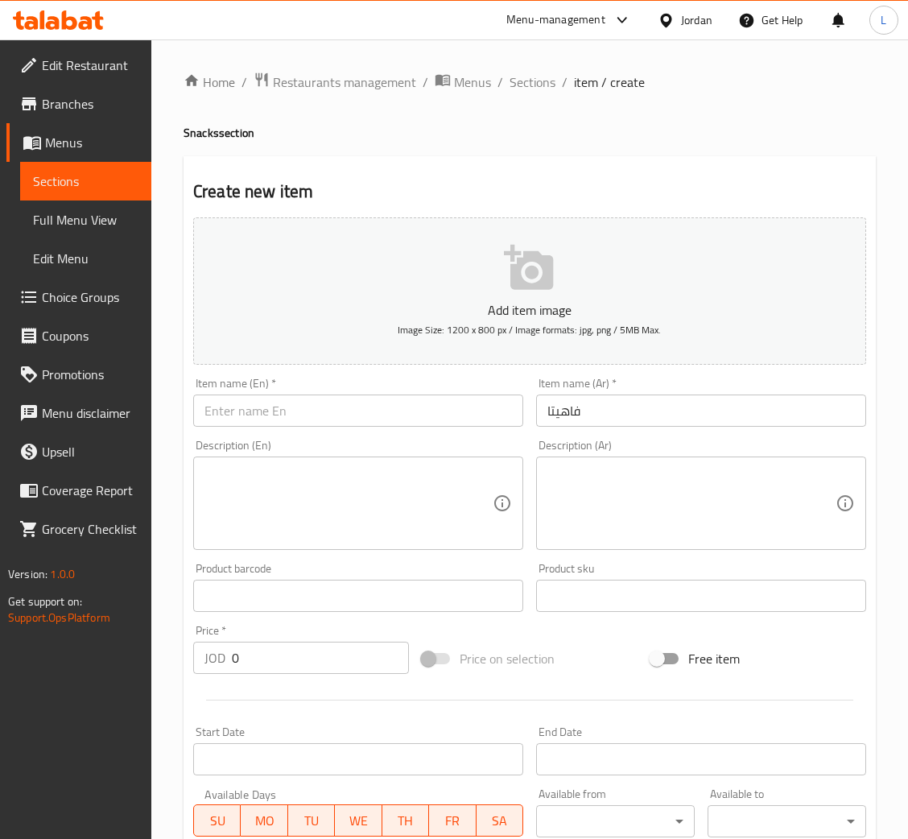
click at [577, 406] on input "فاهيتا" at bounding box center [701, 410] width 330 height 32
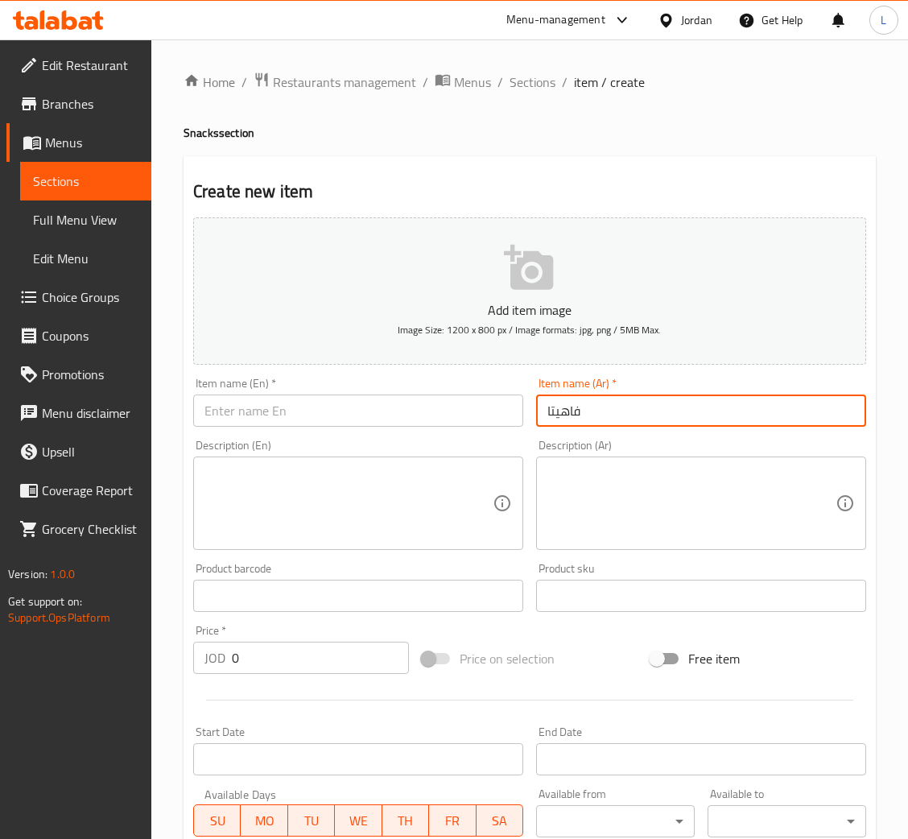
click at [577, 406] on input "فاهيتا" at bounding box center [701, 410] width 330 height 32
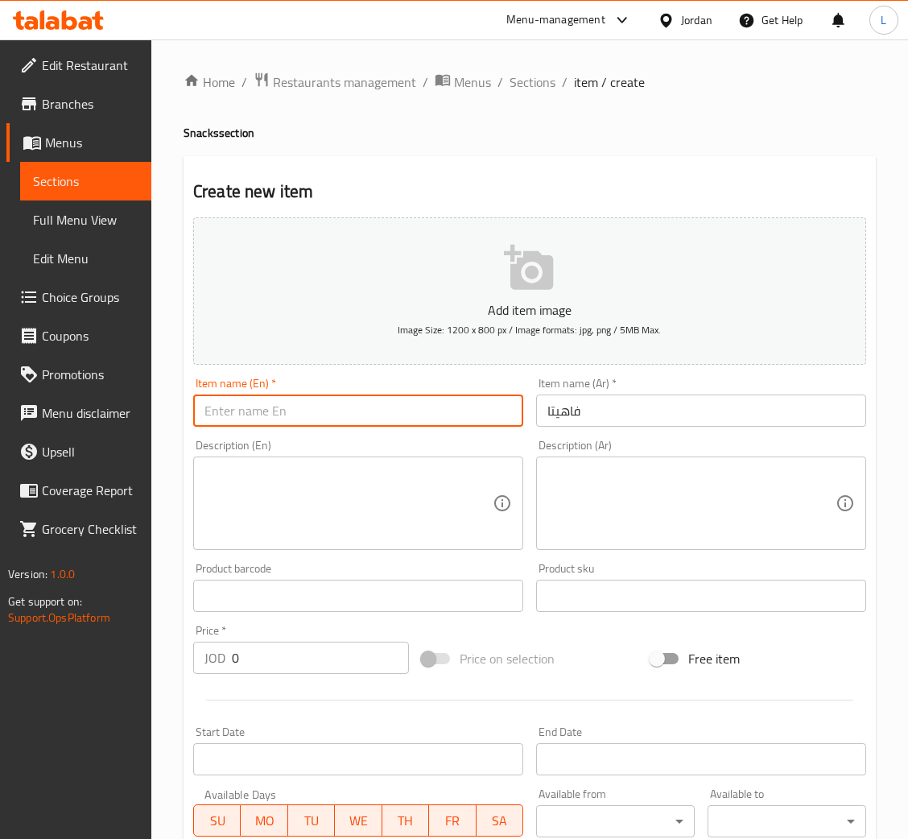
click at [394, 396] on input "text" at bounding box center [358, 410] width 330 height 32
paste input "Fajita"
type input "Fajita"
click at [356, 659] on input "0" at bounding box center [320, 658] width 177 height 32
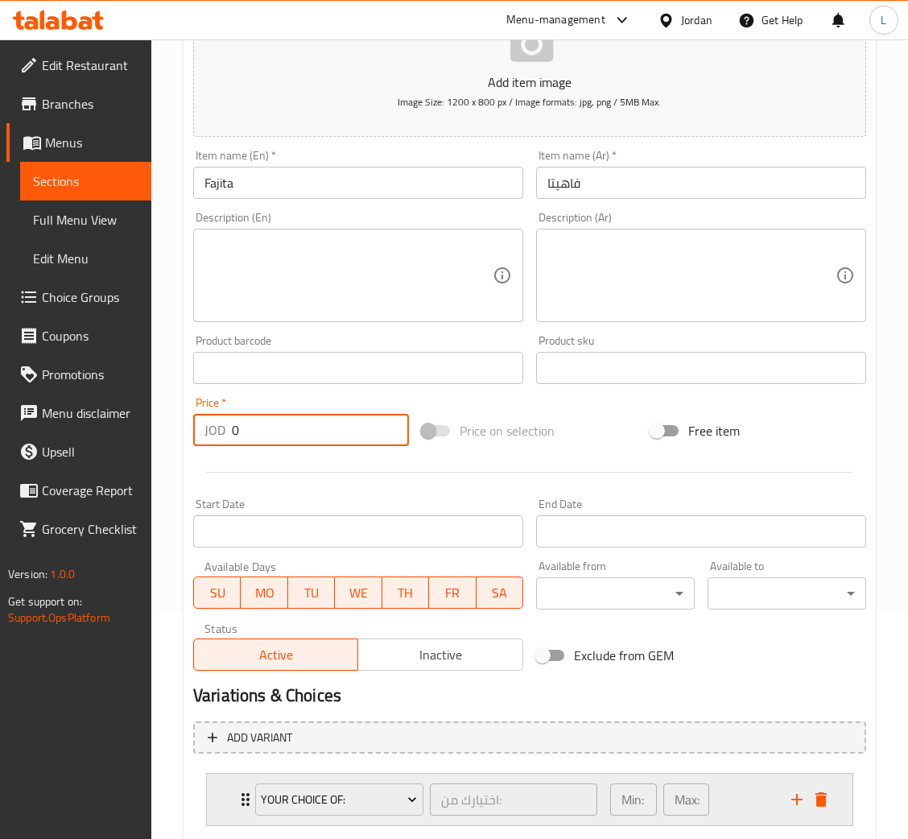
scroll to position [323, 0]
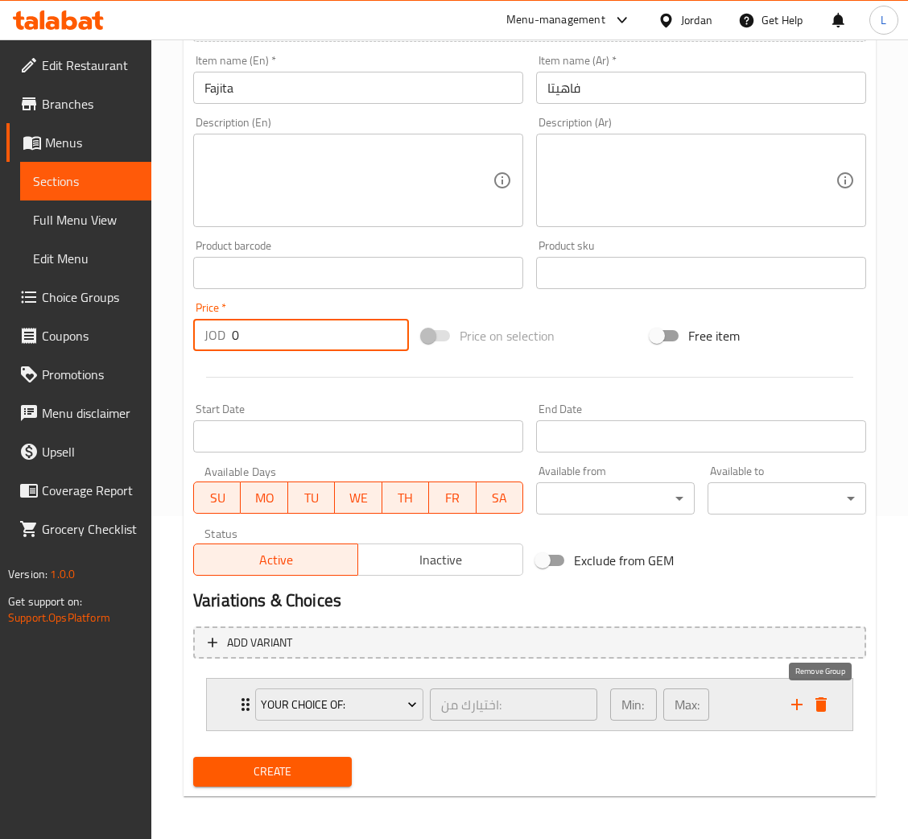
click at [823, 707] on icon "delete" at bounding box center [820, 704] width 11 height 14
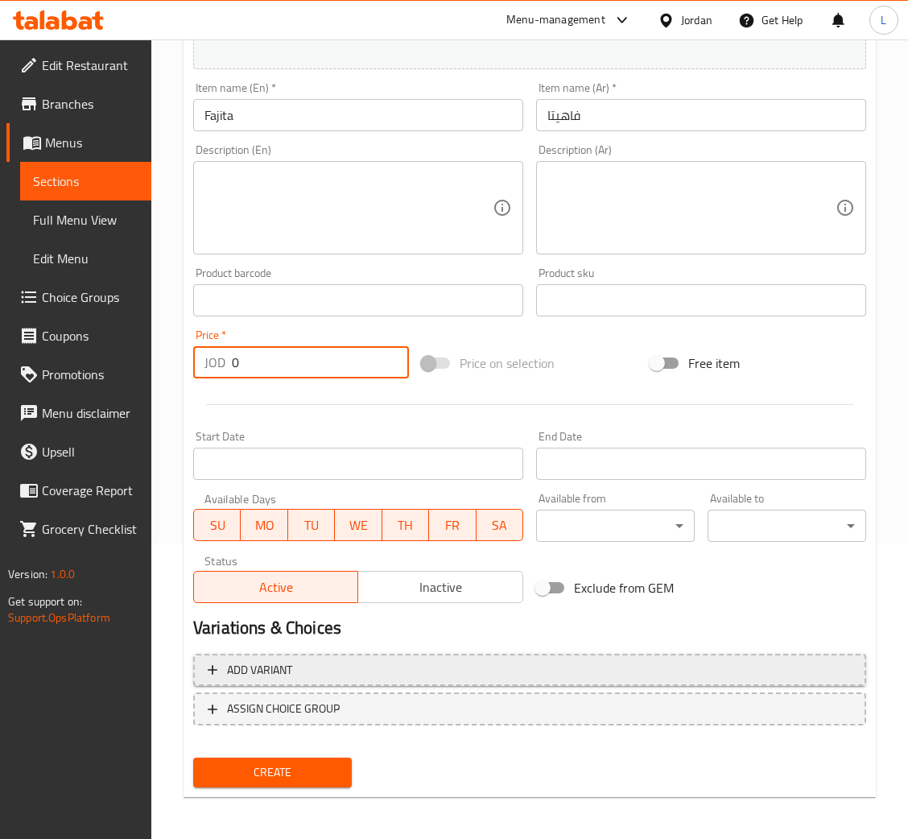
click at [415, 674] on span "Add variant" at bounding box center [530, 670] width 644 height 20
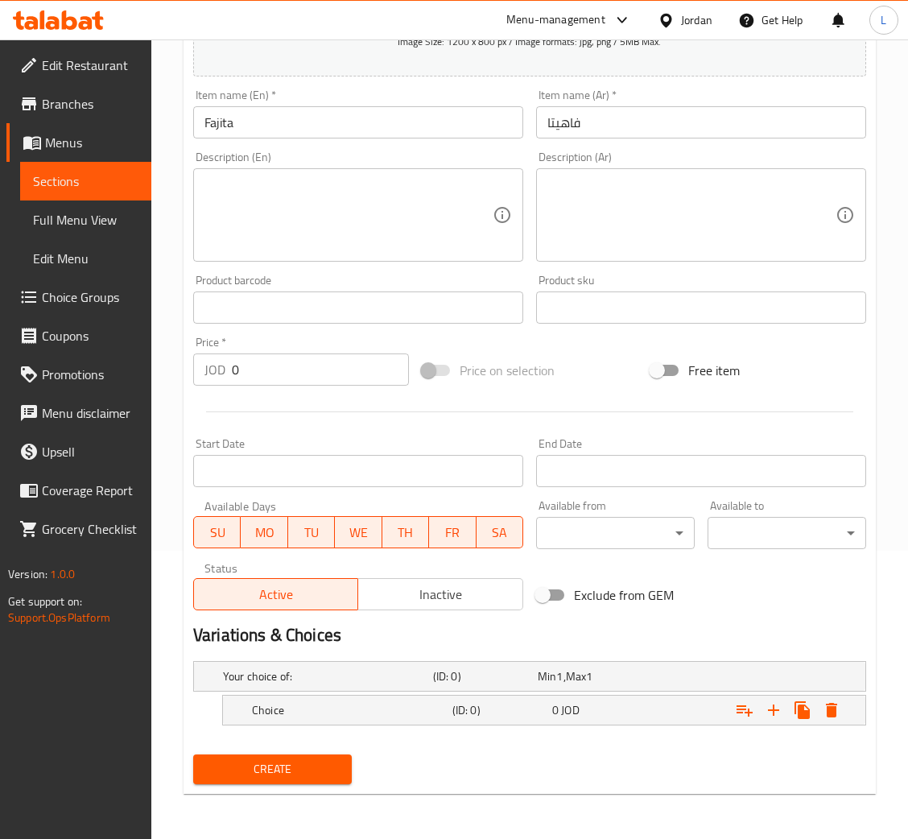
scroll to position [287, 0]
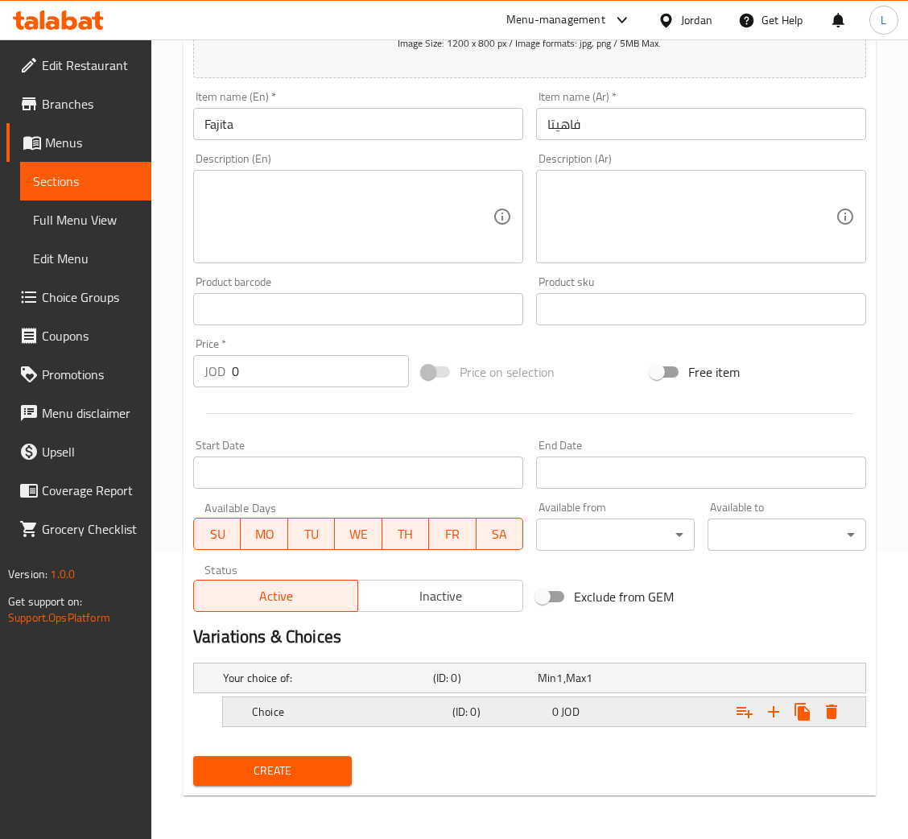
click at [394, 721] on div "Choice" at bounding box center [349, 711] width 200 height 23
click at [388, 708] on h5 "Choice" at bounding box center [349, 712] width 194 height 16
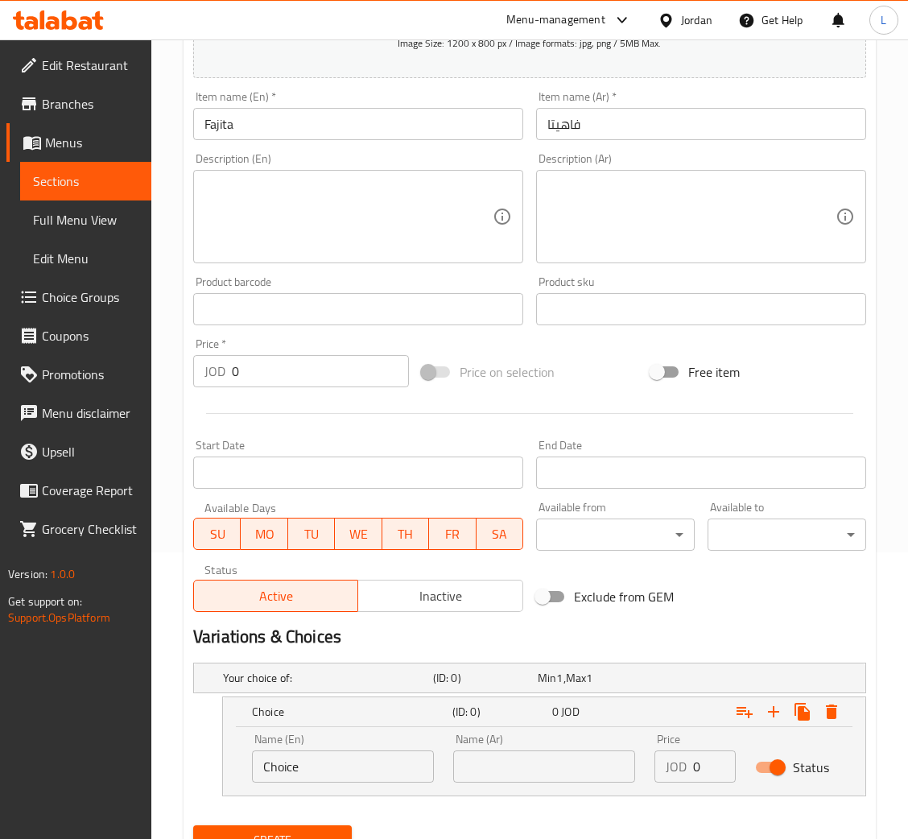
scroll to position [356, 0]
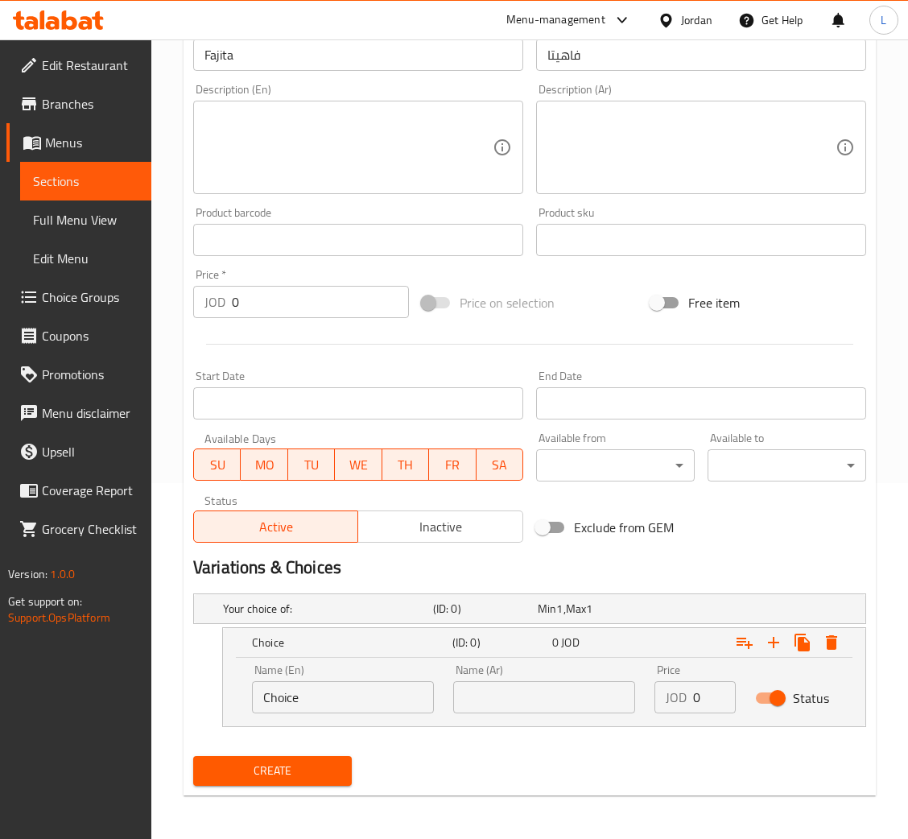
click at [361, 707] on input "Choice" at bounding box center [343, 697] width 182 height 32
click at [361, 707] on input "text" at bounding box center [343, 697] width 182 height 32
type input "Sandwich"
drag, startPoint x: 539, startPoint y: 691, endPoint x: 571, endPoint y: 684, distance: 32.0
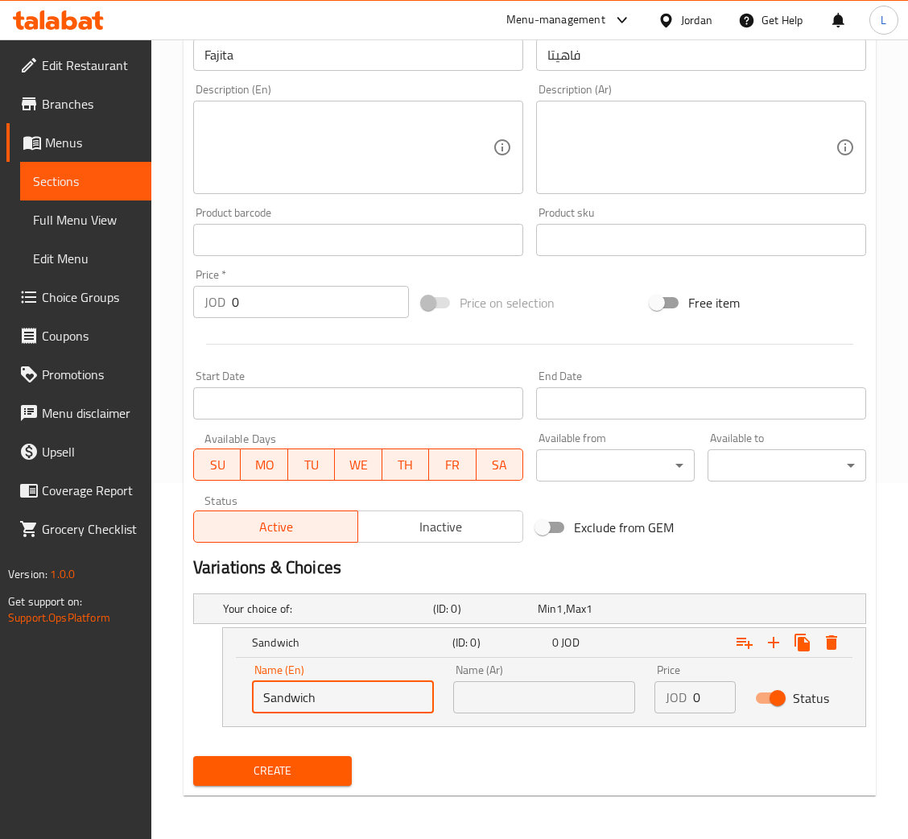
click at [539, 691] on input "text" at bounding box center [544, 697] width 182 height 32
click at [545, 713] on div "Name (Ar) ساندوتش Name (Ar)" at bounding box center [544, 688] width 201 height 68
click at [544, 713] on div "Name (Ar) ساندوتش Name (Ar)" at bounding box center [544, 688] width 201 height 68
click at [548, 699] on input "ساندوتش" at bounding box center [544, 697] width 182 height 32
type input "ساندوت"
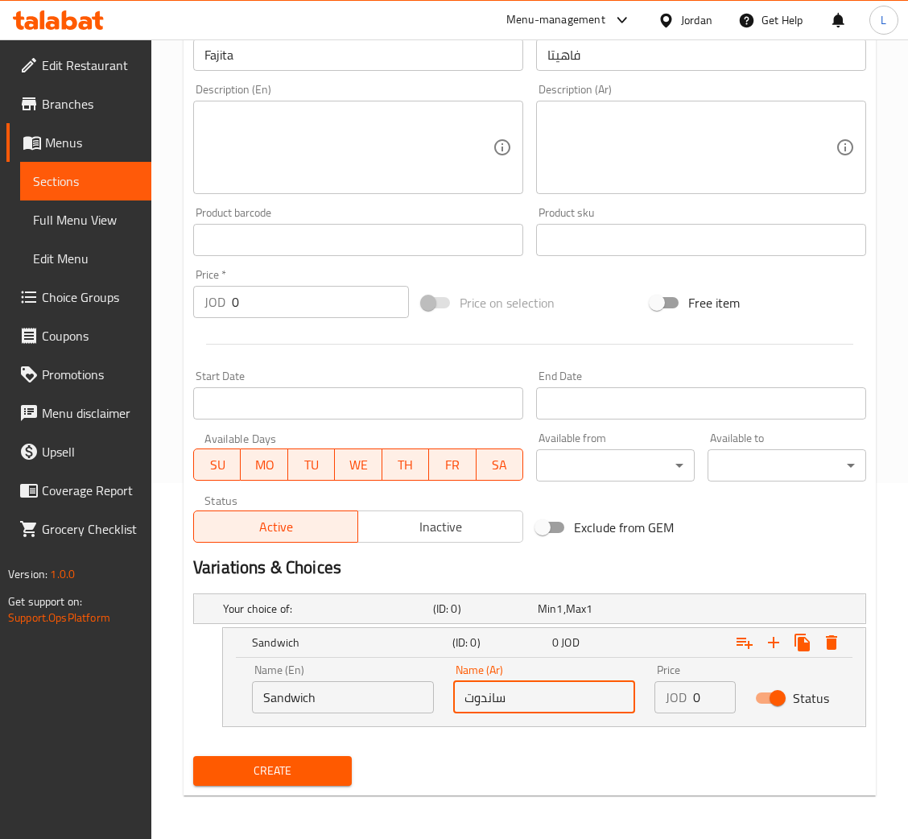
click at [552, 695] on input "ساندوت" at bounding box center [544, 697] width 182 height 32
click at [553, 695] on input "text" at bounding box center [544, 697] width 182 height 32
type input "ساندويش"
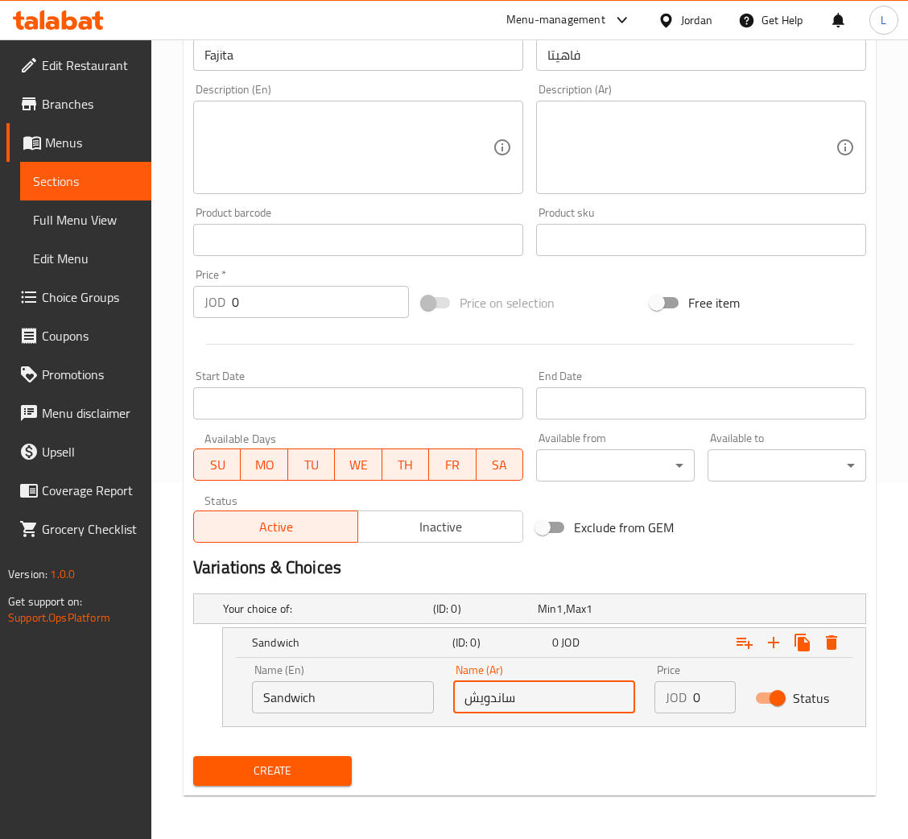
click at [699, 694] on input "0" at bounding box center [714, 697] width 43 height 32
type input "1.99"
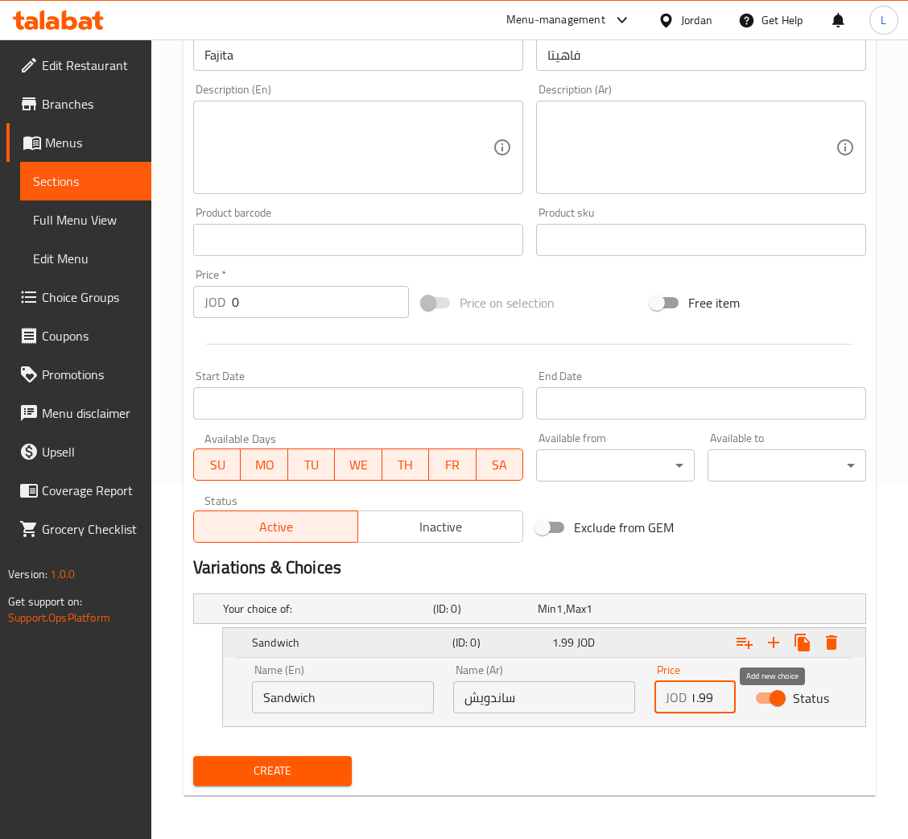
click at [782, 636] on icon "Expand" at bounding box center [773, 642] width 19 height 19
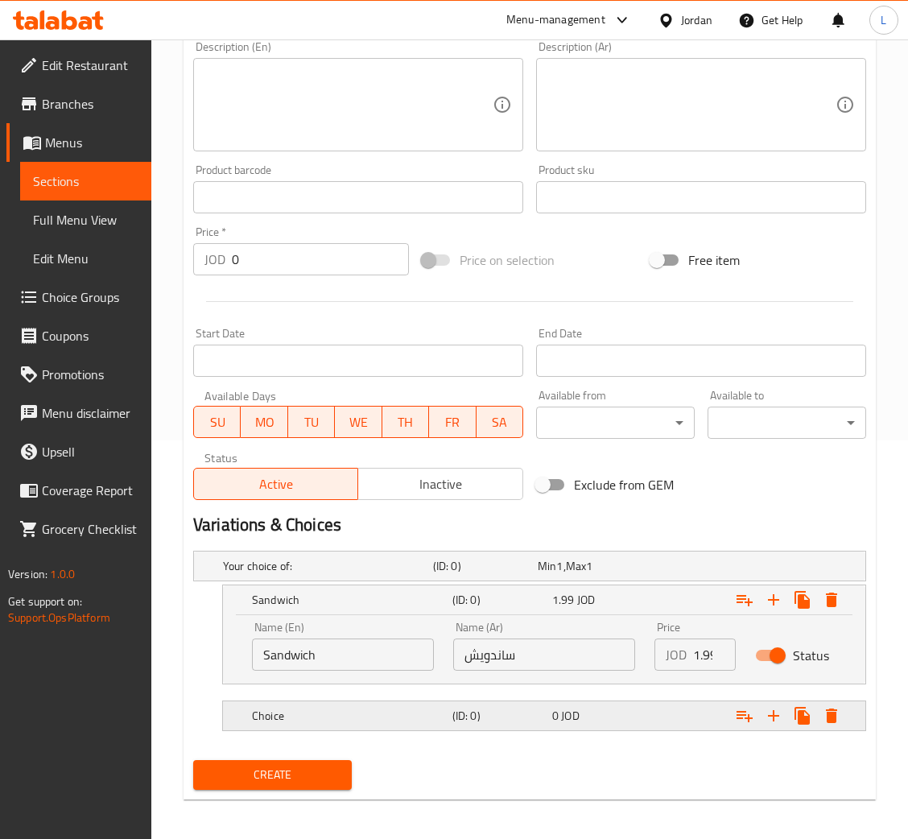
scroll to position [403, 0]
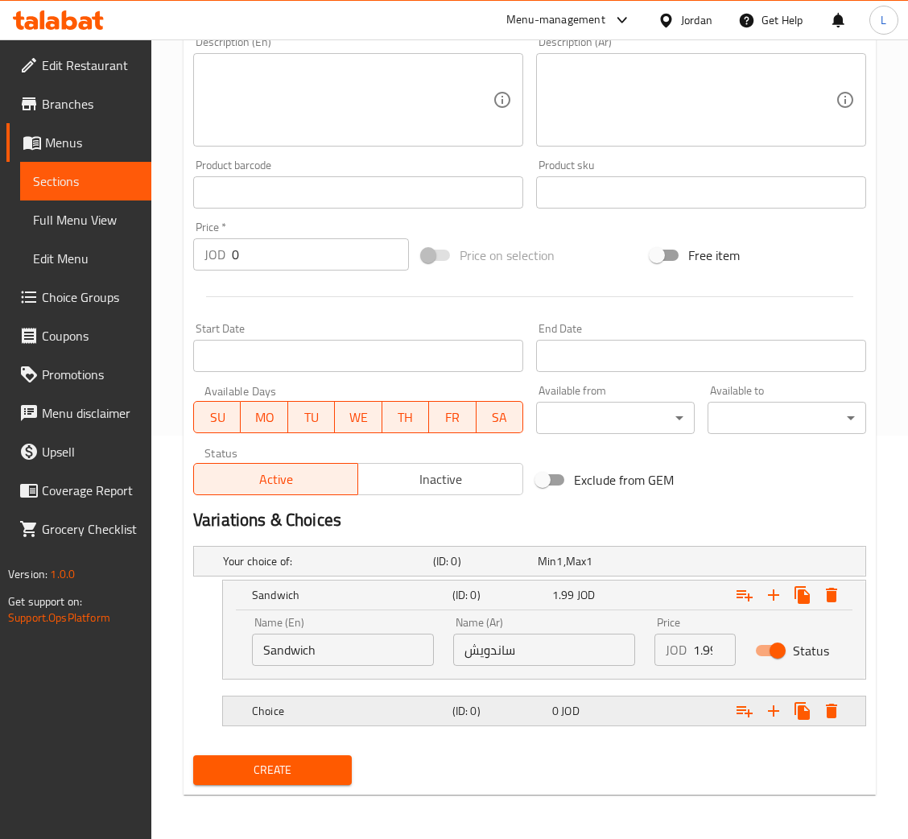
click at [481, 699] on div "(ID: 0)" at bounding box center [499, 710] width 100 height 23
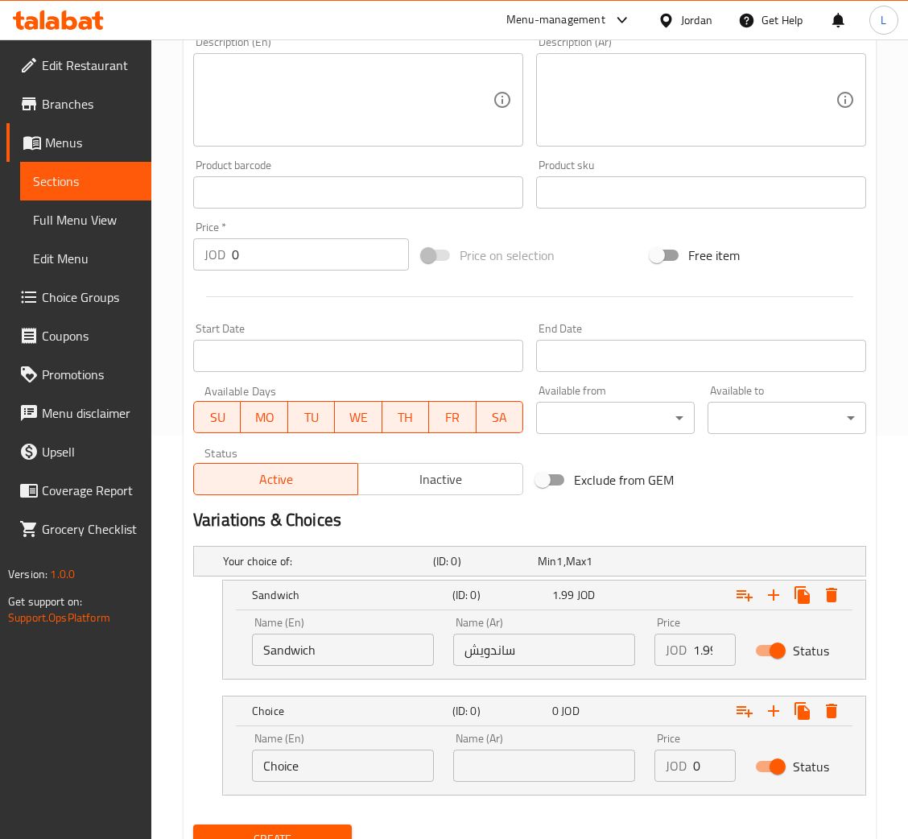
click at [369, 766] on input "Choice" at bounding box center [343, 765] width 182 height 32
click at [373, 753] on input "text" at bounding box center [343, 765] width 182 height 32
type input "Meal"
drag, startPoint x: 543, startPoint y: 771, endPoint x: 551, endPoint y: 773, distance: 8.2
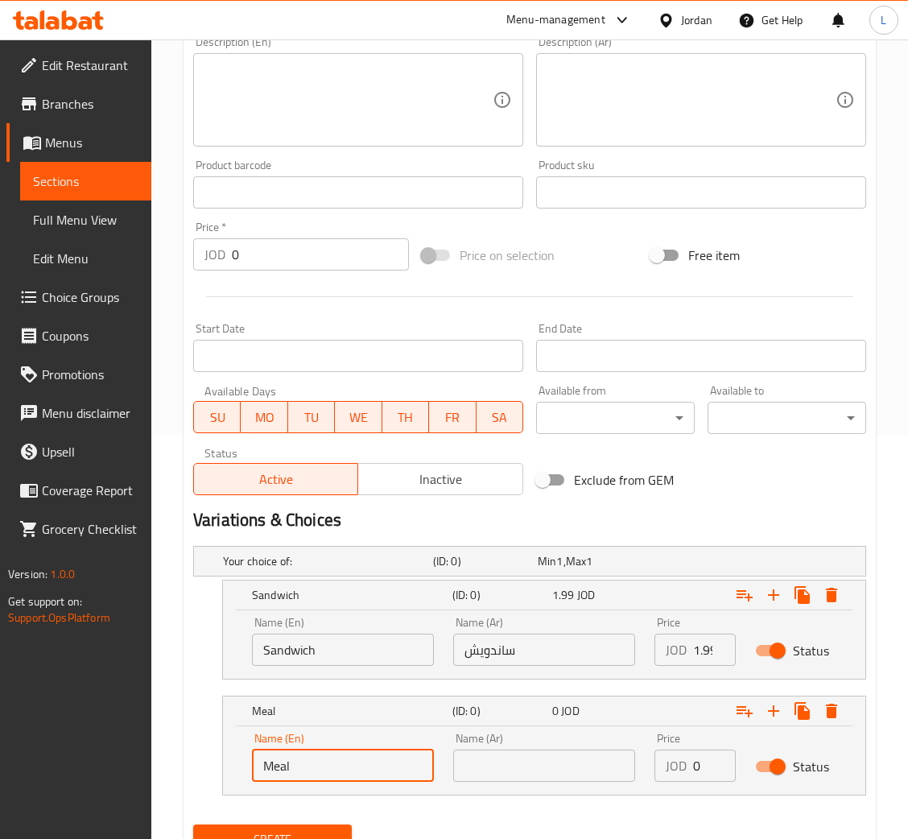
click at [543, 772] on input "text" at bounding box center [544, 765] width 182 height 32
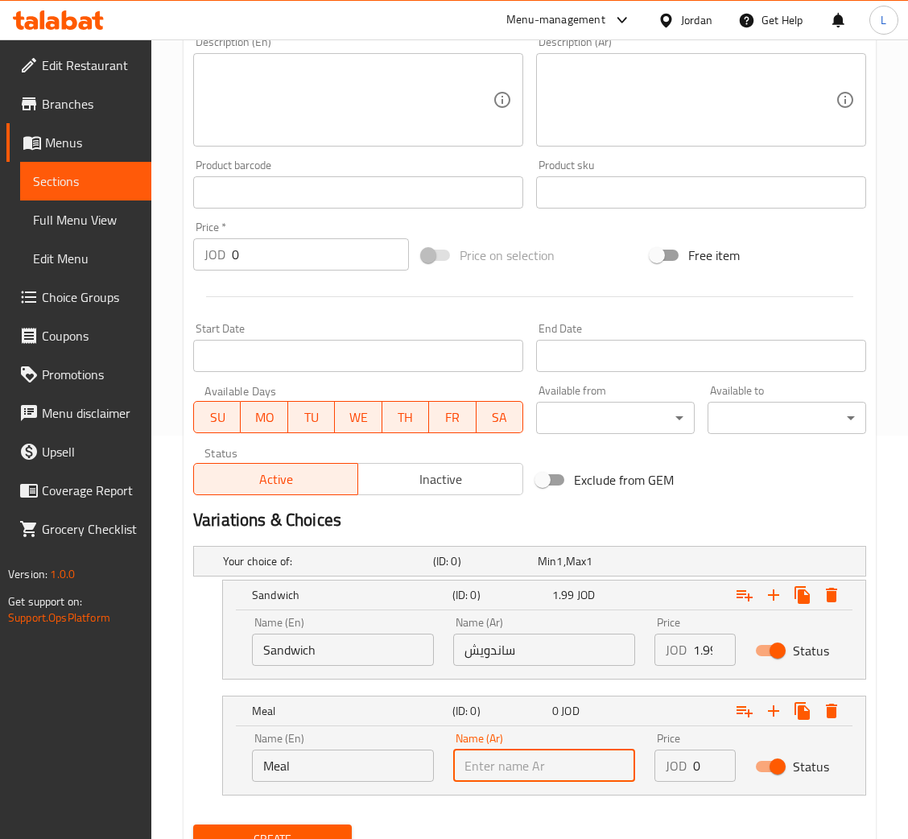
type input "وجبه"
click at [704, 767] on input "0" at bounding box center [714, 765] width 43 height 32
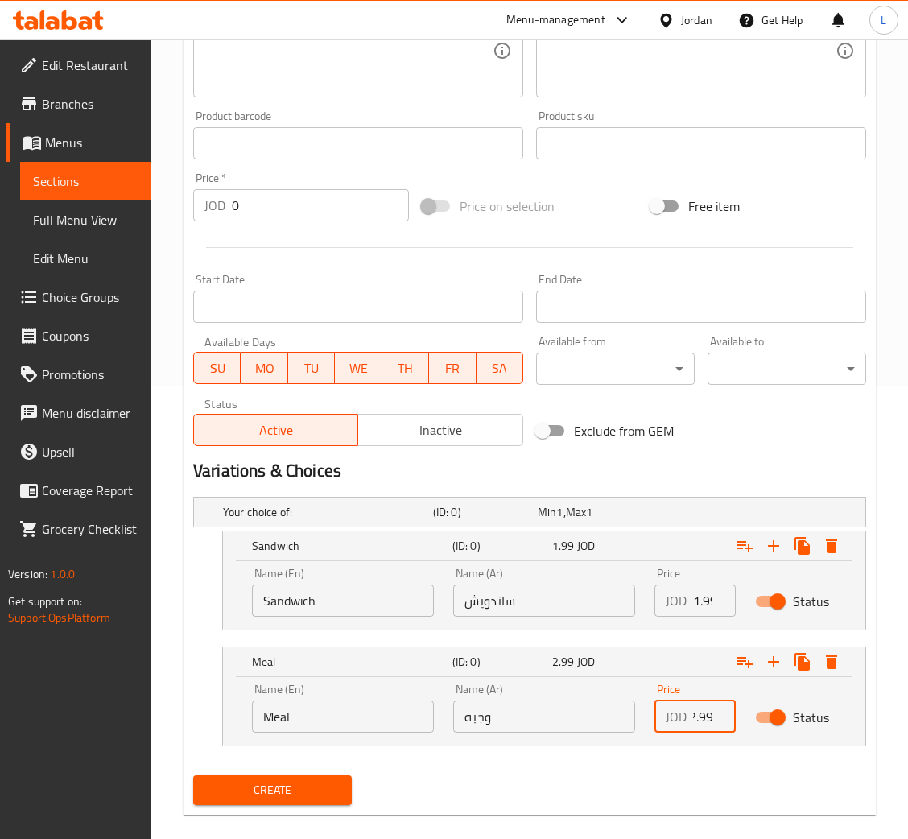
scroll to position [472, 0]
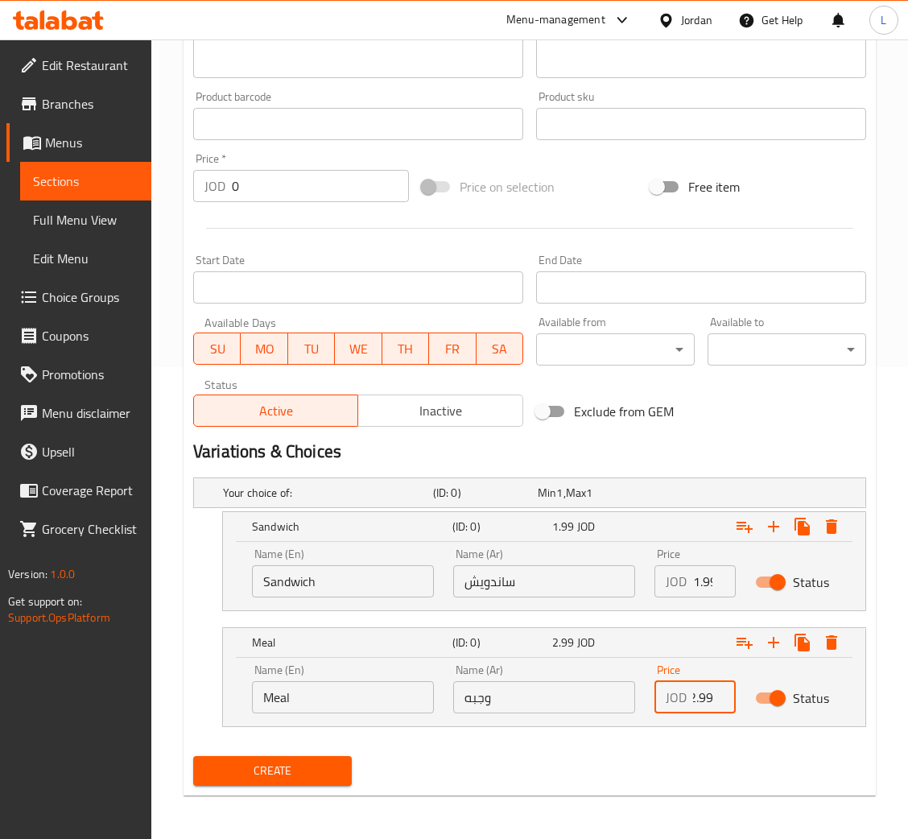
type input "2.99"
click at [295, 756] on button "Create" at bounding box center [272, 771] width 159 height 30
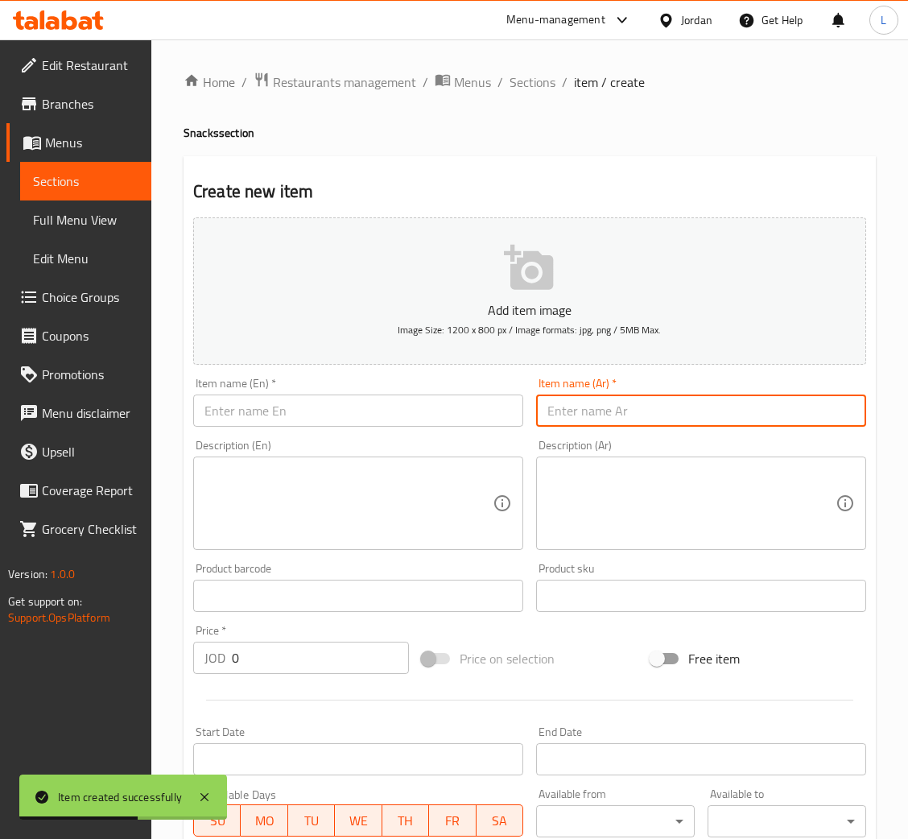
click at [701, 398] on input "text" at bounding box center [701, 410] width 330 height 32
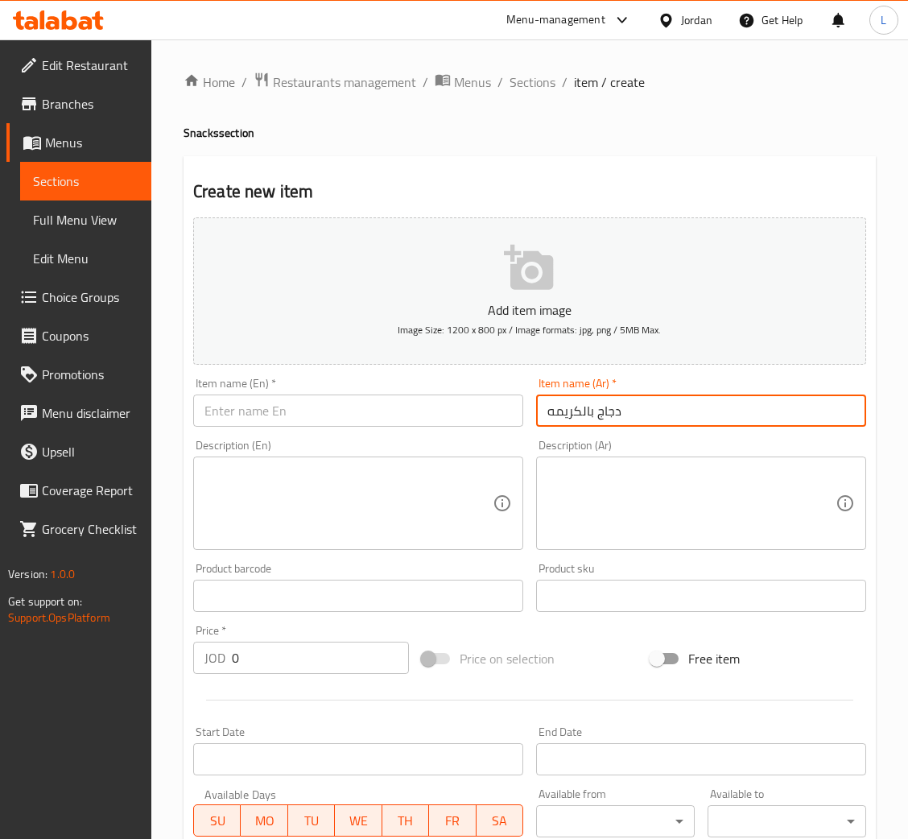
click at [600, 398] on input "دجاج بالكريمه" at bounding box center [701, 410] width 330 height 32
type input "دجاج بالكريمه"
click at [287, 410] on input "text" at bounding box center [358, 410] width 330 height 32
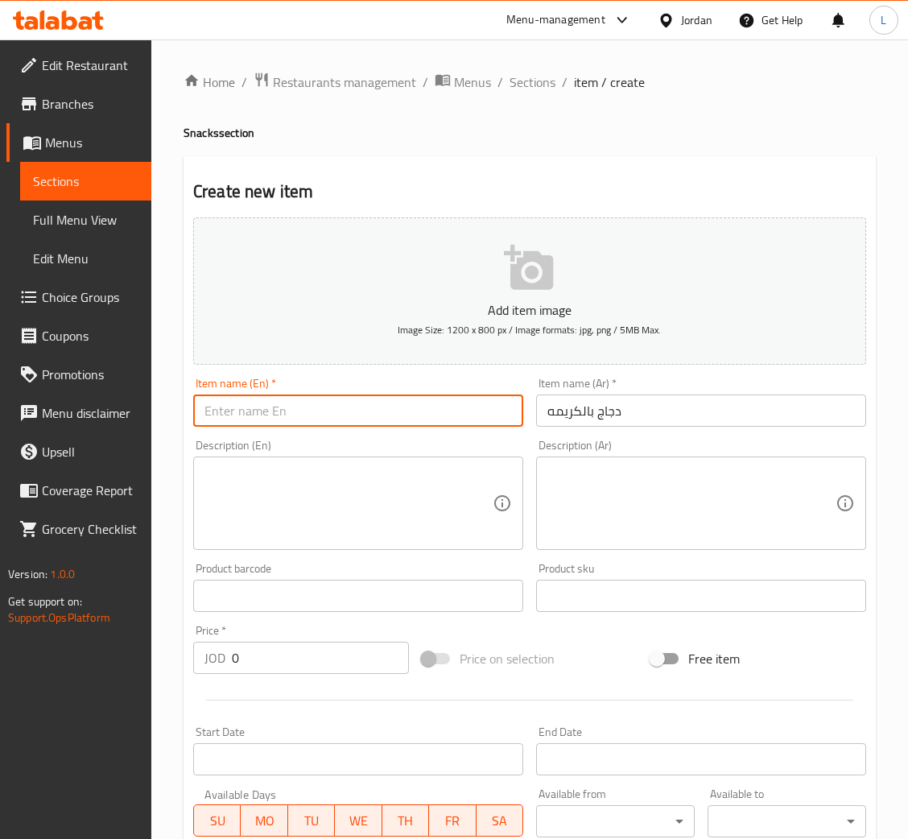
paste input "Creamy chicken"
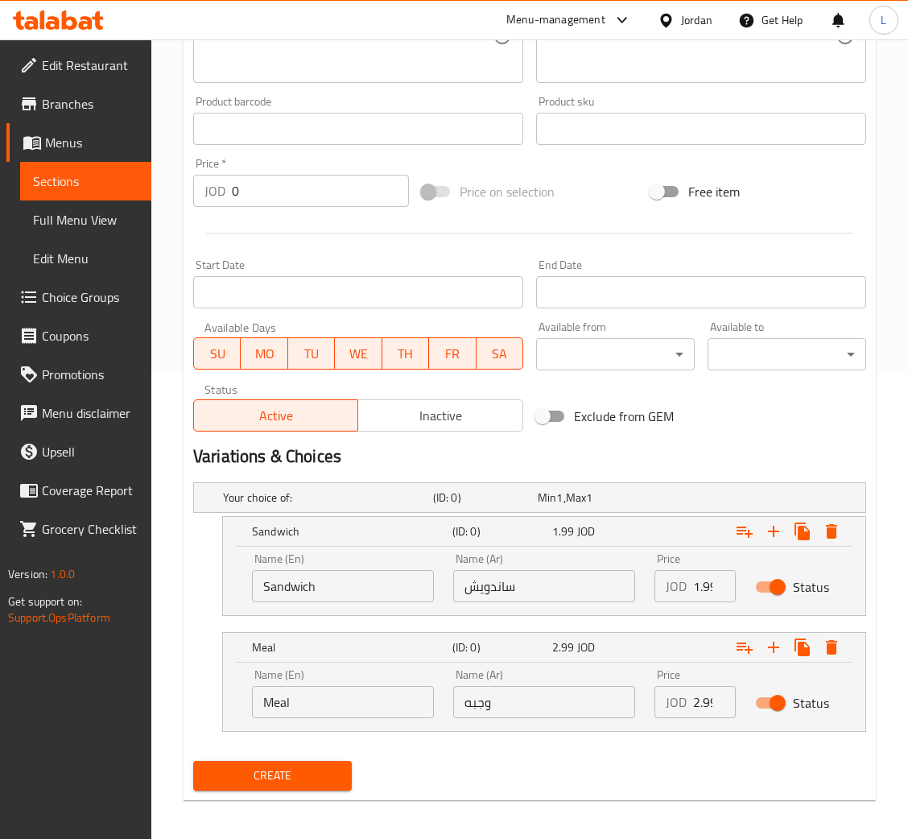
scroll to position [472, 0]
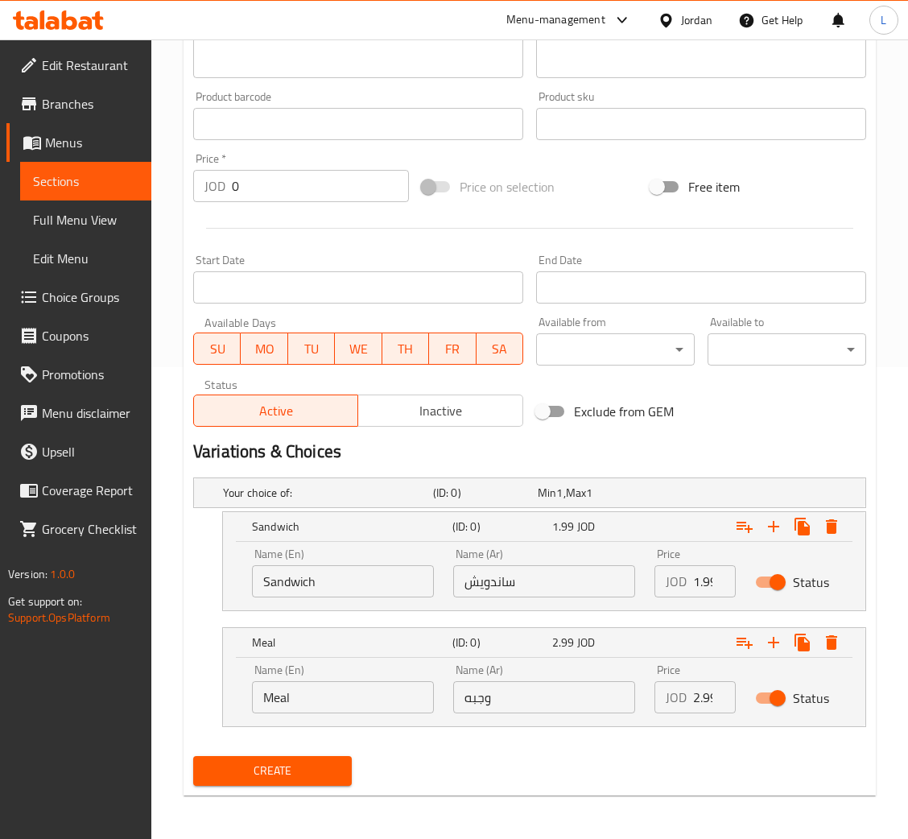
type input "Creamy chicken"
click at [697, 581] on input "1.99" at bounding box center [714, 581] width 43 height 32
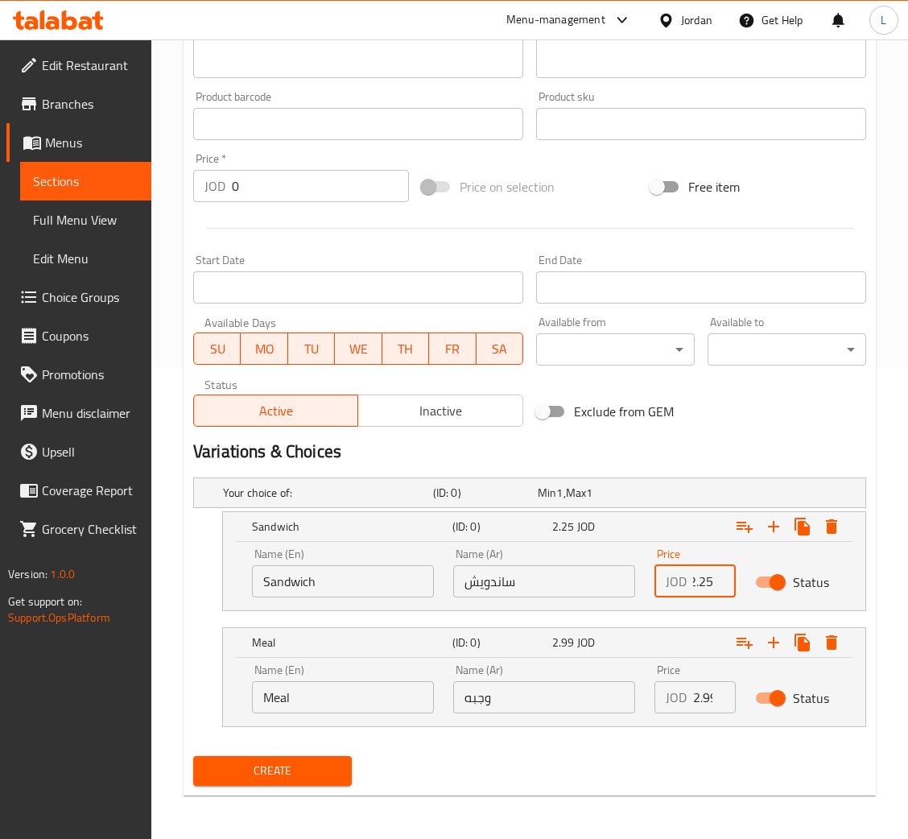
type input "2.25"
click at [699, 693] on input "2.99" at bounding box center [714, 697] width 43 height 32
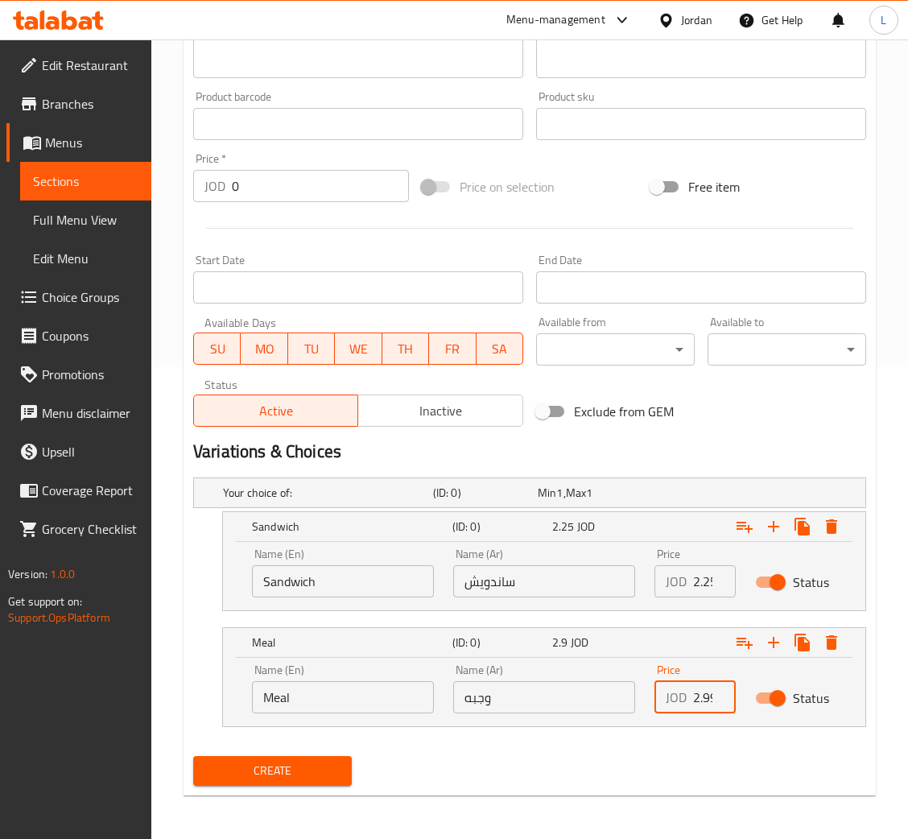
scroll to position [0, 4]
type input "2.99"
click at [303, 763] on span "Create" at bounding box center [272, 771] width 133 height 20
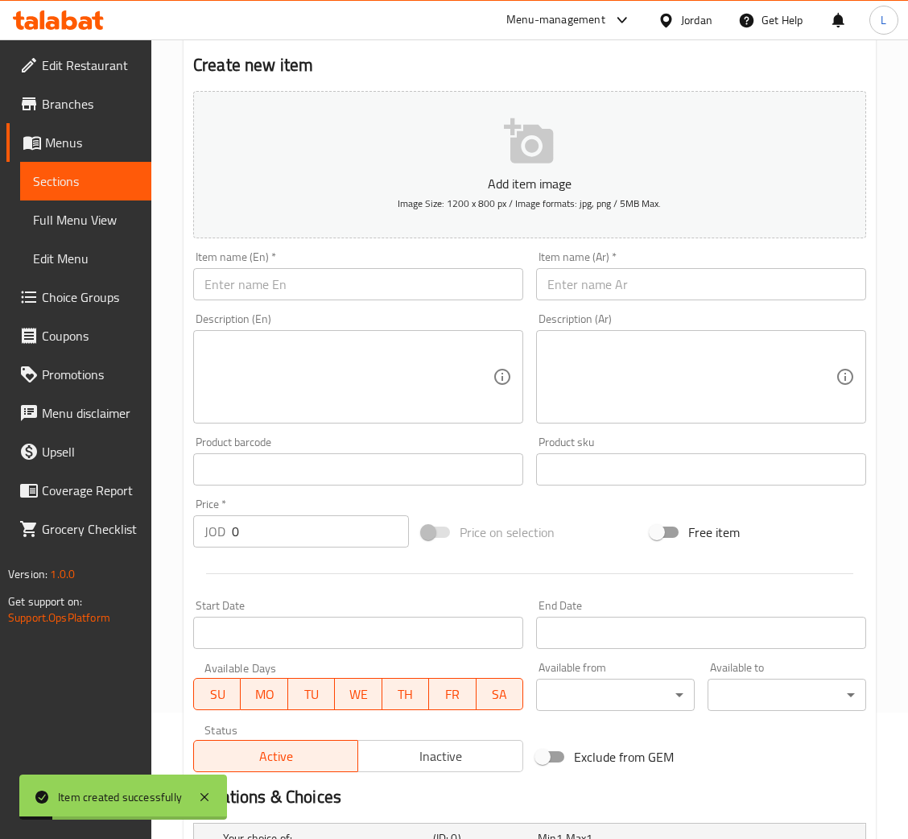
scroll to position [0, 0]
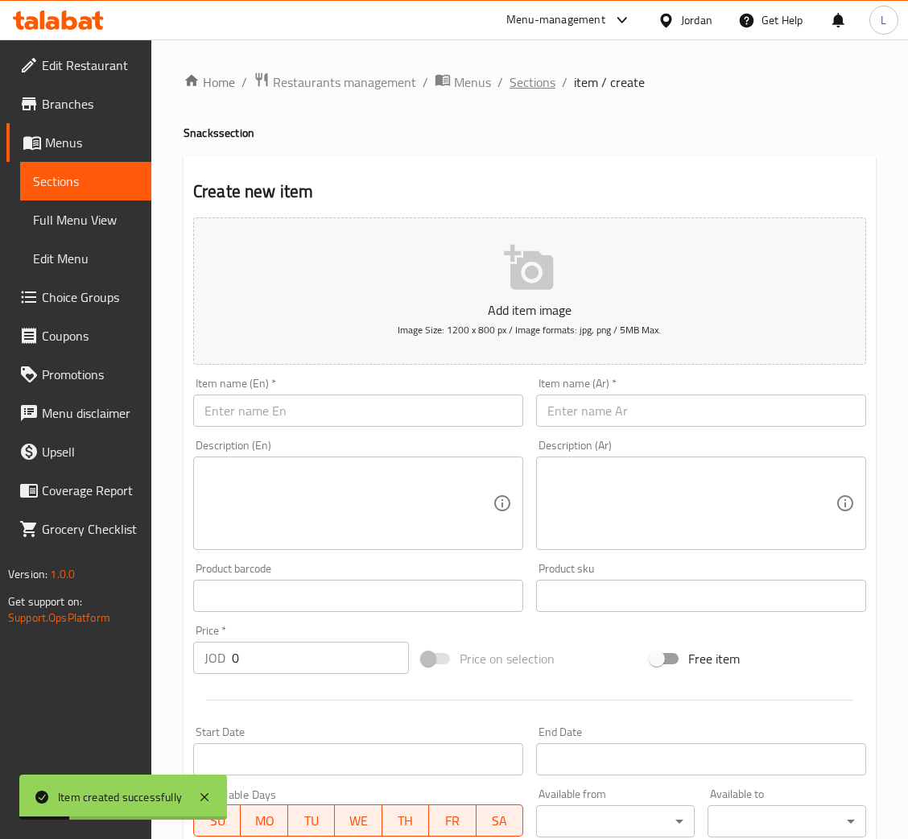
click at [523, 86] on span "Sections" at bounding box center [533, 81] width 46 height 19
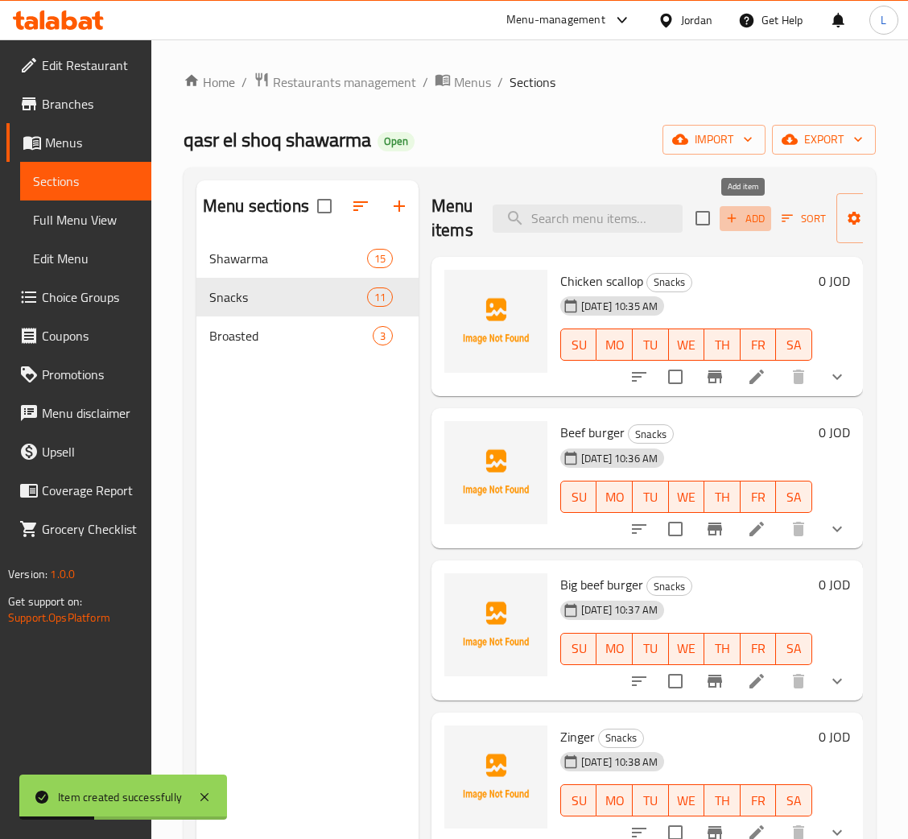
click at [742, 217] on span "Add" at bounding box center [745, 218] width 43 height 19
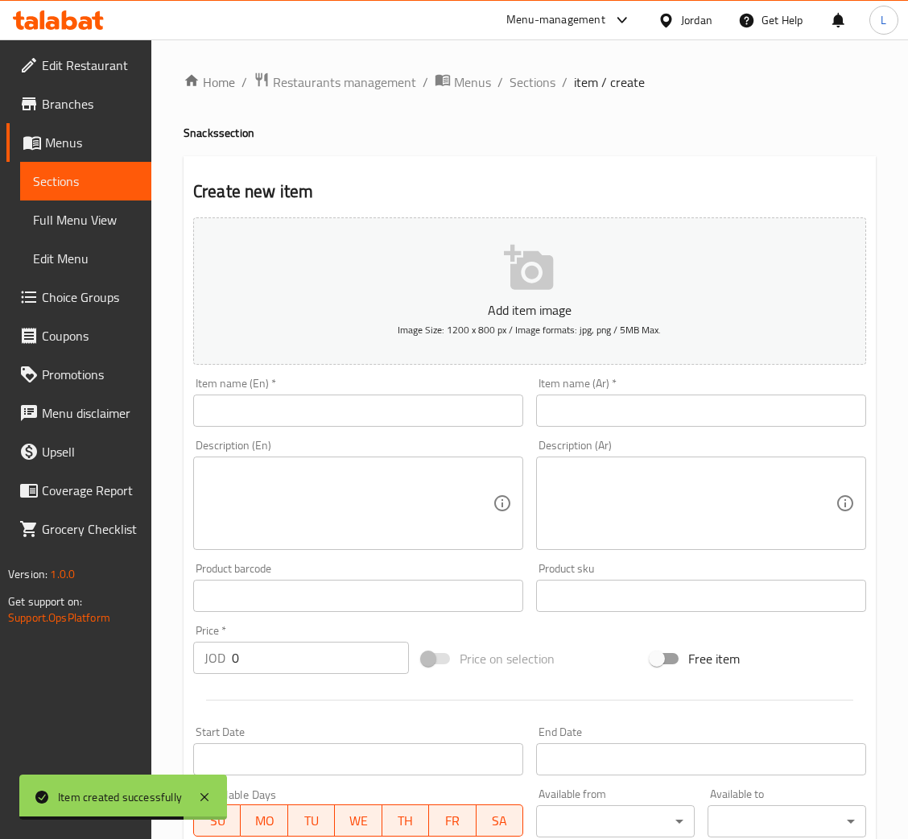
click at [770, 408] on input "text" at bounding box center [701, 410] width 330 height 32
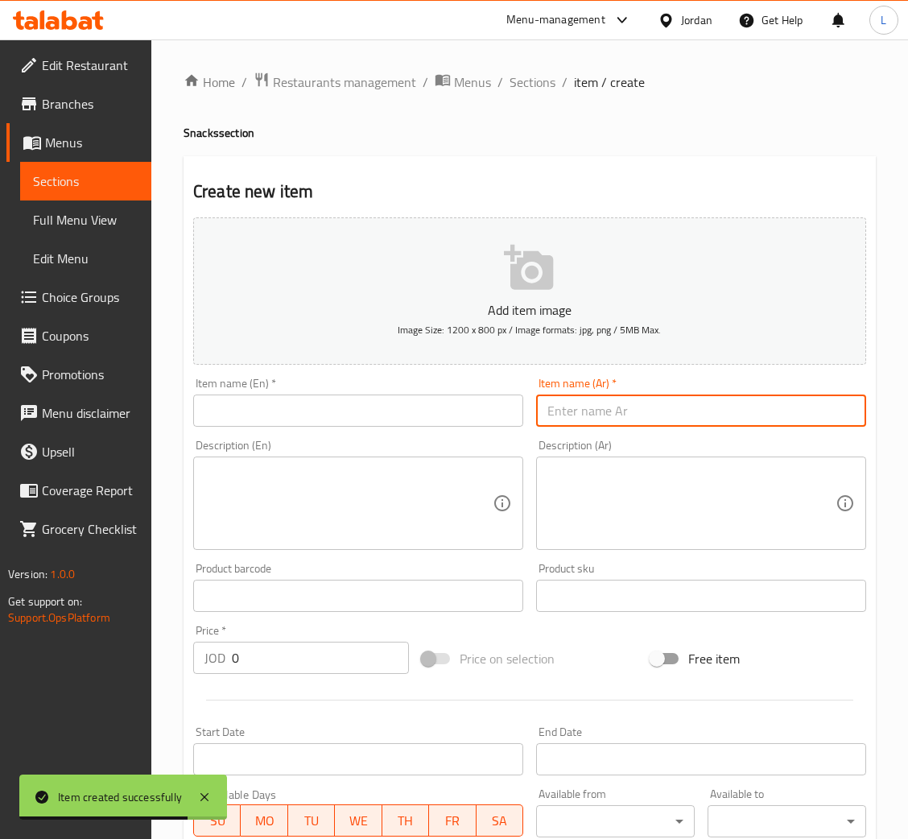
paste input "وجبة كريسبي خمس قطع"
type input "وجبة كريسبي خمس قطع"
drag, startPoint x: 398, startPoint y: 401, endPoint x: 416, endPoint y: 375, distance: 31.7
click at [398, 401] on input "text" at bounding box center [358, 410] width 330 height 32
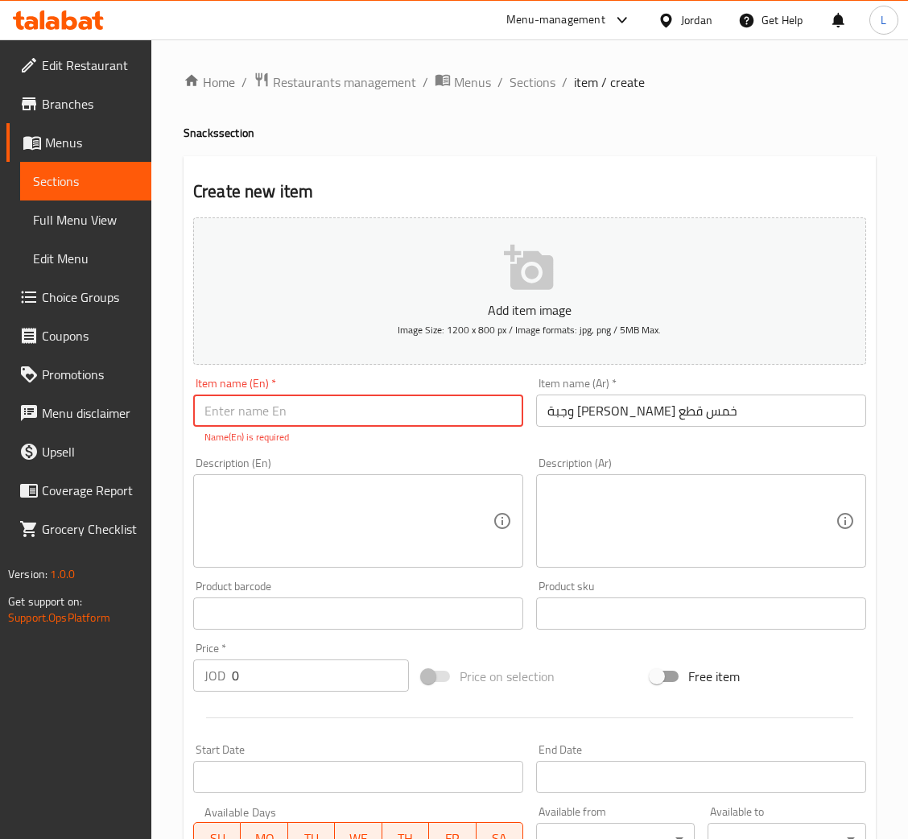
paste input "Crispy Five Piece Meal"
type input "Crispy Five Piece Meal"
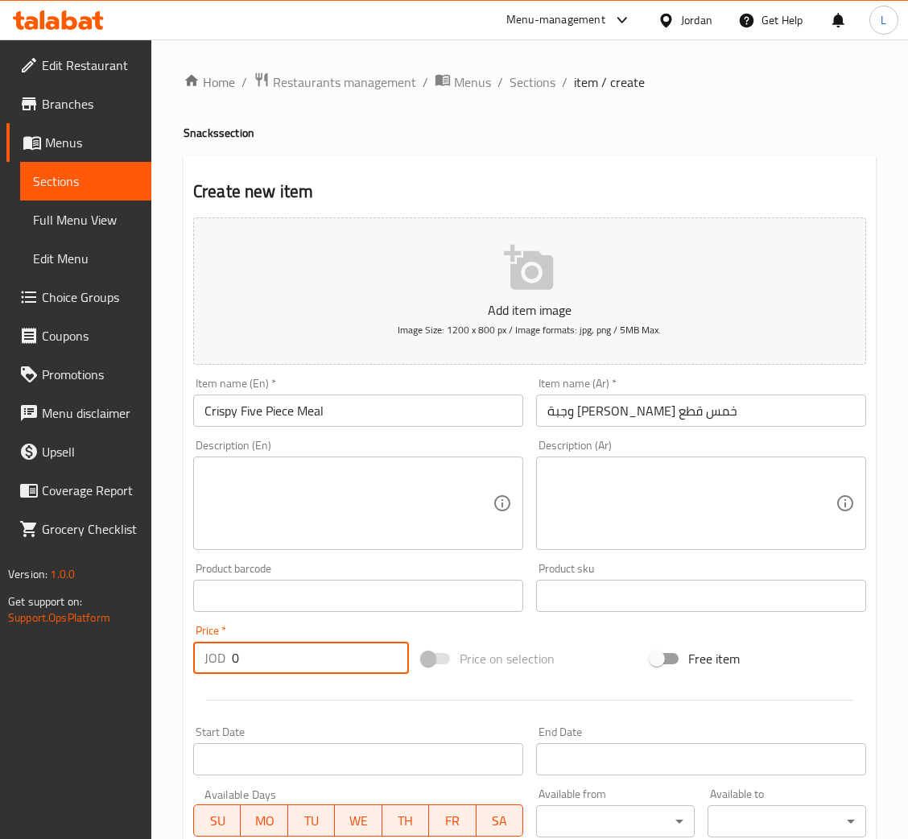
drag, startPoint x: 328, startPoint y: 690, endPoint x: 340, endPoint y: 651, distance: 40.7
click at [328, 686] on div "Add item image Image Size: 1200 x 800 px / Image formats: jpg, png / 5MB Max. I…" at bounding box center [530, 558] width 686 height 694
type input "3.4"
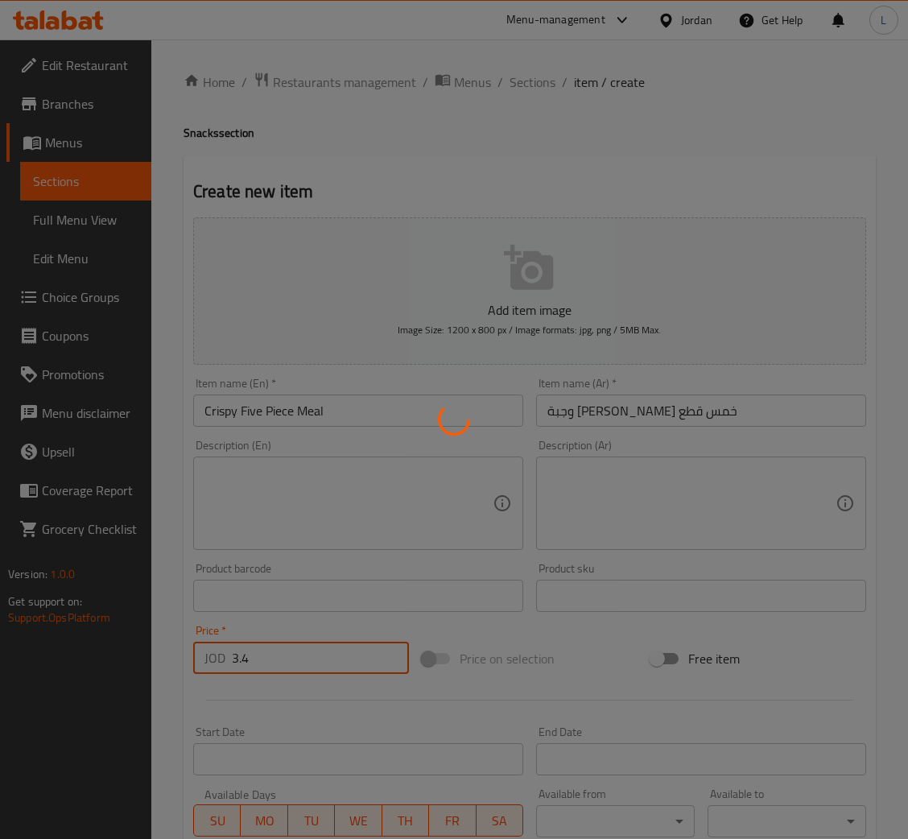
type input "0"
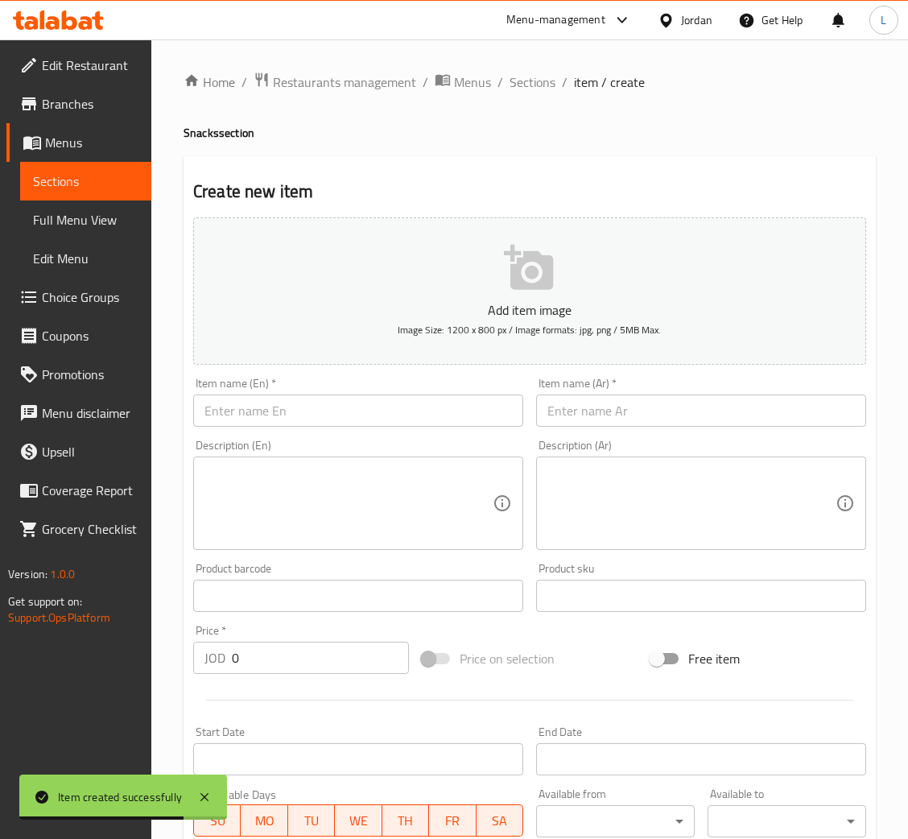
click at [654, 391] on div "Item name (Ar)   * Item name (Ar) *" at bounding box center [701, 402] width 330 height 49
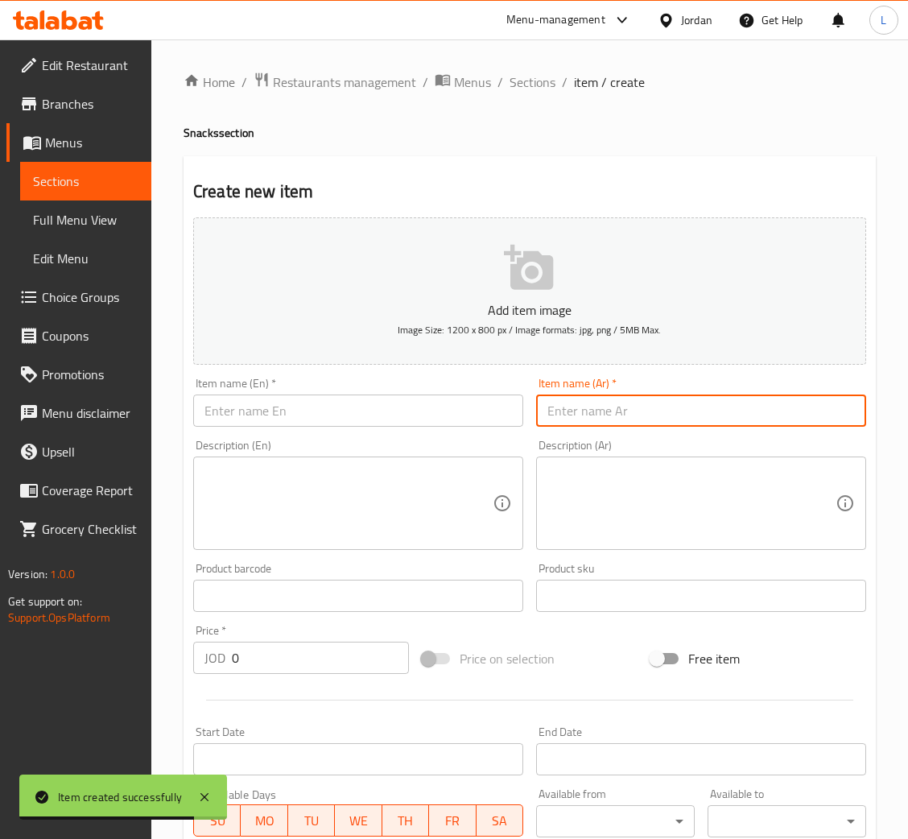
drag, startPoint x: 558, startPoint y: 410, endPoint x: 543, endPoint y: 419, distance: 17.4
click at [558, 410] on input "text" at bounding box center [701, 410] width 330 height 32
paste input "سندويس بطاطا"
type input "سندويس بطاطا"
click at [453, 419] on input "text" at bounding box center [358, 410] width 330 height 32
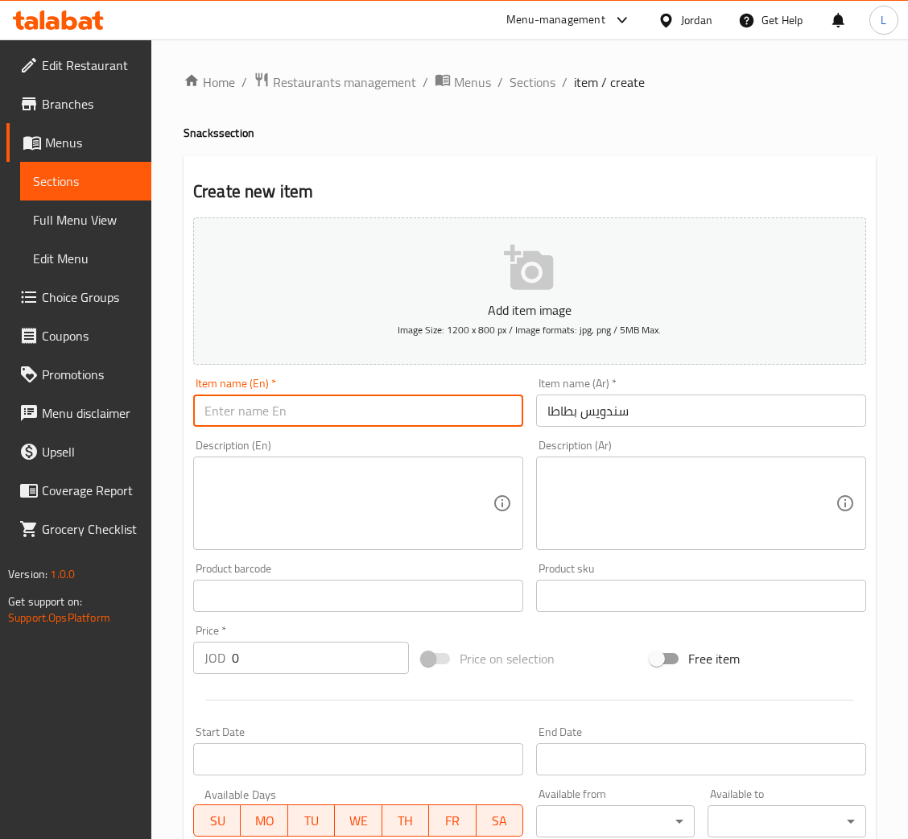
paste input "Potato sandwich"
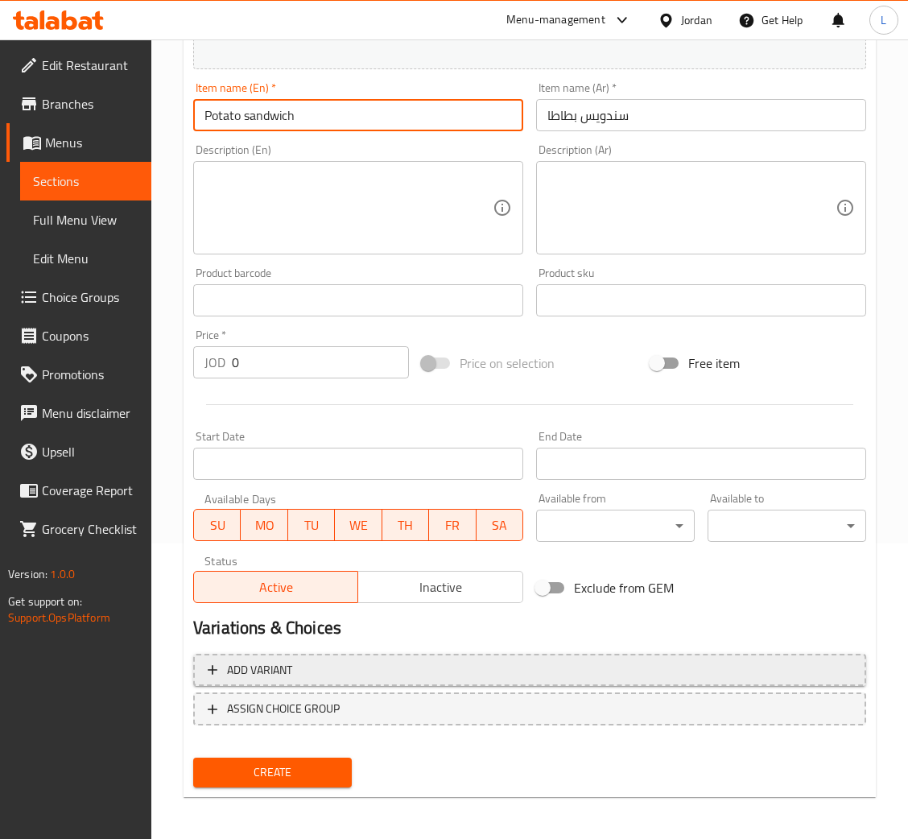
type input "Potato sandwich"
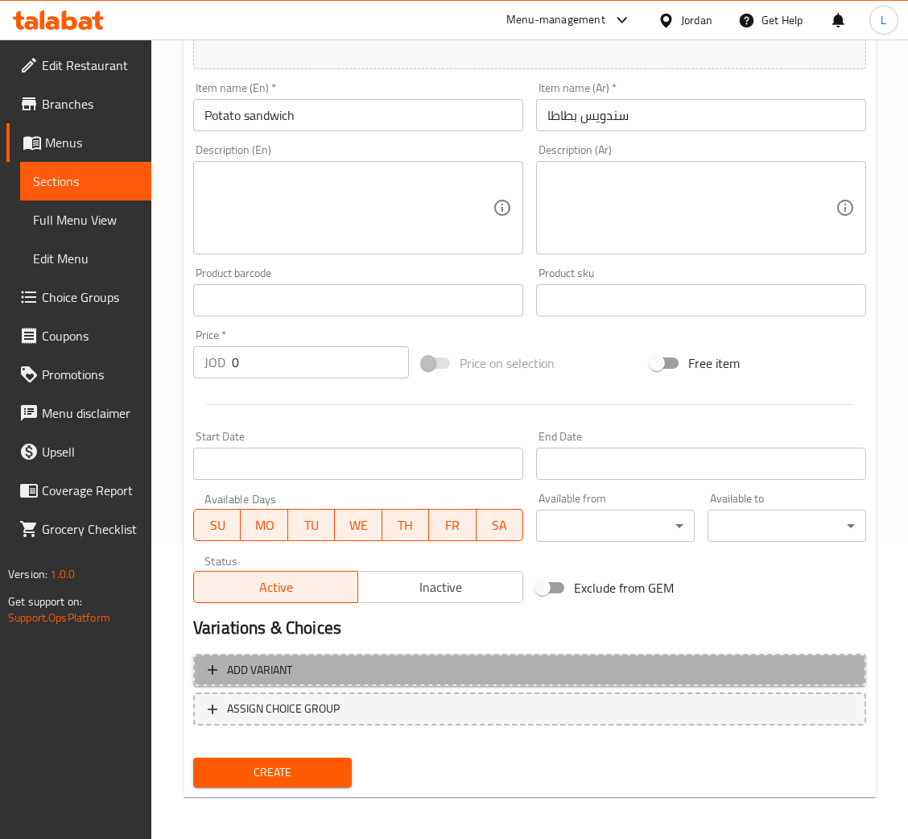
click at [439, 673] on span "Add variant" at bounding box center [530, 670] width 644 height 20
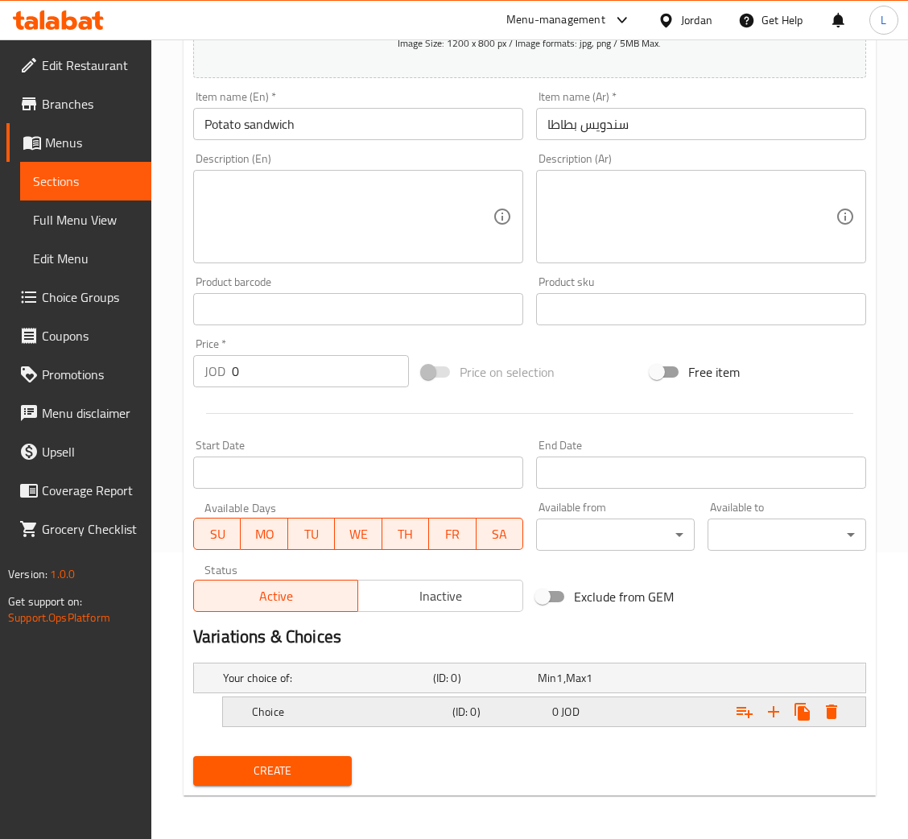
click at [436, 705] on h5 "Choice" at bounding box center [349, 712] width 194 height 16
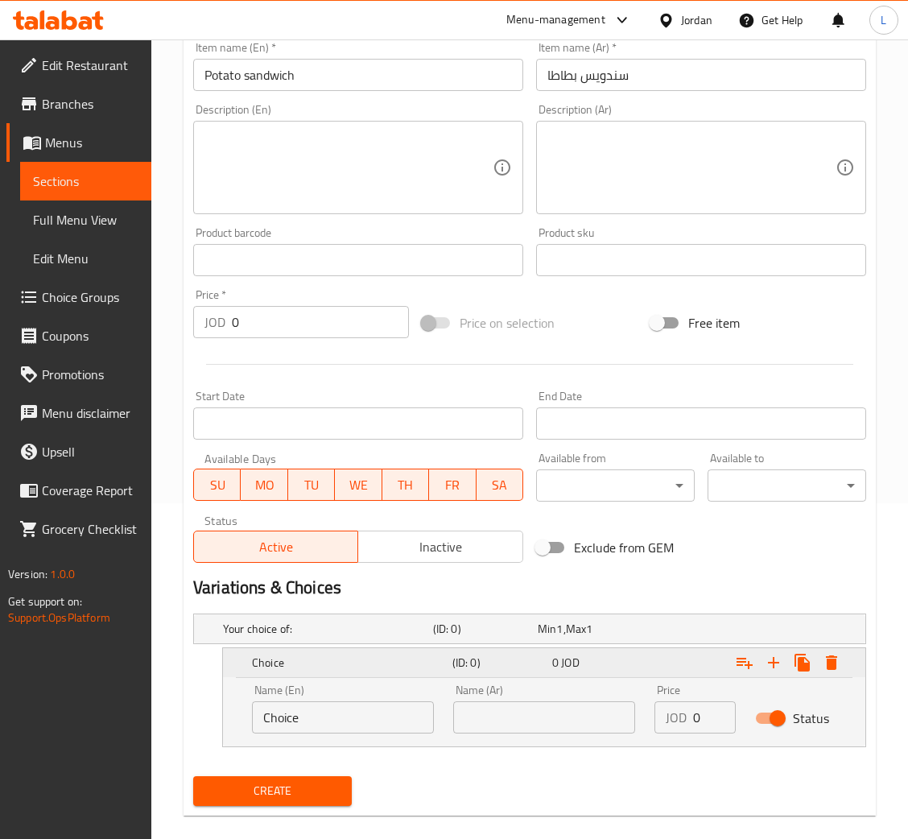
scroll to position [356, 0]
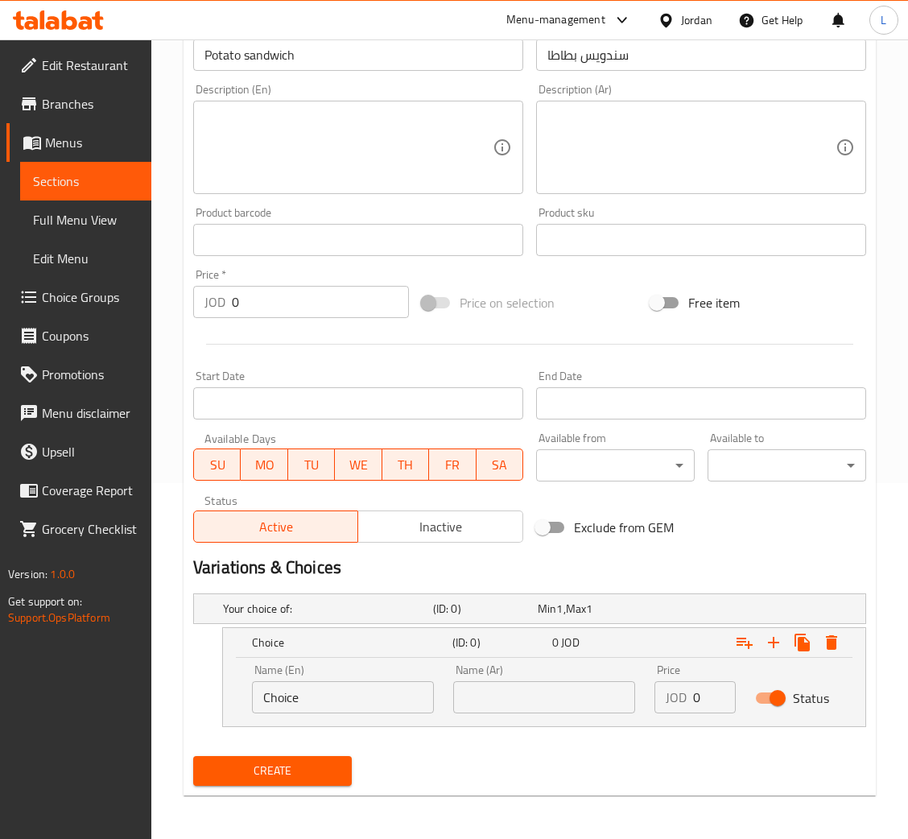
click at [384, 679] on div "Name (En) Choice Name (En)" at bounding box center [343, 688] width 182 height 49
click at [383, 681] on input "Choice" at bounding box center [343, 697] width 182 height 32
type input "س"
drag, startPoint x: 511, startPoint y: 700, endPoint x: 473, endPoint y: 708, distance: 39.5
click at [518, 695] on input "text" at bounding box center [544, 697] width 182 height 32
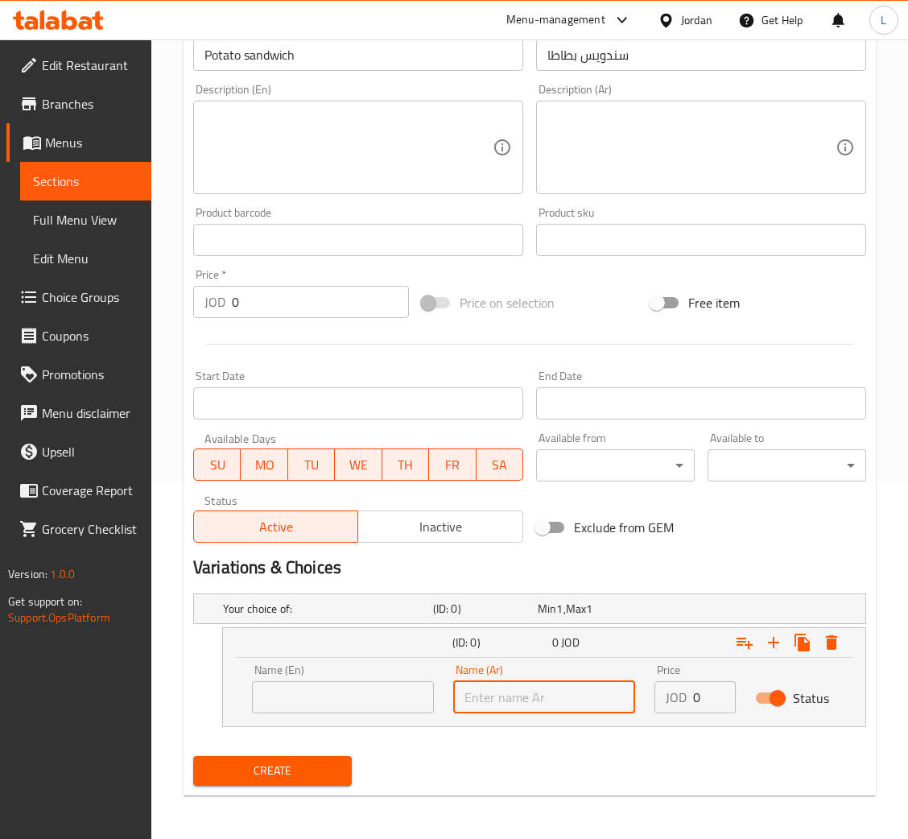
paste input "شراك"
type input "شراك"
click at [361, 704] on input "text" at bounding box center [343, 697] width 182 height 32
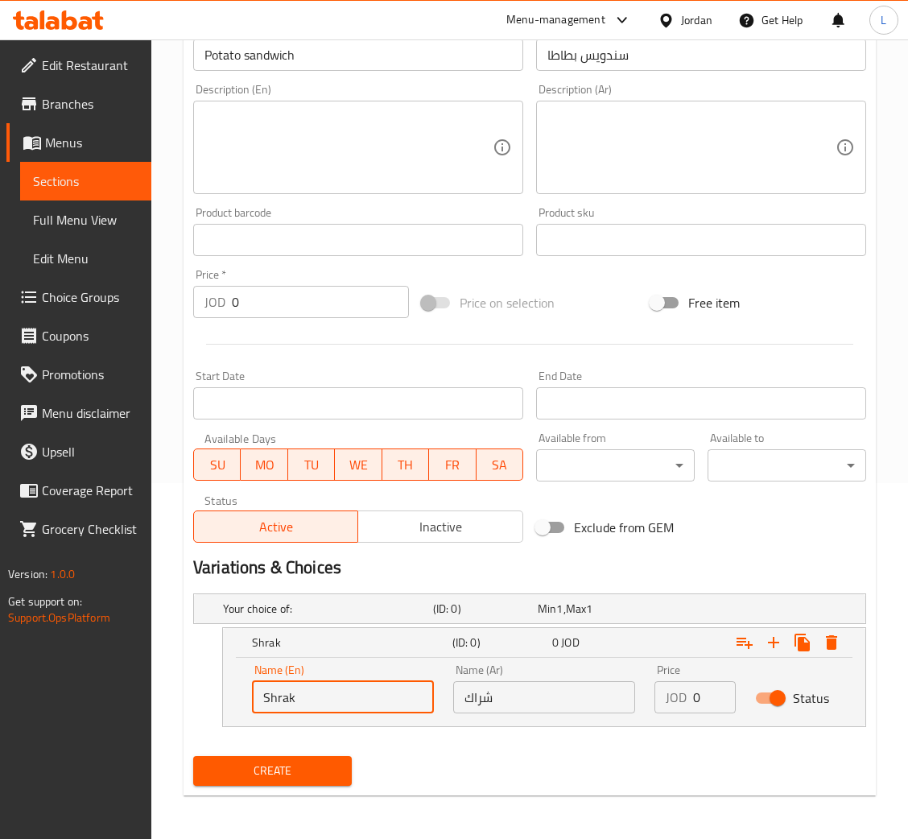
type input "Shrak"
click at [693, 702] on div "JOD 0 Price" at bounding box center [694, 697] width 81 height 32
click at [695, 699] on input "0" at bounding box center [714, 697] width 43 height 32
type input "0.8"
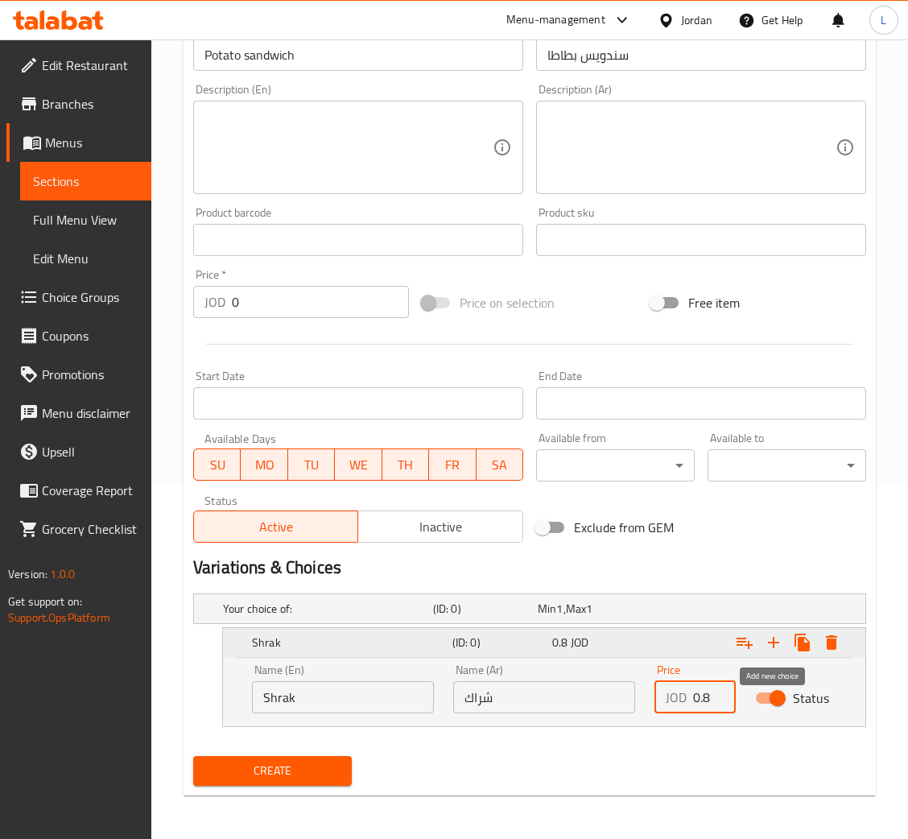
click at [774, 641] on icon "Expand" at bounding box center [773, 642] width 11 height 11
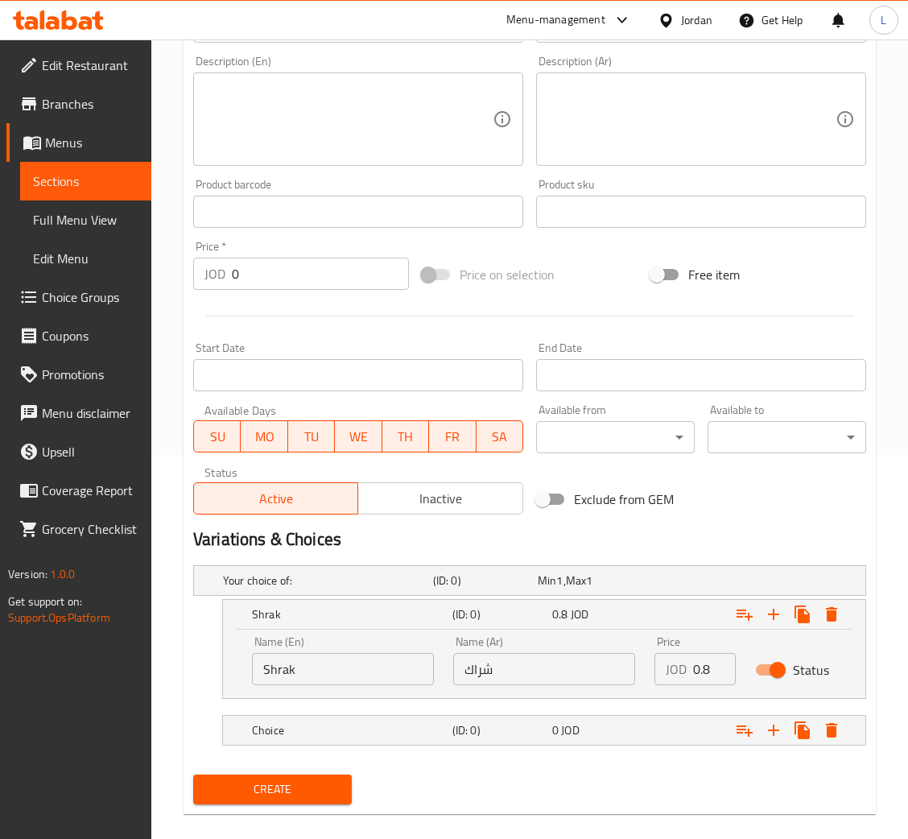
scroll to position [403, 0]
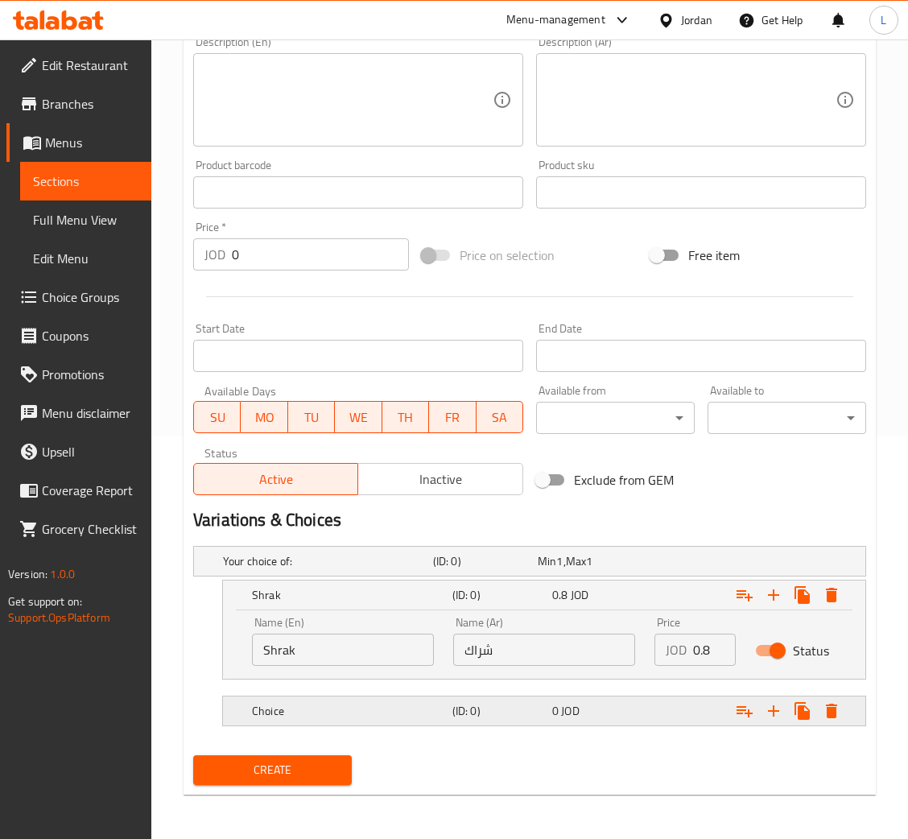
click at [456, 694] on div "Choice (ID: 0) 0 JOD" at bounding box center [549, 710] width 600 height 35
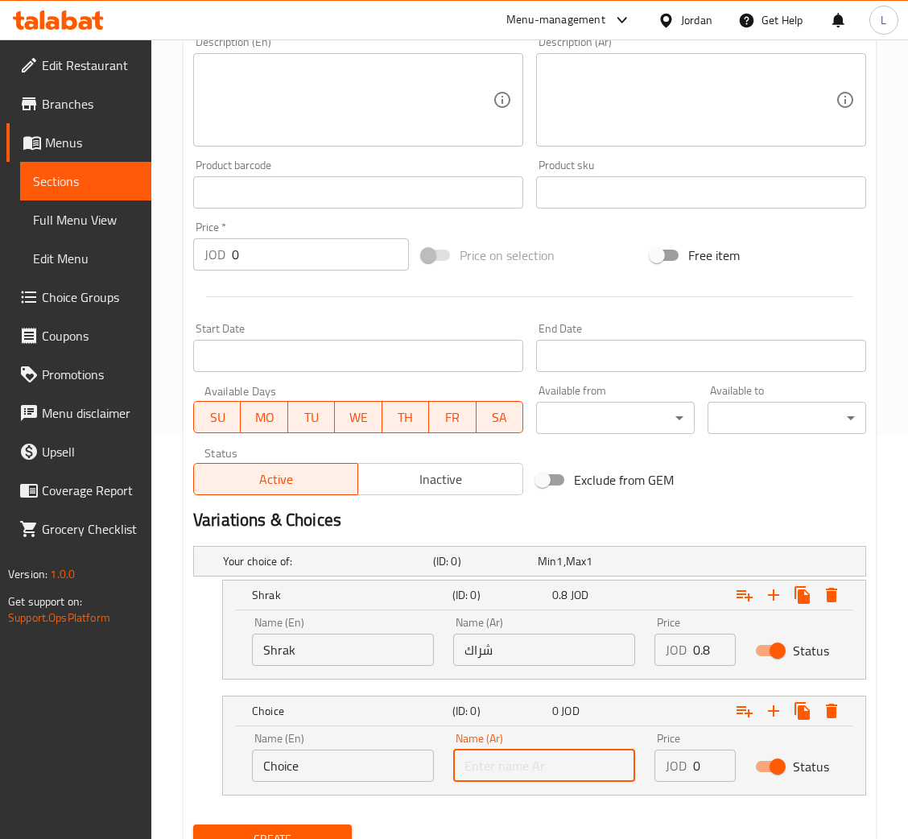
click at [481, 768] on input "text" at bounding box center [544, 765] width 182 height 32
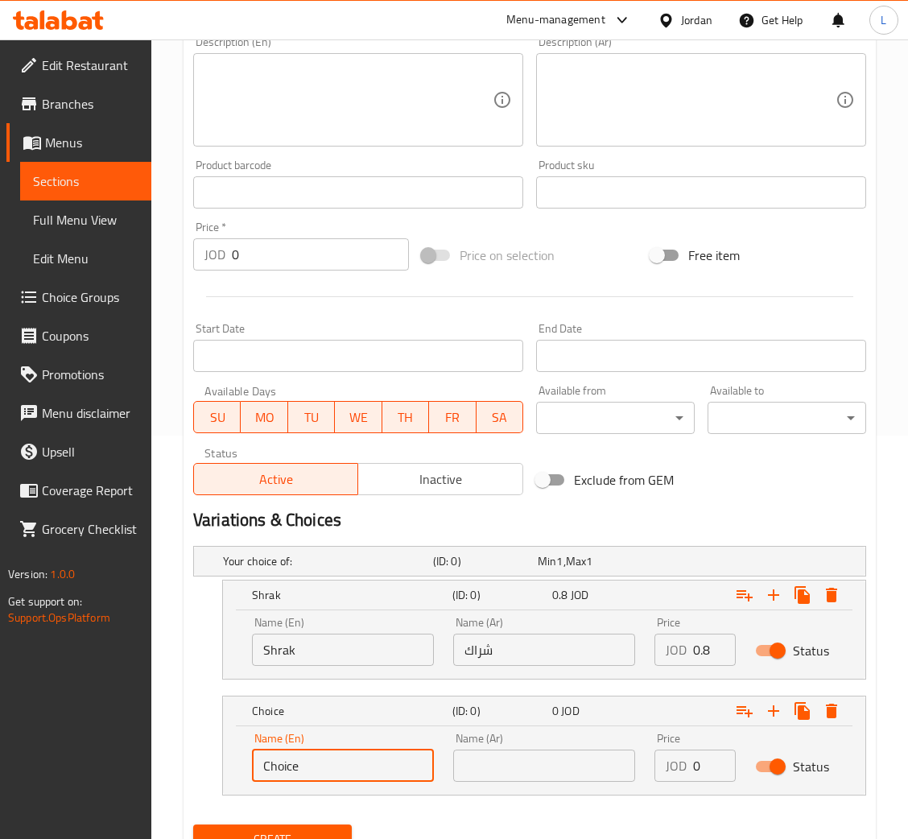
click at [354, 765] on input "Choice" at bounding box center [343, 765] width 182 height 32
type input "Small"
click at [548, 770] on input "text" at bounding box center [544, 765] width 182 height 32
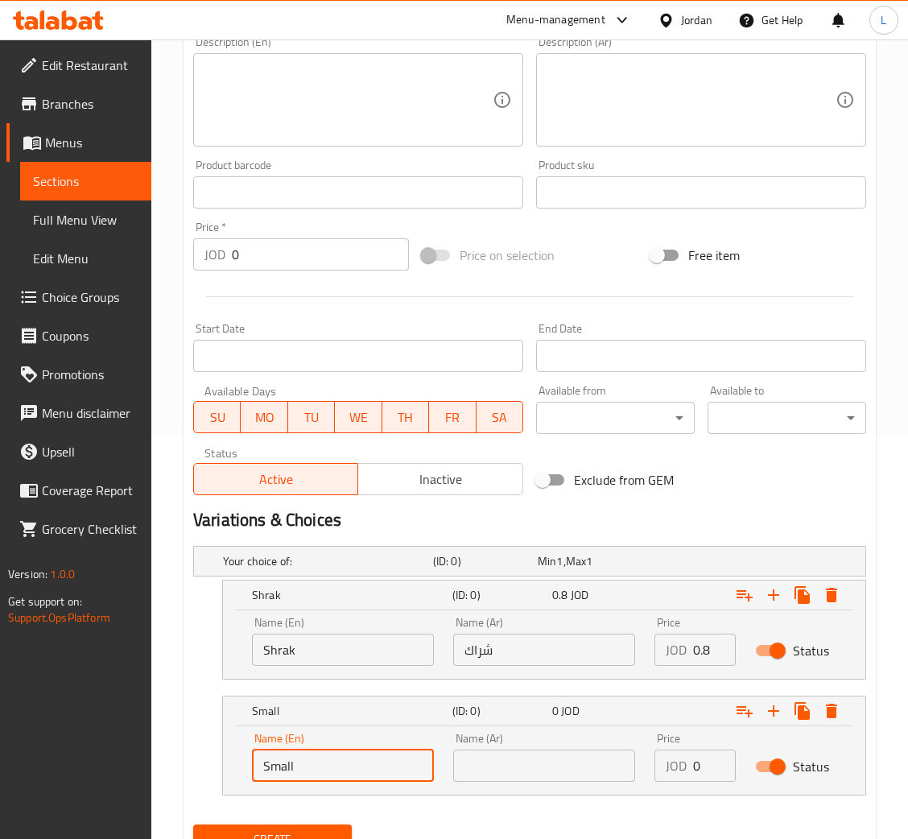
click at [378, 757] on input "Small" at bounding box center [343, 765] width 182 height 32
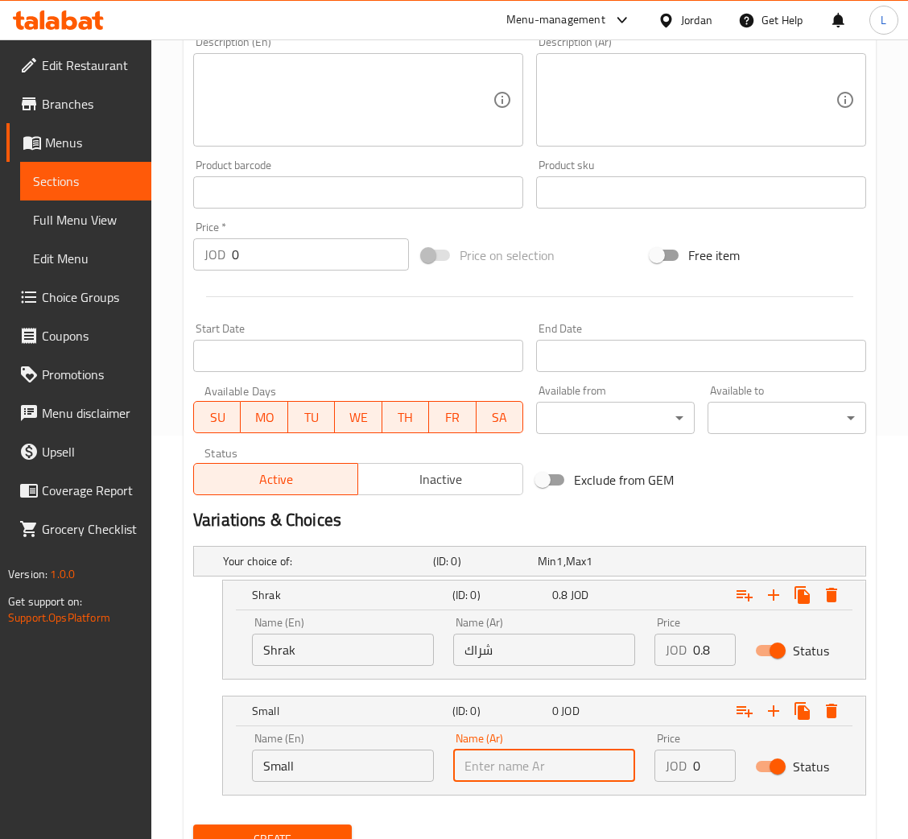
drag, startPoint x: 530, startPoint y: 755, endPoint x: 557, endPoint y: 766, distance: 28.9
click at [530, 755] on input "text" at bounding box center [544, 765] width 182 height 32
paste input "صغير"
type input "صغير"
click at [696, 762] on input "0" at bounding box center [714, 765] width 43 height 32
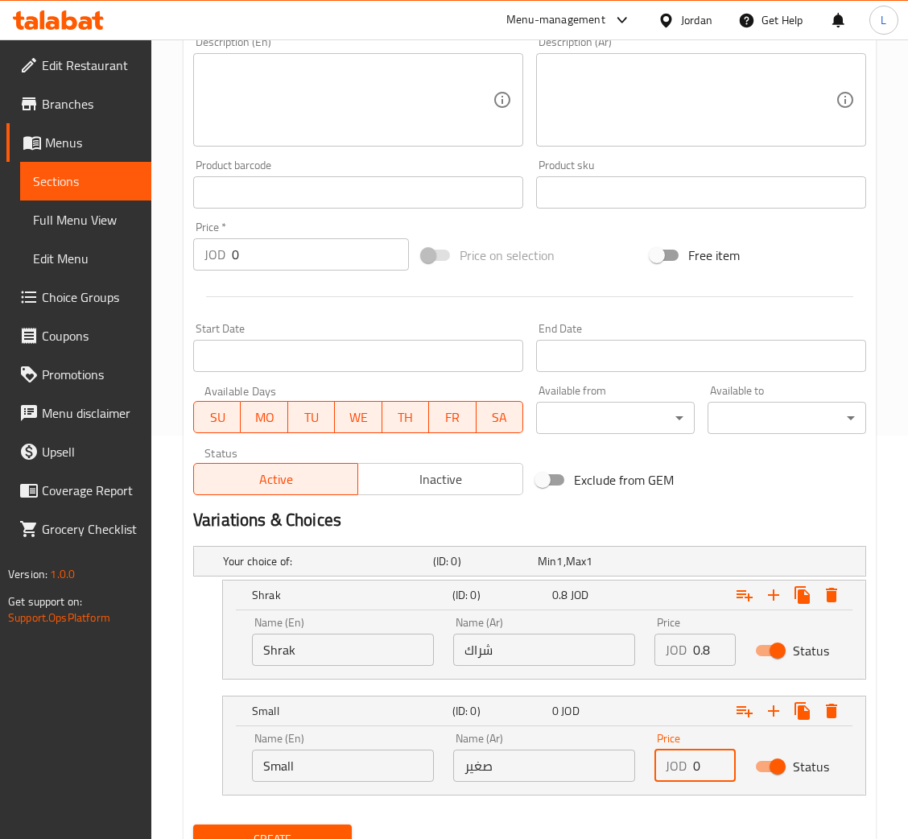
click at [696, 762] on input "0" at bounding box center [714, 765] width 43 height 32
type input "0.8"
click at [772, 707] on icon "Expand" at bounding box center [773, 710] width 11 height 11
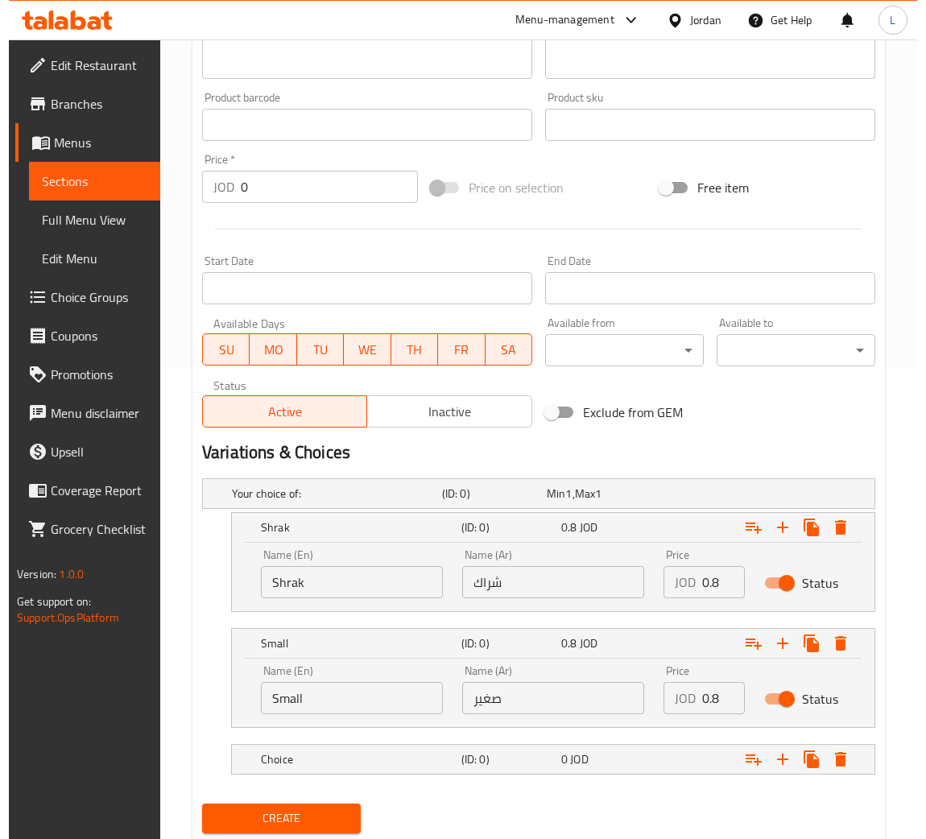
scroll to position [519, 0]
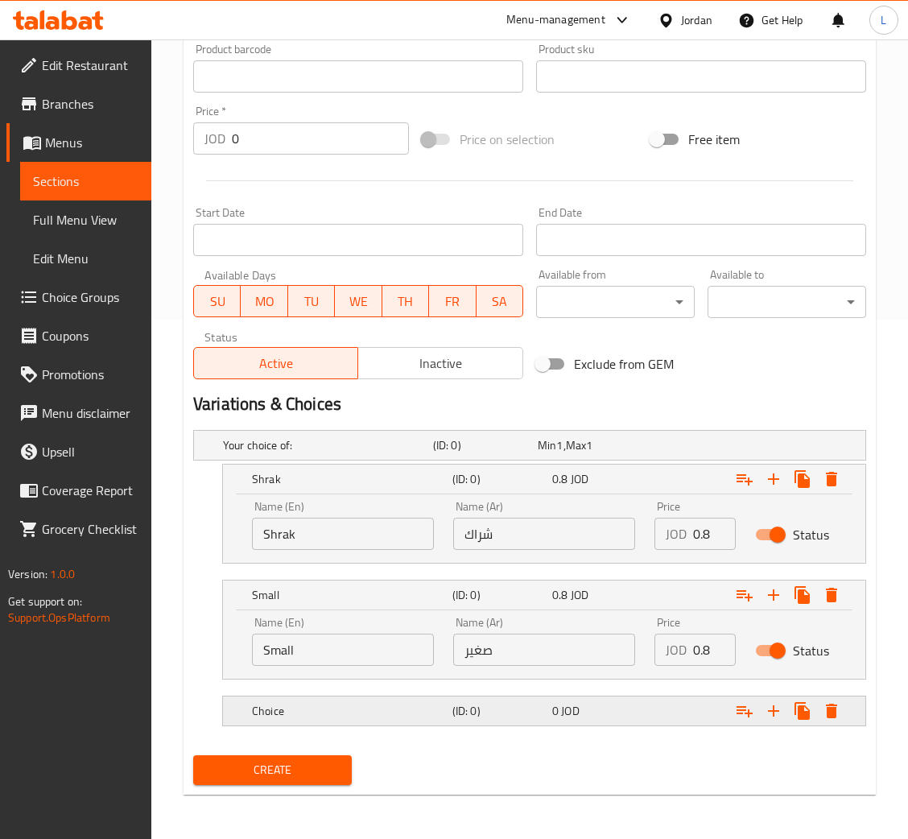
click at [316, 719] on div "Choice" at bounding box center [349, 710] width 200 height 23
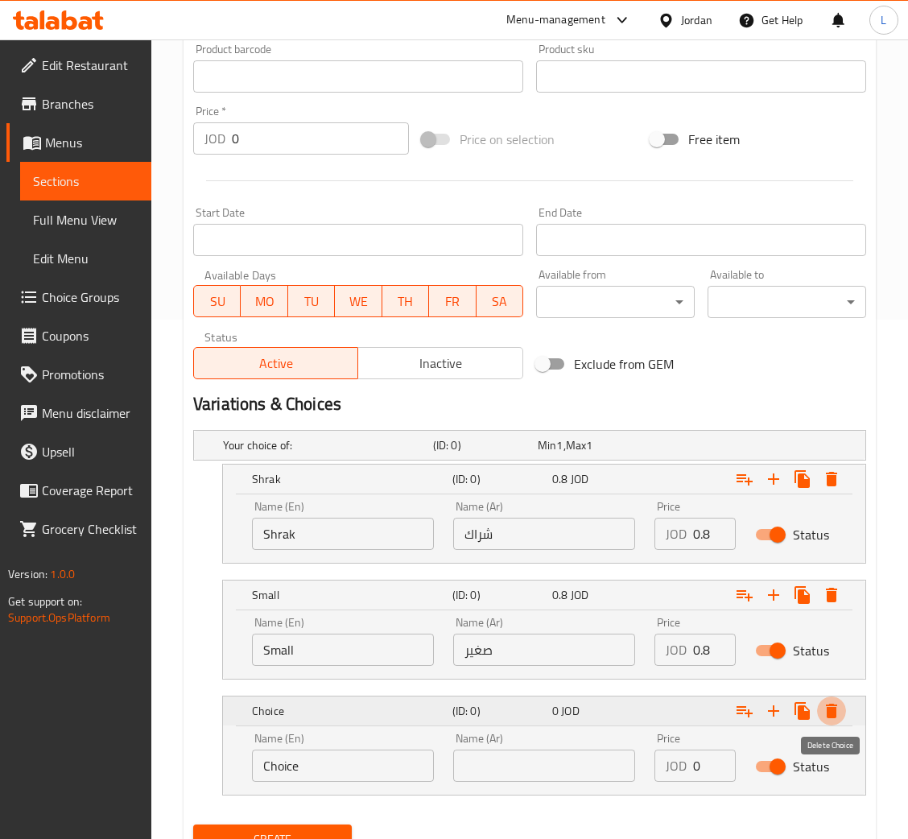
click at [837, 716] on icon "Expand" at bounding box center [831, 710] width 19 height 19
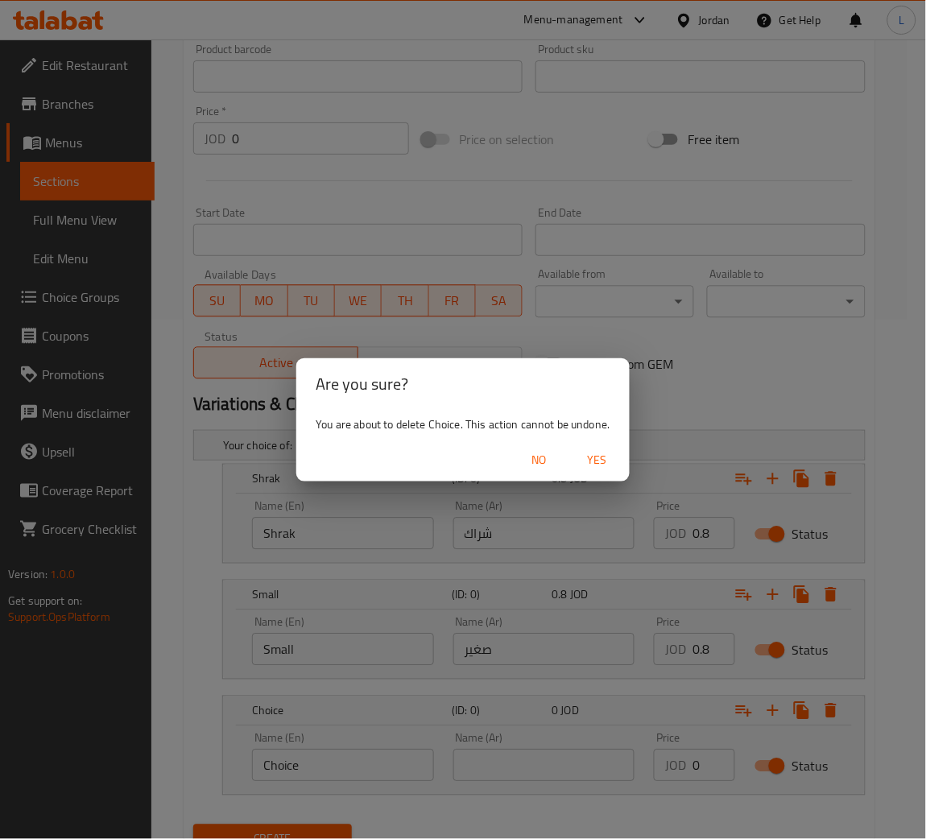
click at [601, 471] on button "Yes" at bounding box center [598, 460] width 52 height 30
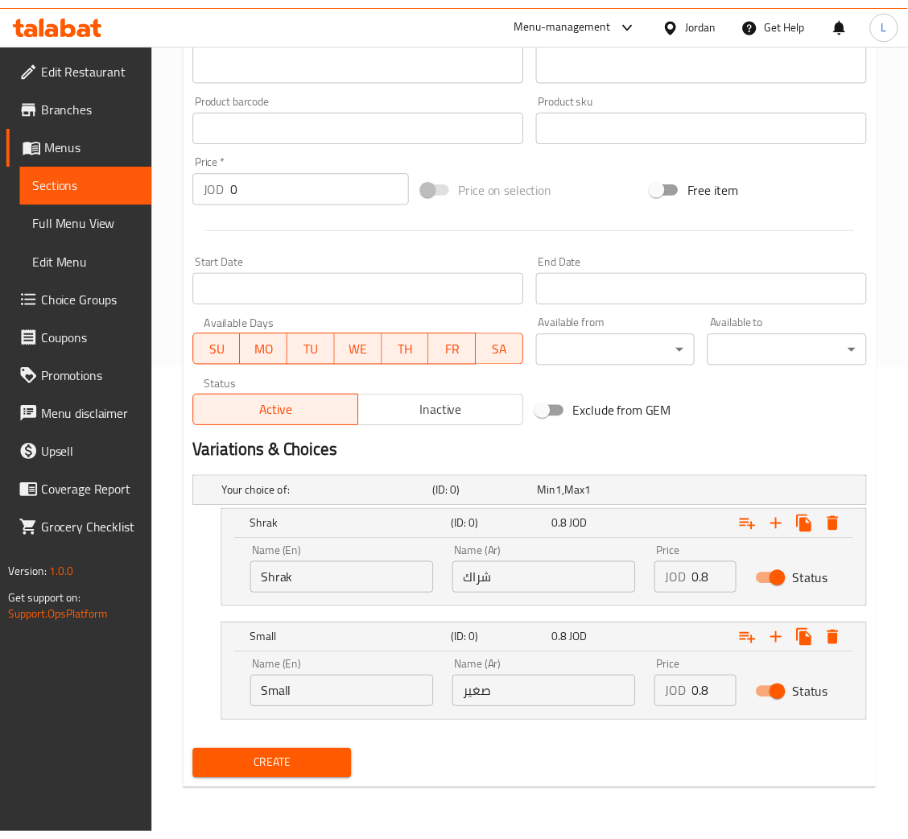
scroll to position [472, 0]
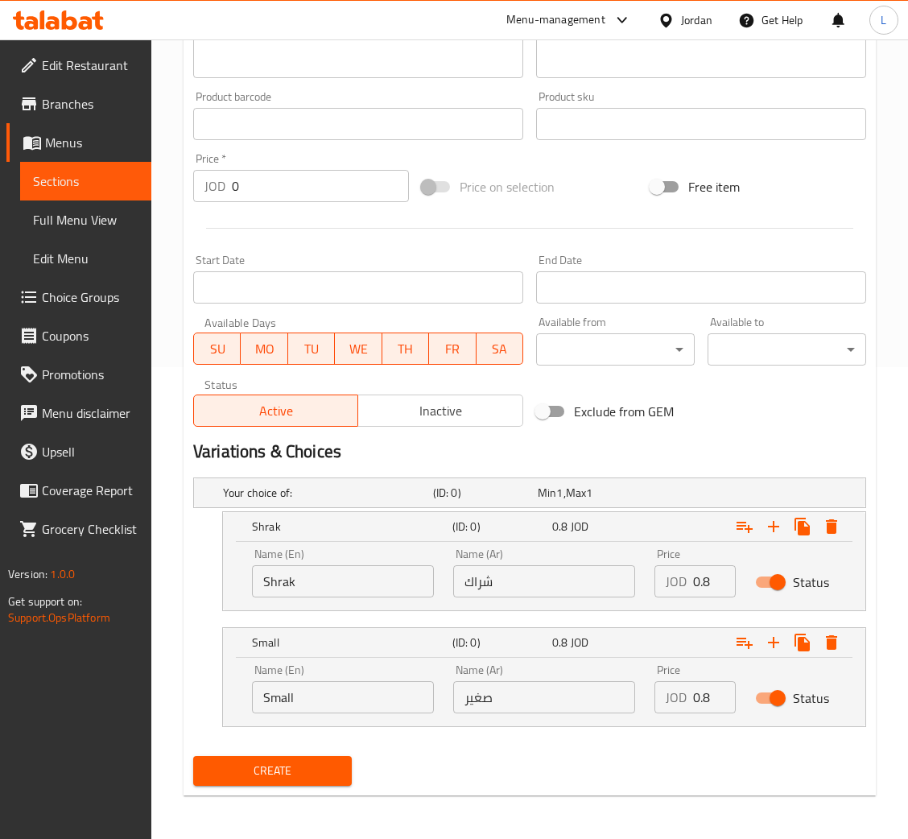
click at [303, 582] on input "Shrak" at bounding box center [343, 581] width 182 height 32
click at [303, 581] on input "Shrak" at bounding box center [343, 581] width 182 height 32
click at [308, 577] on input "Shrak" at bounding box center [343, 581] width 182 height 32
type input "Large"
click at [549, 578] on input "شراك" at bounding box center [544, 581] width 182 height 32
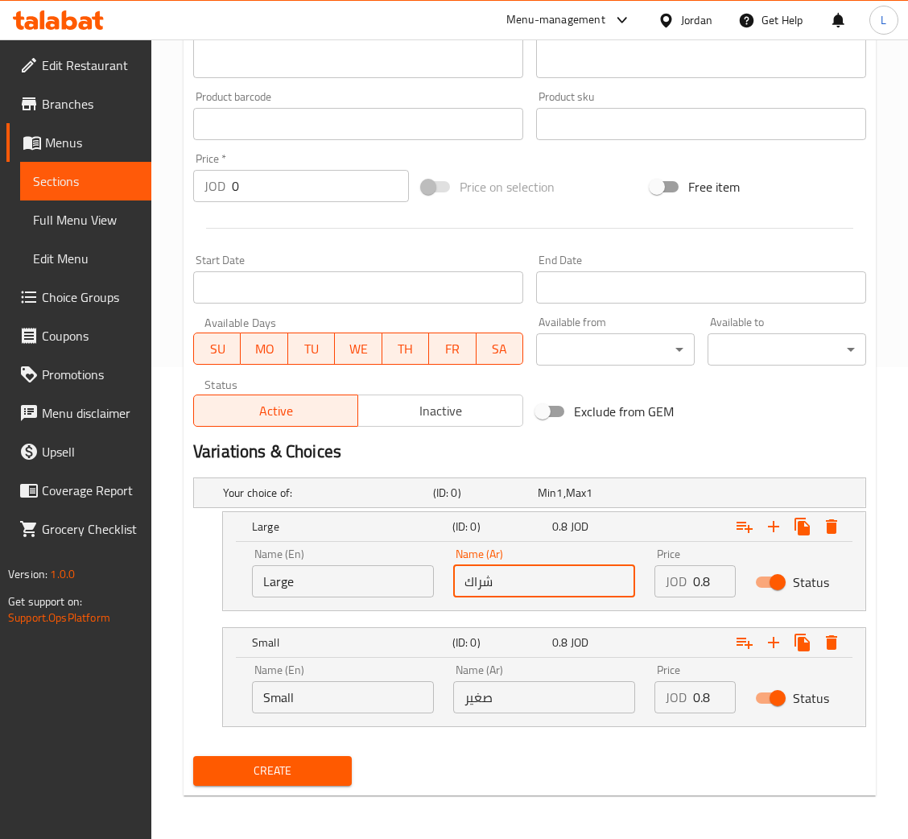
click at [549, 578] on input "شراك" at bounding box center [544, 581] width 182 height 32
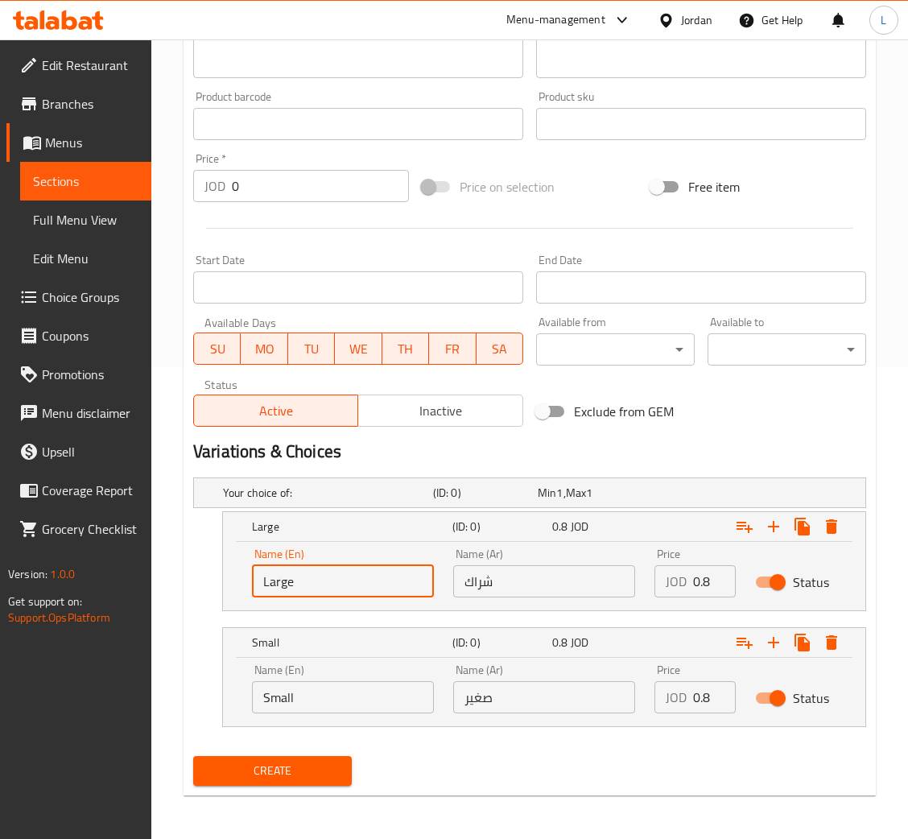
click at [371, 586] on input "Large" at bounding box center [343, 581] width 182 height 32
click at [537, 565] on input "شراك" at bounding box center [544, 581] width 182 height 32
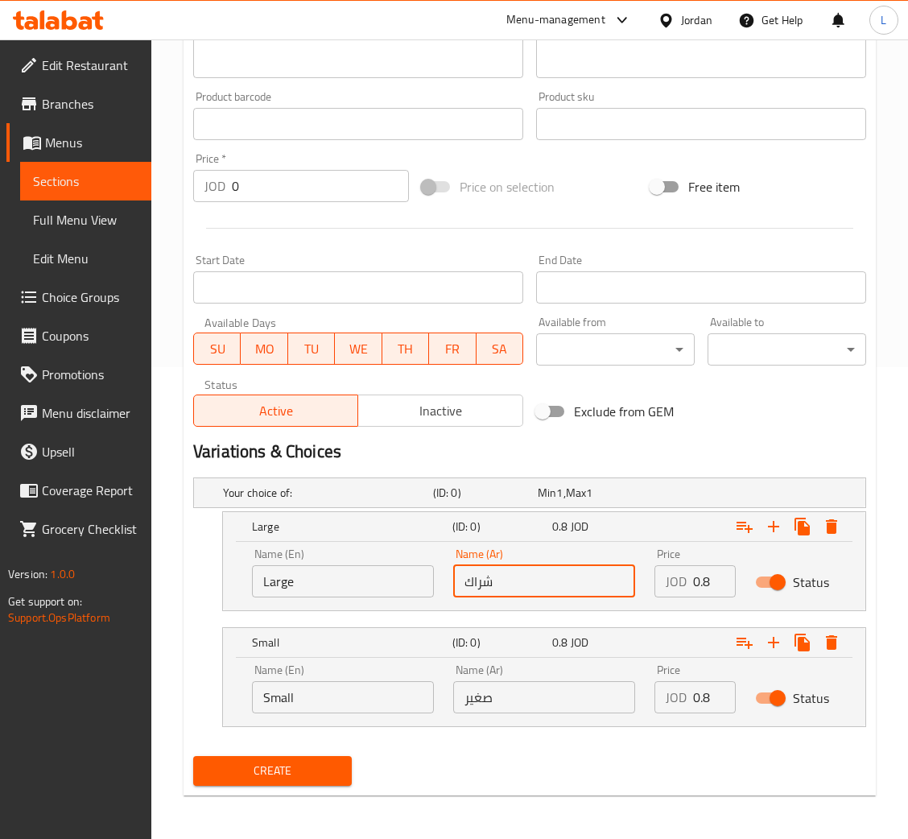
click at [537, 565] on input "شراك" at bounding box center [544, 581] width 182 height 32
click at [535, 565] on input "text" at bounding box center [544, 581] width 182 height 32
click at [522, 582] on input "text" at bounding box center [544, 581] width 182 height 32
click at [268, 584] on input "Large" at bounding box center [343, 581] width 182 height 32
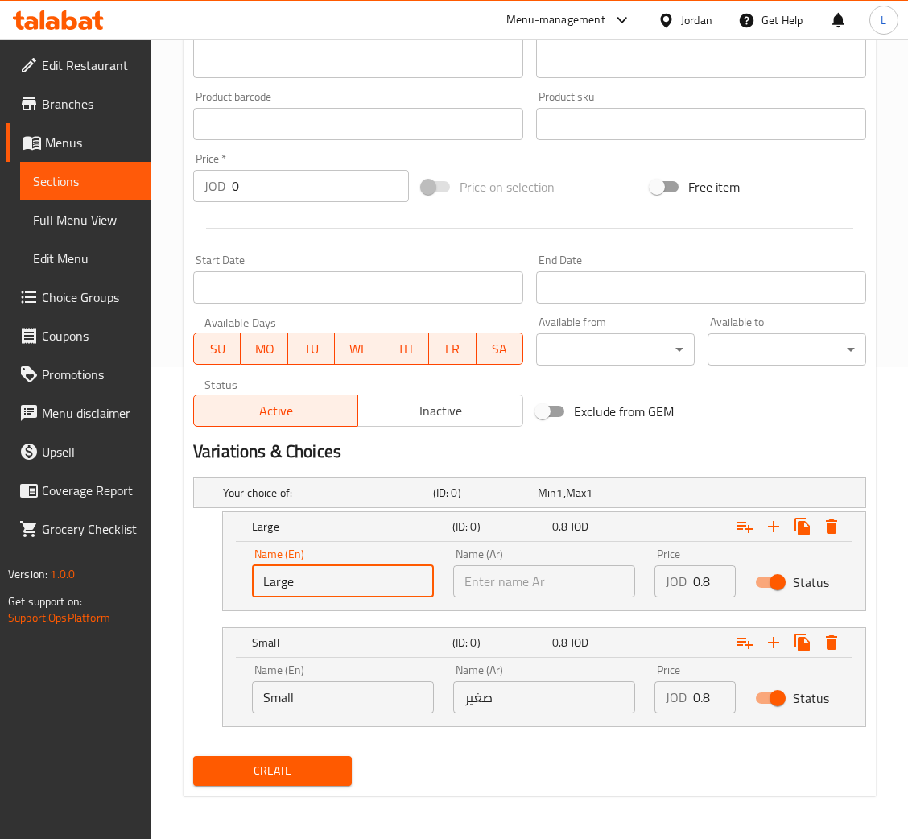
click at [268, 584] on input "Large" at bounding box center [343, 581] width 182 height 32
click at [556, 558] on div "Name (Ar) Name (Ar)" at bounding box center [544, 572] width 182 height 49
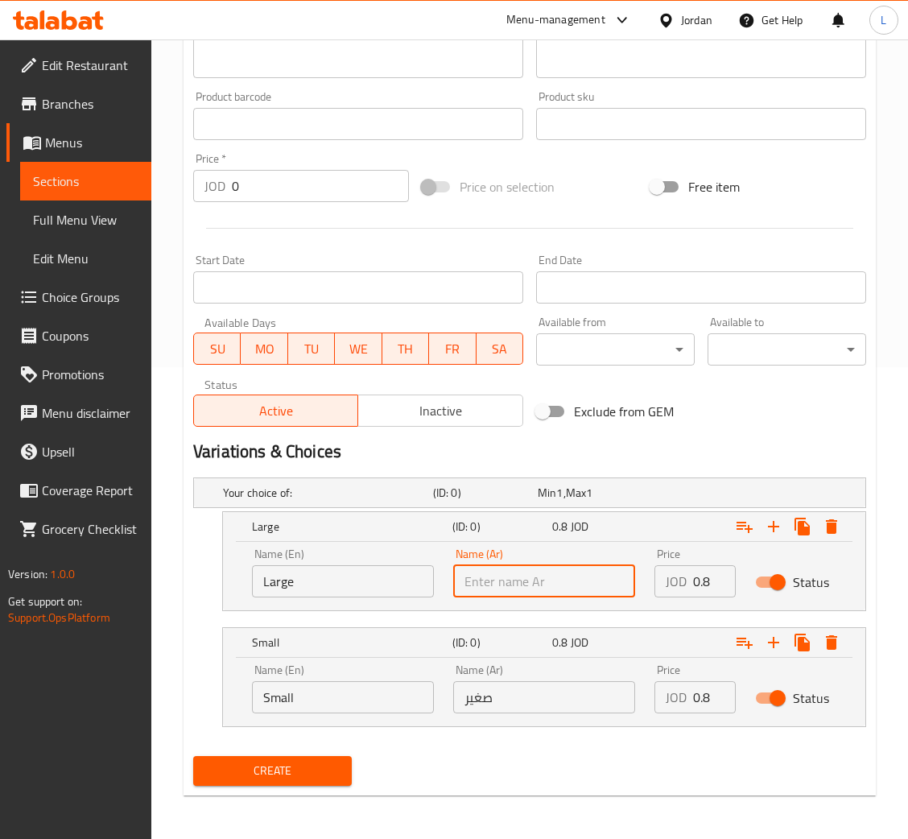
click at [556, 572] on input "text" at bounding box center [544, 581] width 182 height 32
paste input "كبير"
type input "كبير"
click at [704, 581] on input "0.8" at bounding box center [714, 581] width 43 height 32
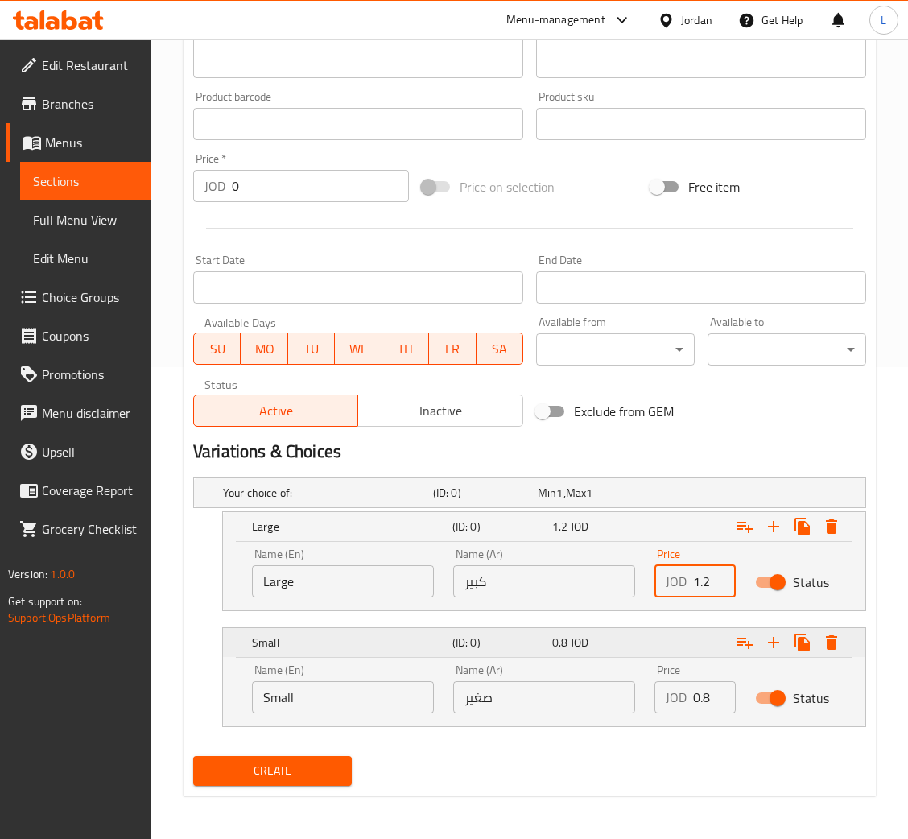
type input "1.2"
drag, startPoint x: 237, startPoint y: 652, endPoint x: 277, endPoint y: 526, distance: 131.6
click at [277, 526] on div "Your choice of: (ID: 0) Min 1 , Max 1 Name (En) Your choice of: Name (En) Name …" at bounding box center [530, 610] width 686 height 279
drag, startPoint x: 250, startPoint y: 617, endPoint x: 274, endPoint y: 549, distance: 71.8
click at [274, 549] on div "Your choice of: (ID: 0) Min 1 , Max 1 Name (En) Your choice of: Name (En) Name …" at bounding box center [530, 610] width 686 height 279
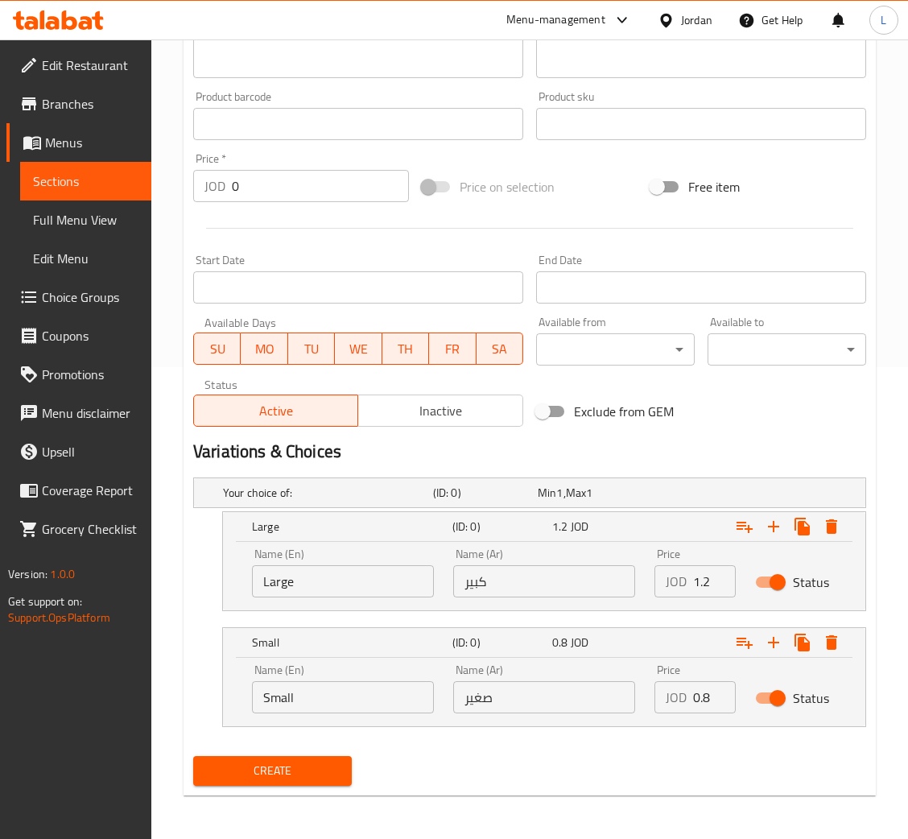
click at [288, 761] on span "Create" at bounding box center [272, 771] width 133 height 20
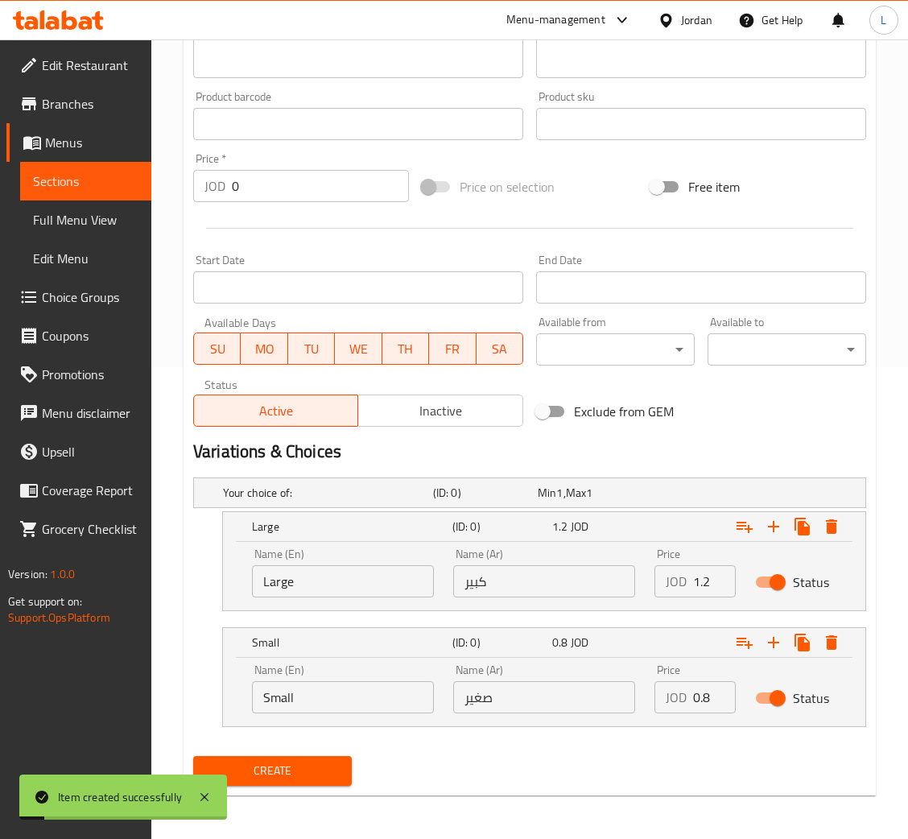
drag, startPoint x: 234, startPoint y: 639, endPoint x: 306, endPoint y: 557, distance: 109.0
click at [274, 570] on div "Your choice of: (ID: 0) Min 1 , Max 1 Name (En) Your choice of: Name (En) Name …" at bounding box center [530, 610] width 686 height 279
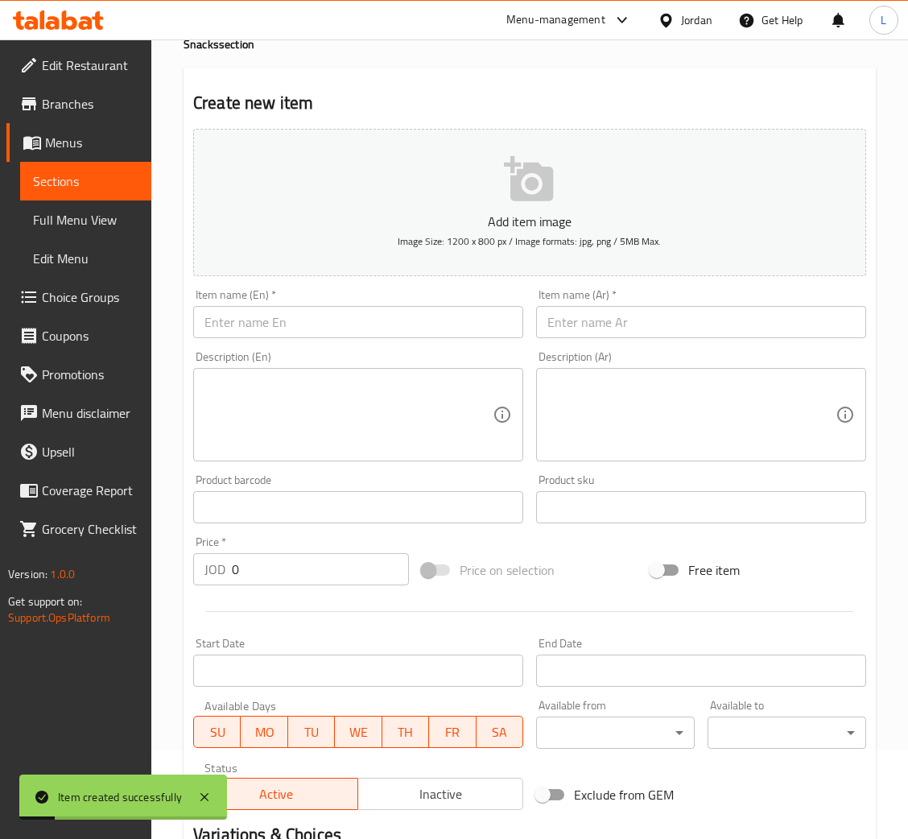
scroll to position [0, 0]
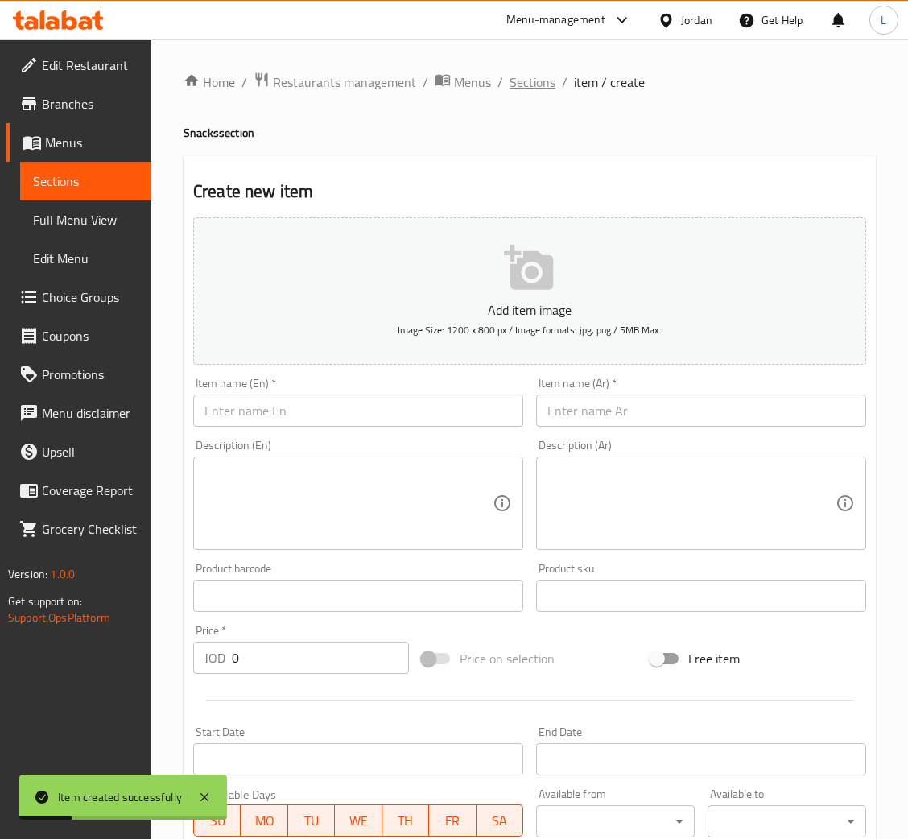
click at [526, 81] on span "Sections" at bounding box center [533, 81] width 46 height 19
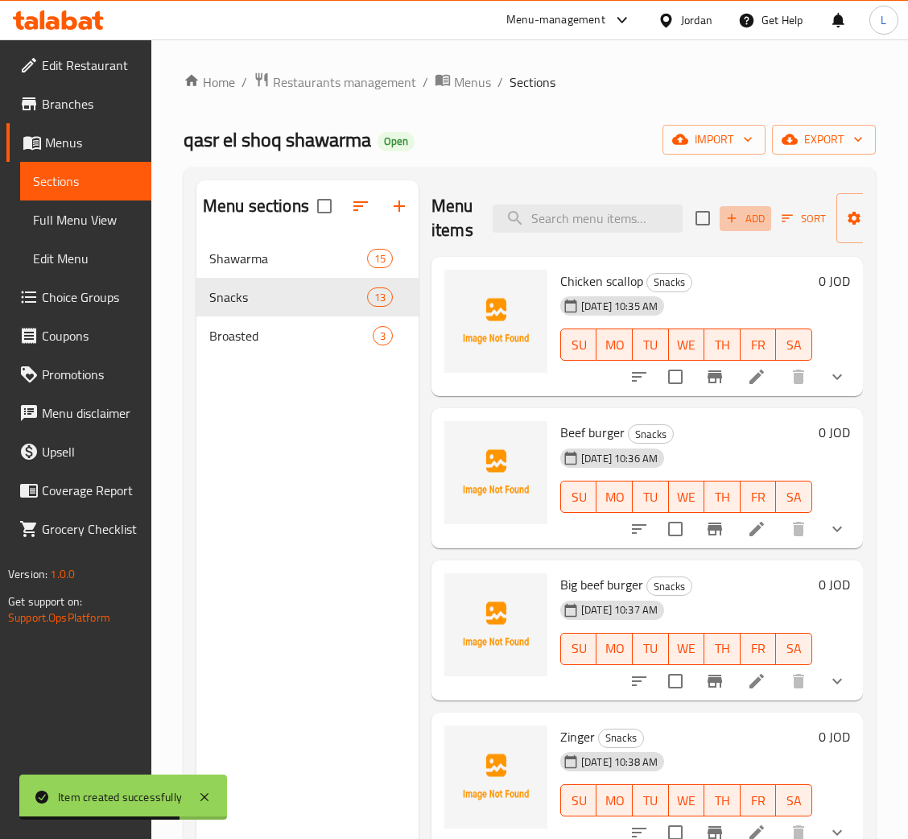
click at [757, 230] on button "Add" at bounding box center [746, 218] width 52 height 25
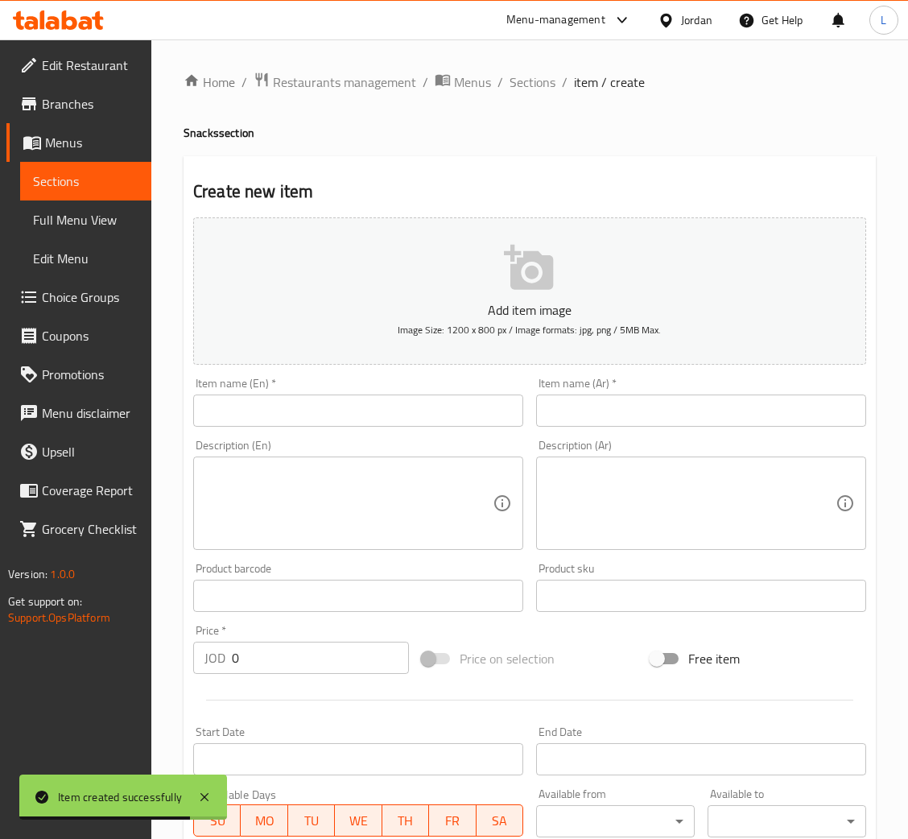
click at [716, 413] on input "text" at bounding box center [701, 410] width 330 height 32
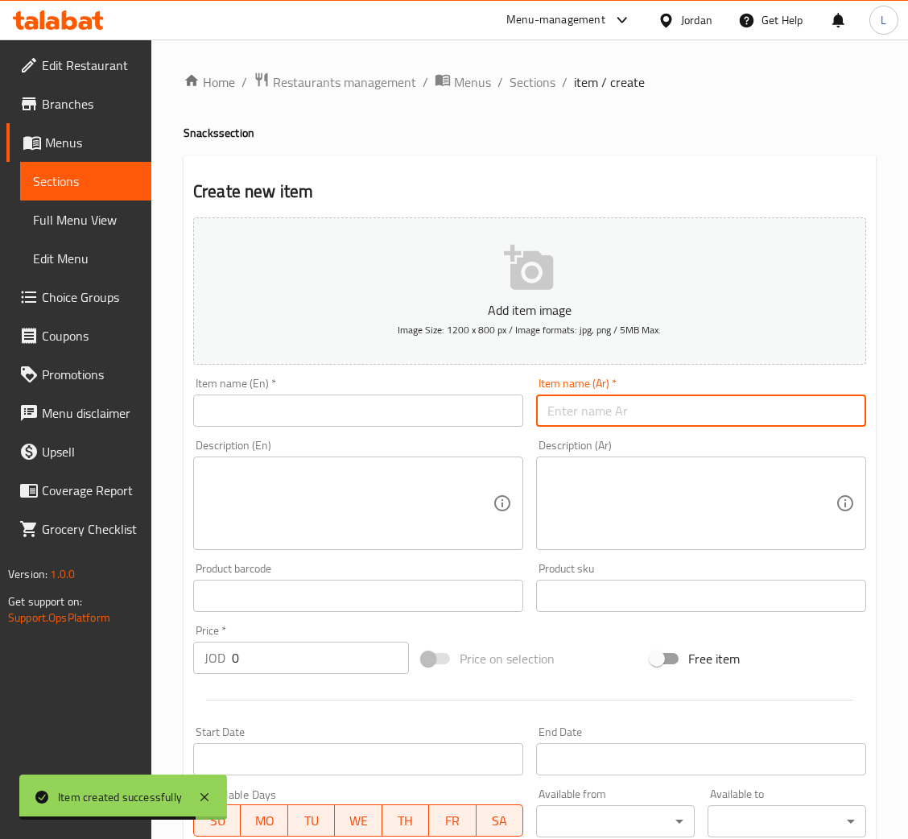
paste input "علبة بطاطا"
type input "علبة بطاطا"
drag, startPoint x: 336, startPoint y: 403, endPoint x: 354, endPoint y: 379, distance: 30.4
click at [336, 403] on input "text" at bounding box center [358, 410] width 330 height 32
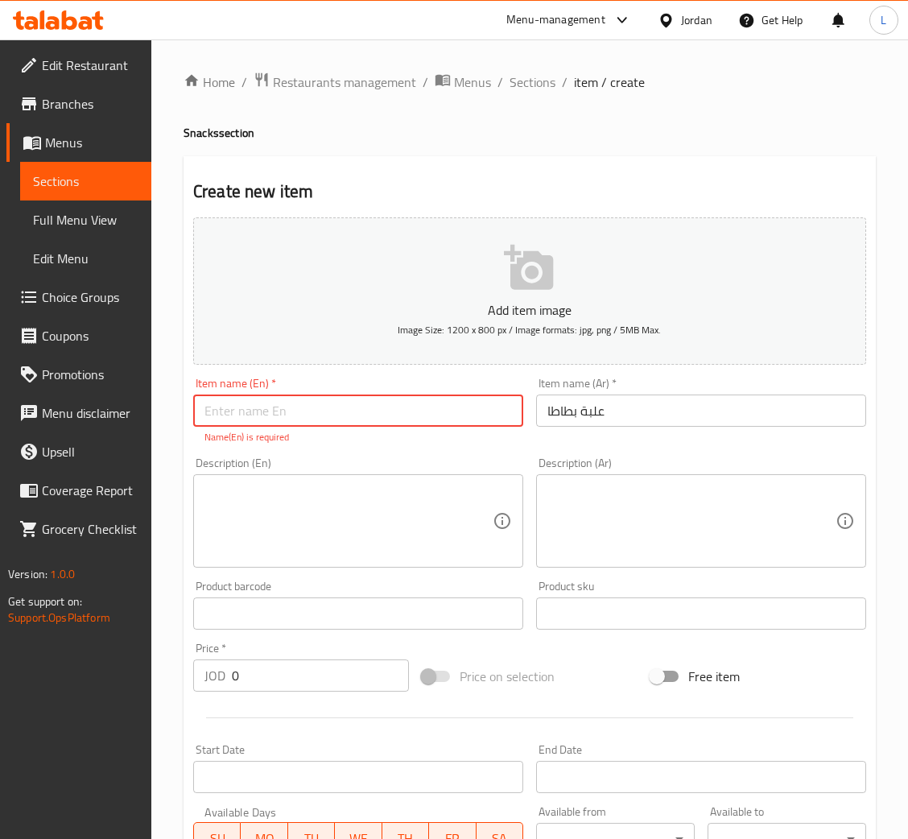
paste input "A box of potatoes"
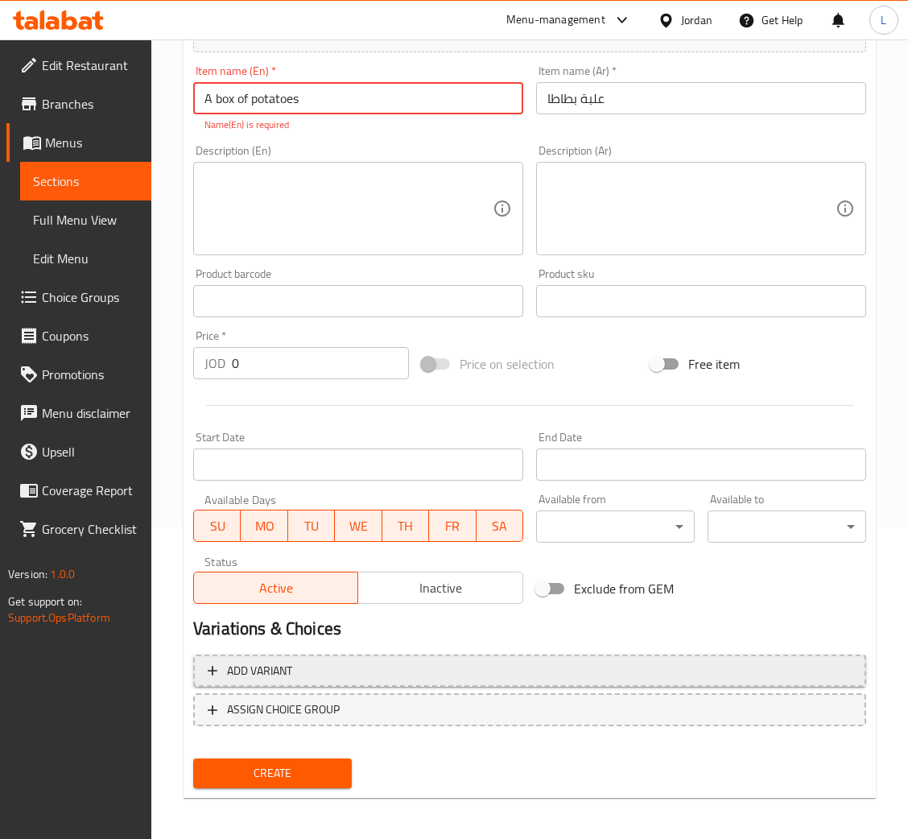
type input "A box of potatoes"
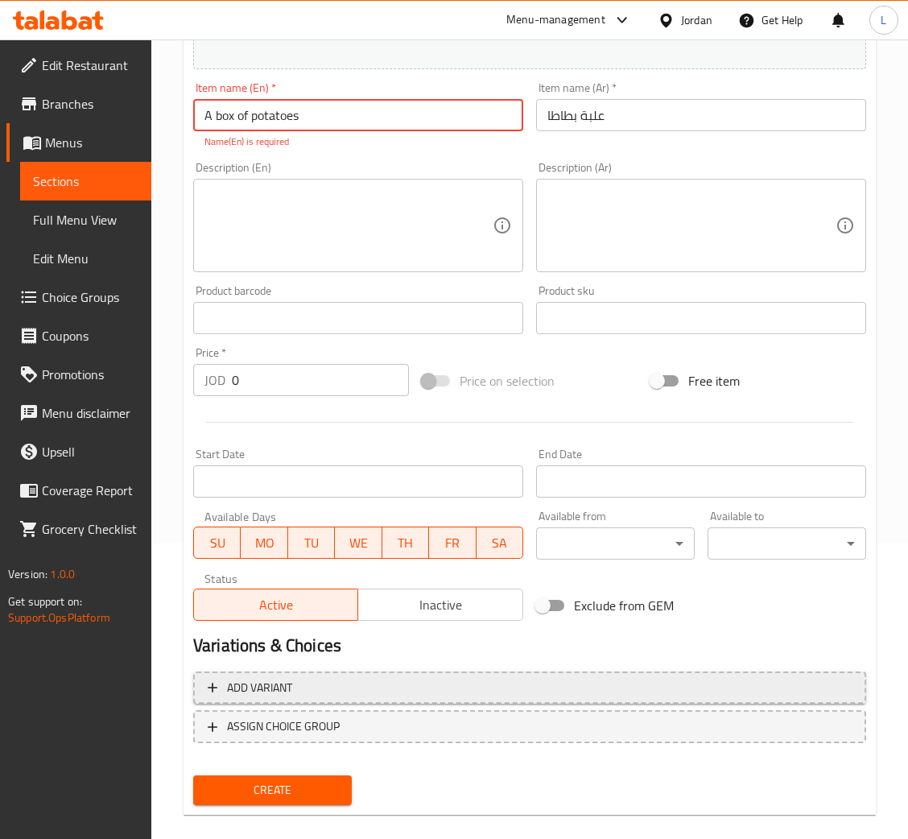
click at [529, 680] on button "Add variant" at bounding box center [529, 687] width 673 height 33
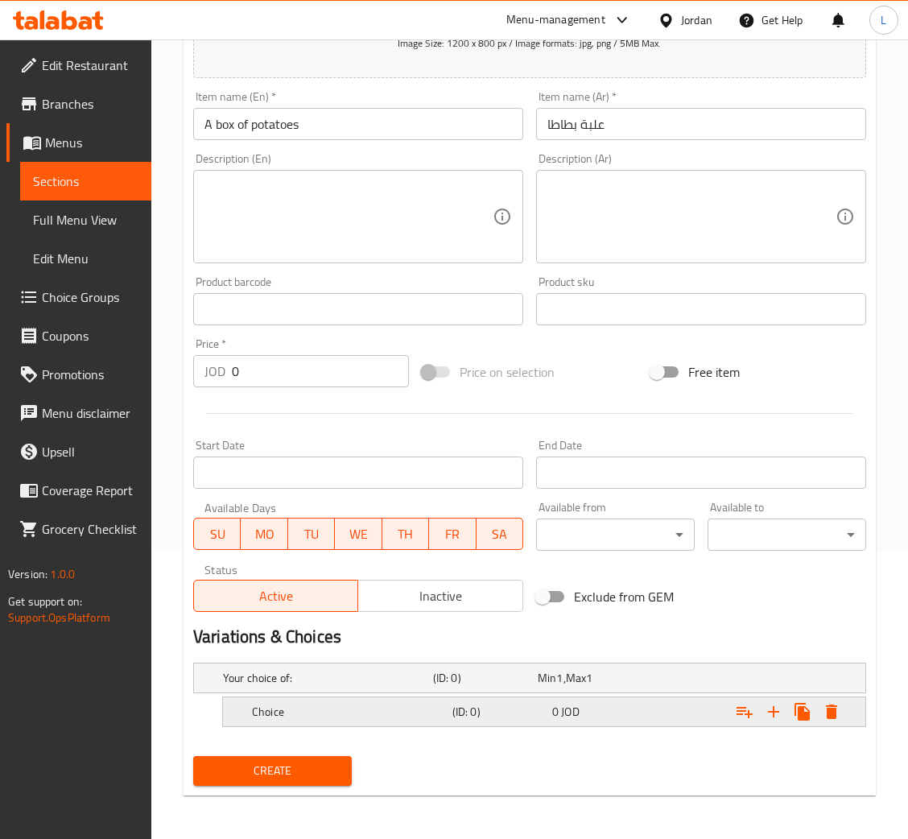
click at [503, 722] on div "Choice (ID: 0) 0 JOD" at bounding box center [549, 711] width 600 height 35
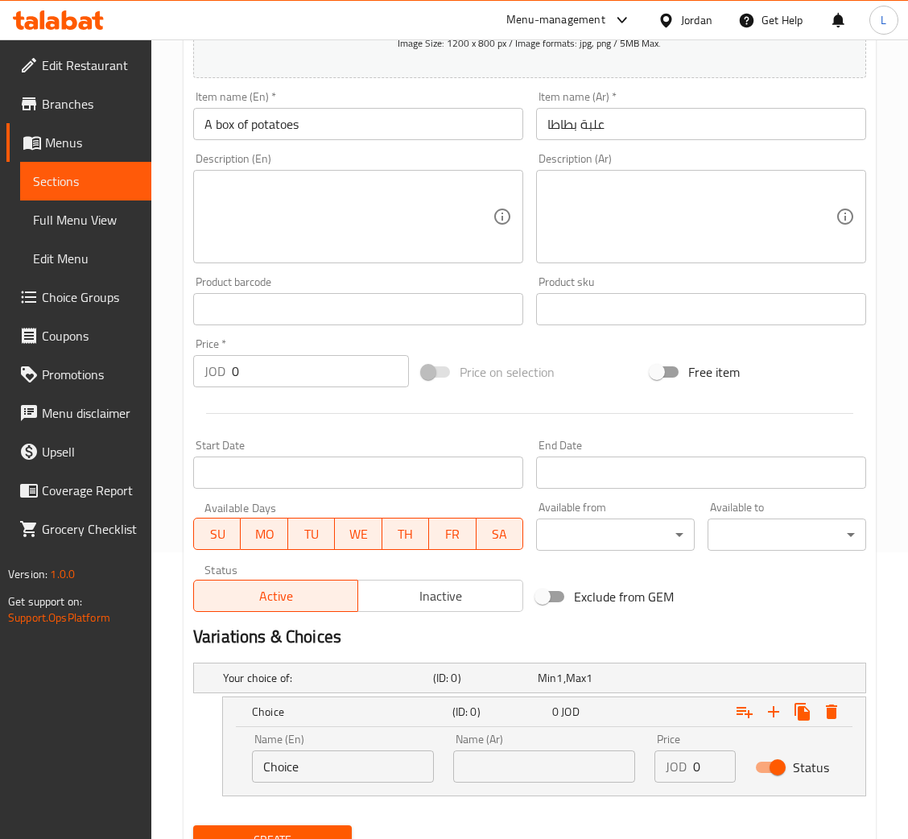
click at [324, 753] on input "Choice" at bounding box center [343, 766] width 182 height 32
type input "Small"
click at [506, 755] on input "text" at bounding box center [544, 766] width 182 height 32
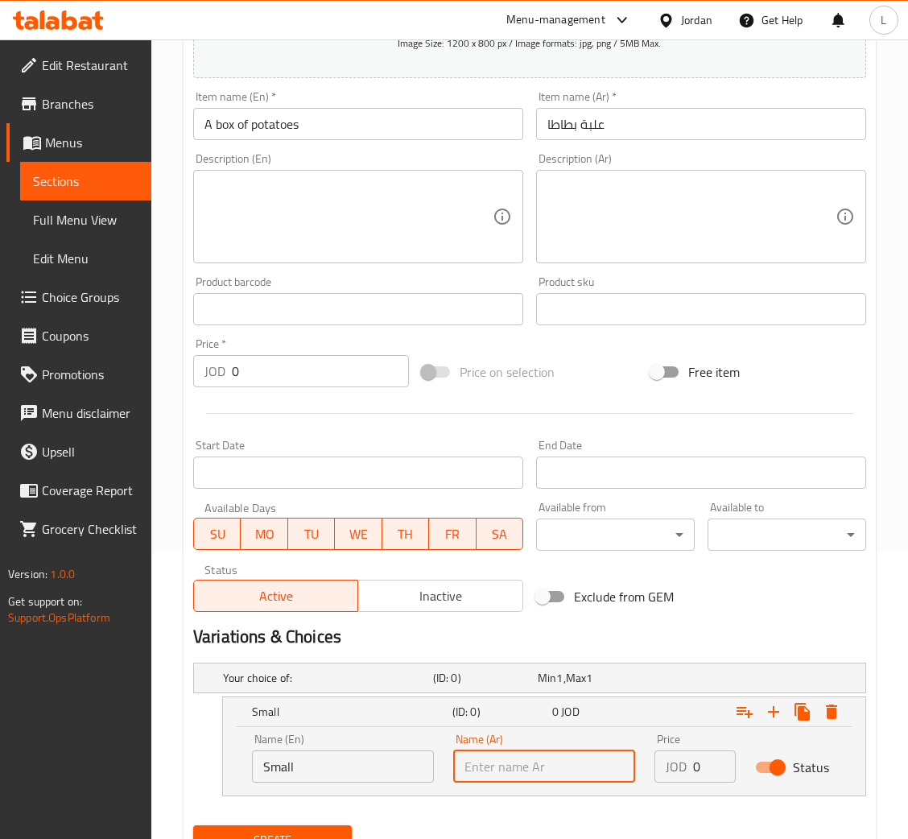
type input "صغير"
click at [693, 771] on input "0" at bounding box center [714, 766] width 43 height 32
click at [694, 771] on input "0" at bounding box center [714, 766] width 43 height 32
type input "0.8"
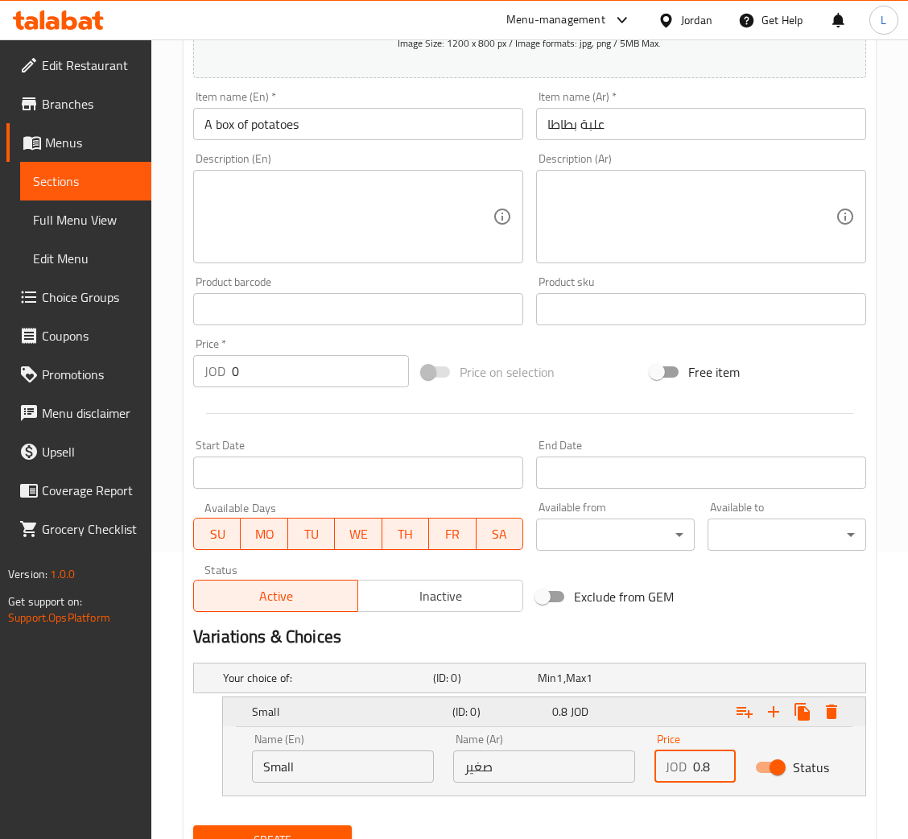
drag, startPoint x: 774, startPoint y: 703, endPoint x: 752, endPoint y: 704, distance: 22.6
click at [774, 704] on icon "Expand" at bounding box center [773, 711] width 19 height 19
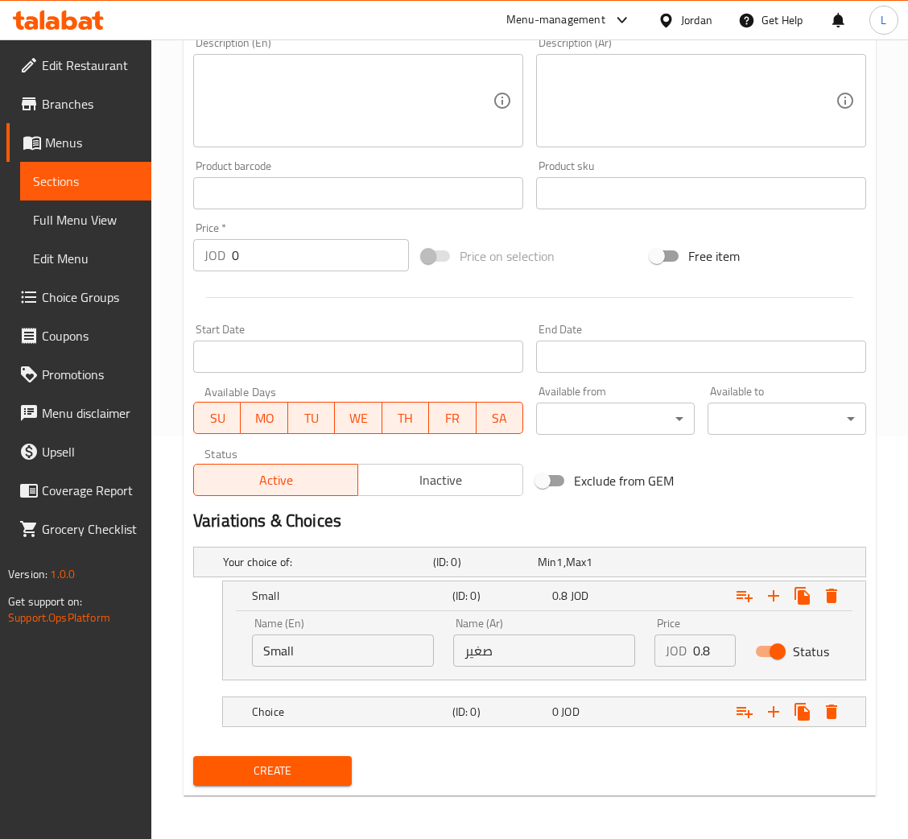
scroll to position [403, 0]
click at [436, 708] on h5 "Choice" at bounding box center [349, 711] width 194 height 16
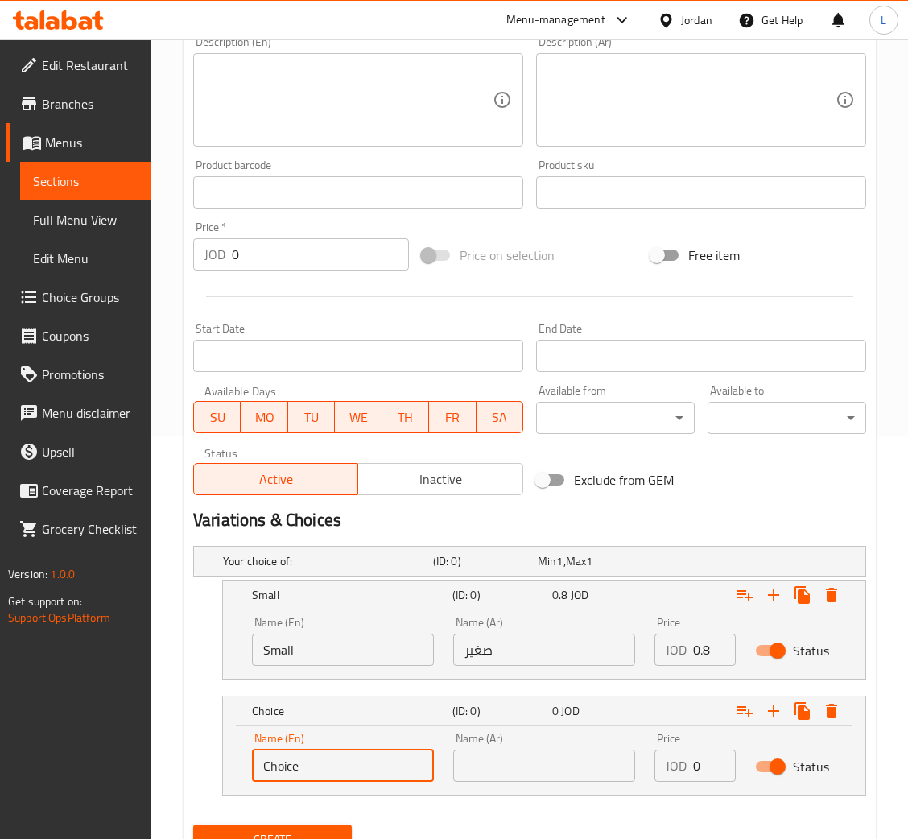
click at [287, 761] on input "Choice" at bounding box center [343, 765] width 182 height 32
type input "Large"
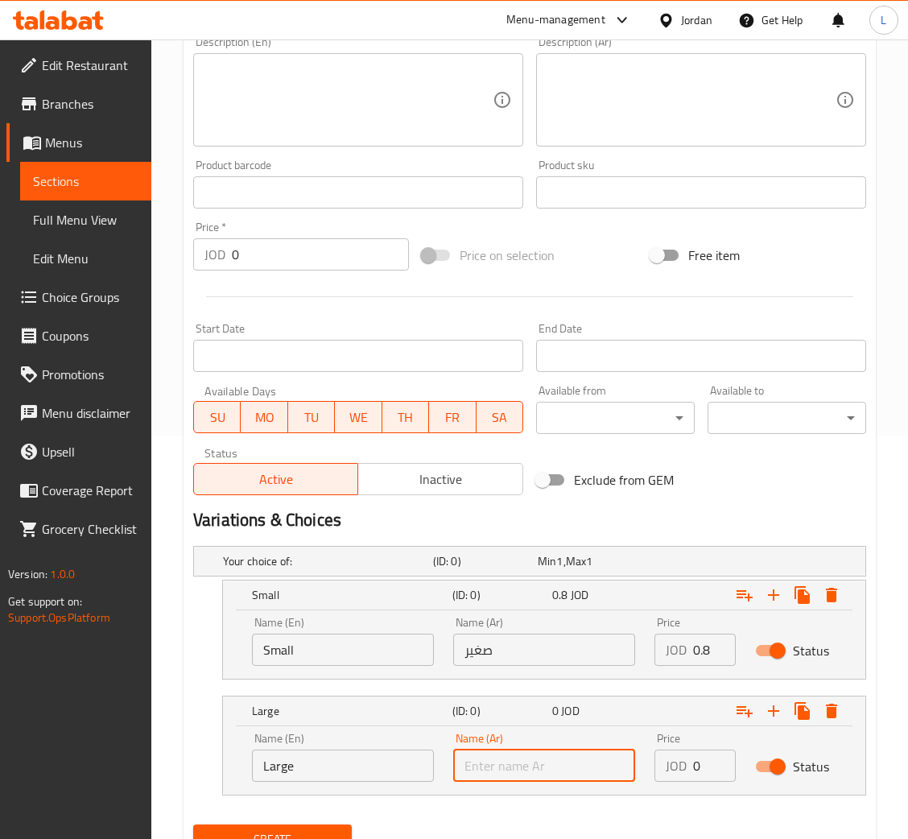
click at [521, 779] on input "text" at bounding box center [544, 765] width 182 height 32
type input "كبير"
click at [703, 761] on input "0" at bounding box center [714, 765] width 43 height 32
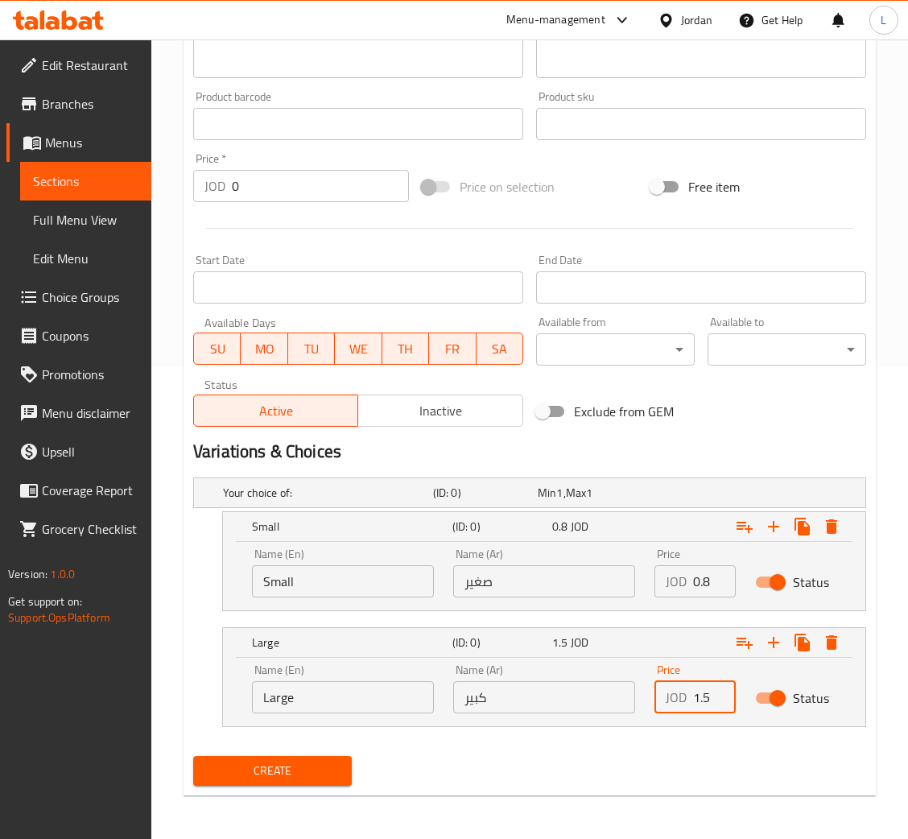
type input "1.5"
click at [272, 761] on span "Create" at bounding box center [272, 771] width 133 height 20
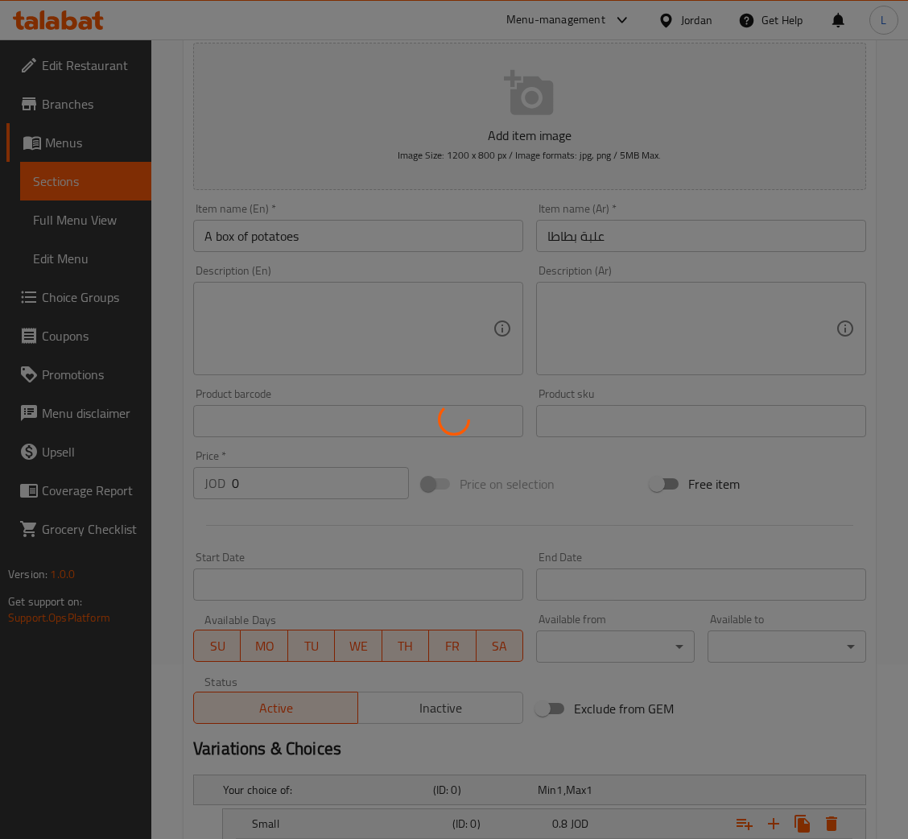
scroll to position [0, 0]
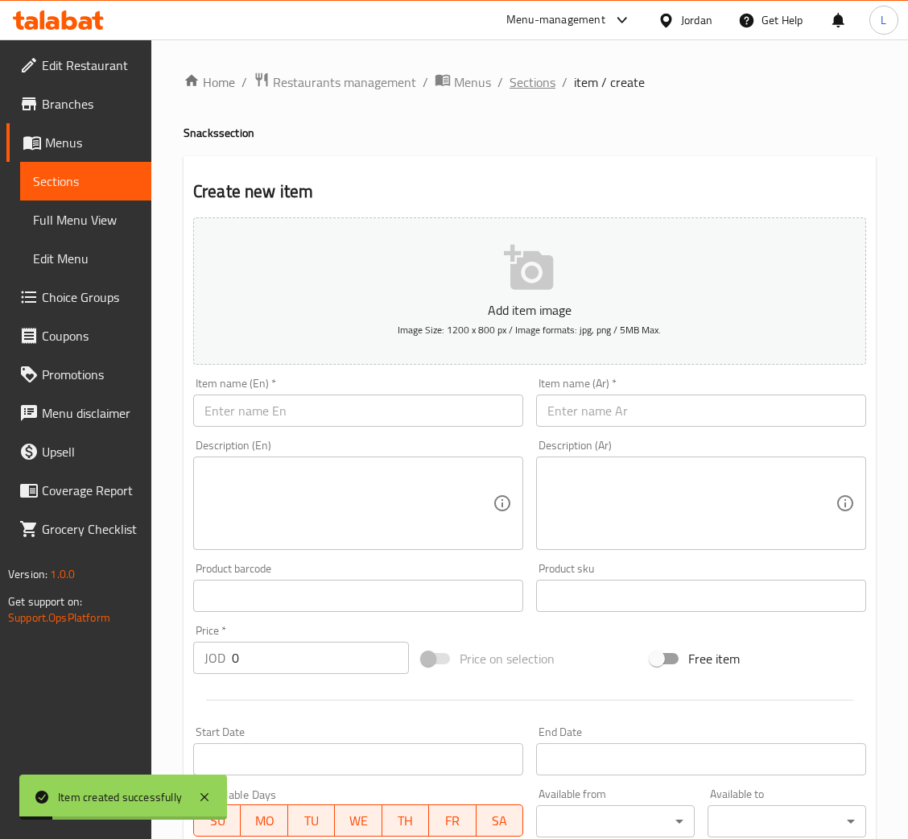
click at [538, 84] on span "Sections" at bounding box center [533, 81] width 46 height 19
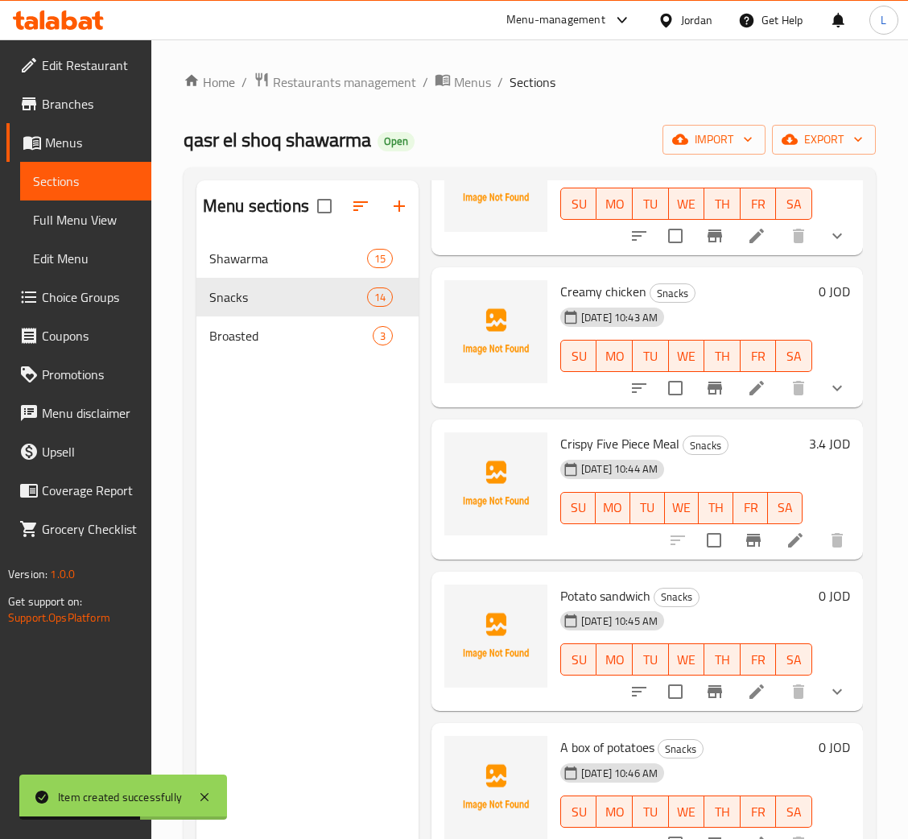
scroll to position [966, 0]
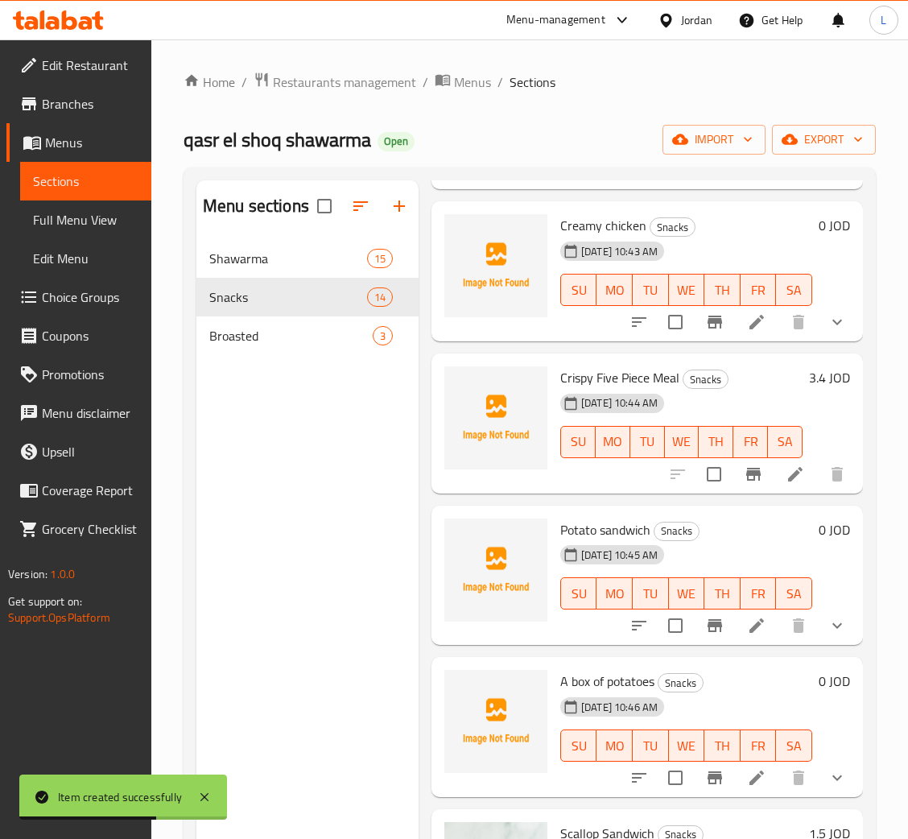
click at [742, 636] on li at bounding box center [756, 625] width 45 height 29
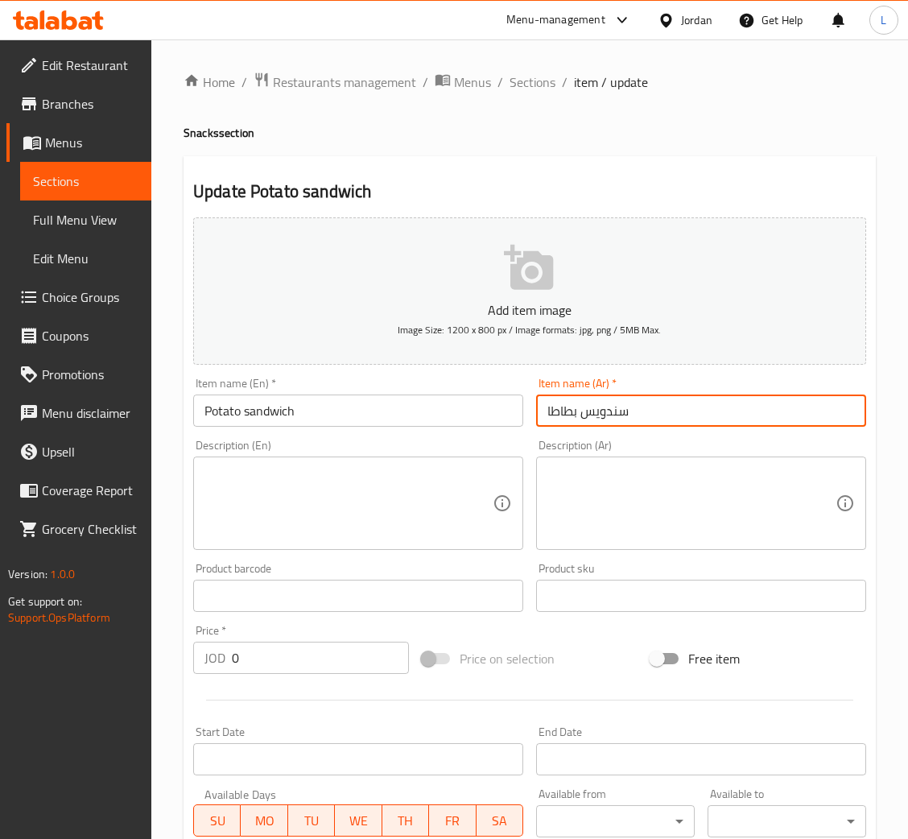
click at [677, 409] on input "سندويس بطاطا" at bounding box center [701, 410] width 330 height 32
paste input "شراك"
type input "سندويس بطاطا شراك"
click at [429, 412] on input "Potato sandwich" at bounding box center [358, 410] width 330 height 32
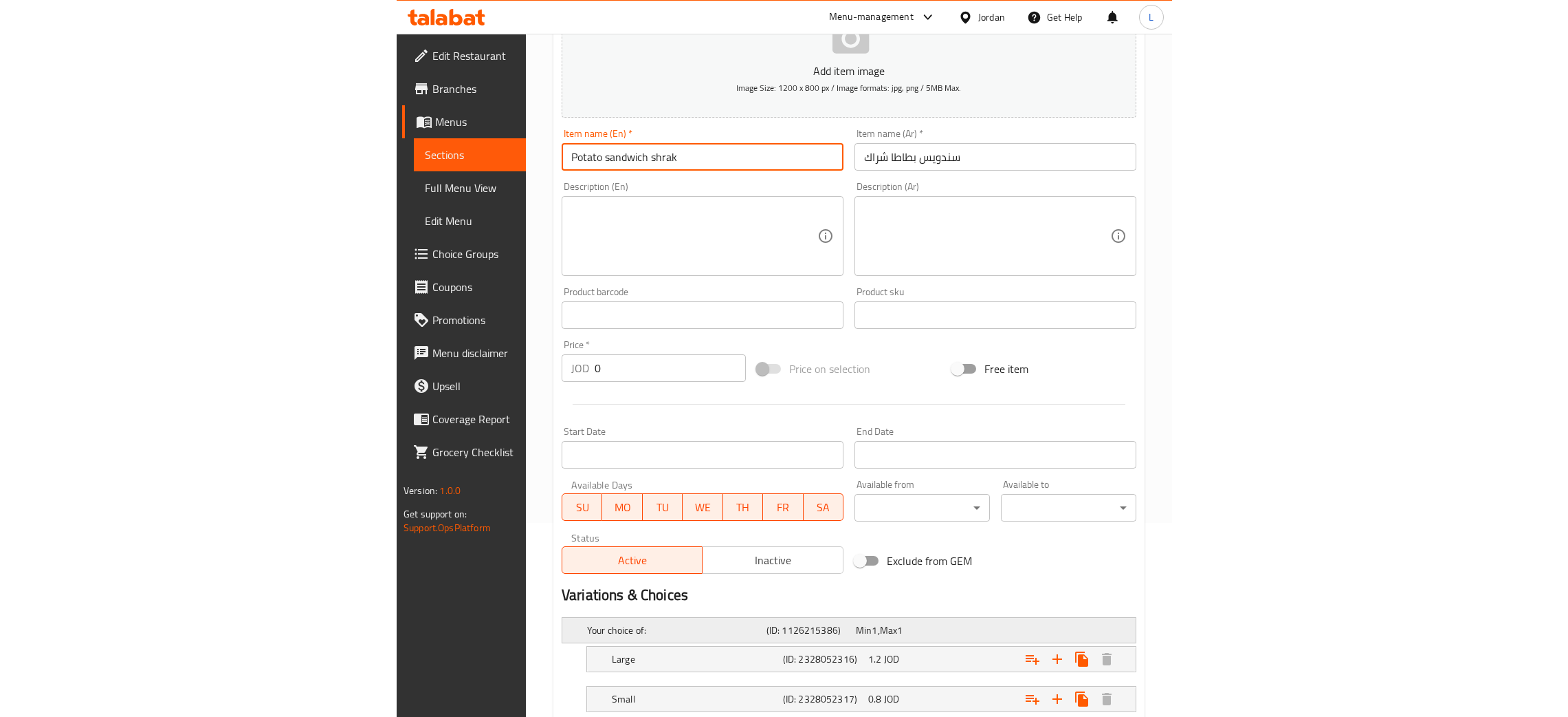
scroll to position [285, 0]
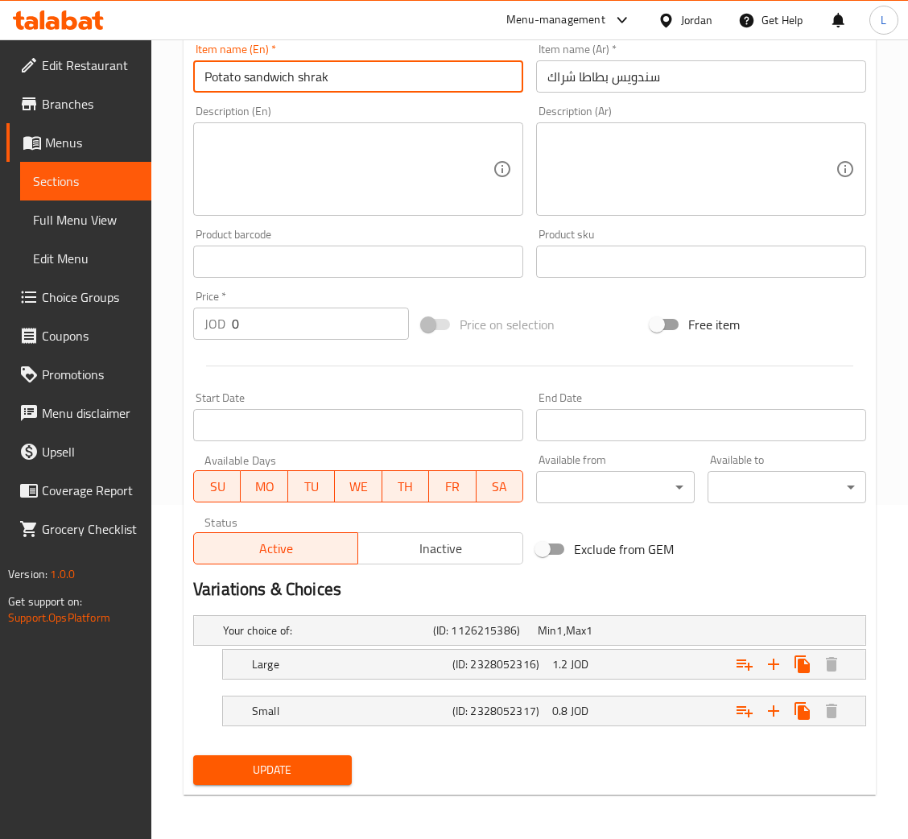
type input "Potato sandwich shrak"
click at [287, 755] on button "Update" at bounding box center [272, 770] width 159 height 30
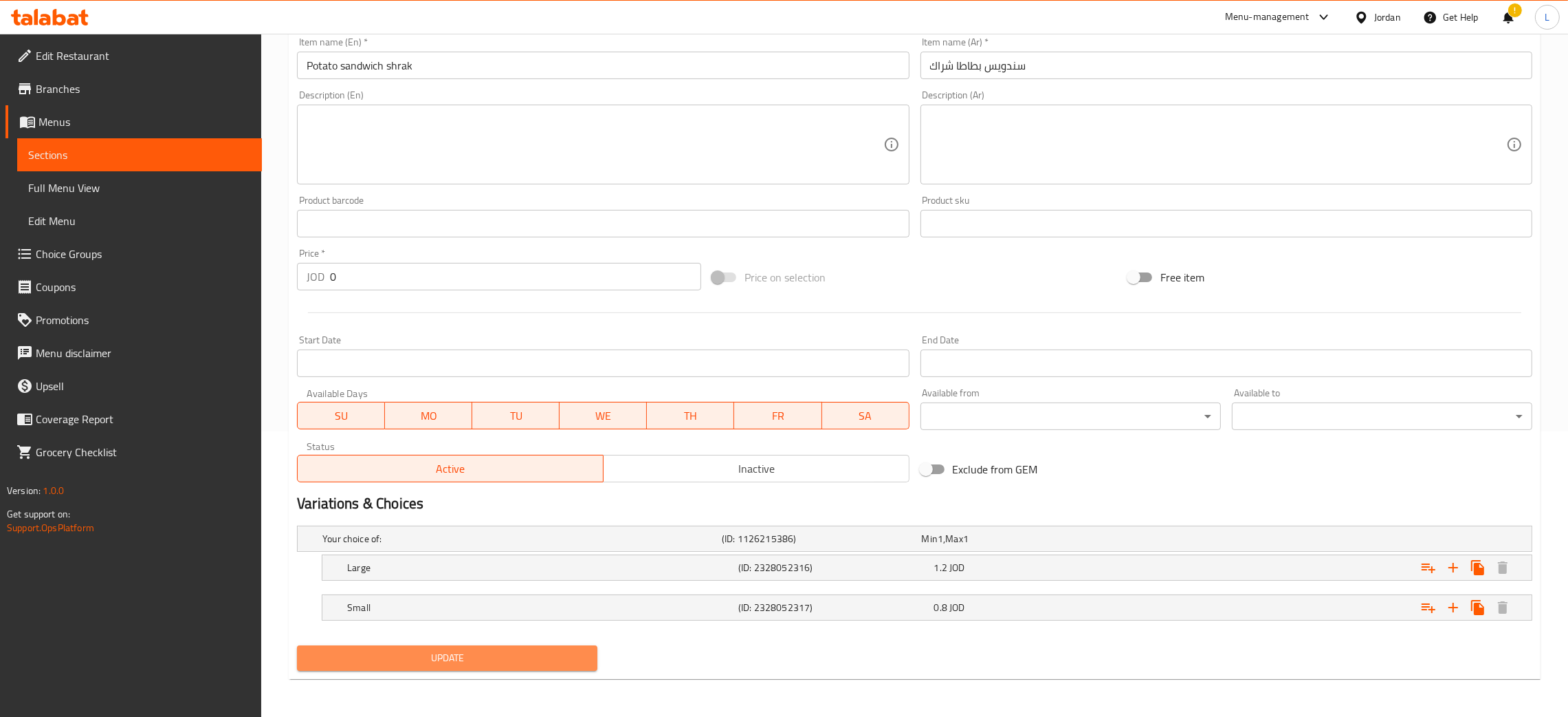
click at [565, 667] on button "Update" at bounding box center [448, 658] width 301 height 26
click at [456, 655] on span "Update" at bounding box center [448, 658] width 278 height 17
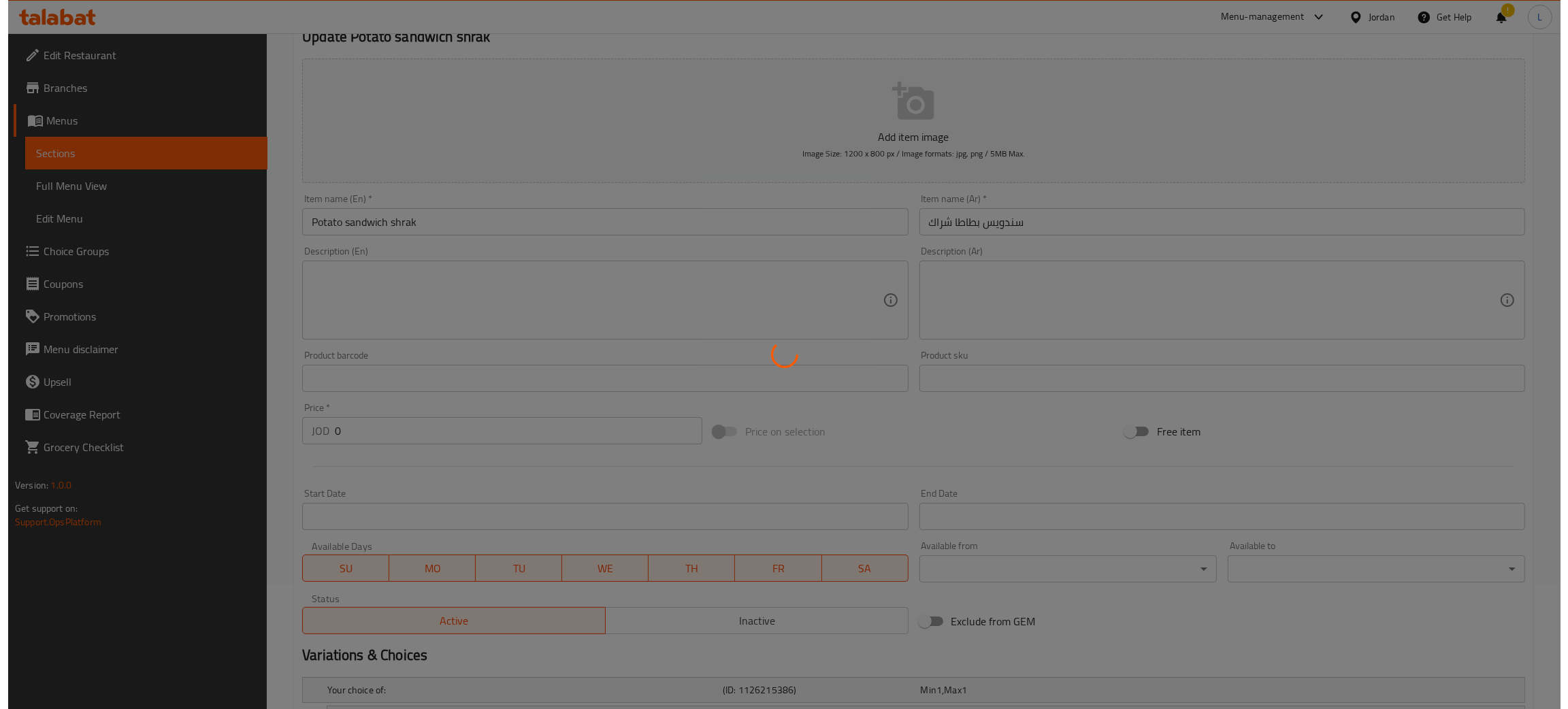
scroll to position [0, 0]
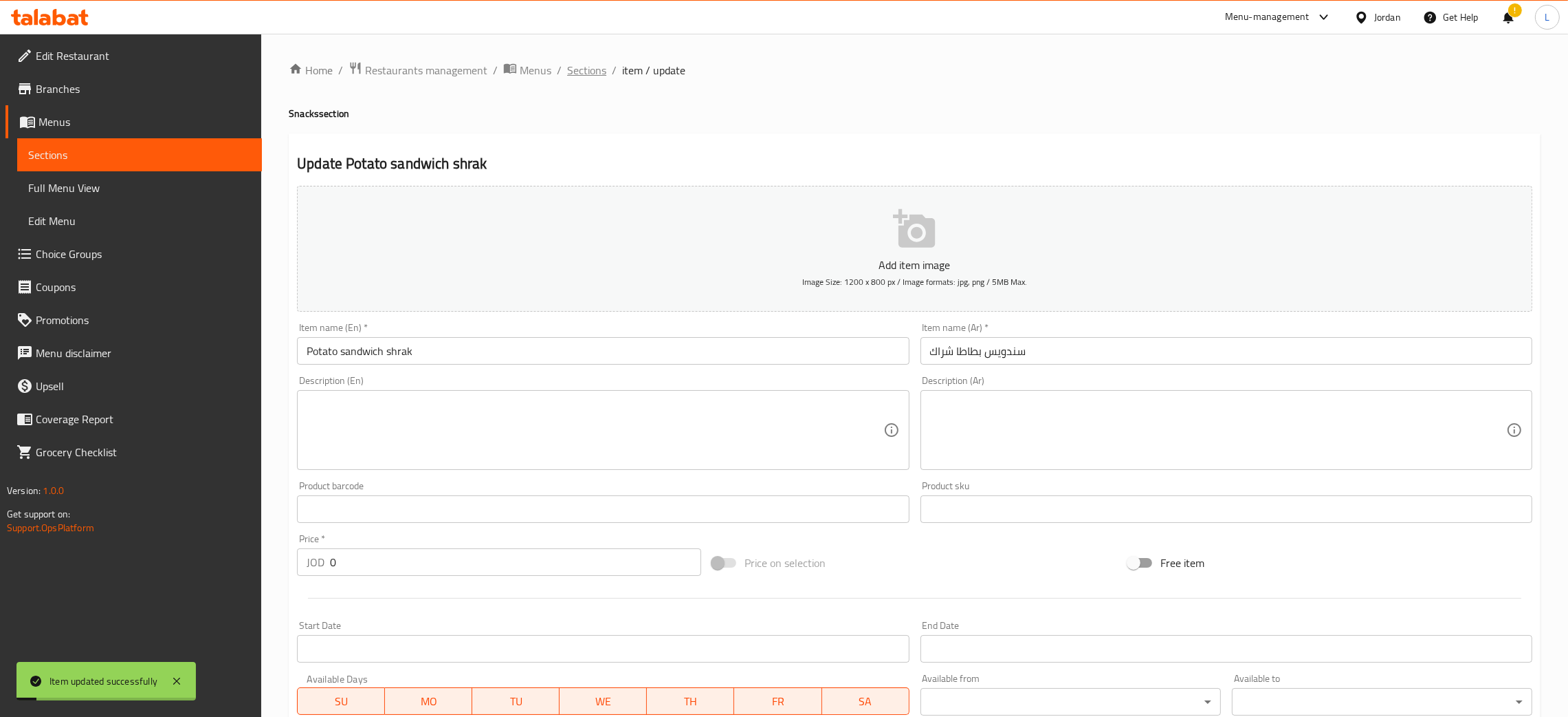
click at [587, 73] on span "Sections" at bounding box center [587, 69] width 39 height 16
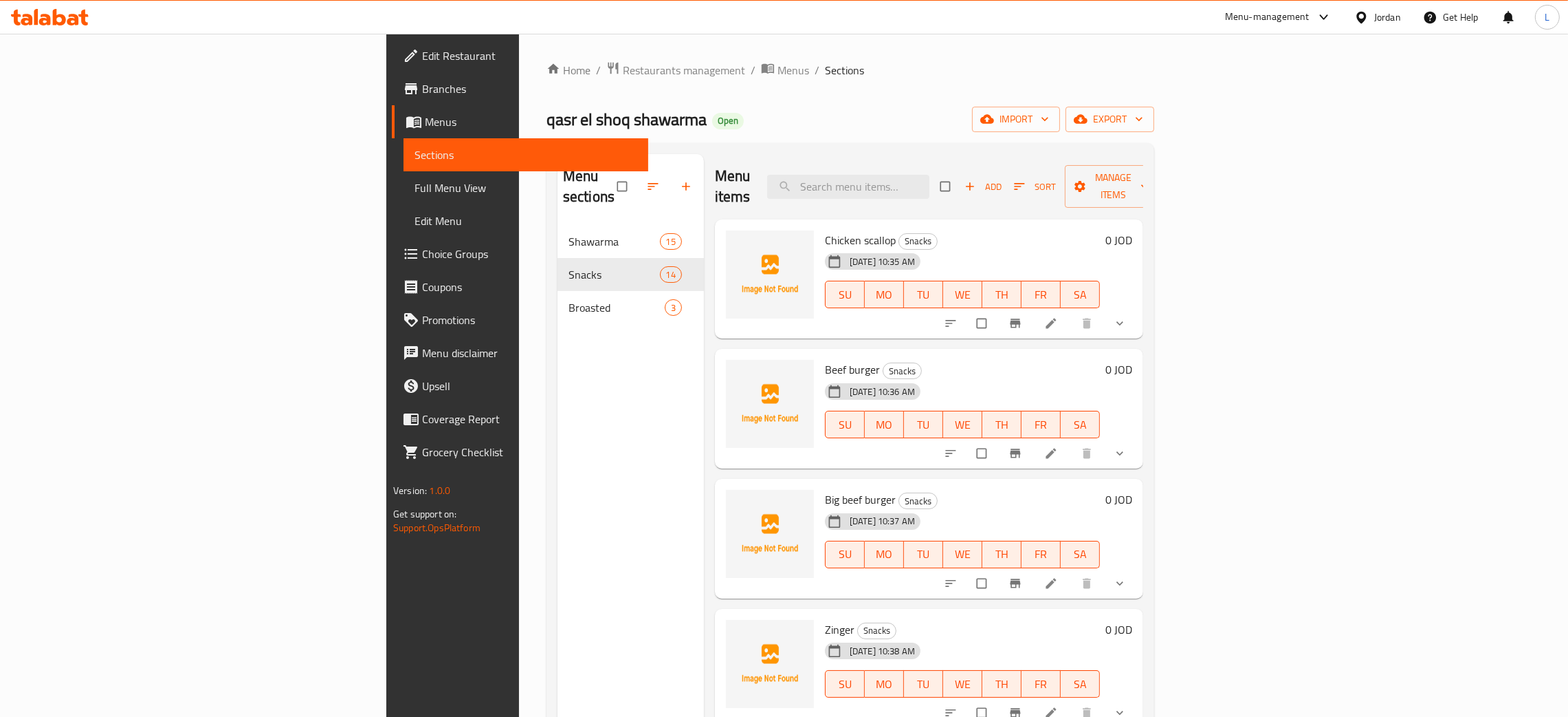
click at [73, 16] on icon at bounding box center [73, 20] width 12 height 12
